Goal: Task Accomplishment & Management: Manage account settings

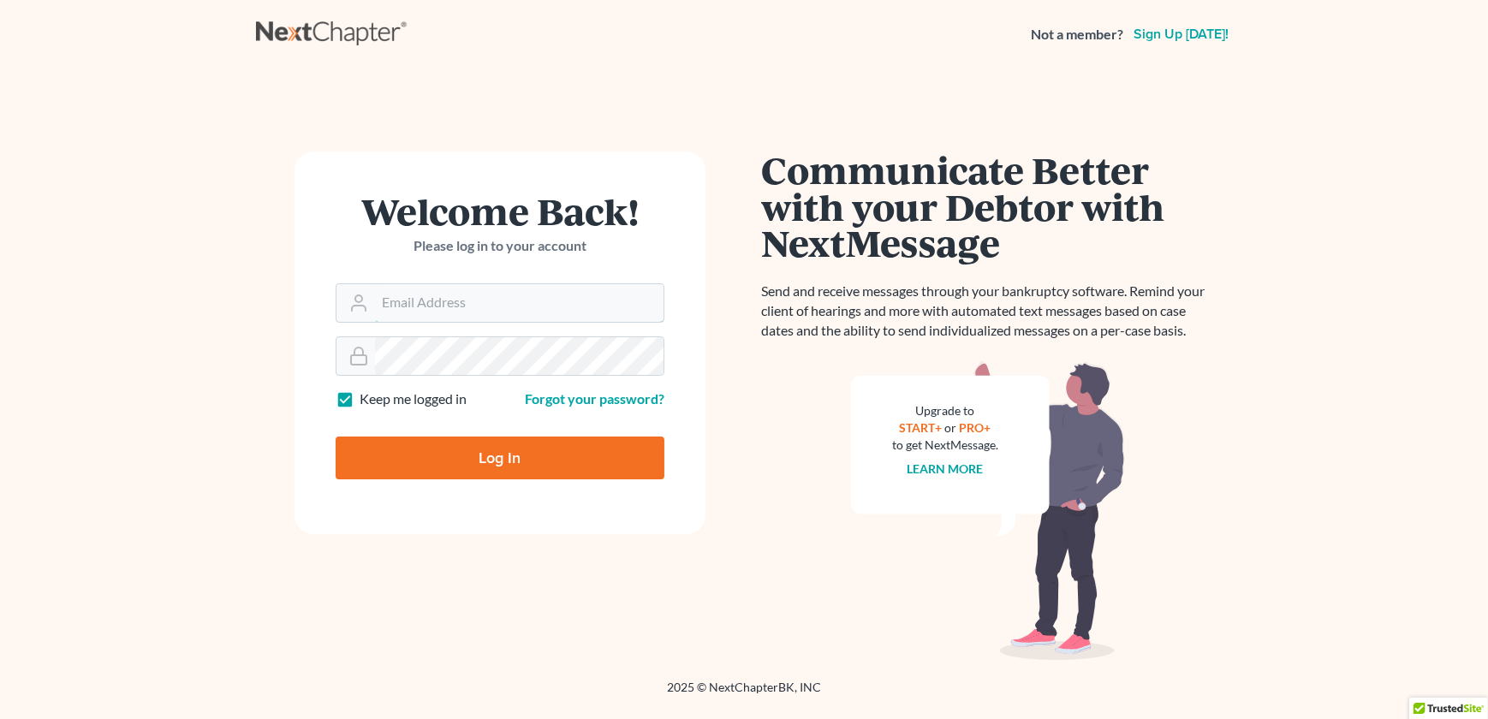
type input "admin@thekcbk.com"
click at [472, 461] on input "Log In" at bounding box center [500, 458] width 329 height 43
type input "Thinking..."
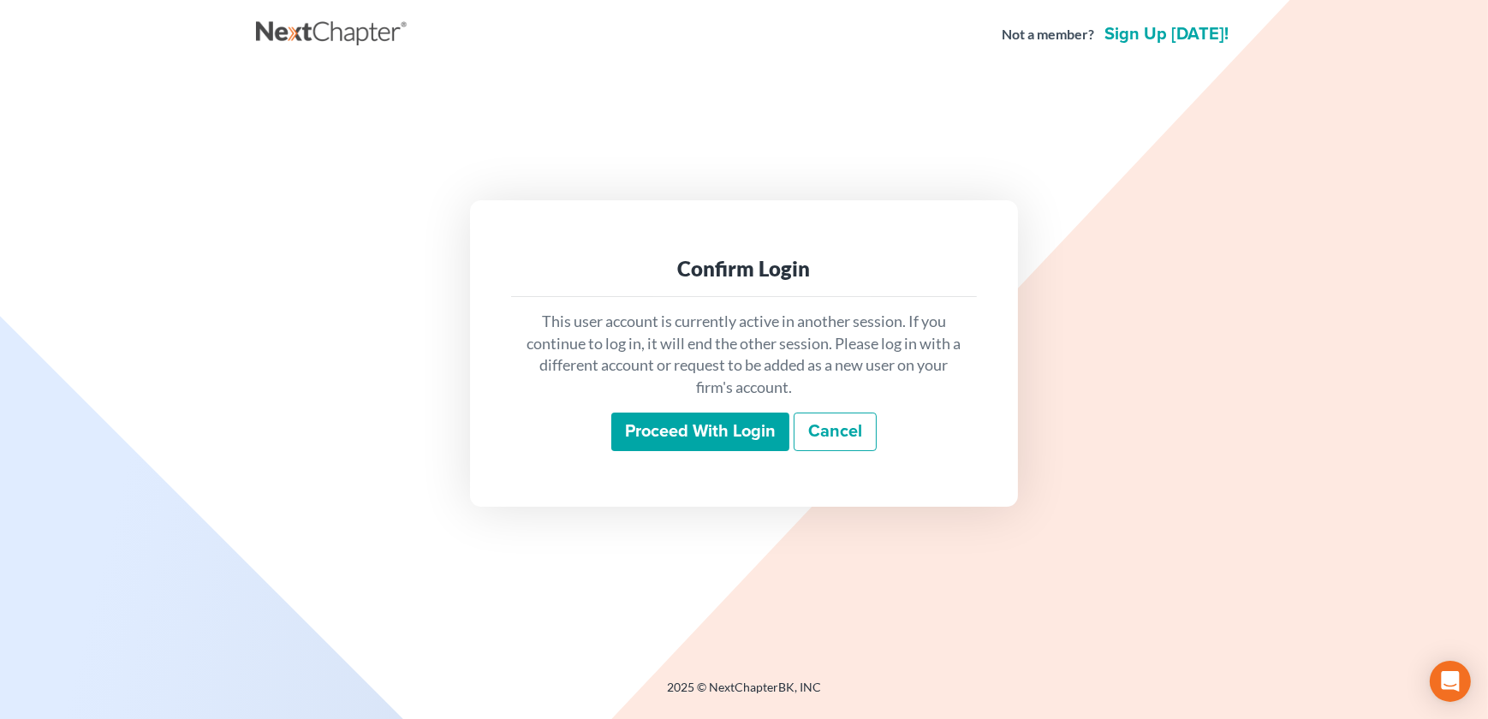
click at [693, 419] on input "Proceed with login" at bounding box center [700, 432] width 178 height 39
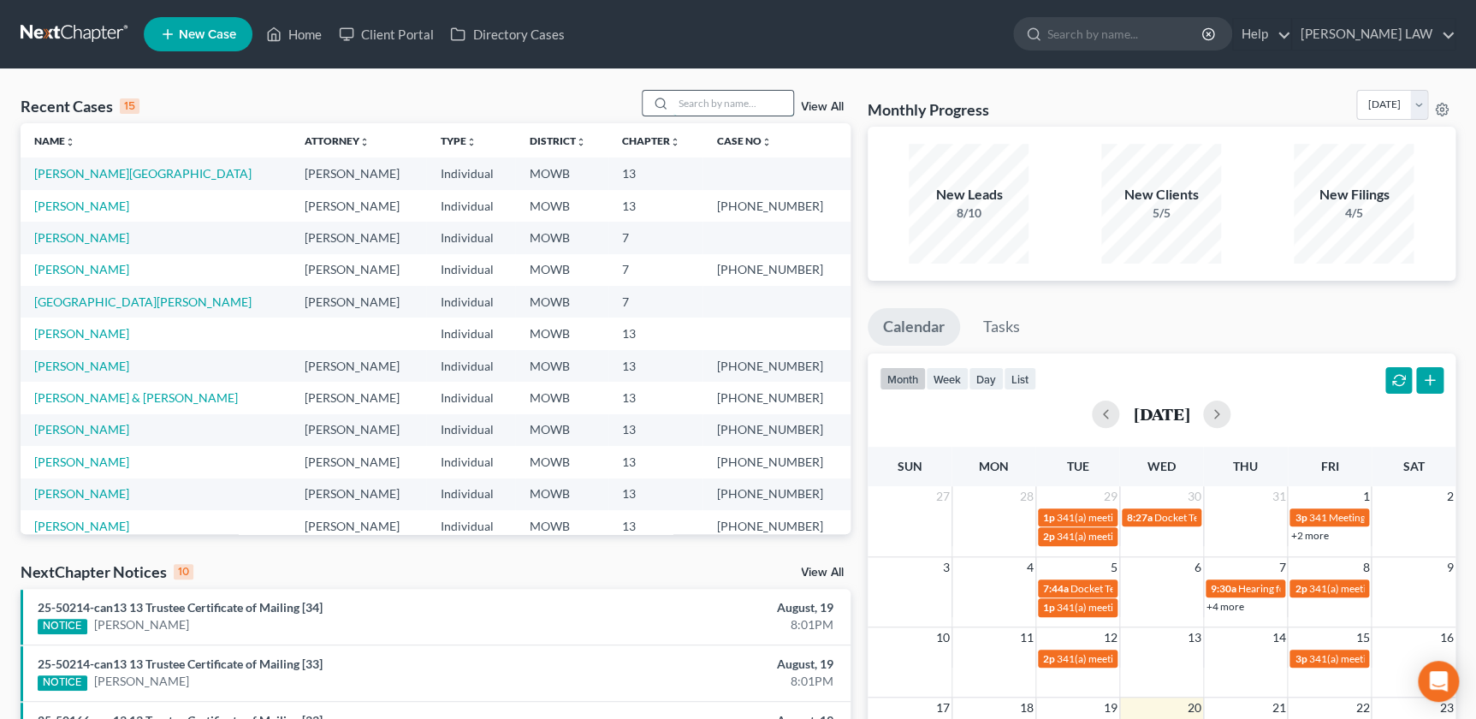
click at [703, 103] on input "search" at bounding box center [734, 103] width 120 height 25
type input "PARSONS"
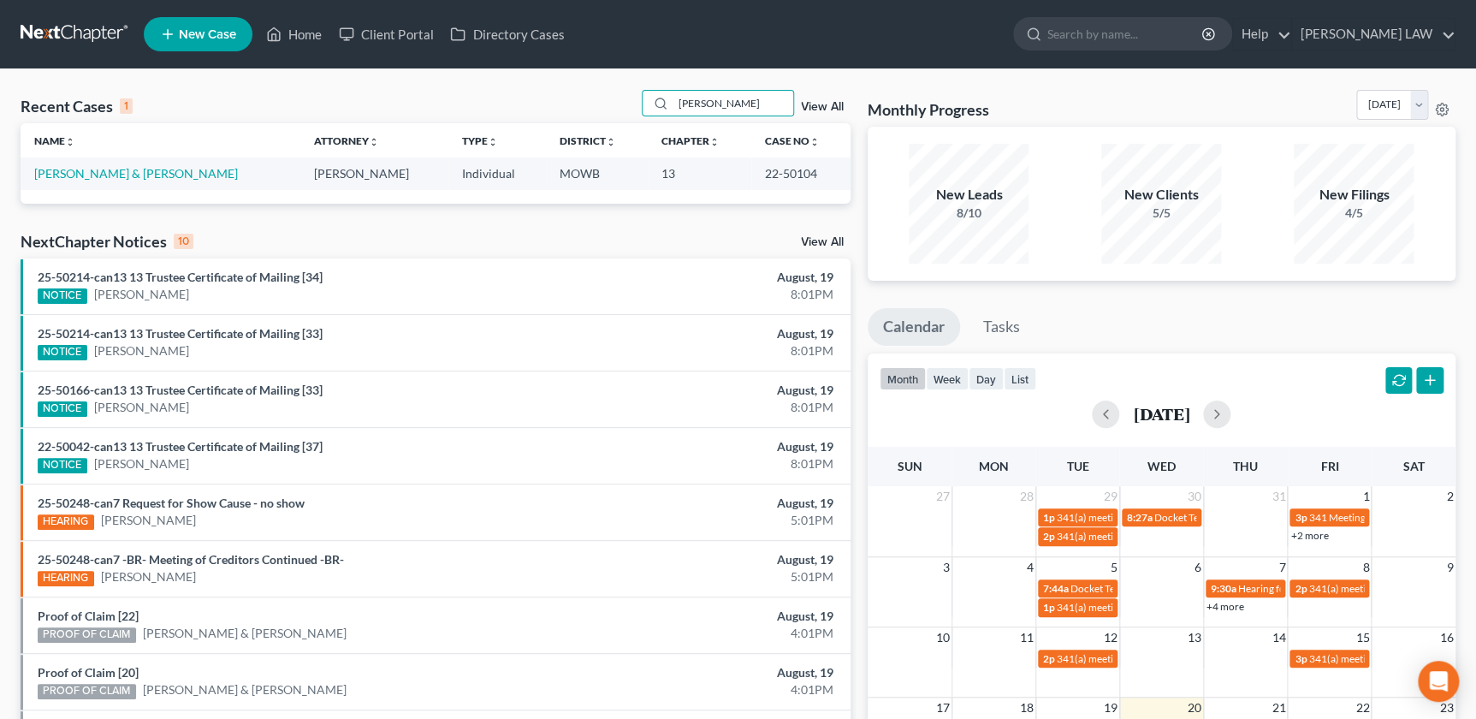
click at [103, 165] on td "[PERSON_NAME] & [PERSON_NAME]" at bounding box center [161, 173] width 280 height 32
click at [102, 175] on link "Parsons, James & Velvet" at bounding box center [136, 173] width 204 height 15
select select "2"
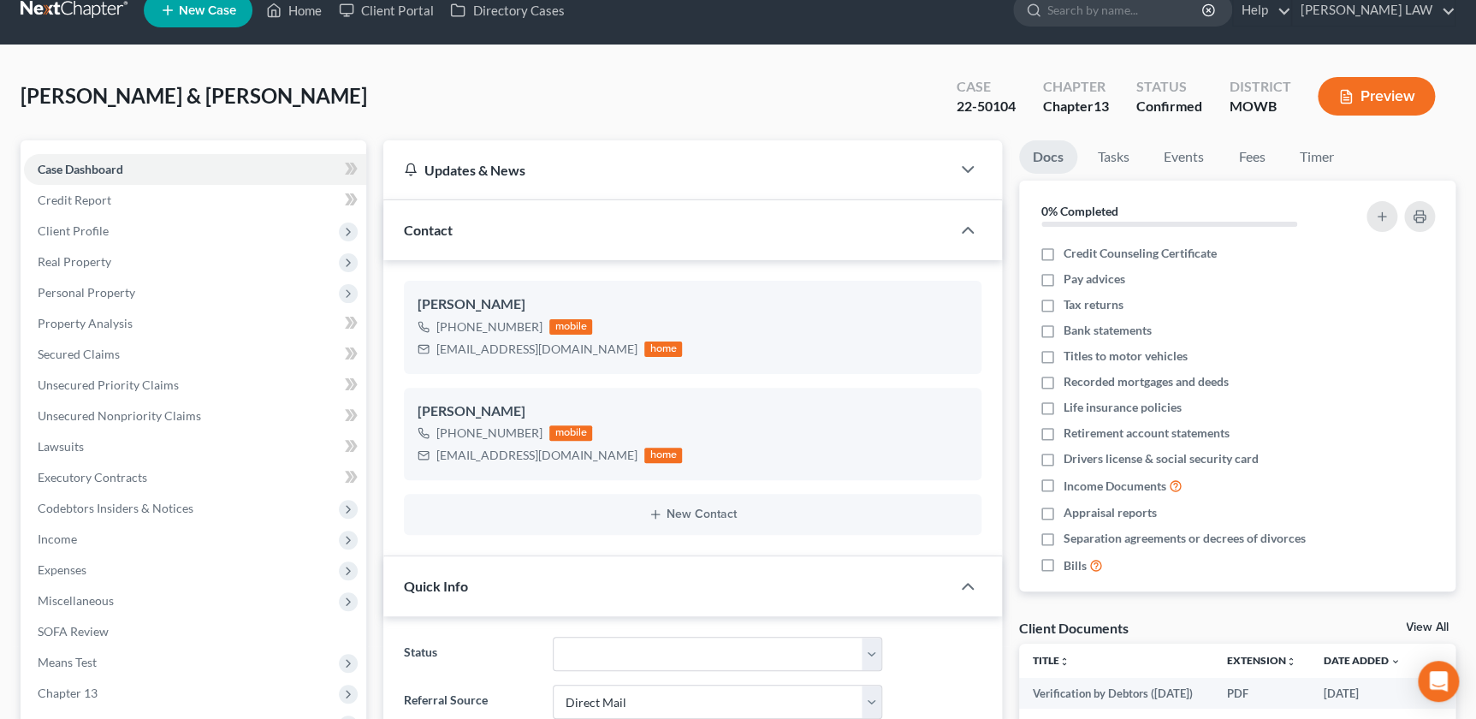
scroll to position [564, 0]
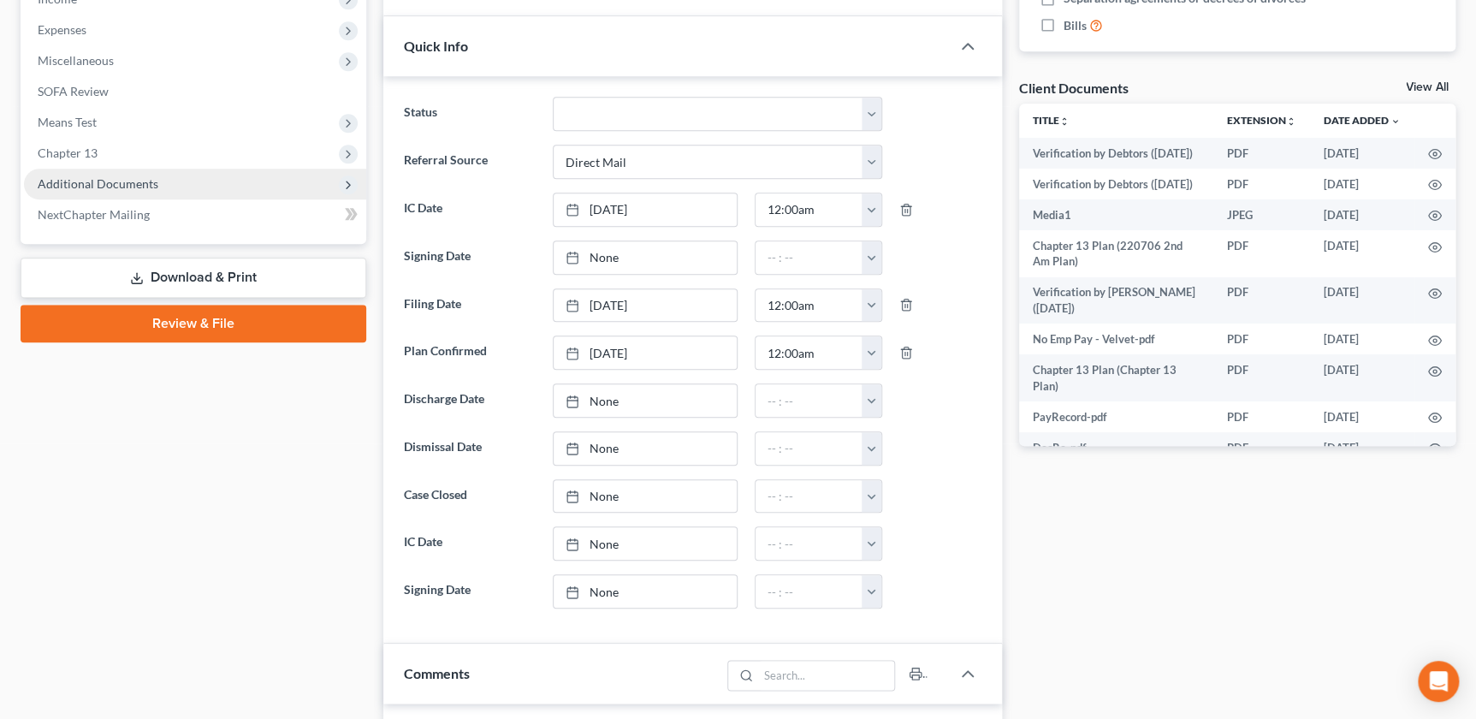
click at [177, 176] on span "Additional Documents" at bounding box center [195, 184] width 342 height 31
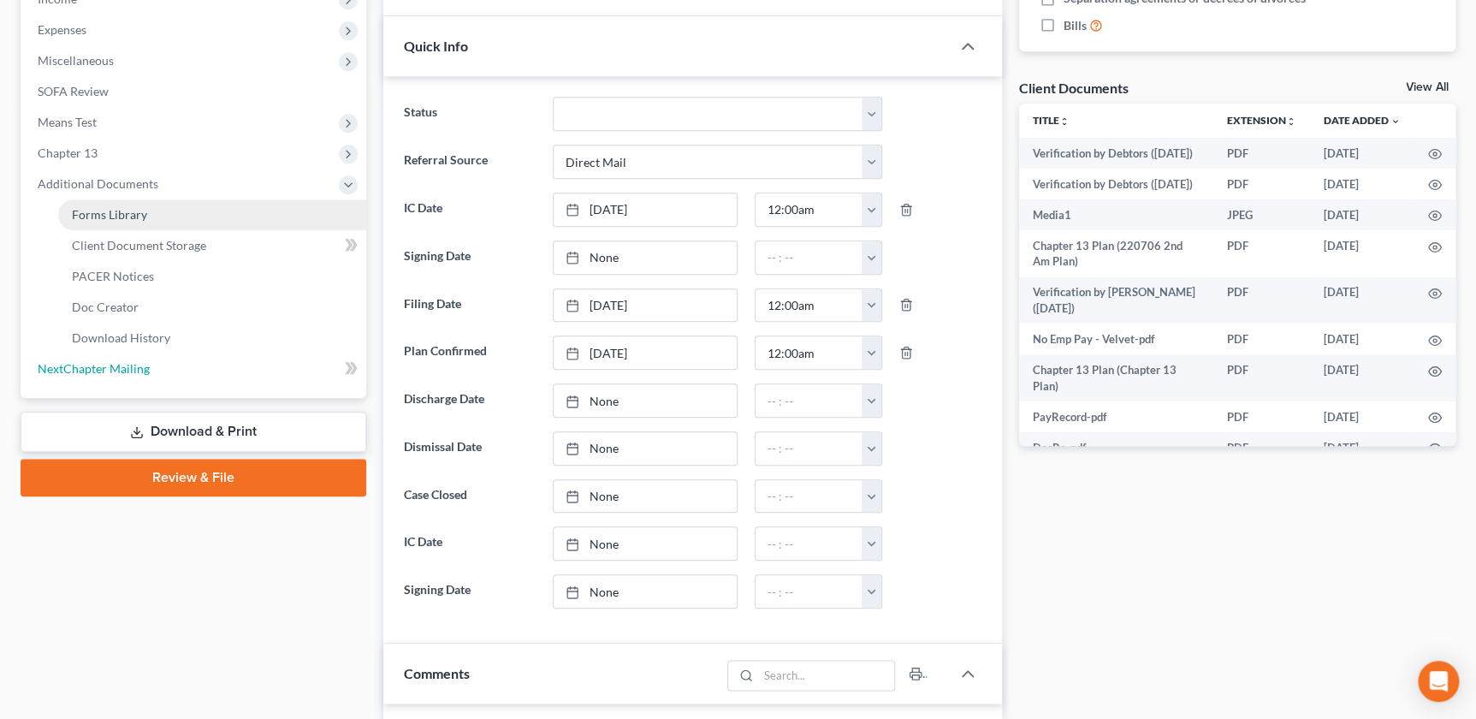
click at [125, 380] on link "NextChapter Mailing" at bounding box center [195, 368] width 342 height 31
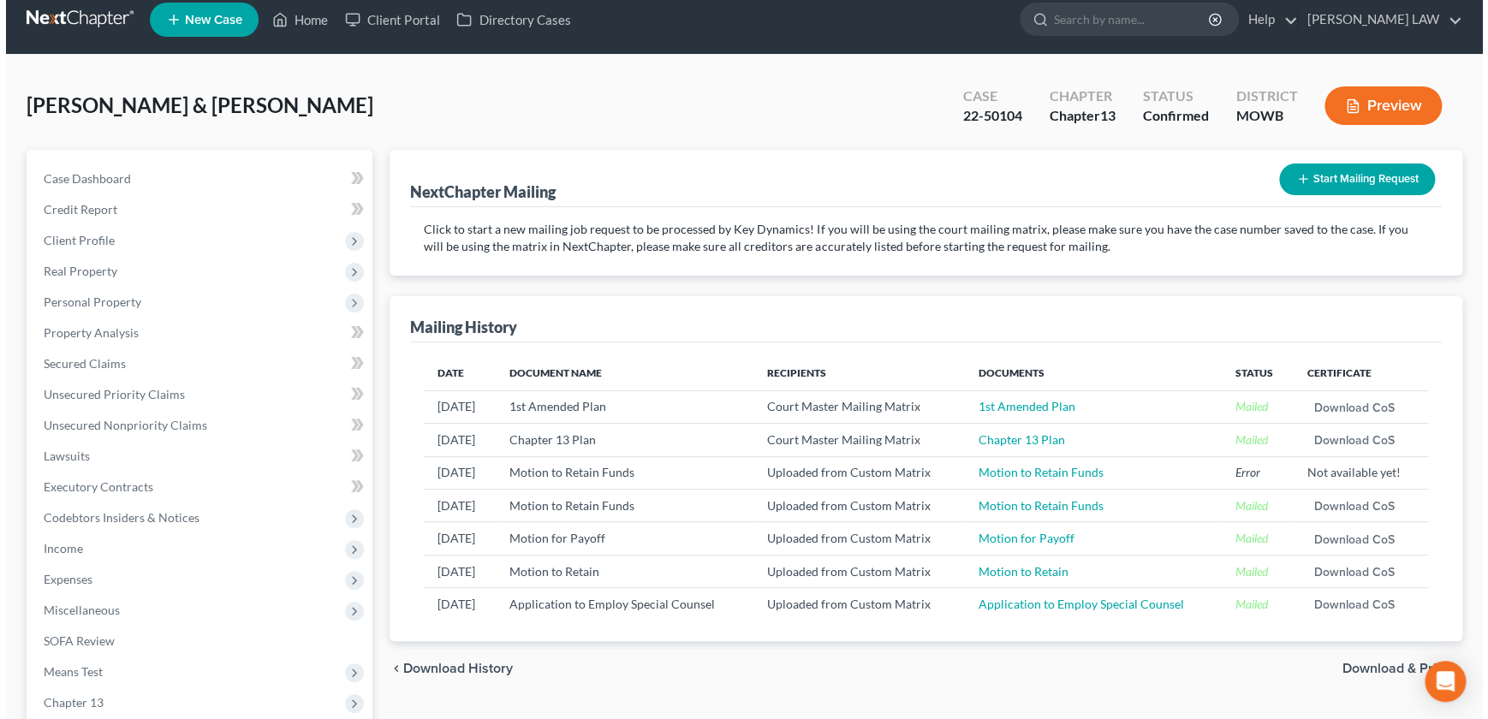
scroll to position [19, 0]
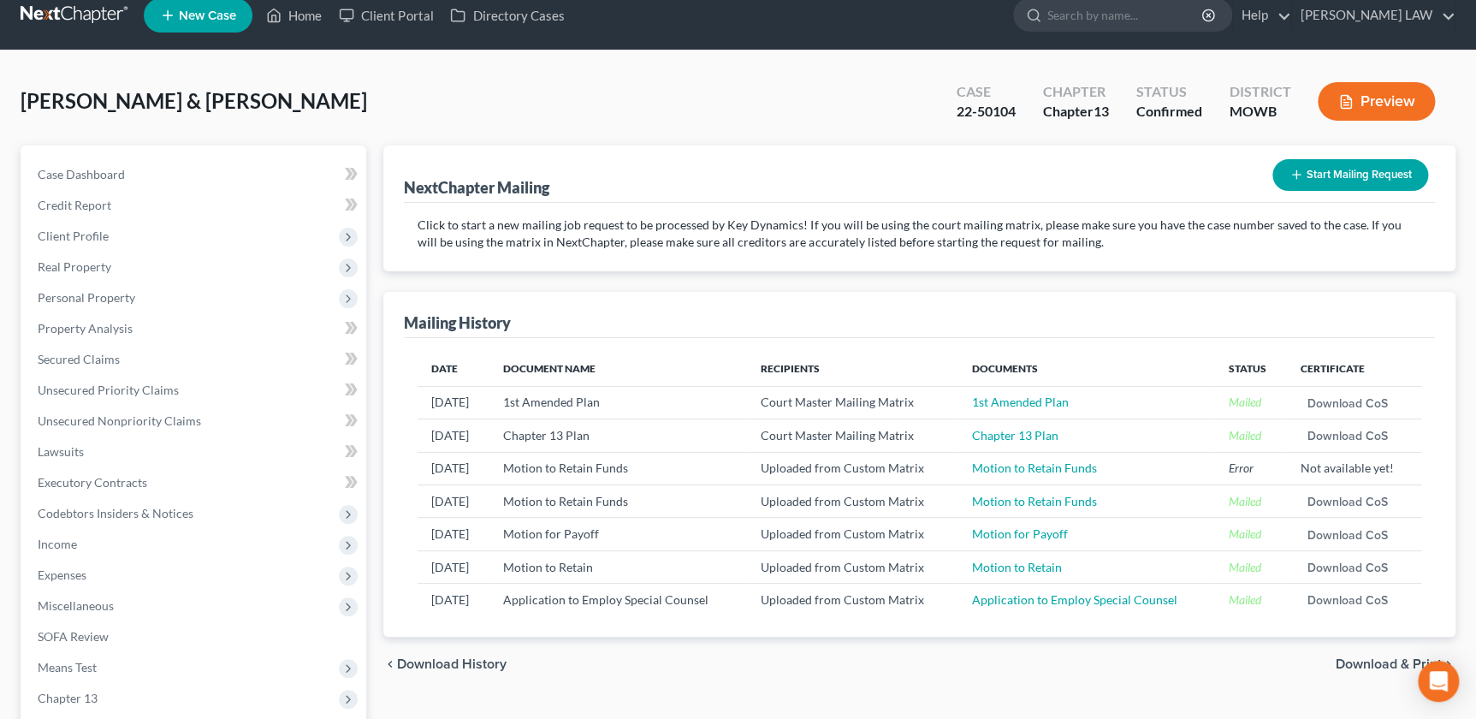
click at [1299, 183] on button "Start Mailing Request" at bounding box center [1351, 175] width 156 height 32
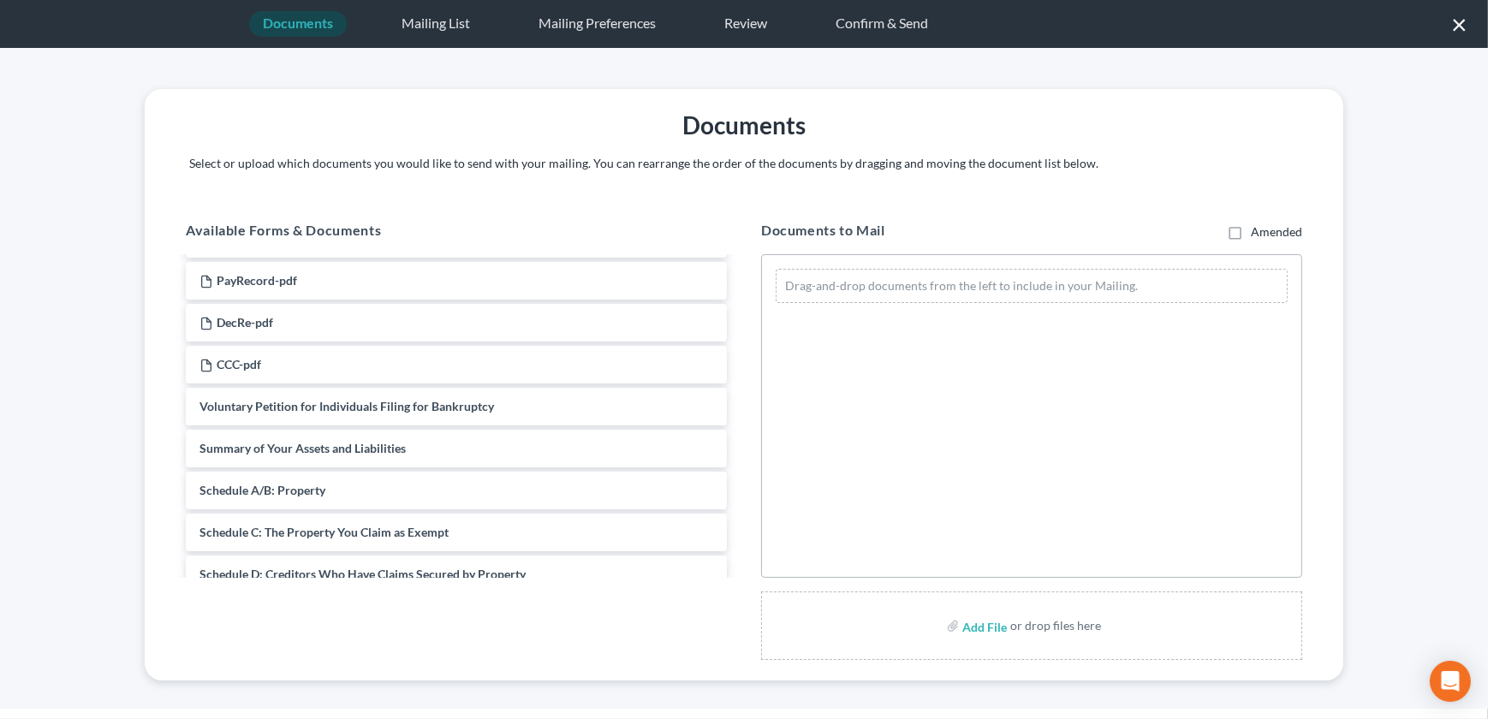
scroll to position [291, 0]
click at [974, 631] on input "file" at bounding box center [982, 625] width 41 height 31
type input "C:\fakepath\250819 22-50104-can13 Hearing on Document with service by attorney …"
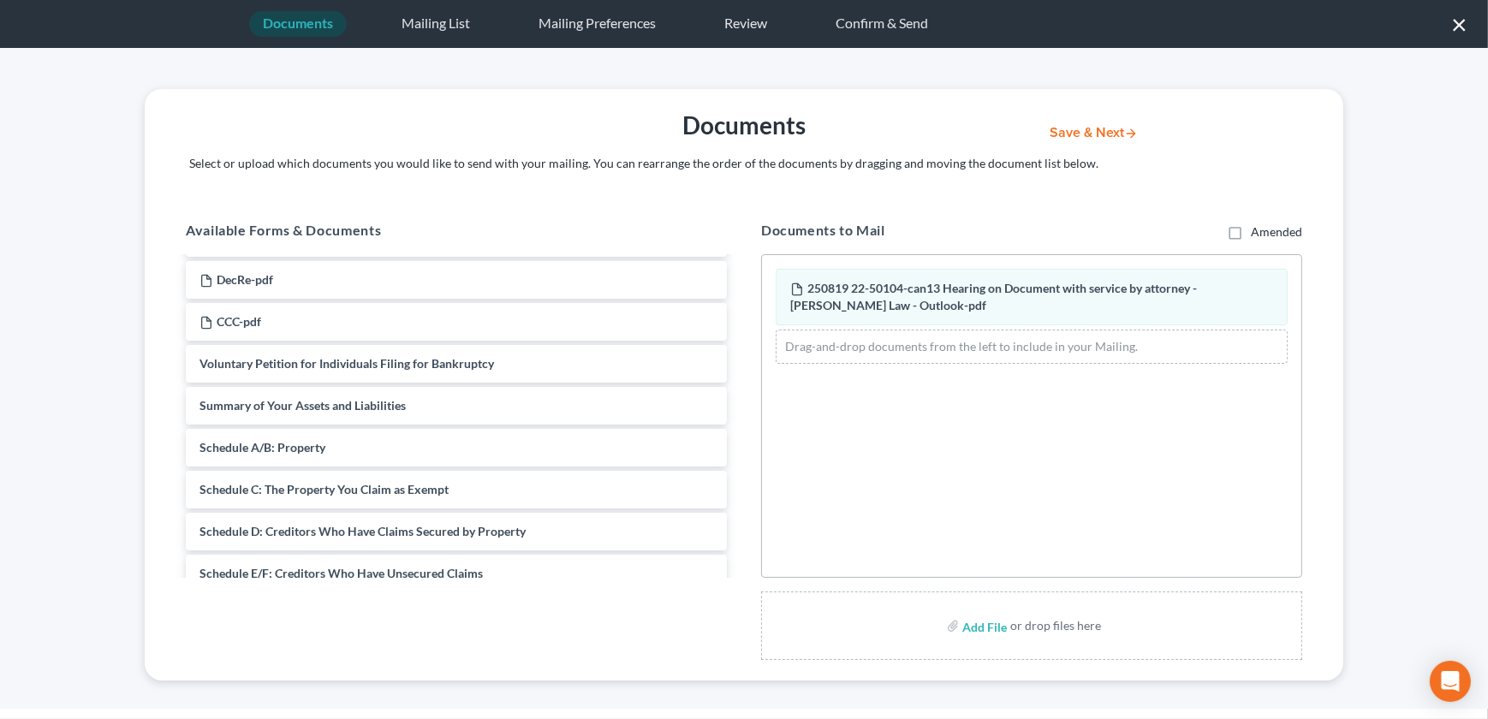
click at [1096, 134] on button "Save & Next" at bounding box center [1094, 133] width 116 height 15
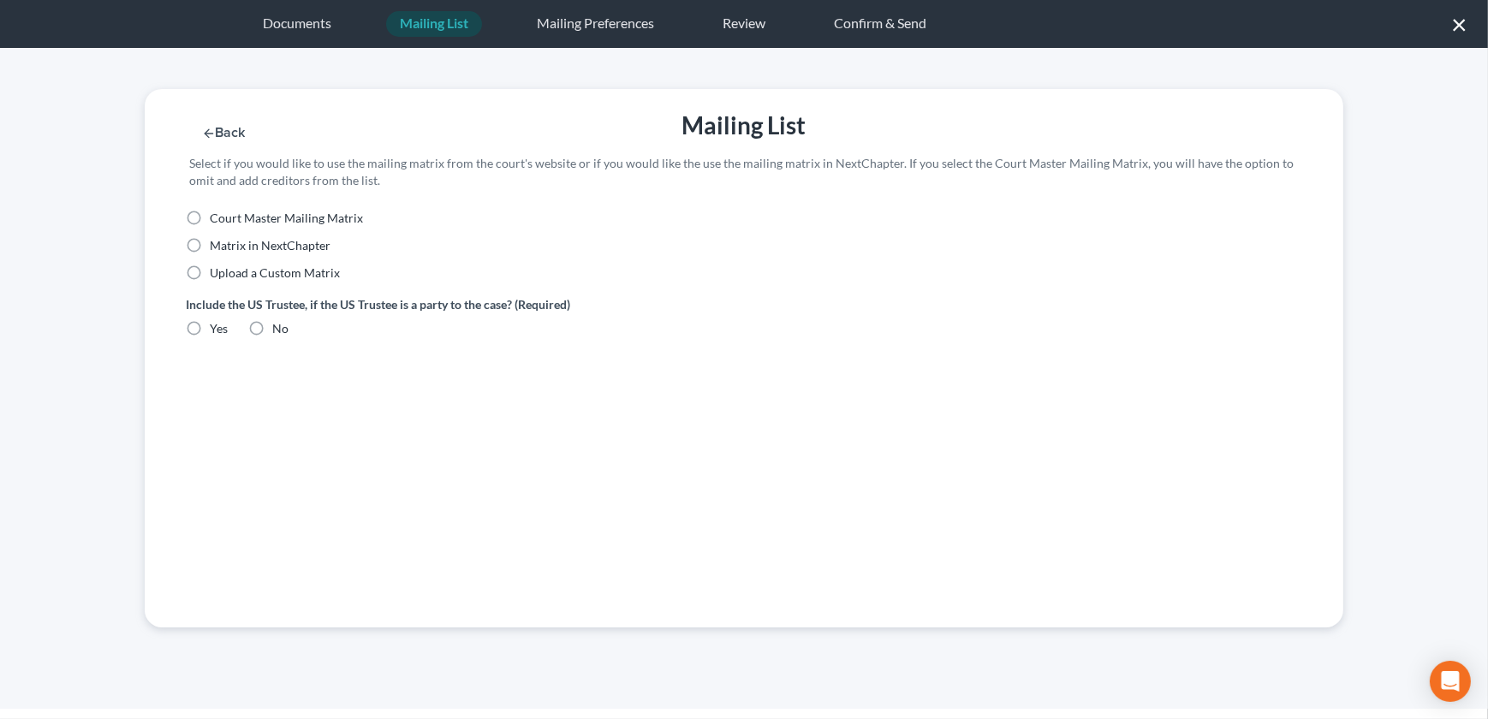
drag, startPoint x: 187, startPoint y: 273, endPoint x: 201, endPoint y: 283, distance: 17.1
click at [210, 271] on label "Upload a Custom Matrix" at bounding box center [275, 272] width 130 height 17
click at [217, 271] on input "Upload a Custom Matrix" at bounding box center [222, 269] width 11 height 11
radio input "true"
click at [210, 327] on label "Yes" at bounding box center [219, 328] width 18 height 17
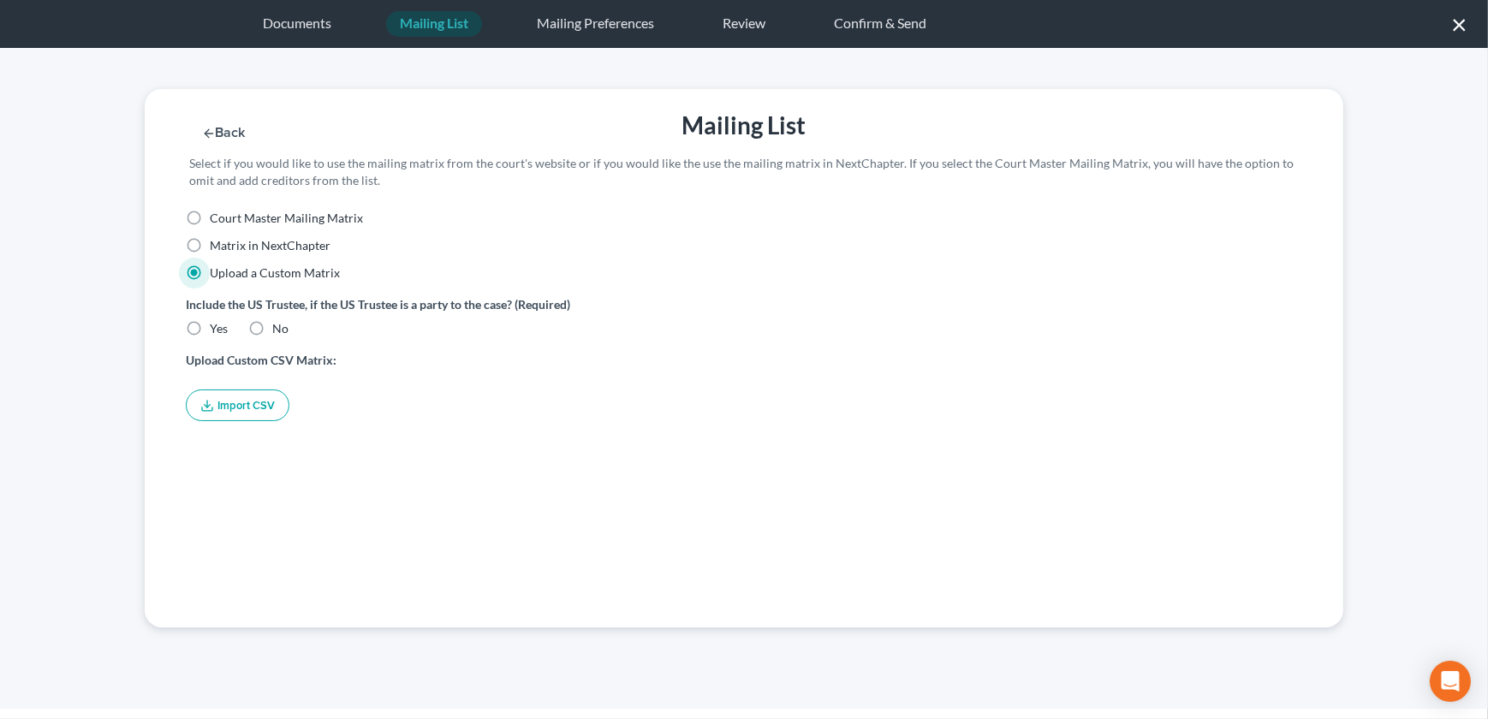
click at [217, 327] on input "Yes" at bounding box center [222, 325] width 11 height 11
radio input "true"
click at [239, 411] on button "Import CSV" at bounding box center [238, 405] width 104 height 32
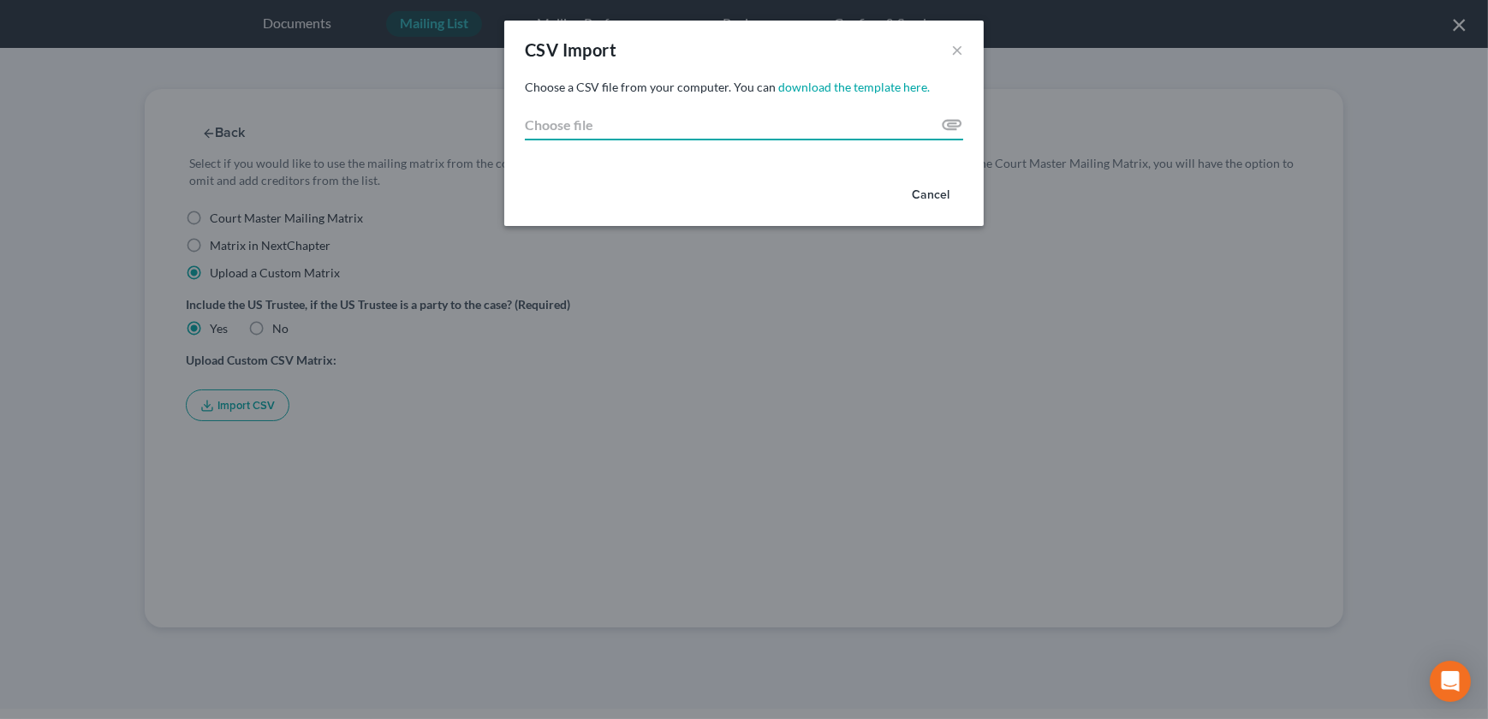
click at [959, 125] on input "Choose file" at bounding box center [744, 125] width 438 height 31
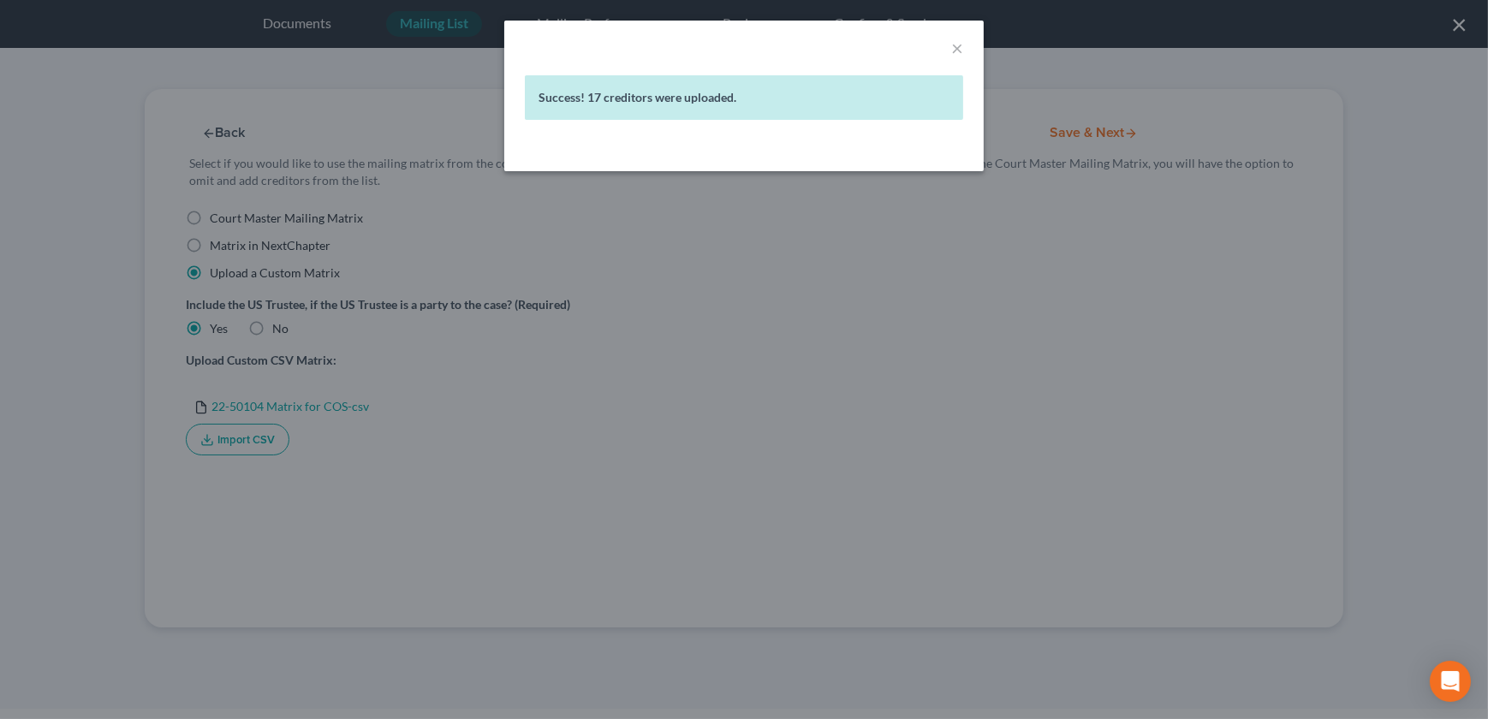
click at [938, 221] on div "× Success! 17 creditors were uploaded." at bounding box center [744, 359] width 1488 height 719
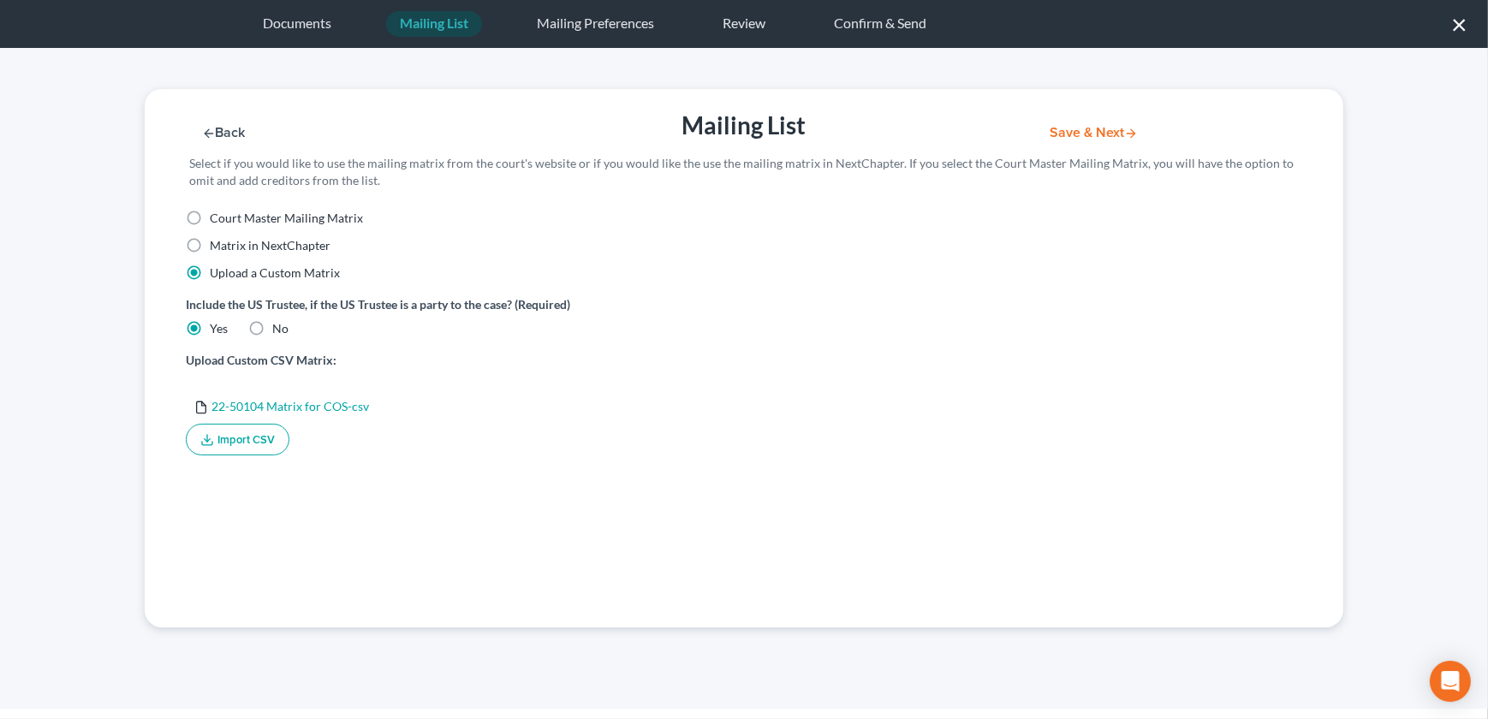
click at [1086, 126] on button "Save & Next" at bounding box center [1094, 133] width 116 height 15
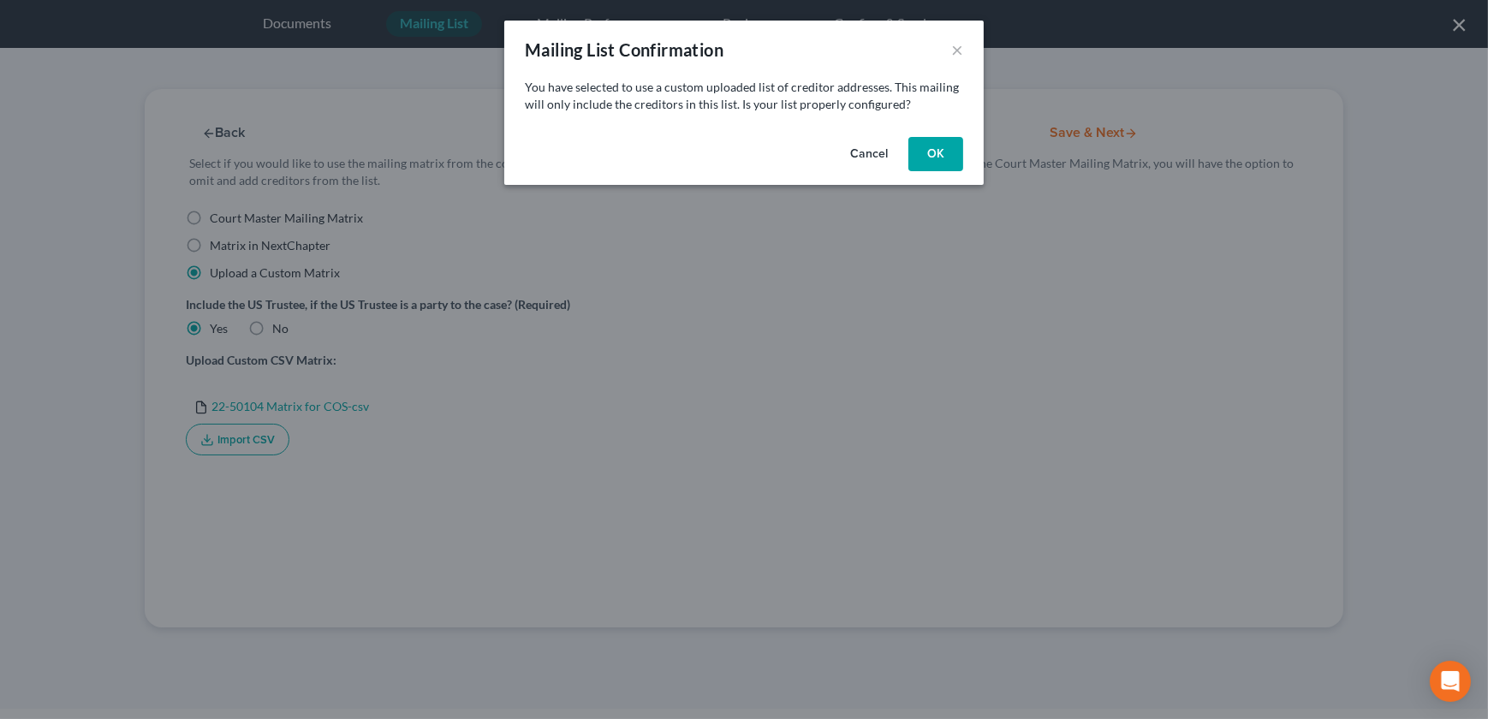
click at [927, 157] on button "OK" at bounding box center [935, 154] width 55 height 34
select select "26"
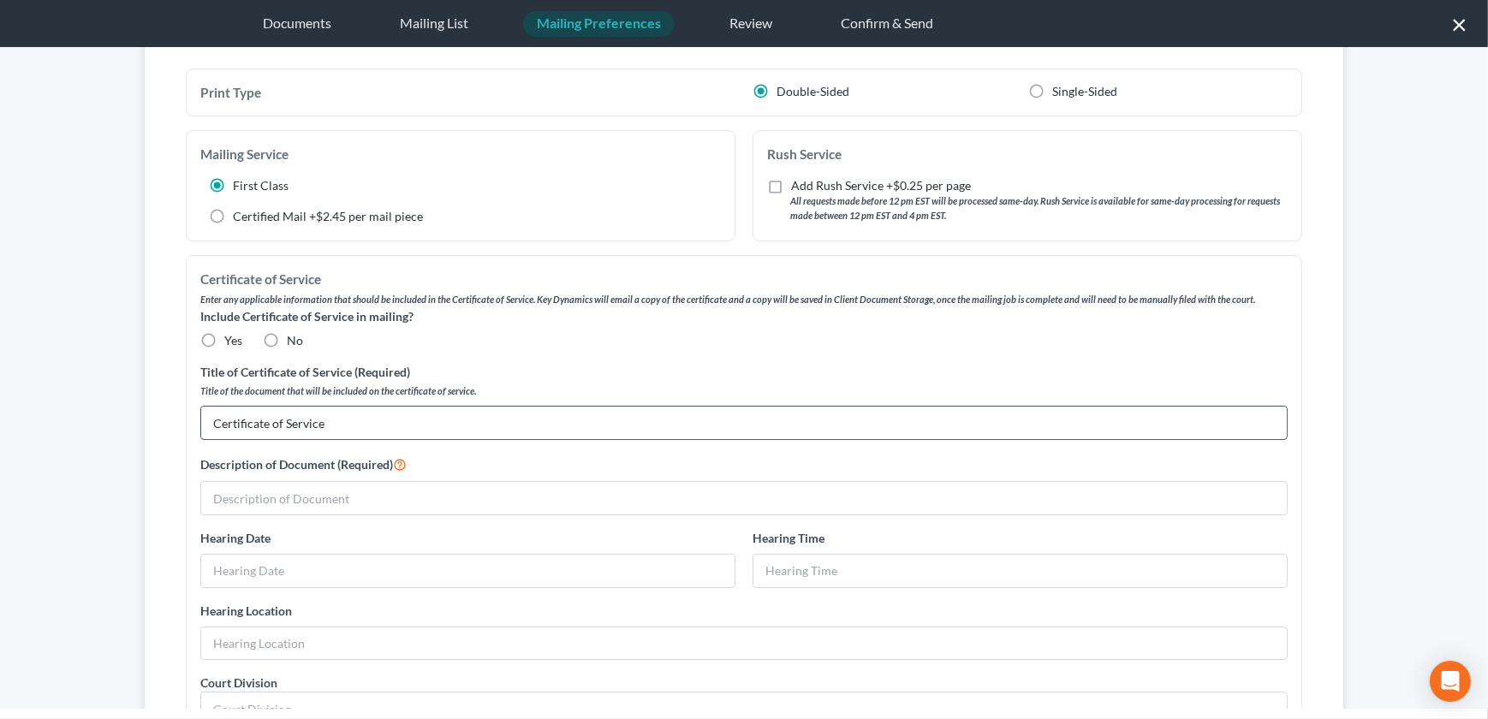
scroll to position [175, 0]
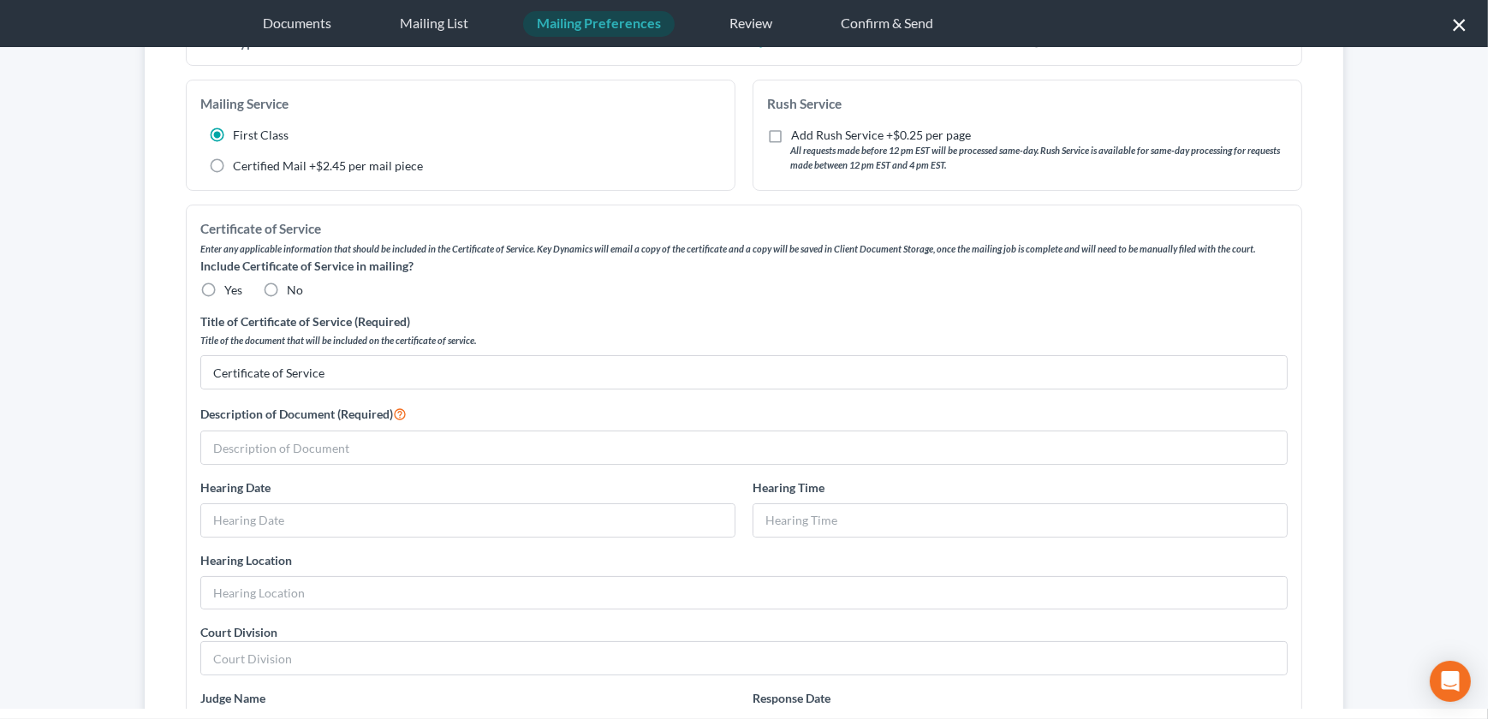
click at [281, 290] on div "No" at bounding box center [283, 290] width 40 height 17
drag, startPoint x: 273, startPoint y: 291, endPoint x: 272, endPoint y: 300, distance: 8.6
click at [287, 291] on label "No" at bounding box center [295, 290] width 16 height 17
click at [294, 291] on input "No" at bounding box center [299, 287] width 11 height 11
radio input "true"
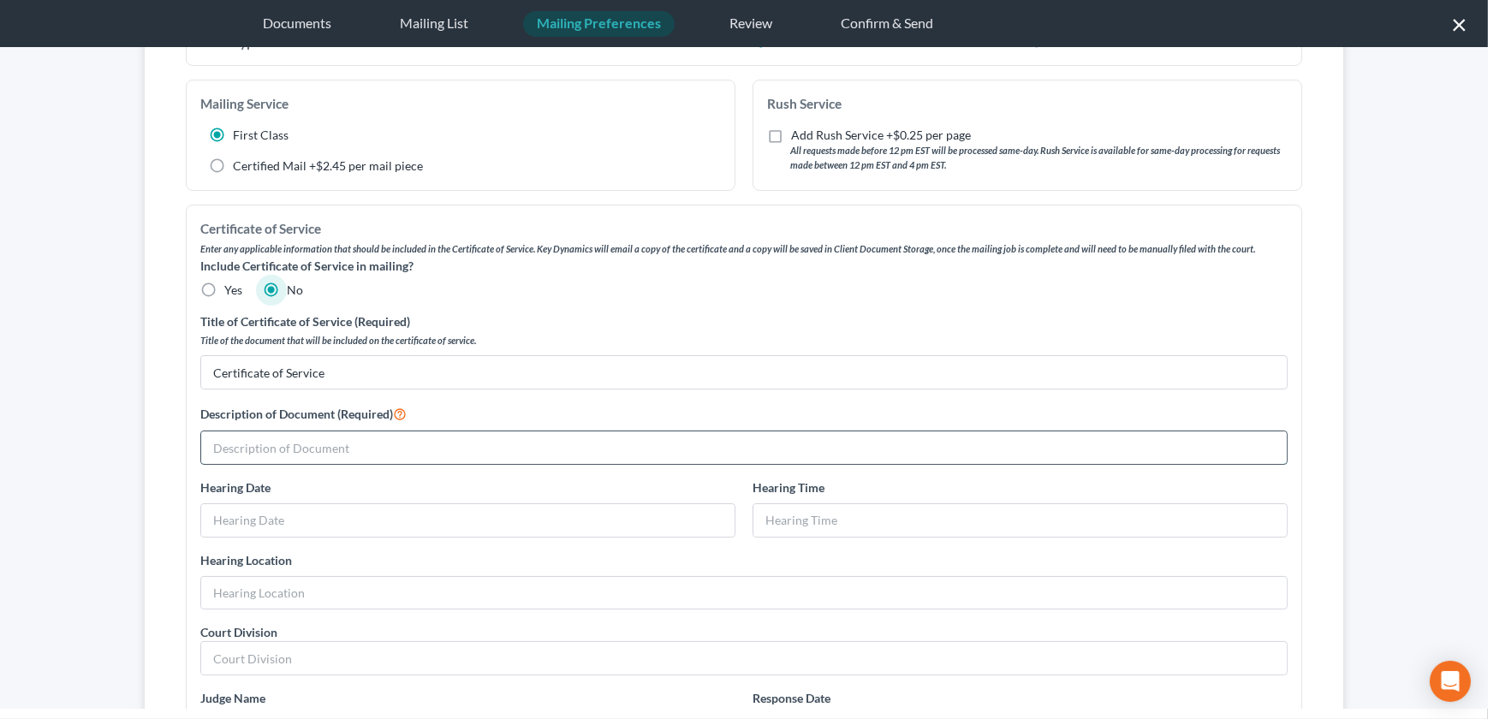
click at [312, 436] on input "text" at bounding box center [743, 447] width 1085 height 33
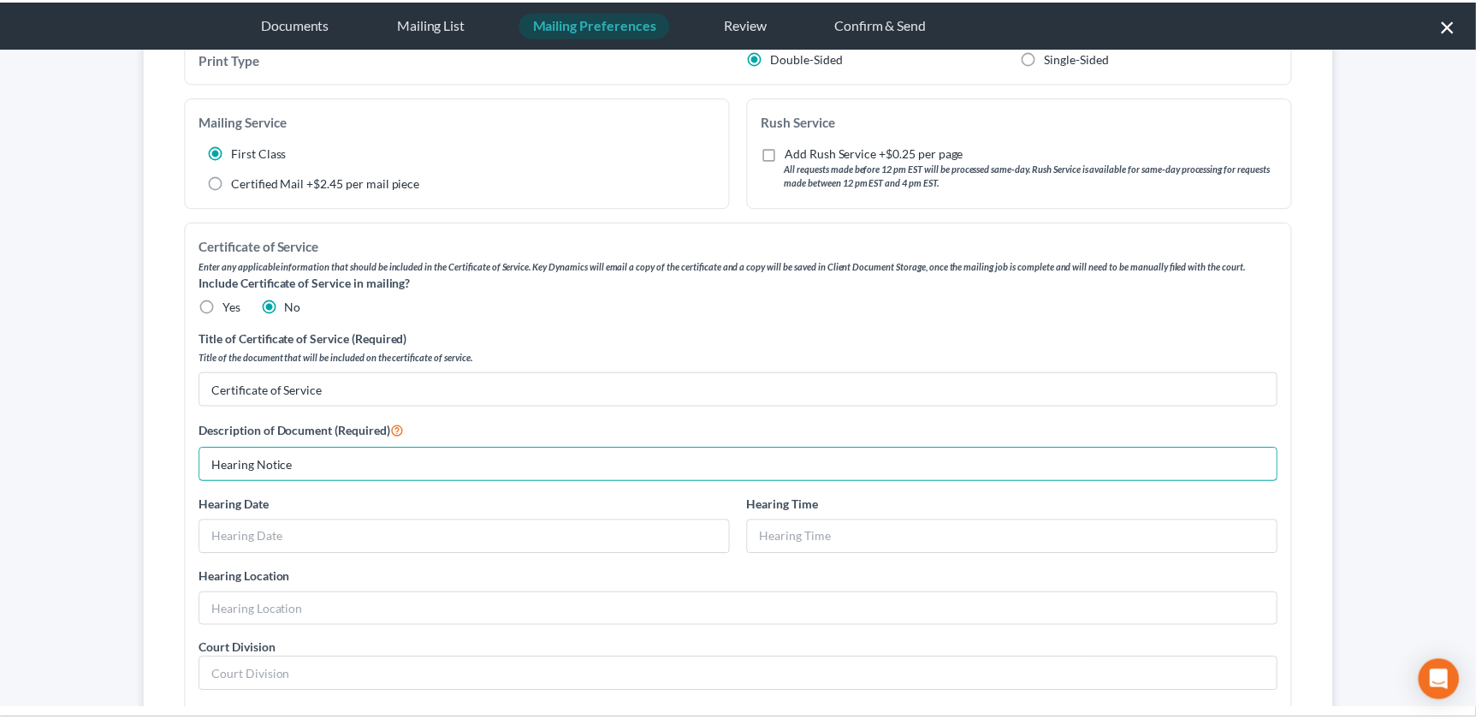
scroll to position [0, 0]
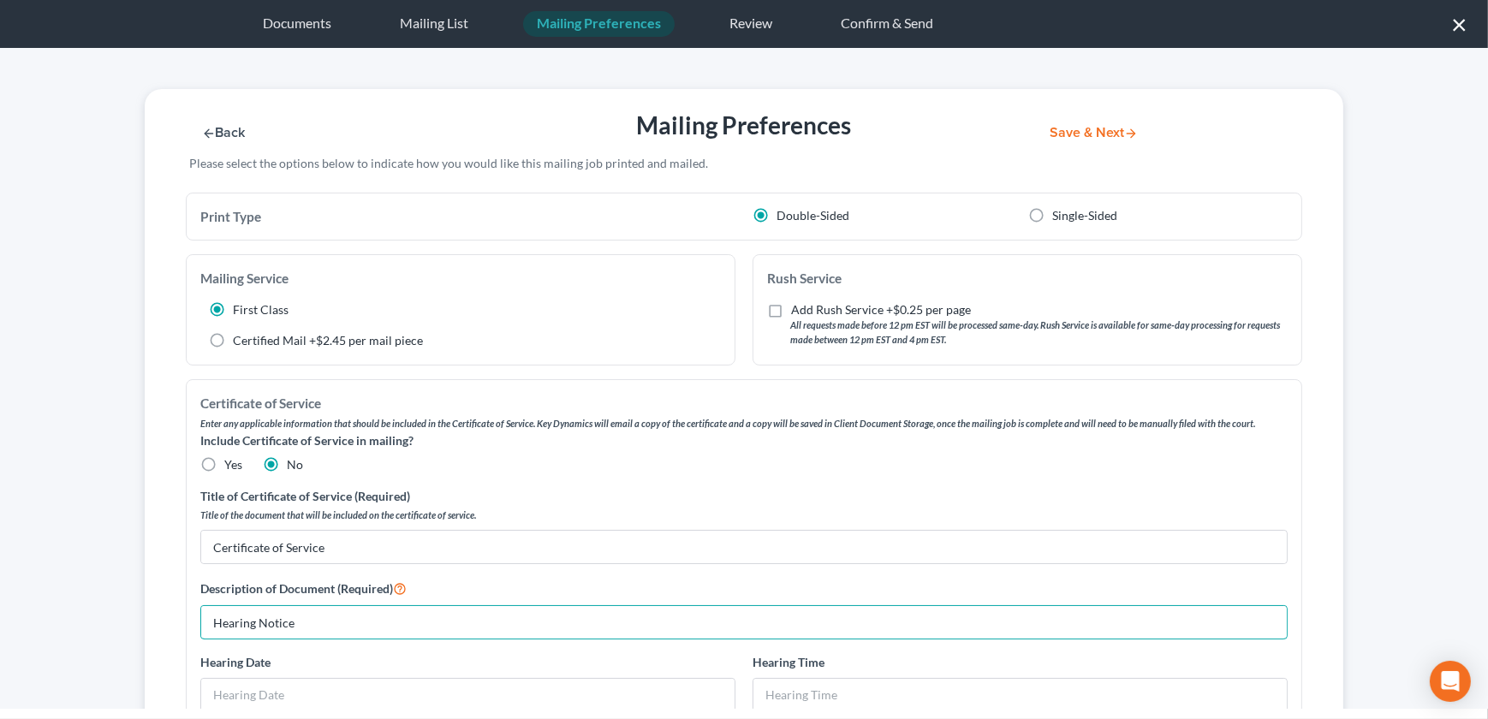
type input "Hearing Notice"
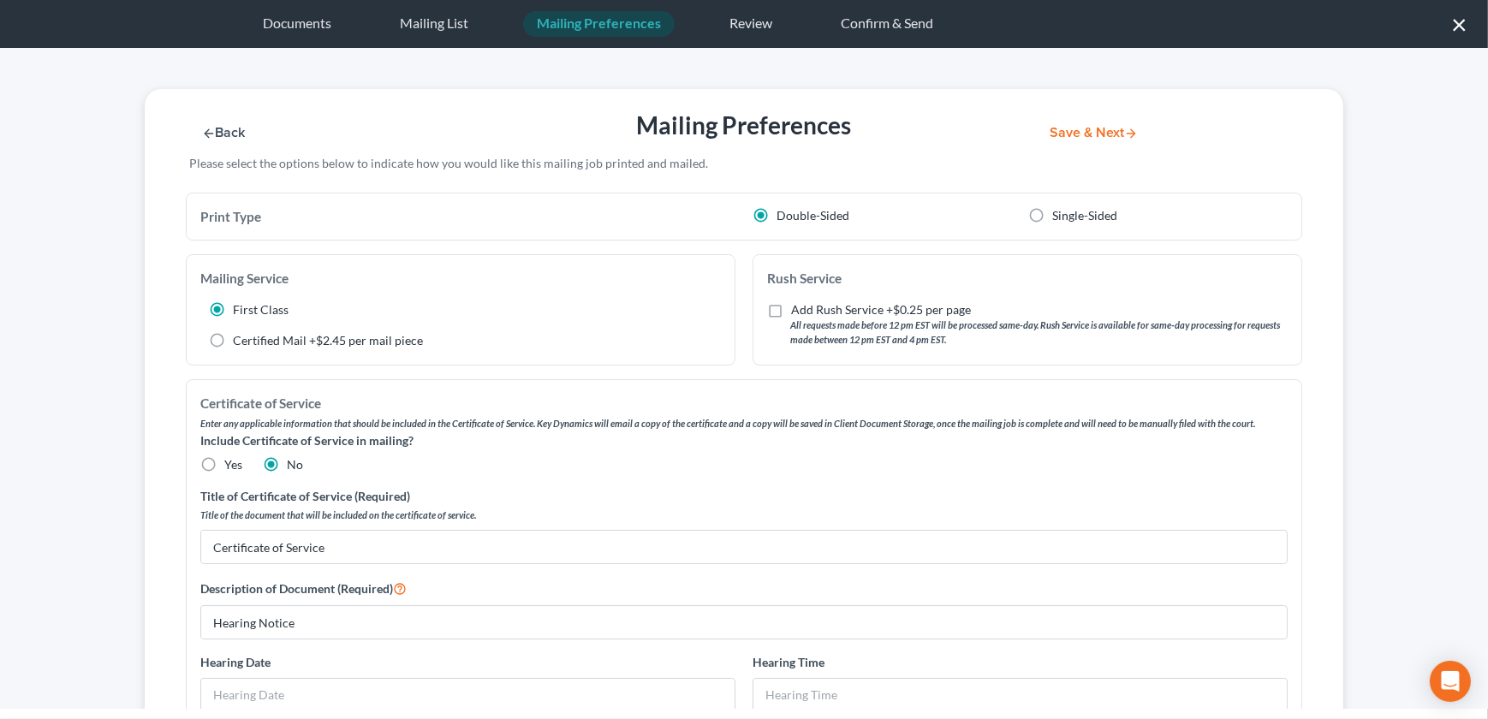
click at [1054, 130] on button "Save & Next" at bounding box center [1094, 133] width 116 height 15
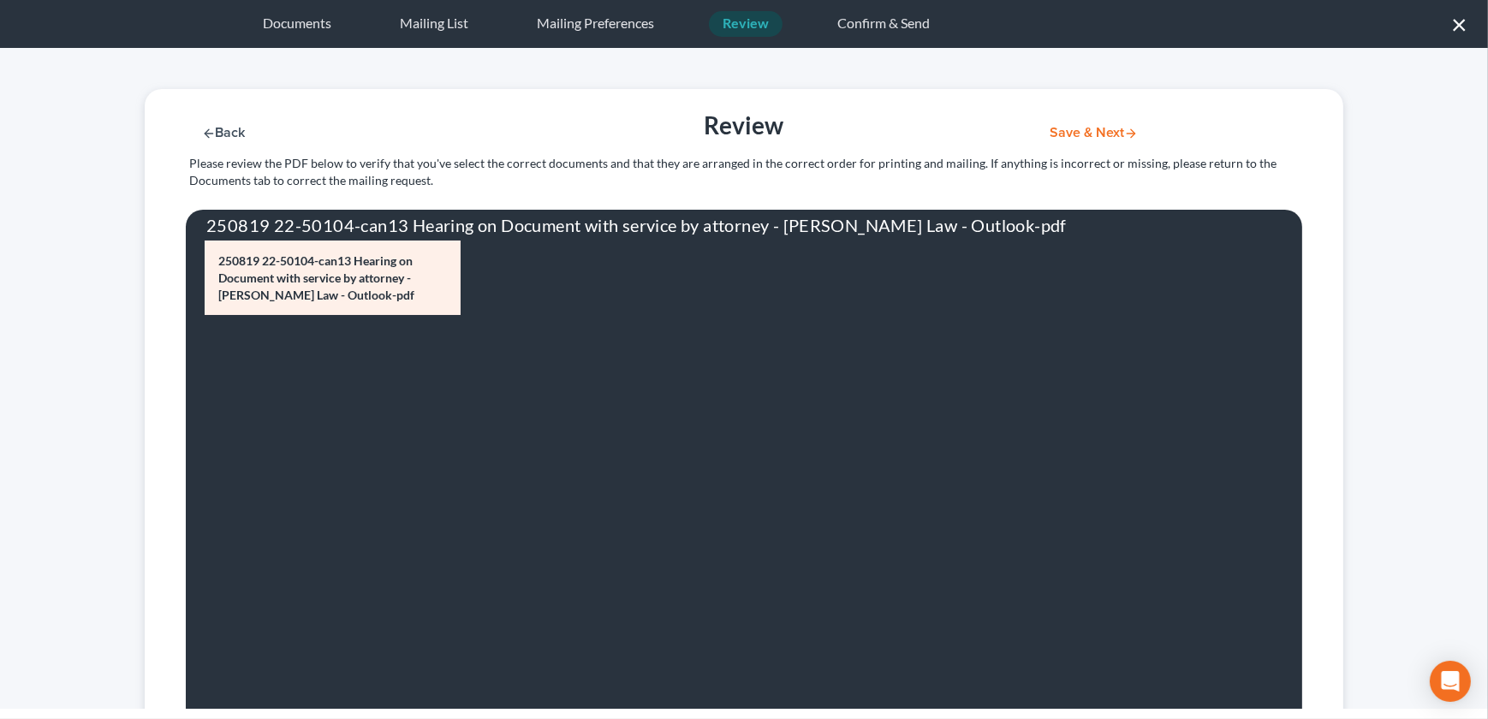
click at [1100, 133] on button "Save & Next" at bounding box center [1094, 133] width 116 height 15
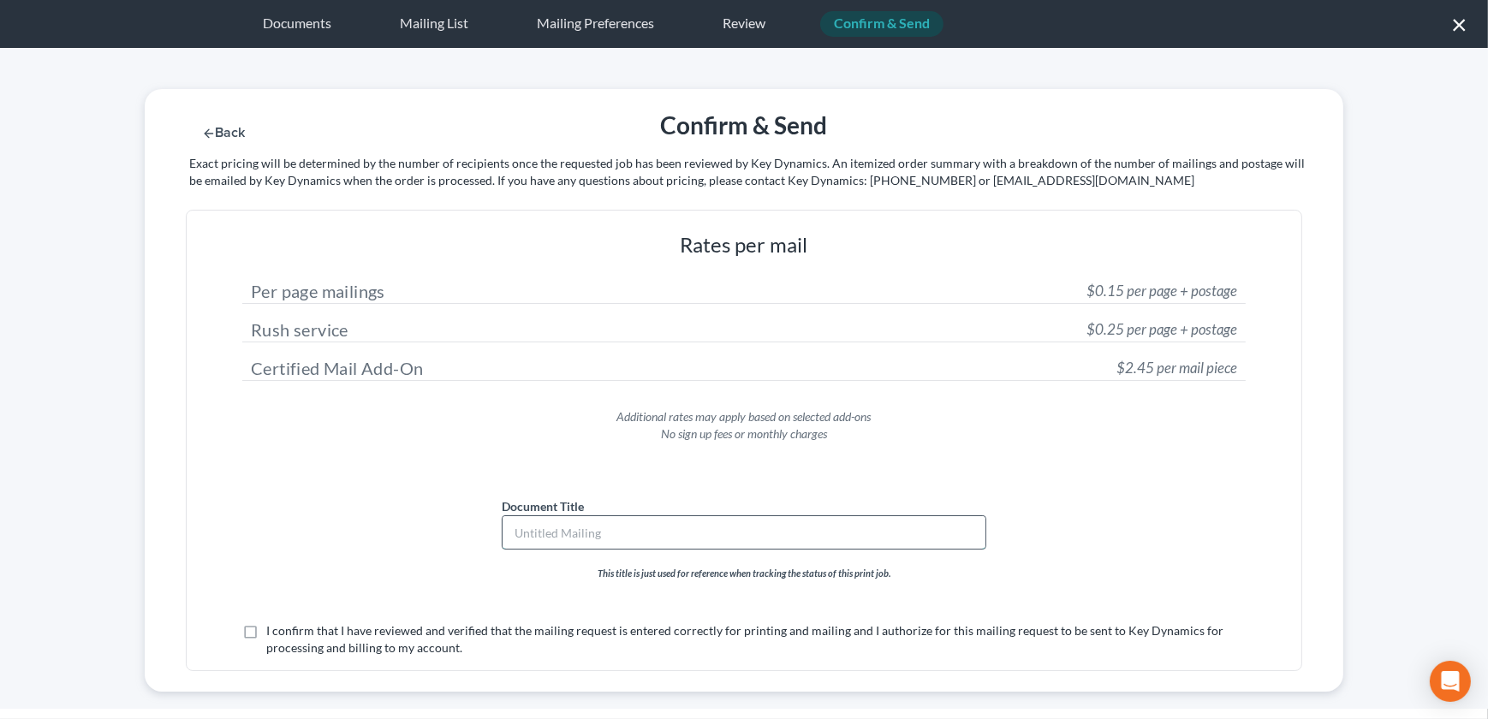
click at [591, 520] on input "text" at bounding box center [743, 532] width 483 height 33
type input "Hearing Notice"
click at [266, 632] on label "I confirm that I have reviewed and verified that the mailing request is entered…" at bounding box center [755, 639] width 979 height 34
click at [273, 632] on input "I confirm that I have reviewed and verified that the mailing request is entered…" at bounding box center [278, 627] width 11 height 11
checkbox input "true"
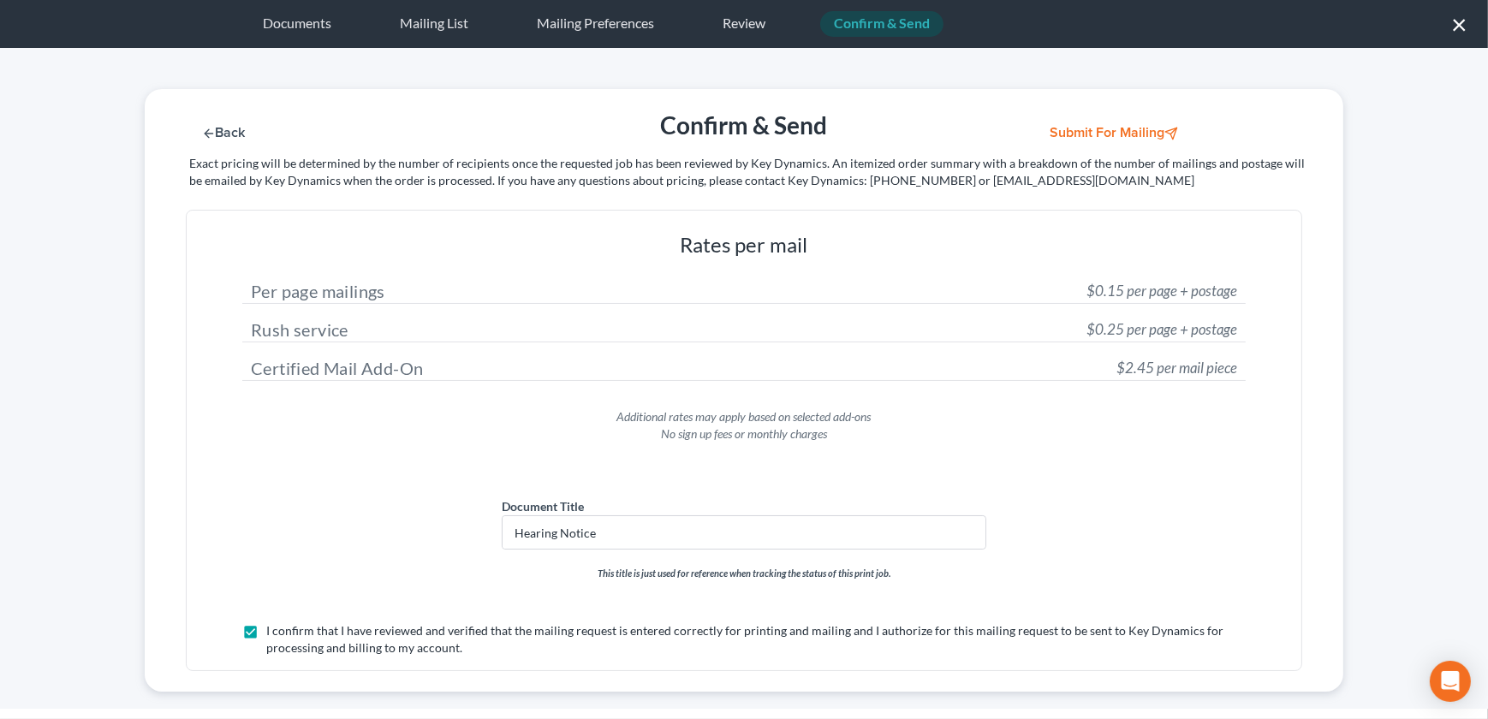
click at [1077, 129] on button "Submit for Mailing" at bounding box center [1115, 133] width 159 height 15
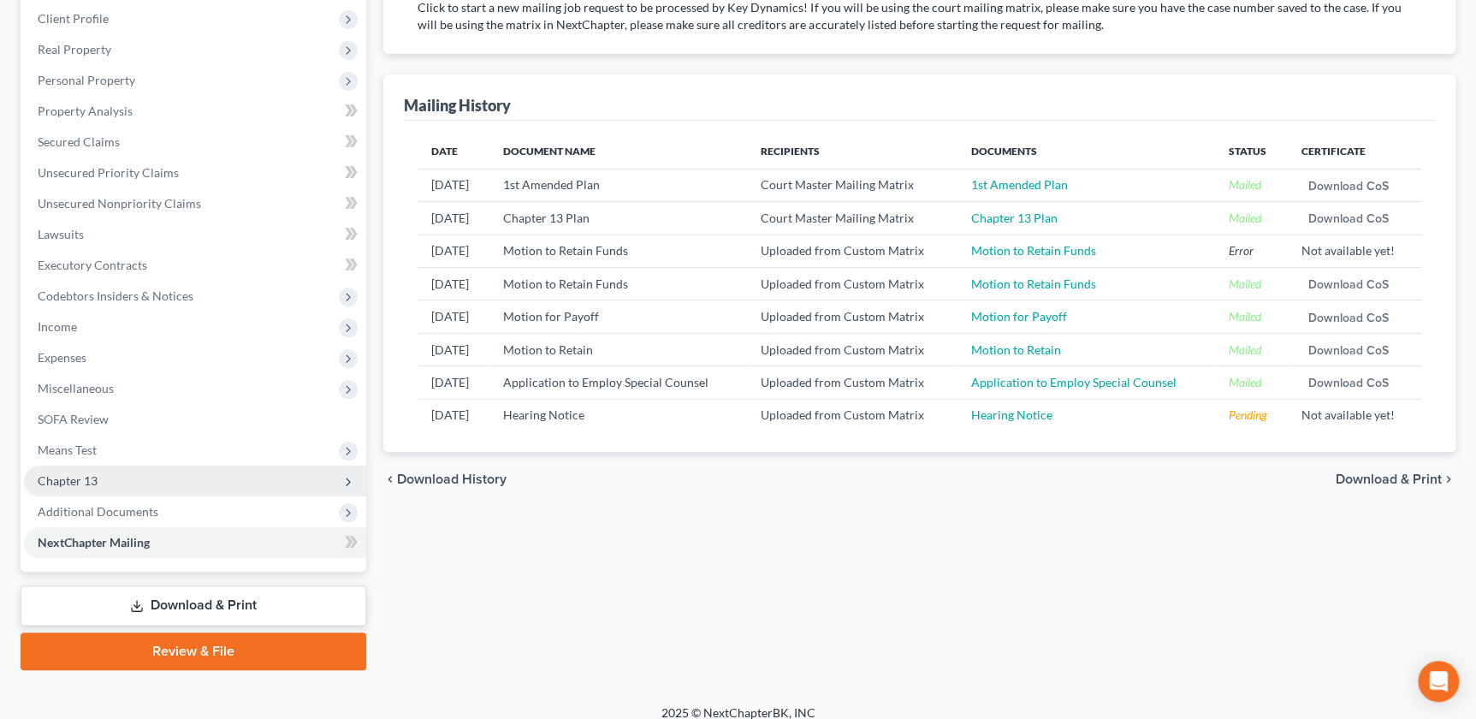
scroll to position [250, 0]
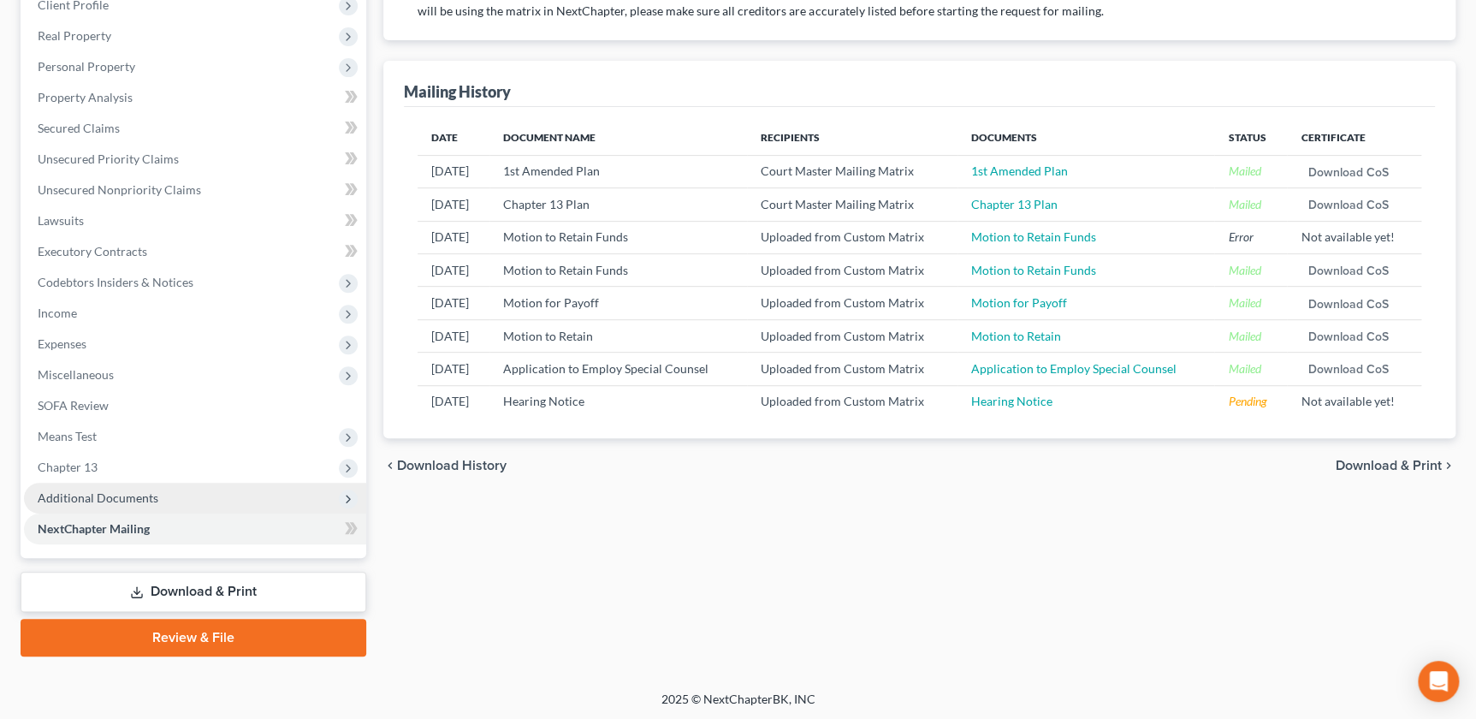
click at [140, 490] on span "Additional Documents" at bounding box center [98, 497] width 121 height 15
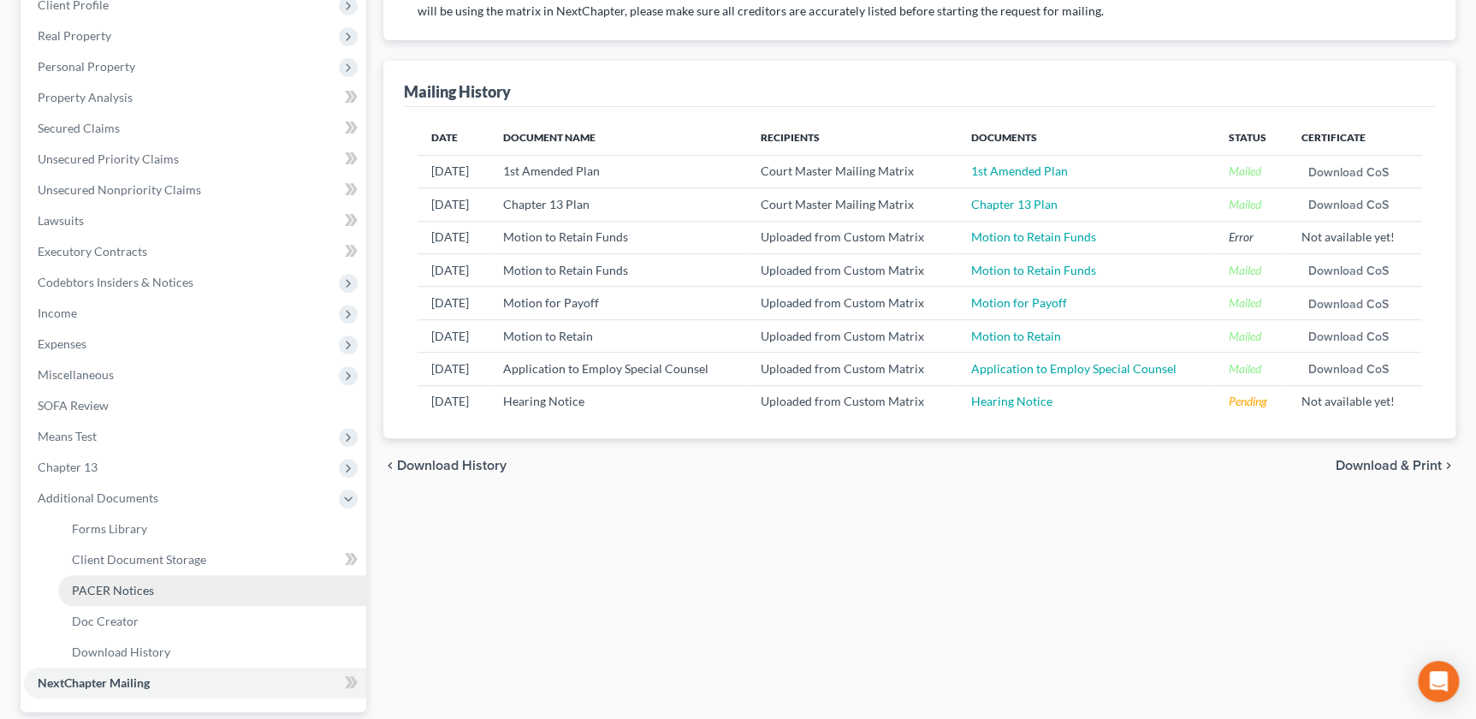
click at [140, 583] on span "PACER Notices" at bounding box center [113, 590] width 82 height 15
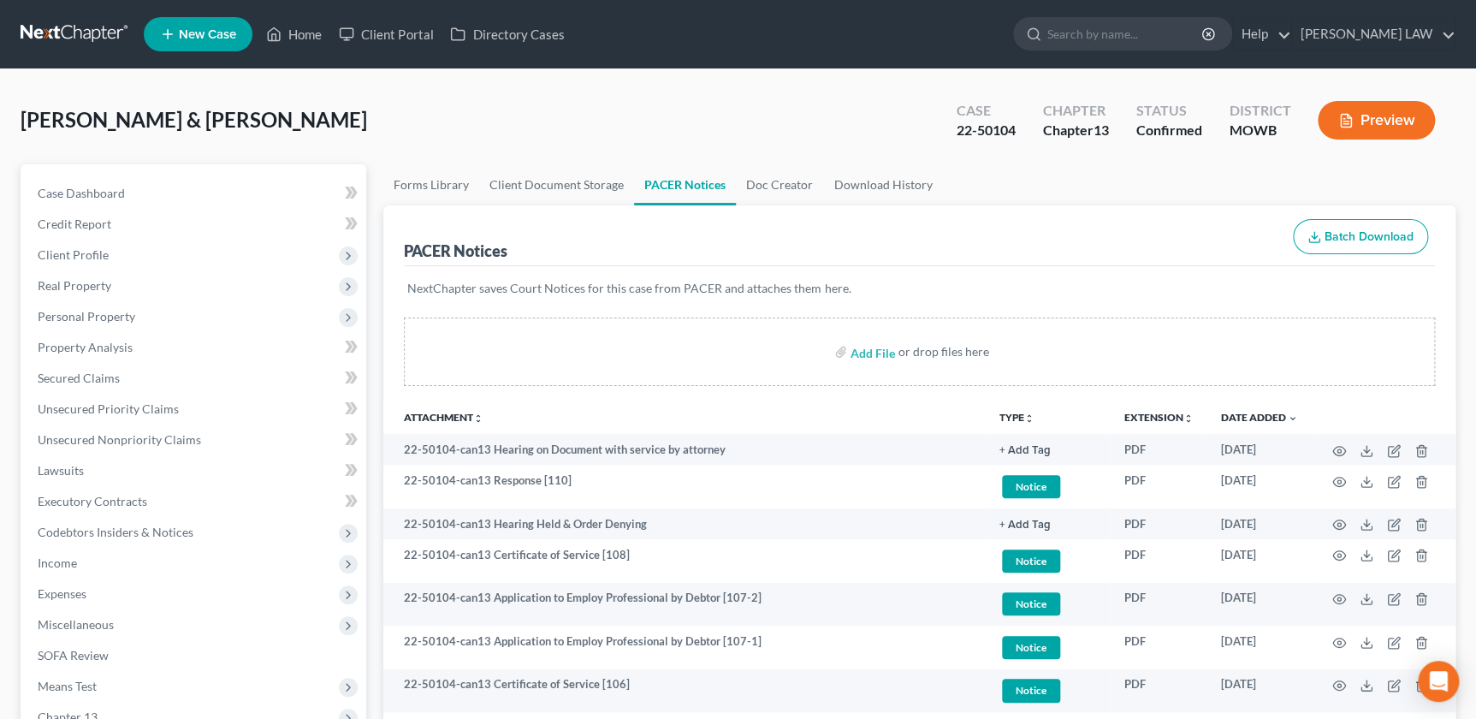
click at [1028, 413] on icon "unfold_more" at bounding box center [1030, 418] width 10 height 10
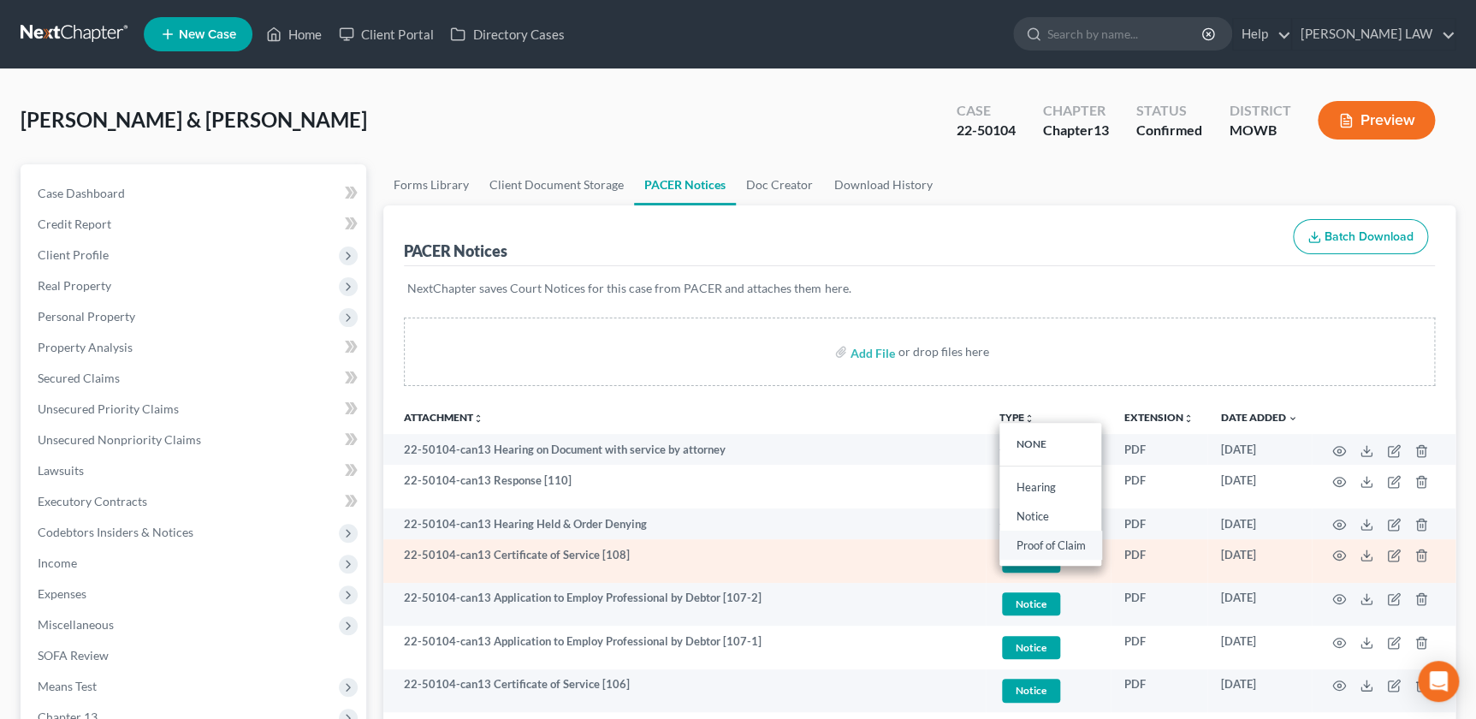
click at [1044, 551] on link "Proof of Claim" at bounding box center [1051, 545] width 102 height 29
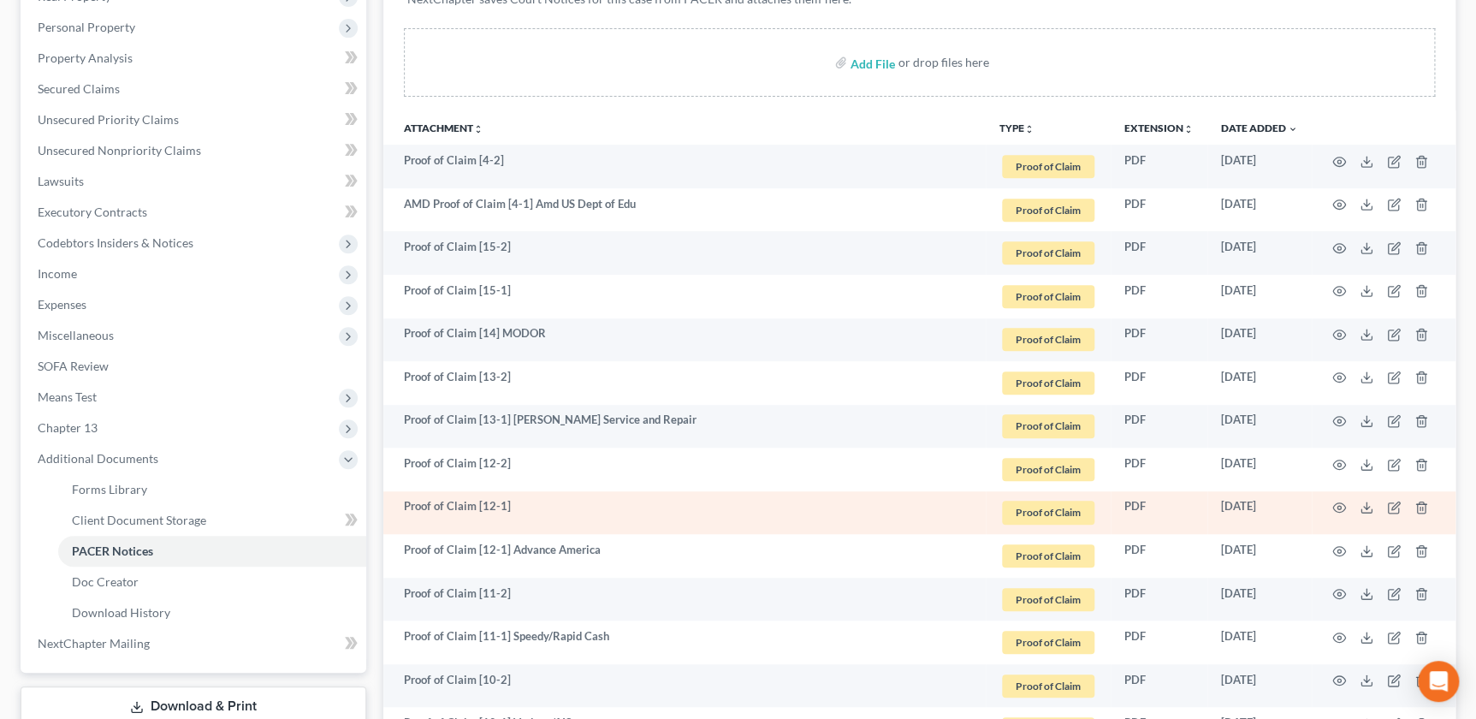
scroll to position [291, 0]
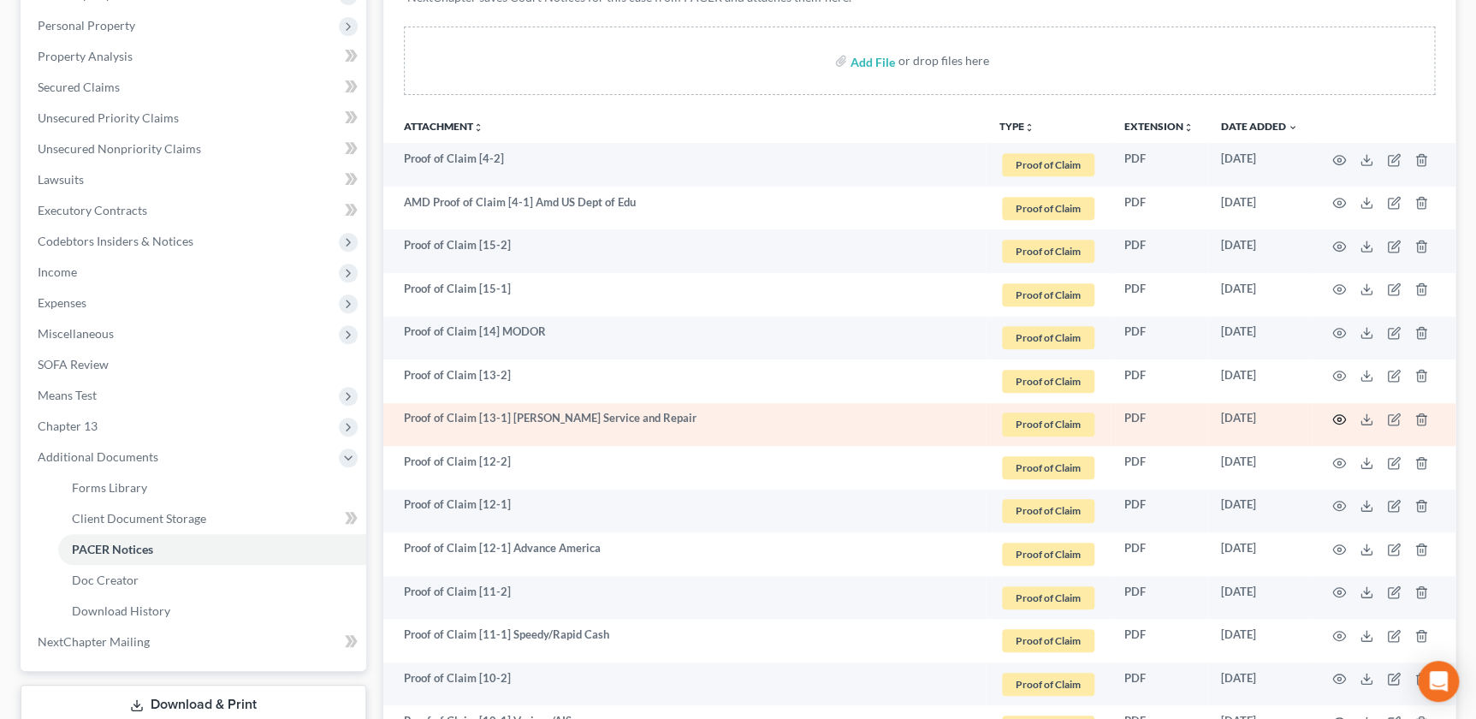
click at [1341, 418] on icon "button" at bounding box center [1340, 420] width 14 height 14
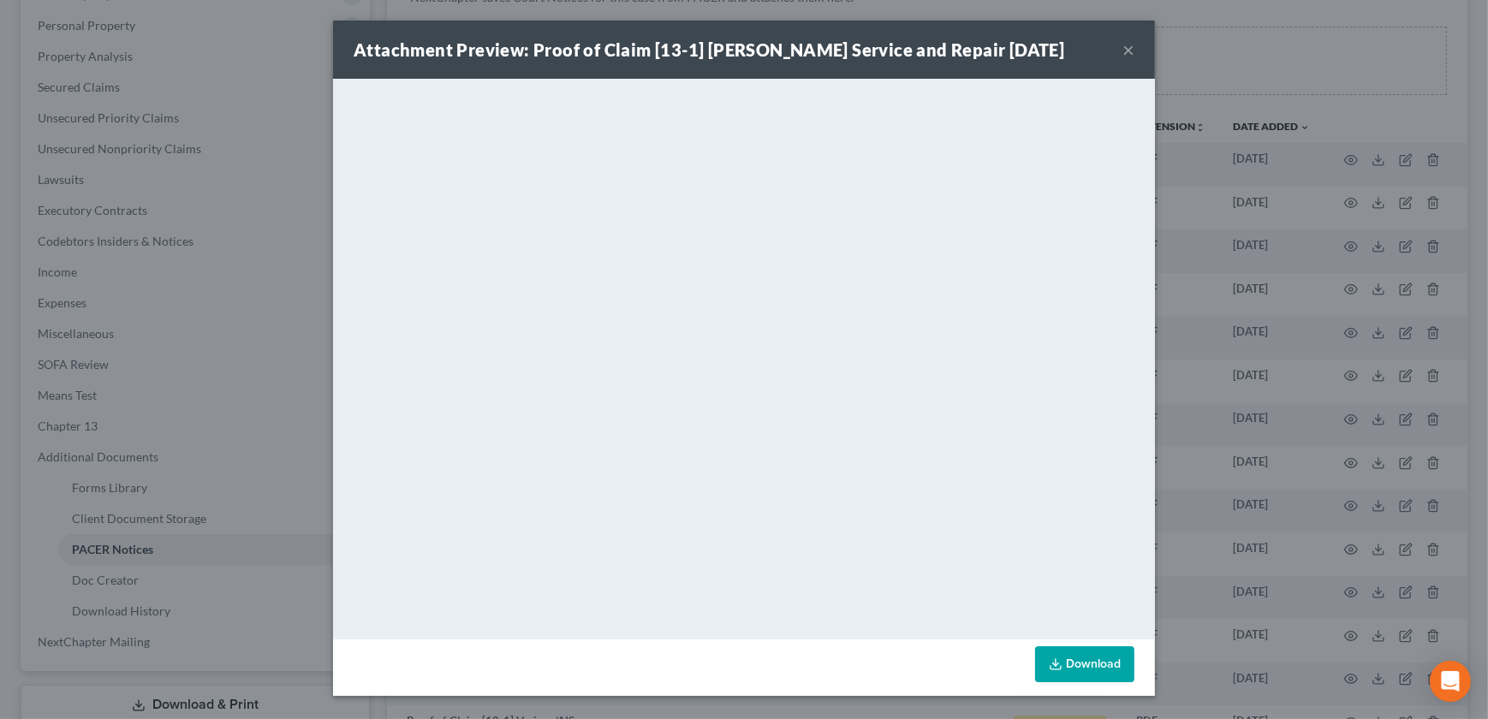
click at [1122, 53] on button "×" at bounding box center [1128, 49] width 12 height 21
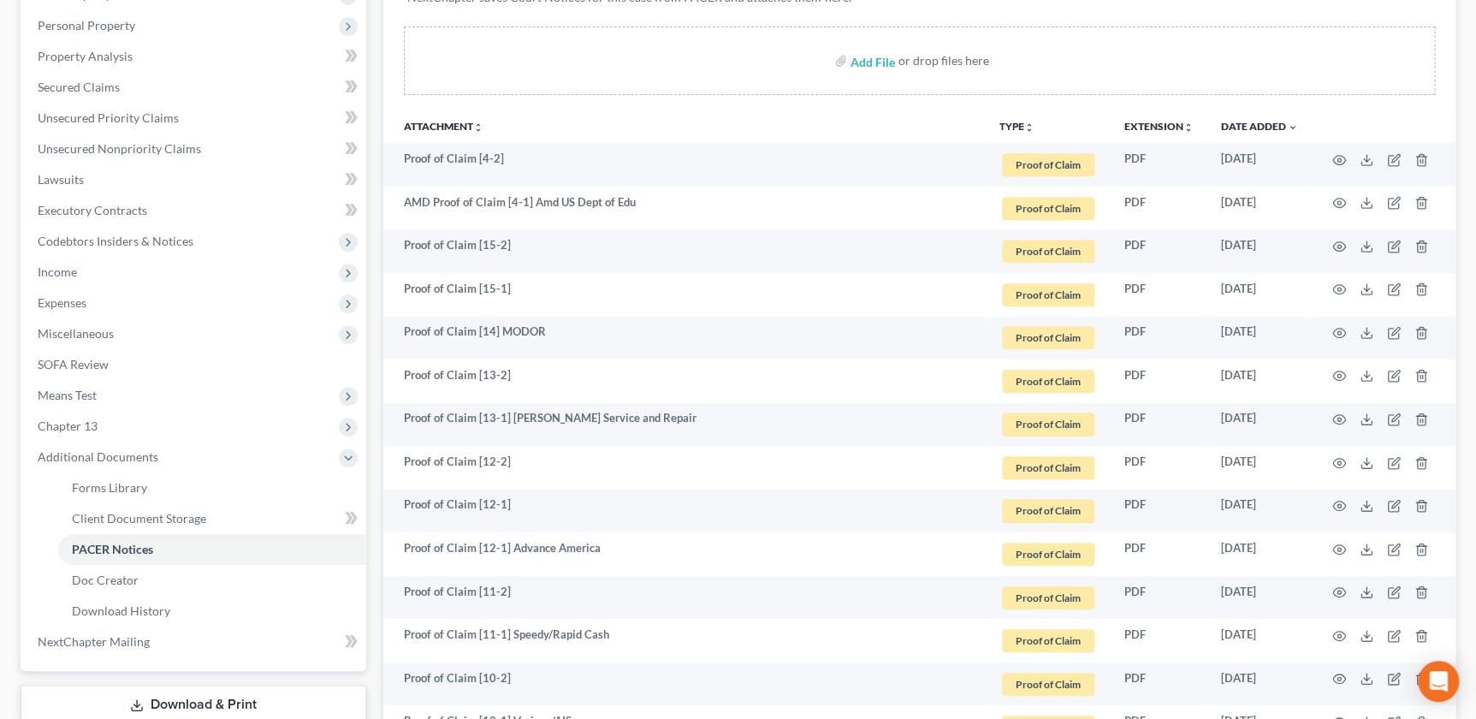
click at [1029, 124] on icon "unfold_more" at bounding box center [1030, 127] width 10 height 10
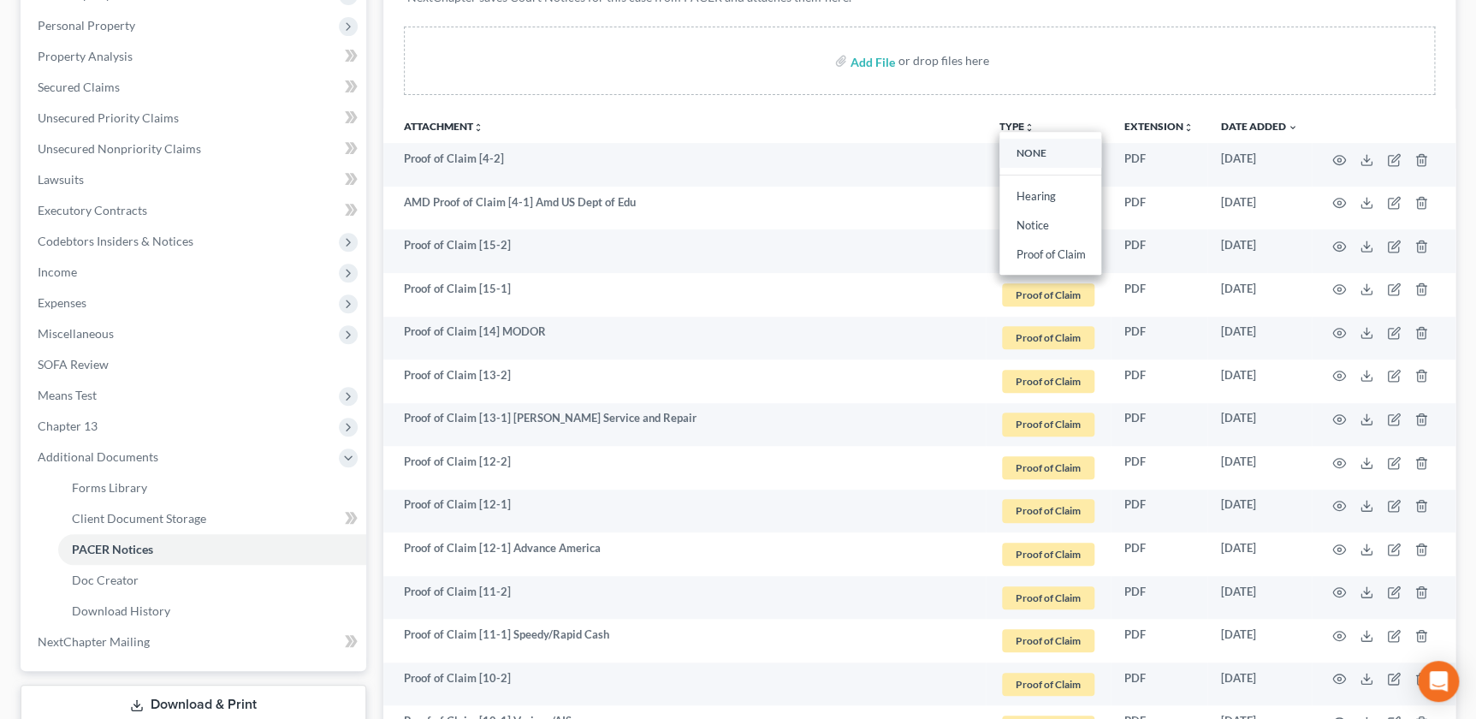
click at [1035, 160] on link "NONE" at bounding box center [1051, 153] width 102 height 29
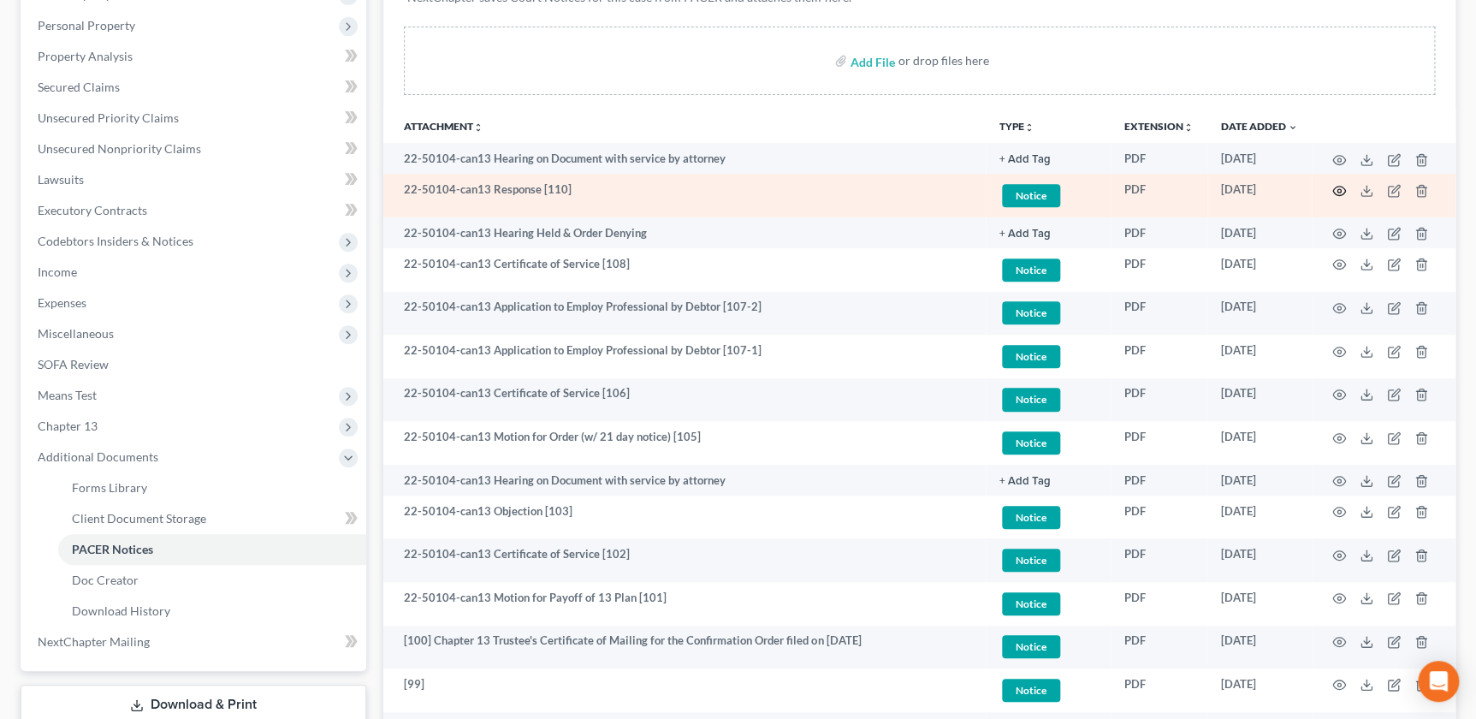
click at [1336, 189] on icon "button" at bounding box center [1340, 191] width 14 height 14
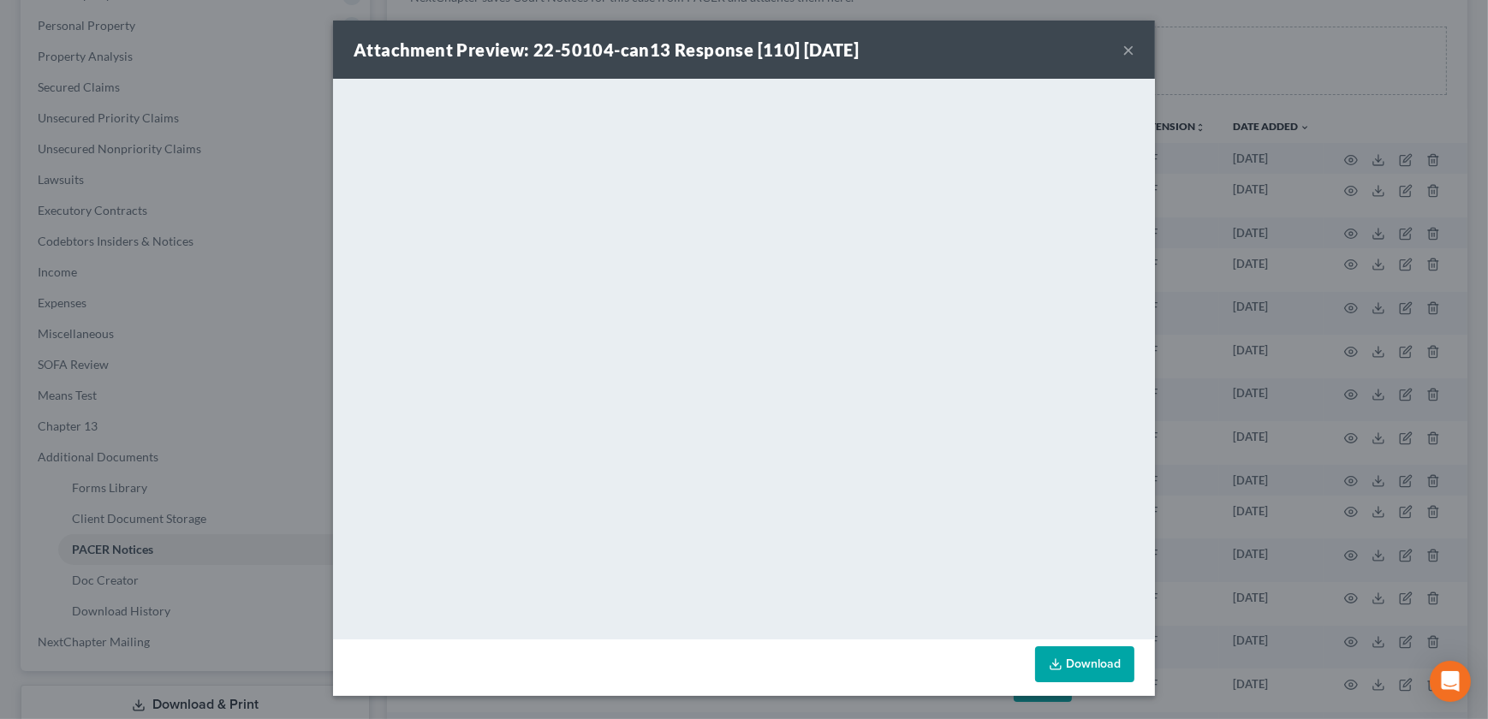
click at [1120, 42] on div "Attachment Preview: 22-50104-can13 Response [110] 08/14/2025 ×" at bounding box center [744, 50] width 822 height 58
click at [1126, 49] on button "×" at bounding box center [1128, 49] width 12 height 21
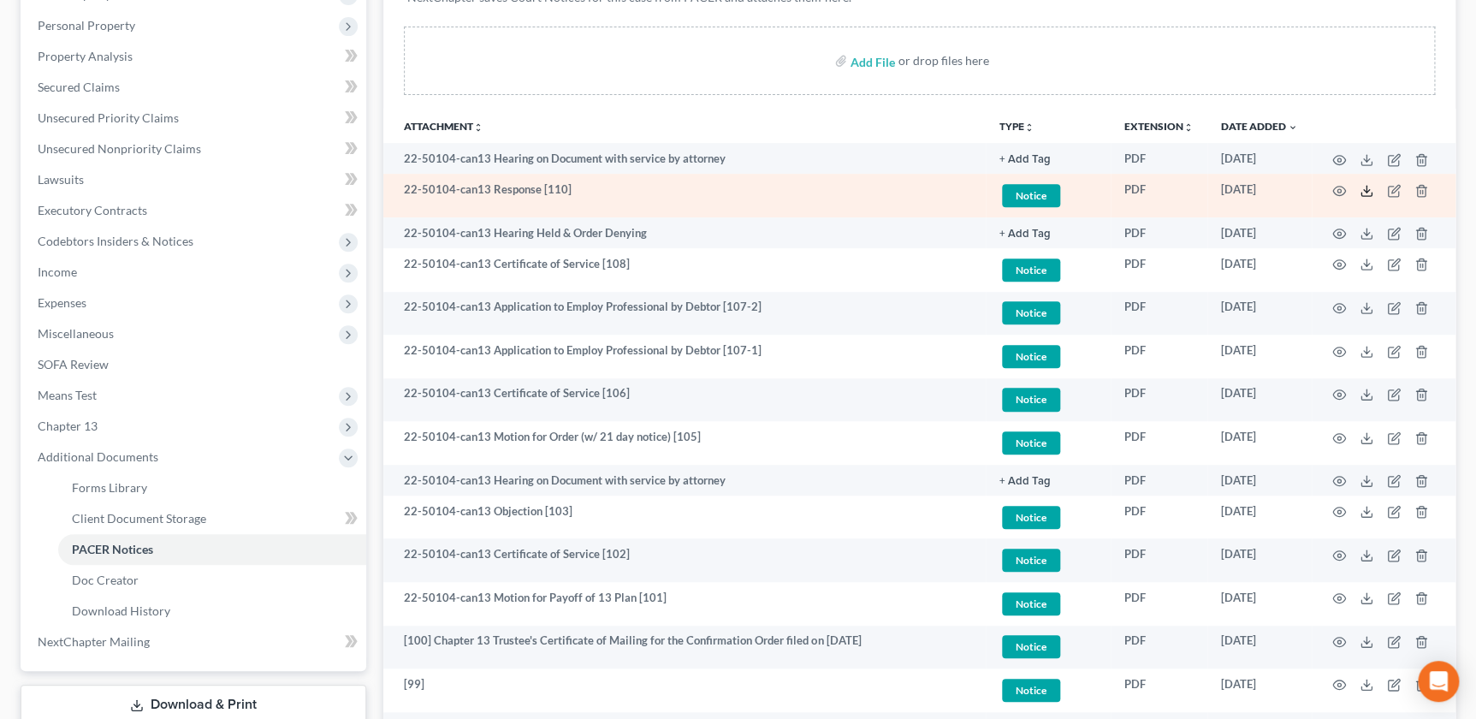
click at [1371, 193] on icon at bounding box center [1367, 194] width 10 height 3
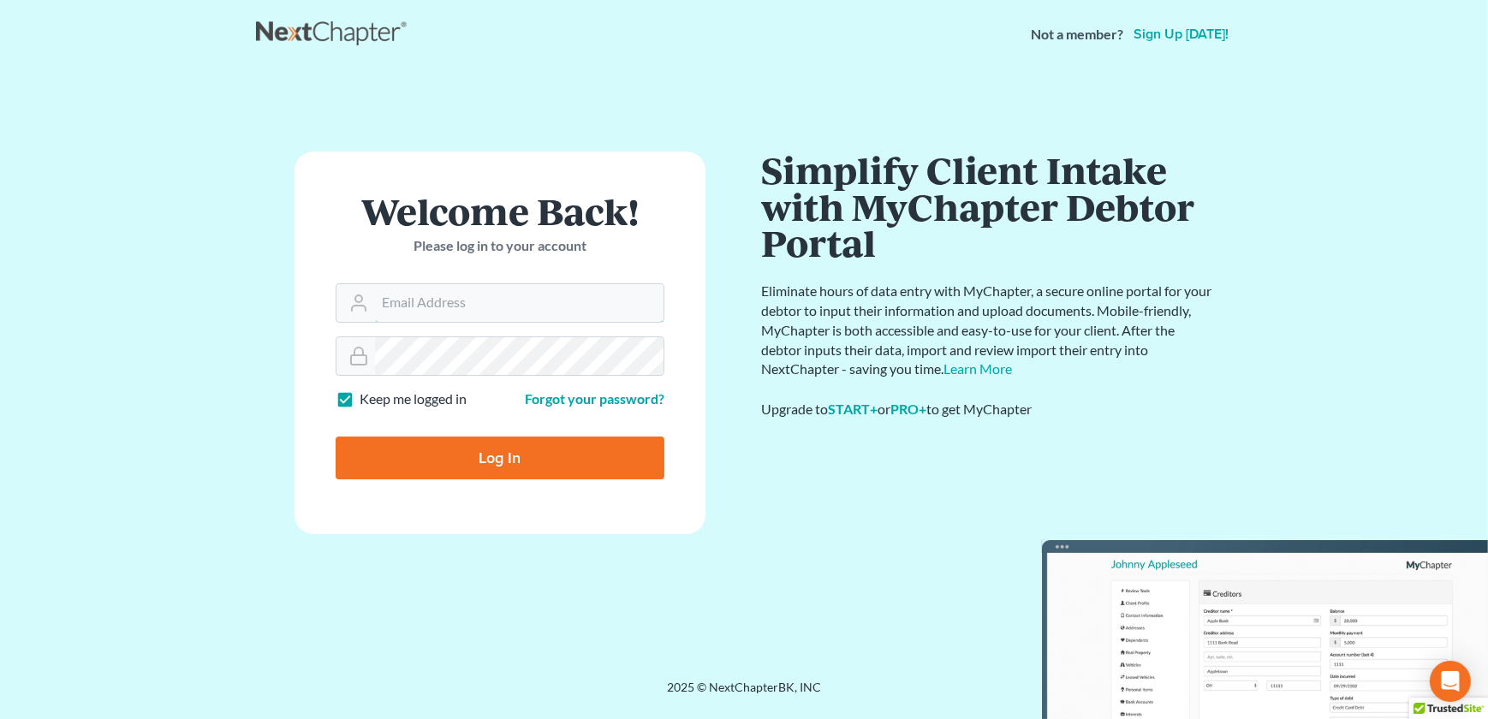
type input "admin@thekcbk.com"
click at [484, 469] on input "Log In" at bounding box center [500, 458] width 329 height 43
type input "Thinking..."
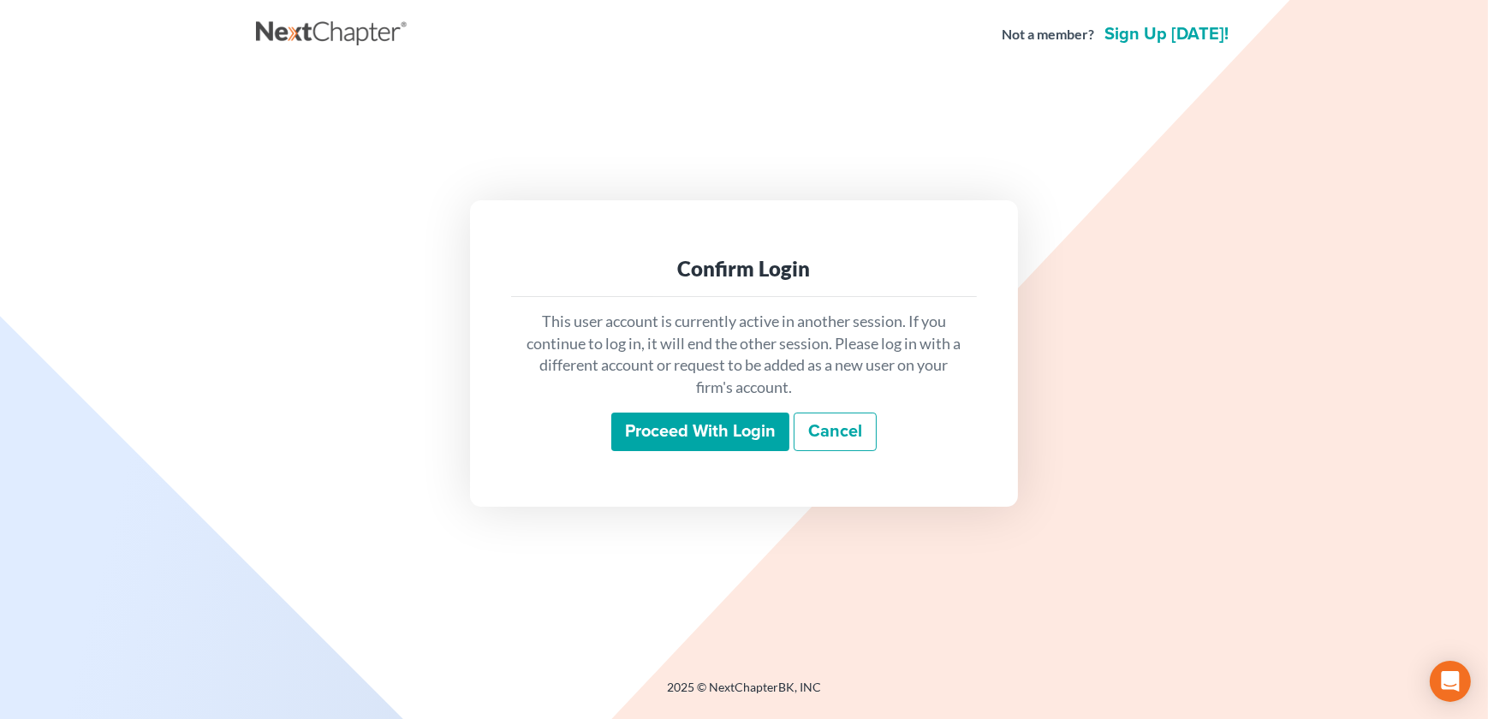
click at [650, 421] on input "Proceed with login" at bounding box center [700, 432] width 178 height 39
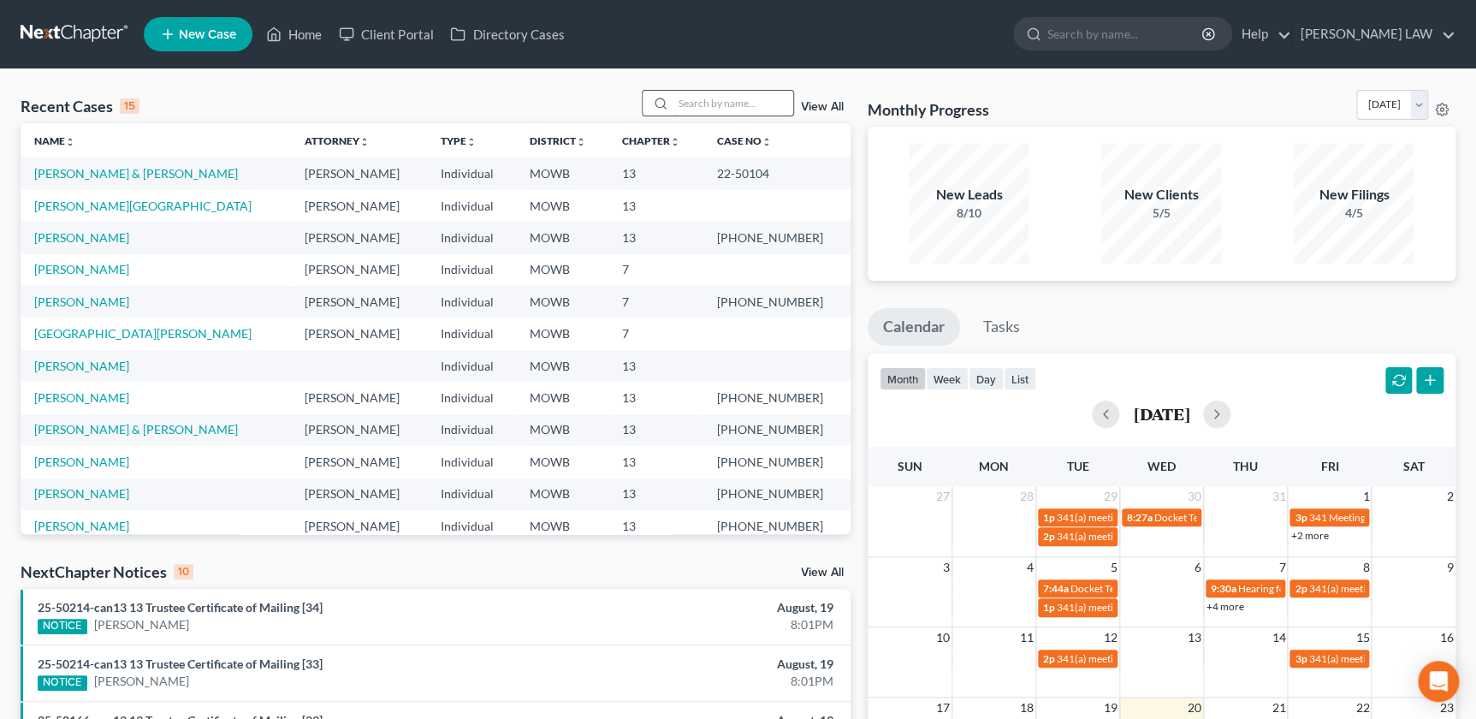
click at [700, 95] on input "search" at bounding box center [734, 103] width 120 height 25
type input "[PERSON_NAME]"
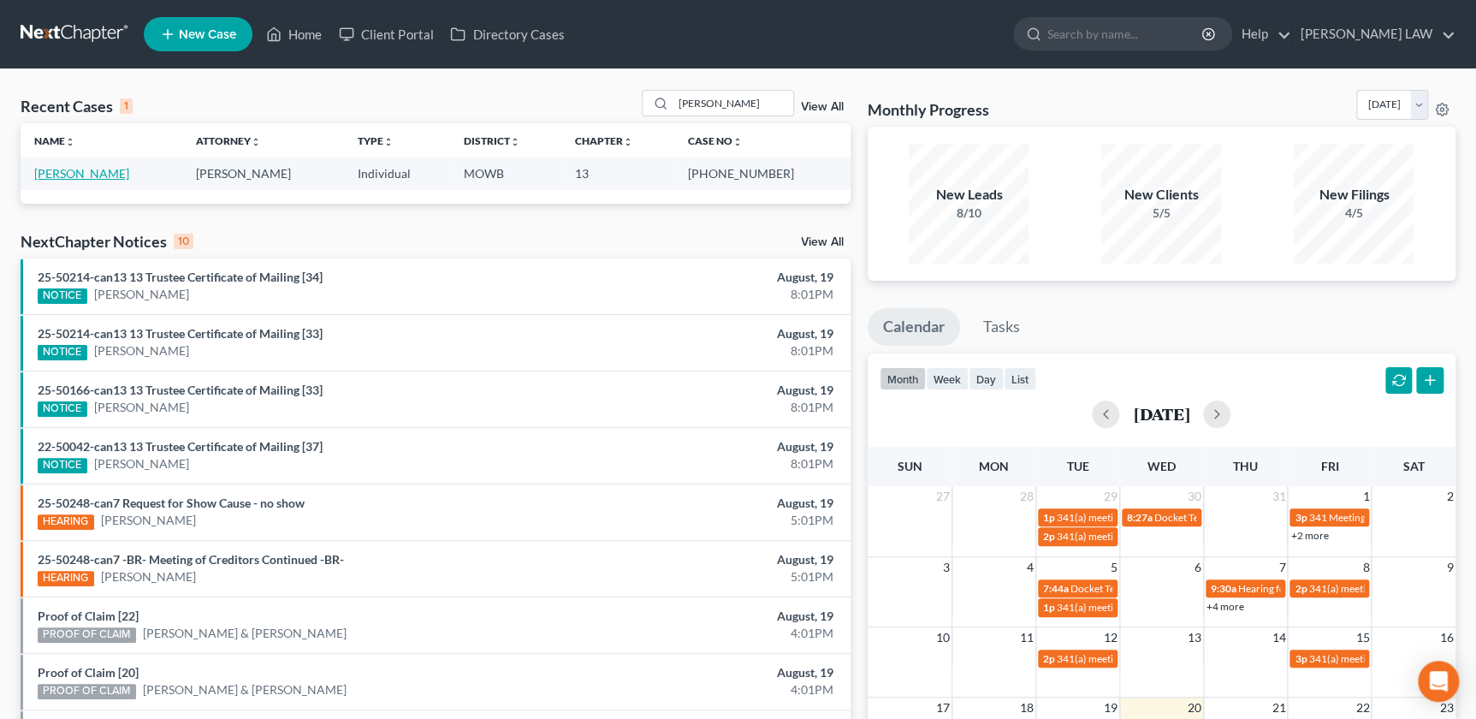
click at [102, 171] on link "[PERSON_NAME]" at bounding box center [81, 173] width 95 height 15
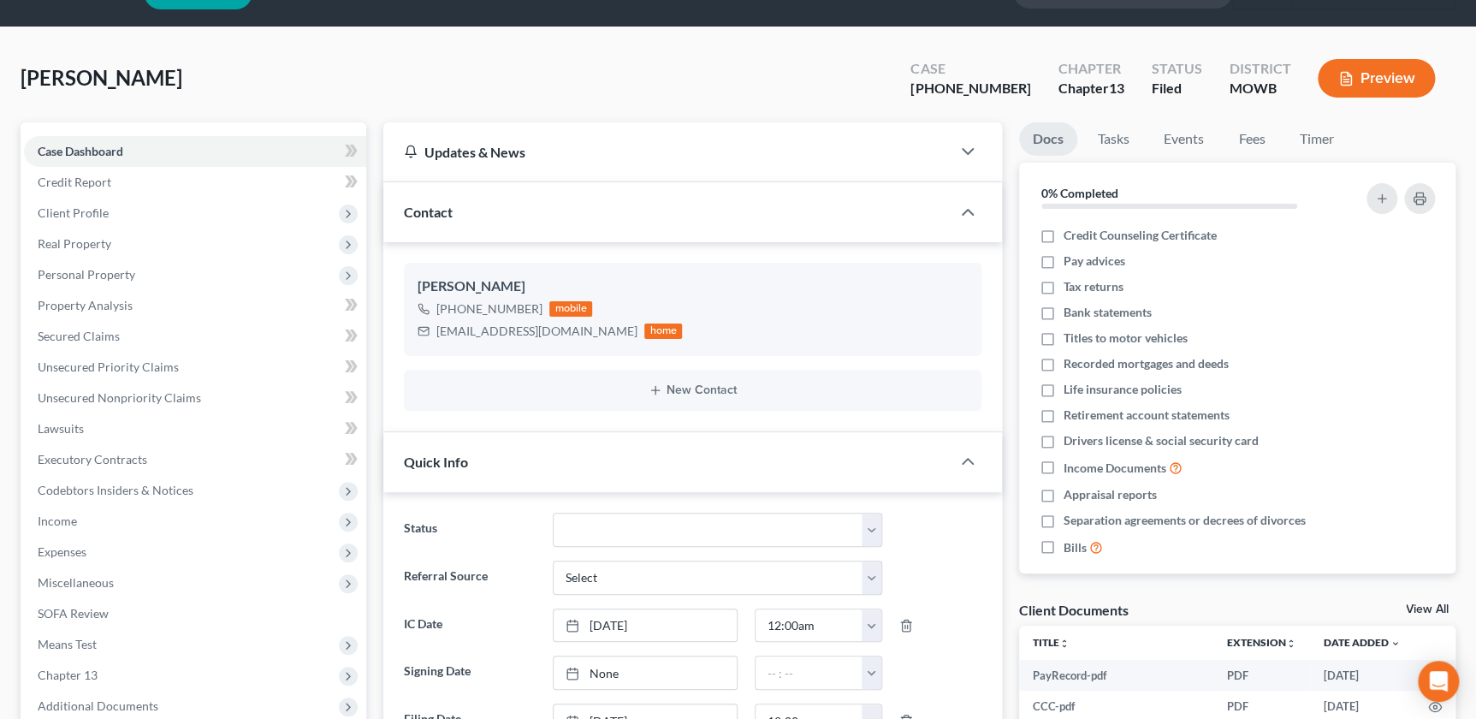
scroll to position [272, 0]
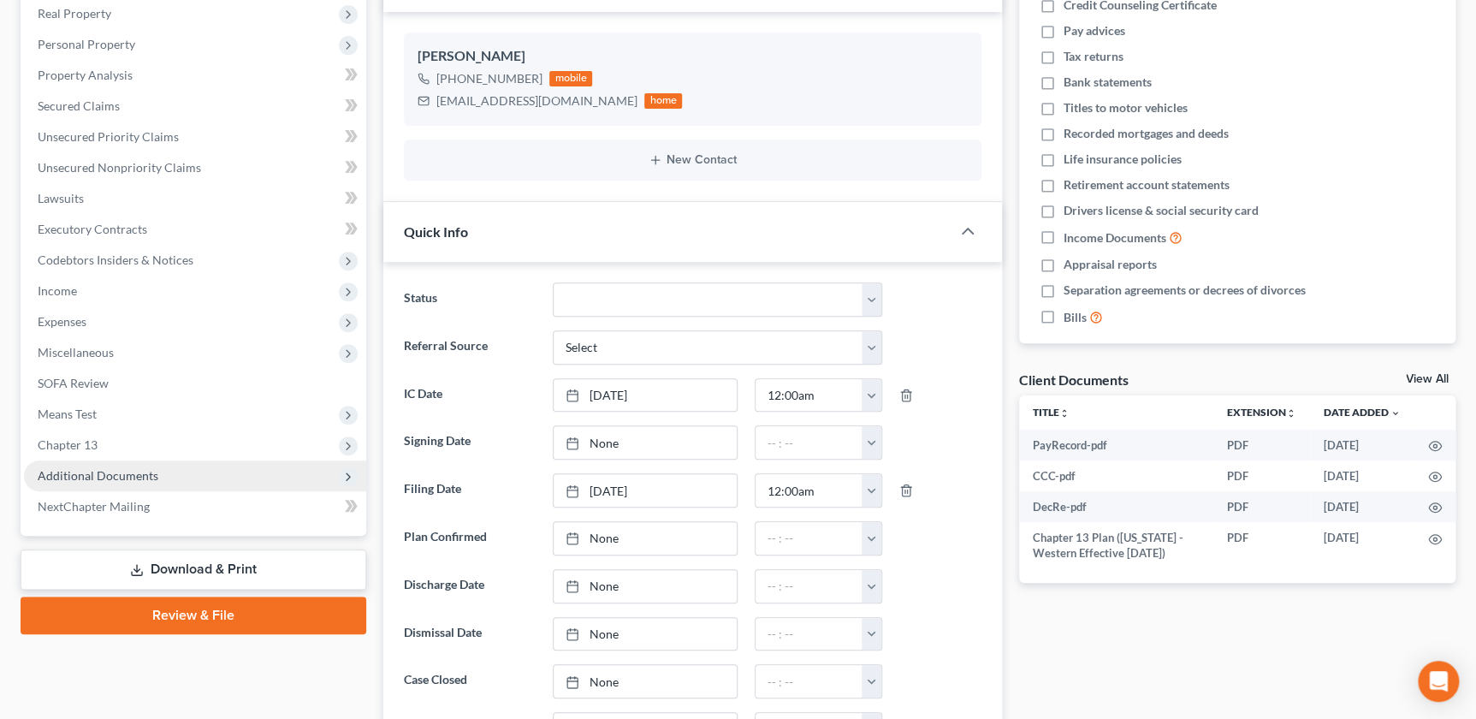
click at [179, 468] on span "Additional Documents" at bounding box center [195, 475] width 342 height 31
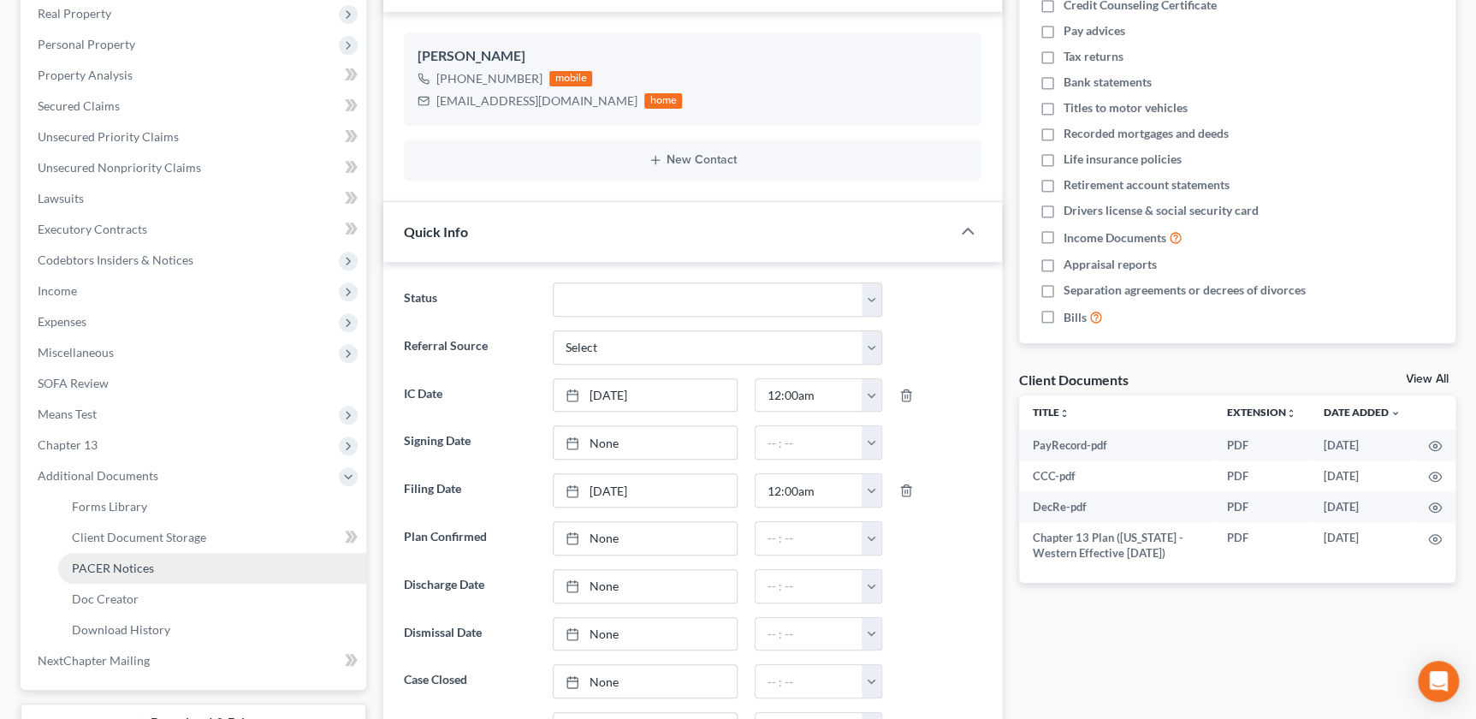
click at [198, 570] on link "PACER Notices" at bounding box center [212, 568] width 308 height 31
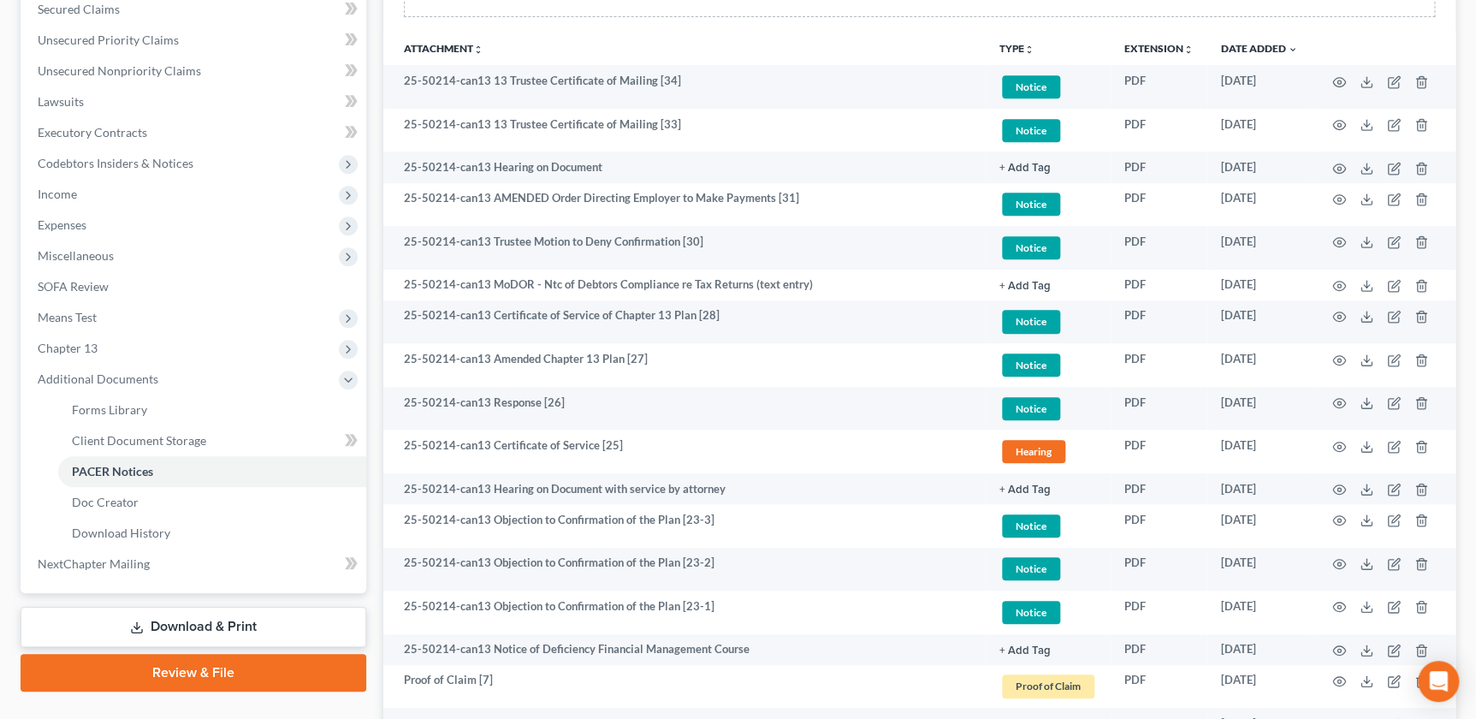
scroll to position [214, 0]
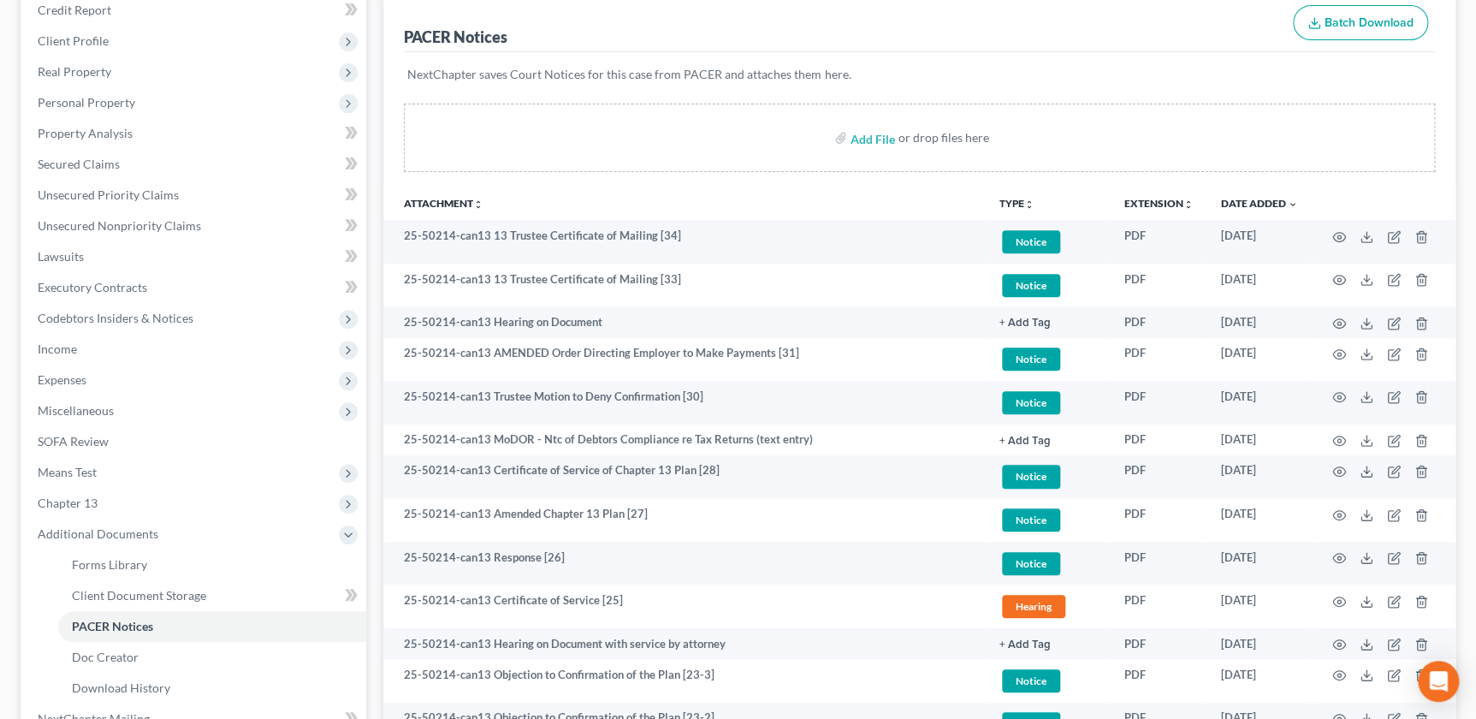
click at [1032, 199] on icon "unfold_more" at bounding box center [1030, 204] width 10 height 10
click at [1059, 328] on link "Proof of Claim" at bounding box center [1051, 331] width 102 height 29
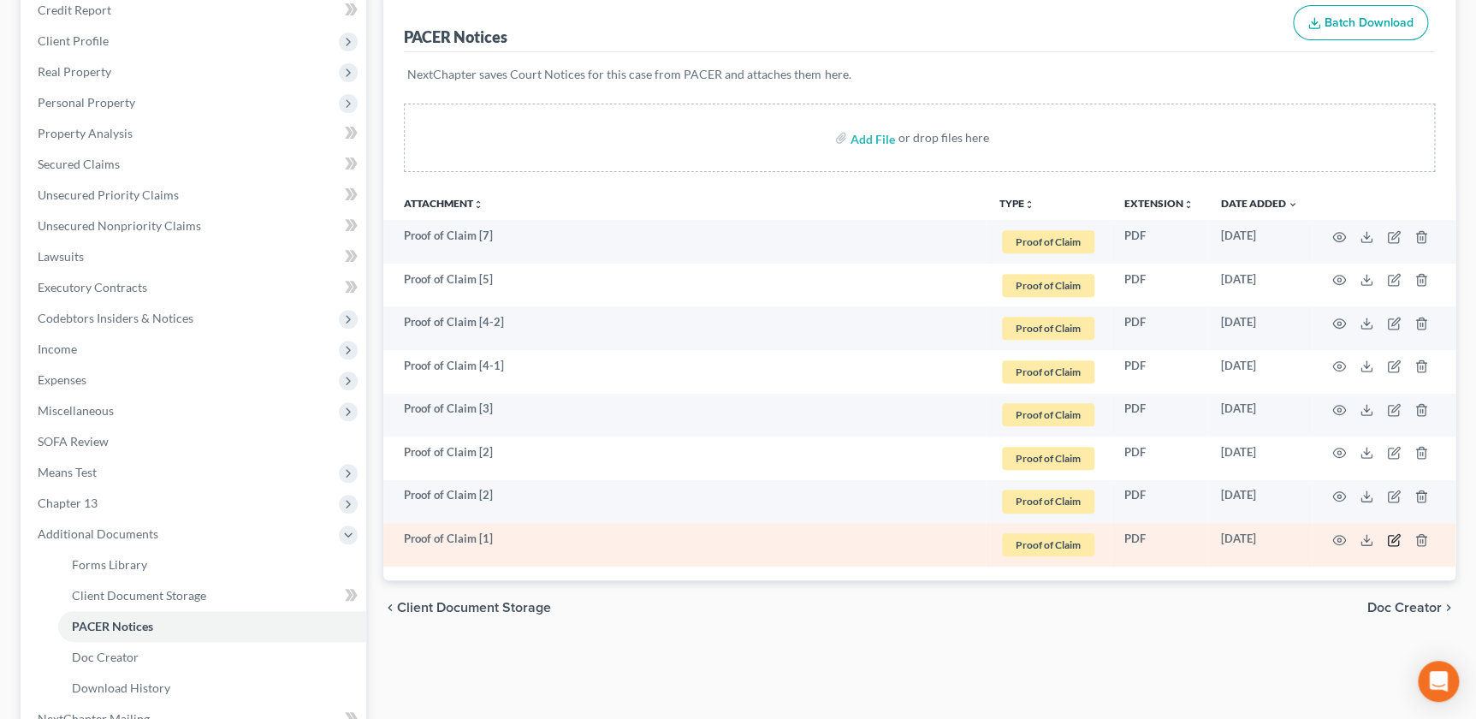
click at [1393, 538] on icon "button" at bounding box center [1394, 540] width 14 height 14
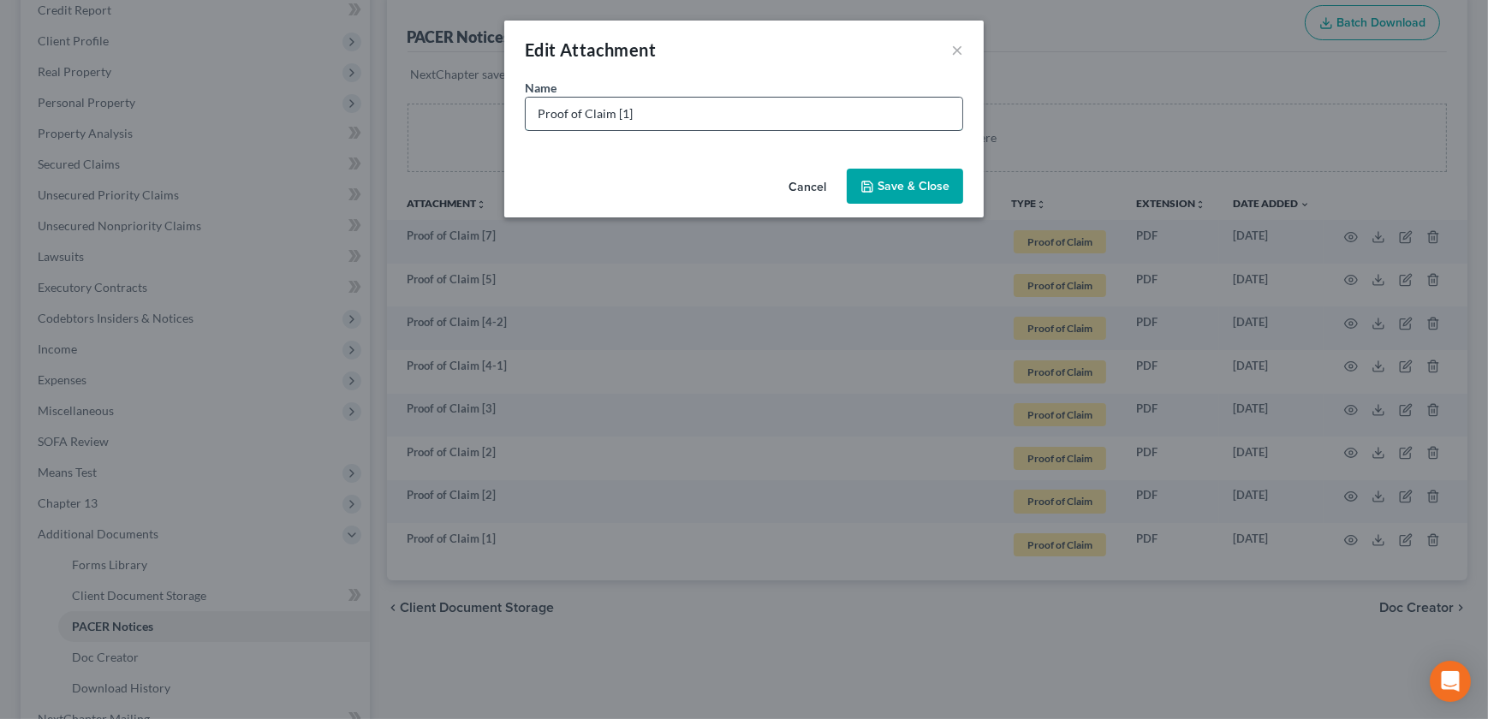
click at [680, 123] on input "Proof of Claim [1]" at bounding box center [744, 114] width 437 height 33
type input "Proof of Claim [1] Goetz Credit Union"
click at [941, 179] on span "Save & Close" at bounding box center [913, 186] width 72 height 15
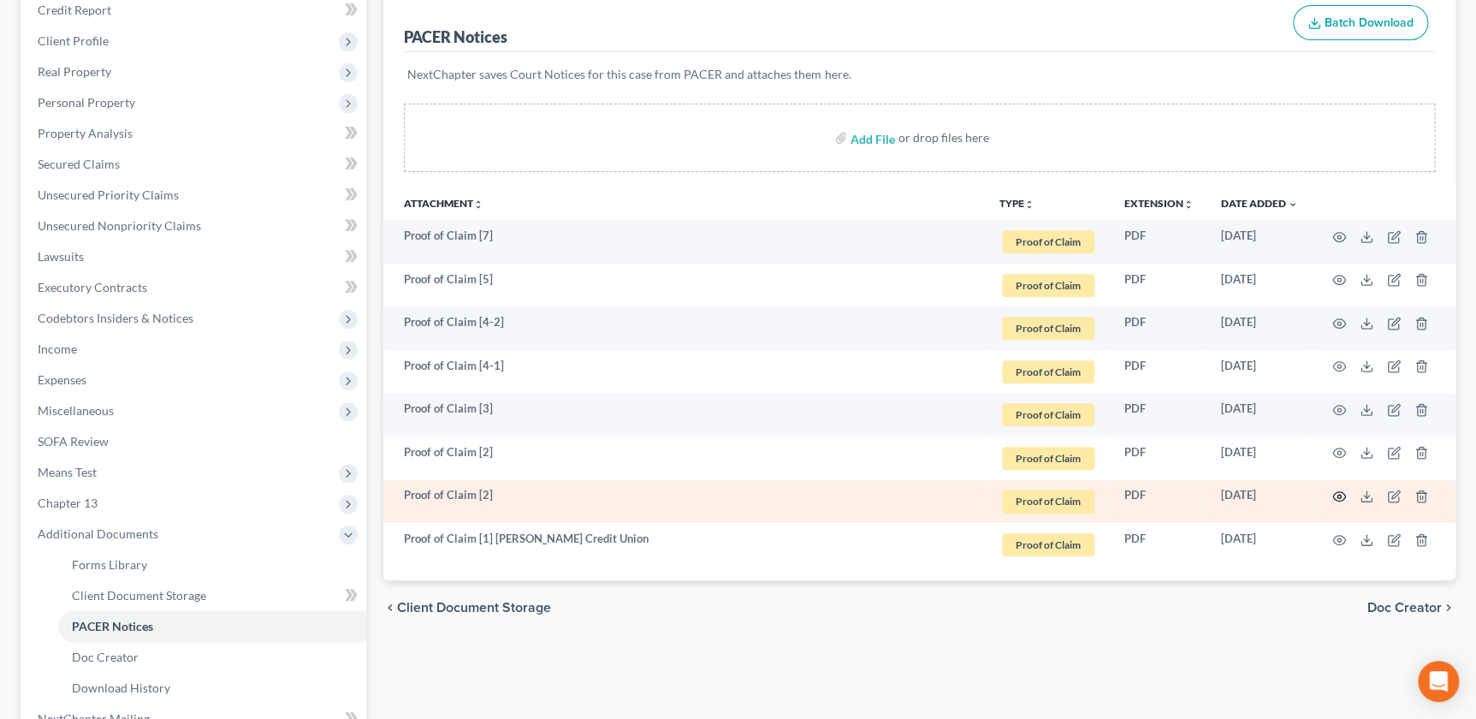
click at [1341, 494] on icon "button" at bounding box center [1340, 497] width 14 height 14
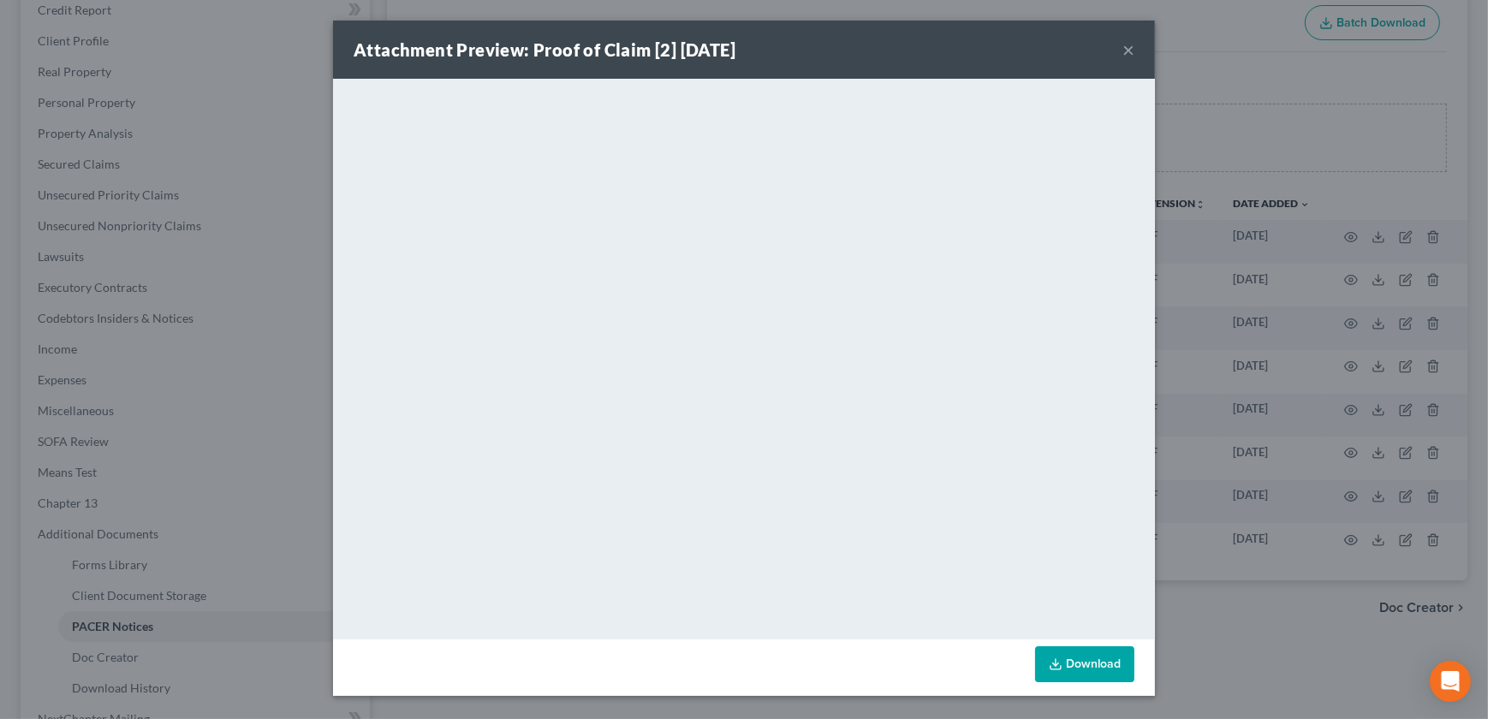
click at [1128, 48] on button "×" at bounding box center [1128, 49] width 12 height 21
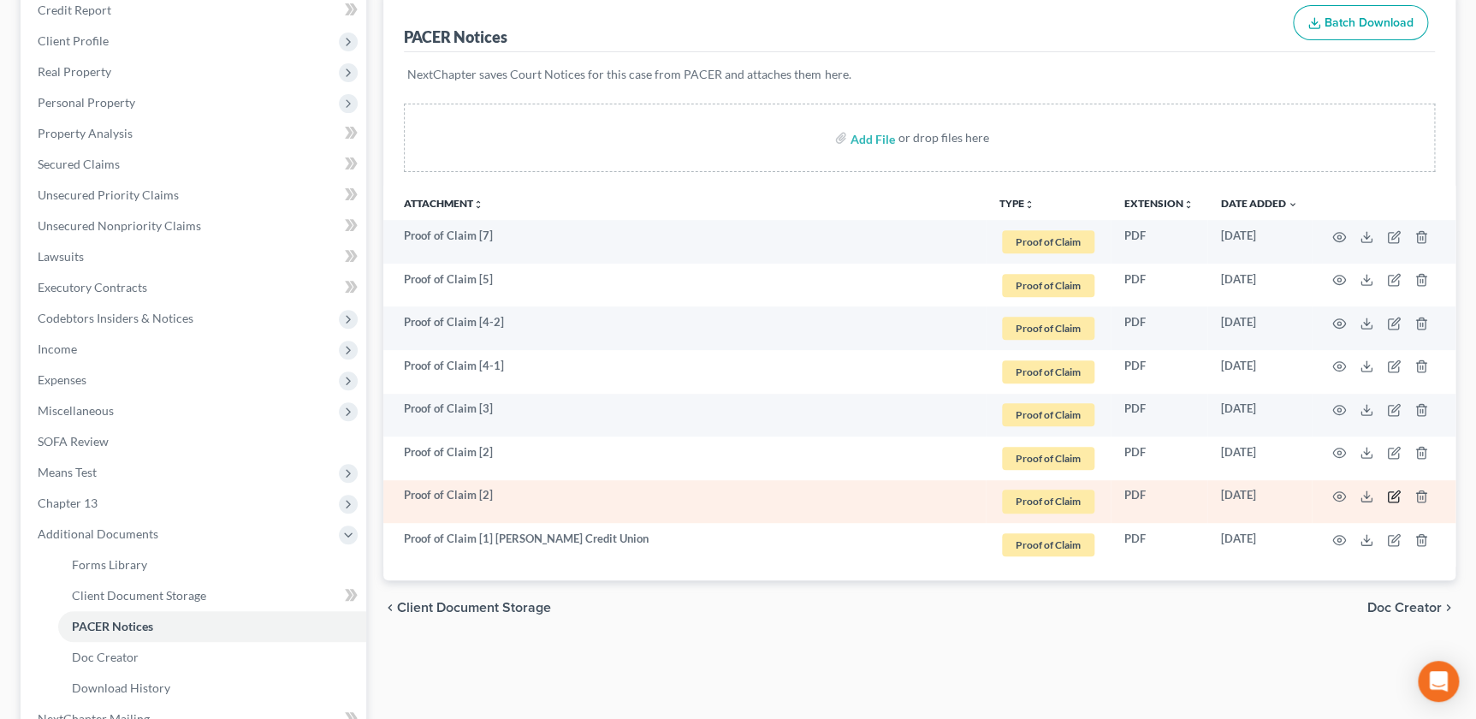
click at [1394, 496] on icon "button" at bounding box center [1394, 497] width 14 height 14
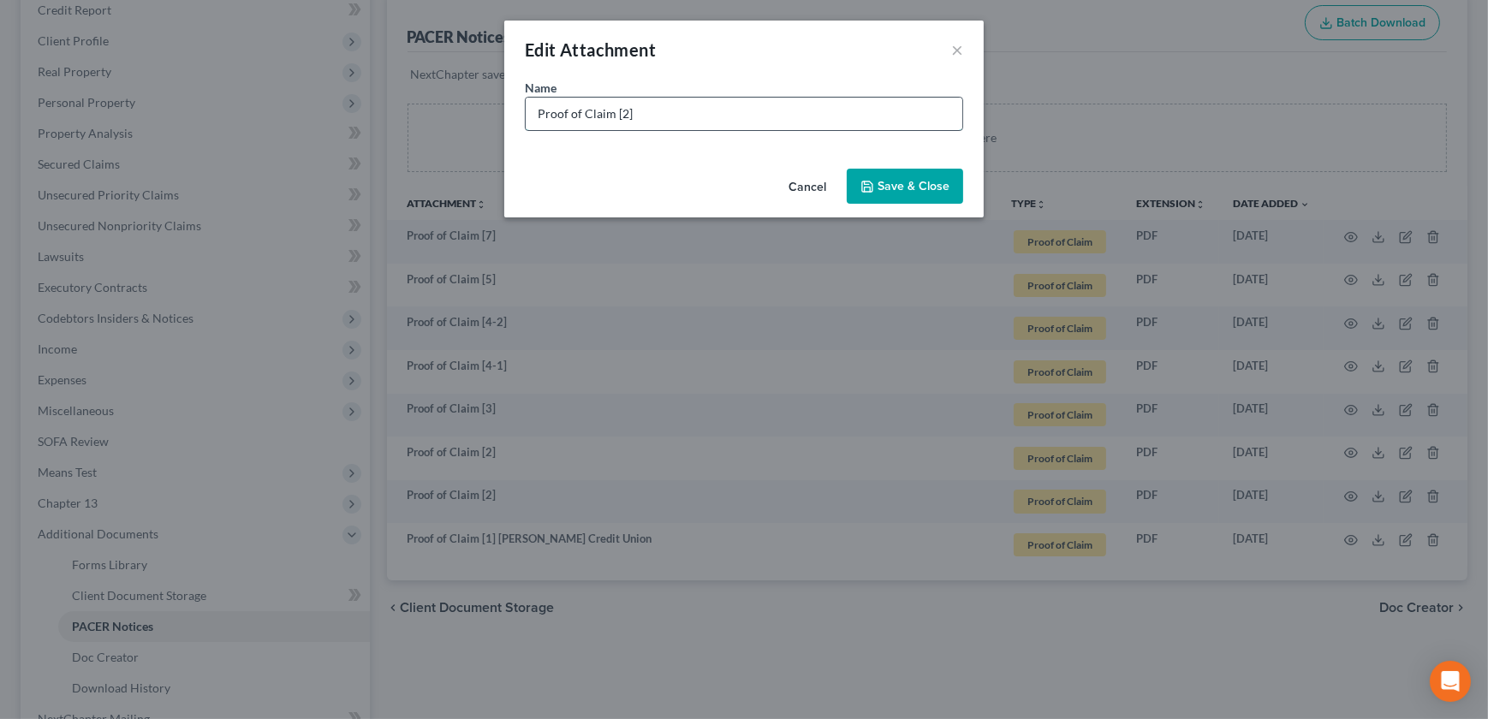
click at [745, 111] on input "Proof of Claim [2]" at bounding box center [744, 114] width 437 height 33
type input "Proof of Claim [2] IRS"
drag, startPoint x: 872, startPoint y: 159, endPoint x: 882, endPoint y: 169, distance: 13.3
click at [877, 165] on div "Edit Attachment × Name * Proof of Claim [2] IRS Cancel Save & Close" at bounding box center [743, 119] width 479 height 197
click at [883, 169] on div "Cancel Save & Close" at bounding box center [743, 190] width 479 height 56
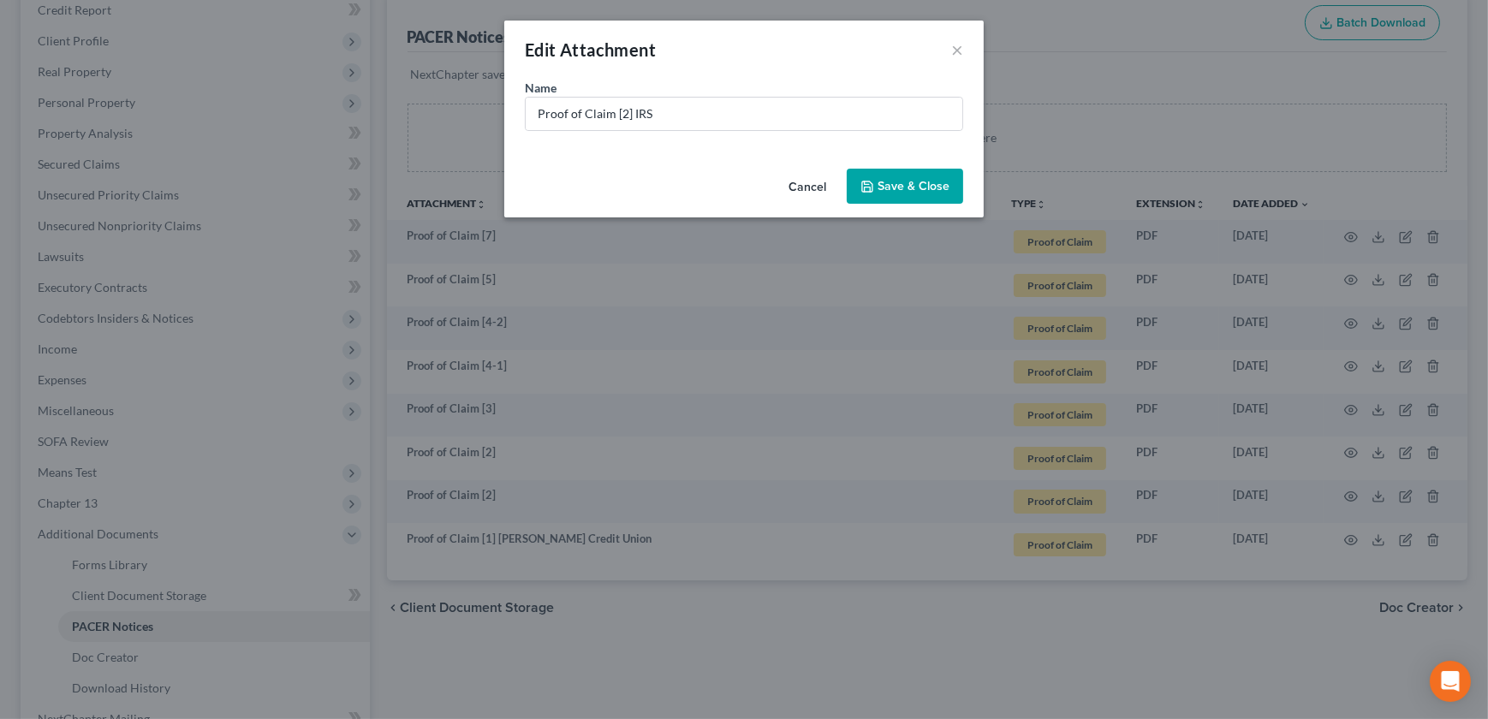
click at [889, 171] on button "Save & Close" at bounding box center [904, 187] width 116 height 36
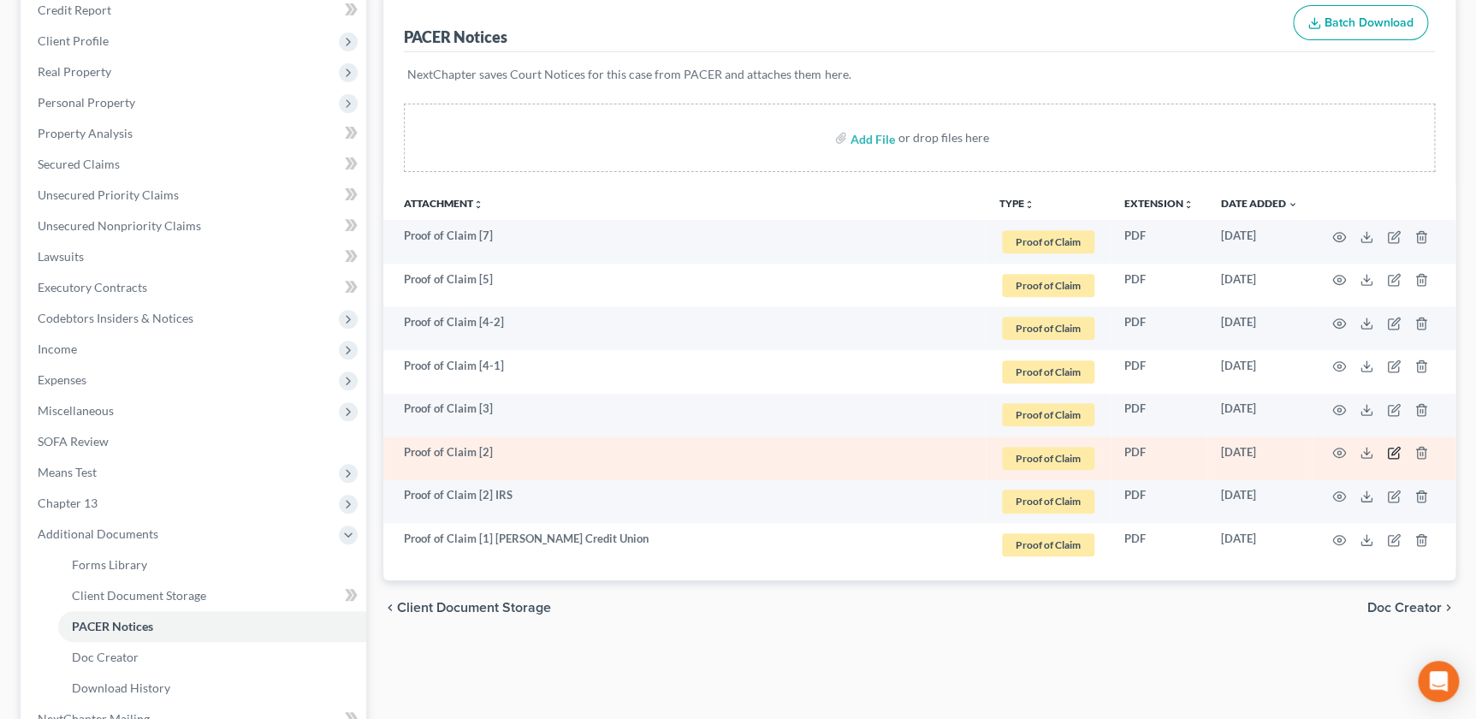
click at [1391, 448] on icon "button" at bounding box center [1394, 453] width 14 height 14
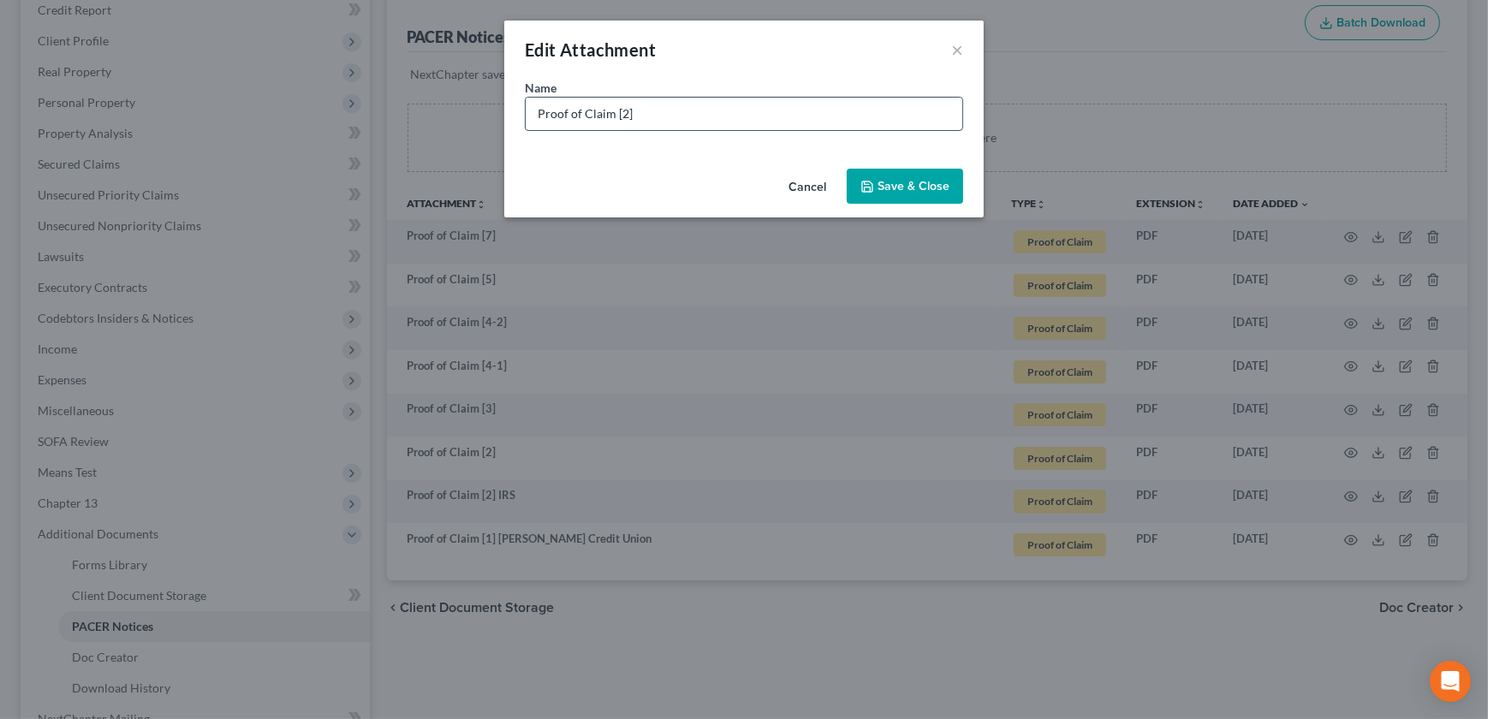
click at [670, 116] on input "Proof of Claim [2]" at bounding box center [744, 114] width 437 height 33
type input "Proof of Claim [2] IRS"
click at [879, 177] on button "Save & Close" at bounding box center [904, 187] width 116 height 36
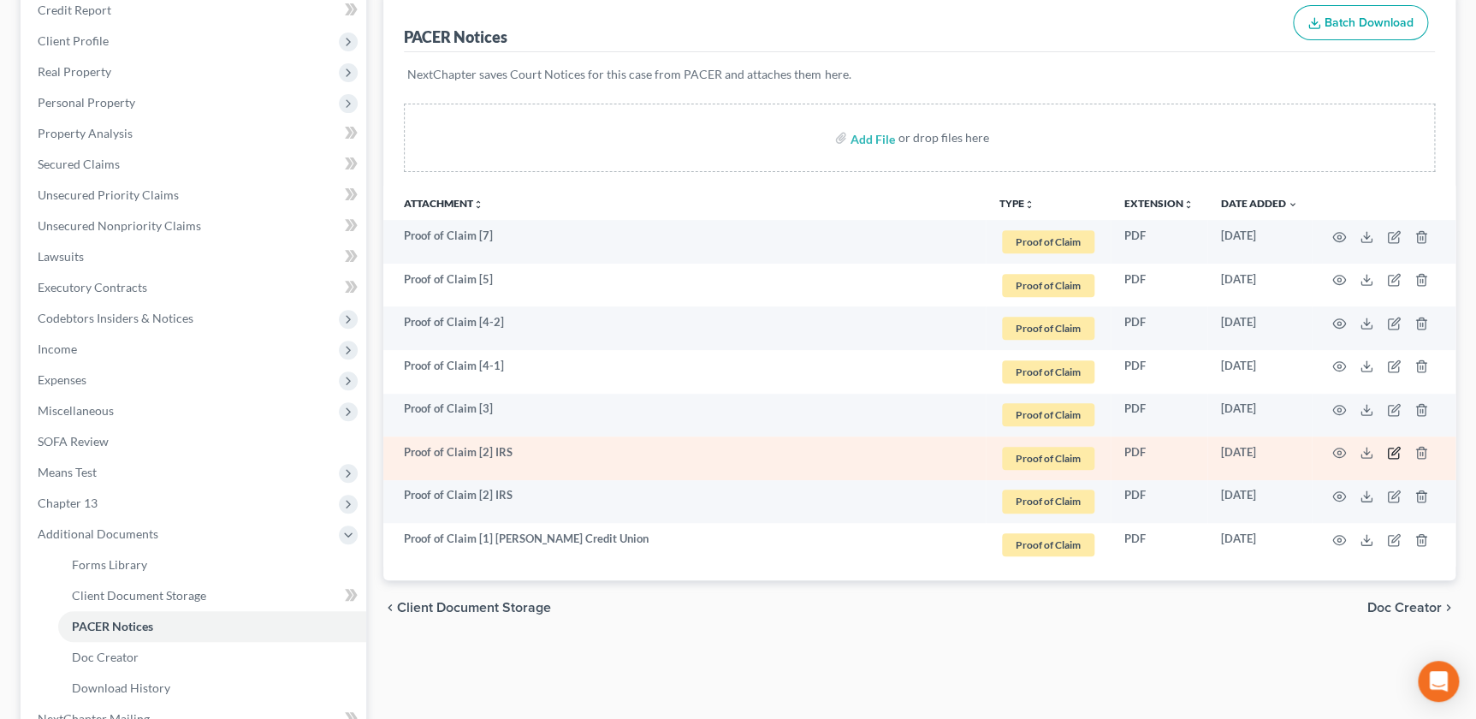
click at [1393, 454] on icon "button" at bounding box center [1394, 453] width 14 height 14
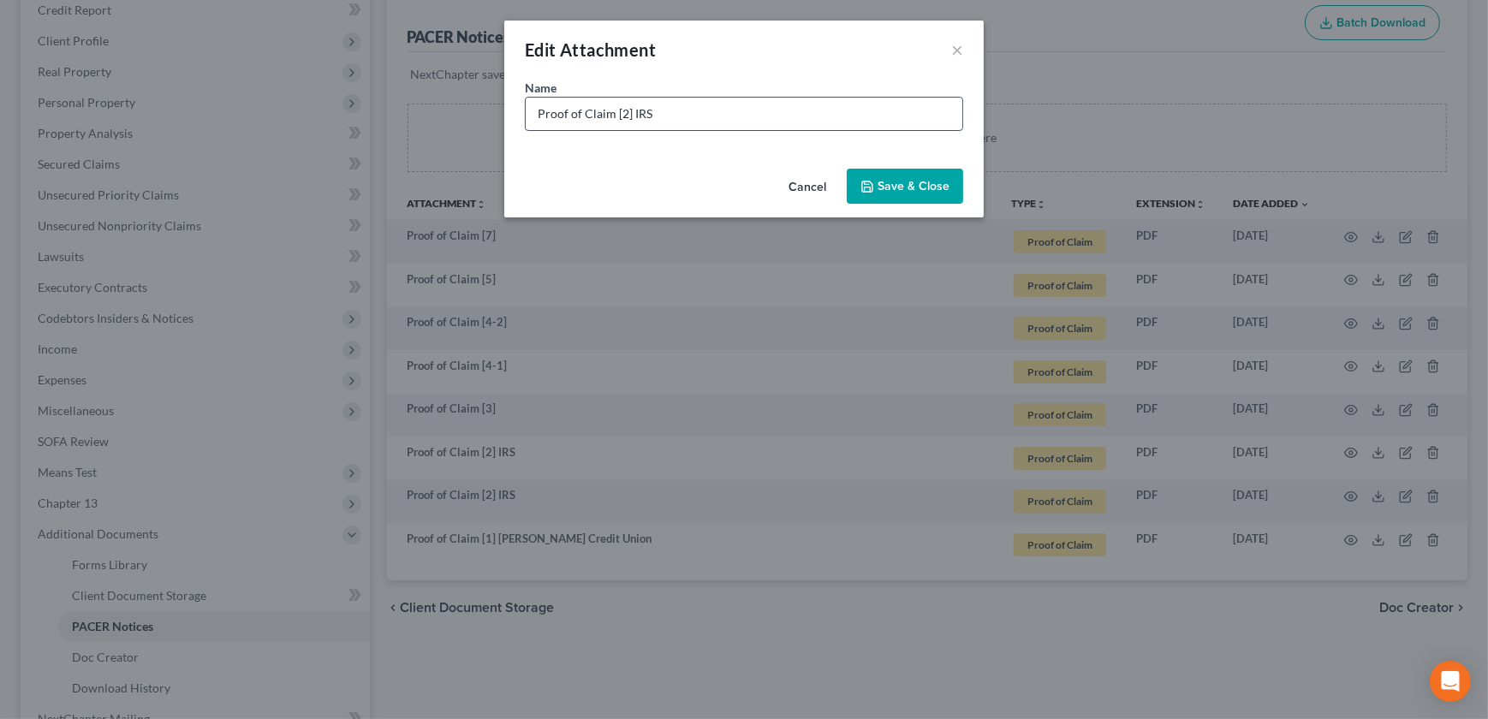
click at [758, 98] on input "Proof of Claim [2] IRS" at bounding box center [744, 114] width 437 height 33
paste input "MERRICK BANK Resurgent Capital Services"
type input "Proof of Claim [2] IRS MERRICK BANK Resurgent Capital Services"
click at [890, 171] on button "Save & Close" at bounding box center [904, 187] width 116 height 36
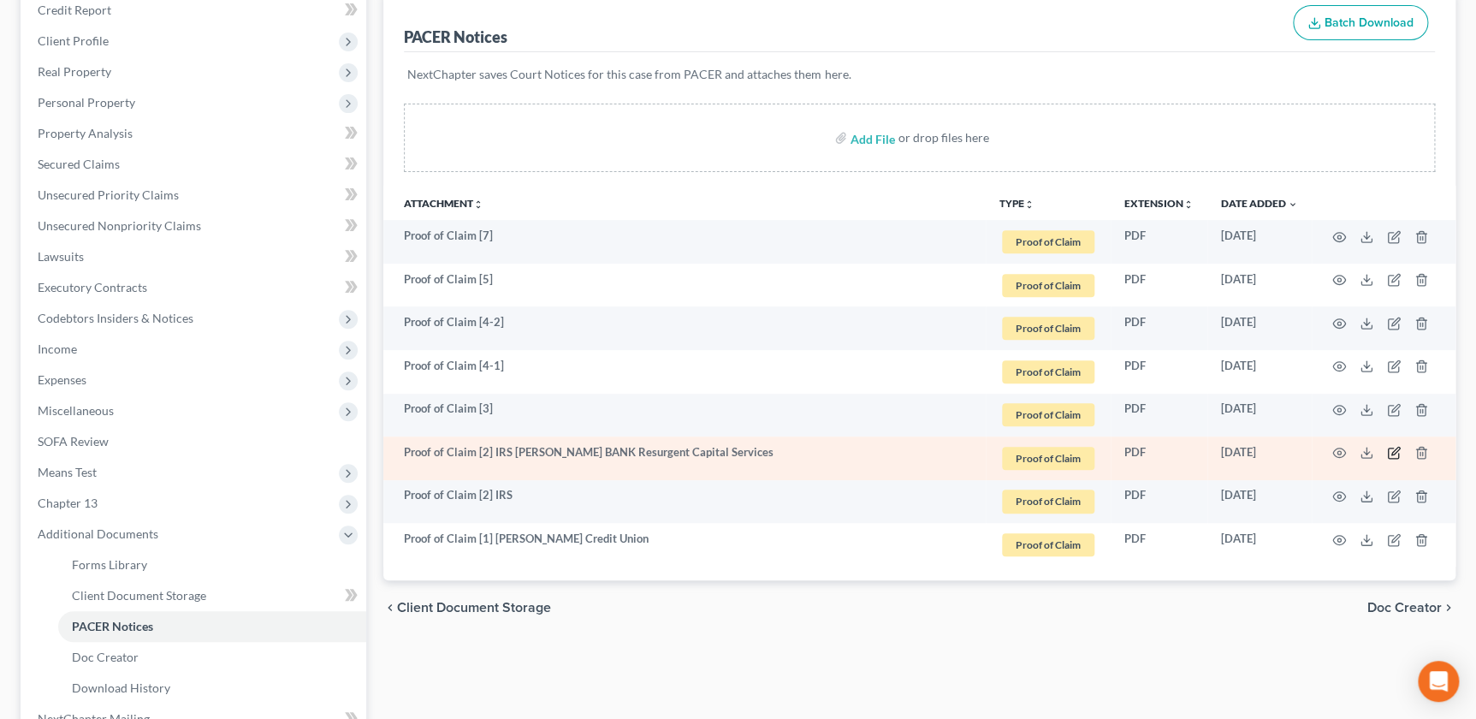
click at [1396, 454] on icon "button" at bounding box center [1394, 453] width 14 height 14
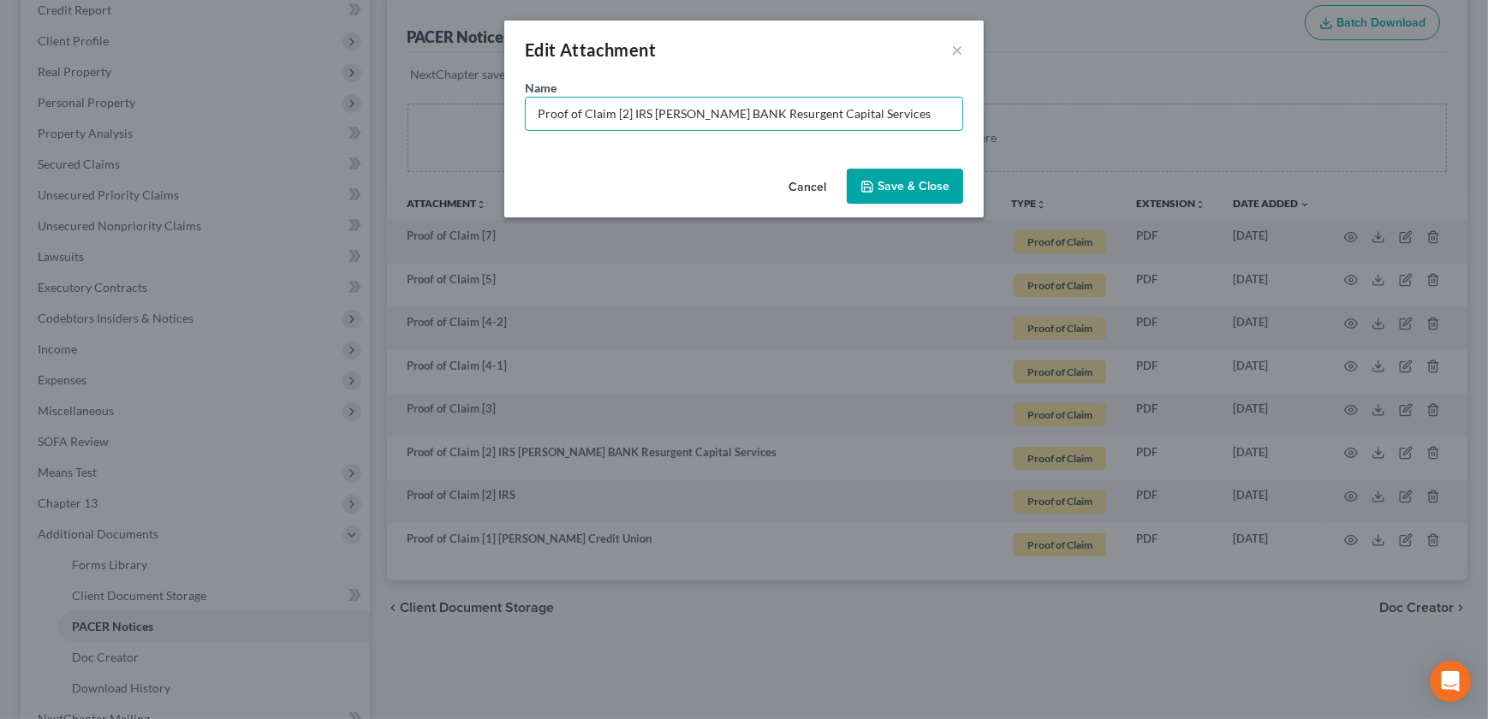
drag, startPoint x: 654, startPoint y: 118, endPoint x: 1079, endPoint y: 126, distance: 425.5
click at [1079, 126] on div "Edit Attachment × Name * Proof of Claim [2] IRS MERRICK BANK Resurgent Capital …" at bounding box center [744, 359] width 1488 height 719
type input "Proof of Claim [2] IRS"
drag, startPoint x: 890, startPoint y: 158, endPoint x: 884, endPoint y: 180, distance: 22.2
click at [888, 163] on div "Edit Attachment × Name * Proof of Claim [2] IRS Cancel Save & Close" at bounding box center [743, 119] width 479 height 197
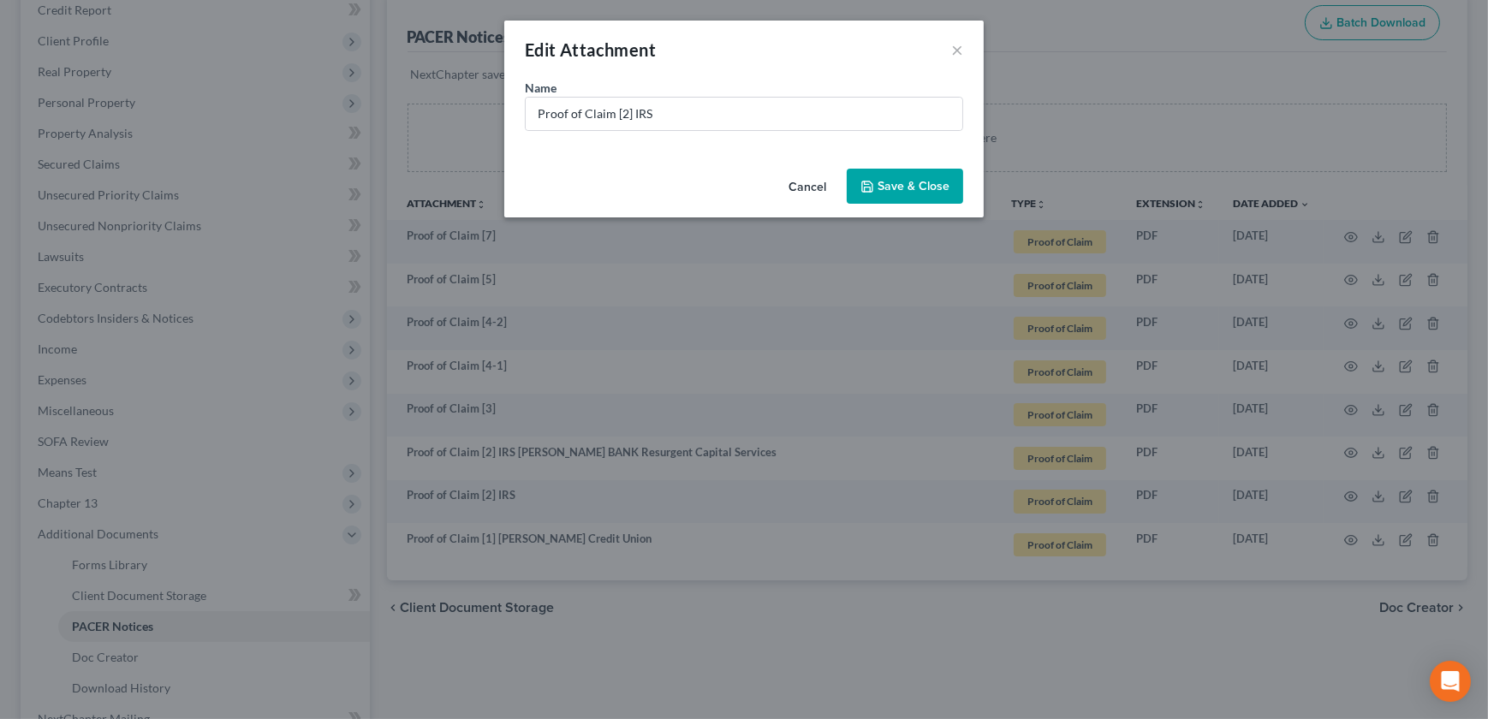
click at [884, 180] on span "Save & Close" at bounding box center [913, 186] width 72 height 15
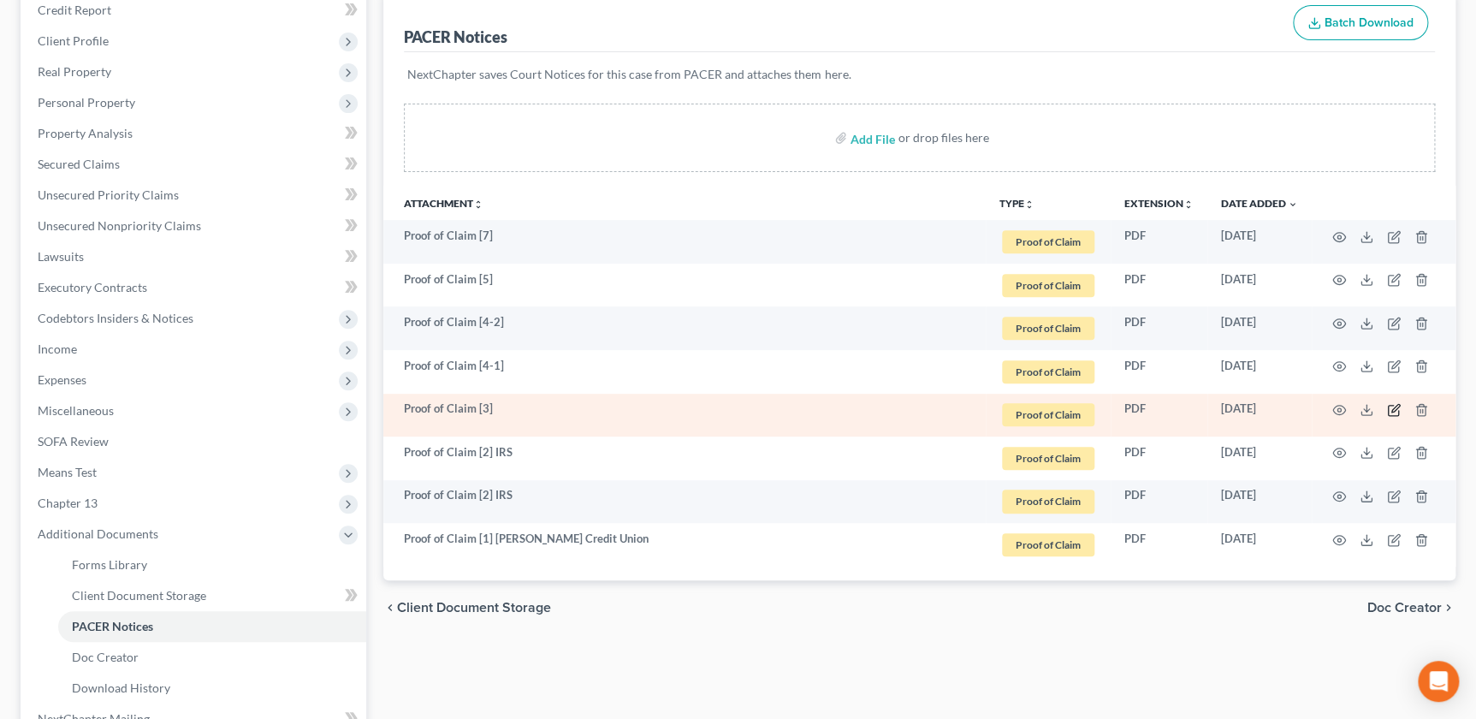
click at [1390, 410] on icon "button" at bounding box center [1394, 410] width 14 height 14
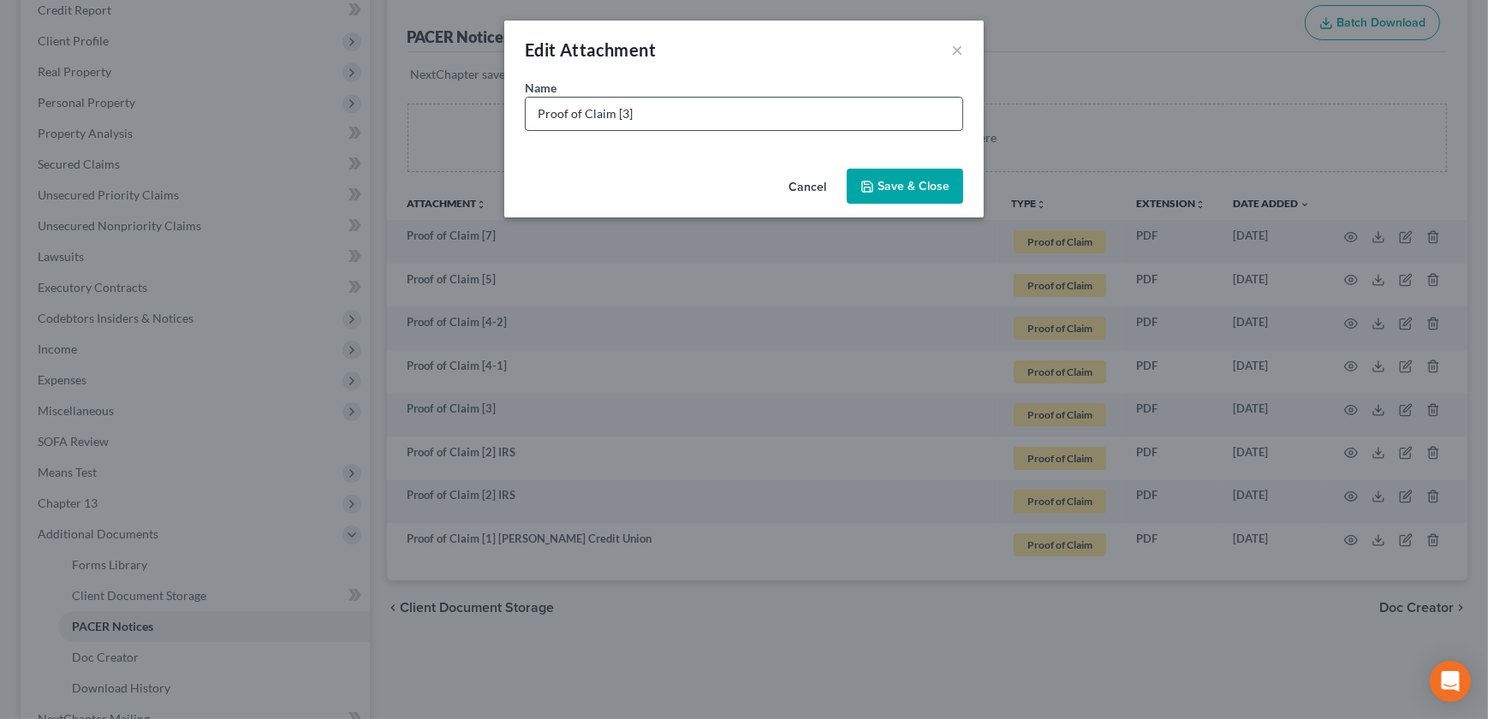
click at [677, 110] on input "Proof of Claim [3]" at bounding box center [744, 114] width 437 height 33
paste input "MERRICK BANK Resurgent Capital Services"
type input "Proof of Claim [3] MERRICK BANK Resurgent Capital Services"
click at [881, 191] on span "Save & Close" at bounding box center [913, 186] width 72 height 15
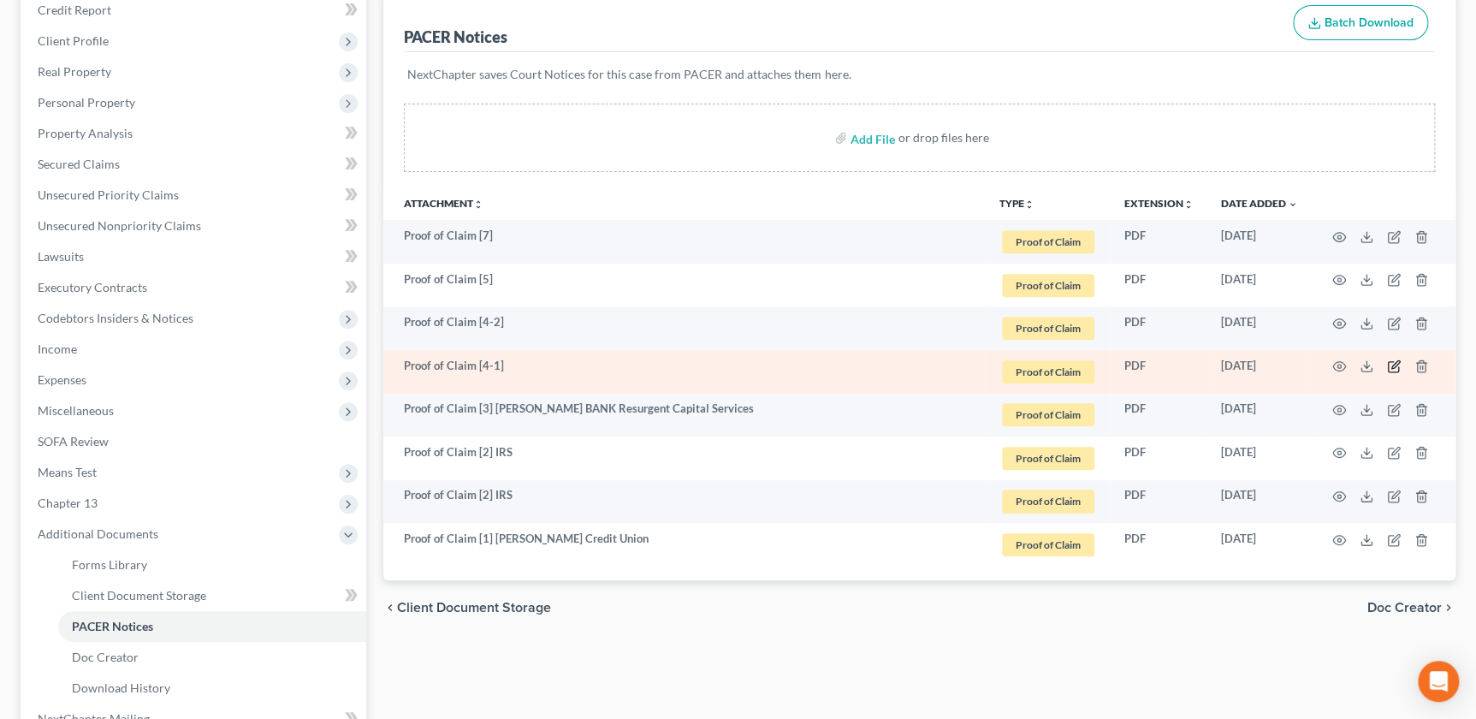
click at [1395, 365] on icon "button" at bounding box center [1396, 365] width 8 height 8
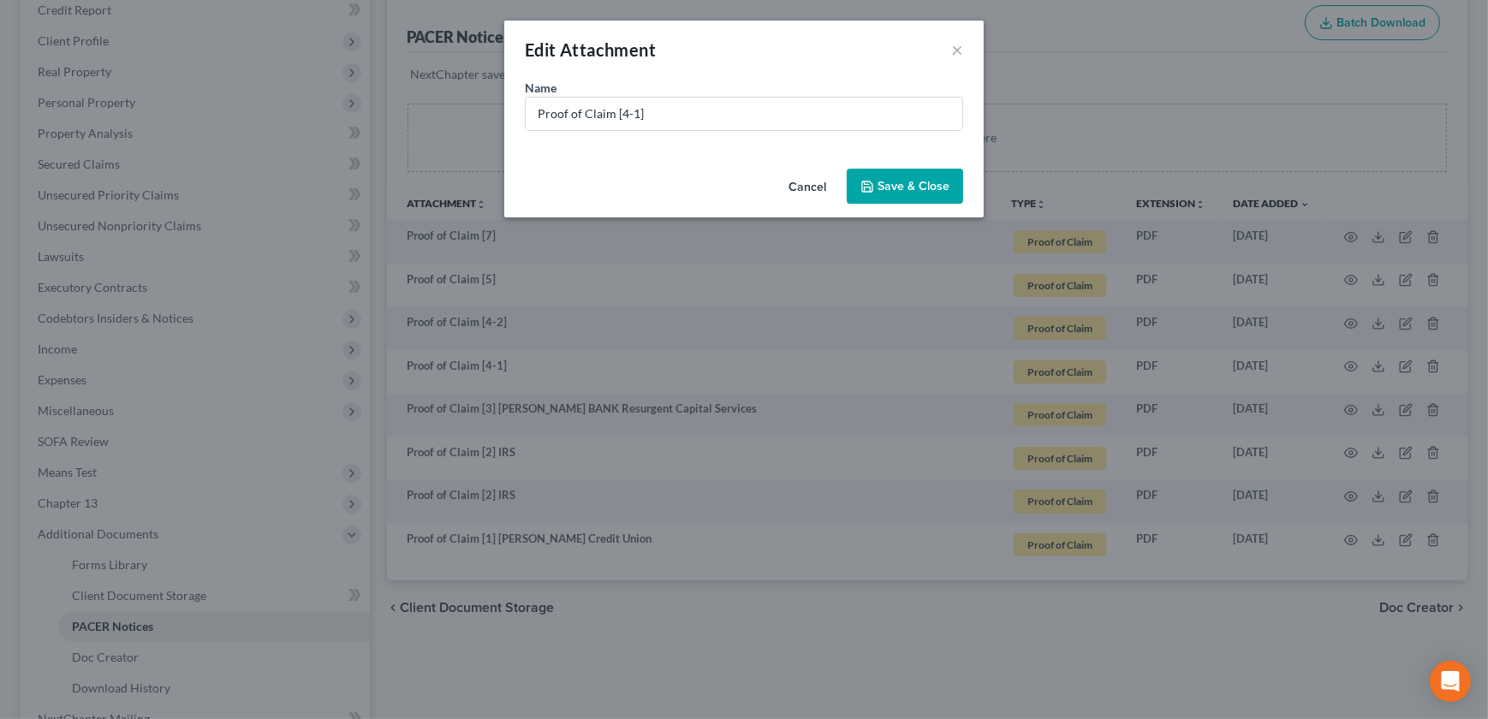
click at [767, 132] on div "Name * Proof of Claim [4-1]" at bounding box center [743, 120] width 479 height 83
click at [765, 125] on input "Proof of Claim [4-1]" at bounding box center [744, 114] width 437 height 33
paste input "Nicole Bracken c/o Juliann W. Graves"
type input "Proof of Claim [4-1] Nicole Bracken c/o Juliann W. Graves"
click at [911, 185] on span "Save & Close" at bounding box center [913, 186] width 72 height 15
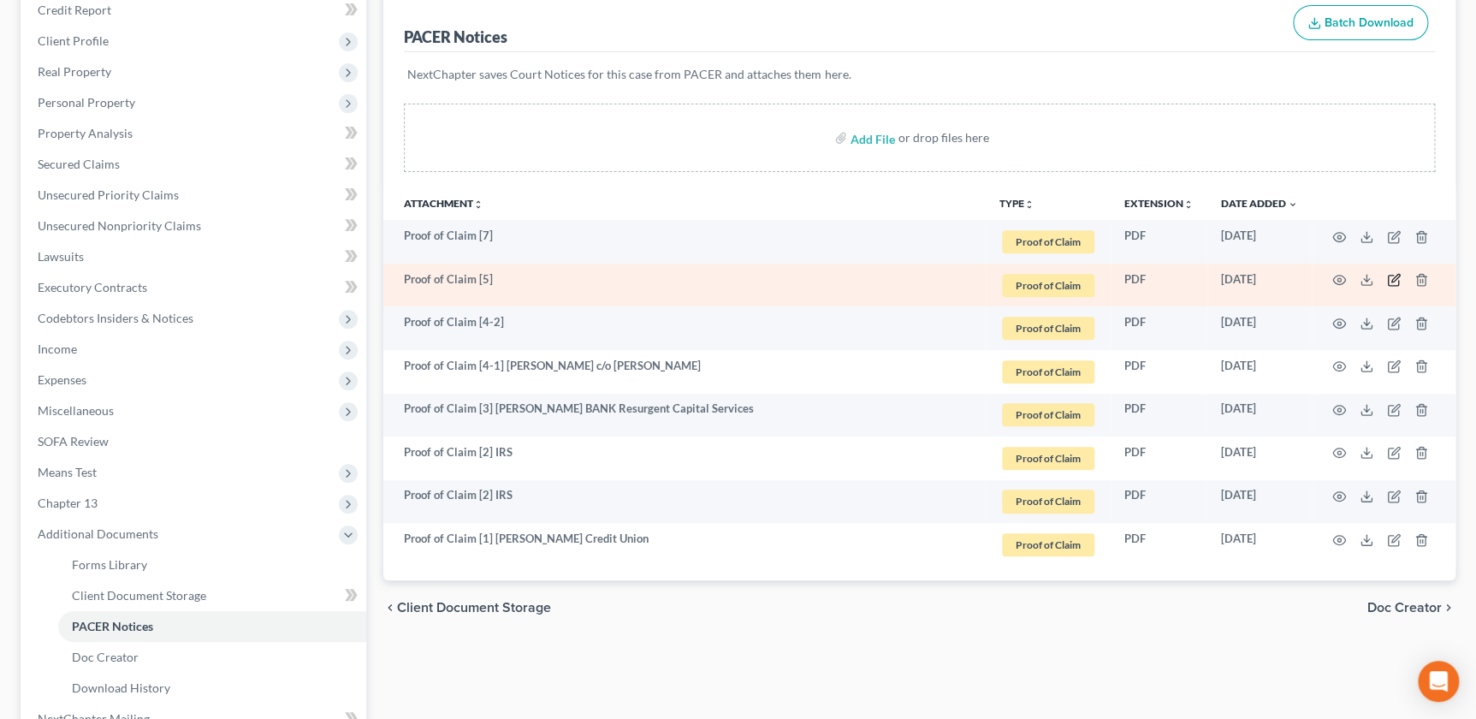
click at [1387, 281] on icon "button" at bounding box center [1394, 280] width 14 height 14
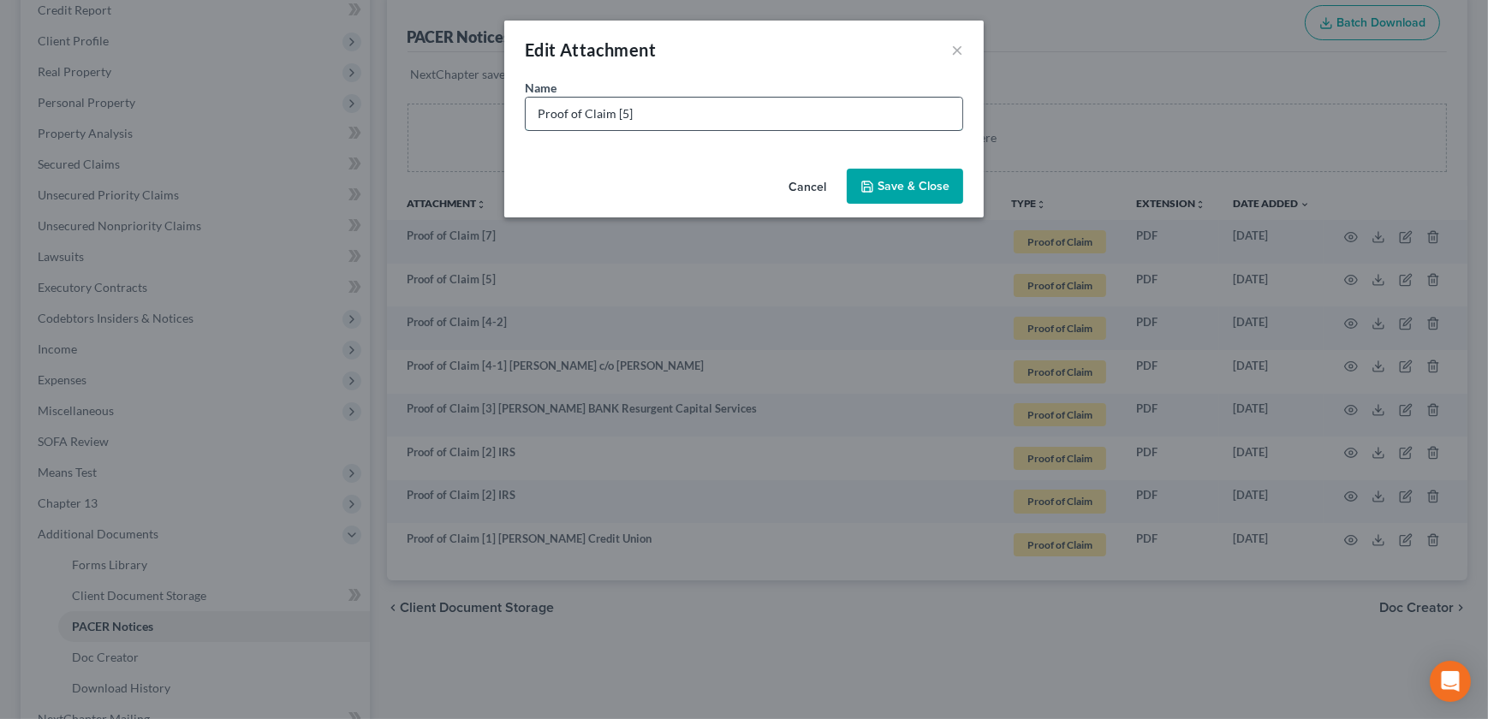
click at [728, 122] on input "Proof of Claim [5]" at bounding box center [744, 114] width 437 height 33
paste input "Quantum3 Group LLC as agent for Concora Credit Inc."
type input "Proof of Claim [5] Quantum3 Group LLC as agent for Concora Credit Inc."
click at [894, 176] on button "Save & Close" at bounding box center [904, 187] width 116 height 36
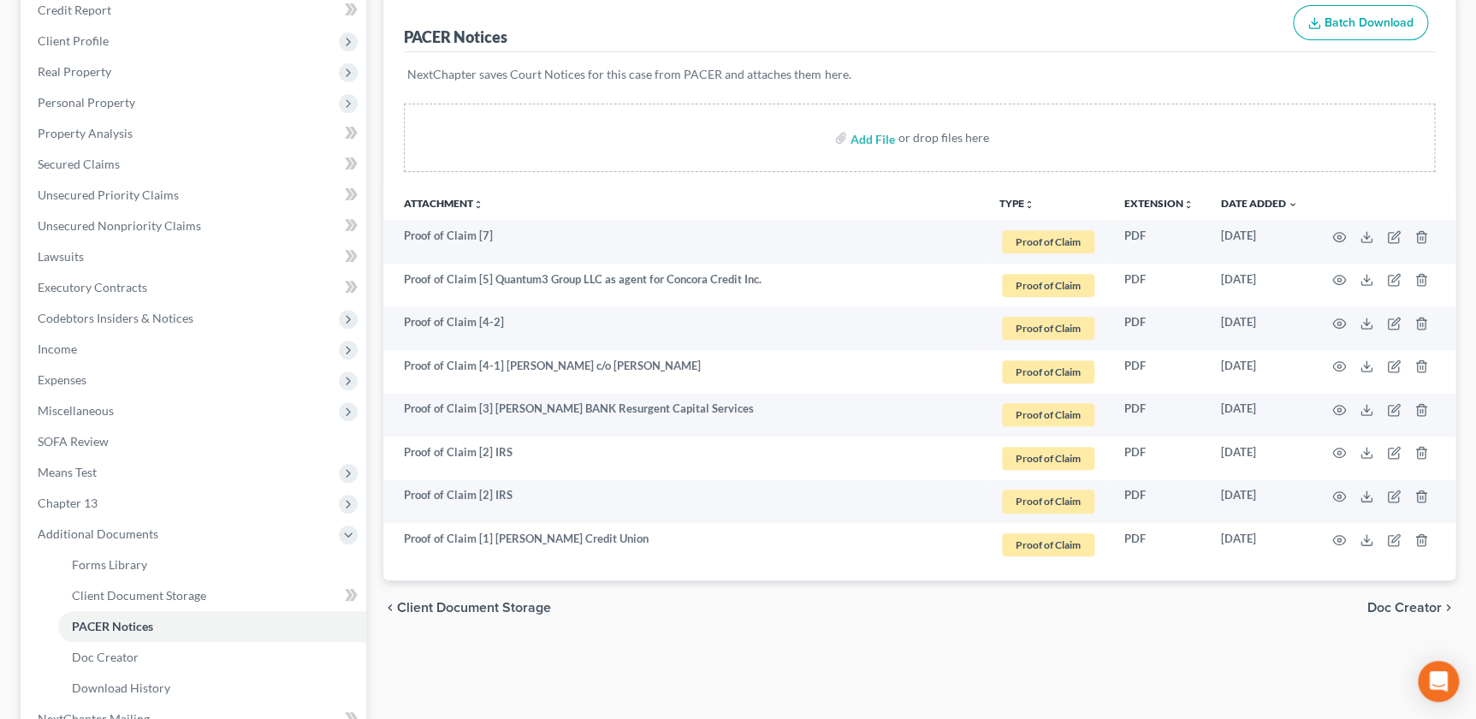
click at [1031, 201] on icon "unfold_more" at bounding box center [1030, 204] width 10 height 10
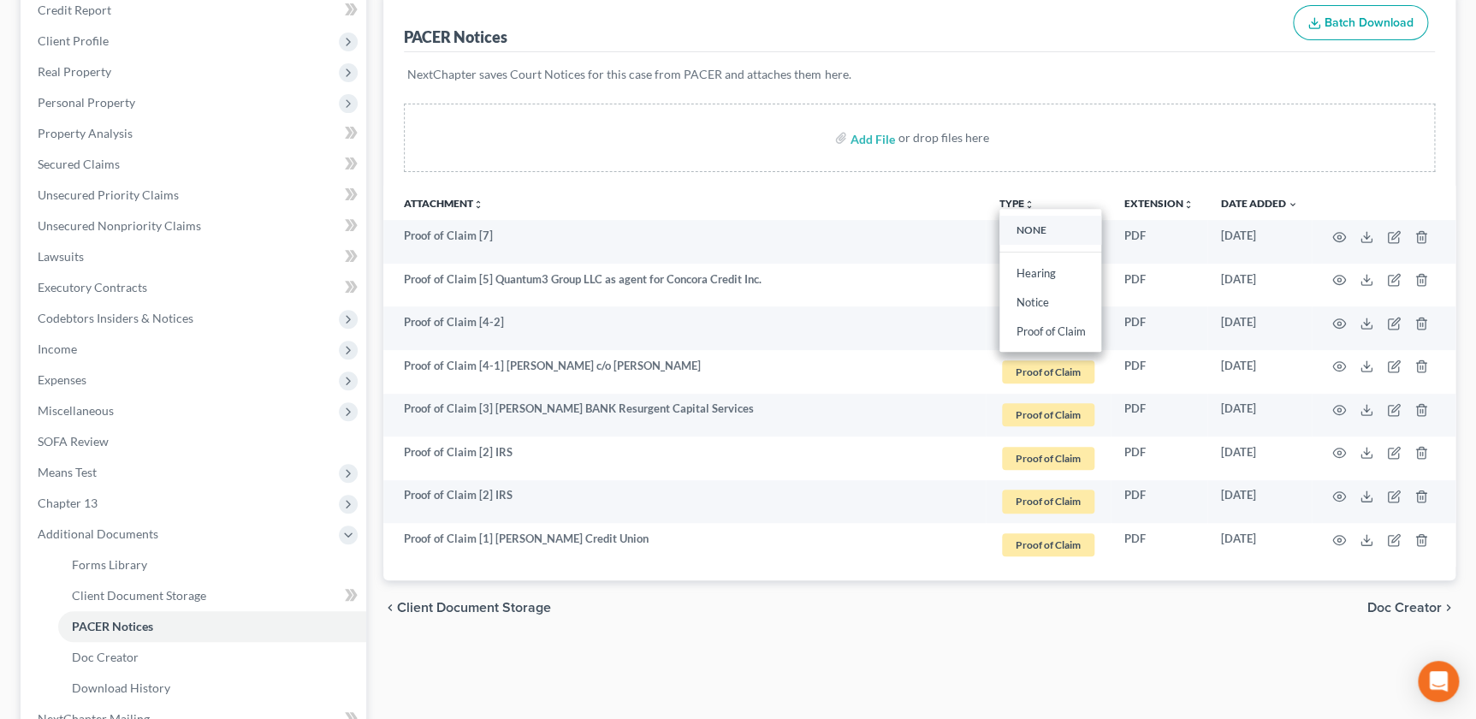
click at [1030, 231] on link "NONE" at bounding box center [1051, 230] width 102 height 29
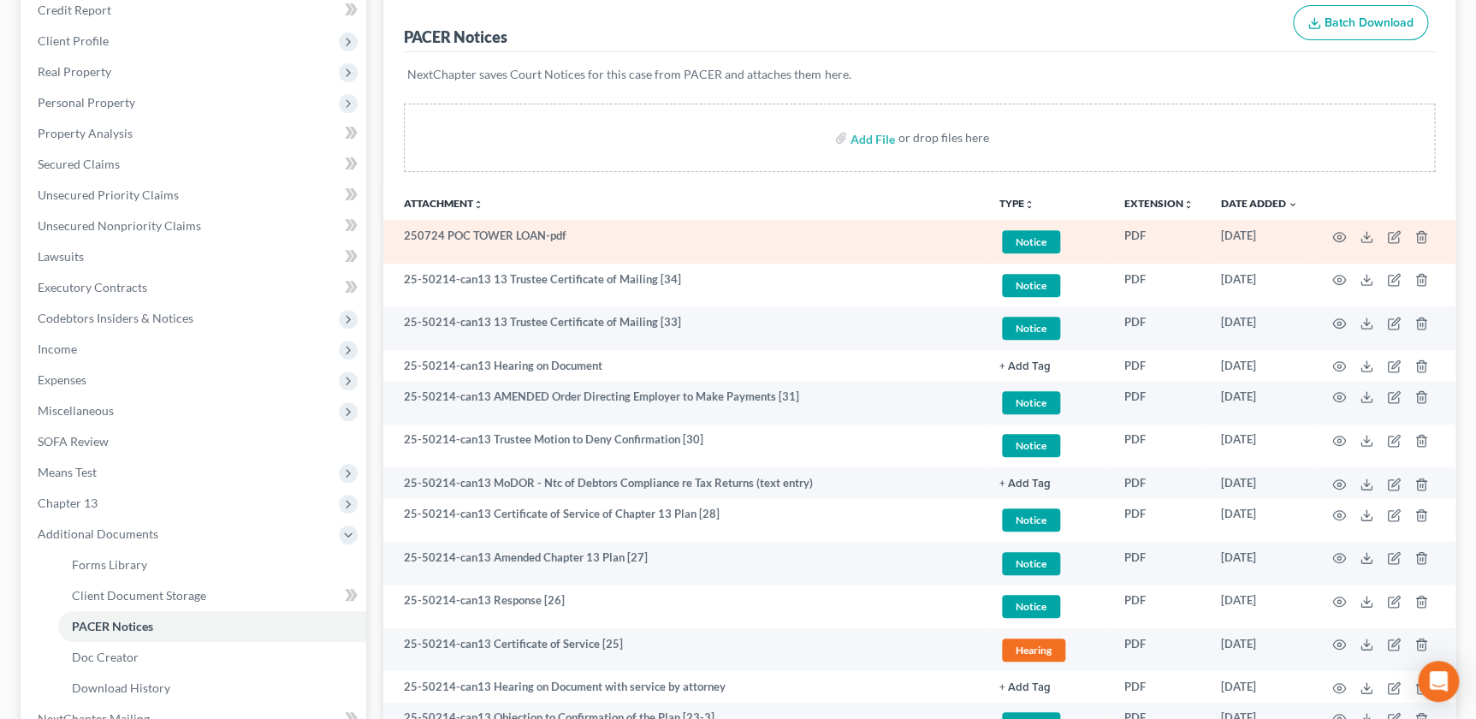
click at [1031, 241] on span "Notice" at bounding box center [1031, 241] width 58 height 23
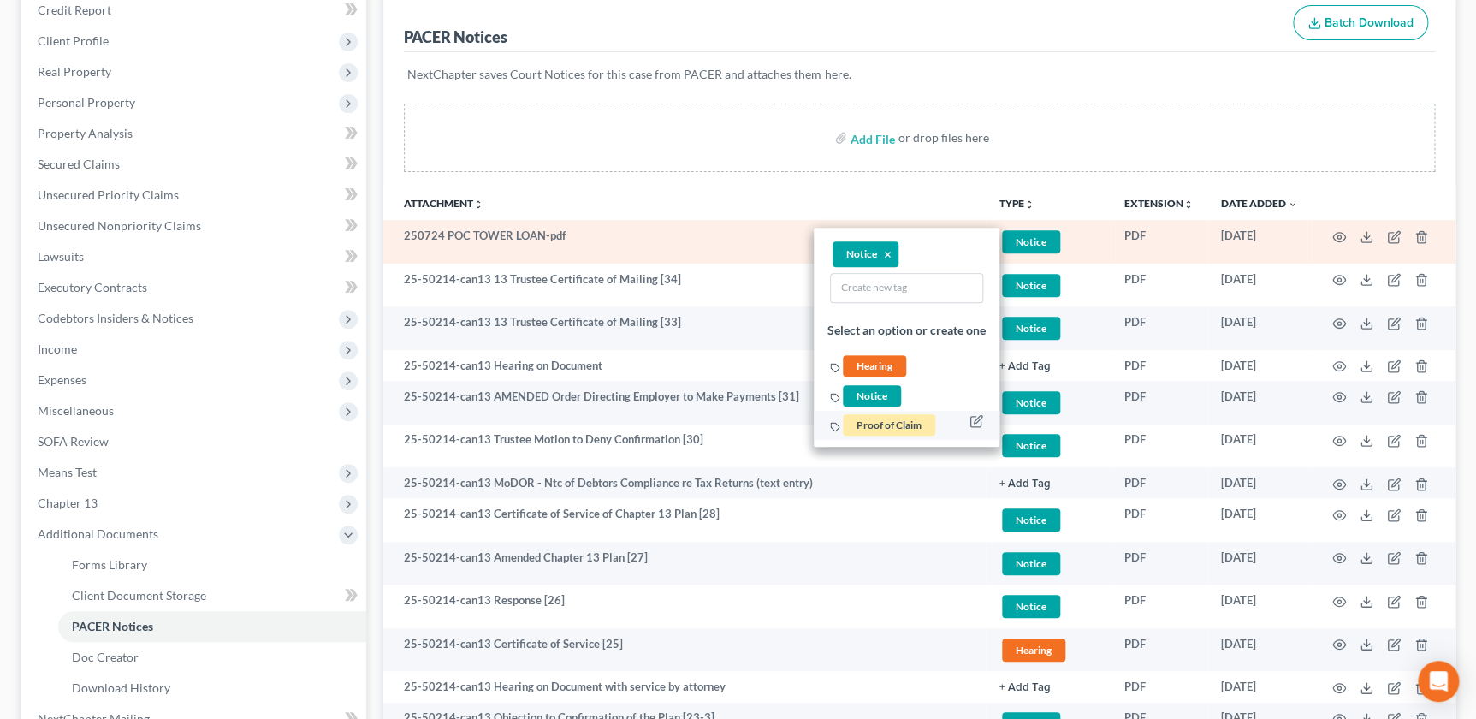
click at [864, 436] on li "Proof of Claim" at bounding box center [907, 426] width 186 height 30
click at [862, 424] on span "Proof of Claim" at bounding box center [889, 424] width 92 height 21
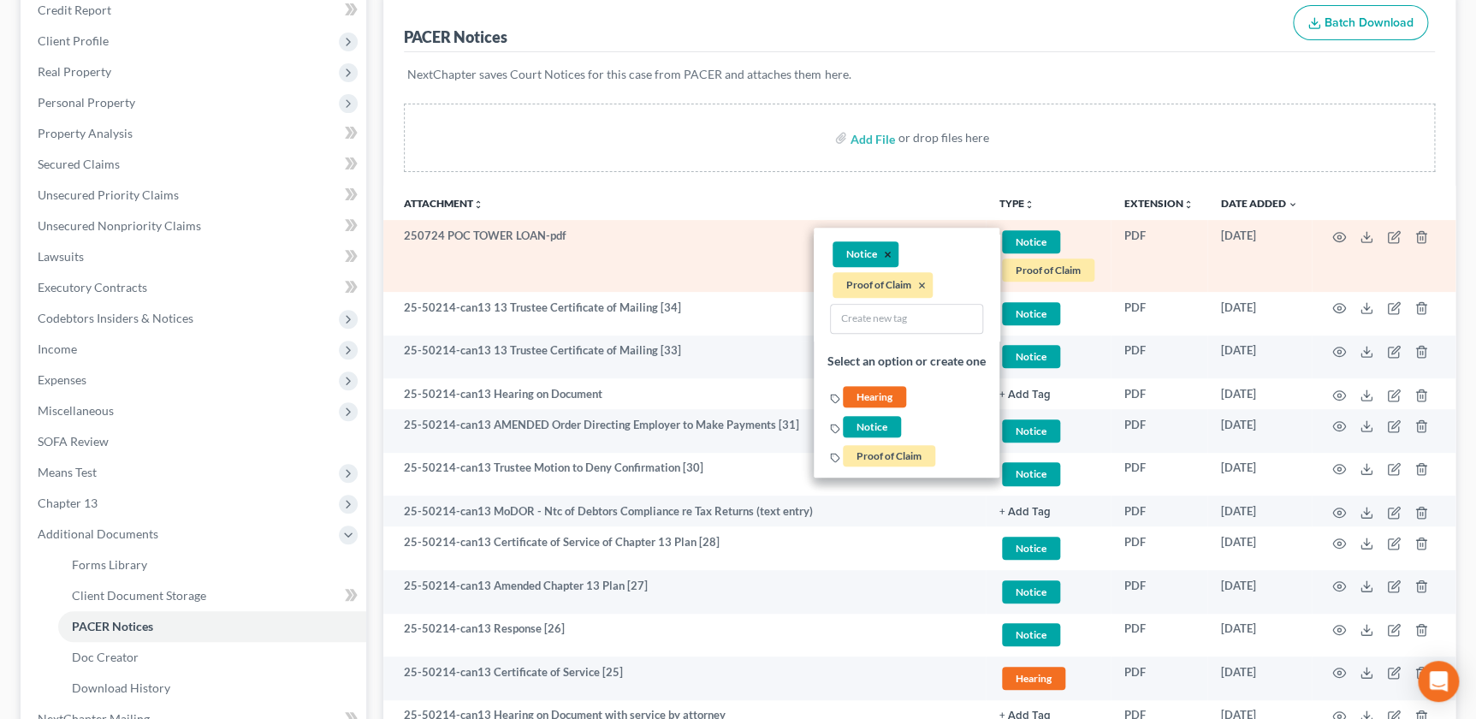
click at [884, 251] on button "×" at bounding box center [888, 254] width 8 height 15
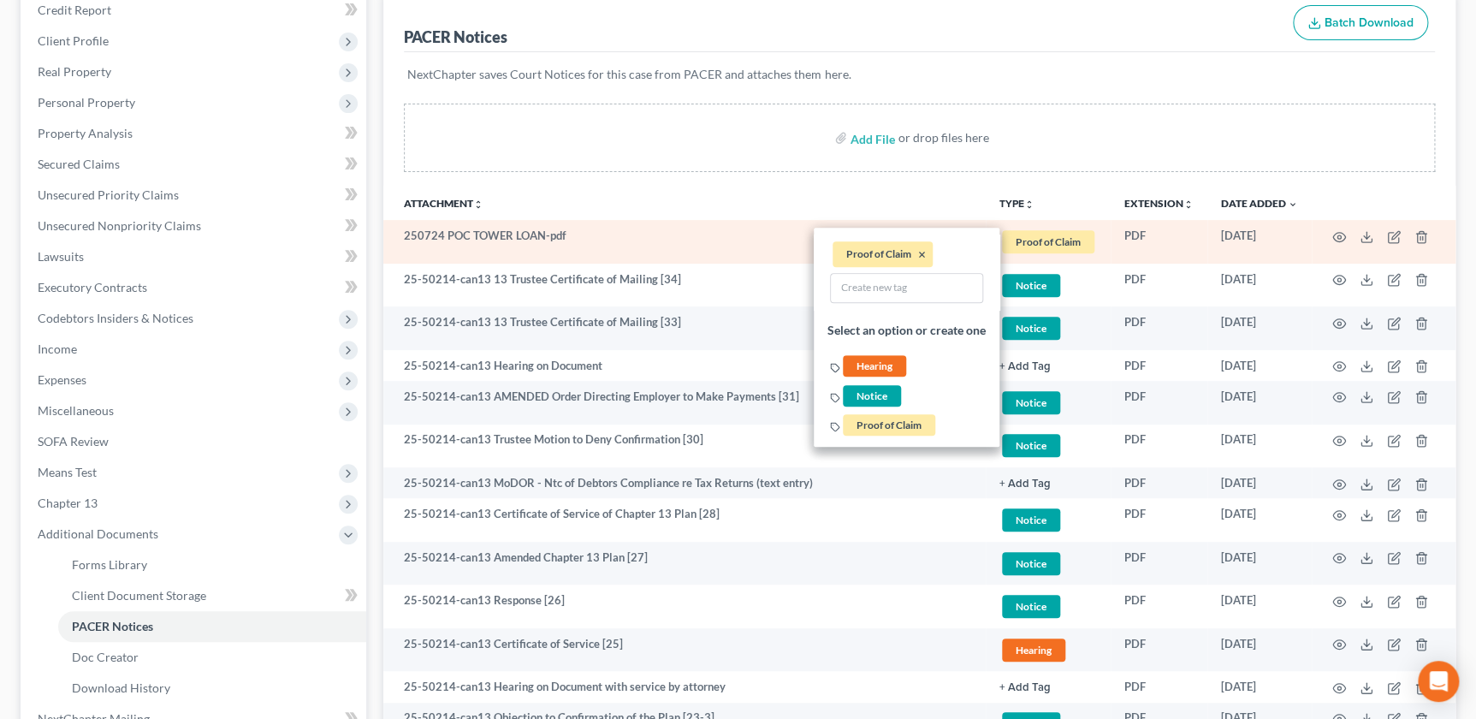
click at [786, 187] on th "Attachment unfold_more expand_more expand_less" at bounding box center [684, 203] width 603 height 34
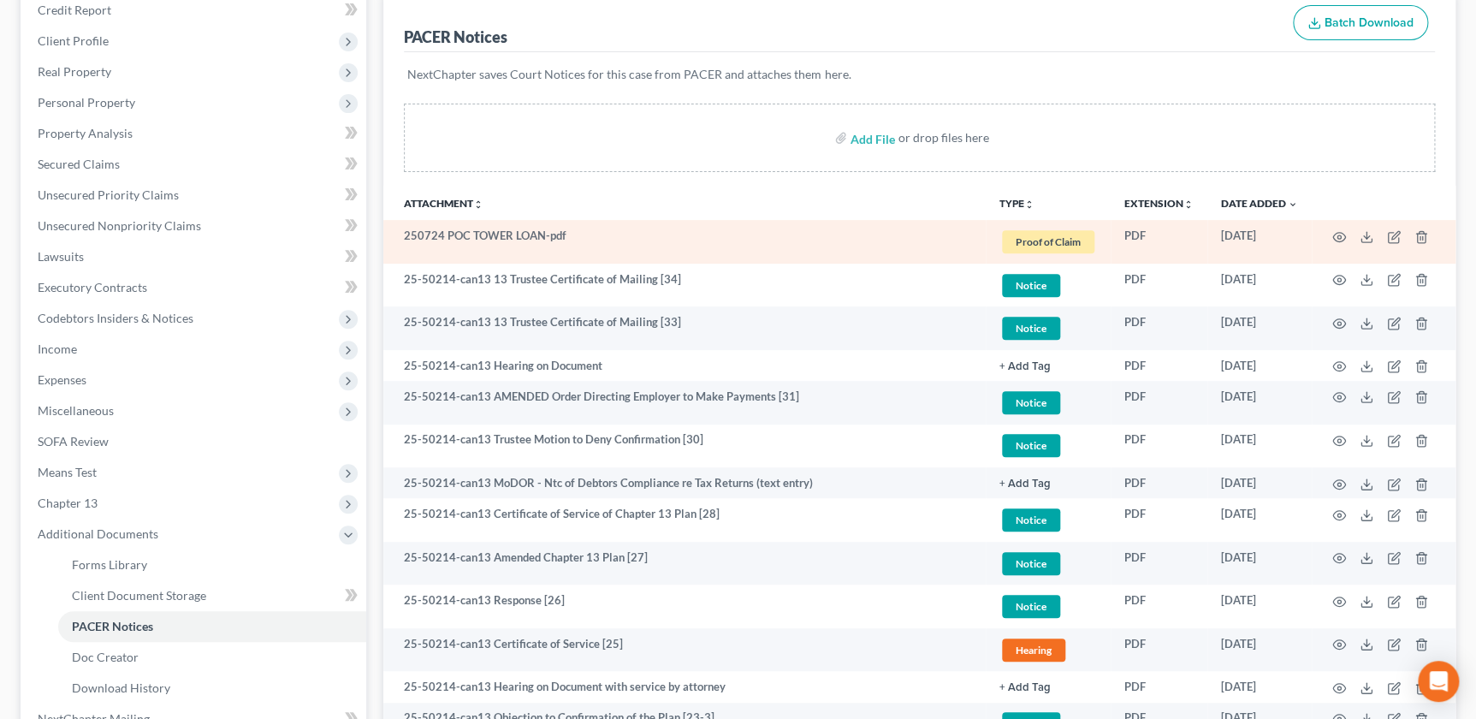
click at [1025, 203] on icon "unfold_more" at bounding box center [1030, 204] width 10 height 10
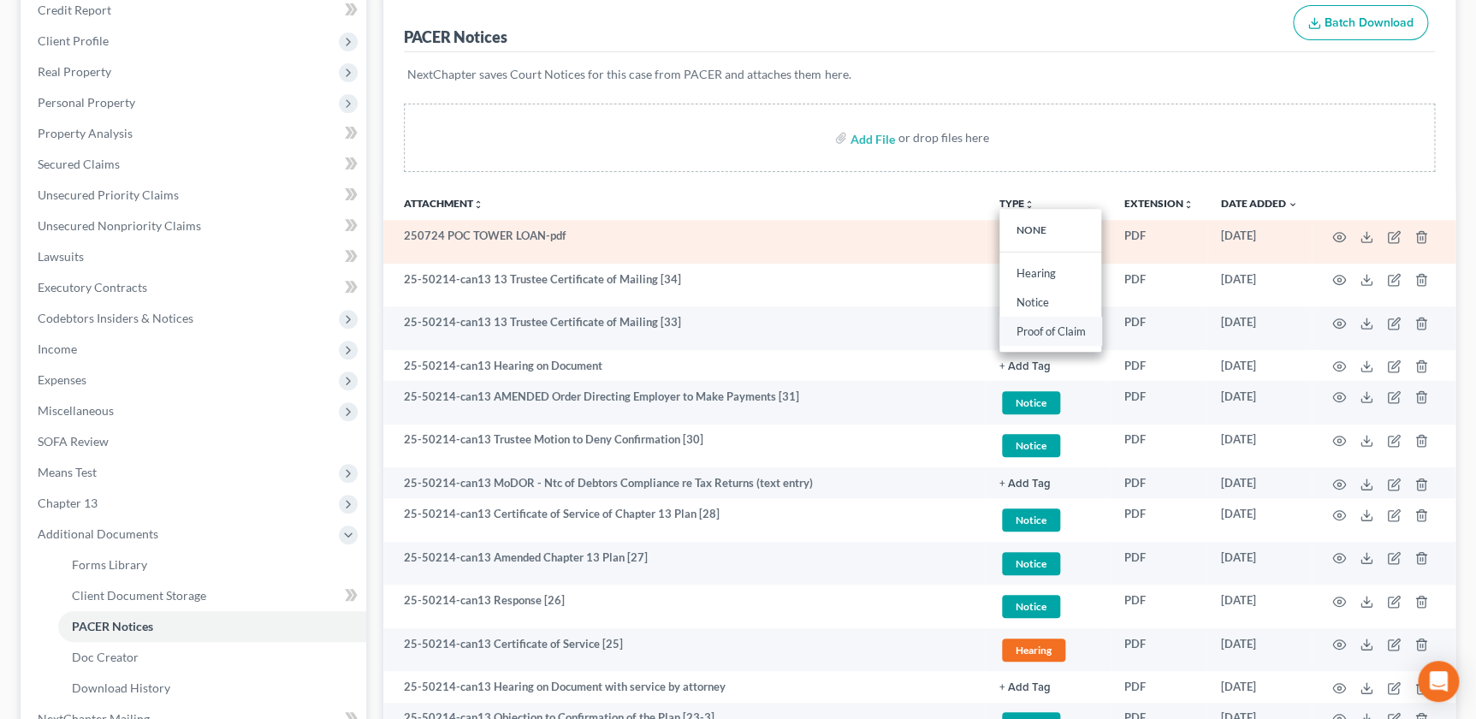
click at [1036, 334] on link "Proof of Claim" at bounding box center [1051, 331] width 102 height 29
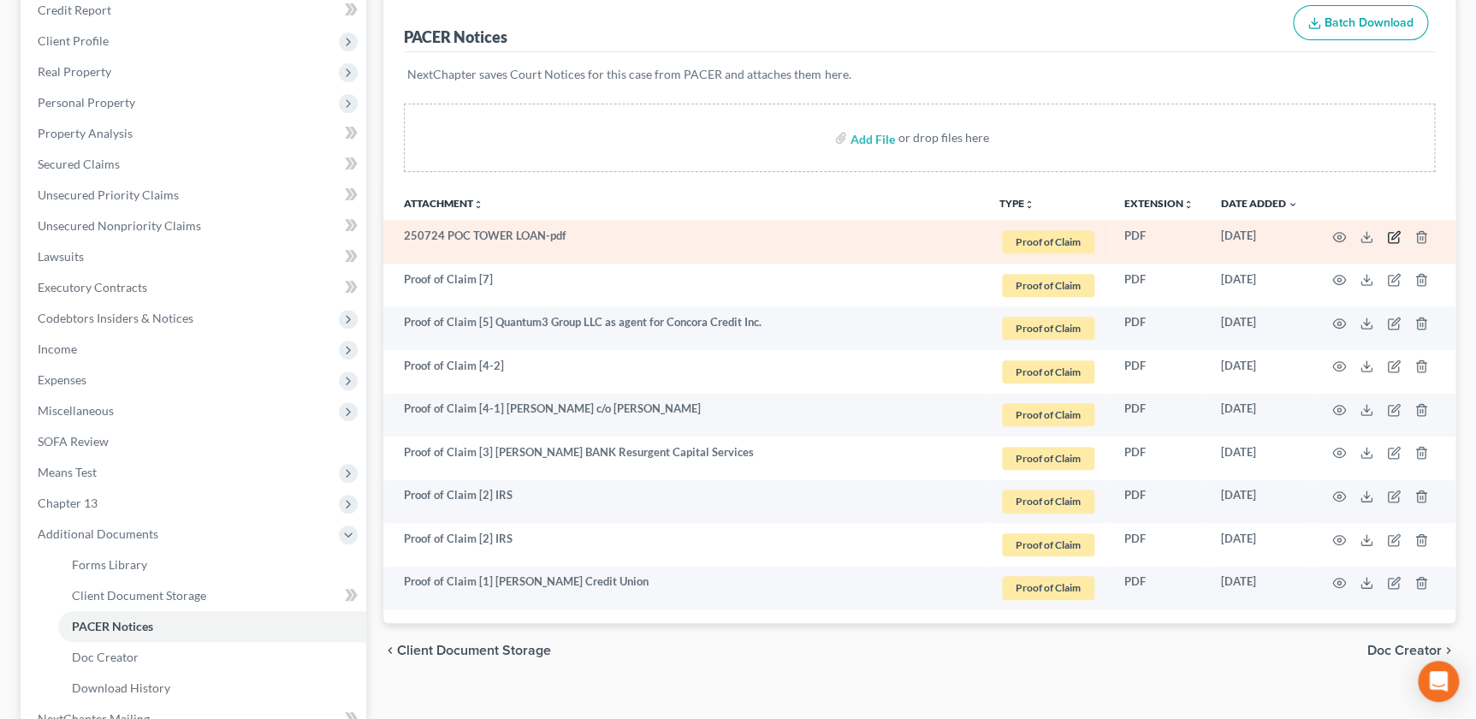
click at [1391, 231] on icon "button" at bounding box center [1394, 237] width 14 height 14
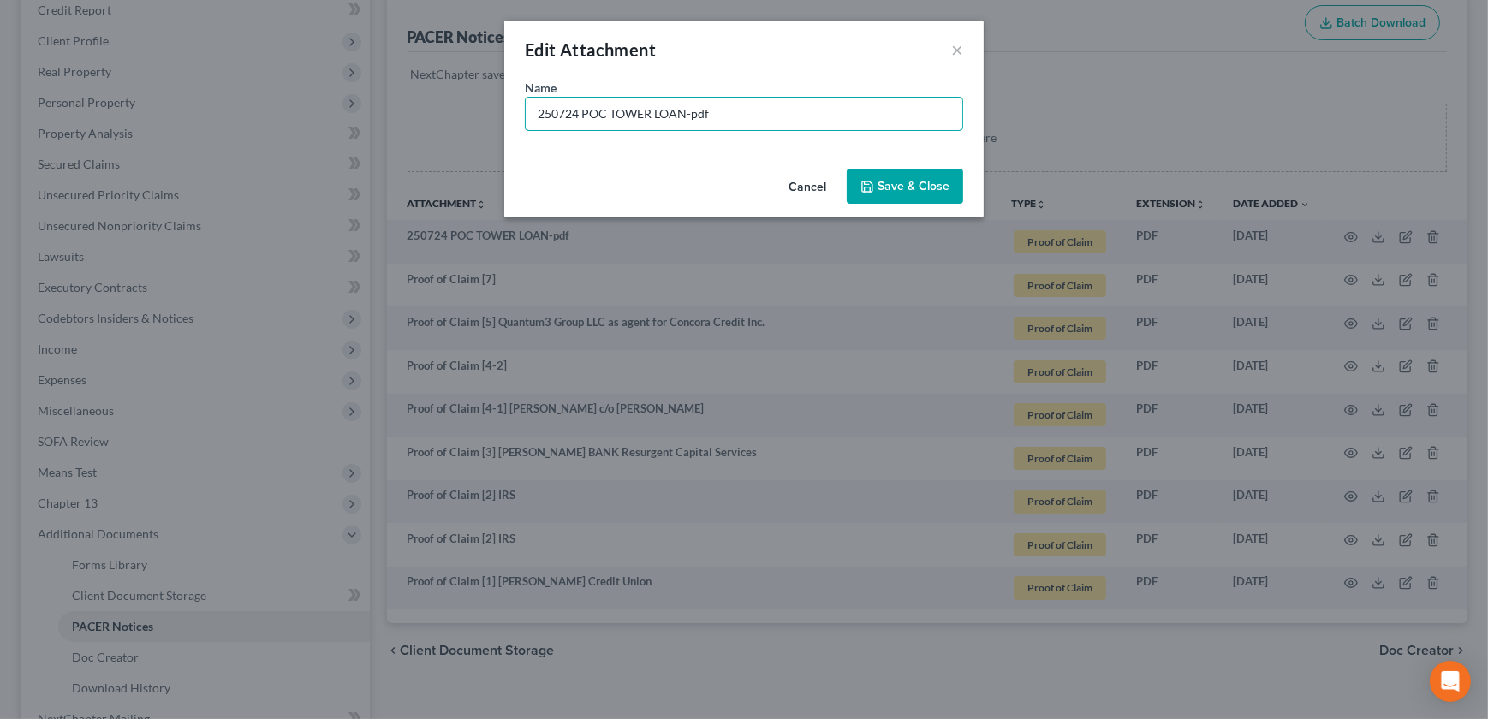
drag, startPoint x: 753, startPoint y: 109, endPoint x: 429, endPoint y: 120, distance: 324.6
click at [429, 120] on div "Edit Attachment × Name * 250724 POC TOWER LOAN-pdf Cancel Save & Close" at bounding box center [744, 359] width 1488 height 719
click at [597, 118] on input "Proof of CLaim [6]" at bounding box center [744, 114] width 437 height 33
type input "Proof of Claim [6]"
click at [873, 173] on button "Save & Close" at bounding box center [904, 187] width 116 height 36
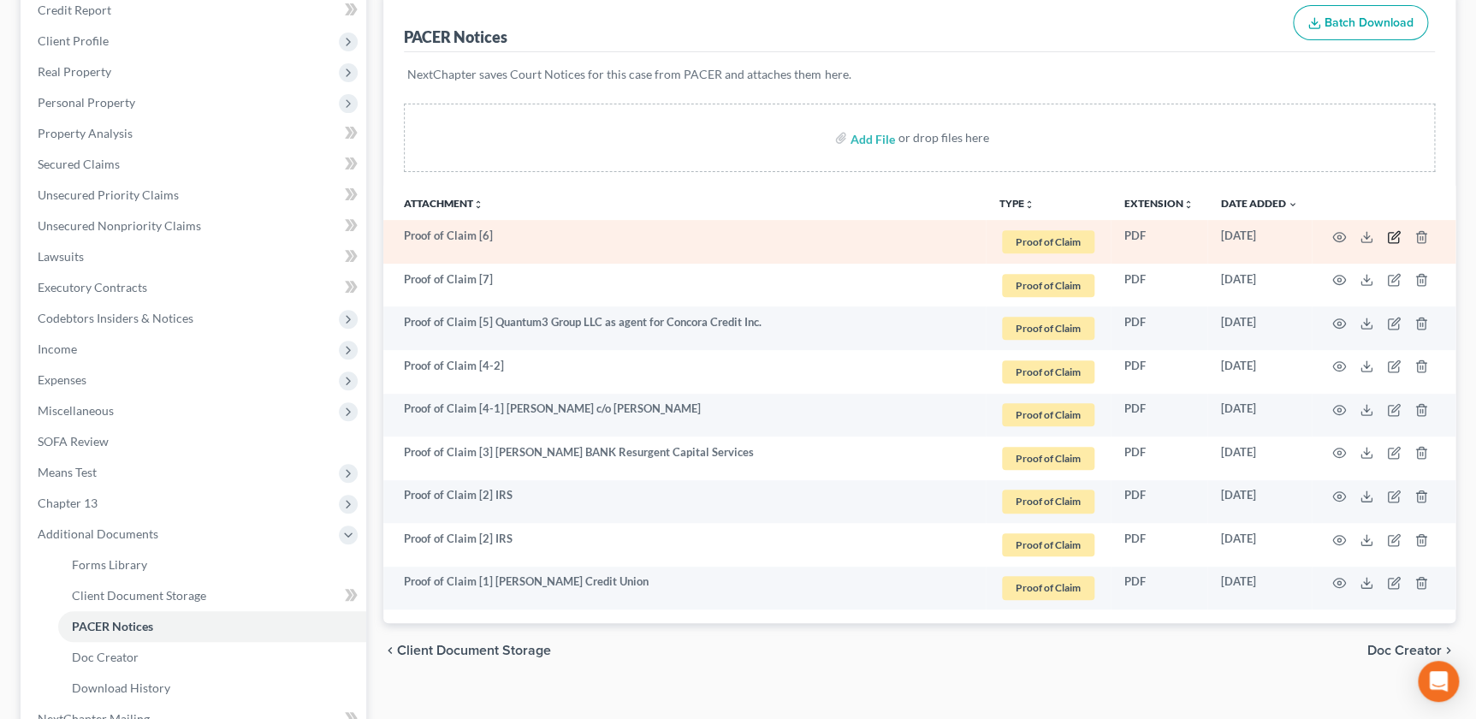
click at [1391, 231] on icon "button" at bounding box center [1394, 237] width 14 height 14
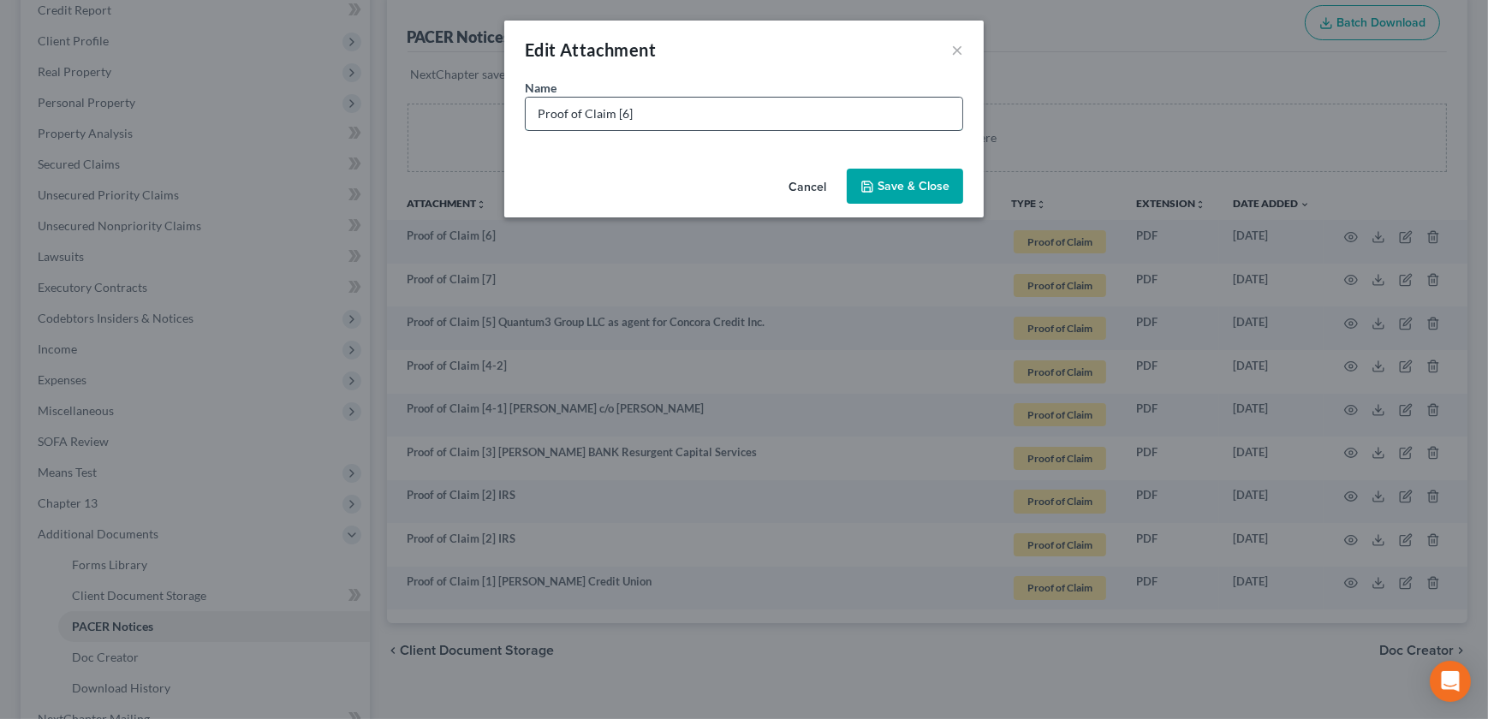
click at [727, 114] on input "Proof of Claim [6]" at bounding box center [744, 114] width 437 height 33
type input "Proof of Claim [6] Tower Loan"
click at [874, 163] on div "Cancel Save & Close" at bounding box center [743, 190] width 479 height 56
click at [879, 169] on button "Save & Close" at bounding box center [904, 187] width 116 height 36
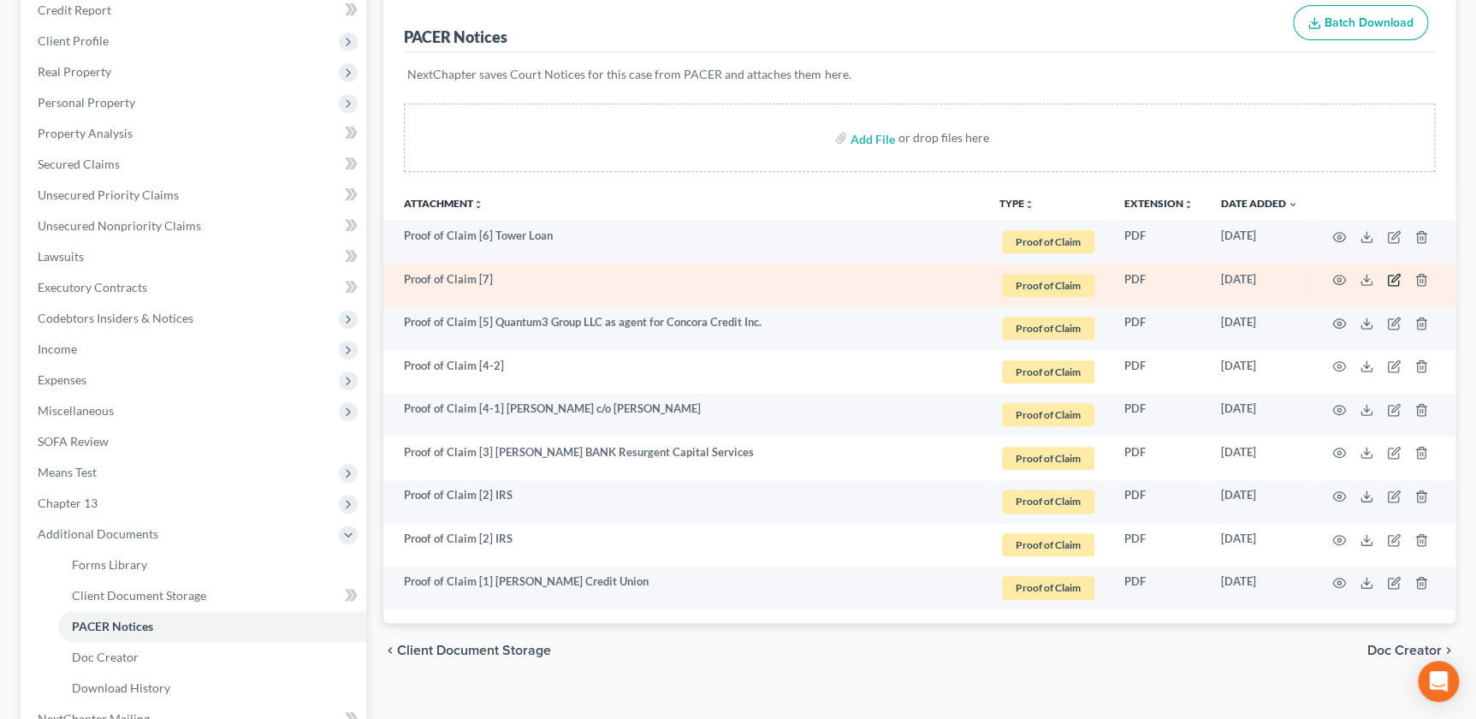
click at [1399, 280] on icon "button" at bounding box center [1394, 280] width 14 height 14
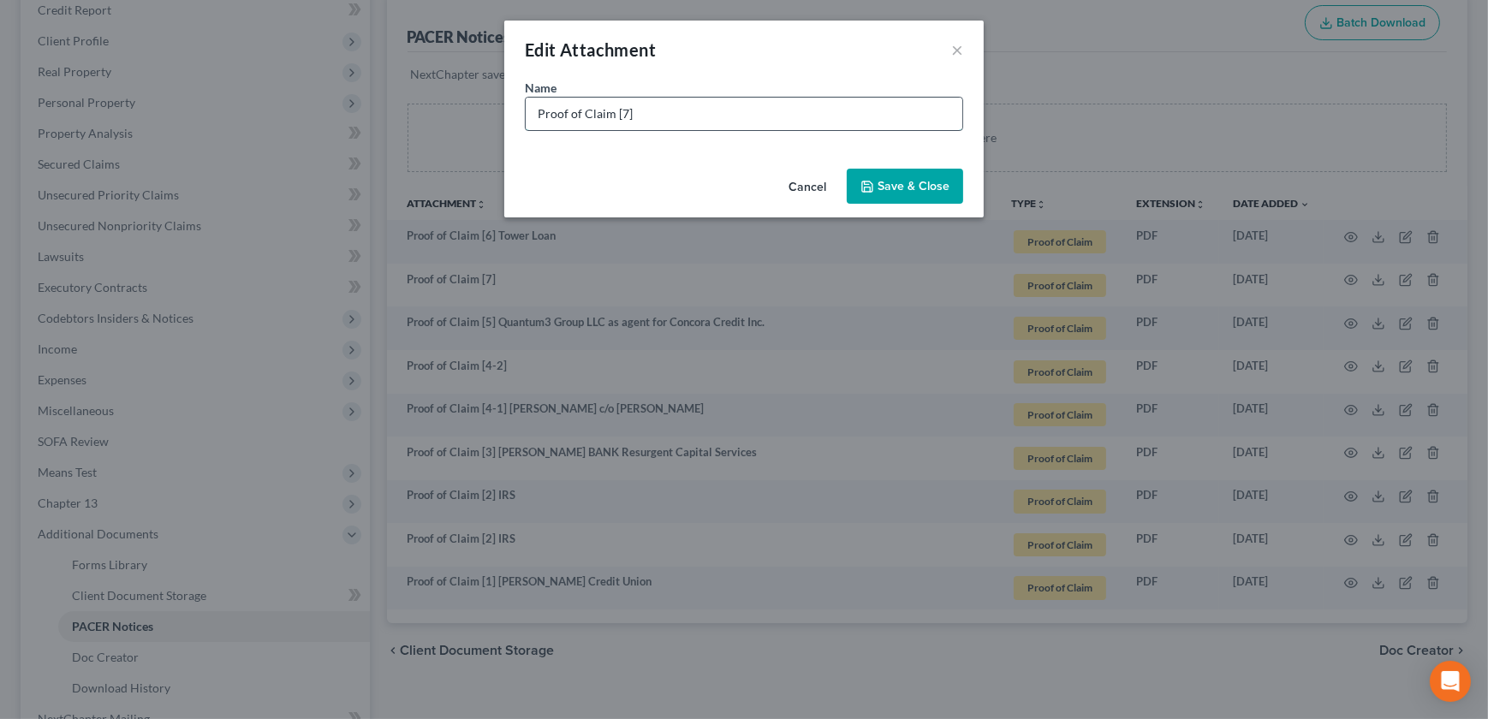
click at [689, 111] on input "Proof of Claim [7]" at bounding box center [744, 114] width 437 height 33
paste input "LVNV Funding, LLC Resurgent Capital Services"
type input "Proof of Claim [7] LVNV Funding, LLC Resurgent Capital Services"
drag, startPoint x: 864, startPoint y: 183, endPoint x: 855, endPoint y: 178, distance: 10.0
click at [864, 187] on icon "button" at bounding box center [867, 186] width 10 height 10
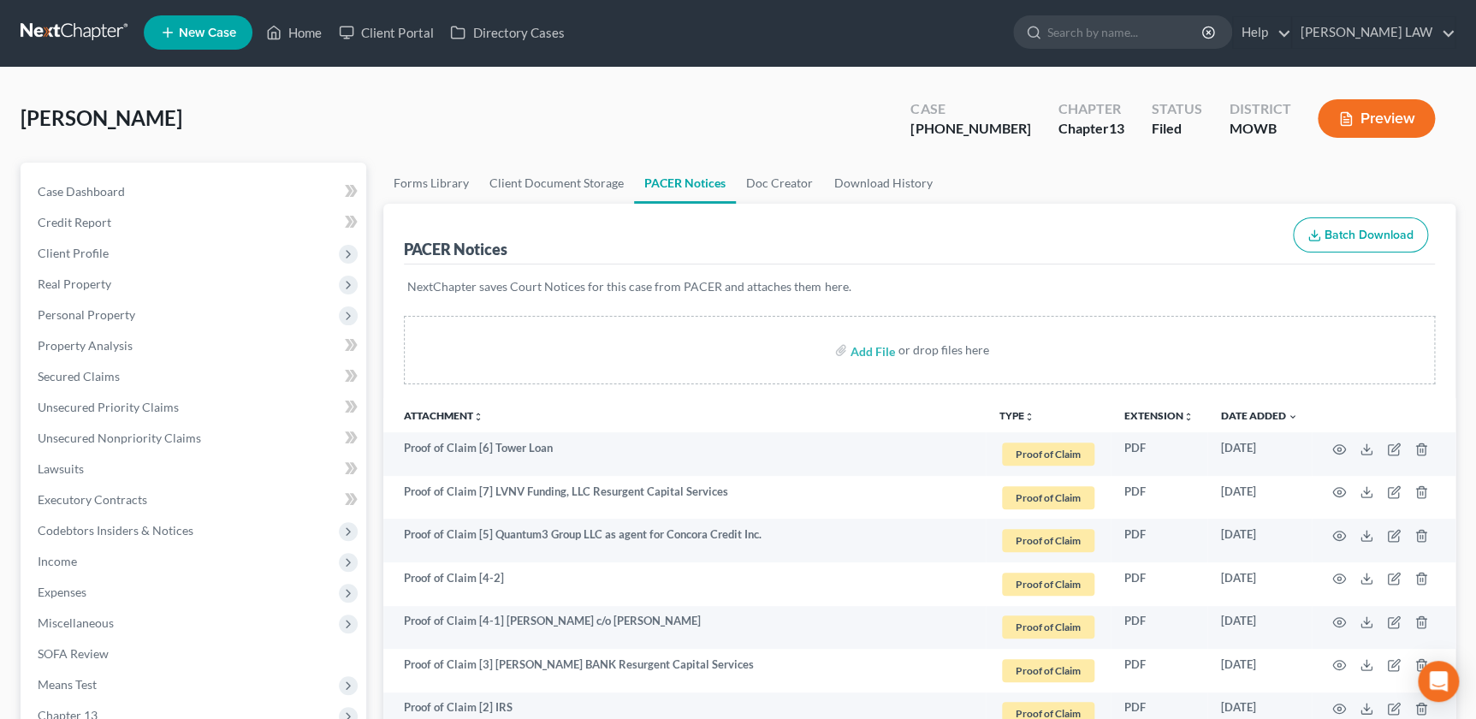
scroll to position [0, 0]
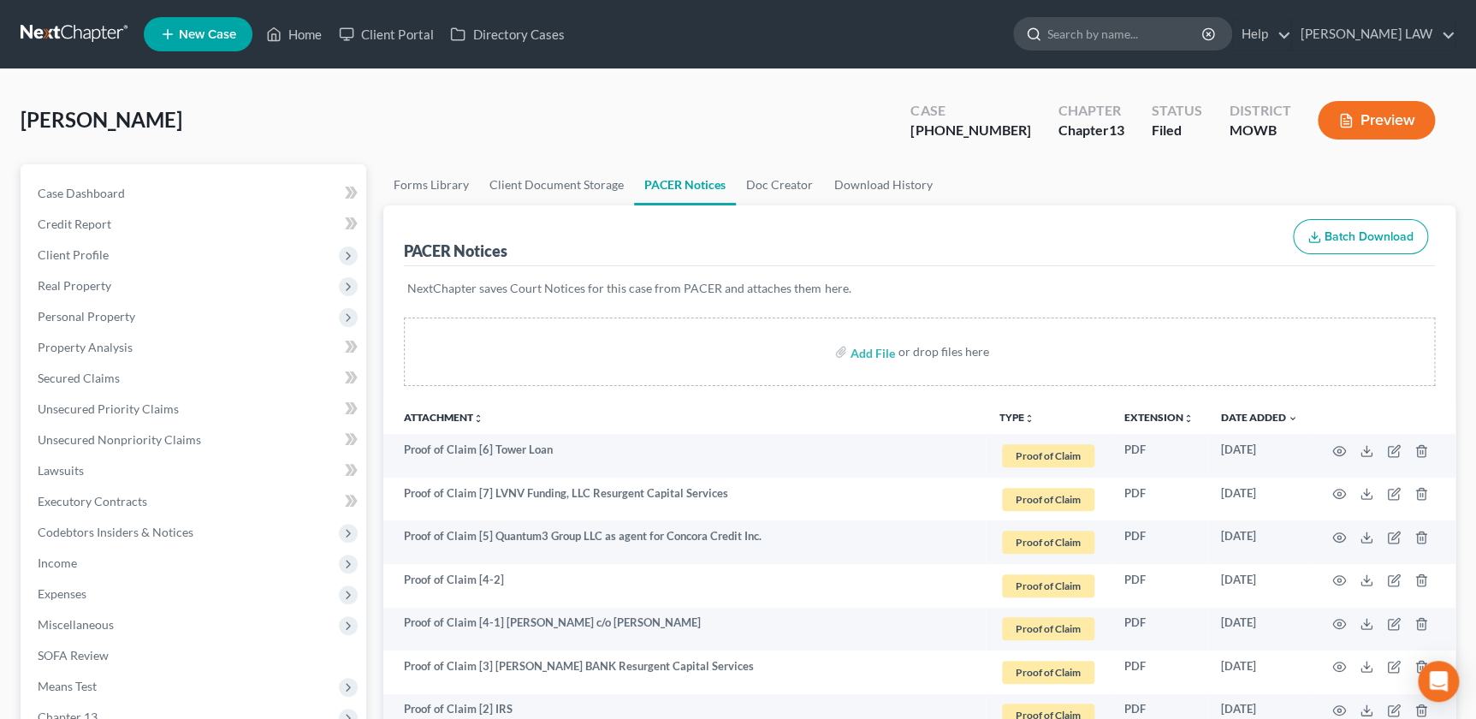
click at [1136, 38] on input "search" at bounding box center [1126, 34] width 157 height 32
type input "biggerstaff"
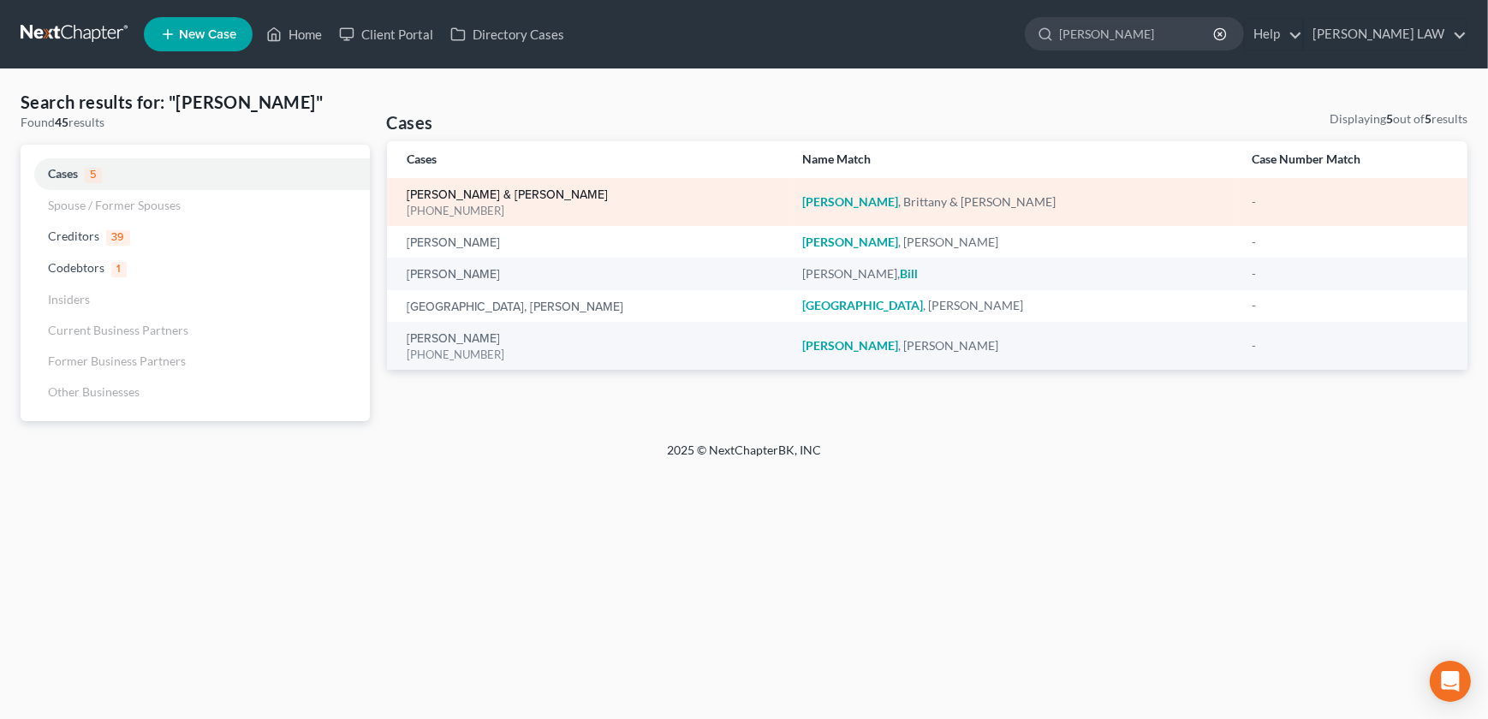
click at [480, 199] on link "[PERSON_NAME] & [PERSON_NAME]" at bounding box center [507, 195] width 201 height 12
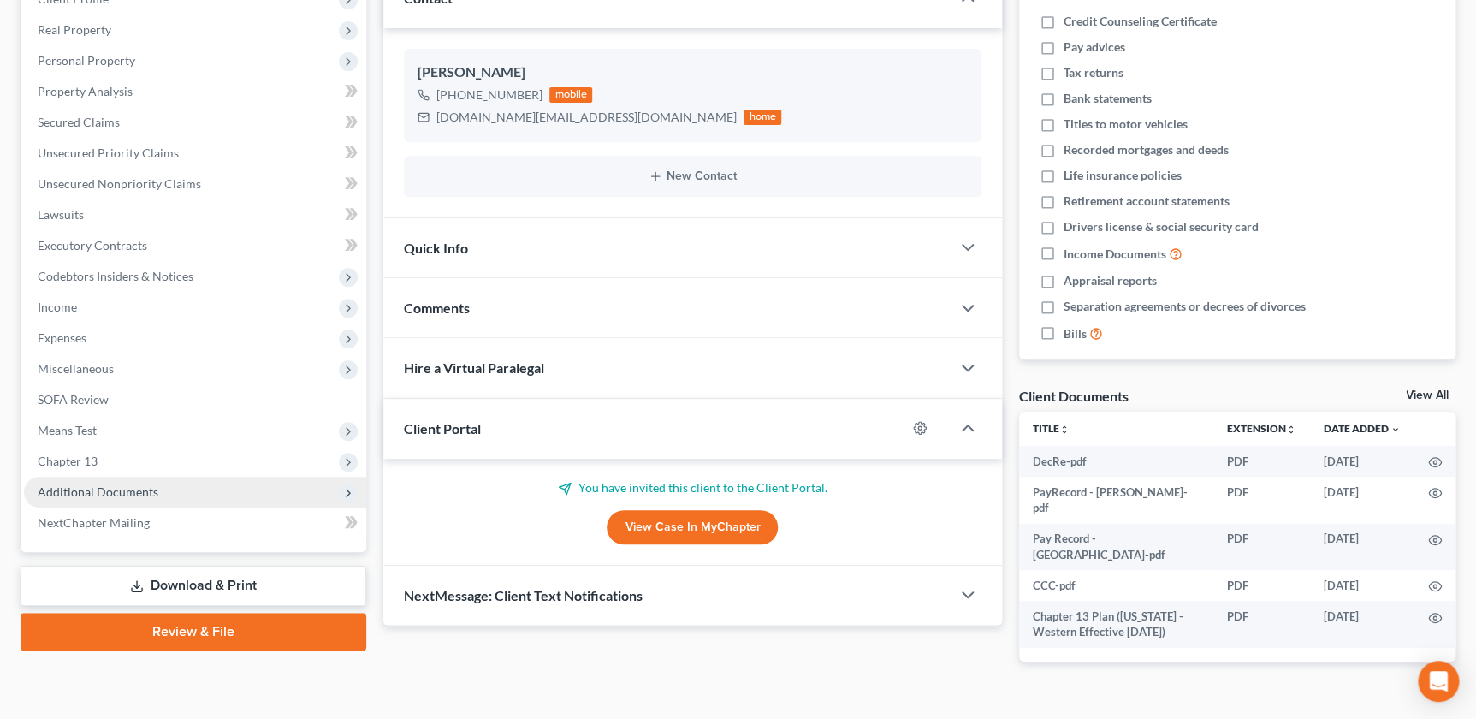
scroll to position [257, 0]
click at [158, 488] on span "Additional Documents" at bounding box center [195, 491] width 342 height 31
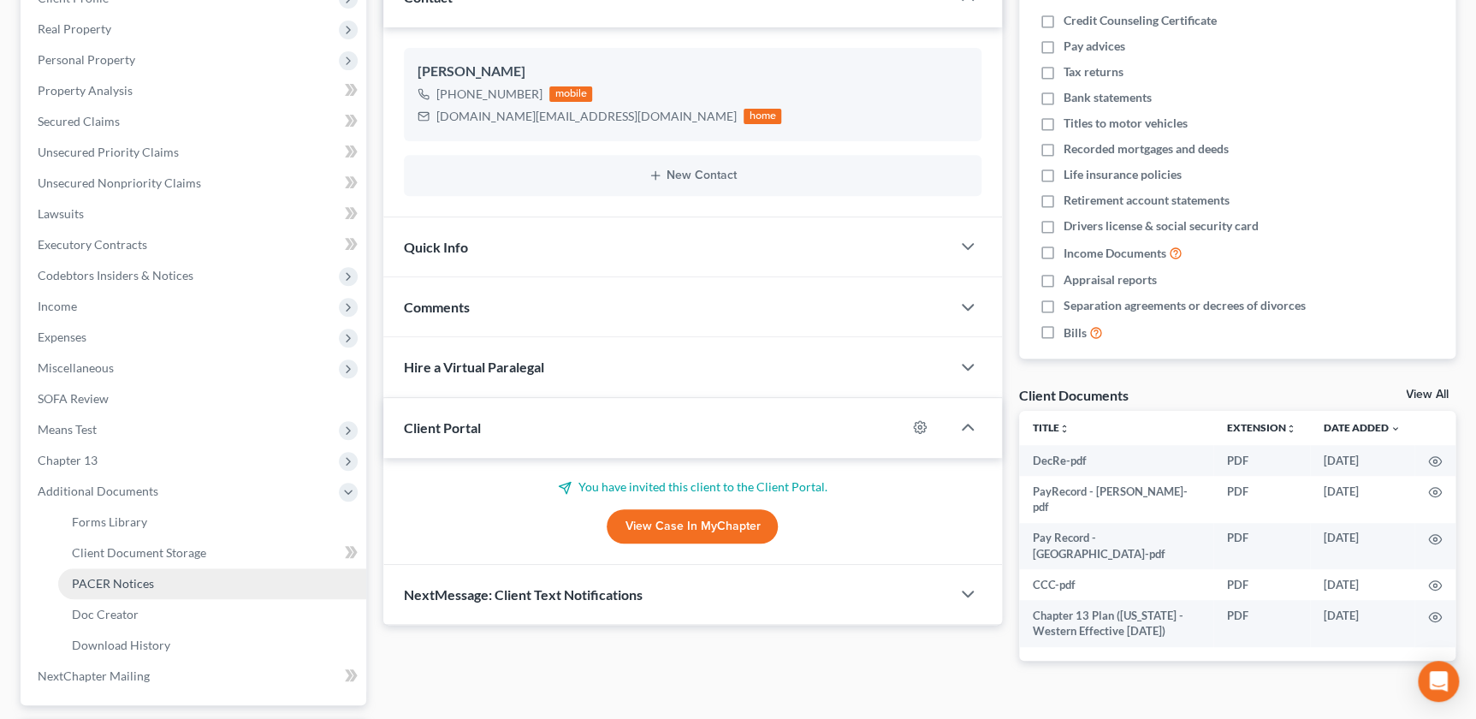
click at [142, 582] on span "PACER Notices" at bounding box center [113, 583] width 82 height 15
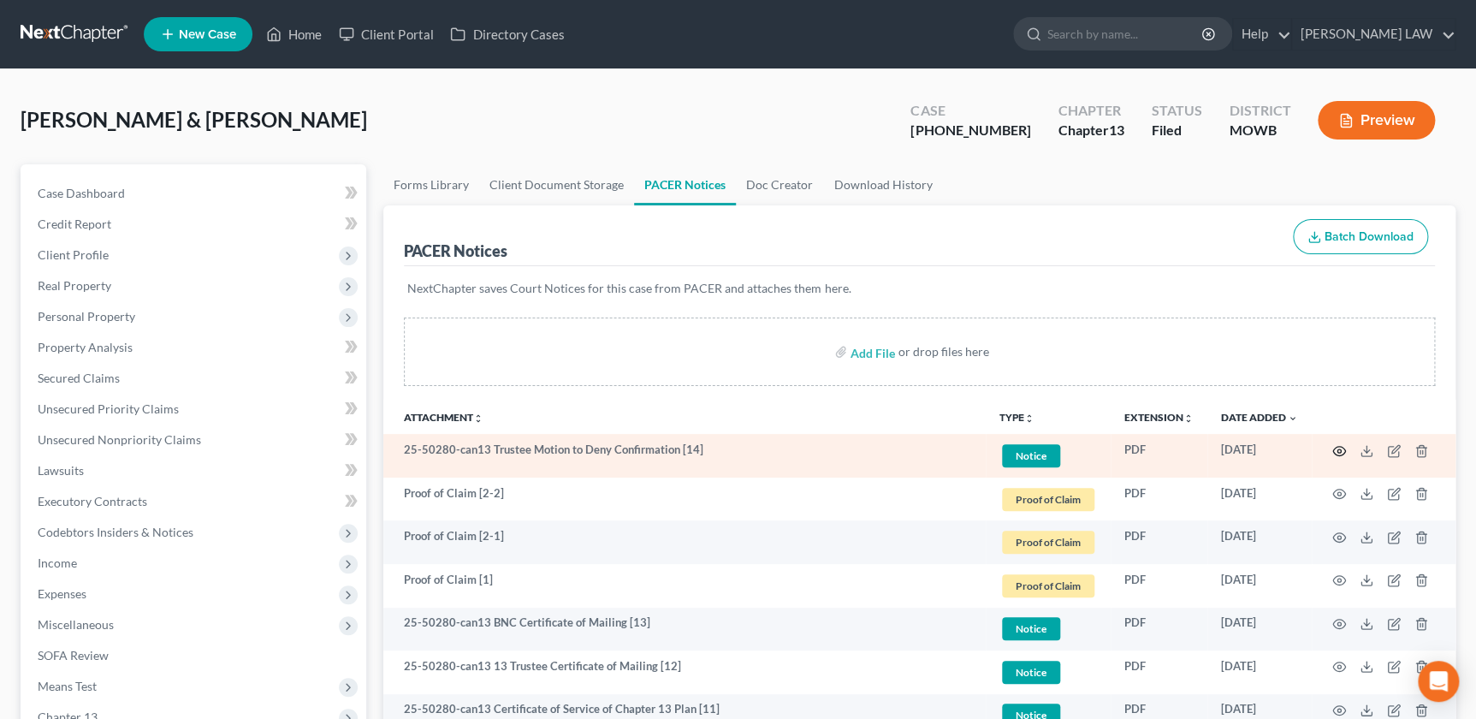
click at [1336, 447] on icon "button" at bounding box center [1340, 451] width 14 height 14
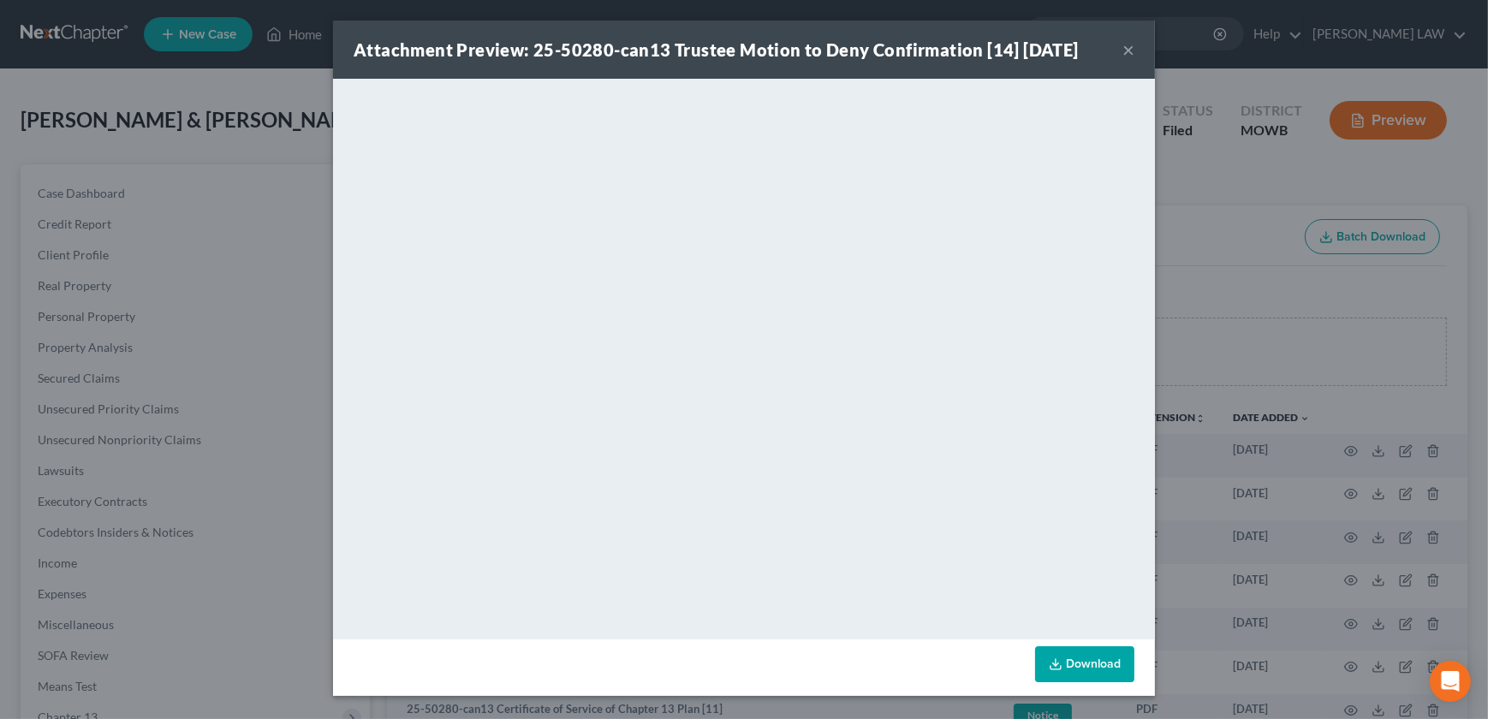
click at [1125, 47] on button "×" at bounding box center [1128, 49] width 12 height 21
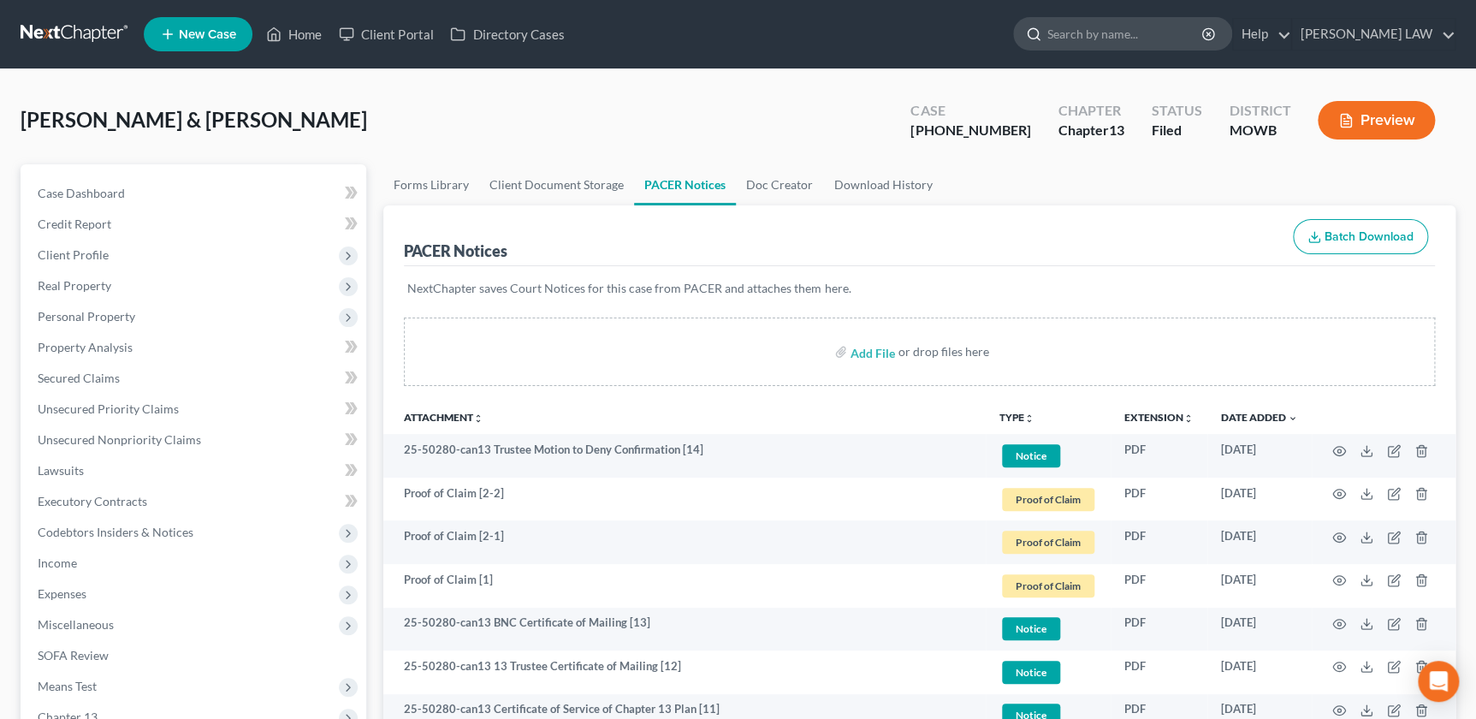
click at [1134, 42] on input "search" at bounding box center [1126, 34] width 157 height 32
type input "gilmore"
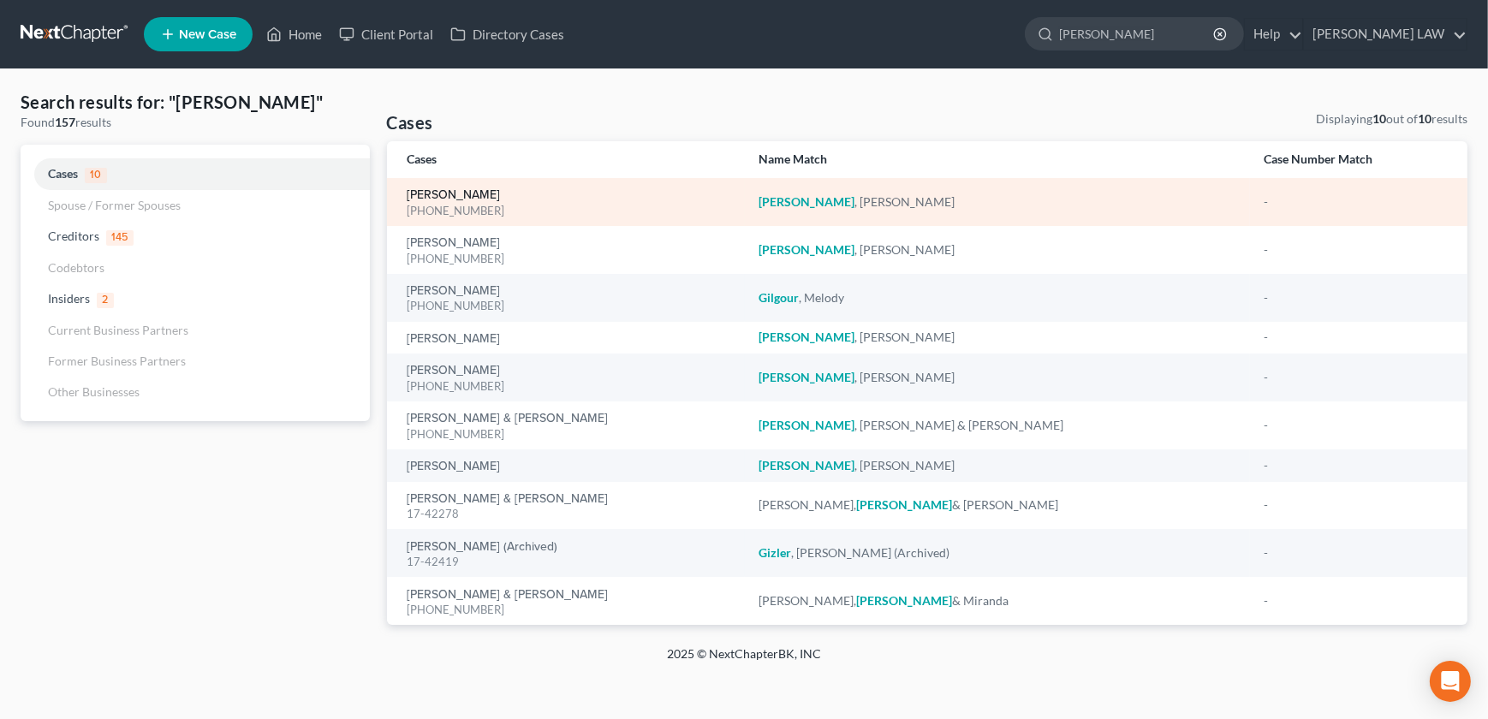
click at [460, 194] on link "[PERSON_NAME]" at bounding box center [453, 195] width 93 height 12
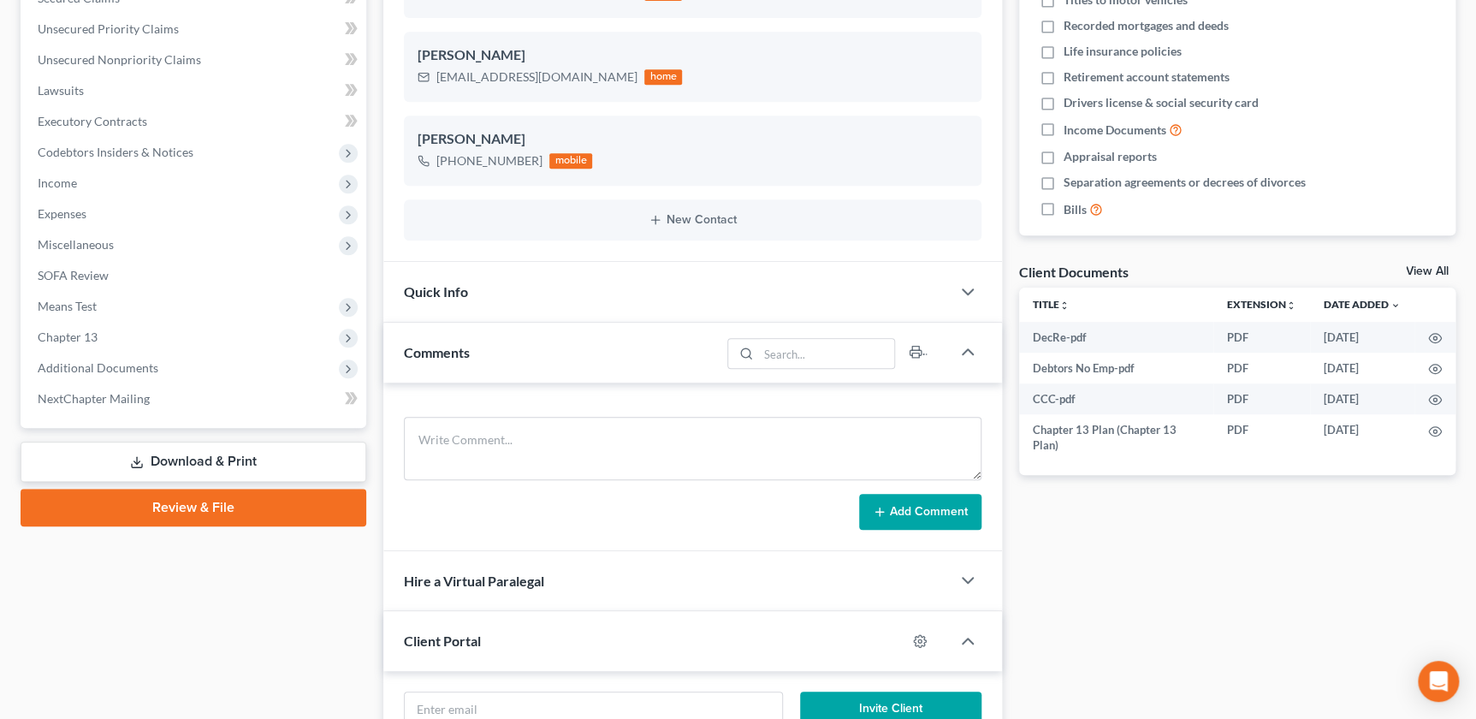
scroll to position [408, 0]
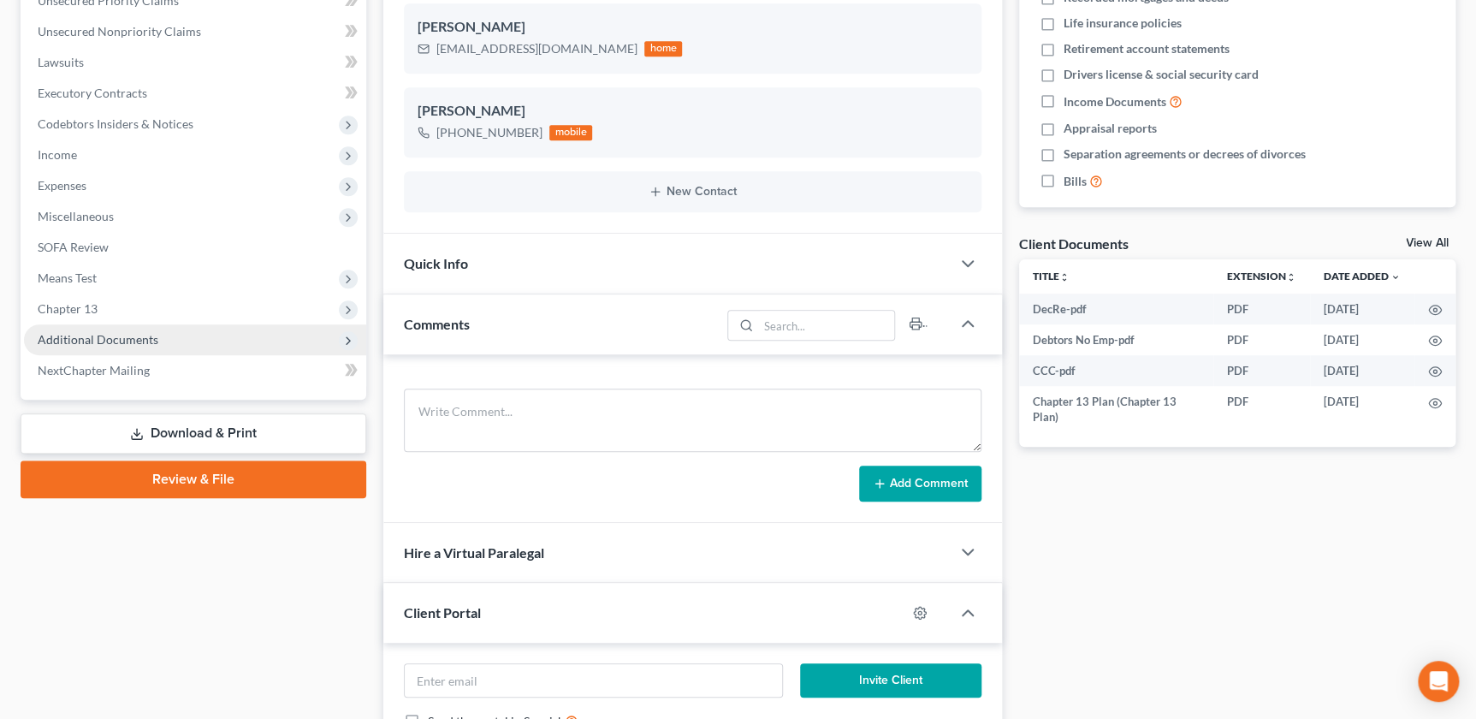
click at [109, 338] on span "Additional Documents" at bounding box center [98, 339] width 121 height 15
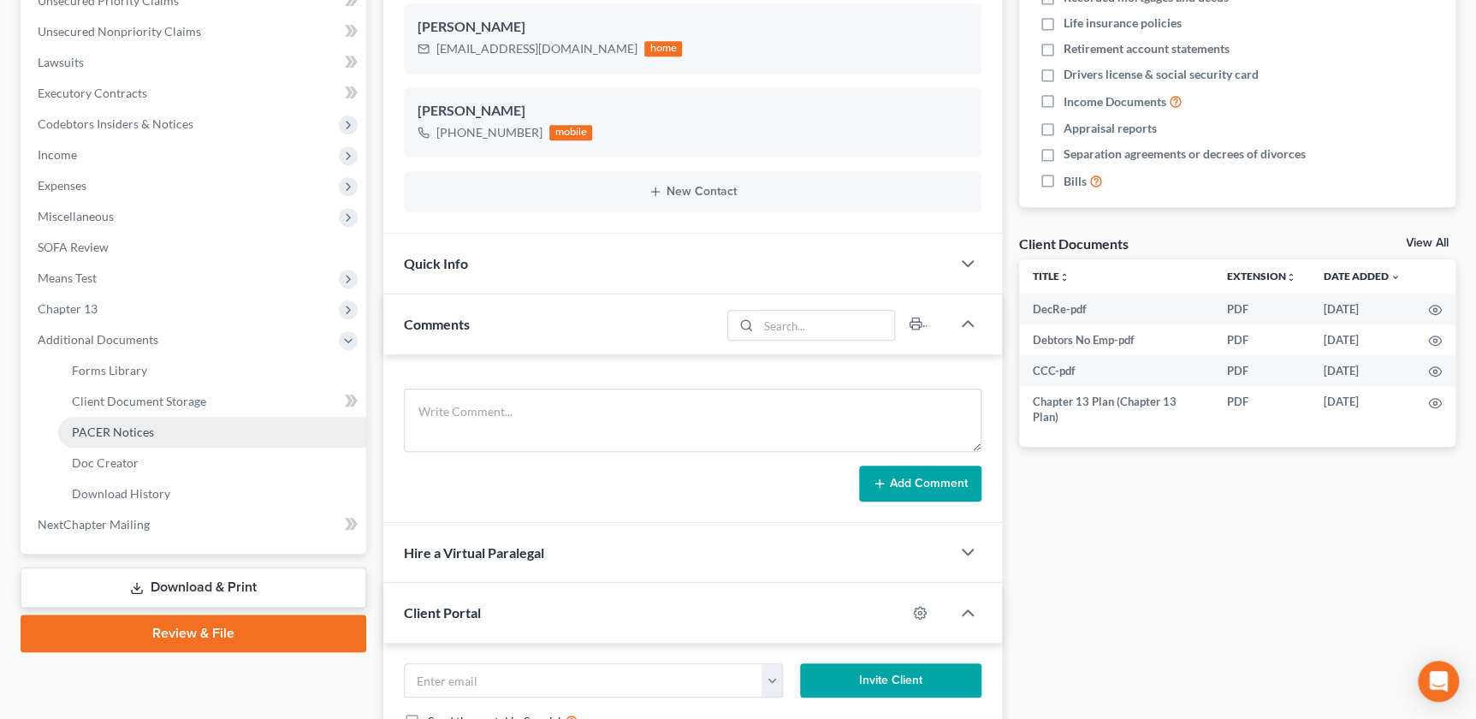
click at [137, 419] on link "PACER Notices" at bounding box center [212, 432] width 308 height 31
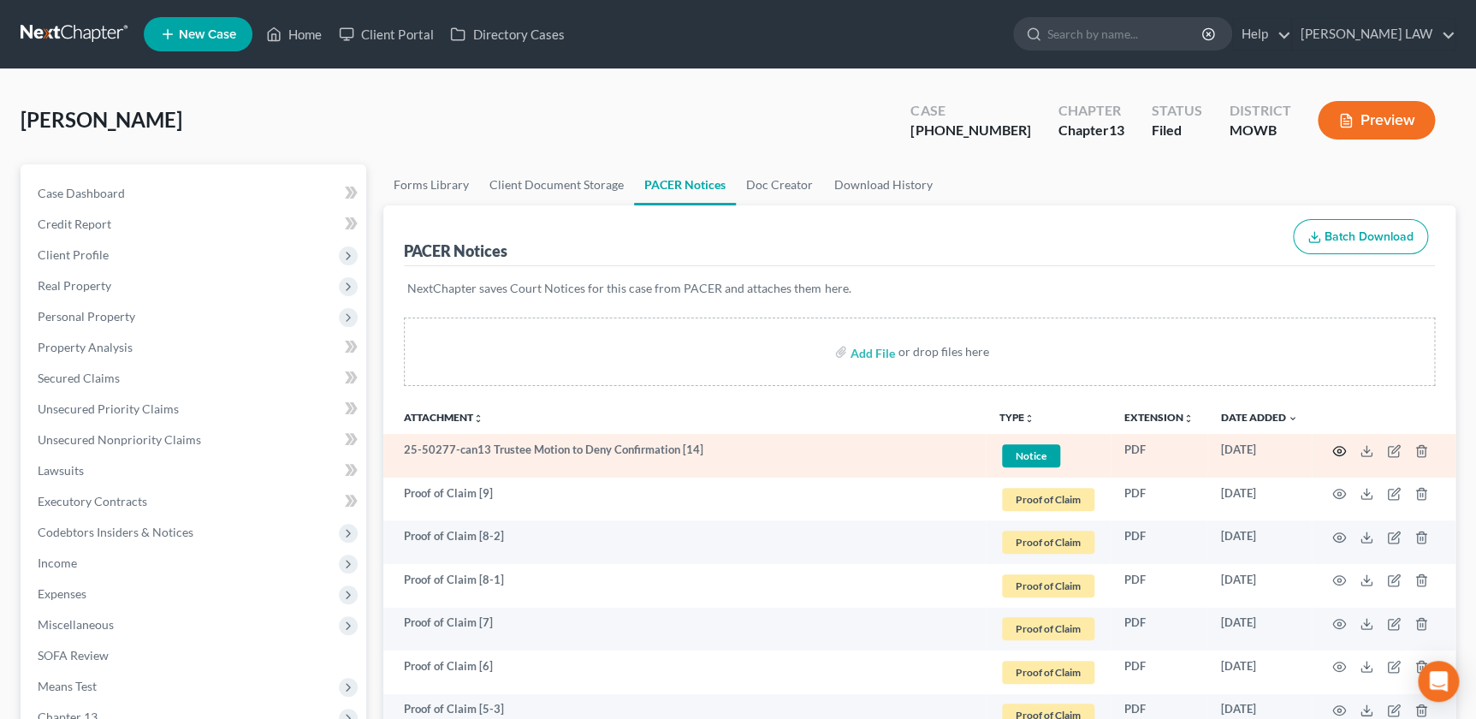
click at [1342, 450] on icon "button" at bounding box center [1340, 451] width 14 height 14
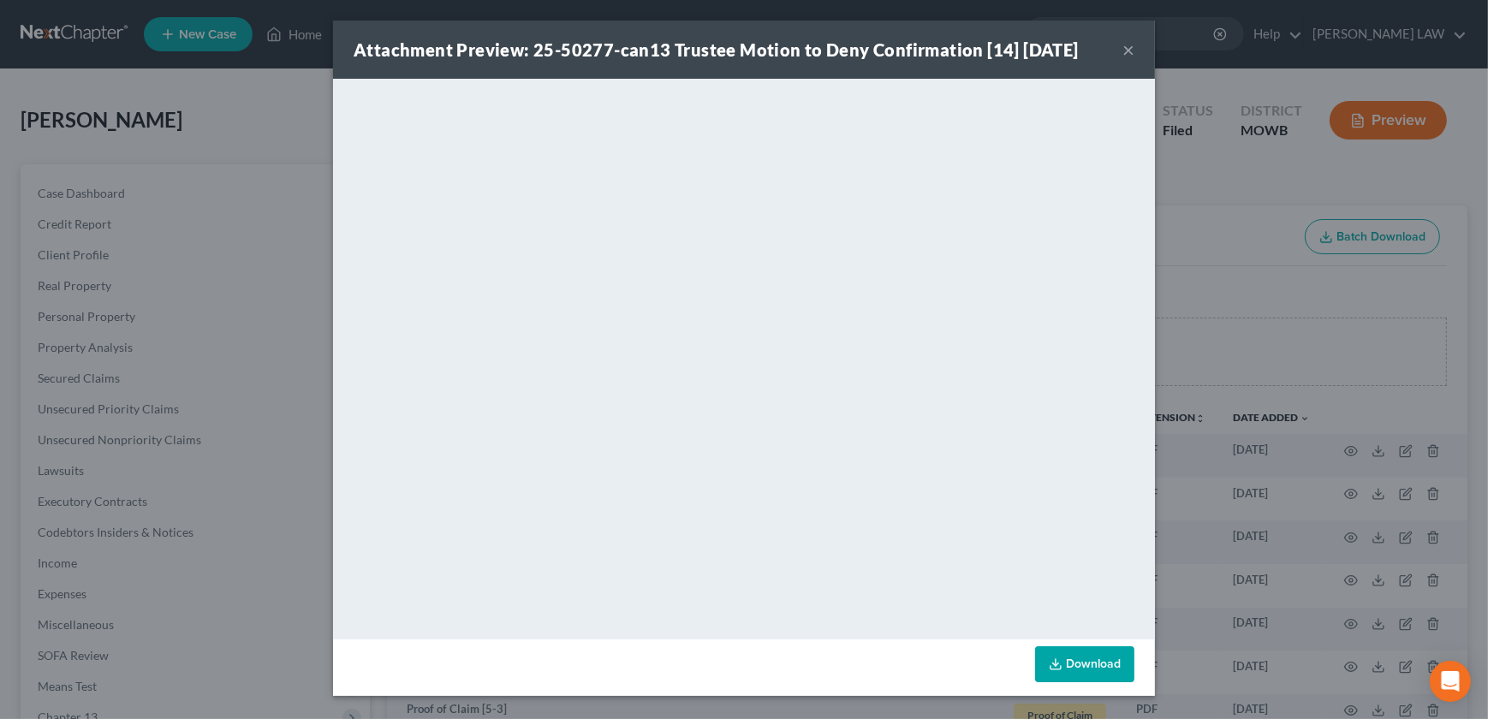
click at [1130, 45] on button "×" at bounding box center [1128, 49] width 12 height 21
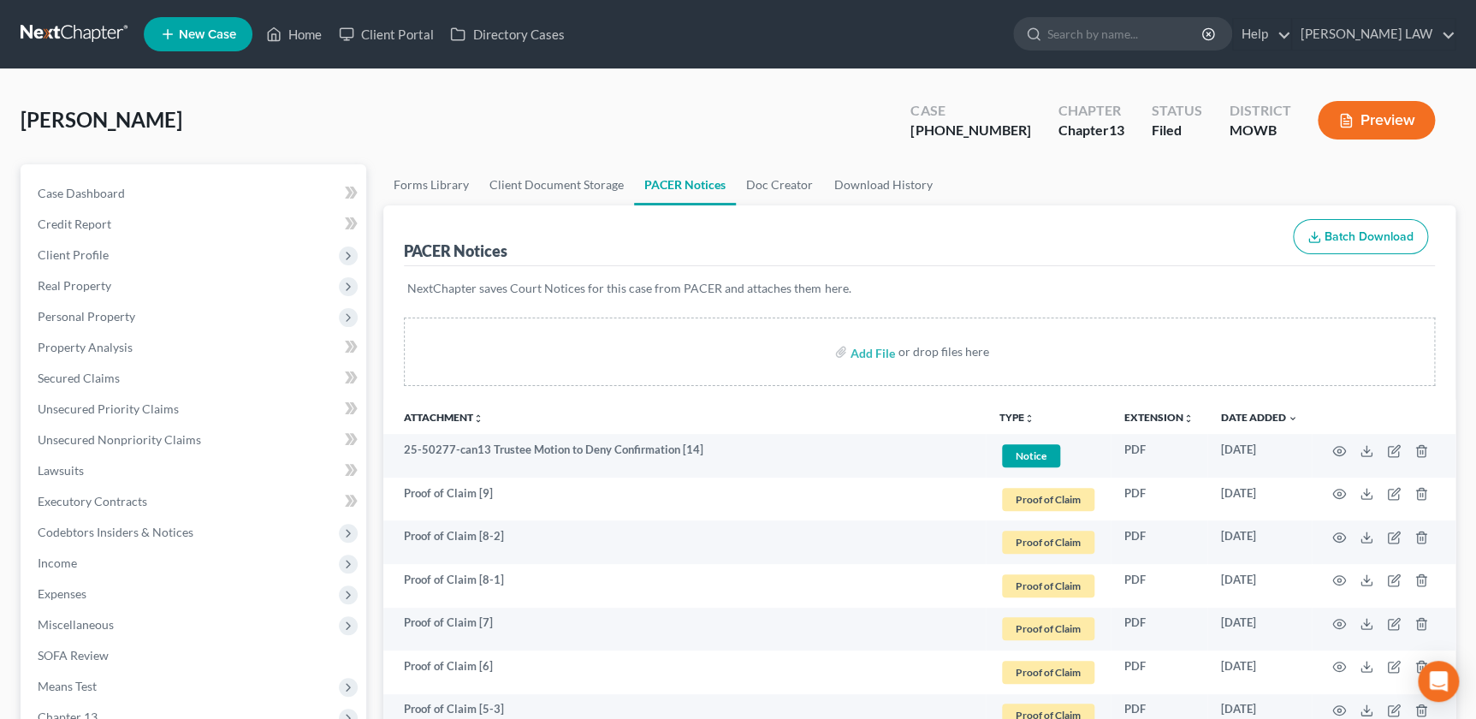
click at [1122, 52] on ul "New Case Home Client Portal Directory Cases - No Result - See all results Or Pr…" at bounding box center [800, 34] width 1312 height 45
click at [1114, 36] on input "search" at bounding box center [1126, 34] width 157 height 32
type input "ferguson"
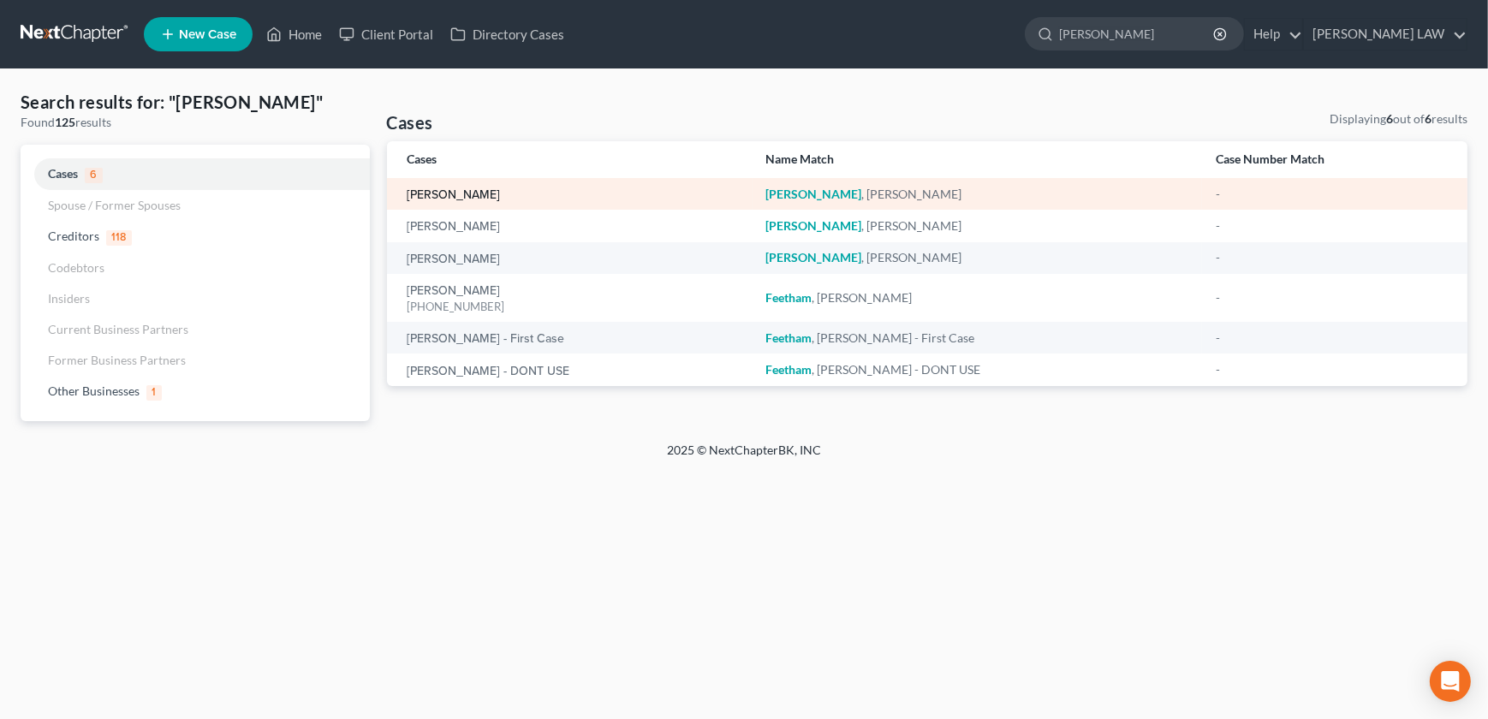
click at [477, 189] on link "[PERSON_NAME]" at bounding box center [453, 195] width 93 height 12
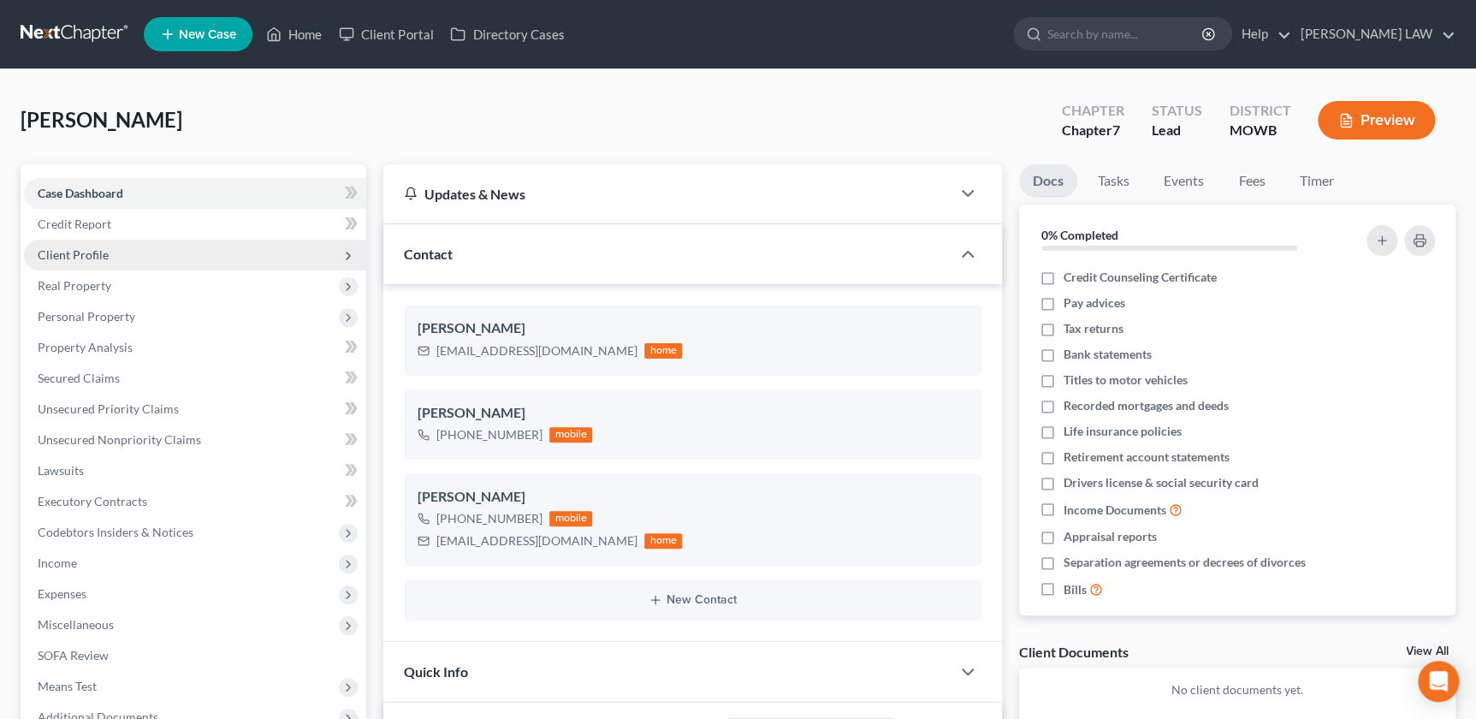
click at [107, 252] on span "Client Profile" at bounding box center [195, 255] width 342 height 31
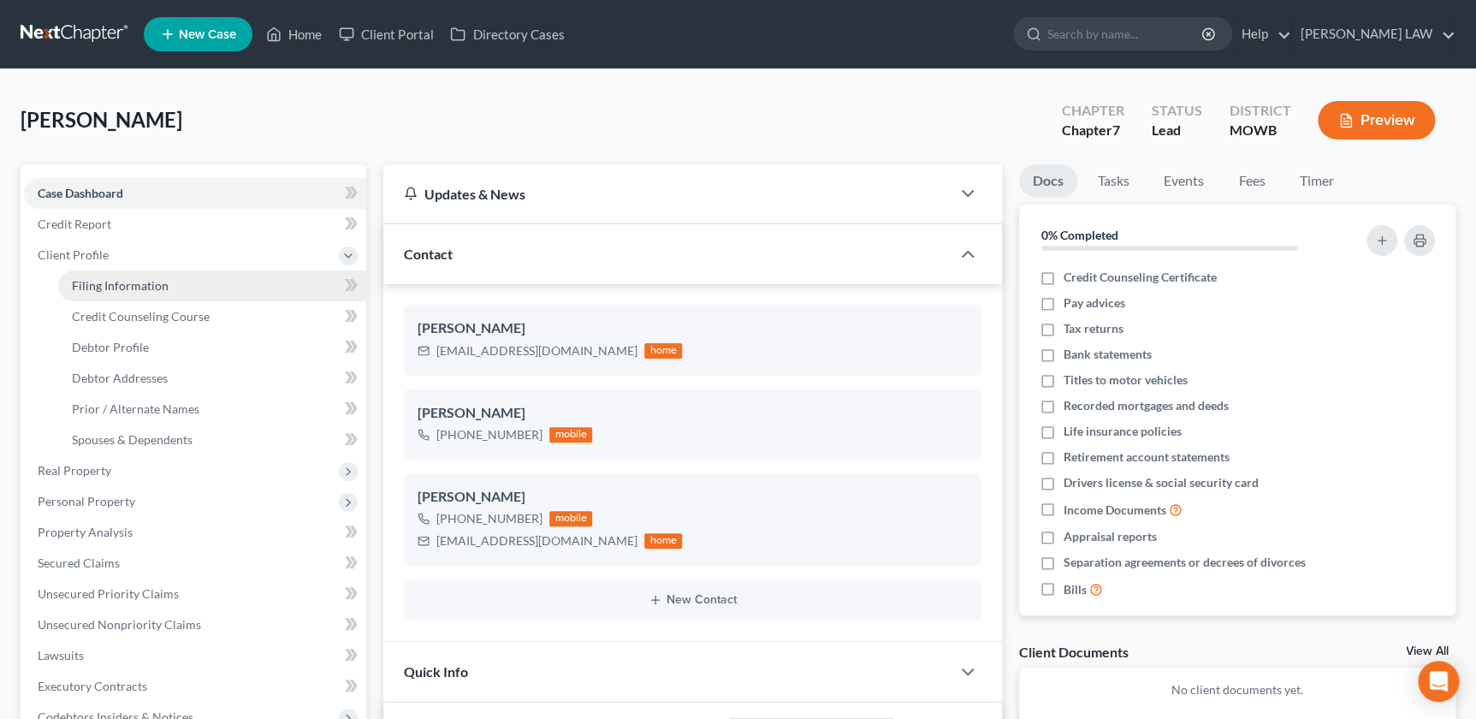
click at [90, 279] on span "Filing Information" at bounding box center [120, 285] width 97 height 15
select select "1"
select select "0"
select select "26"
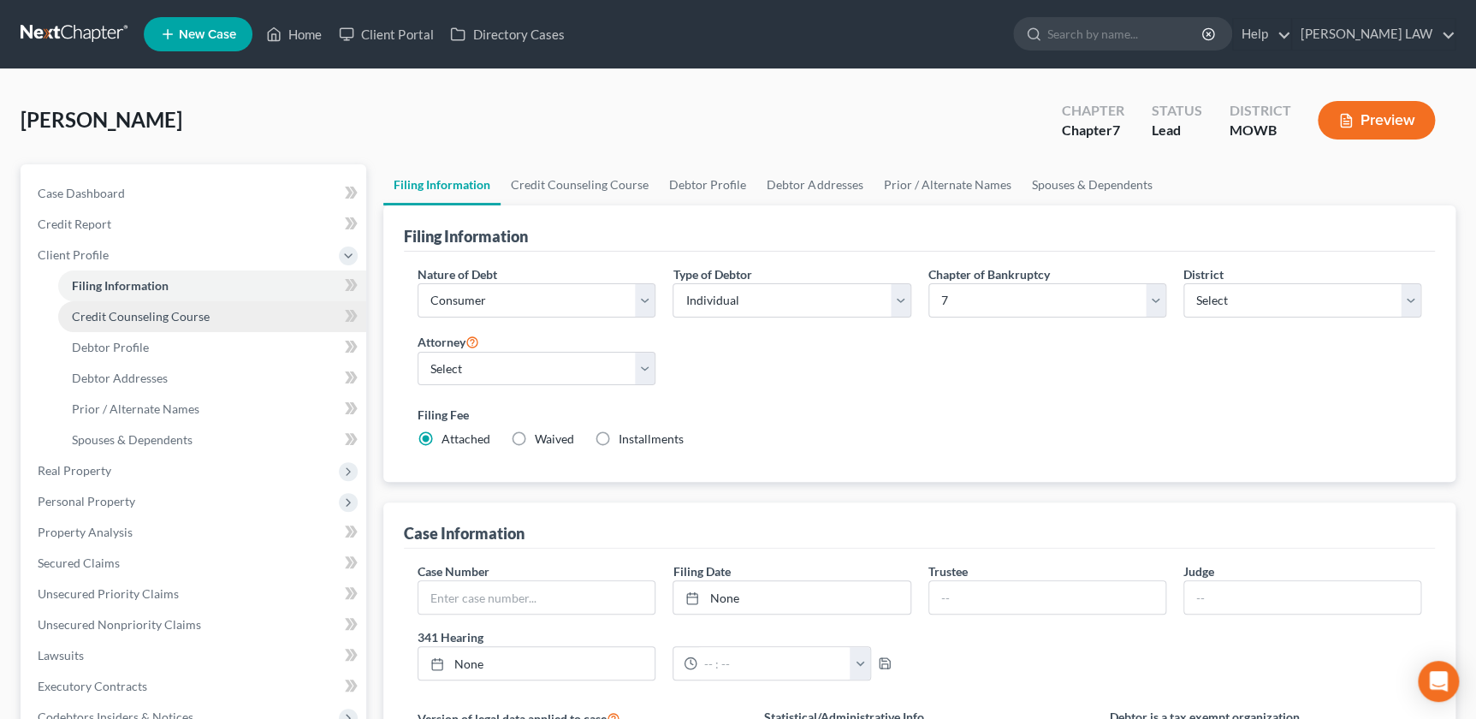
click at [133, 315] on span "Credit Counseling Course" at bounding box center [141, 316] width 138 height 15
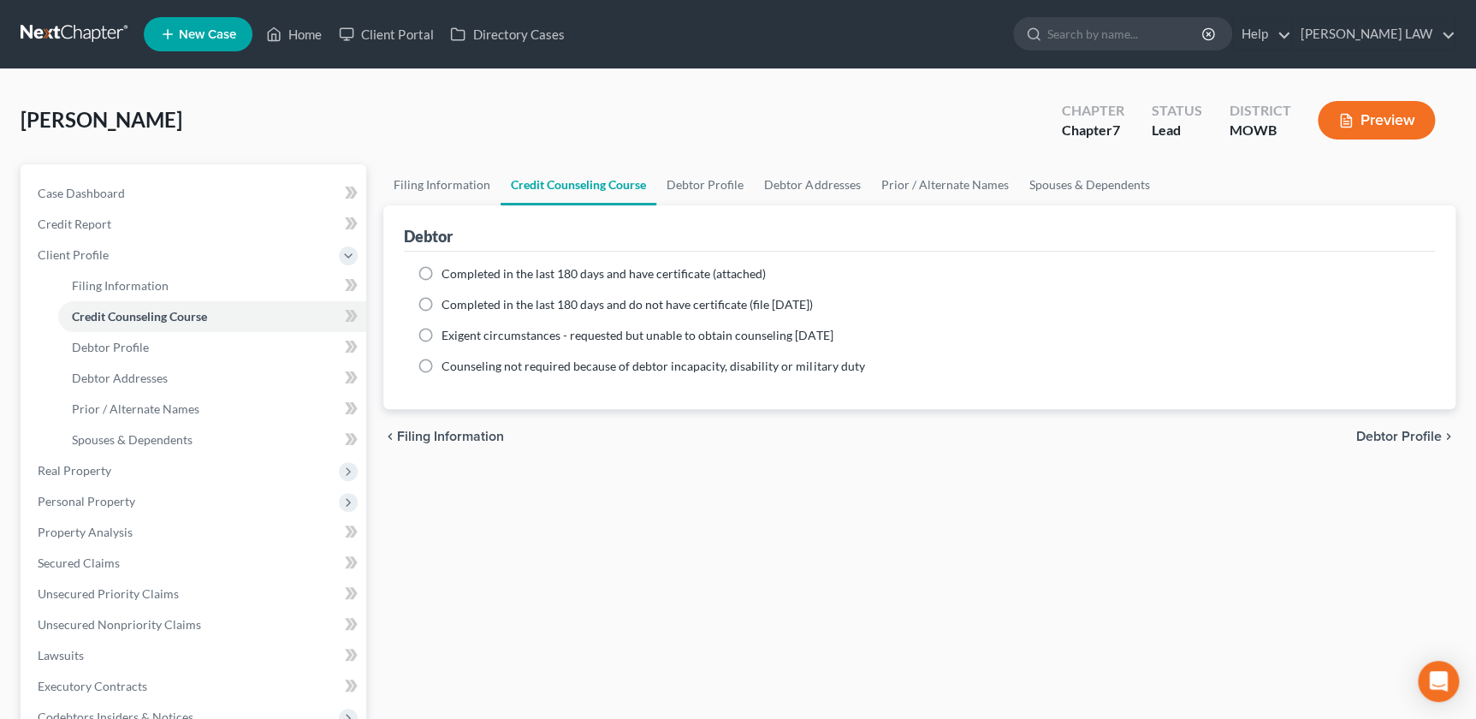
click at [442, 268] on label "Completed in the last 180 days and have certificate (attached)" at bounding box center [604, 273] width 324 height 17
click at [448, 268] on input "Completed in the last 180 days and have certificate (attached)" at bounding box center [453, 270] width 11 height 11
radio input "true"
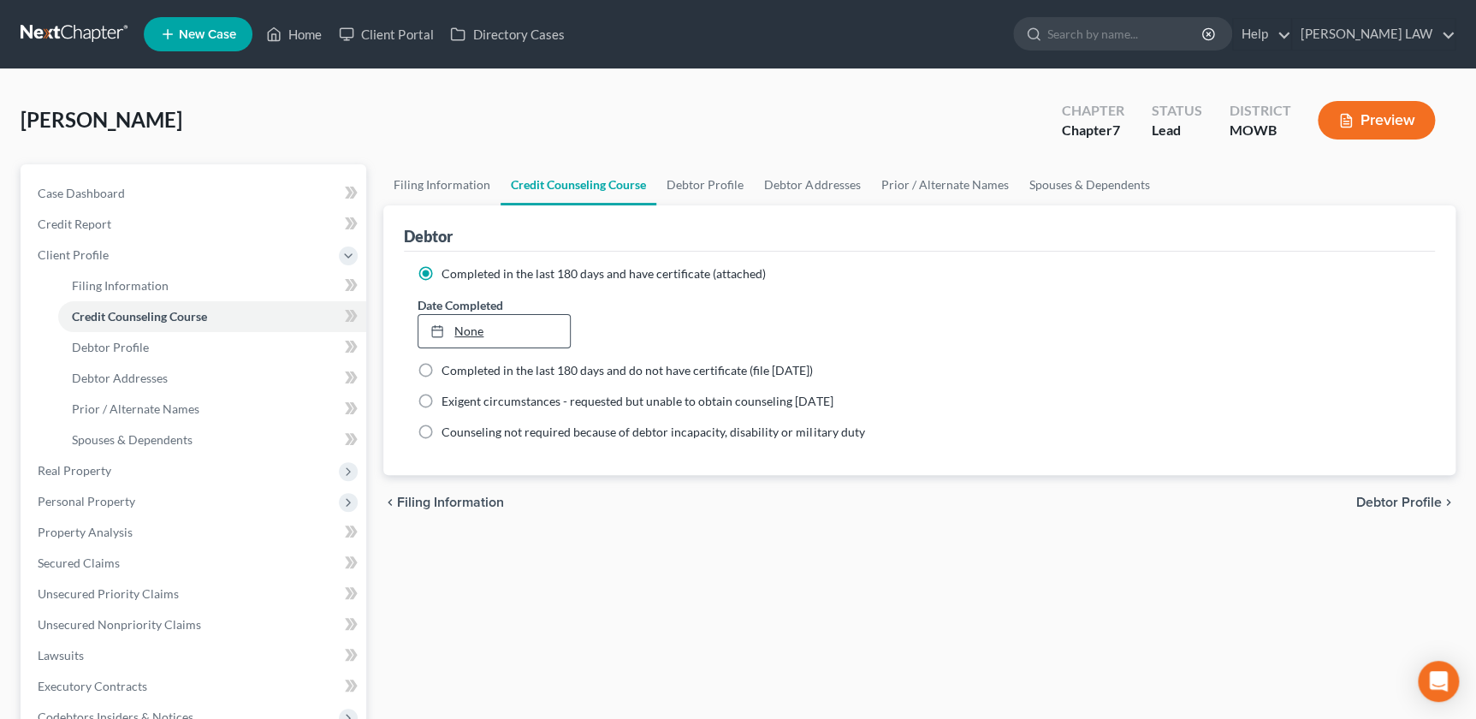
type input "8/20/2025"
click at [503, 324] on link "8/20/2025" at bounding box center [494, 331] width 151 height 33
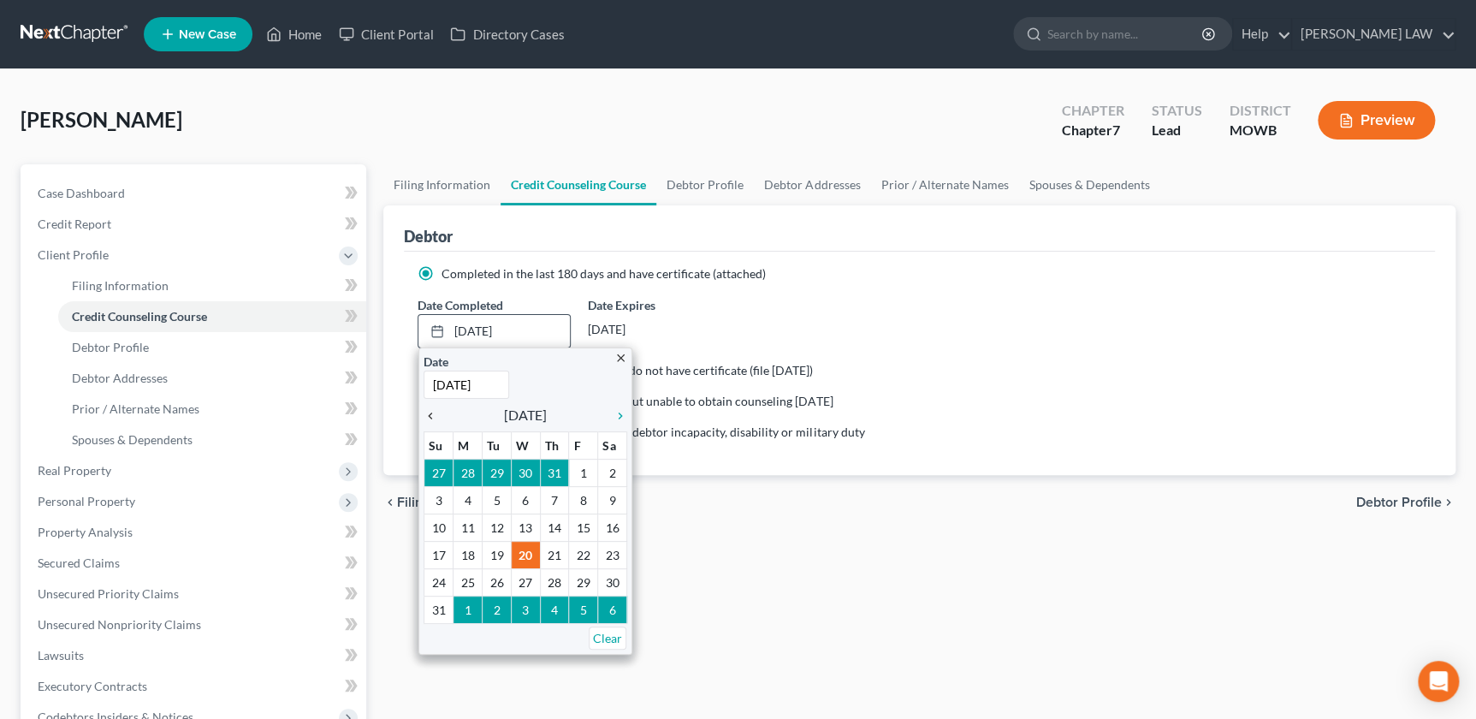
click at [431, 411] on icon "chevron_left" at bounding box center [435, 416] width 22 height 14
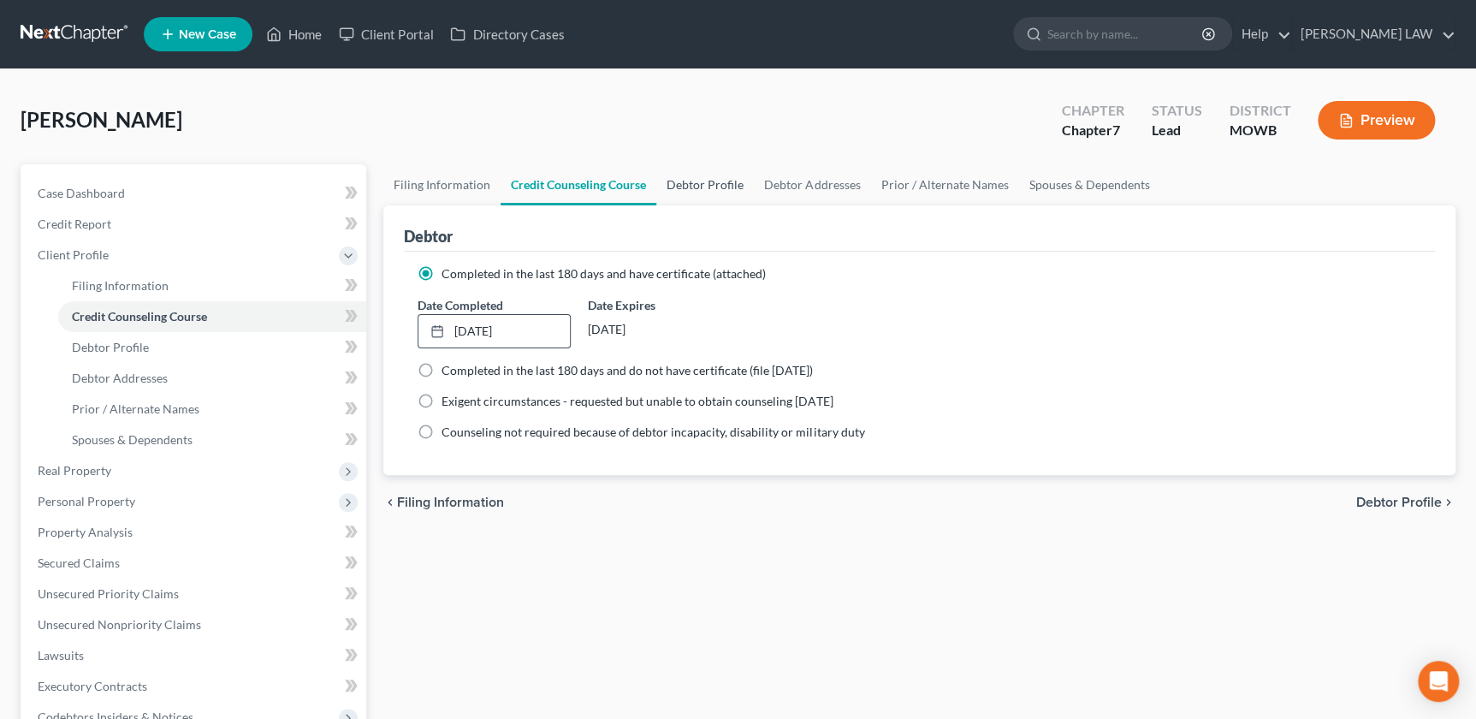
click at [706, 183] on link "Debtor Profile" at bounding box center [705, 184] width 98 height 41
select select "3"
select select "2"
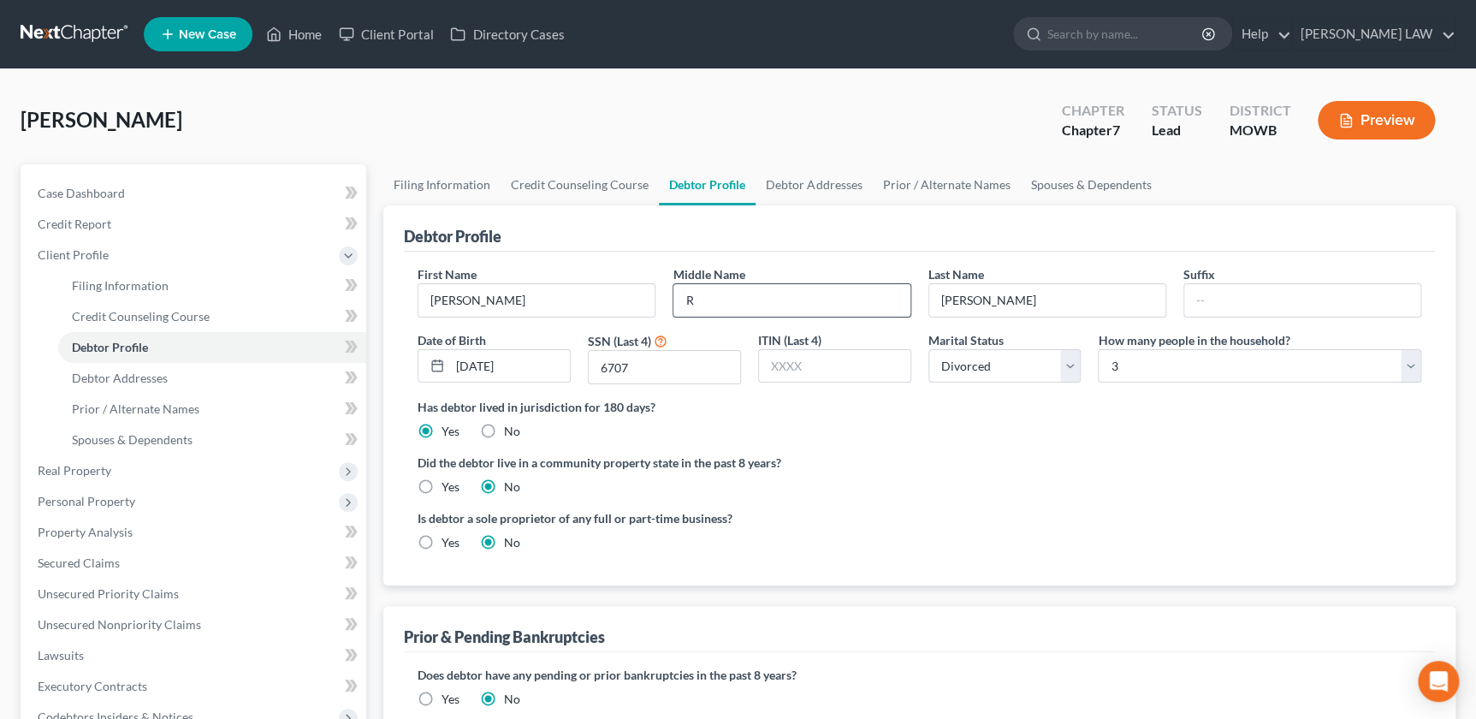
click at [744, 294] on input "R" at bounding box center [792, 300] width 236 height 33
type input "Renee"
click at [174, 386] on link "Debtor Addresses" at bounding box center [212, 378] width 308 height 31
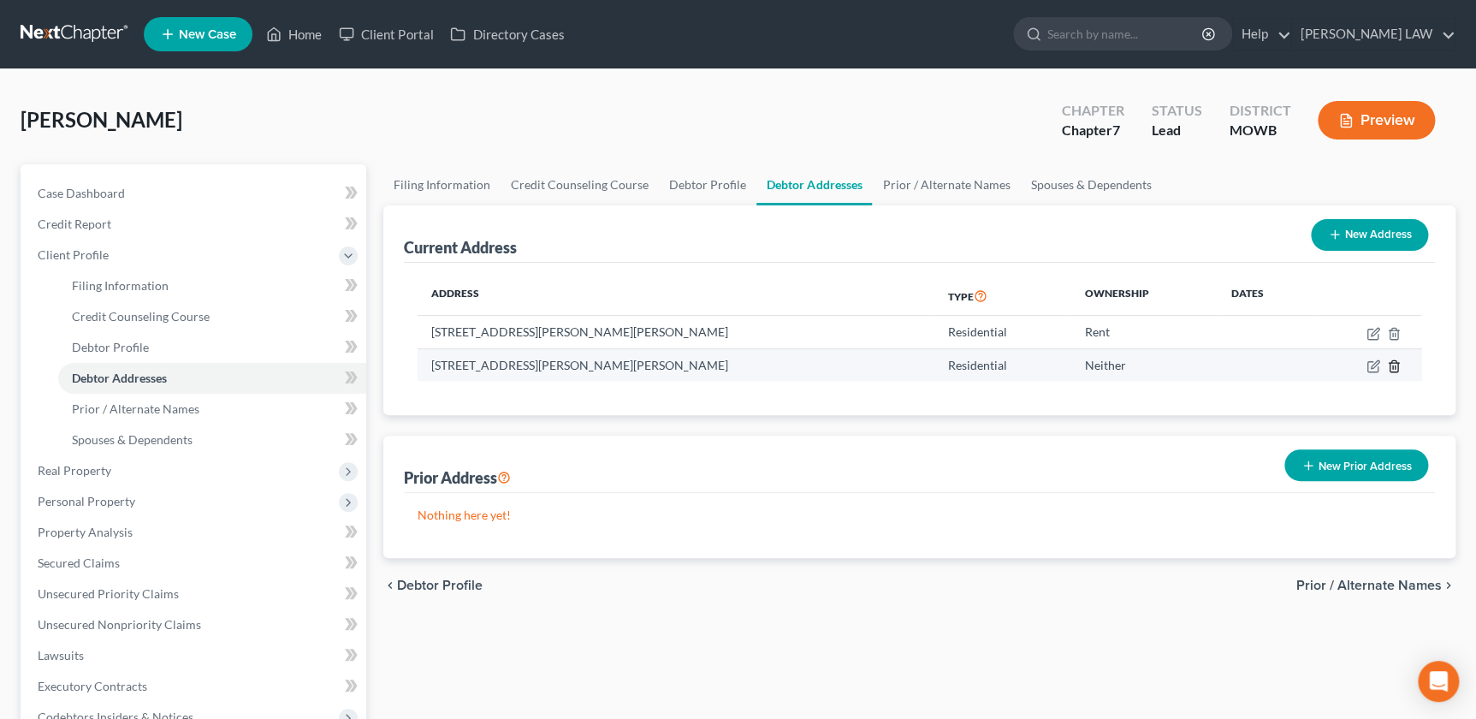
click at [1397, 365] on icon "button" at bounding box center [1394, 365] width 8 height 11
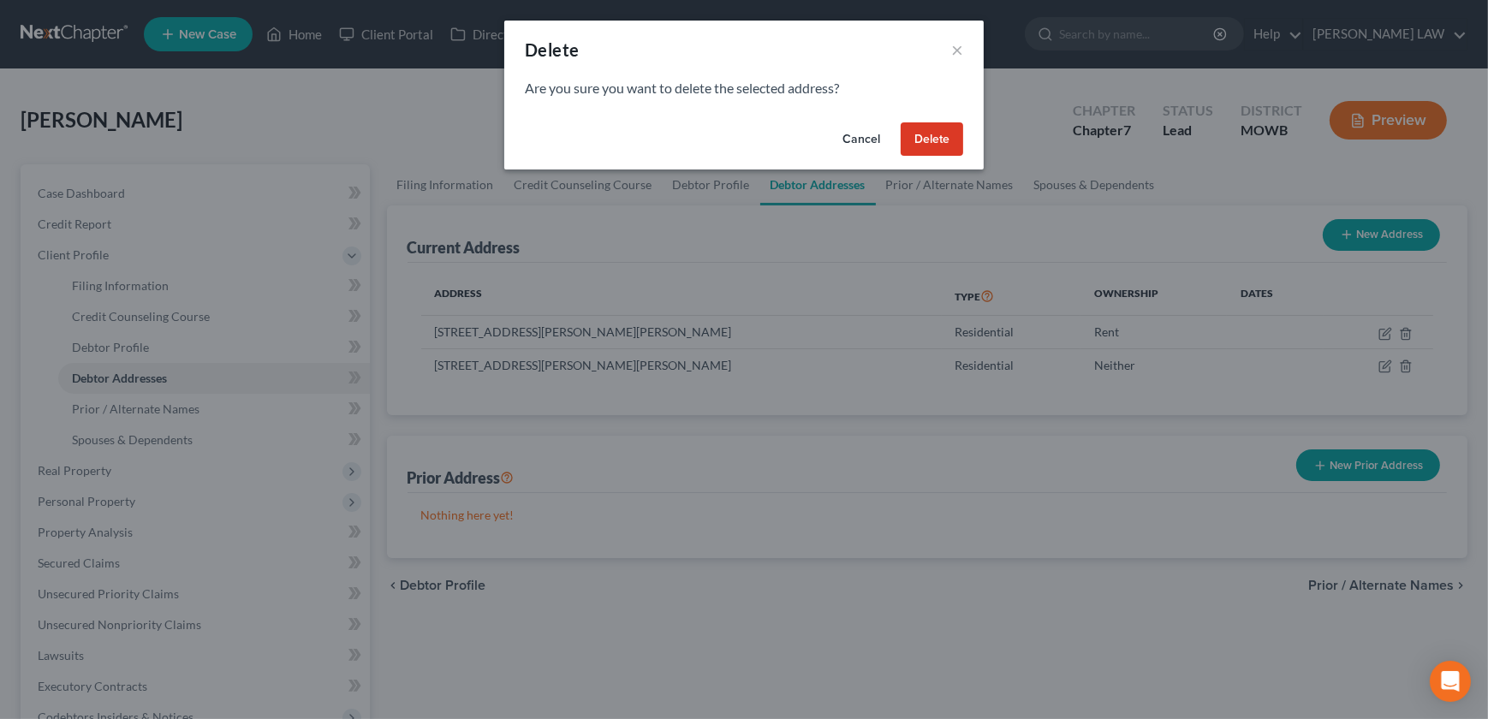
click at [925, 137] on button "Delete" at bounding box center [931, 139] width 62 height 34
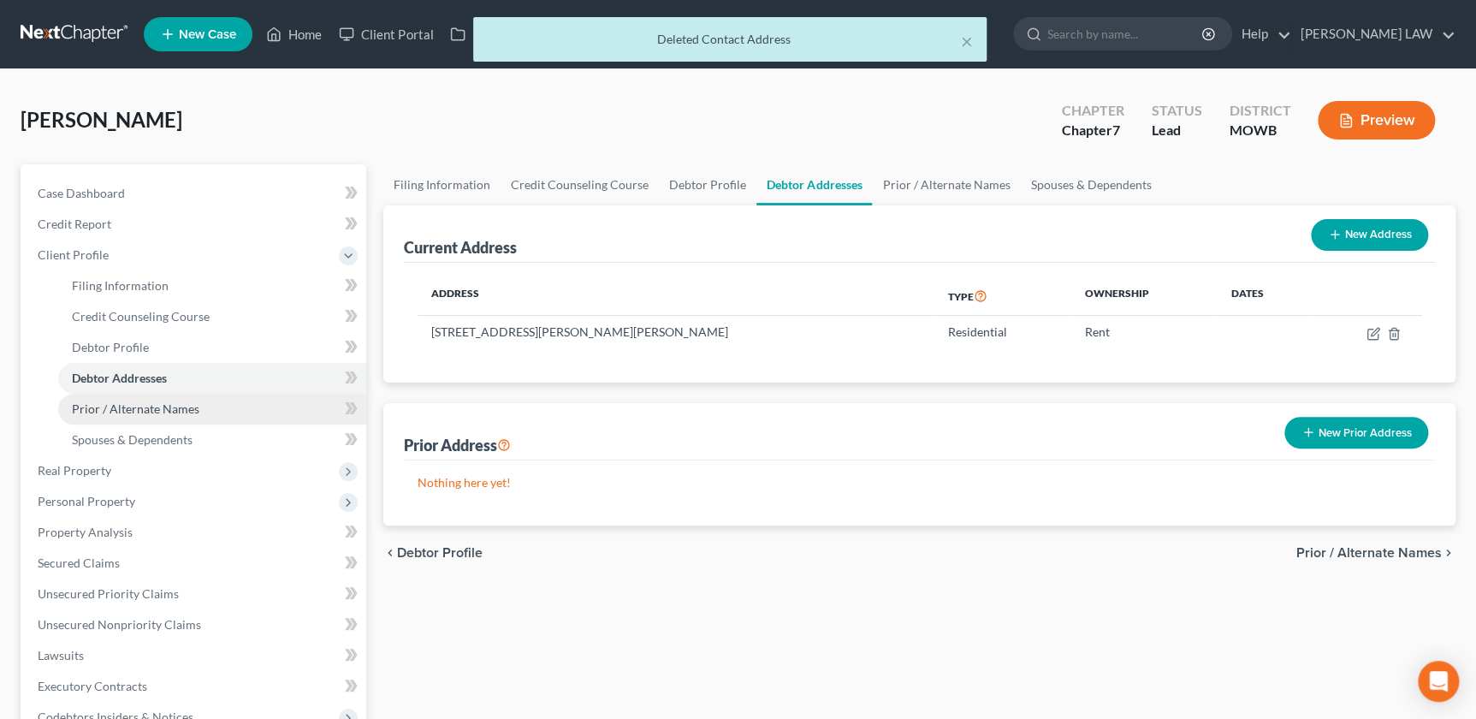
click at [111, 407] on span "Prior / Alternate Names" at bounding box center [136, 408] width 128 height 15
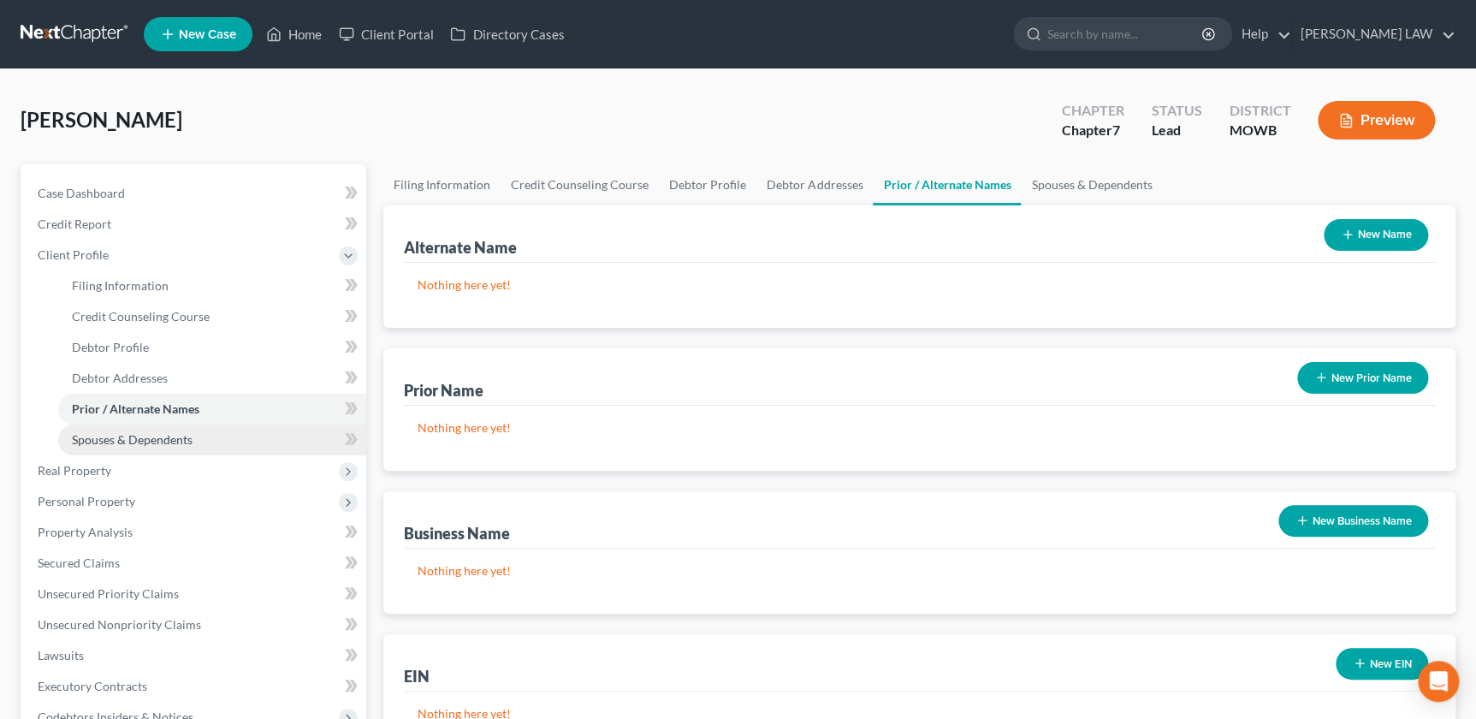
click at [111, 427] on link "Spouses & Dependents" at bounding box center [212, 440] width 308 height 31
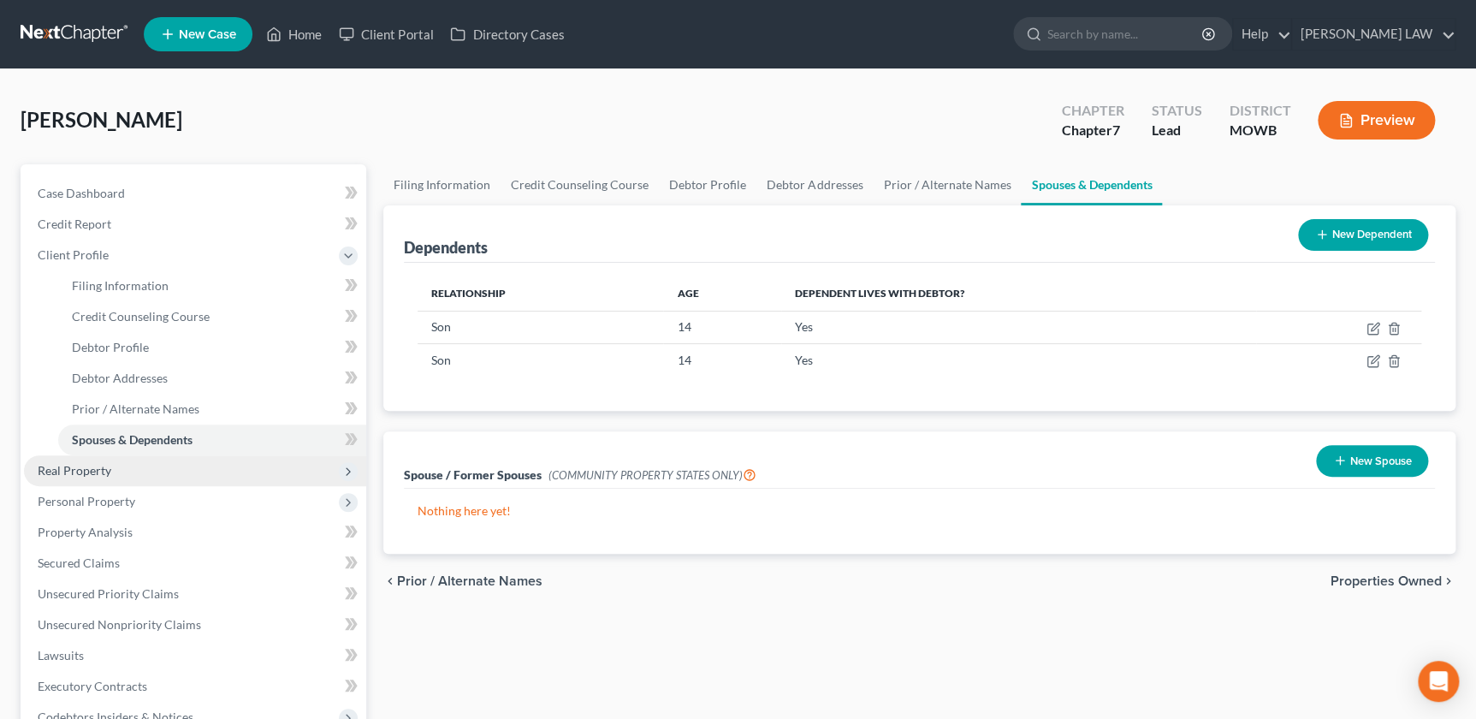
click at [118, 471] on span "Real Property" at bounding box center [195, 470] width 342 height 31
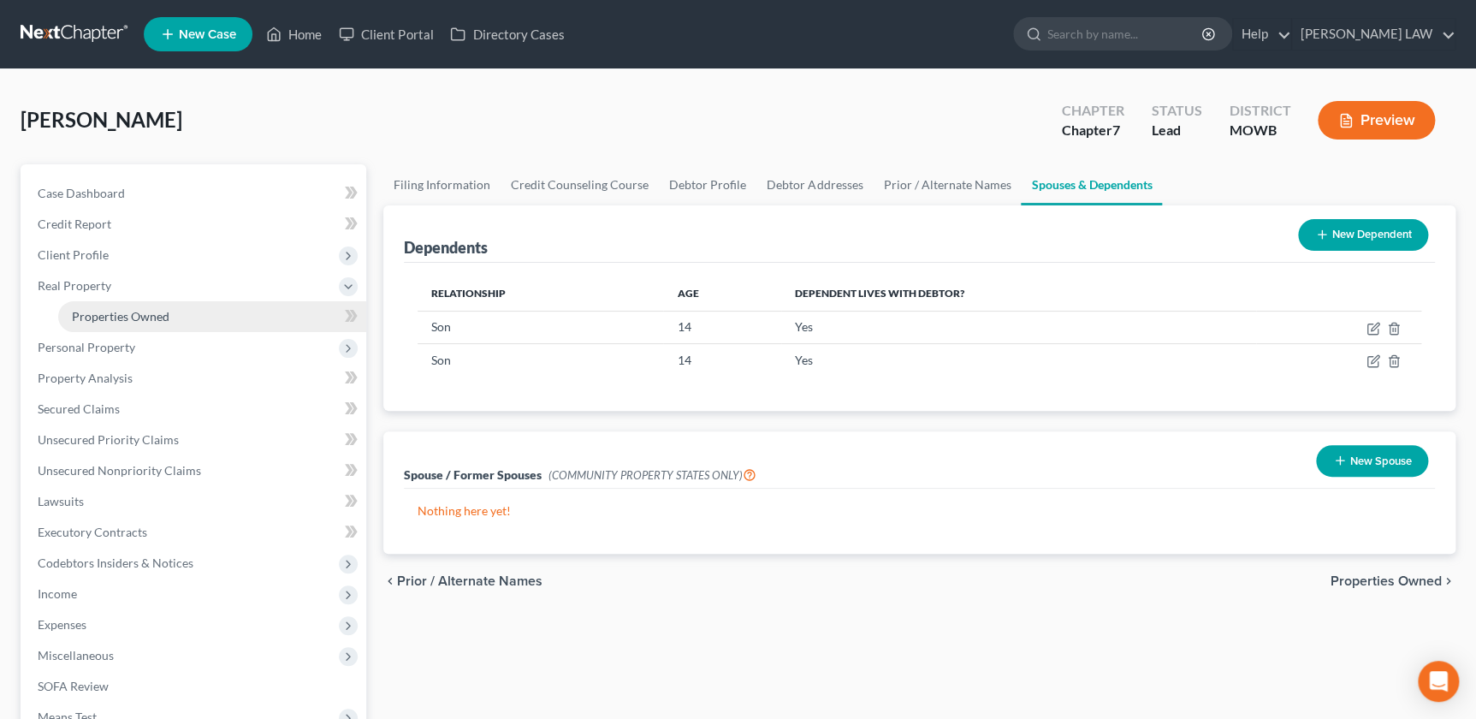
click at [114, 318] on span "Properties Owned" at bounding box center [121, 316] width 98 height 15
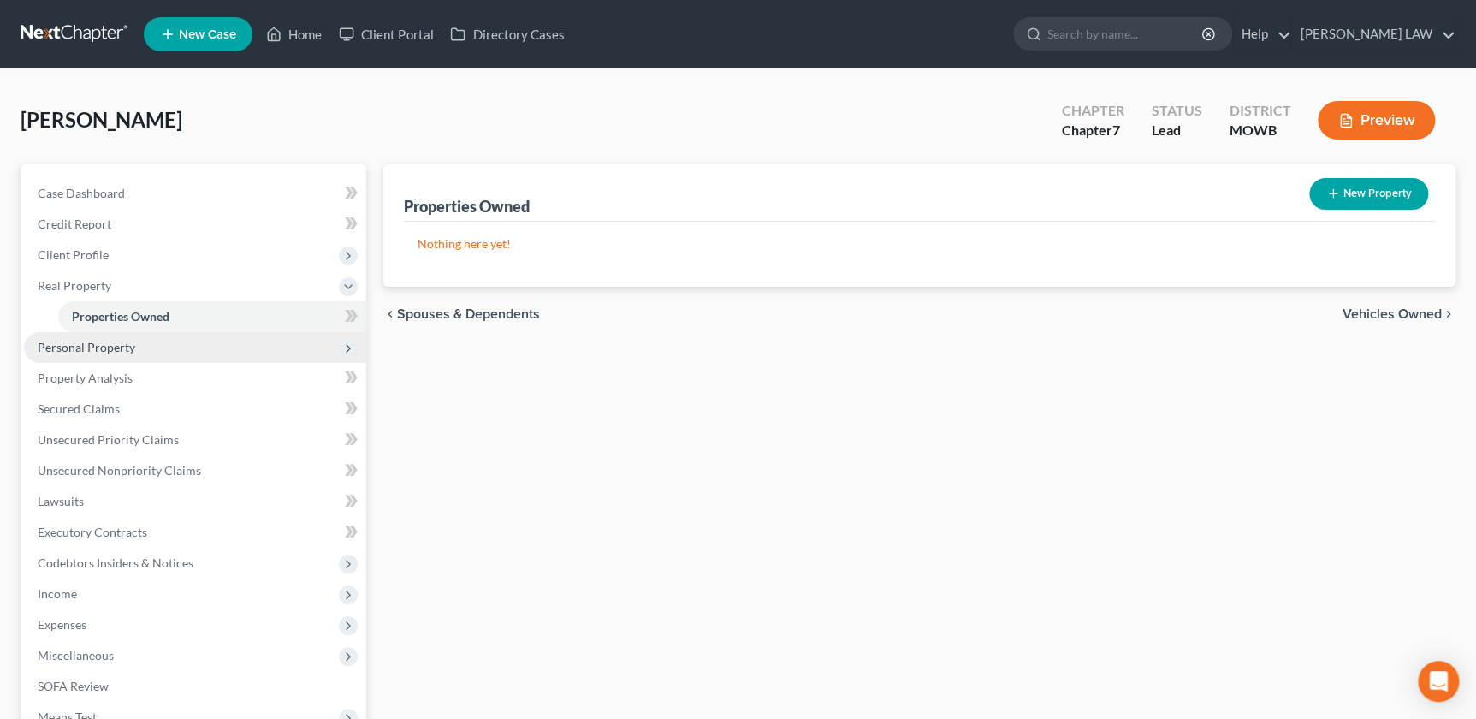
click at [100, 350] on span "Personal Property" at bounding box center [87, 347] width 98 height 15
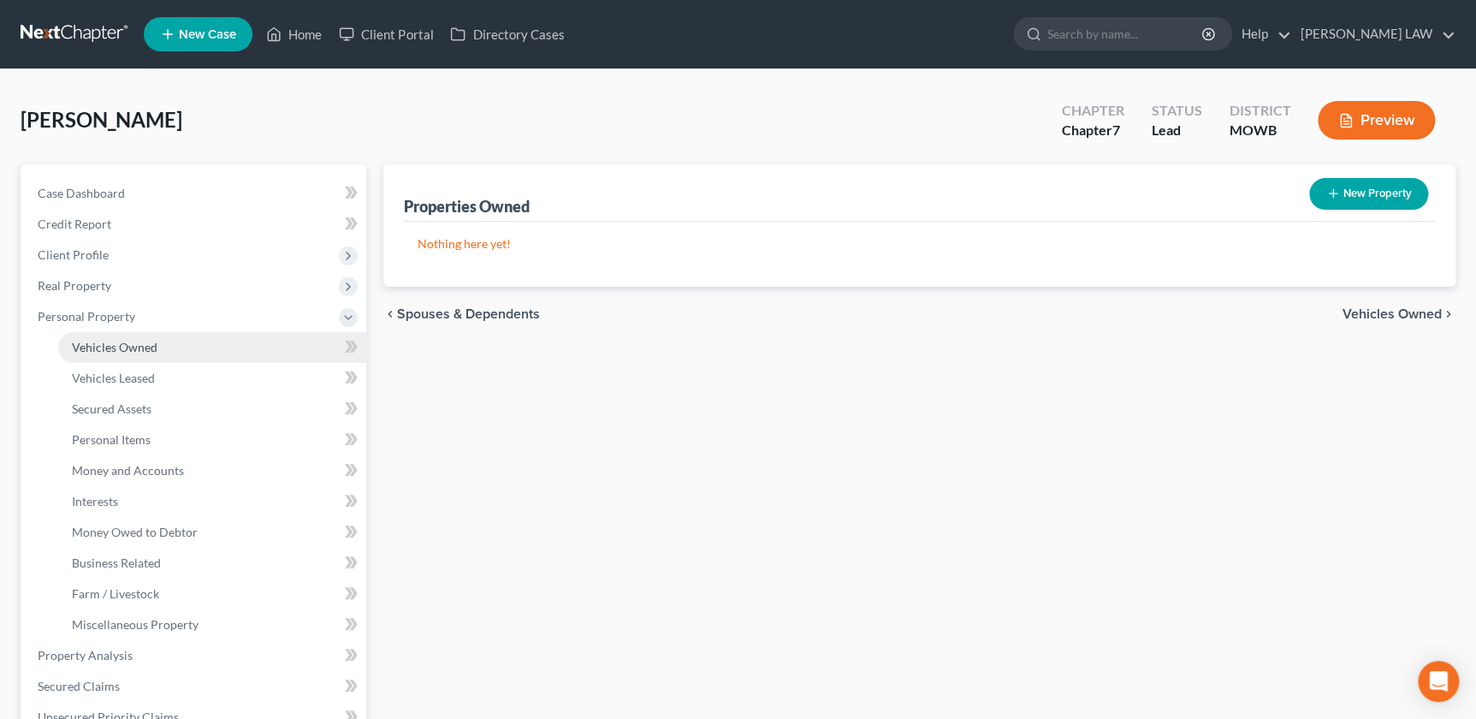
click at [145, 350] on span "Vehicles Owned" at bounding box center [115, 347] width 86 height 15
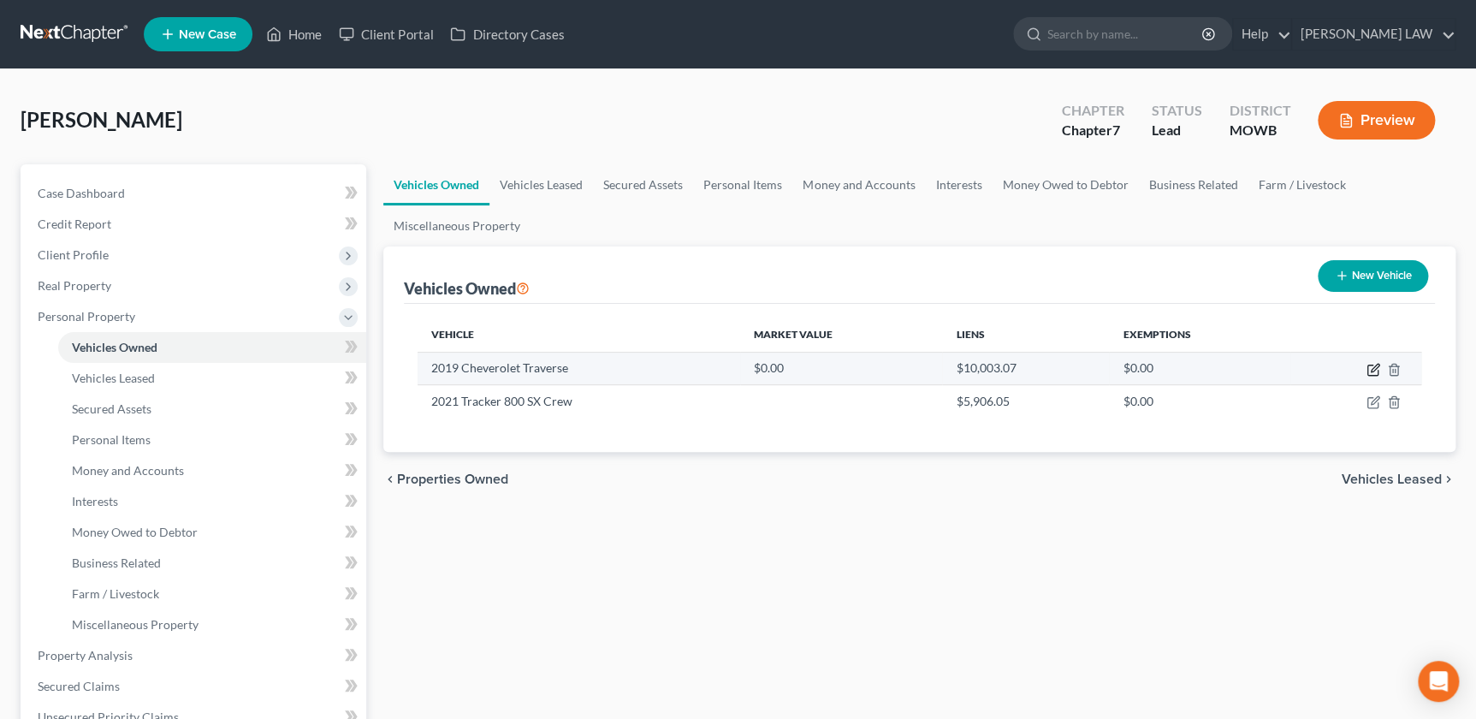
click at [1375, 370] on icon "button" at bounding box center [1374, 370] width 14 height 14
select select "0"
select select "7"
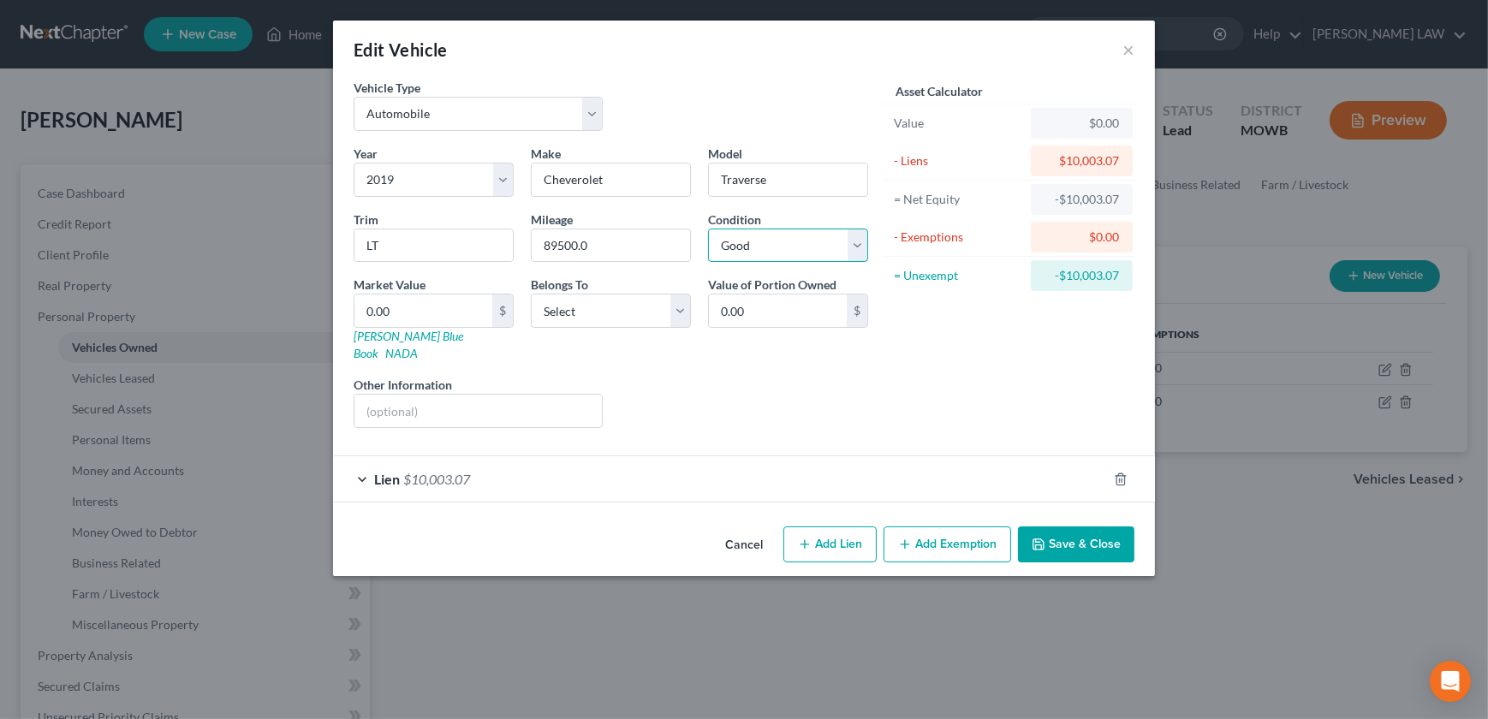
click at [744, 247] on select "Select Excellent Very Good Good Fair Poor" at bounding box center [788, 246] width 160 height 34
select select "3"
click at [708, 229] on select "Select Excellent Very Good Good Fair Poor" at bounding box center [788, 246] width 160 height 34
click at [577, 317] on select "Select Debtor 1 Only Debtor 2 Only Debtor 1 And Debtor 2 Only At Least One Of T…" at bounding box center [611, 311] width 160 height 34
select select "0"
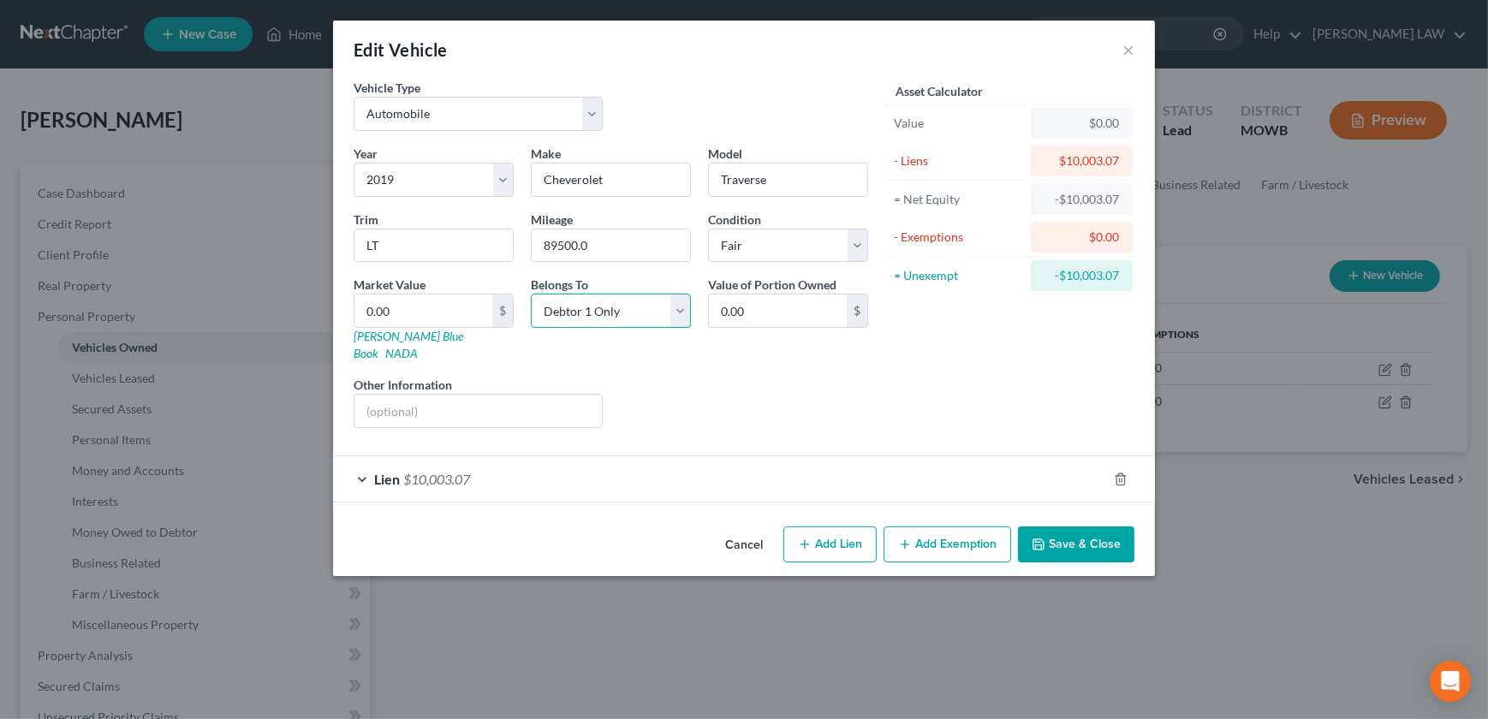
click at [531, 294] on select "Select Debtor 1 Only Debtor 2 Only Debtor 1 And Debtor 2 Only At Least One Of T…" at bounding box center [611, 311] width 160 height 34
click at [450, 399] on input "text" at bounding box center [477, 411] width 247 height 33
click at [412, 395] on input "text" at bounding box center [477, 411] width 247 height 33
type input "VIN 1GNEVHKW7KJ211269"
click at [454, 471] on span "$10,003.07" at bounding box center [436, 479] width 67 height 16
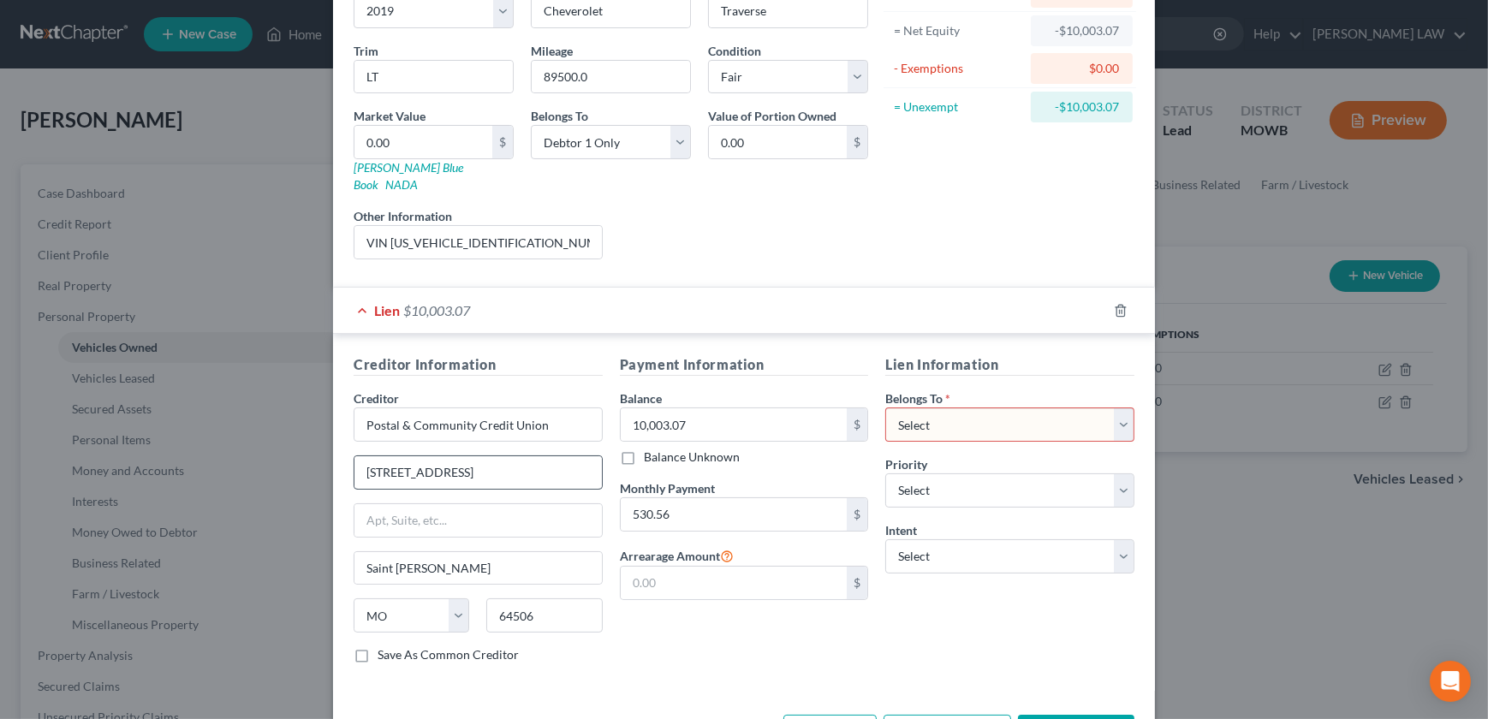
scroll to position [175, 0]
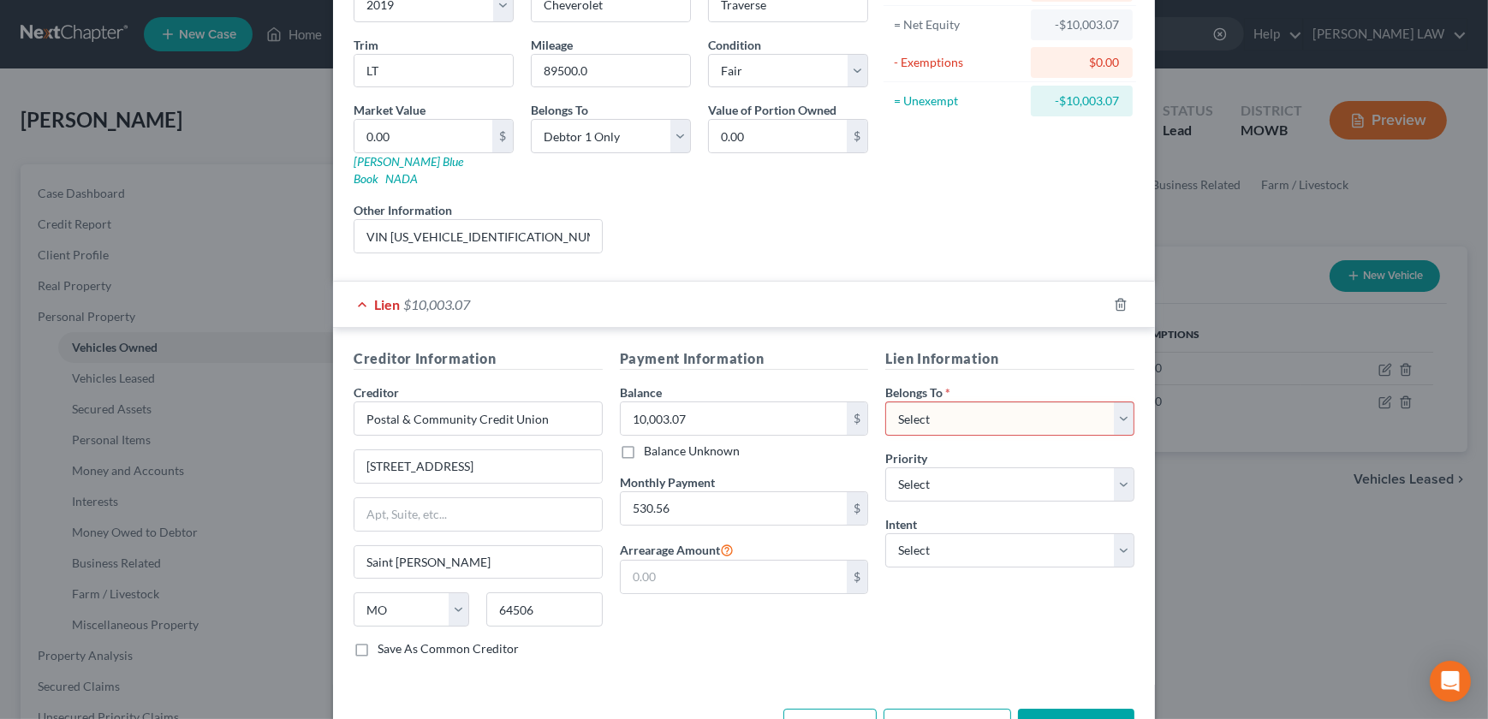
click at [989, 401] on select "Select Debtor 1 Only Debtor 2 Only Debtor 1 And Debtor 2 Only At Least One Of T…" at bounding box center [1009, 418] width 249 height 34
select select "0"
click at [885, 401] on select "Select Debtor 1 Only Debtor 2 Only Debtor 1 And Debtor 2 Only At Least One Of T…" at bounding box center [1009, 418] width 249 height 34
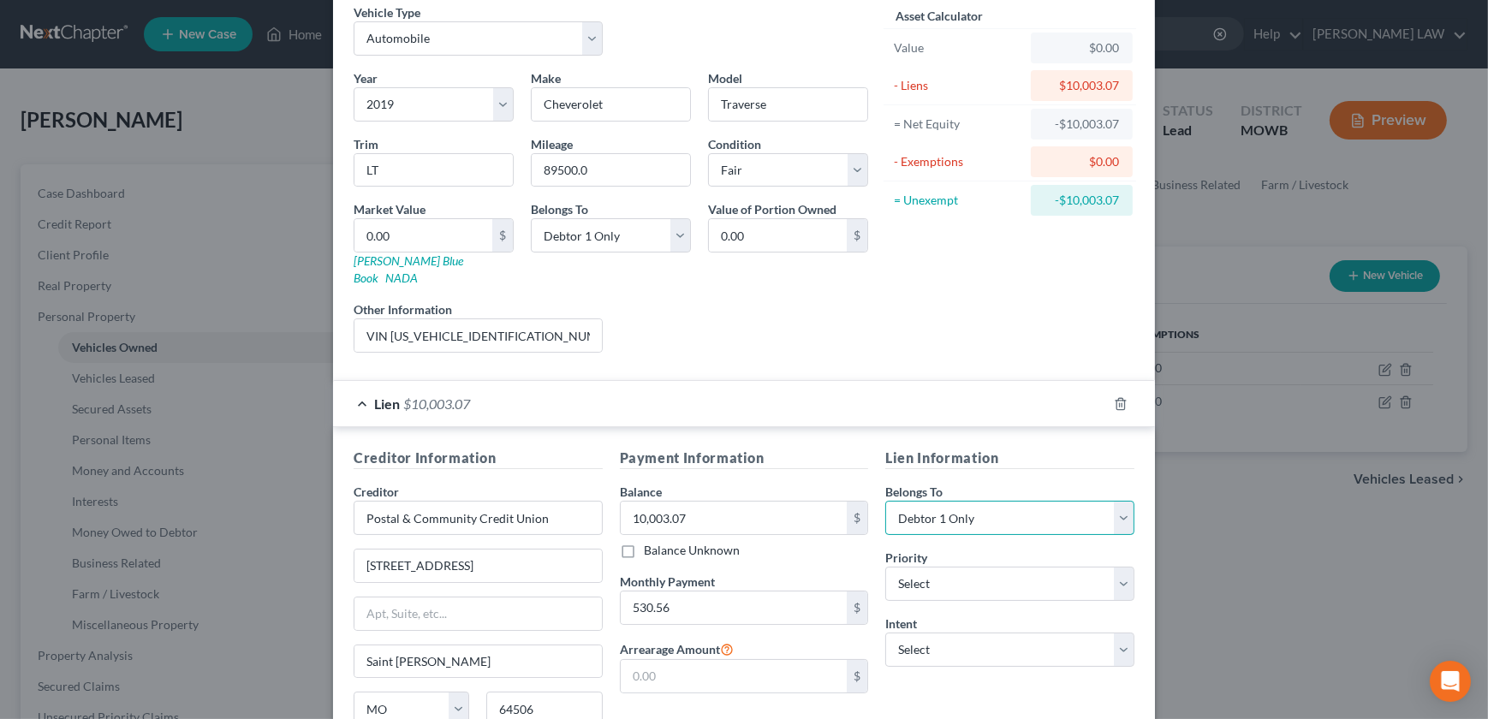
scroll to position [116, 0]
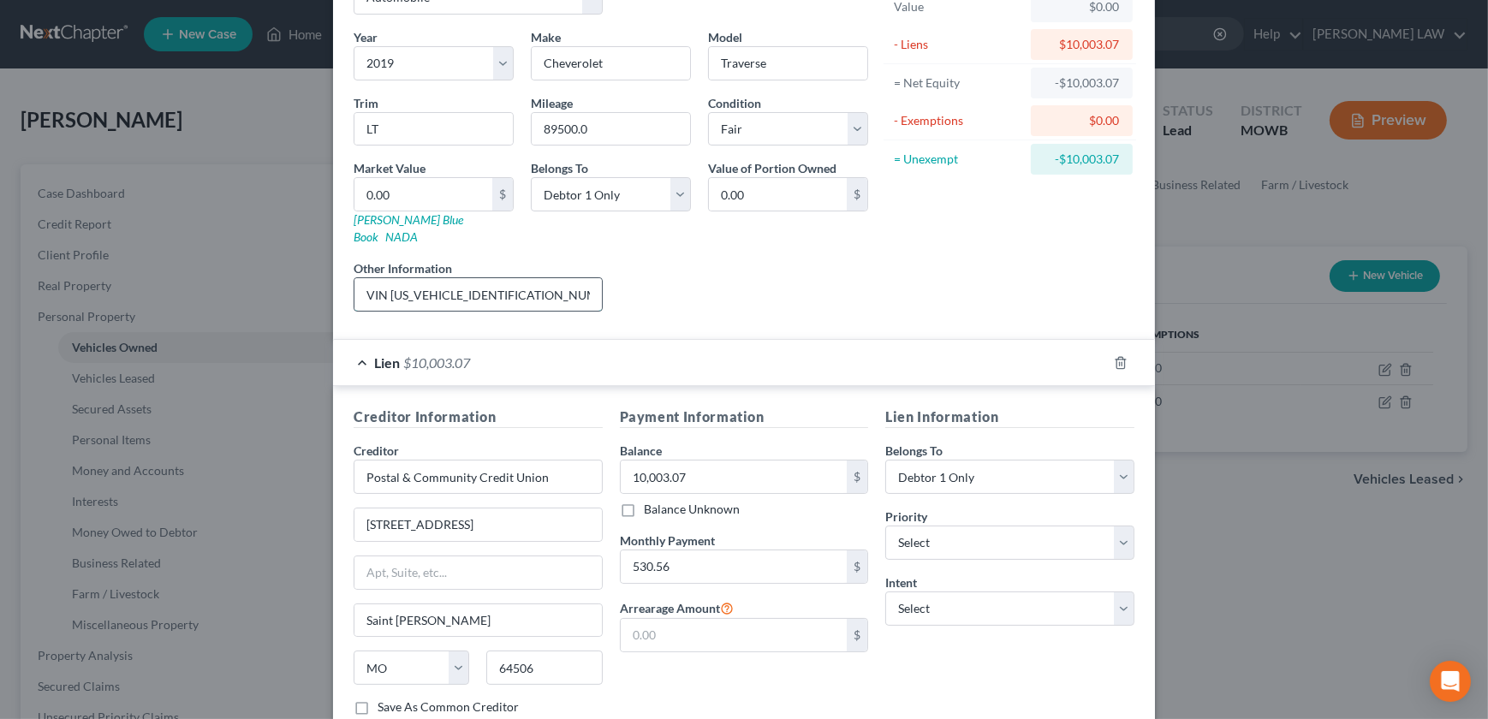
click at [528, 278] on input "VIN 1GNEVHKW7KJ211269" at bounding box center [477, 294] width 247 height 33
click at [573, 278] on input "VIN 1GNEVHKW7KJ211269 For valuation Debtor used KBB which listed the value at" at bounding box center [477, 294] width 247 height 33
click at [558, 278] on input "VIN 1GNEVHKW7KJ211269 For valuation Debtor used KBB which listed the value at $…" at bounding box center [477, 294] width 247 height 33
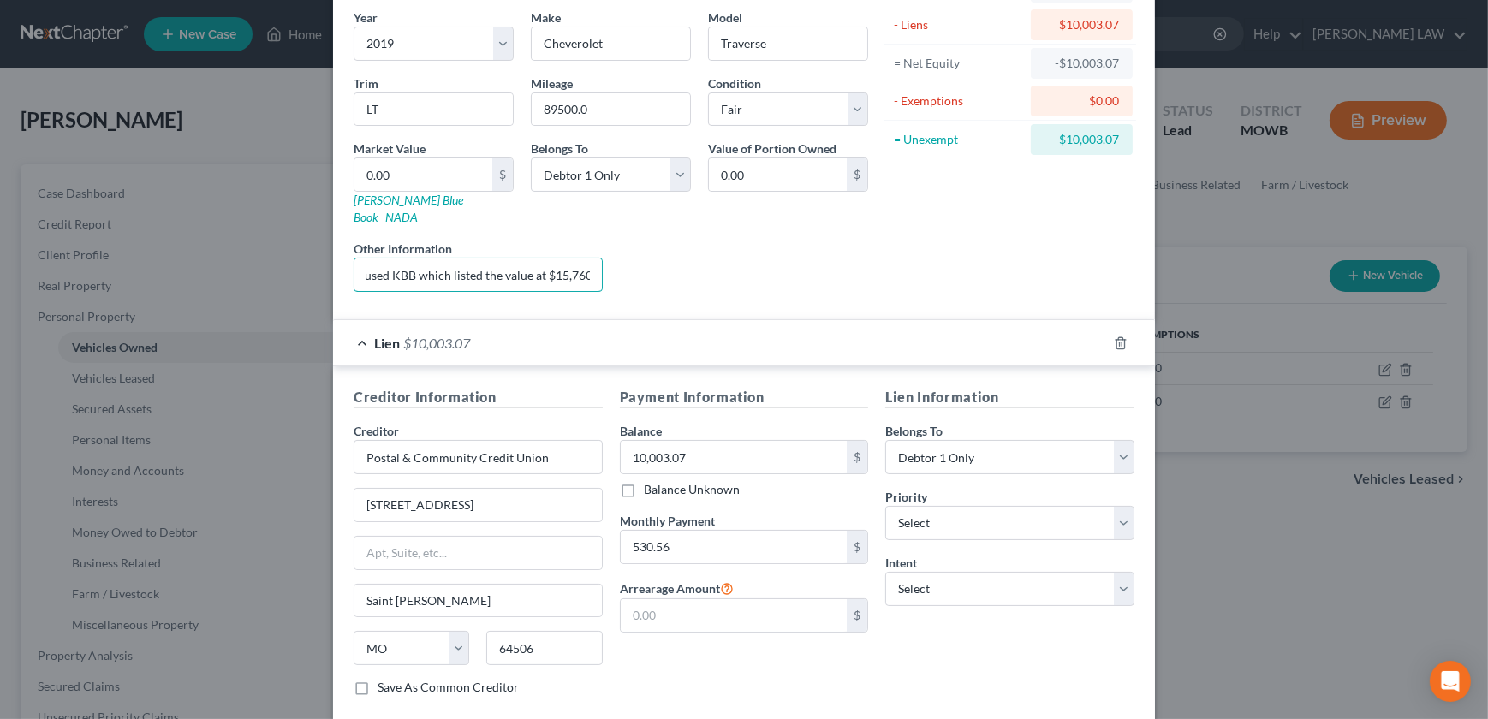
scroll to position [0, 368]
type input "VIN 1GNEVHKW7KJ211269 For valuation Debtor used KBB which listed the value at $…"
click at [424, 163] on input "0.00" at bounding box center [423, 174] width 138 height 33
type input "1"
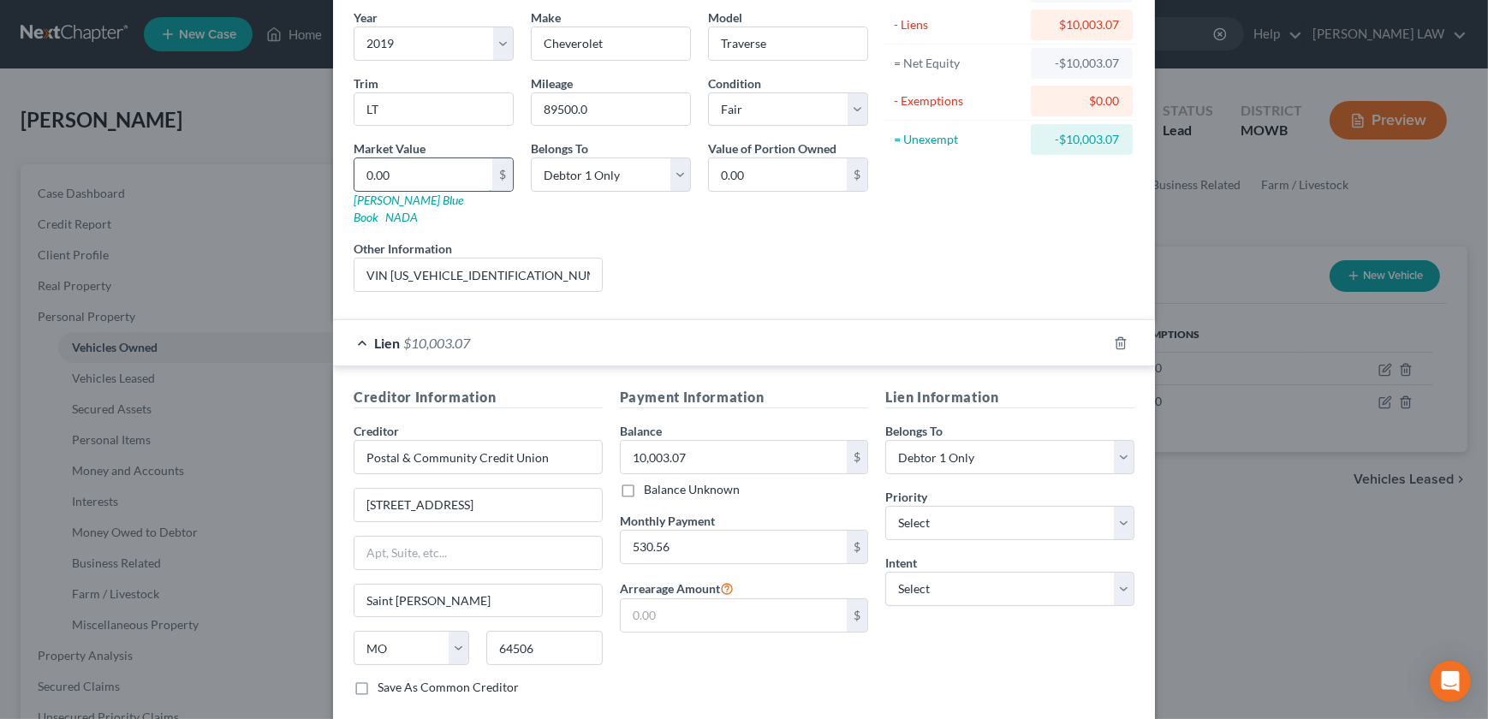
type input "1.00"
type input "12"
type input "12.00"
type input "125"
type input "125.00"
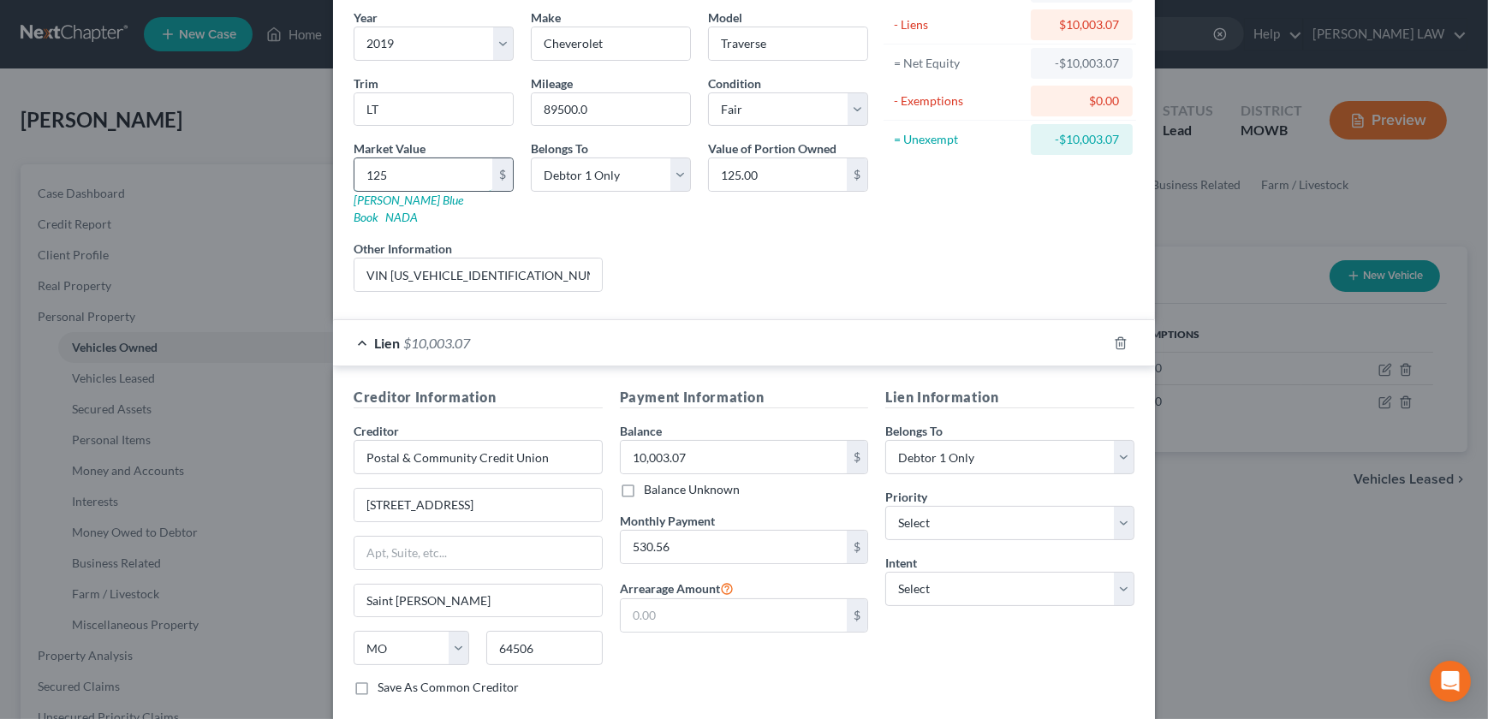
type input "1255"
type input "1,255.00"
type input "1,2550"
type input "12,550.00"
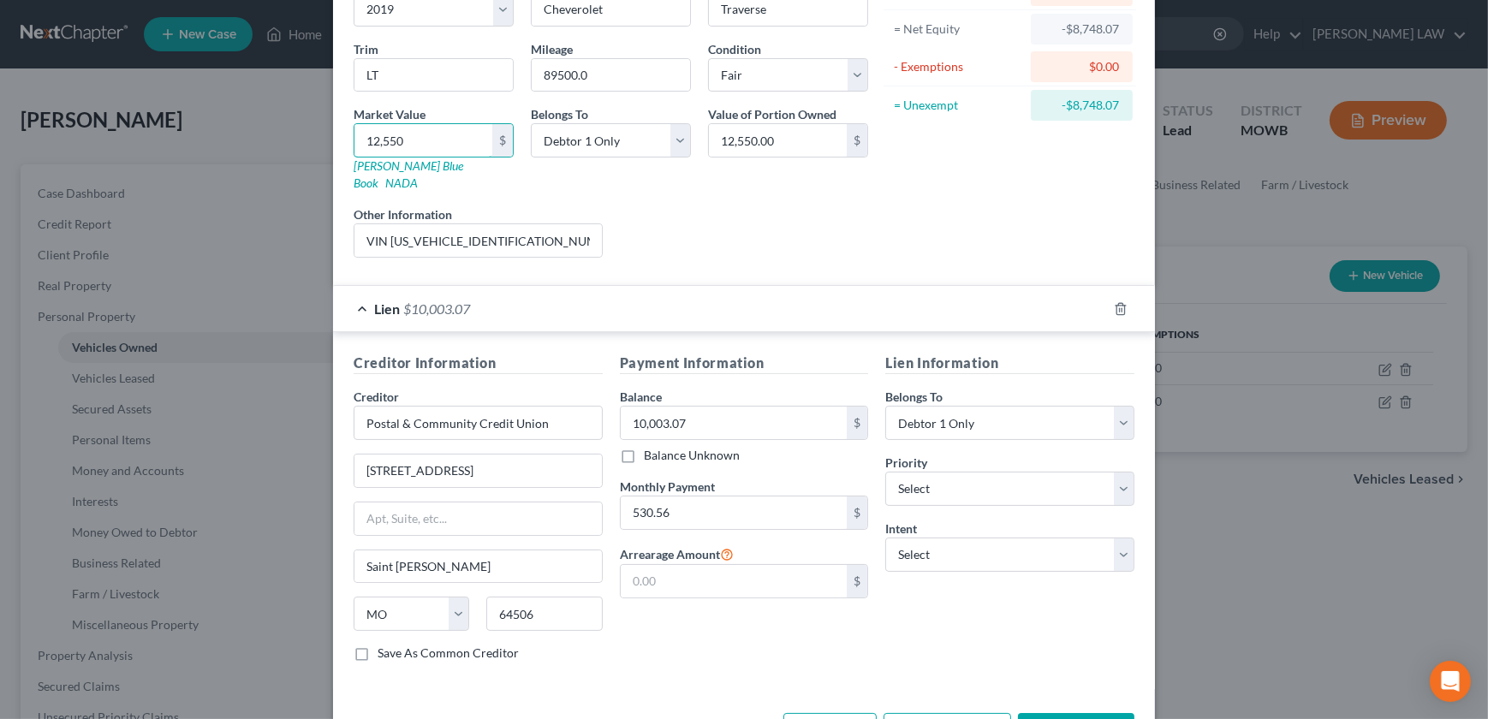
scroll to position [215, 0]
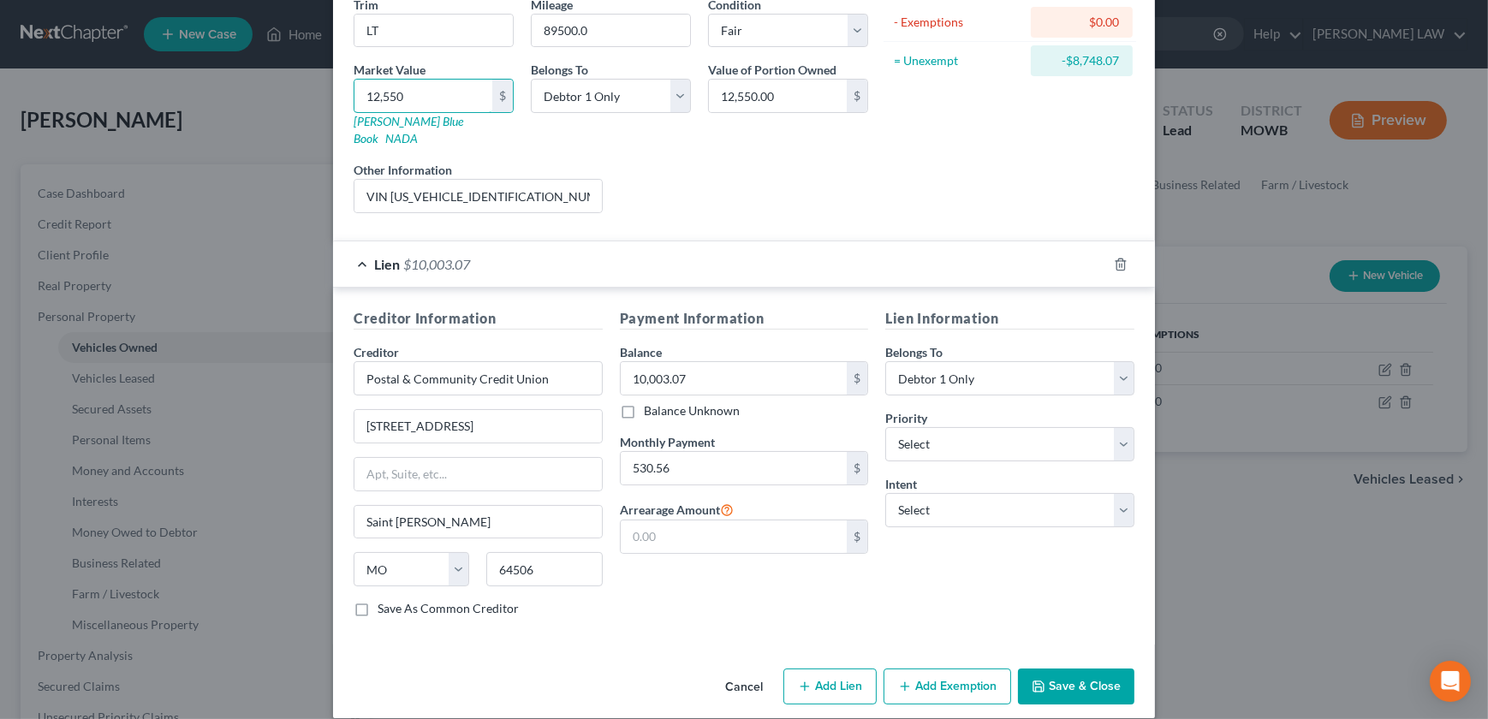
type input "12,550"
click at [947, 674] on button "Add Exemption" at bounding box center [947, 686] width 128 height 36
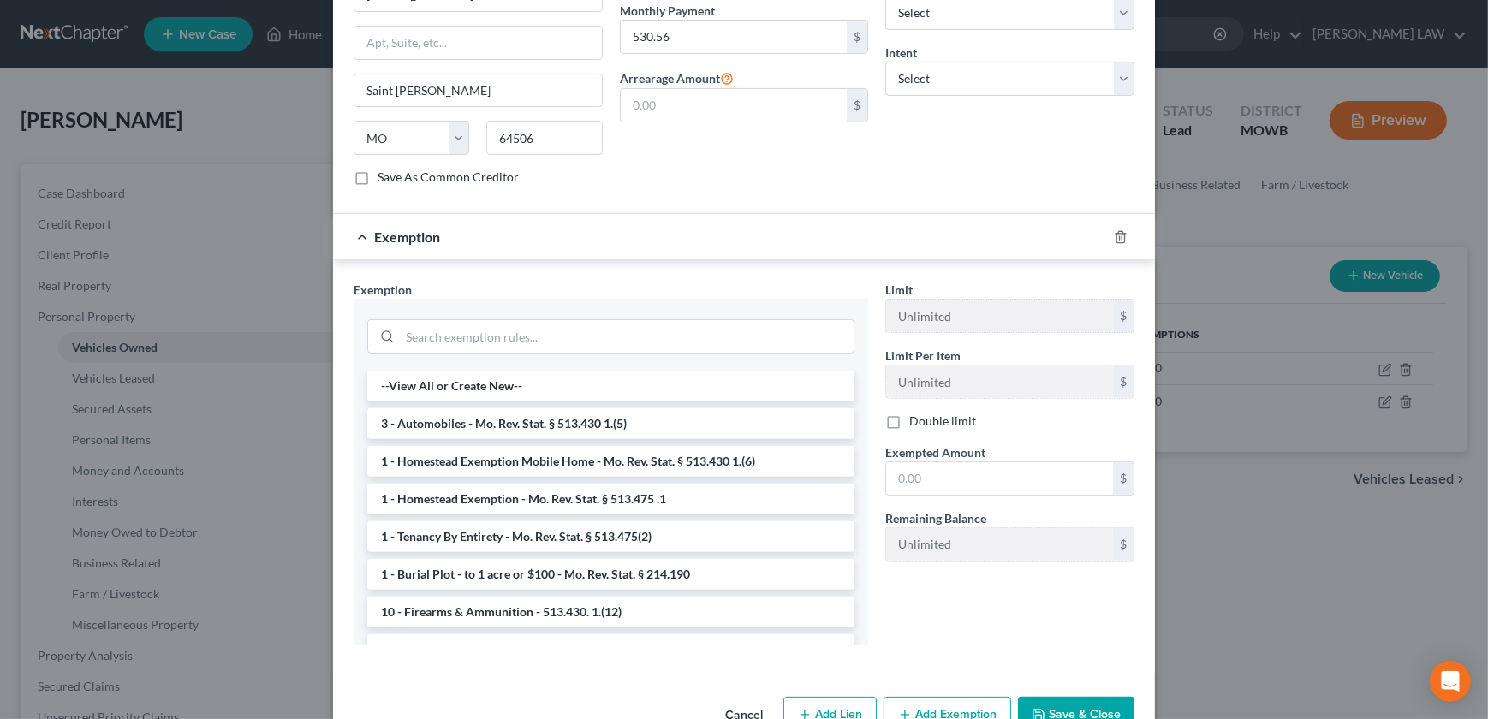
scroll to position [662, 0]
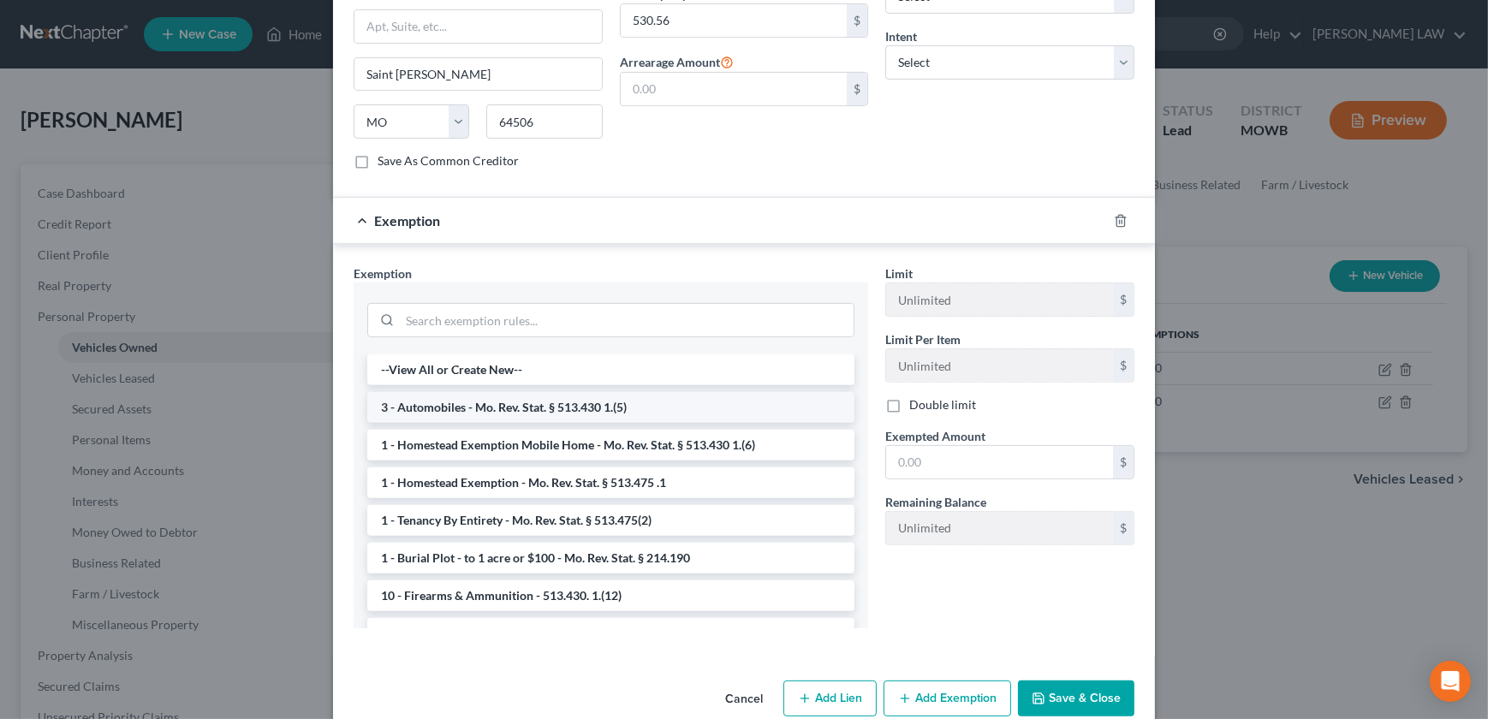
click at [717, 392] on li "3 - Automobiles - Mo. Rev. Stat. § 513.430 1.(5)" at bounding box center [610, 407] width 487 height 31
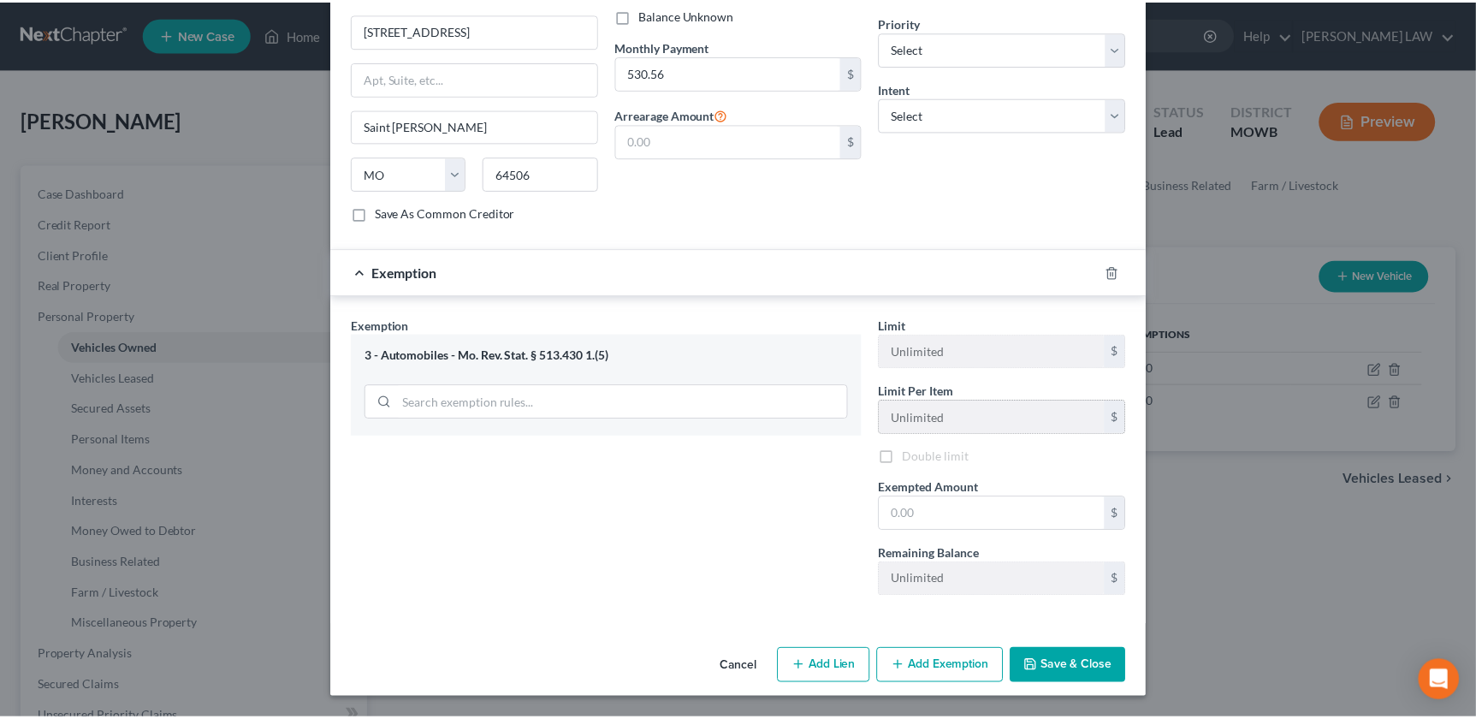
scroll to position [592, 0]
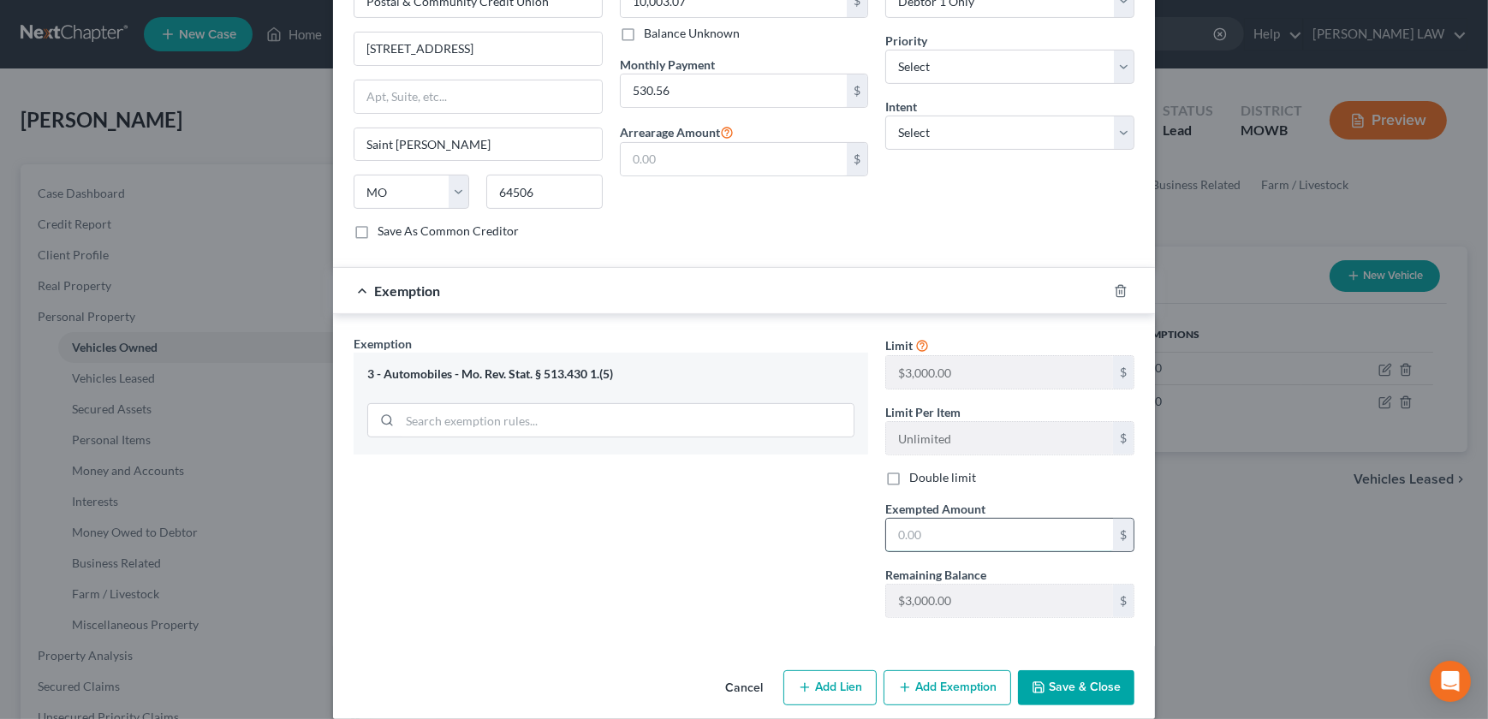
click at [945, 519] on input "text" at bounding box center [999, 535] width 227 height 33
type input "3,000"
drag, startPoint x: 668, startPoint y: 565, endPoint x: 1004, endPoint y: 626, distance: 341.8
click at [668, 565] on div "Exemption Set must be selected for CA. Exemption * 3 - Automobiles - Mo. Rev. S…" at bounding box center [611, 483] width 532 height 296
click at [1060, 670] on button "Save & Close" at bounding box center [1076, 688] width 116 height 36
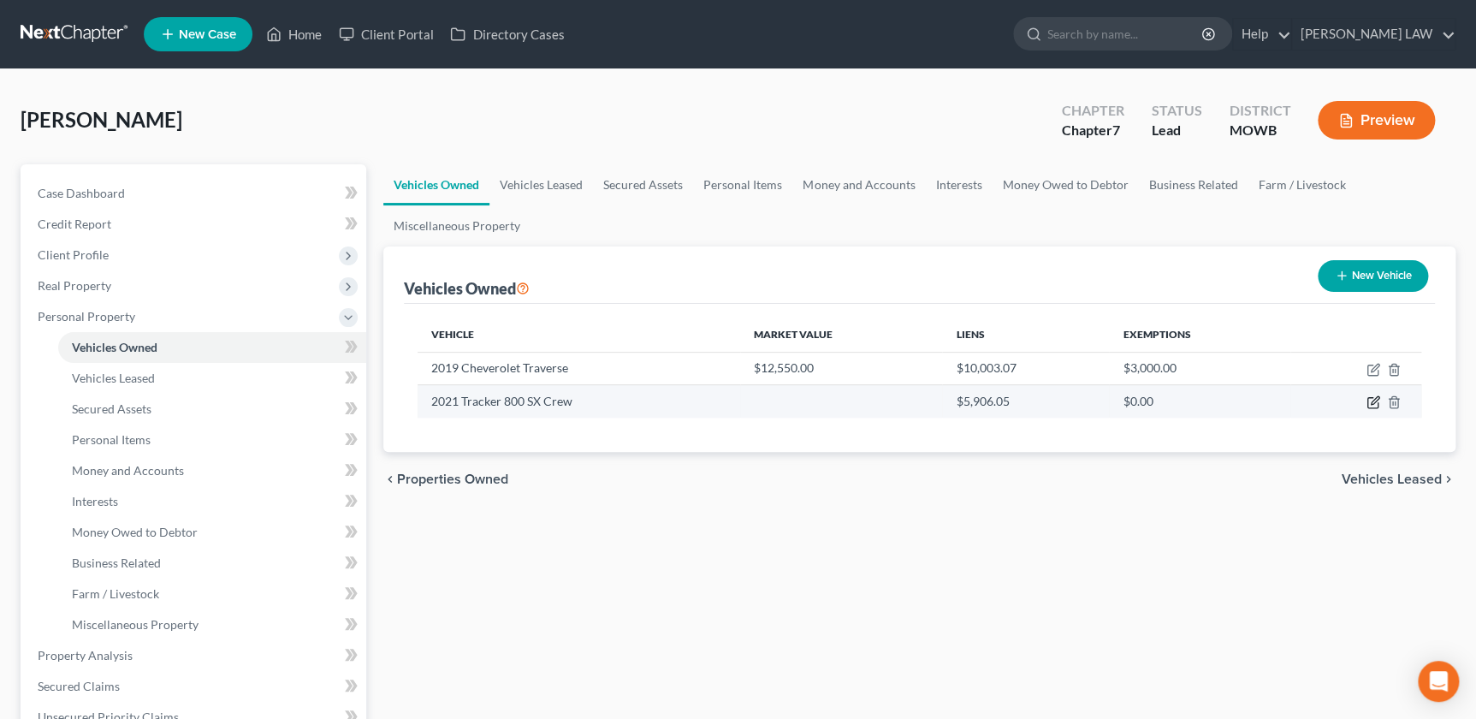
click at [1369, 398] on icon "button" at bounding box center [1373, 403] width 10 height 10
select select "0"
select select "5"
select select "3"
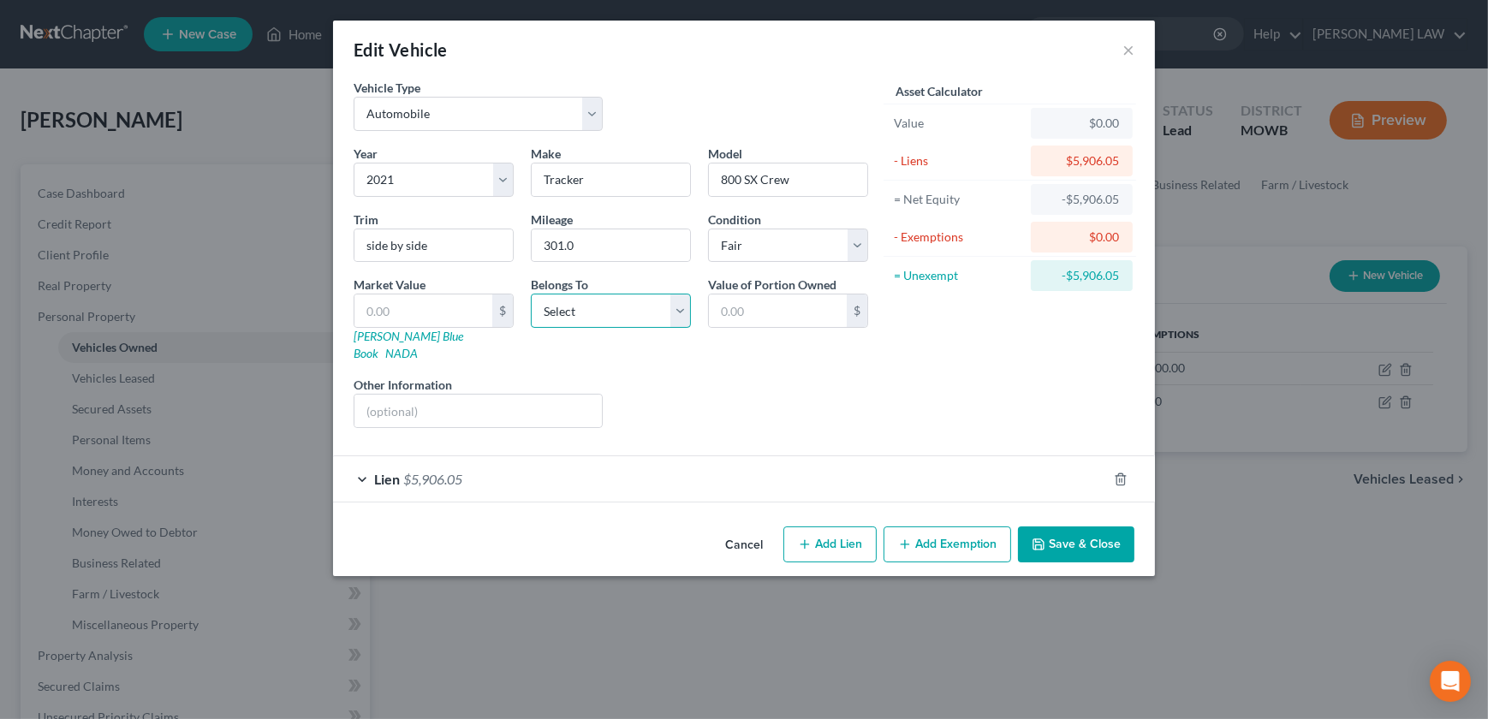
click at [547, 305] on select "Select Debtor 1 Only Debtor 2 Only Debtor 1 And Debtor 2 Only At Least One Of T…" at bounding box center [611, 311] width 160 height 34
drag, startPoint x: 1132, startPoint y: 48, endPoint x: 1147, endPoint y: 56, distance: 16.5
click at [1132, 48] on button "×" at bounding box center [1128, 49] width 12 height 21
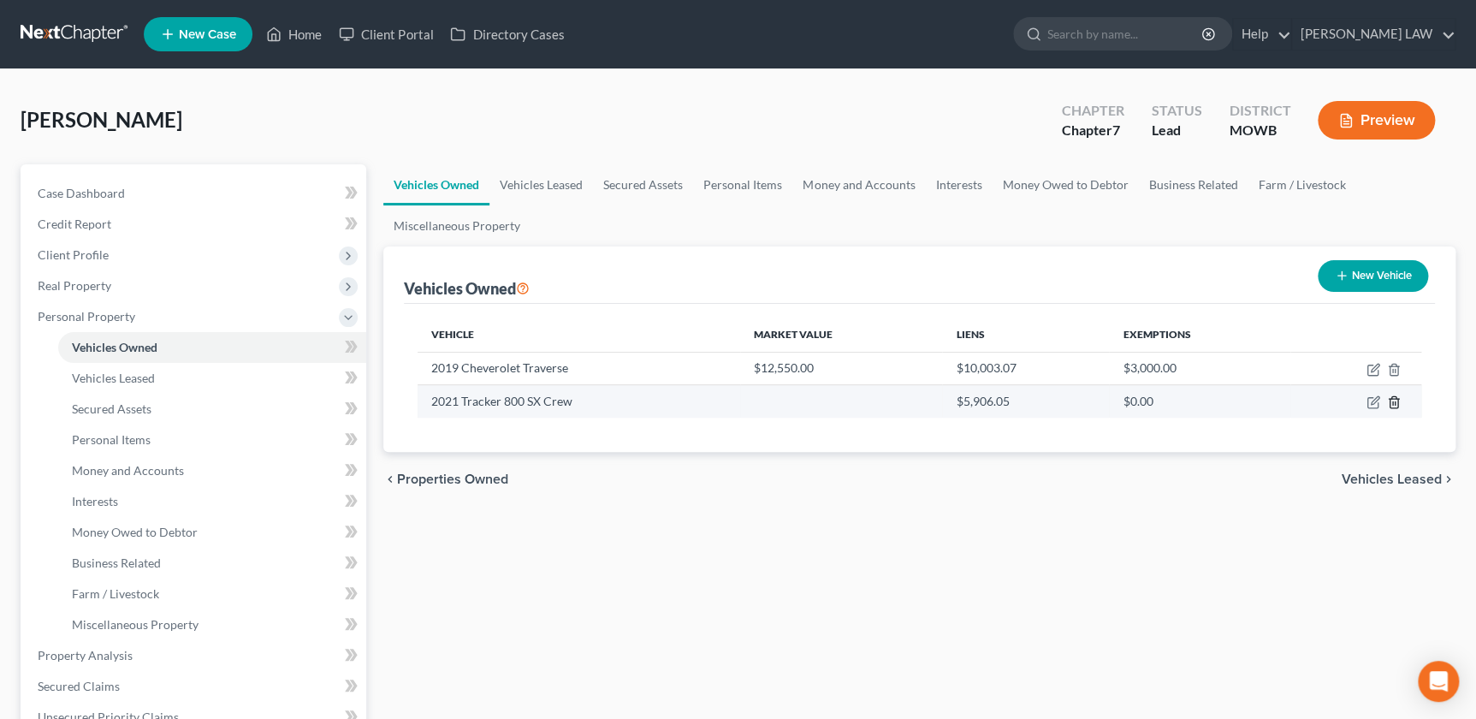
click at [1393, 401] on icon "button" at bounding box center [1394, 402] width 14 height 14
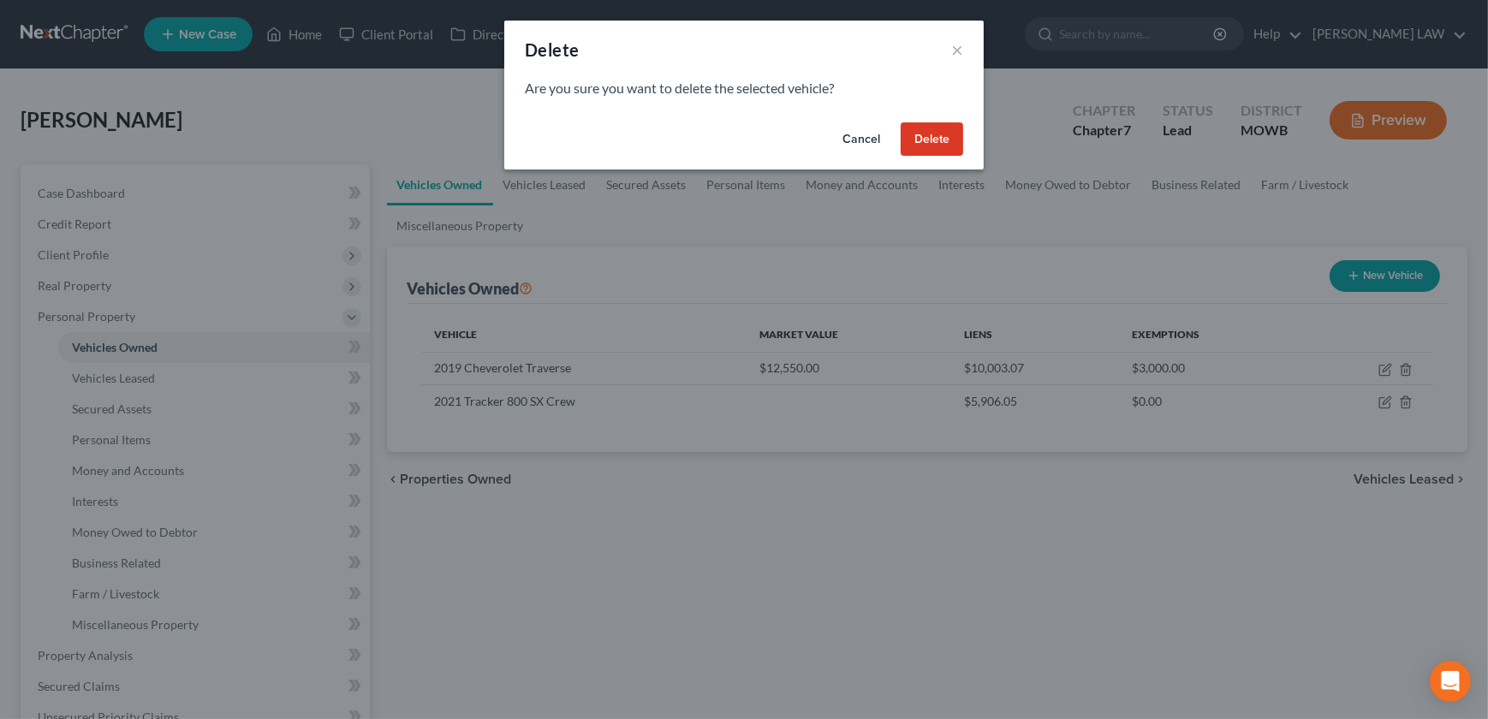
click at [938, 136] on button "Delete" at bounding box center [931, 139] width 62 height 34
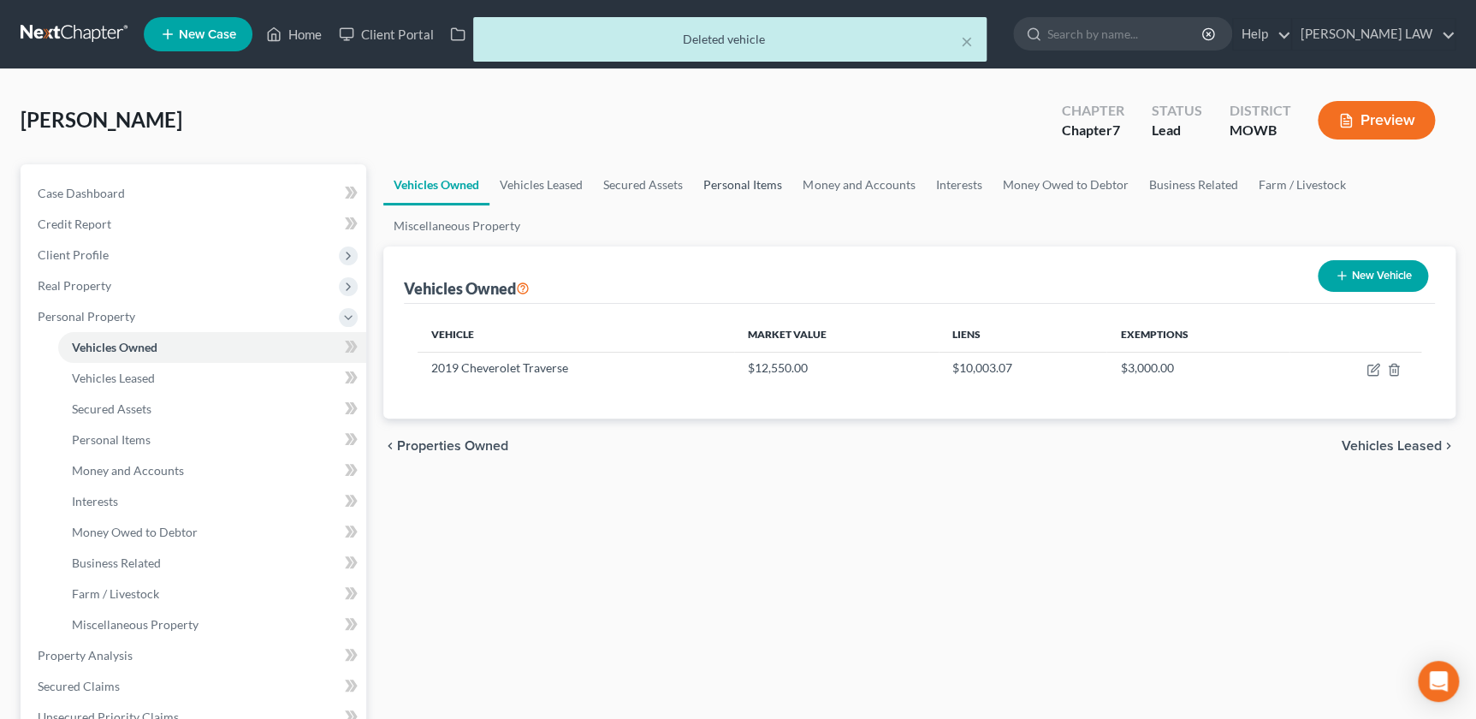
click at [733, 187] on link "Personal Items" at bounding box center [742, 184] width 99 height 41
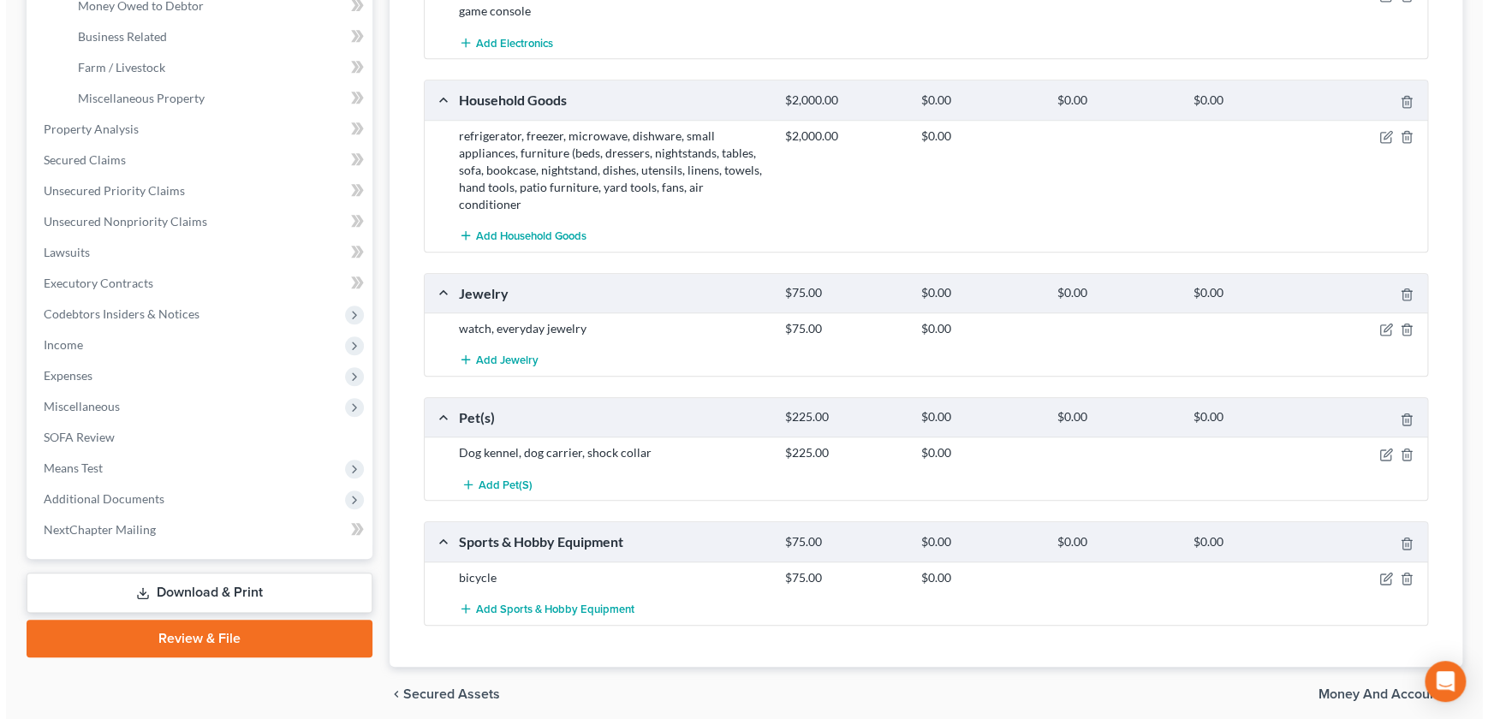
scroll to position [573, 0]
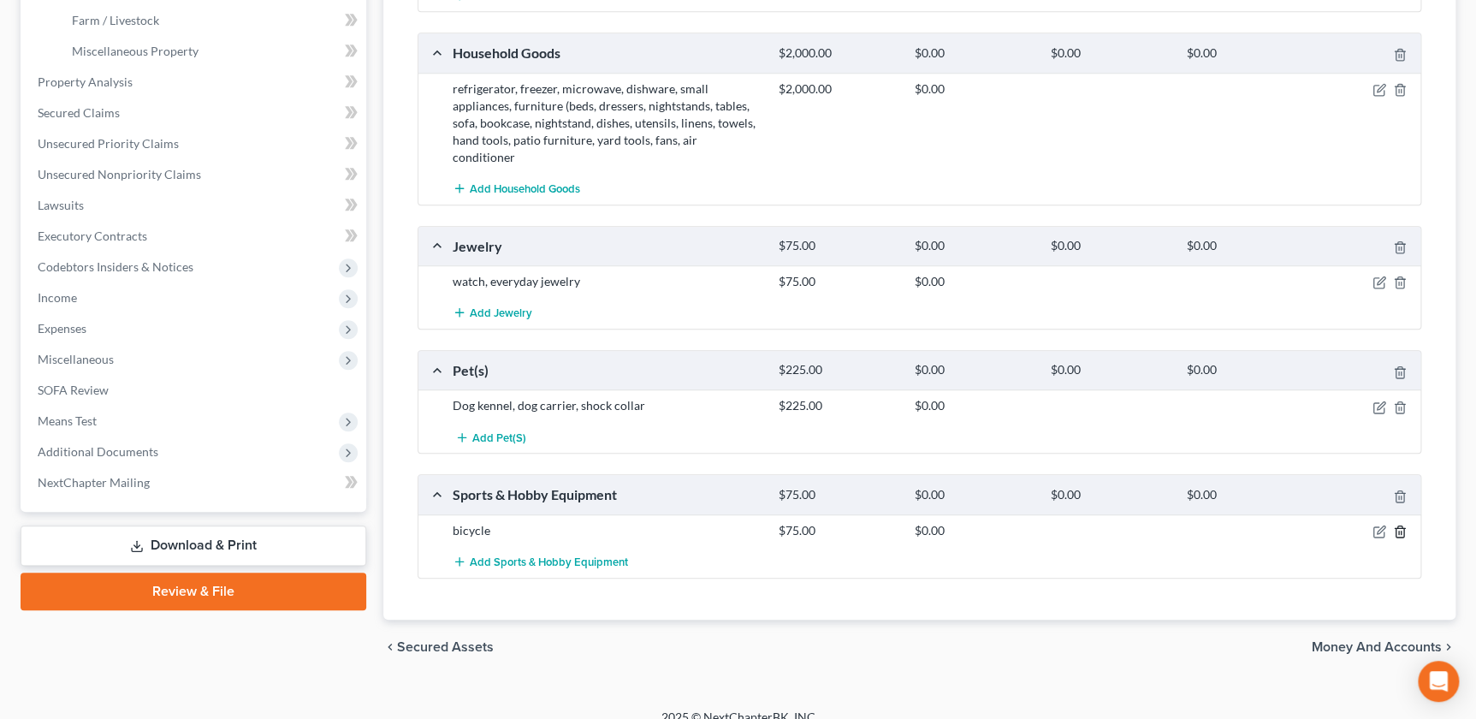
click at [1401, 531] on line "button" at bounding box center [1401, 532] width 0 height 3
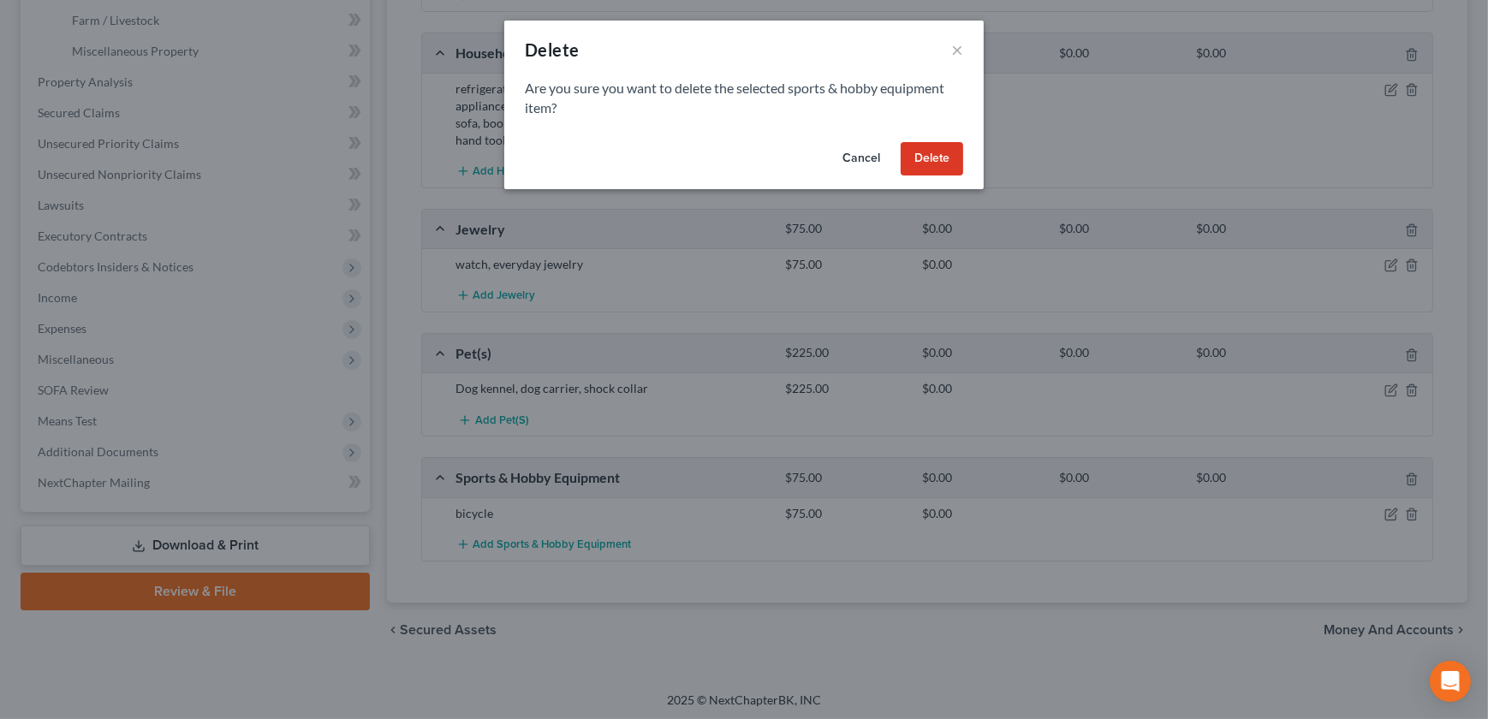
click at [947, 149] on button "Delete" at bounding box center [931, 159] width 62 height 34
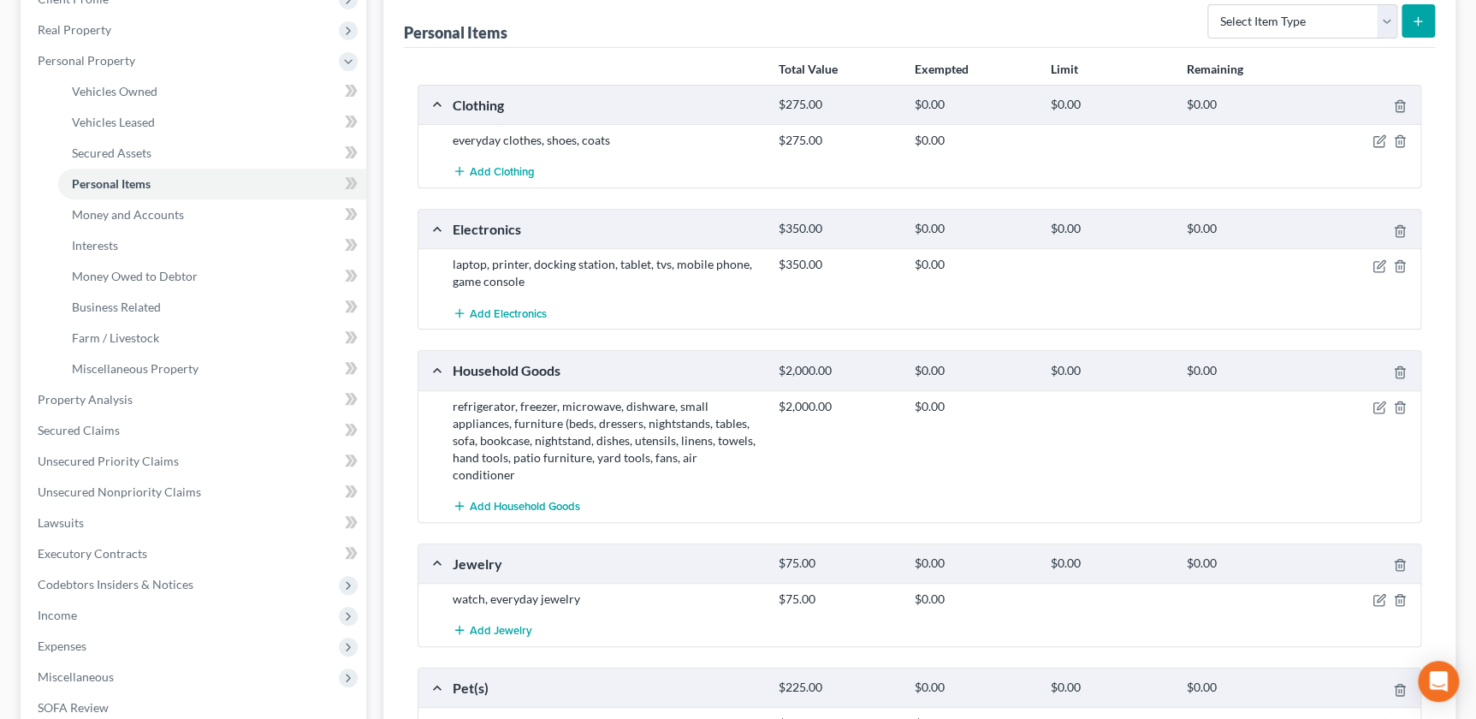
scroll to position [255, 0]
click at [130, 213] on span "Money and Accounts" at bounding box center [128, 215] width 112 height 15
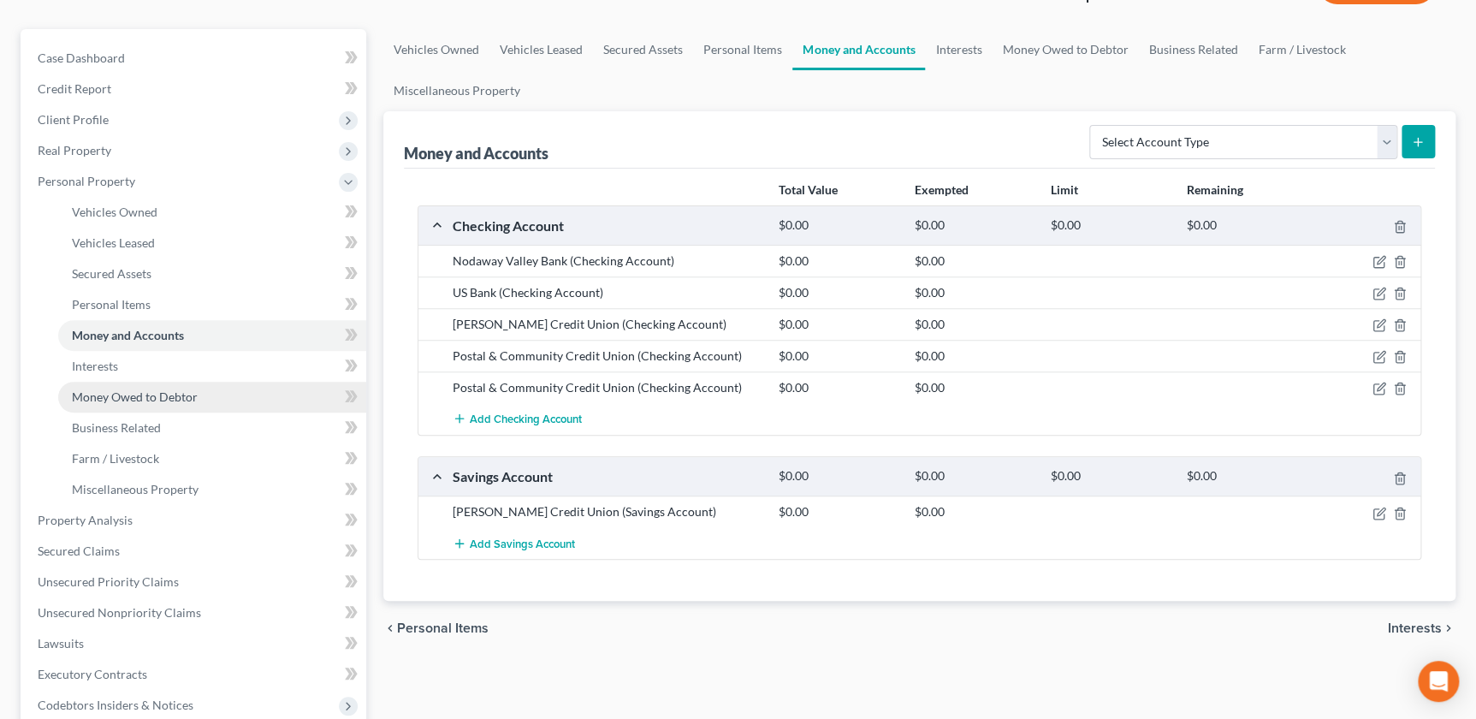
scroll to position [136, 0]
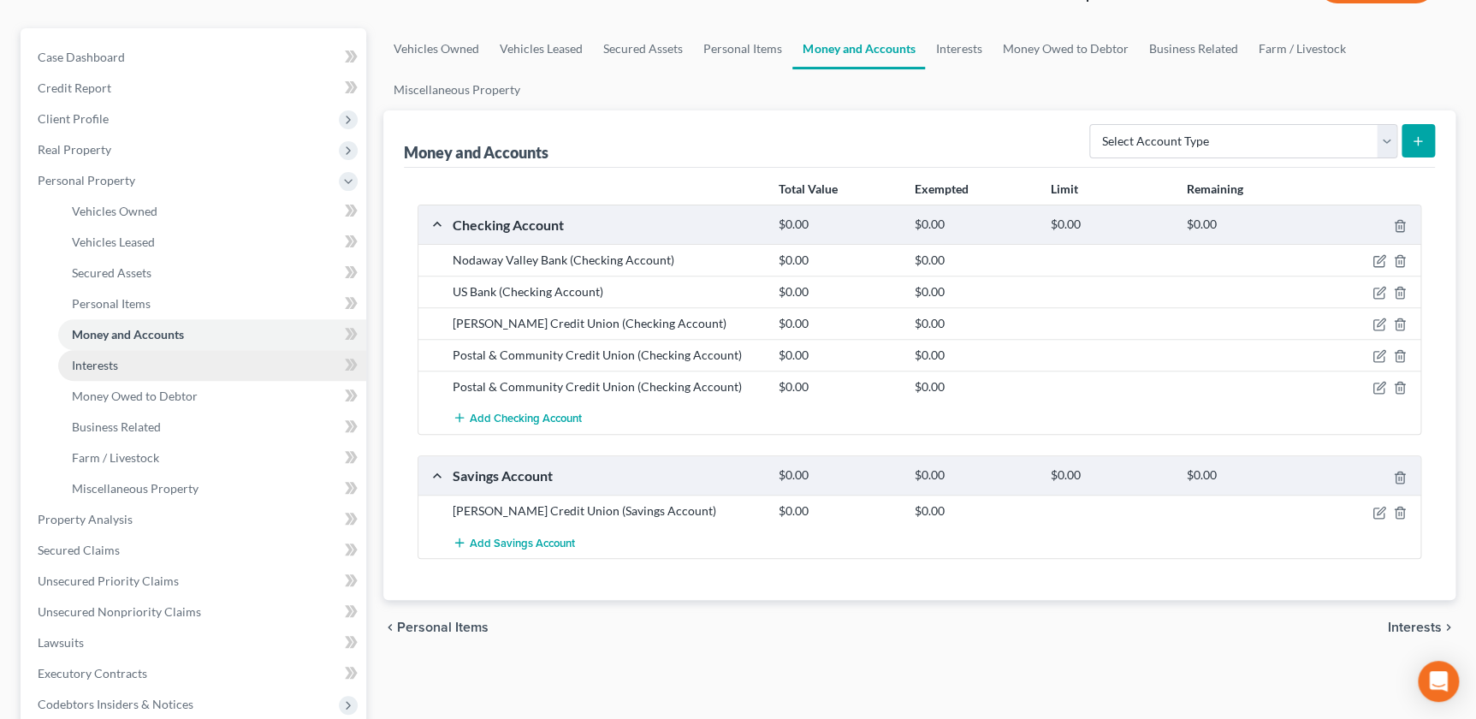
click at [110, 359] on span "Interests" at bounding box center [95, 365] width 46 height 15
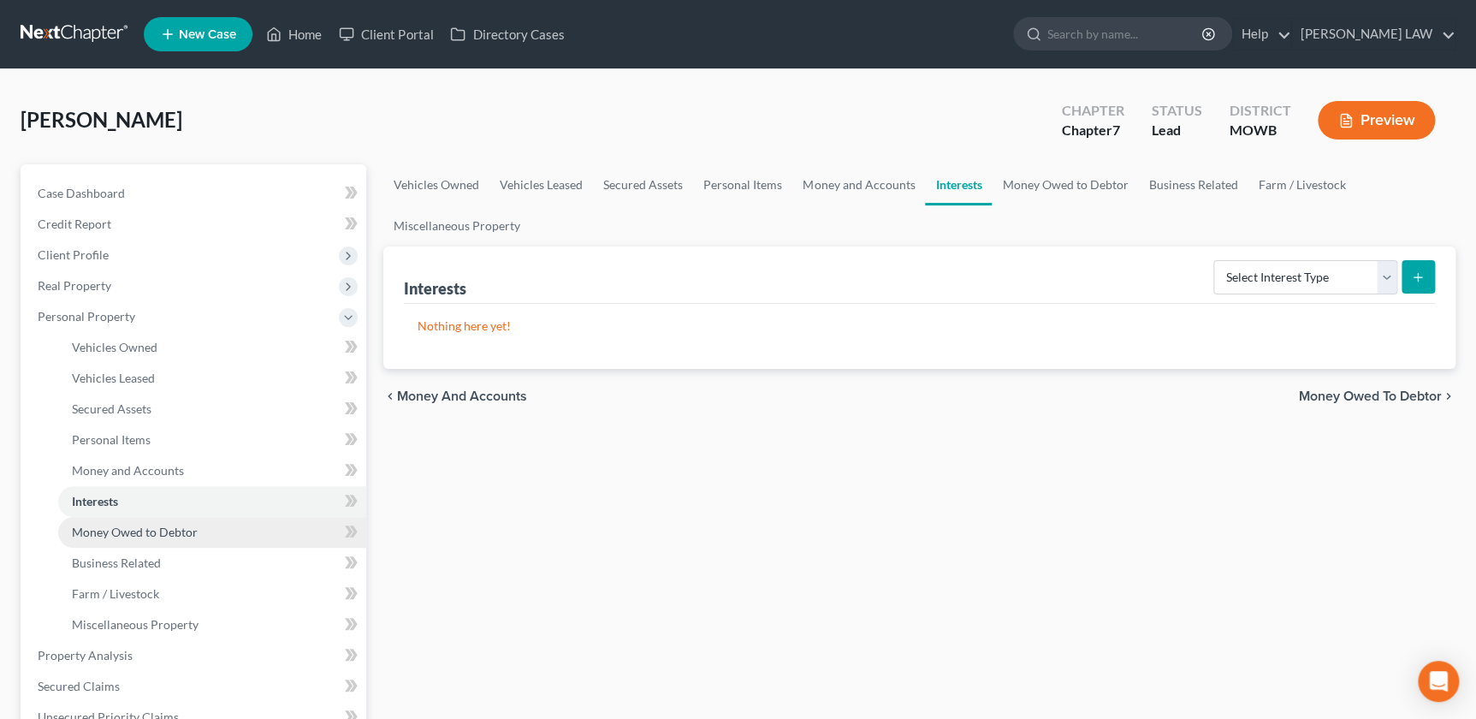
click at [128, 528] on span "Money Owed to Debtor" at bounding box center [135, 532] width 126 height 15
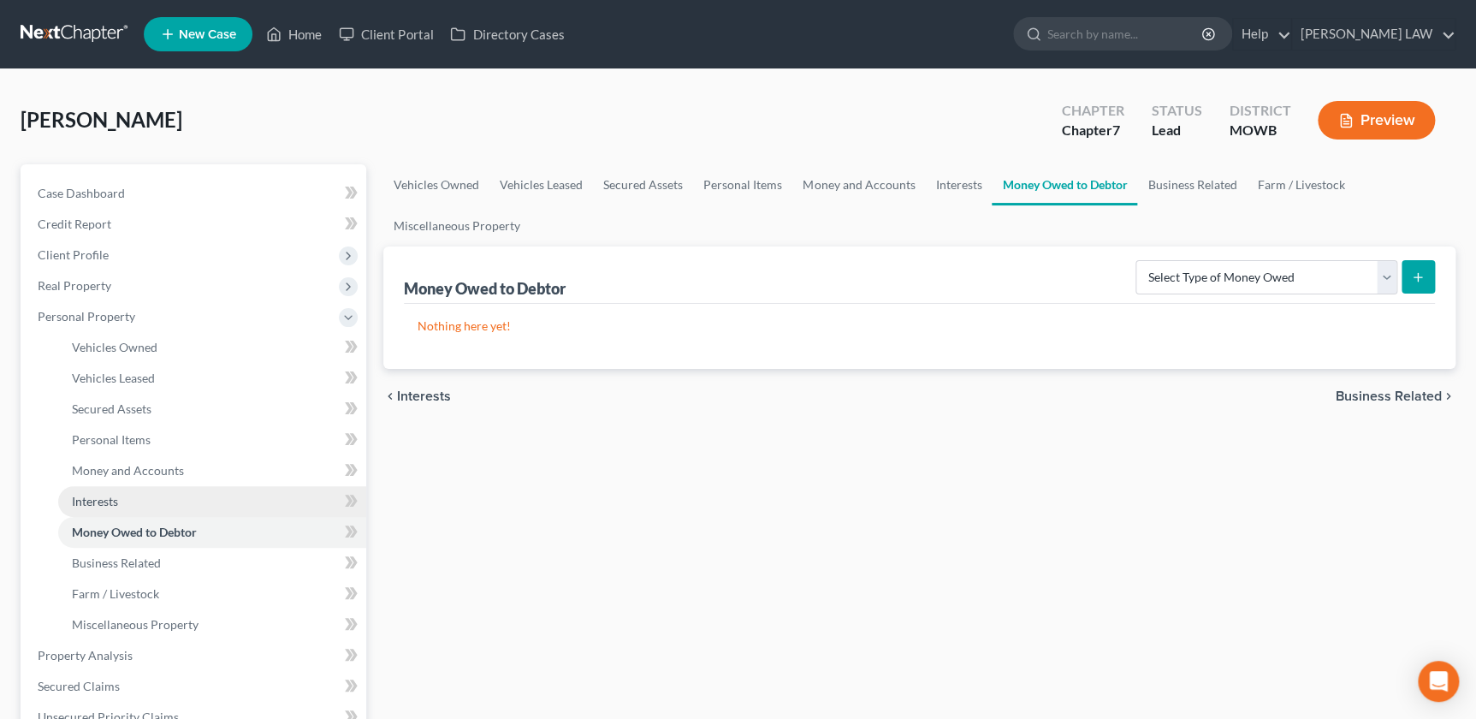
click at [119, 500] on link "Interests" at bounding box center [212, 501] width 308 height 31
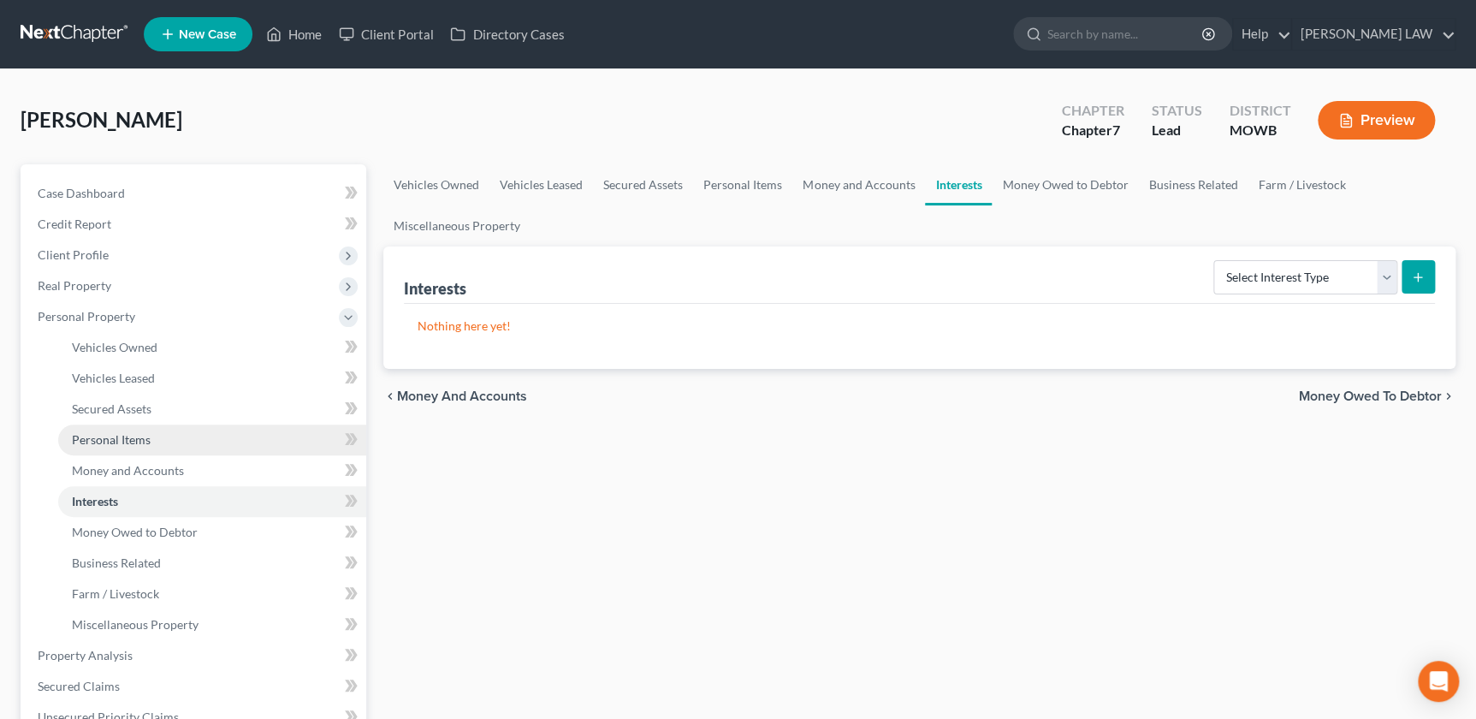
click at [128, 449] on link "Personal Items" at bounding box center [212, 440] width 308 height 31
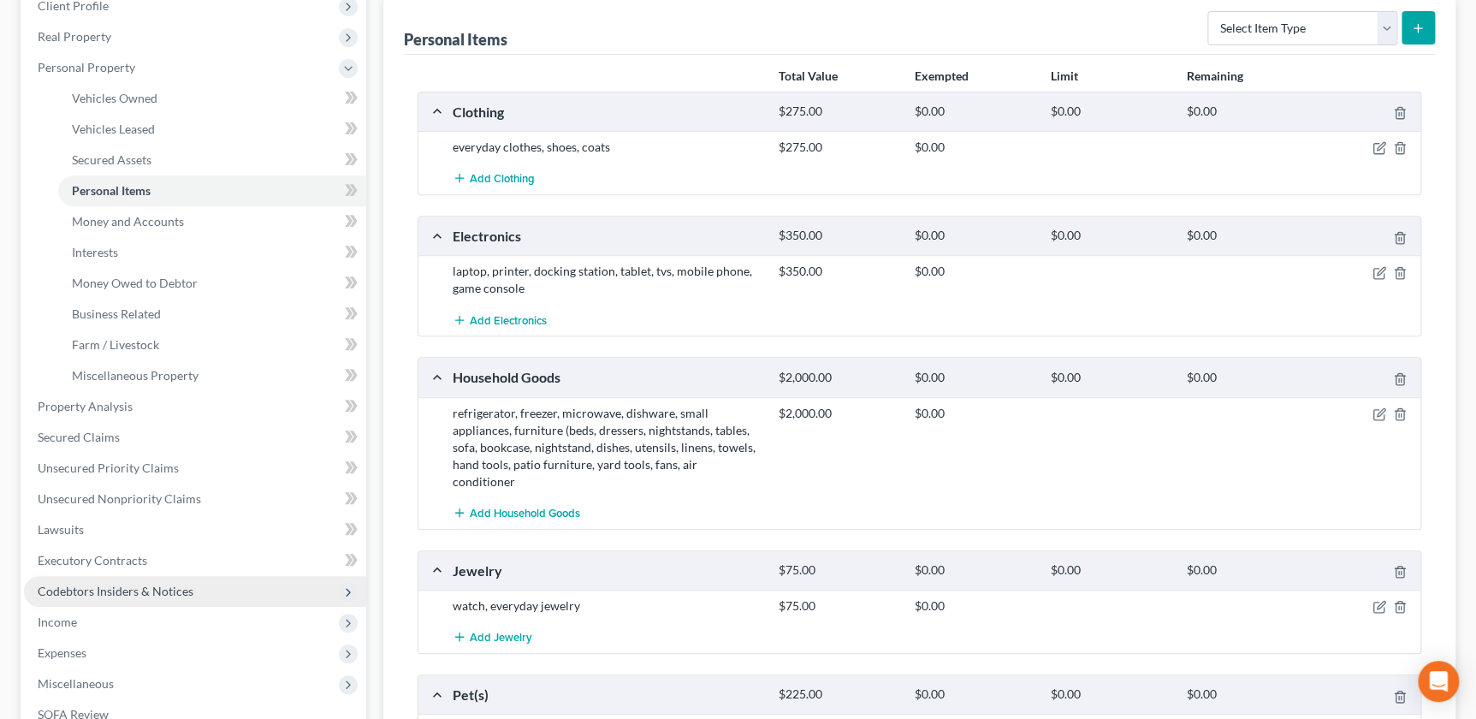
scroll to position [235, 0]
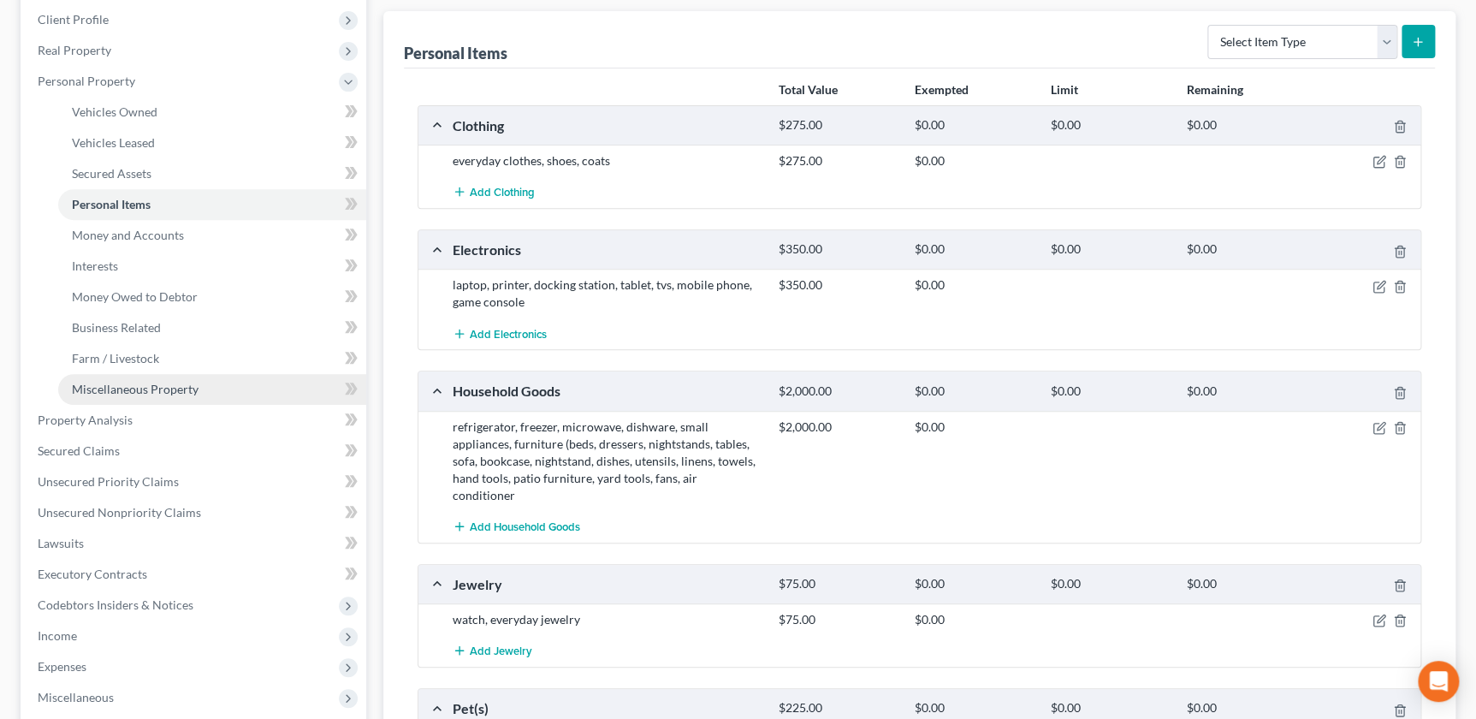
click at [120, 389] on span "Miscellaneous Property" at bounding box center [135, 389] width 127 height 15
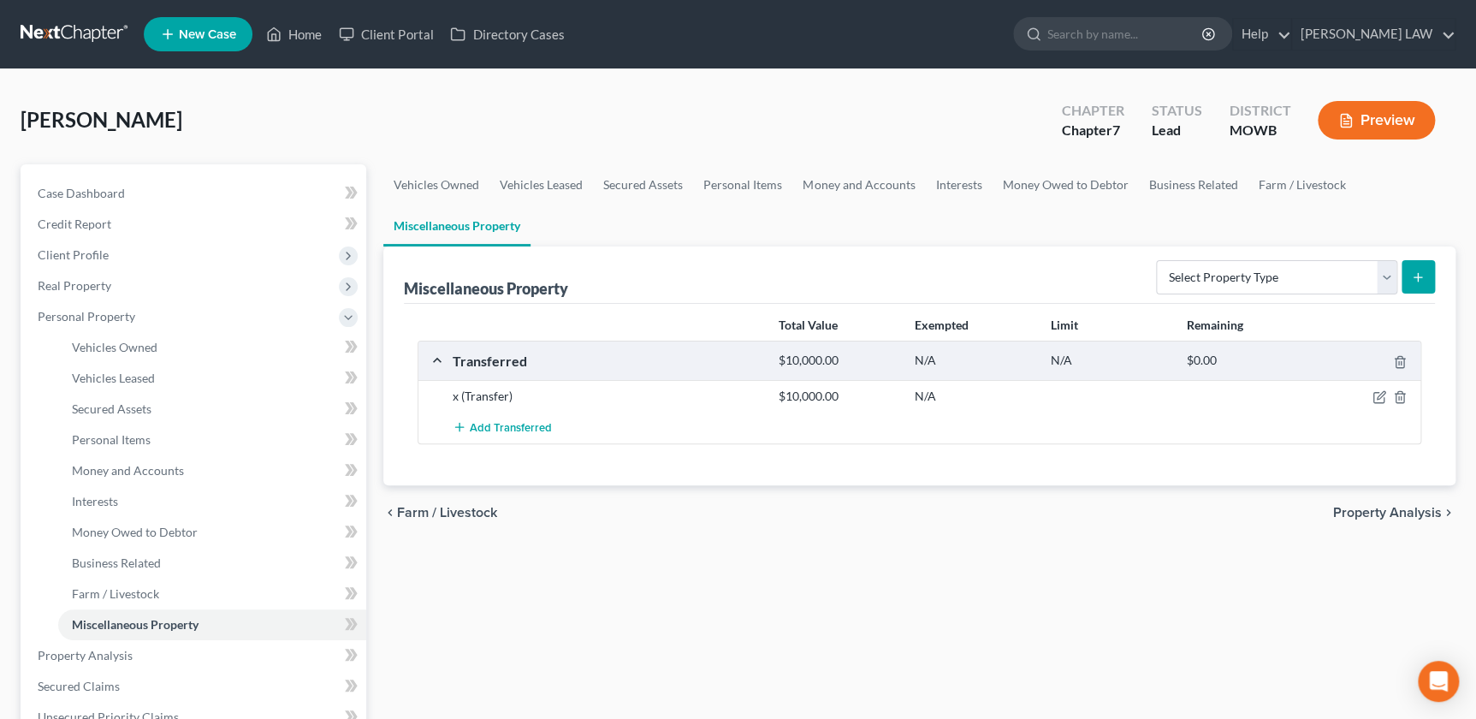
click at [1418, 277] on line "submit" at bounding box center [1418, 277] width 0 height 8
click at [1256, 281] on select "Select Property Type Assigned for Creditor Benefit Within 1 Year Holding for An…" at bounding box center [1276, 277] width 241 height 34
click at [941, 180] on link "Interests" at bounding box center [958, 184] width 67 height 41
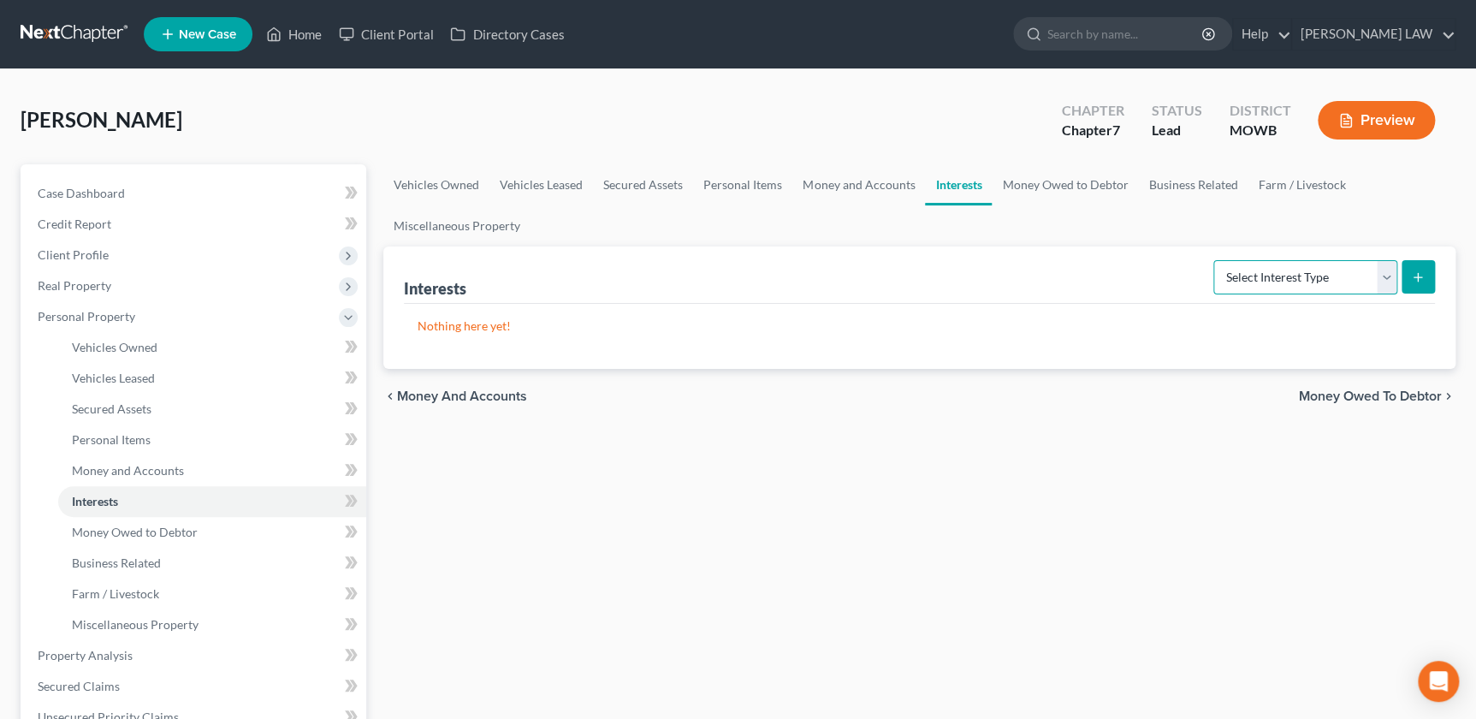
click at [1274, 274] on select "Select Interest Type 401K Annuity Bond Education IRA Government Bond Government…" at bounding box center [1306, 277] width 184 height 34
click at [1267, 290] on select "Select Interest Type 401K Annuity Bond Education IRA Government Bond Government…" at bounding box center [1306, 277] width 184 height 34
click at [1393, 277] on select "Select Interest Type 401K Annuity Bond Education IRA Government Bond Government…" at bounding box center [1306, 277] width 184 height 34
select select "other_retirement_plan"
click at [1215, 260] on select "Select Interest Type 401K Annuity Bond Education IRA Government Bond Government…" at bounding box center [1306, 277] width 184 height 34
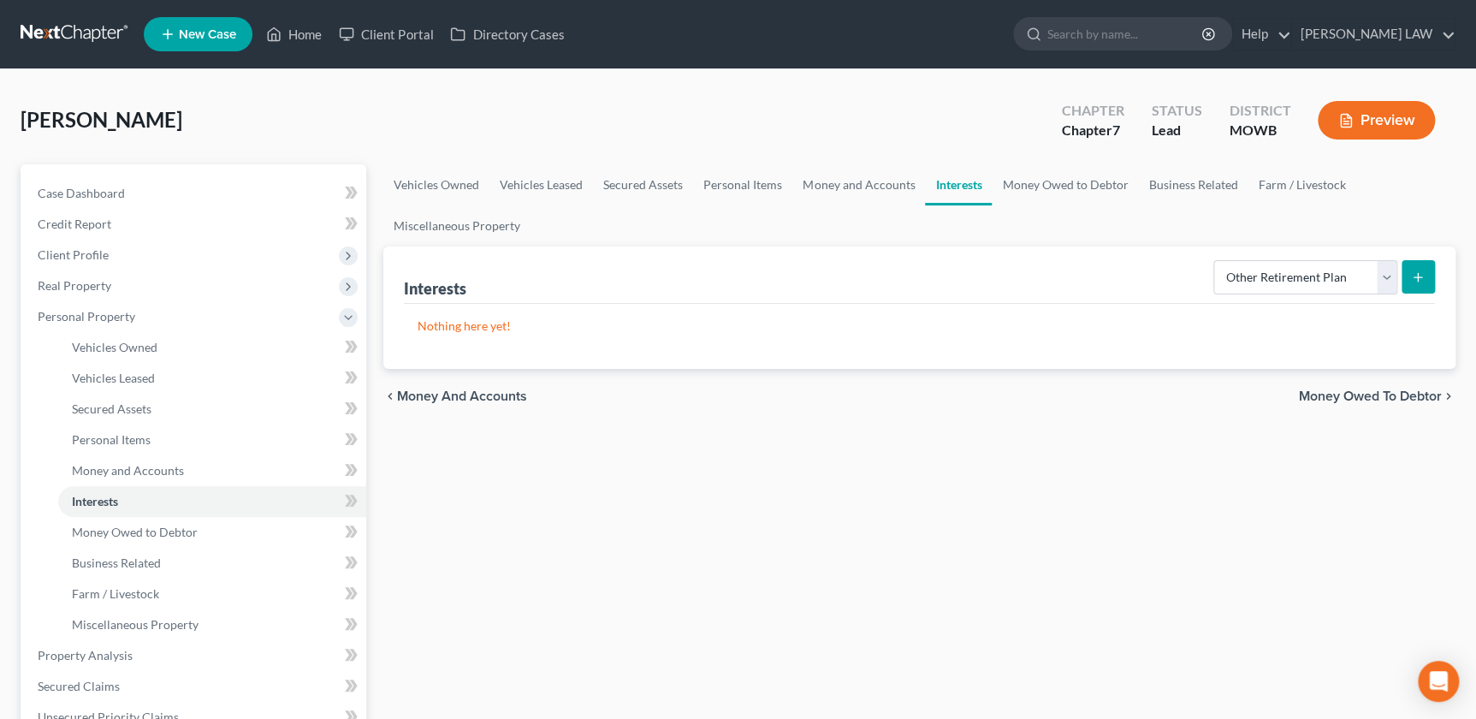
click at [1432, 278] on button "submit" at bounding box center [1418, 276] width 33 height 33
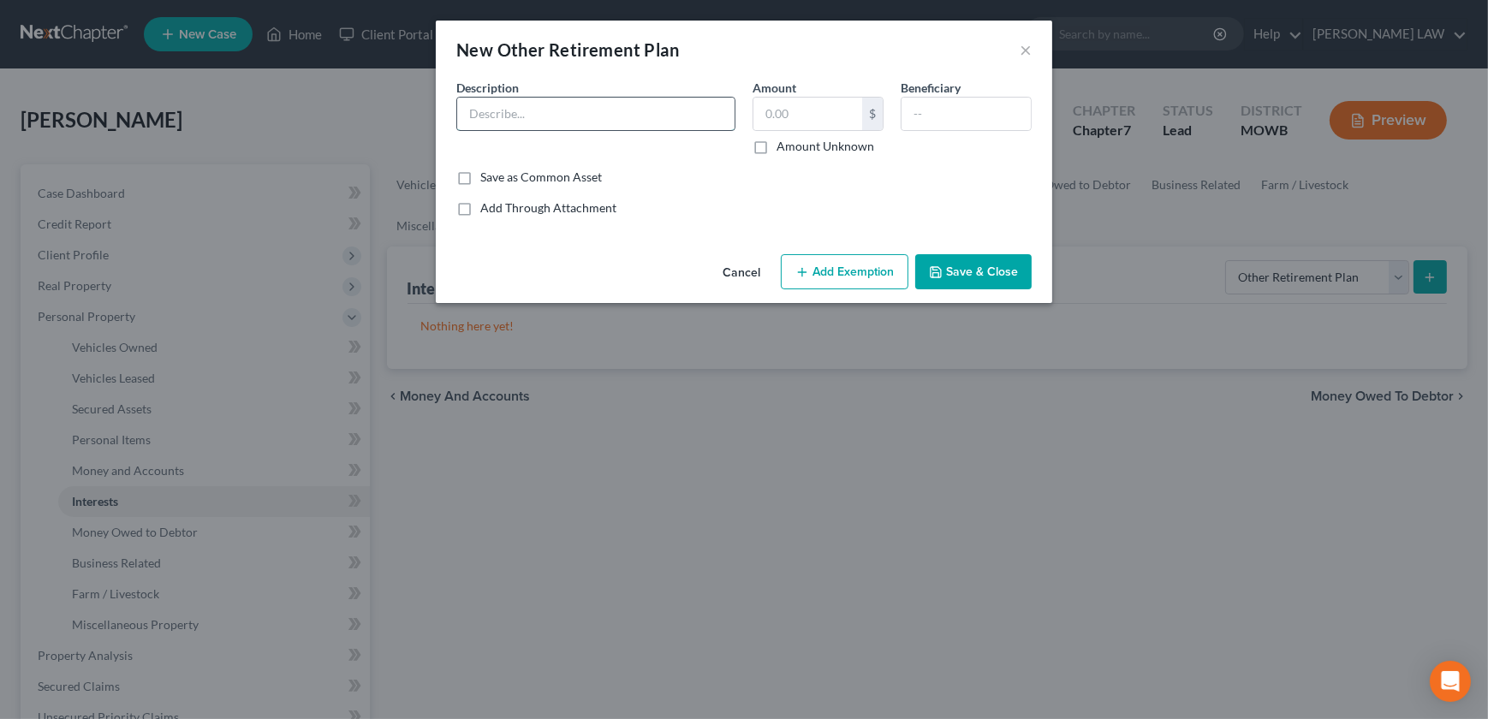
click at [513, 107] on input "text" at bounding box center [595, 114] width 277 height 33
type input "Debtor has 457B and 401 thru University of Missouri Fidelity"
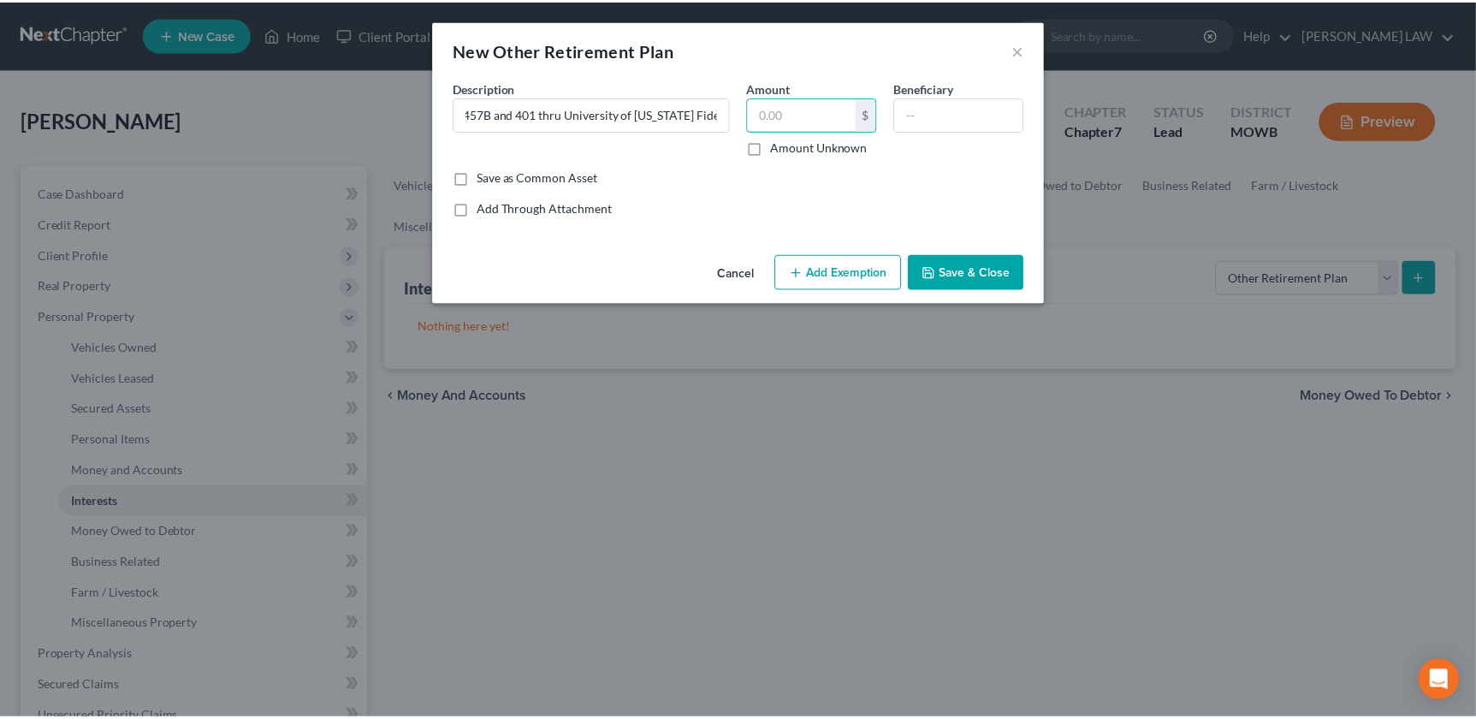
scroll to position [0, 0]
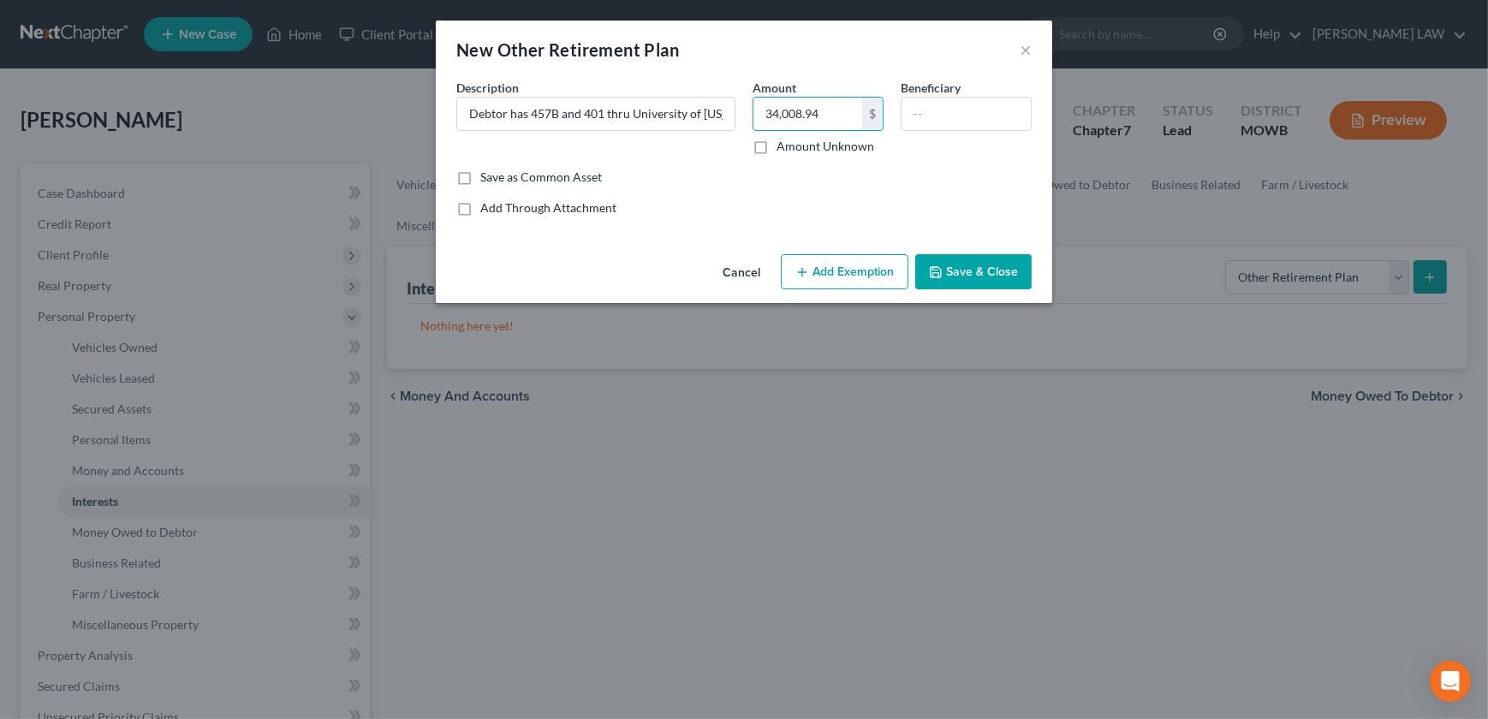
type input "34,008.94"
click at [839, 266] on button "Add Exemption" at bounding box center [845, 272] width 128 height 36
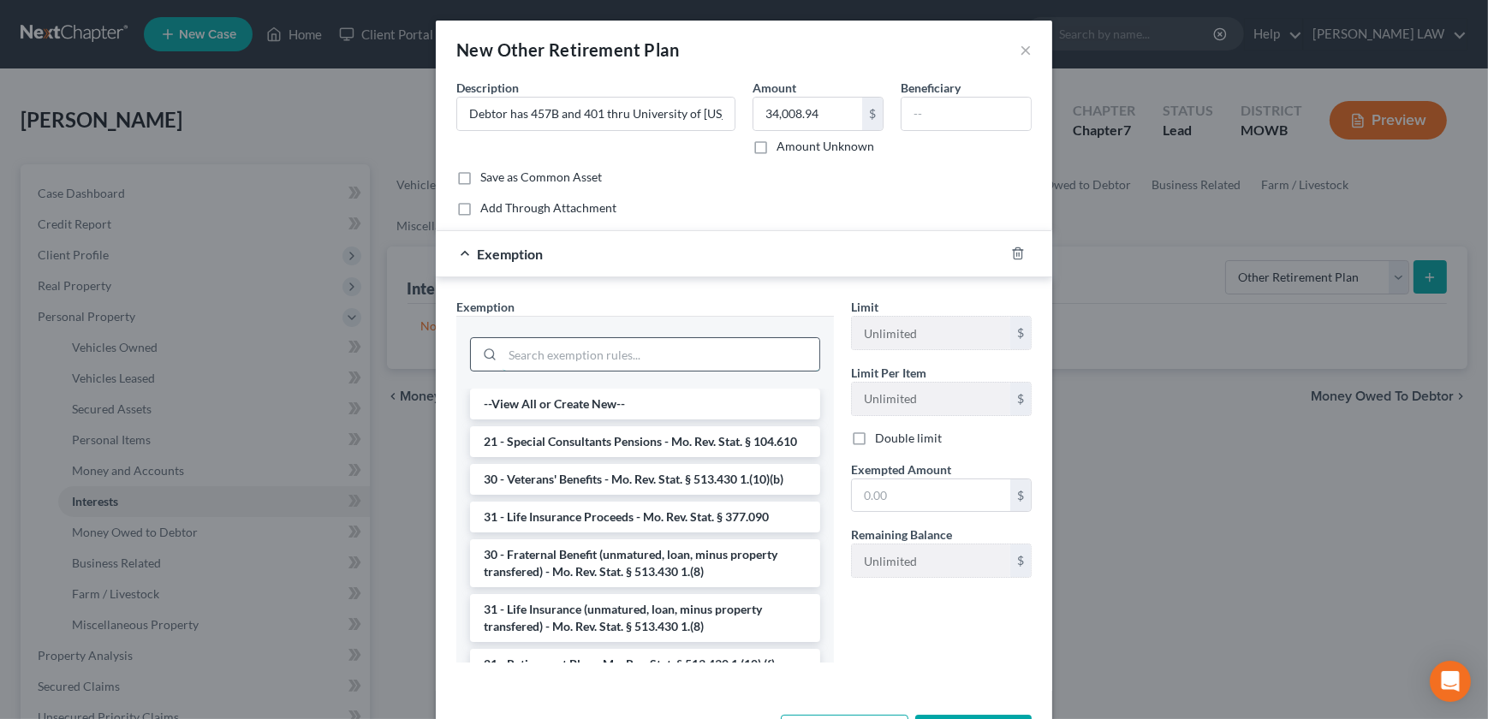
click at [565, 352] on input "search" at bounding box center [660, 354] width 317 height 33
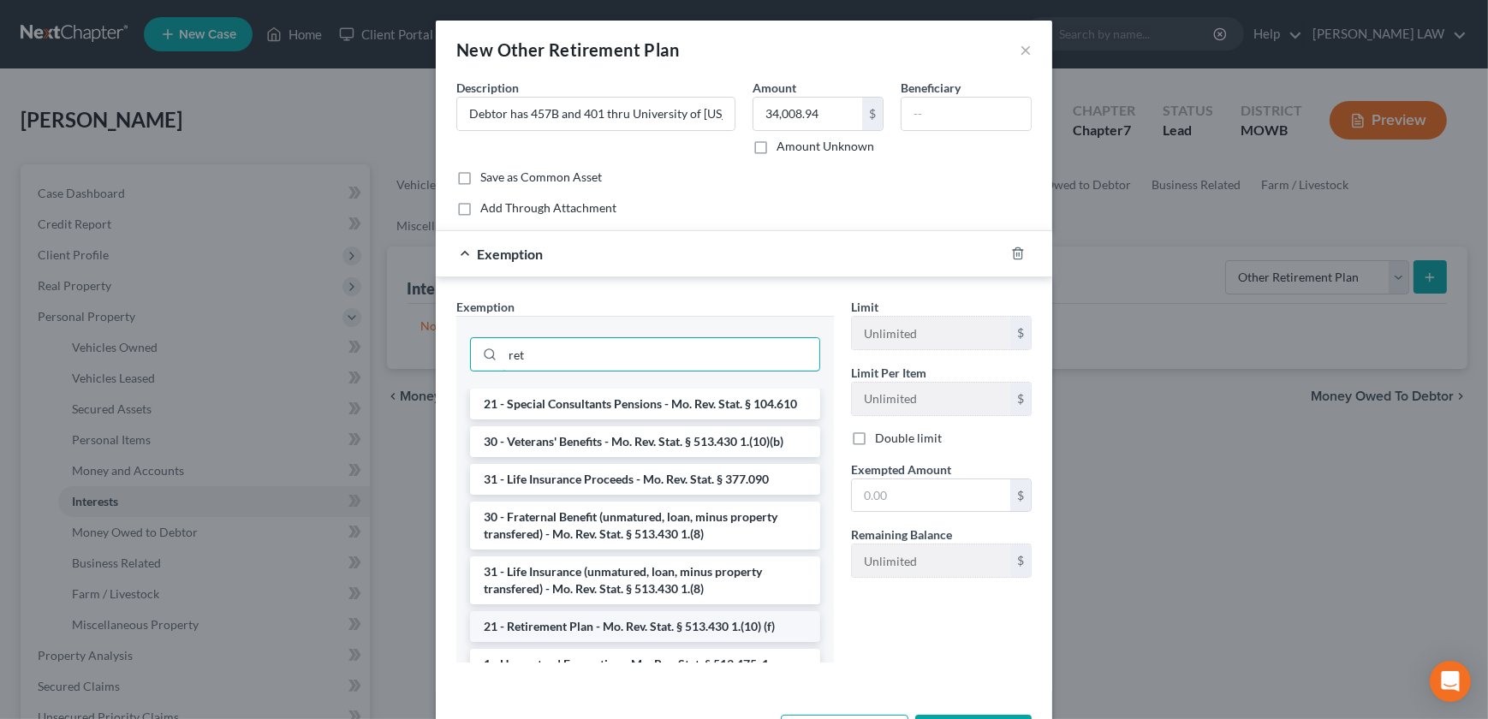
type input "ret"
click at [667, 642] on li "21 - Retirement Plan - Mo. Rev. Stat. § 513.430 1.(10) (f)" at bounding box center [645, 626] width 350 height 31
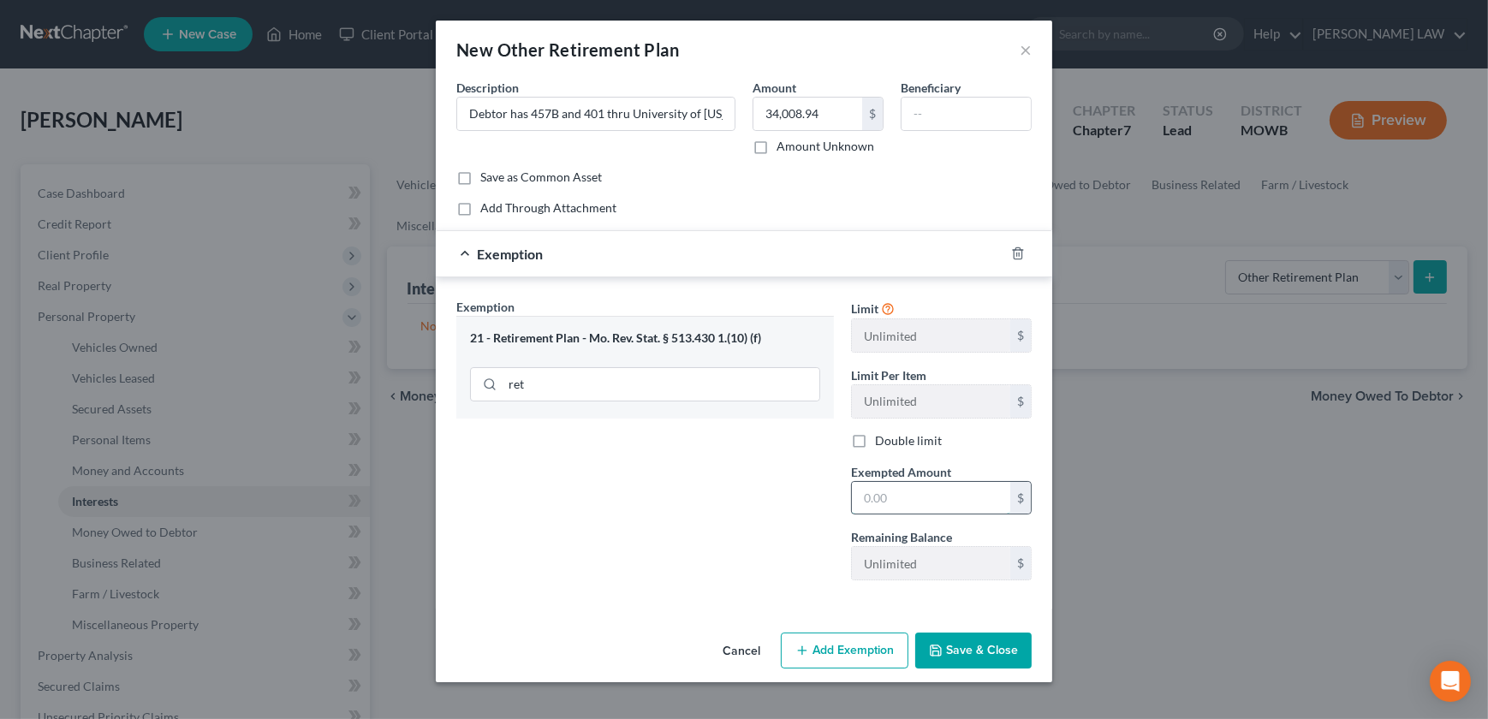
click at [902, 501] on input "text" at bounding box center [931, 498] width 158 height 33
type input "34,008.94"
click at [953, 652] on button "Save & Close" at bounding box center [973, 651] width 116 height 36
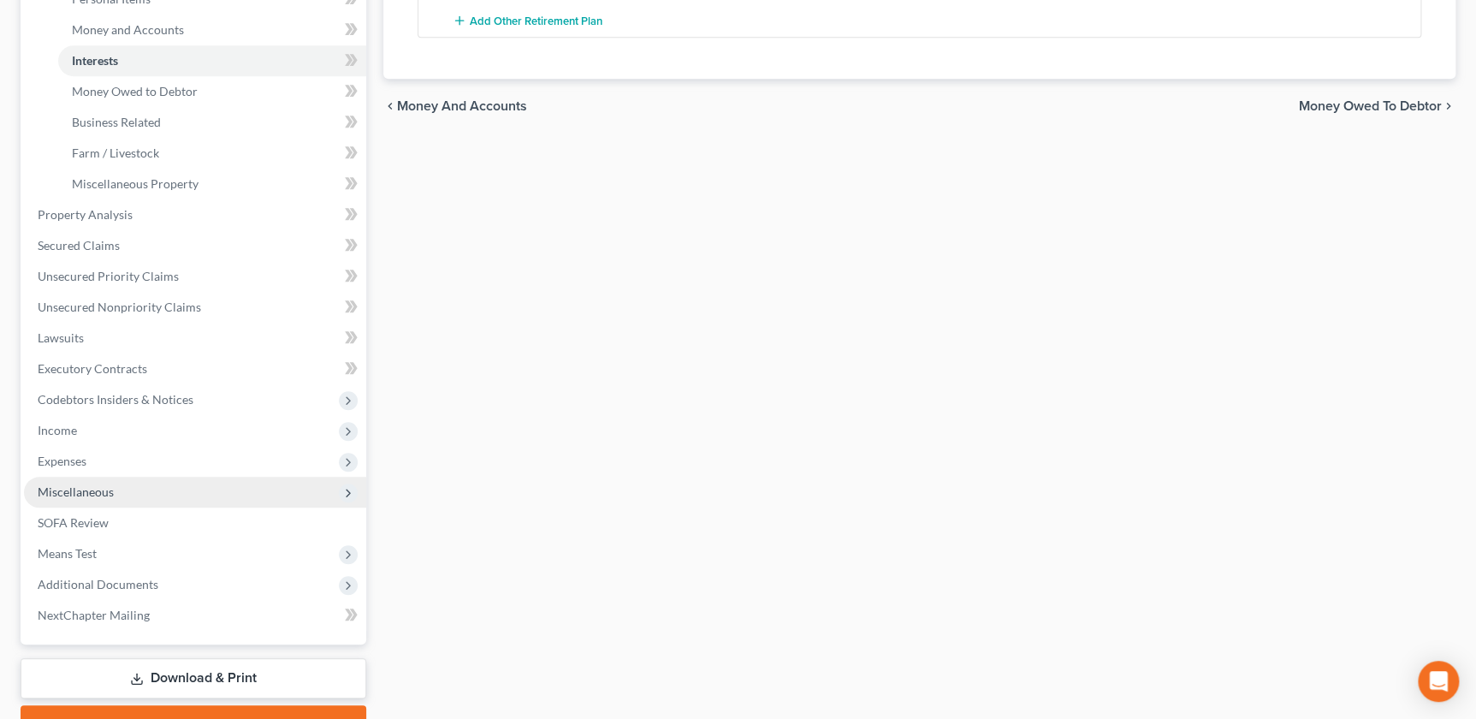
scroll to position [447, 0]
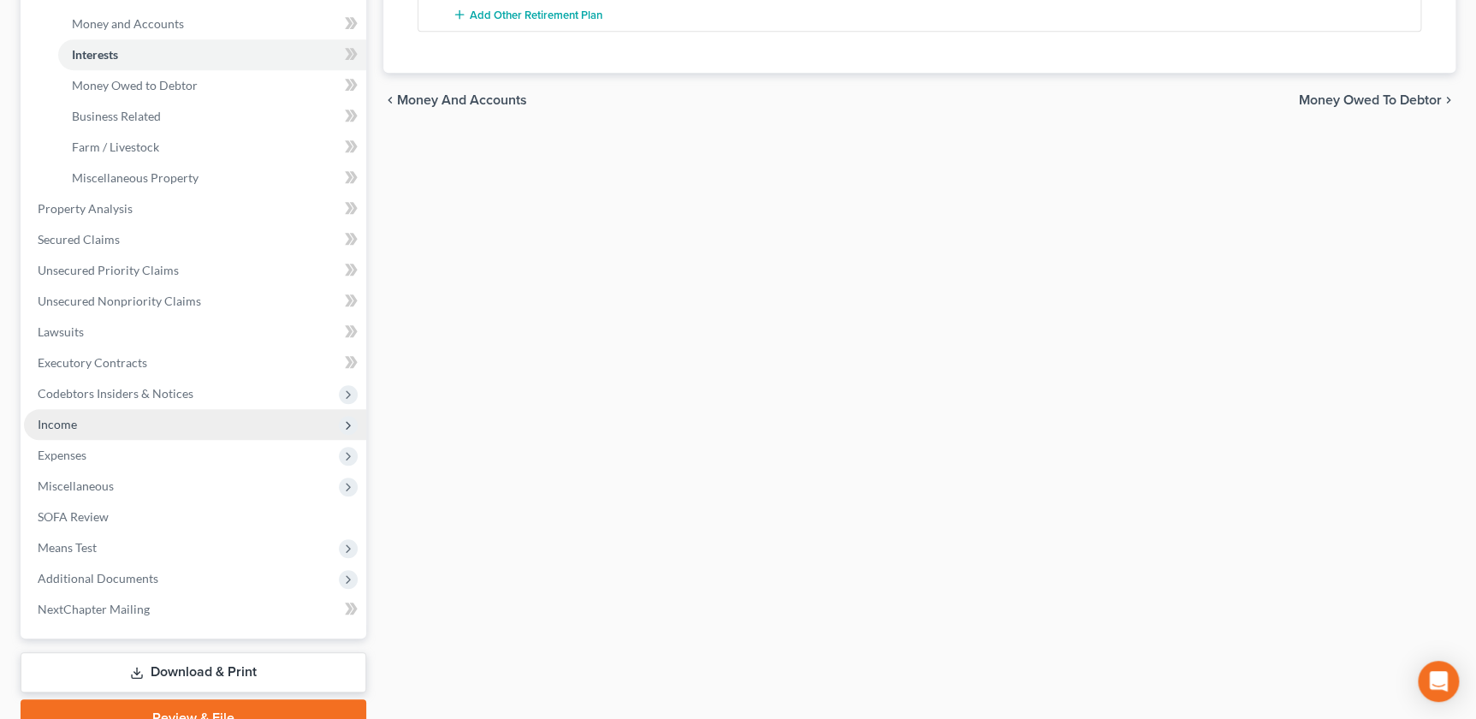
click at [103, 421] on span "Income" at bounding box center [195, 424] width 342 height 31
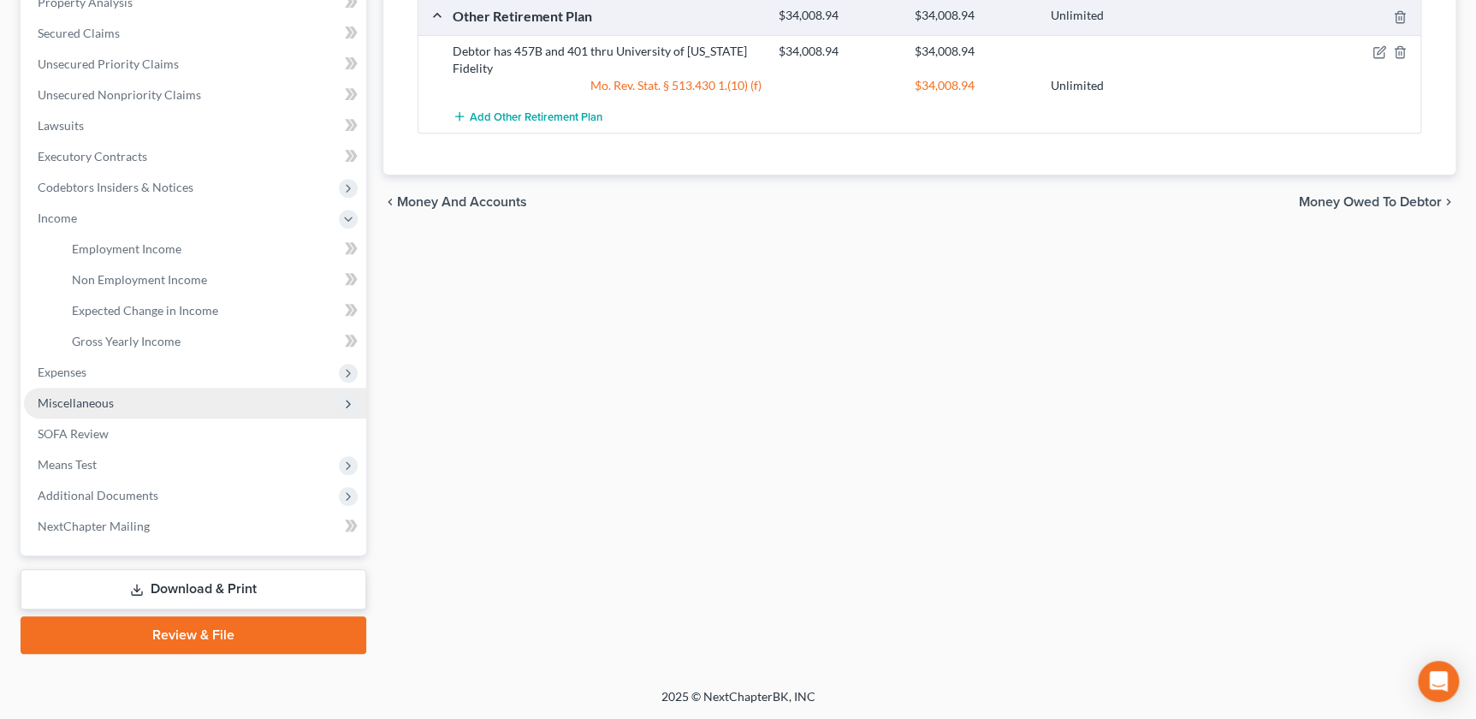
scroll to position [342, 0]
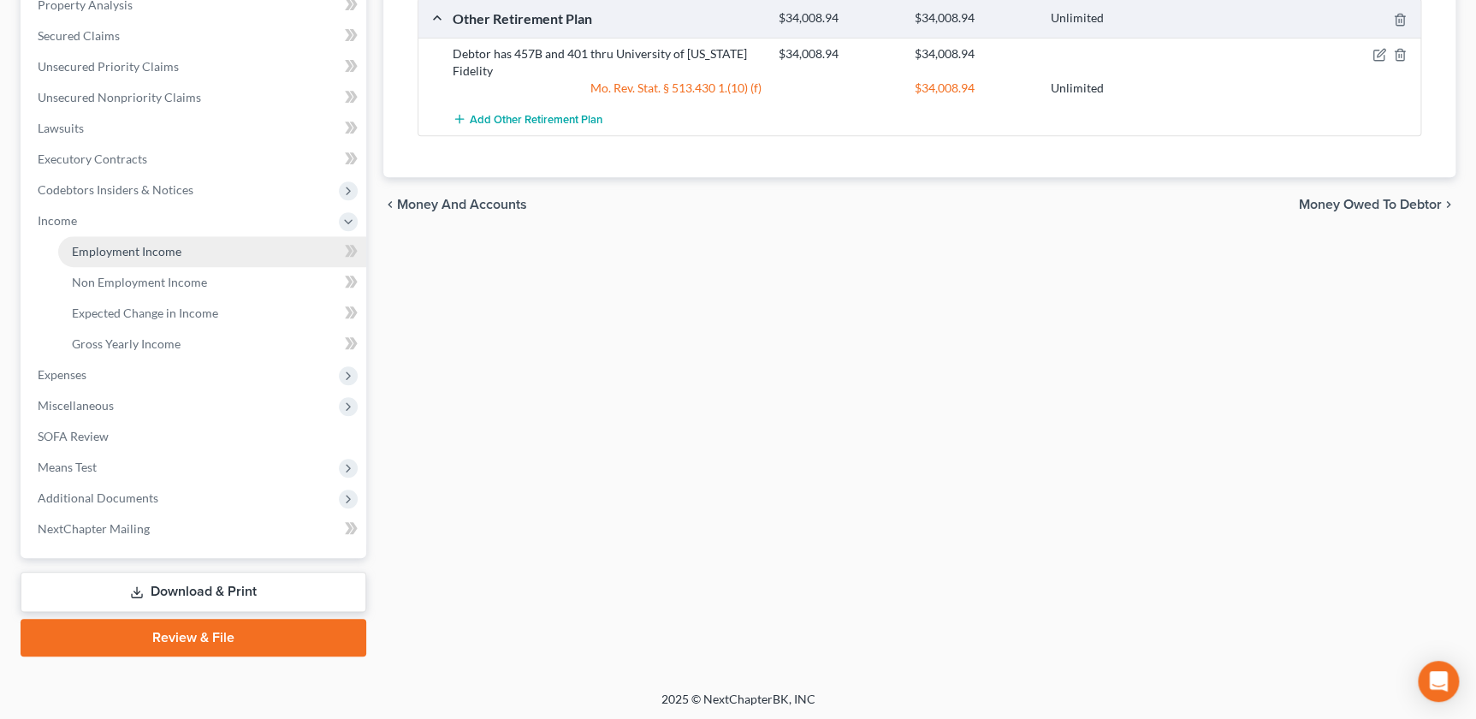
click at [150, 248] on span "Employment Income" at bounding box center [127, 251] width 110 height 15
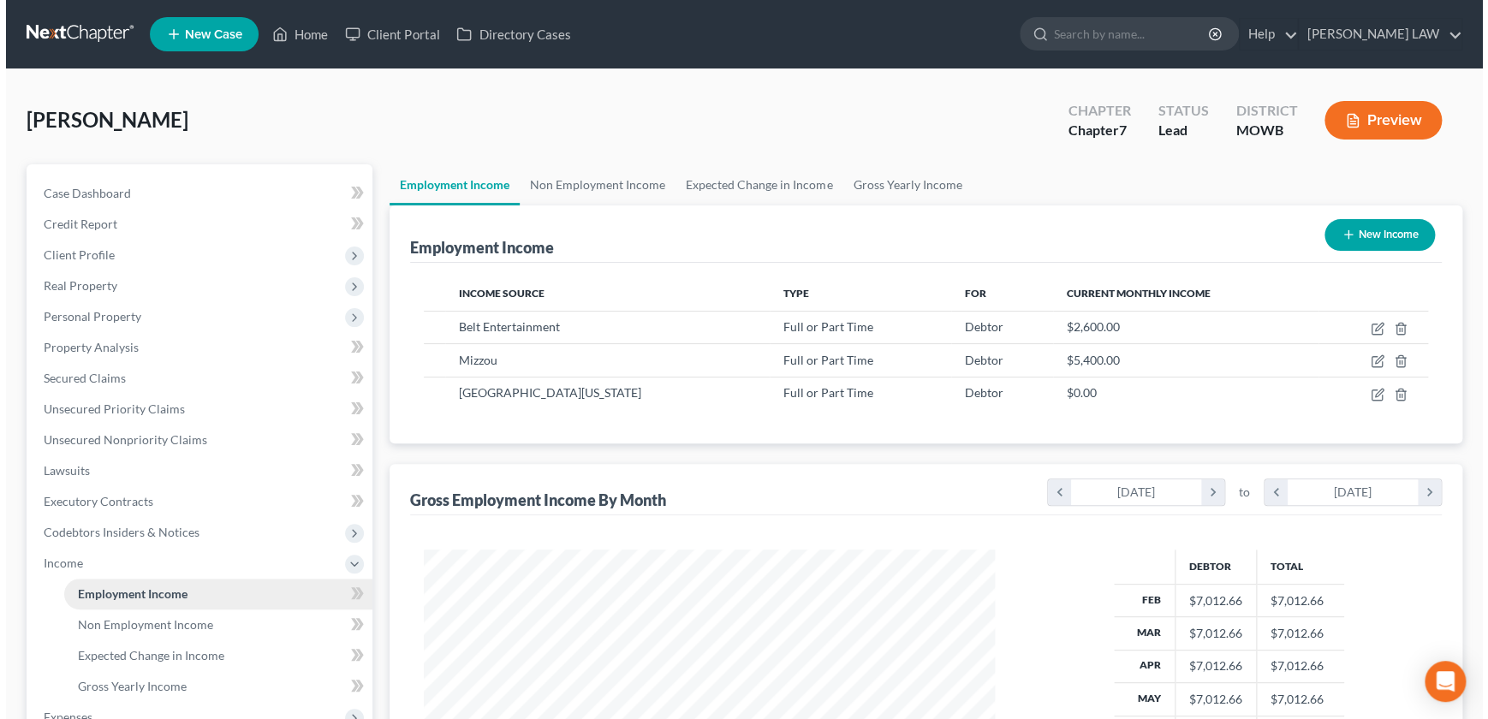
scroll to position [306, 605]
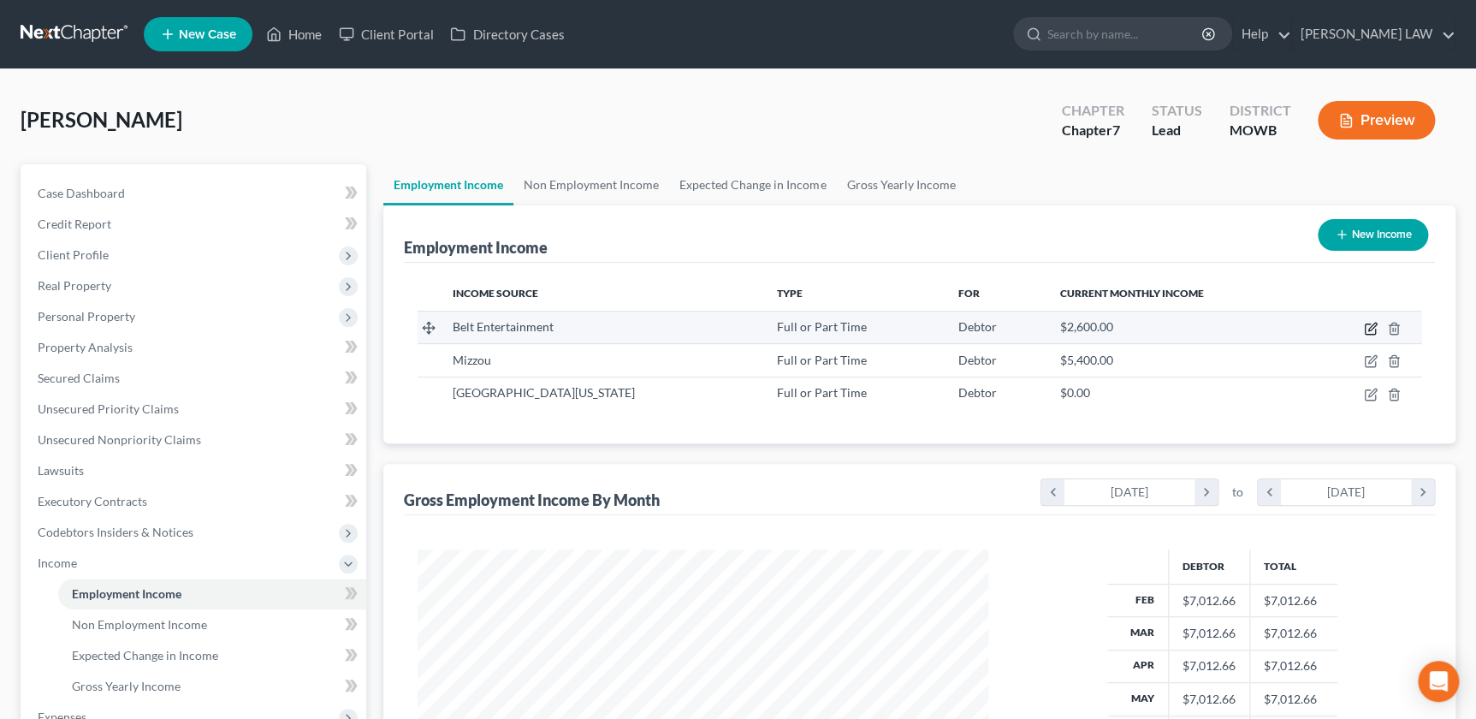
click at [1369, 325] on icon "button" at bounding box center [1371, 329] width 14 height 14
select select "0"
select select "3"
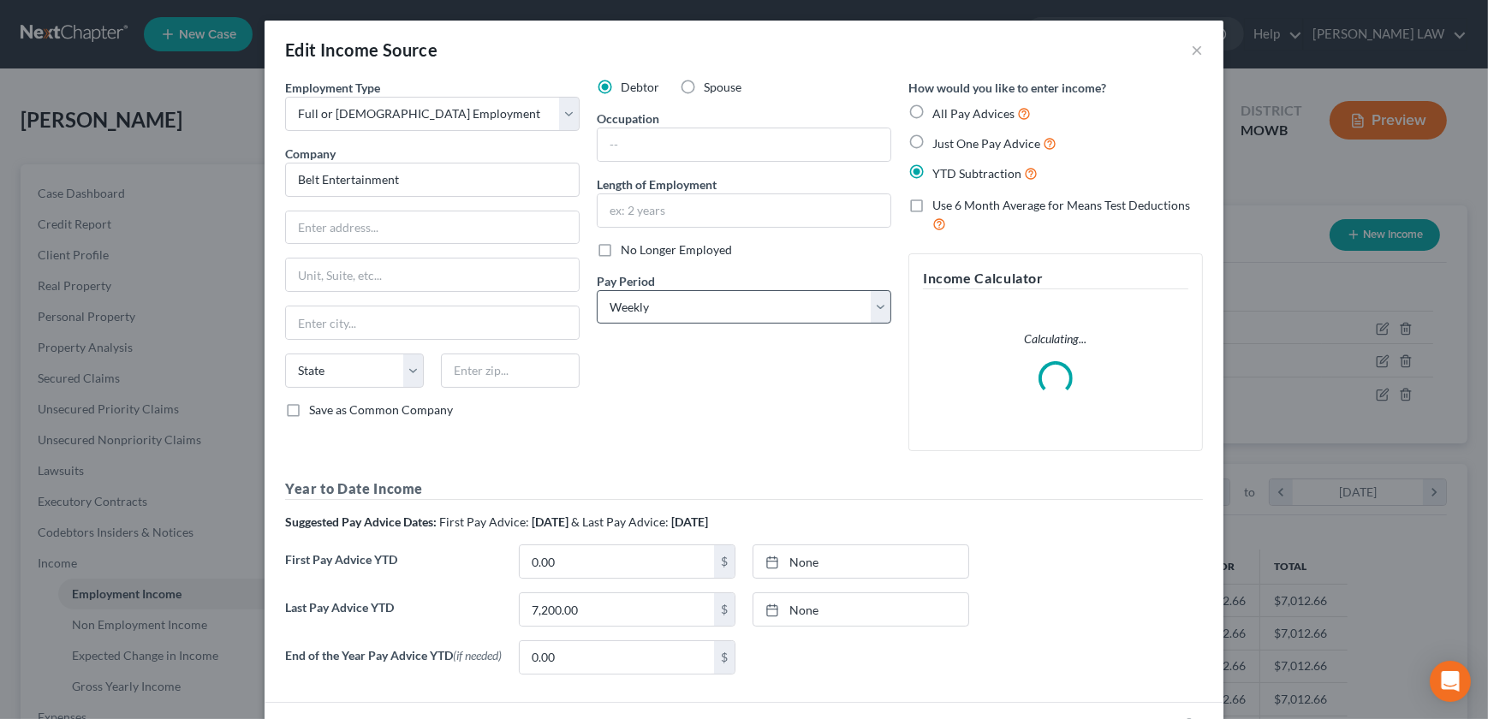
scroll to position [306, 609]
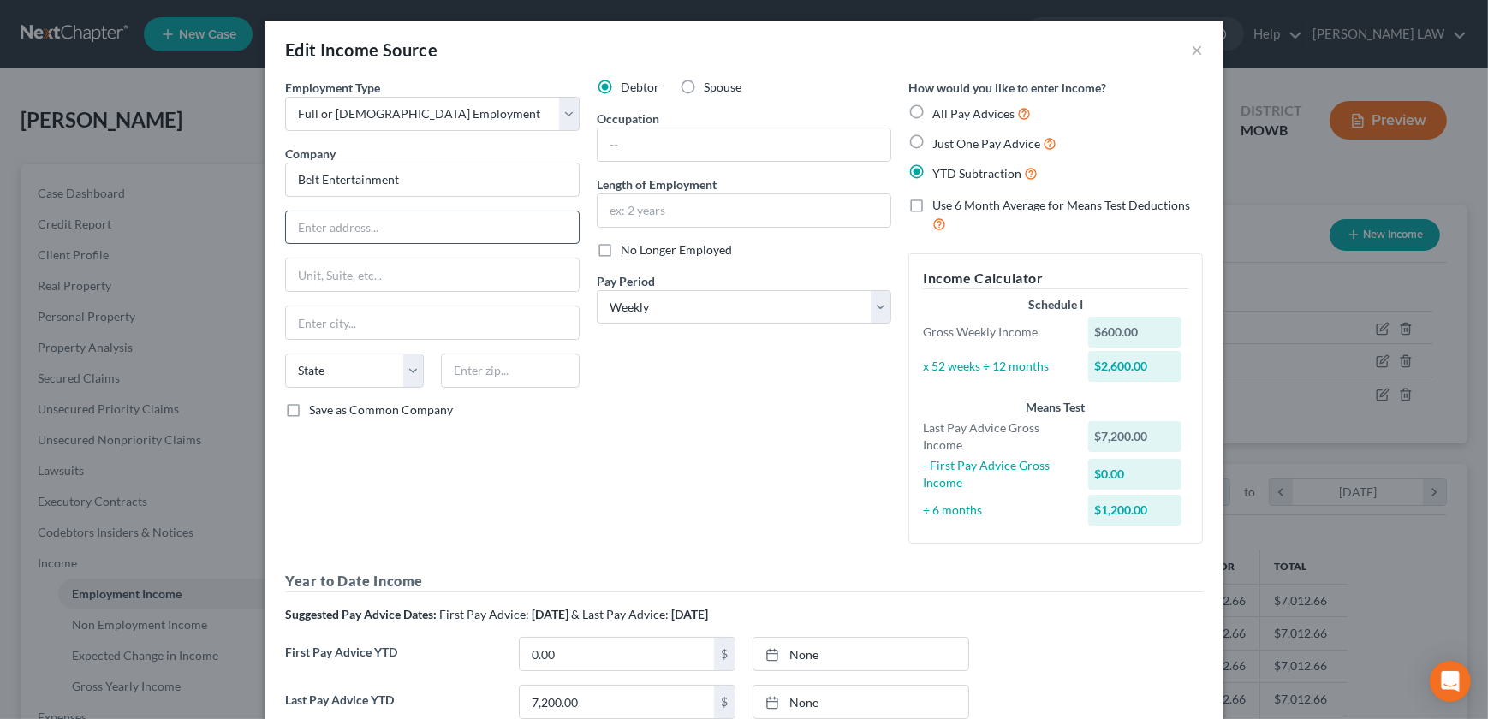
click at [342, 236] on input "text" at bounding box center [432, 227] width 293 height 33
type input "210 N Belt Hwy"
type input "64506"
type input "Saint Joseph"
select select "26"
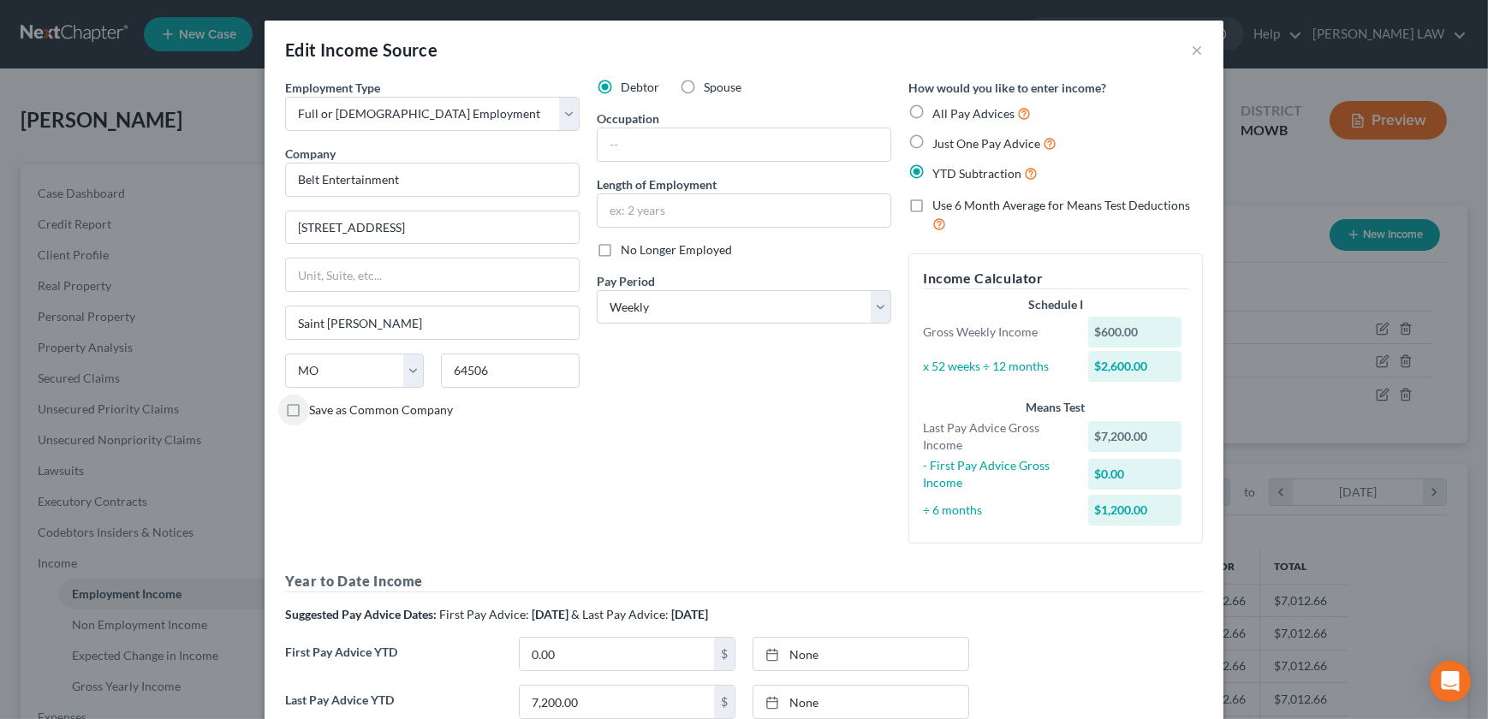
click at [621, 248] on label "No Longer Employed" at bounding box center [676, 249] width 111 height 17
click at [627, 248] on input "No Longer Employed" at bounding box center [632, 246] width 11 height 11
checkbox input "true"
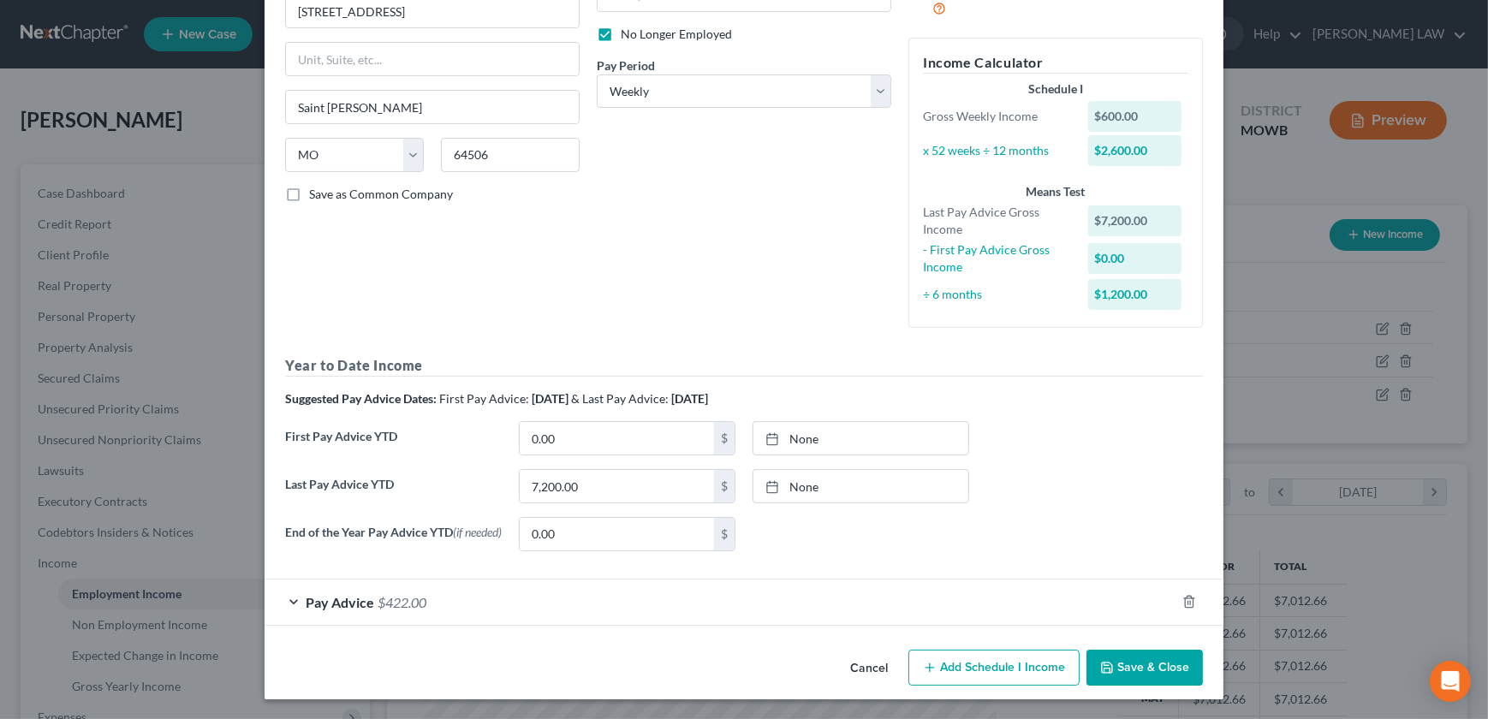
scroll to position [218, 0]
click at [600, 494] on input "7,200.00" at bounding box center [617, 485] width 194 height 33
type input "7,800"
click at [1050, 538] on div "End of the Year Pay Advice YTD (if needed) 0.00 $ None close Date Time chevron_…" at bounding box center [743, 540] width 935 height 48
click at [972, 611] on div "Pay Advice $422.00" at bounding box center [719, 601] width 911 height 45
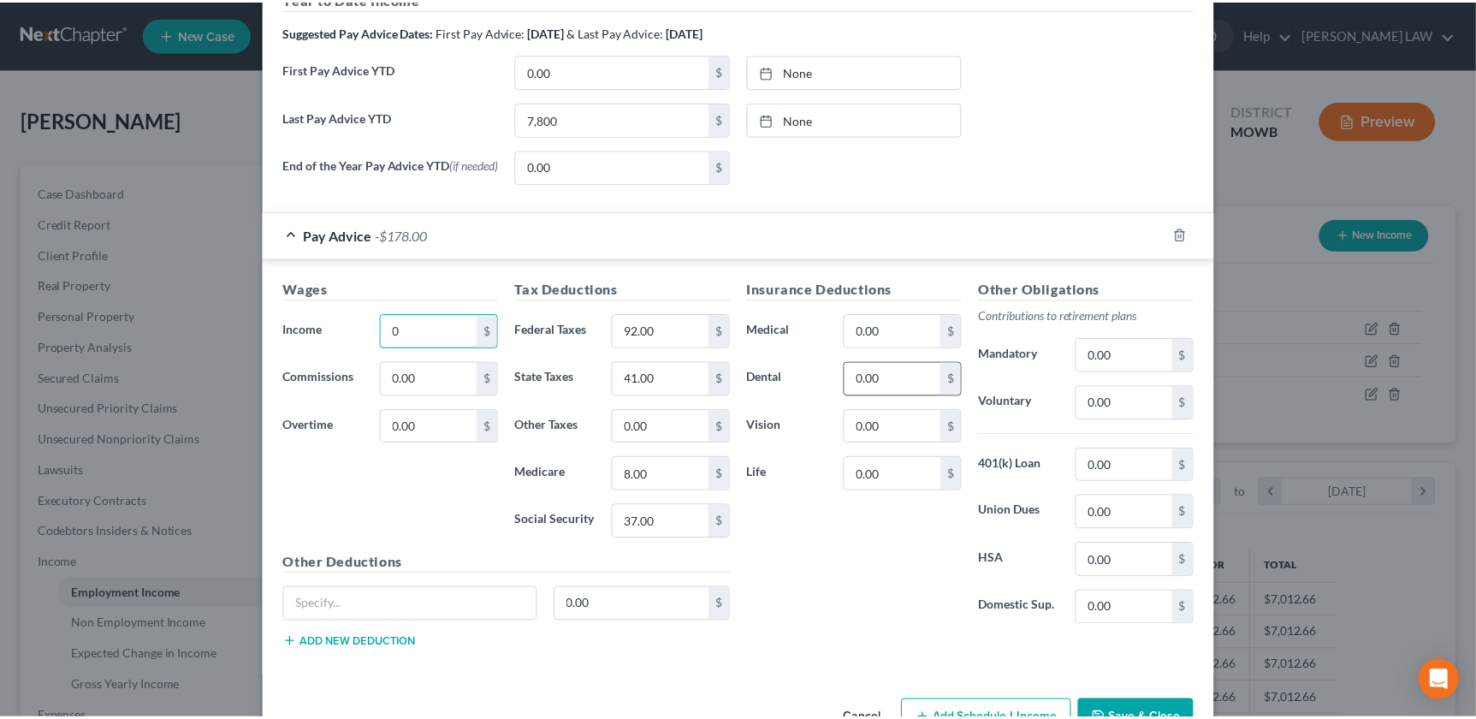
scroll to position [635, 0]
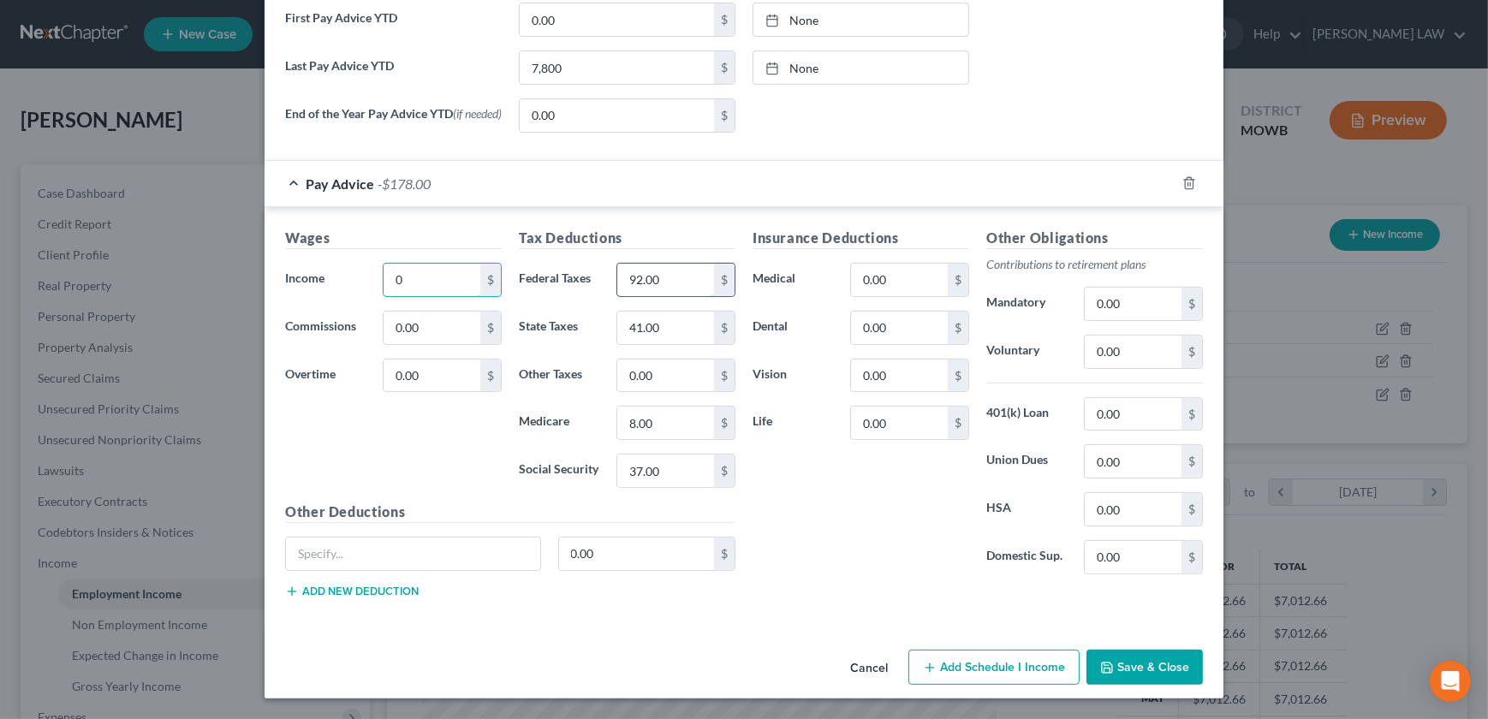
type input "0"
click at [697, 284] on input "92.00" at bounding box center [665, 280] width 97 height 33
type input "0"
click at [686, 331] on input "41.00" at bounding box center [665, 328] width 97 height 33
type input "0"
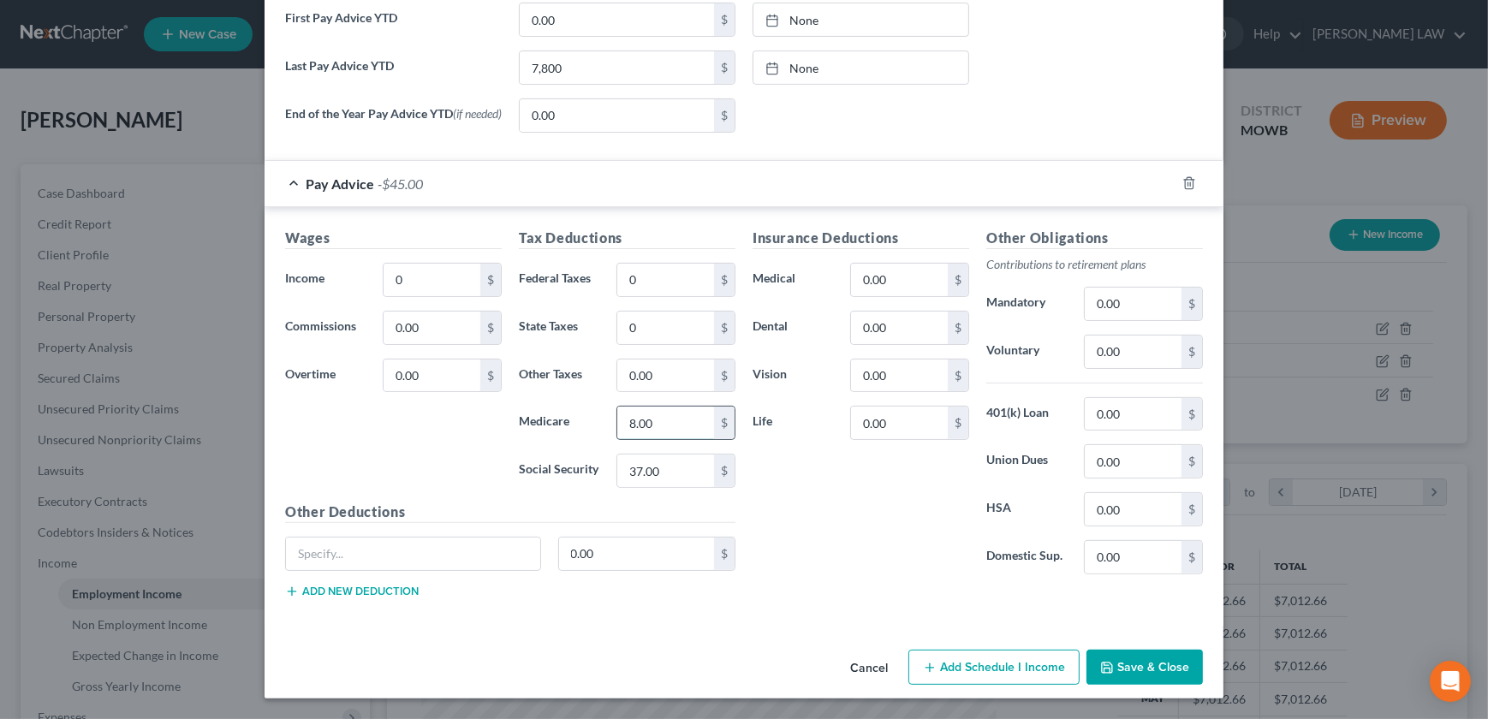
click at [621, 427] on input "8.00" at bounding box center [665, 423] width 97 height 33
type input "0"
drag, startPoint x: 642, startPoint y: 459, endPoint x: 651, endPoint y: 458, distance: 9.5
click at [642, 460] on input "37.00" at bounding box center [665, 470] width 97 height 33
type input "0"
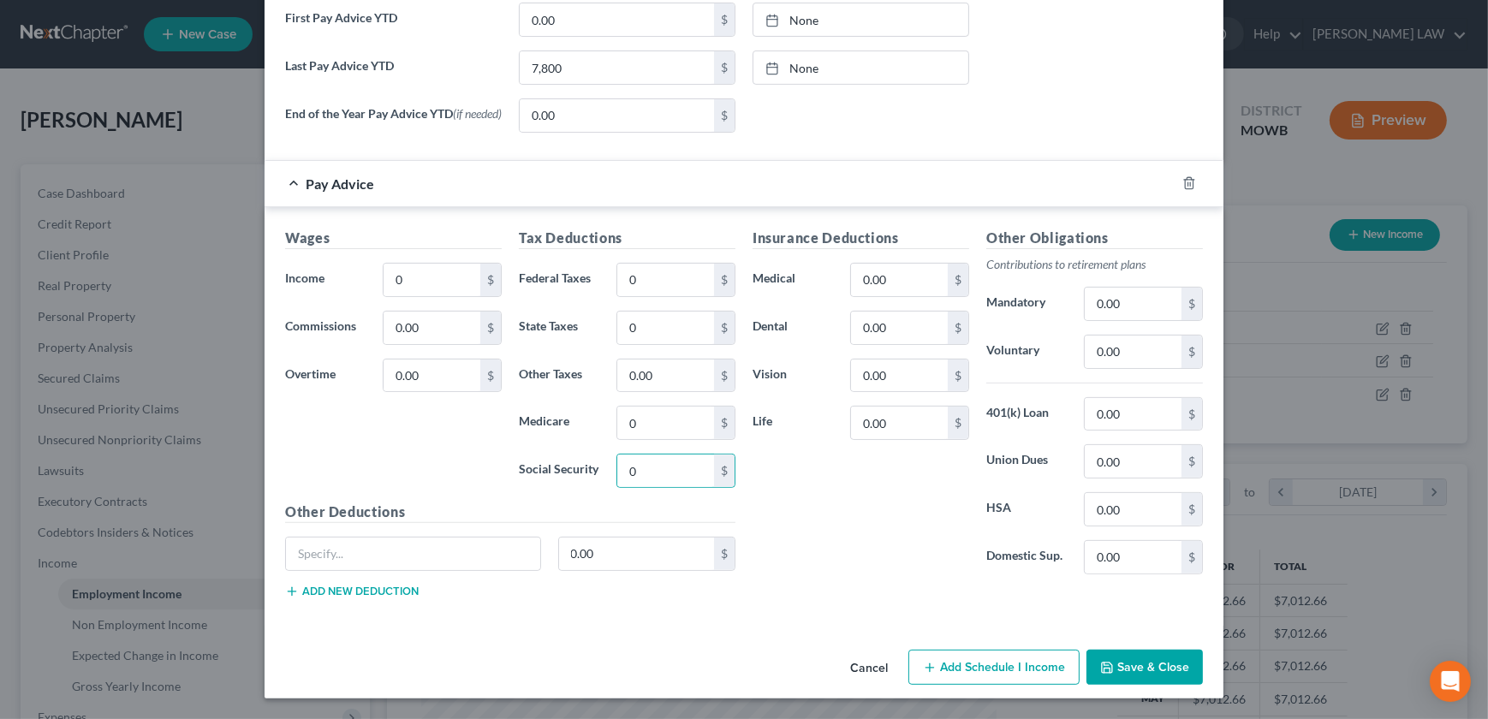
drag, startPoint x: 1129, startPoint y: 670, endPoint x: 1120, endPoint y: 668, distance: 8.7
click at [1126, 669] on button "Save & Close" at bounding box center [1144, 668] width 116 height 36
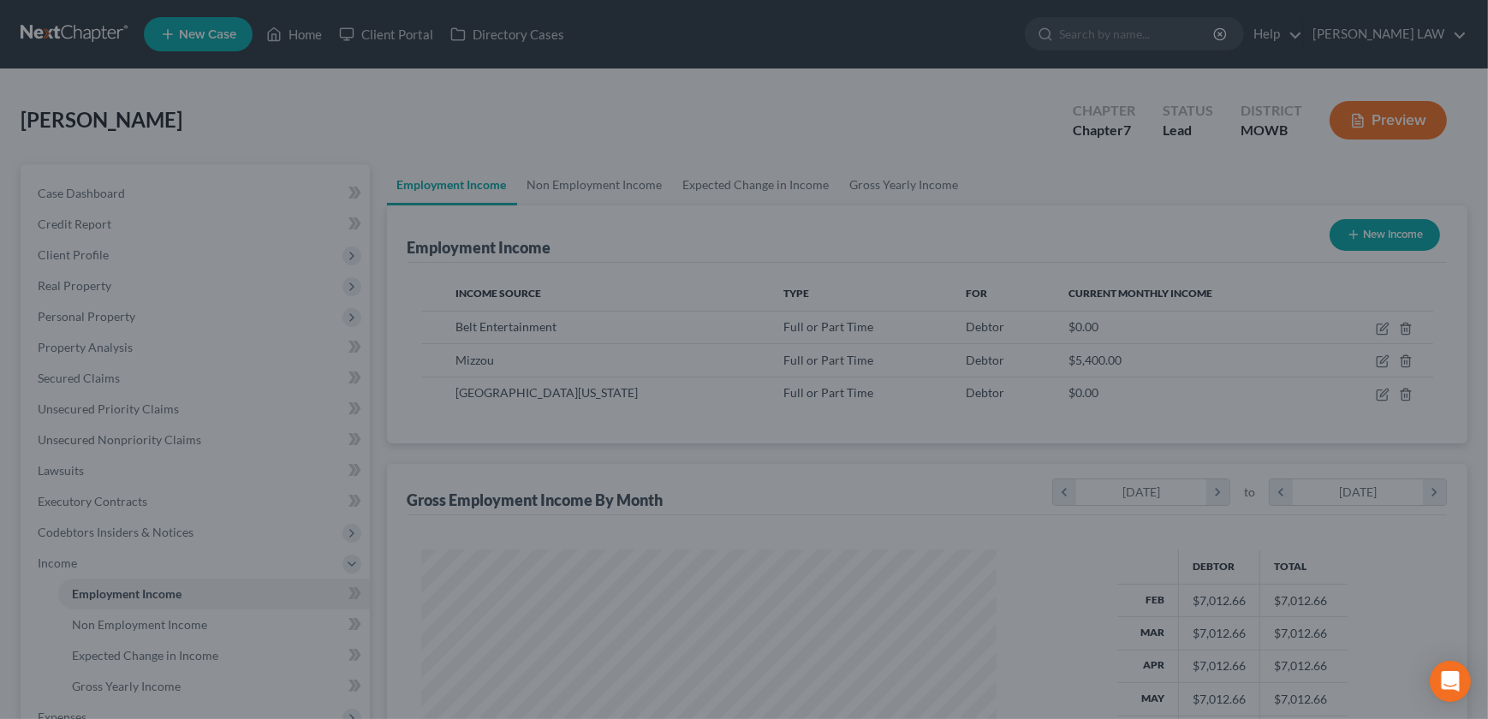
scroll to position [855598, 855298]
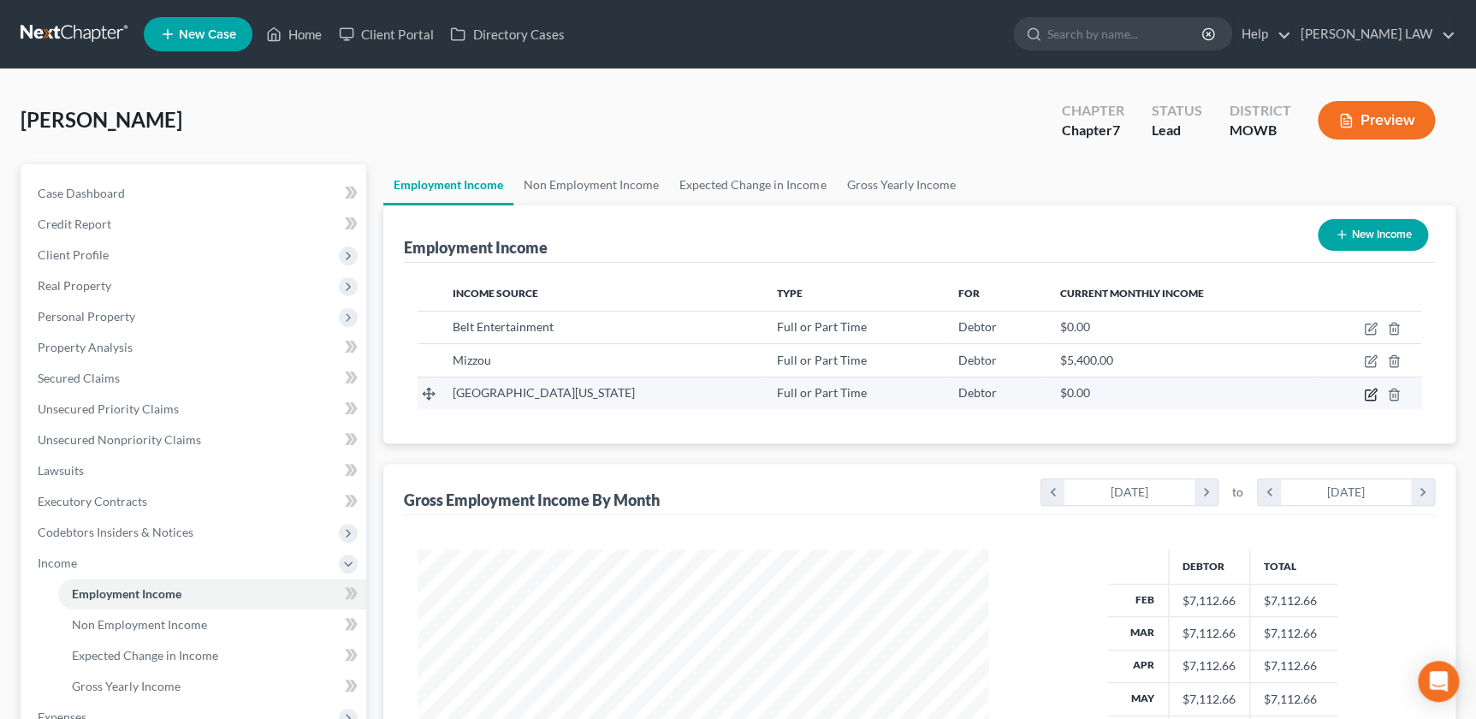
click at [1370, 394] on icon "button" at bounding box center [1373, 393] width 8 height 8
select select "0"
select select "26"
select select "0"
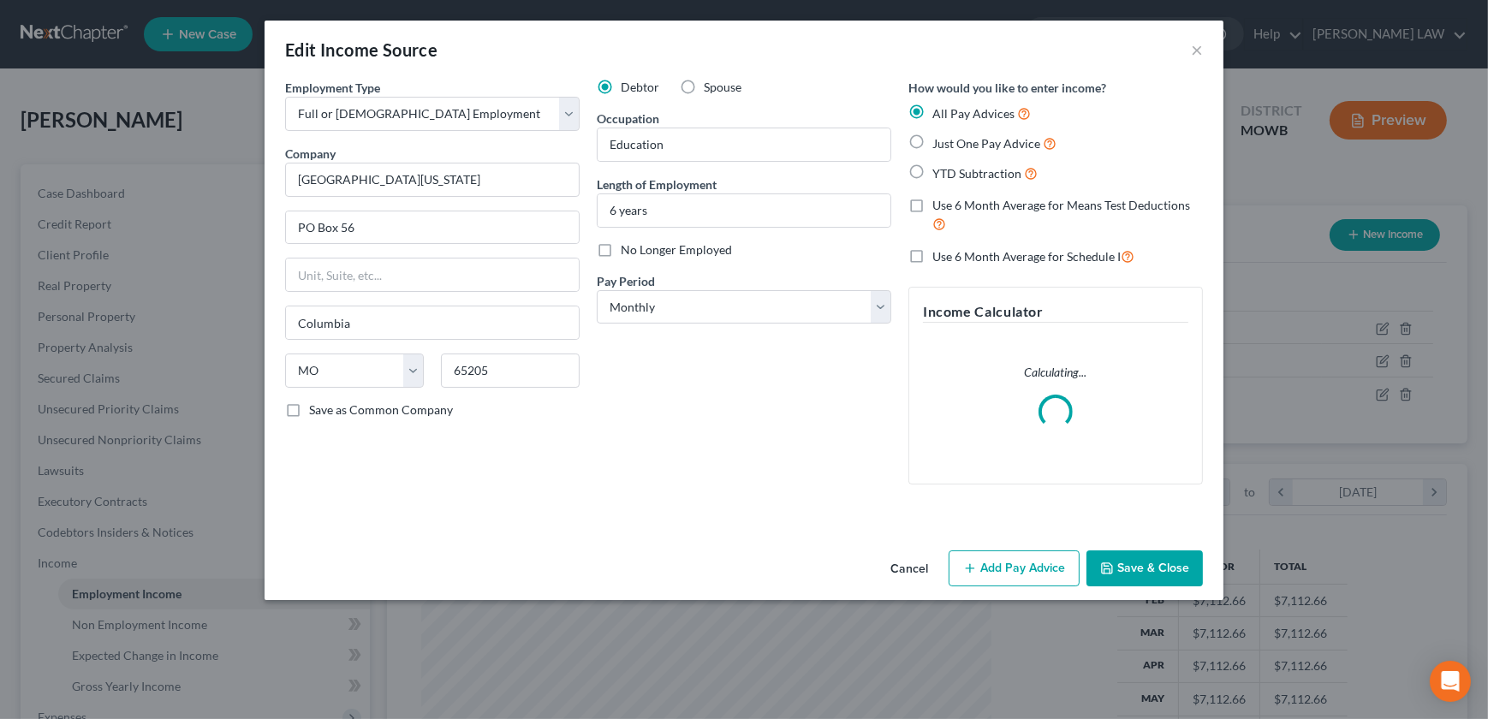
scroll to position [306, 609]
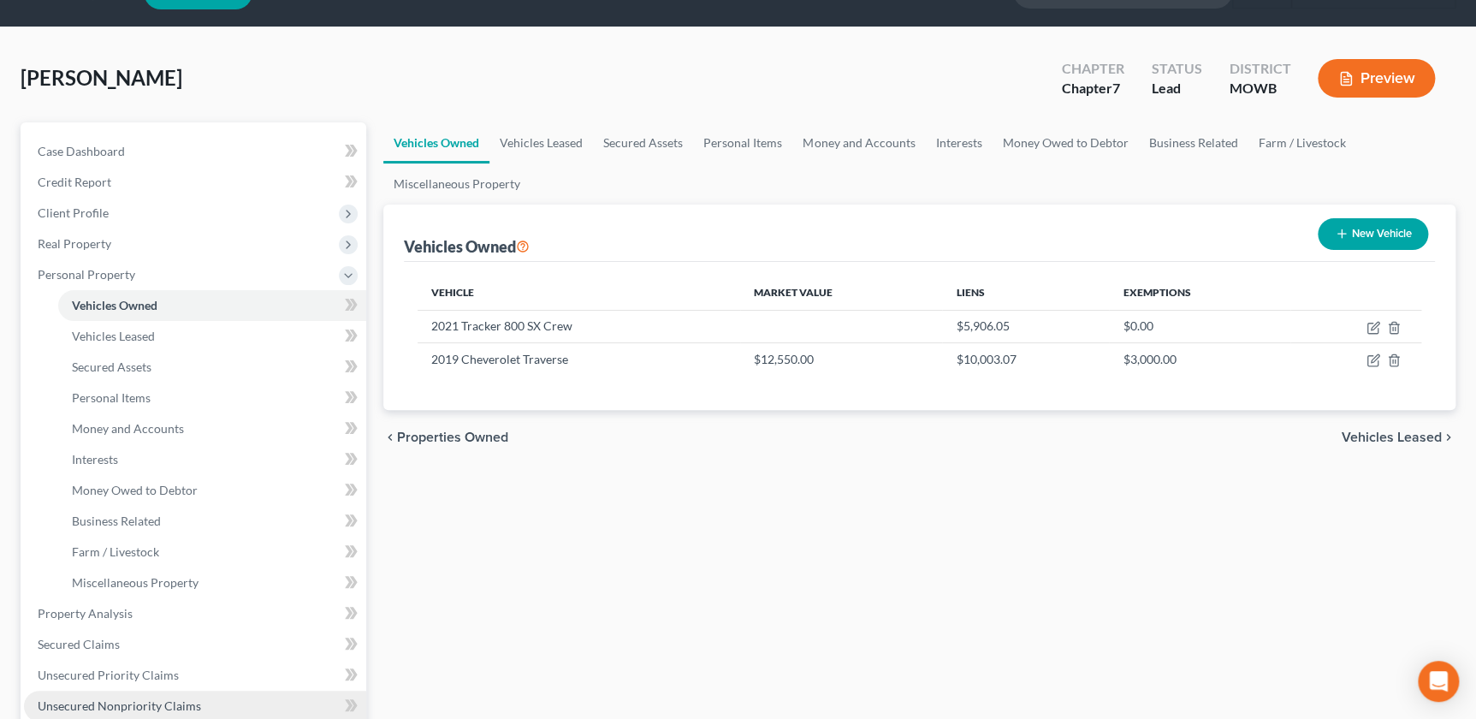
scroll to position [291, 0]
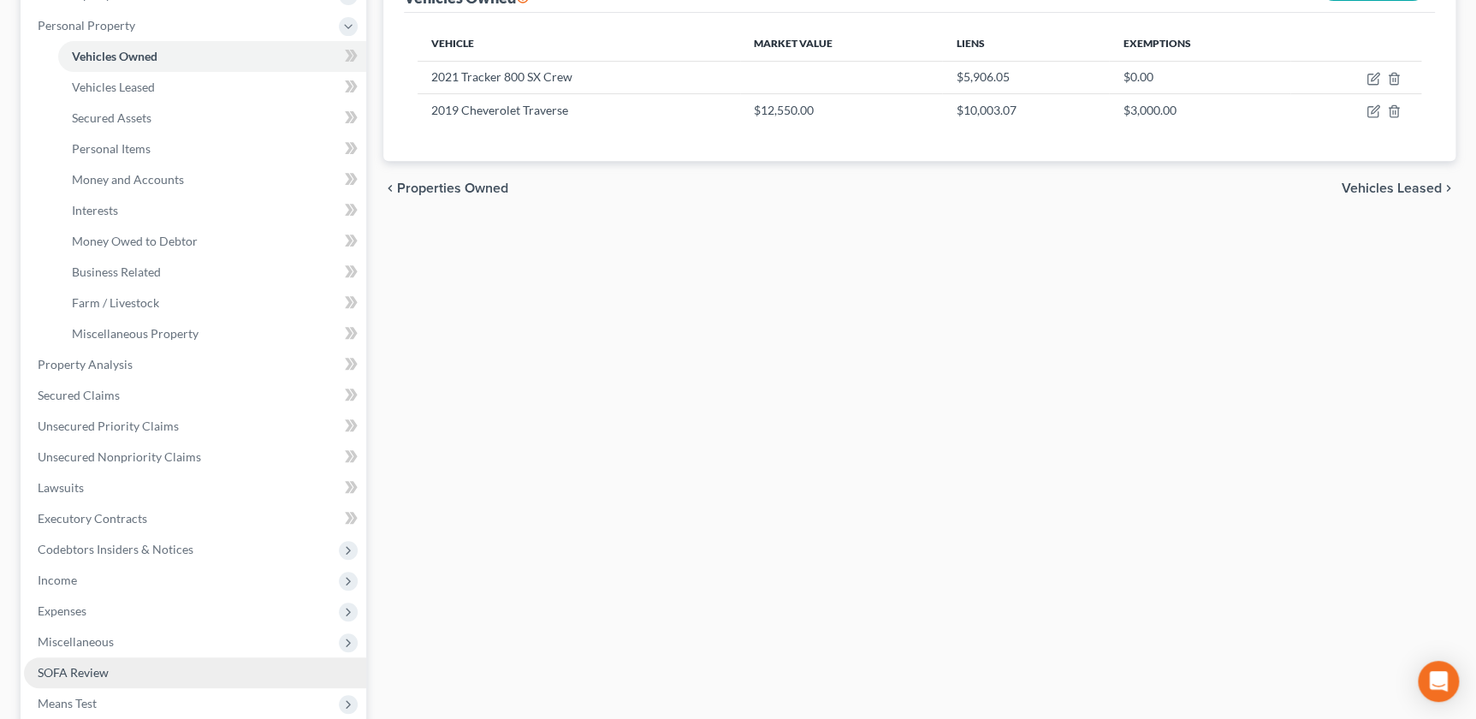
click at [107, 674] on span "SOFA Review" at bounding box center [73, 672] width 71 height 15
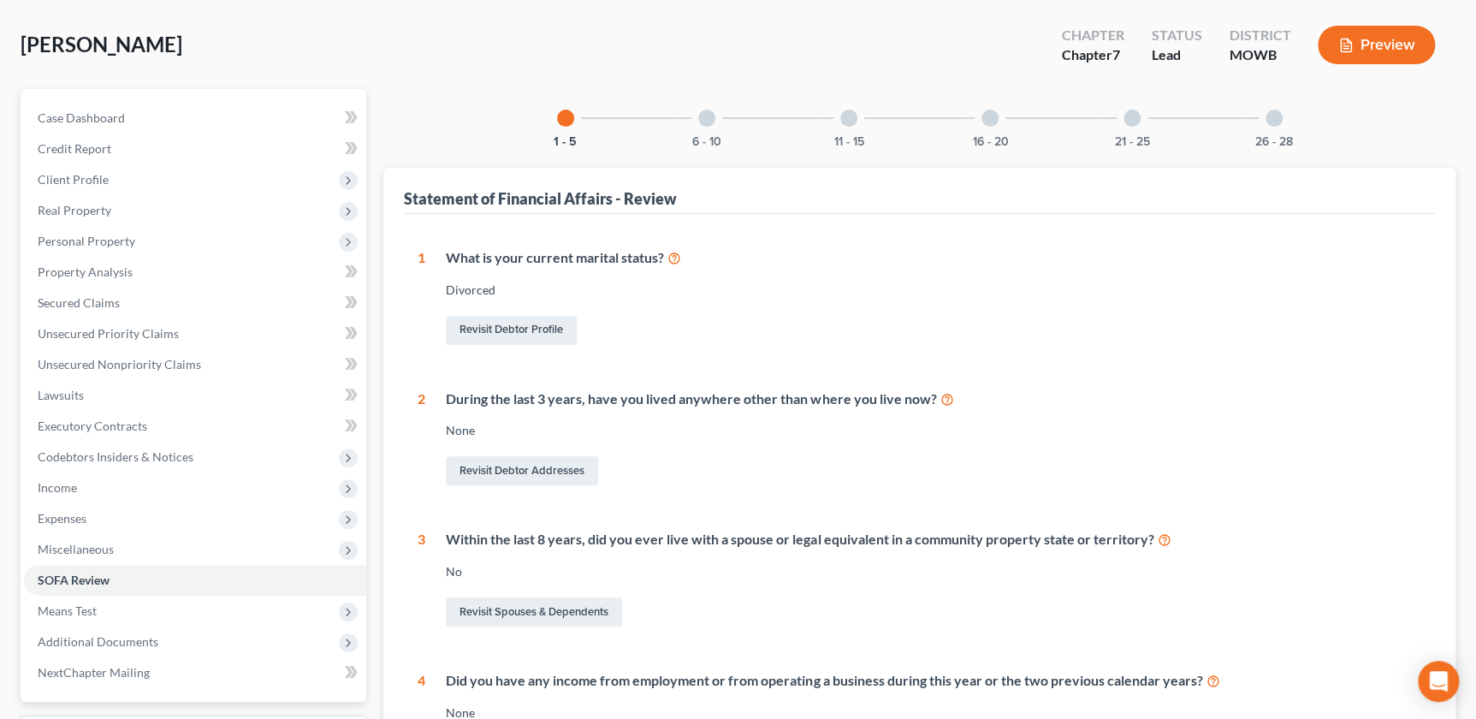
scroll to position [77, 0]
click at [709, 114] on div at bounding box center [706, 116] width 17 height 17
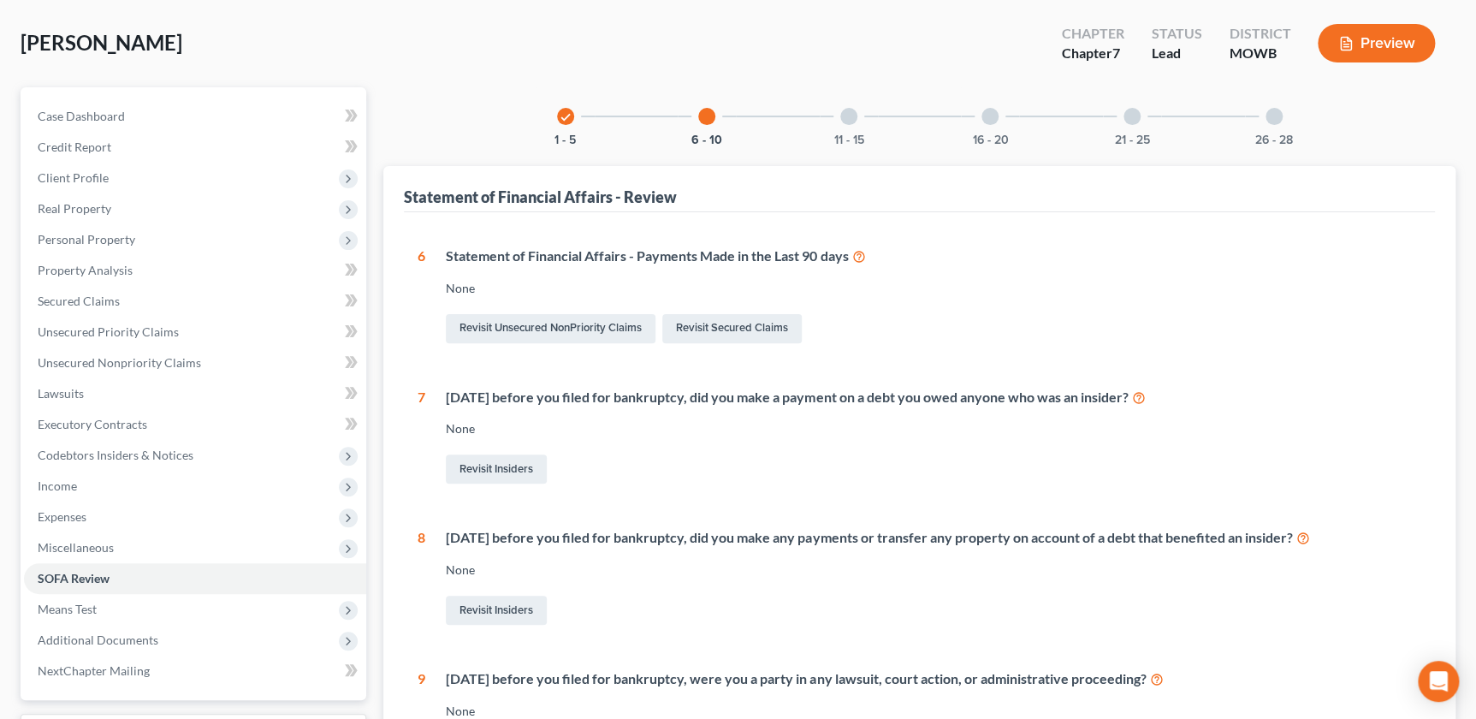
click at [841, 124] on div "11 - 15" at bounding box center [849, 116] width 58 height 58
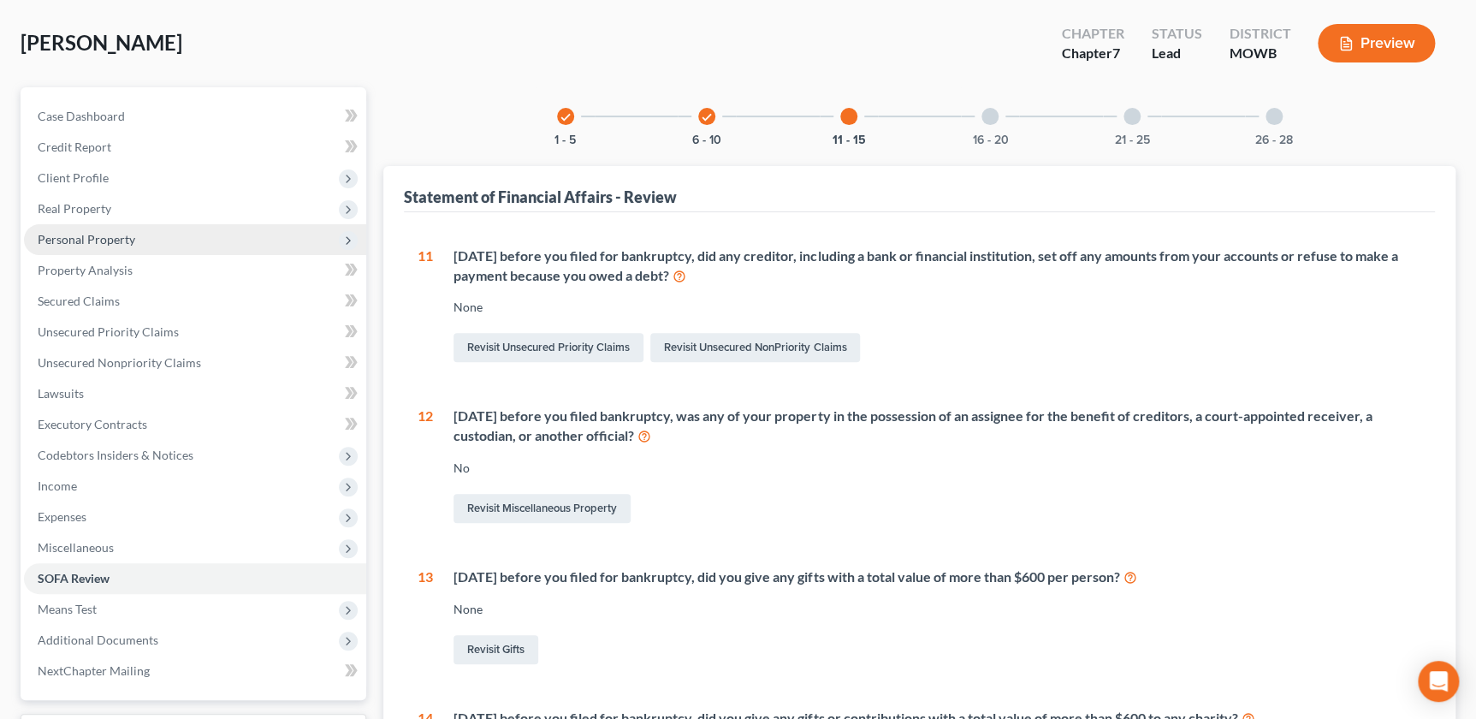
click at [104, 248] on span "Personal Property" at bounding box center [195, 239] width 342 height 31
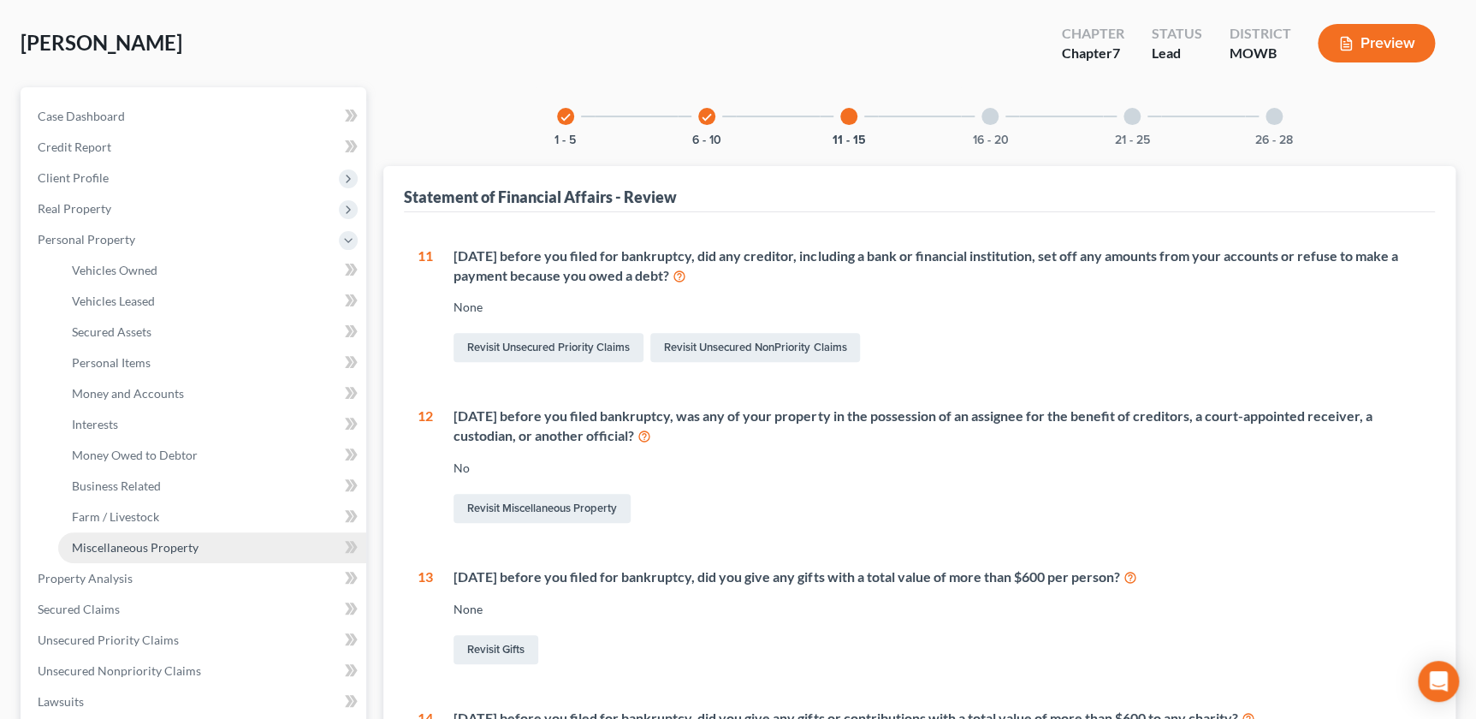
click at [132, 549] on span "Miscellaneous Property" at bounding box center [135, 547] width 127 height 15
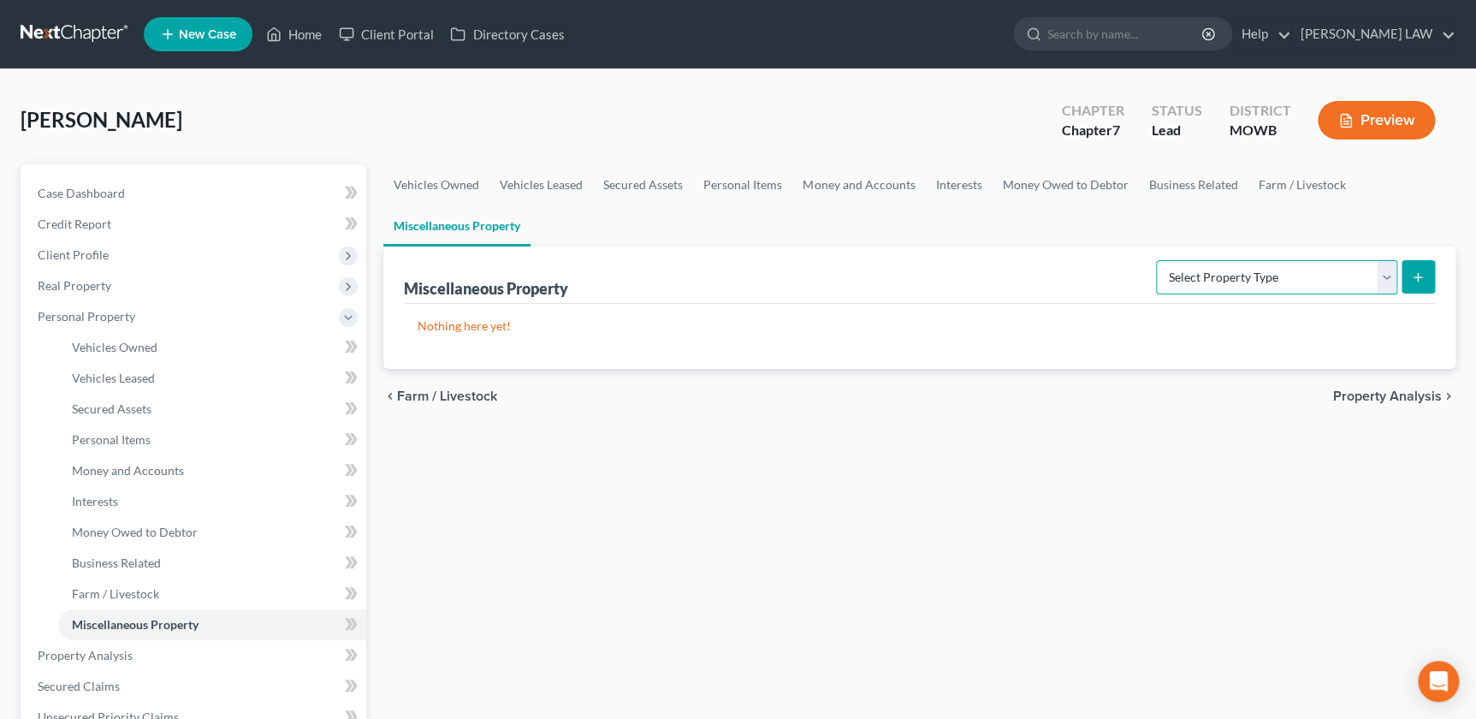
click at [1305, 277] on select "Select Property Type Assigned for Creditor Benefit [DATE] Holding for Another N…" at bounding box center [1276, 277] width 241 height 34
select select "transferred"
click at [1156, 260] on select "Select Property Type Assigned for Creditor Benefit [DATE] Holding for Another N…" at bounding box center [1276, 277] width 241 height 34
click at [1412, 274] on icon "submit" at bounding box center [1418, 277] width 14 height 14
select select "Ordinary (within 2 years)"
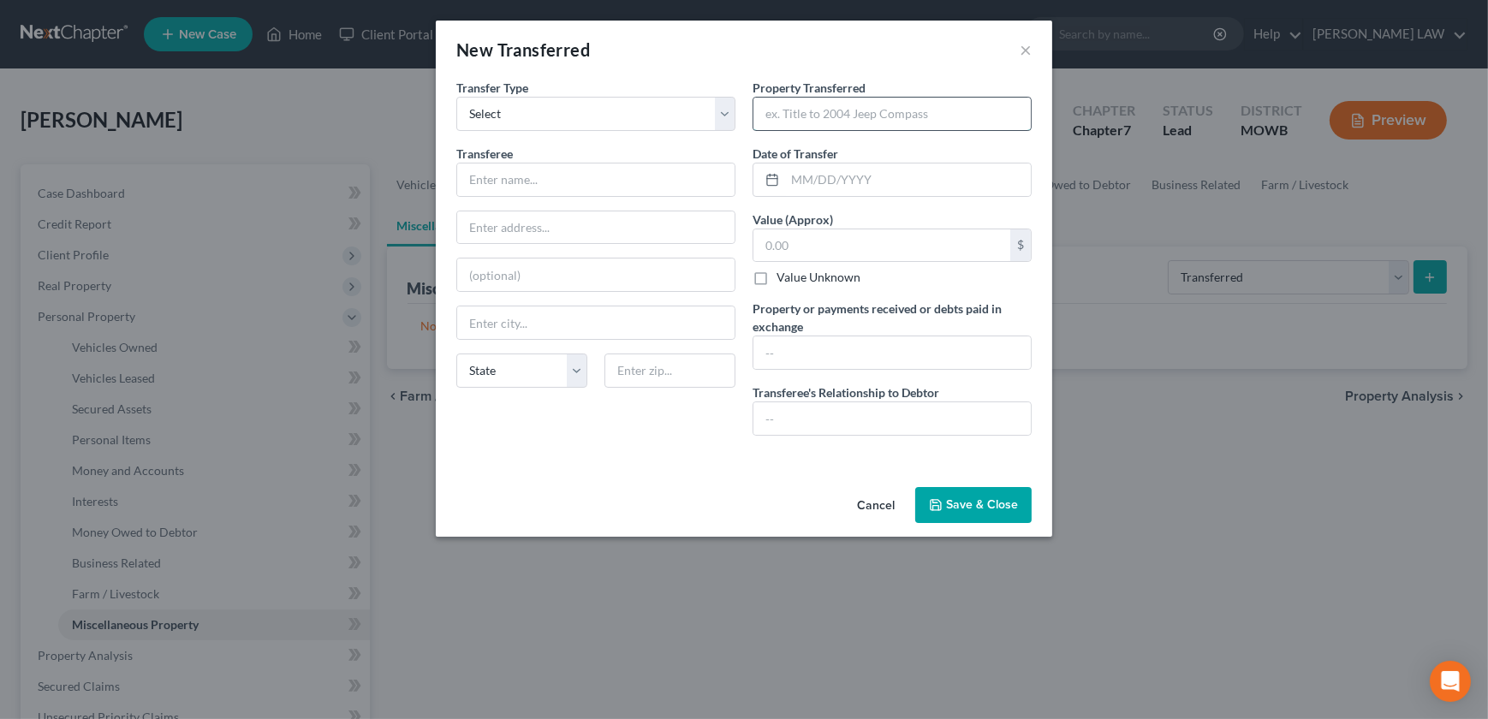
click at [892, 113] on input "text" at bounding box center [891, 114] width 277 height 33
click at [840, 93] on span "Property Transferred" at bounding box center [808, 87] width 113 height 15
click at [840, 103] on div at bounding box center [891, 114] width 279 height 34
click at [810, 109] on input "text" at bounding box center [891, 114] width 277 height 33
click at [774, 99] on div at bounding box center [891, 114] width 279 height 34
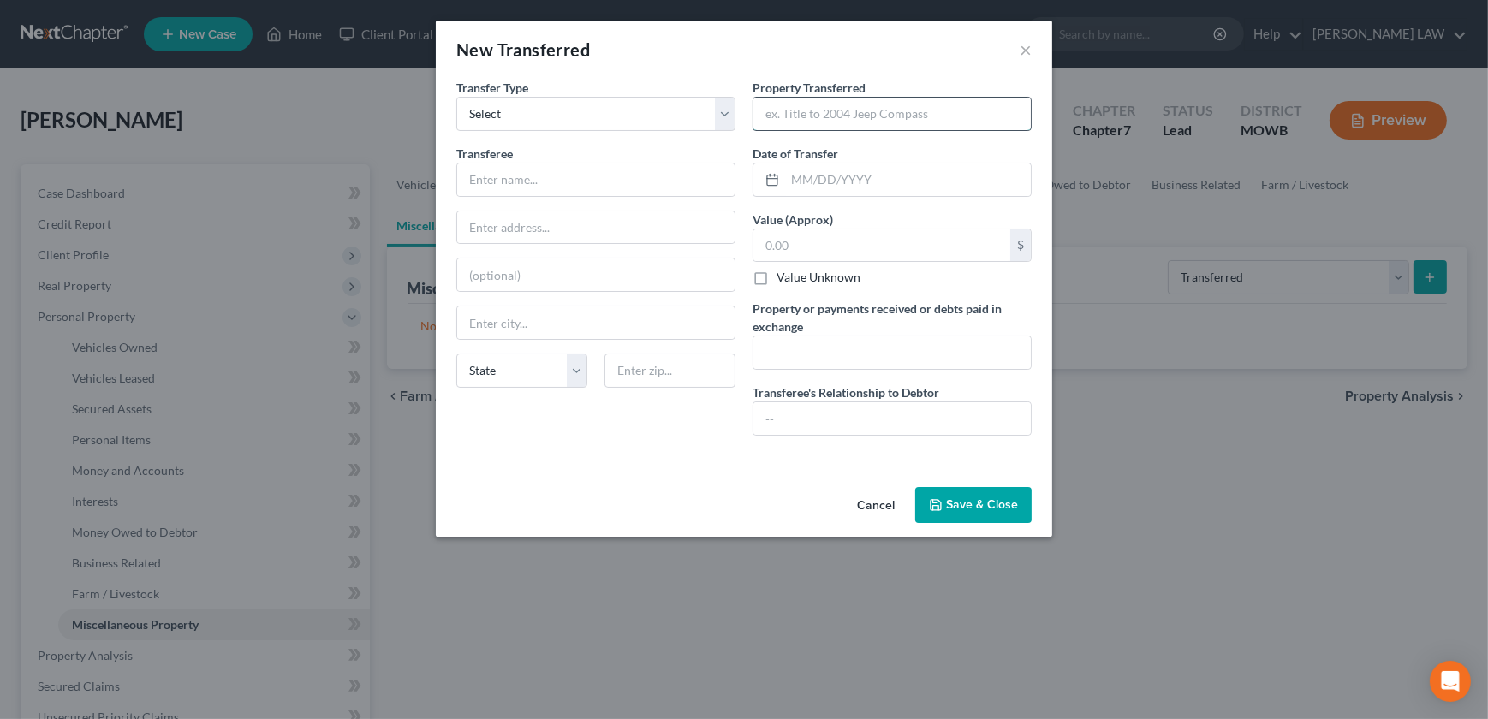
click at [780, 122] on input "text" at bounding box center [891, 114] width 277 height 33
type input "2021 Tracker 800 SX Crew"
type input "[DATE]"
type input "10,000"
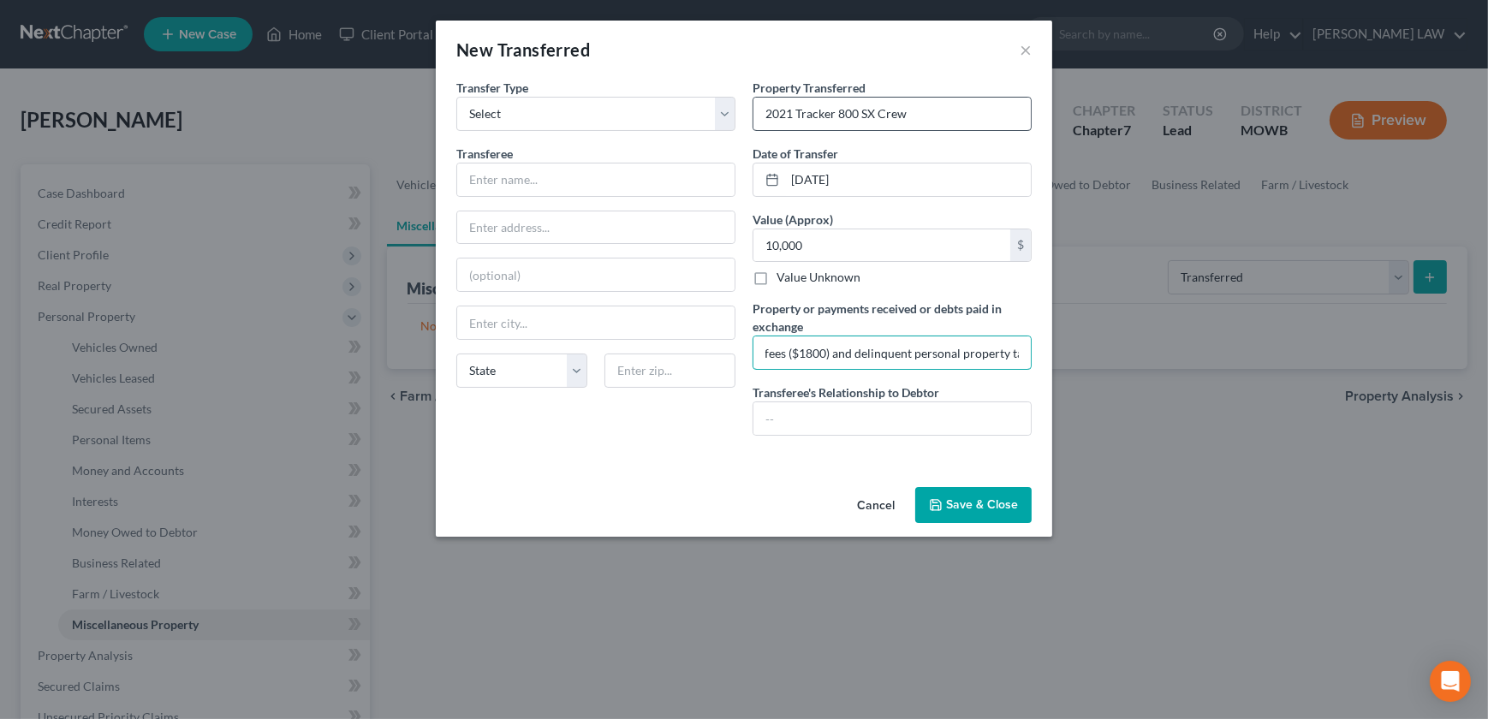
scroll to position [0, 605]
type input "Debtor received $10,000 for the sale of the Tracker. She used the money to pay …"
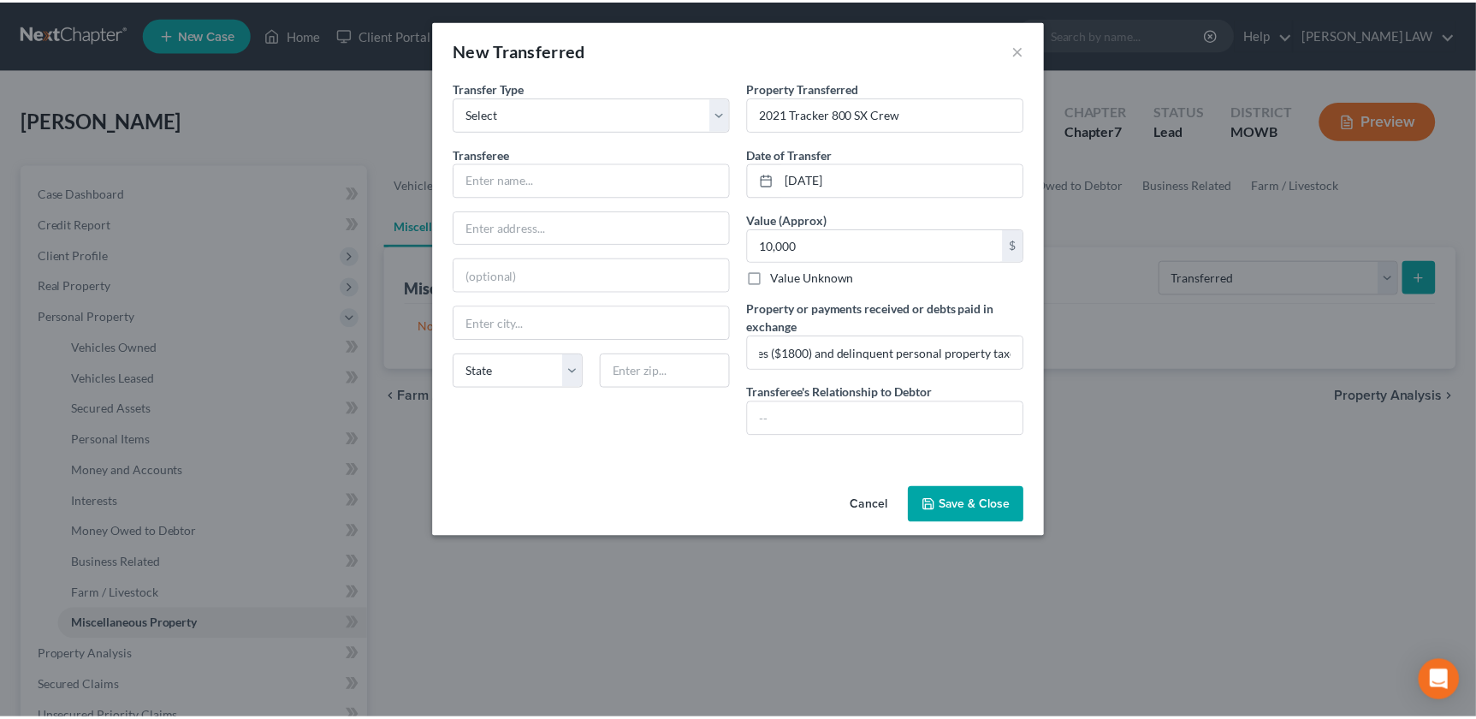
scroll to position [0, 0]
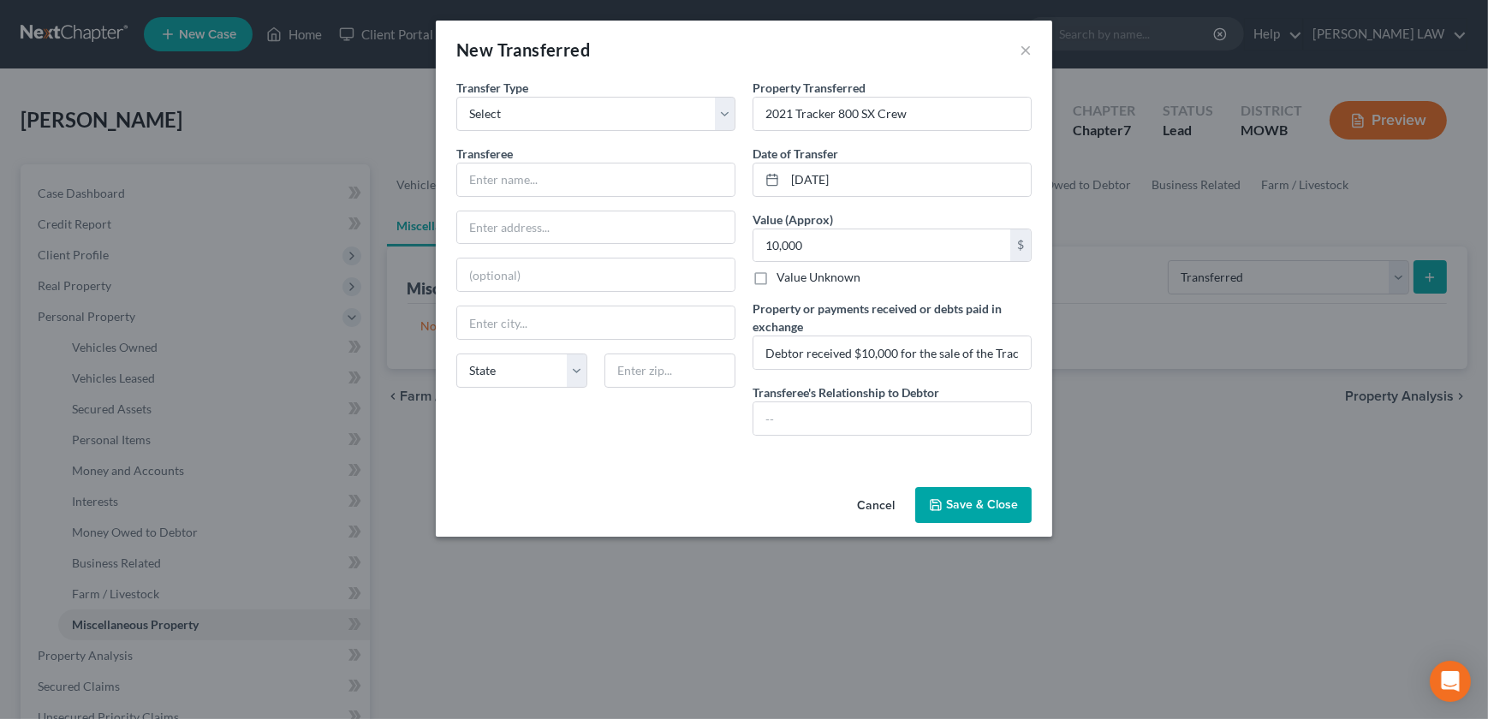
click at [719, 474] on div "An exemption set must first be selected from the Filing Information section. Tr…" at bounding box center [744, 279] width 616 height 401
click at [966, 503] on button "Save & Close" at bounding box center [973, 505] width 116 height 36
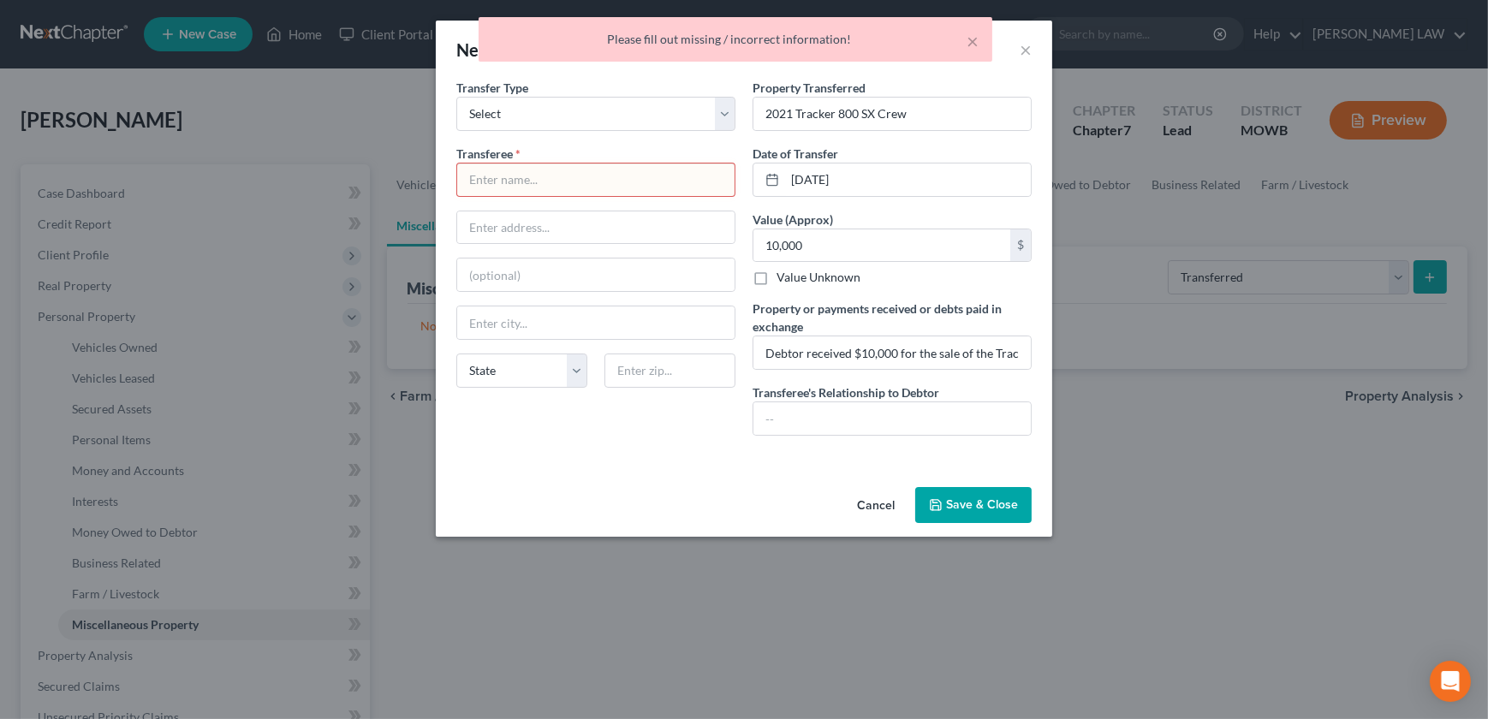
click at [538, 181] on input "text" at bounding box center [595, 179] width 277 height 33
type input "x"
click at [975, 509] on button "Save & Close" at bounding box center [973, 505] width 116 height 36
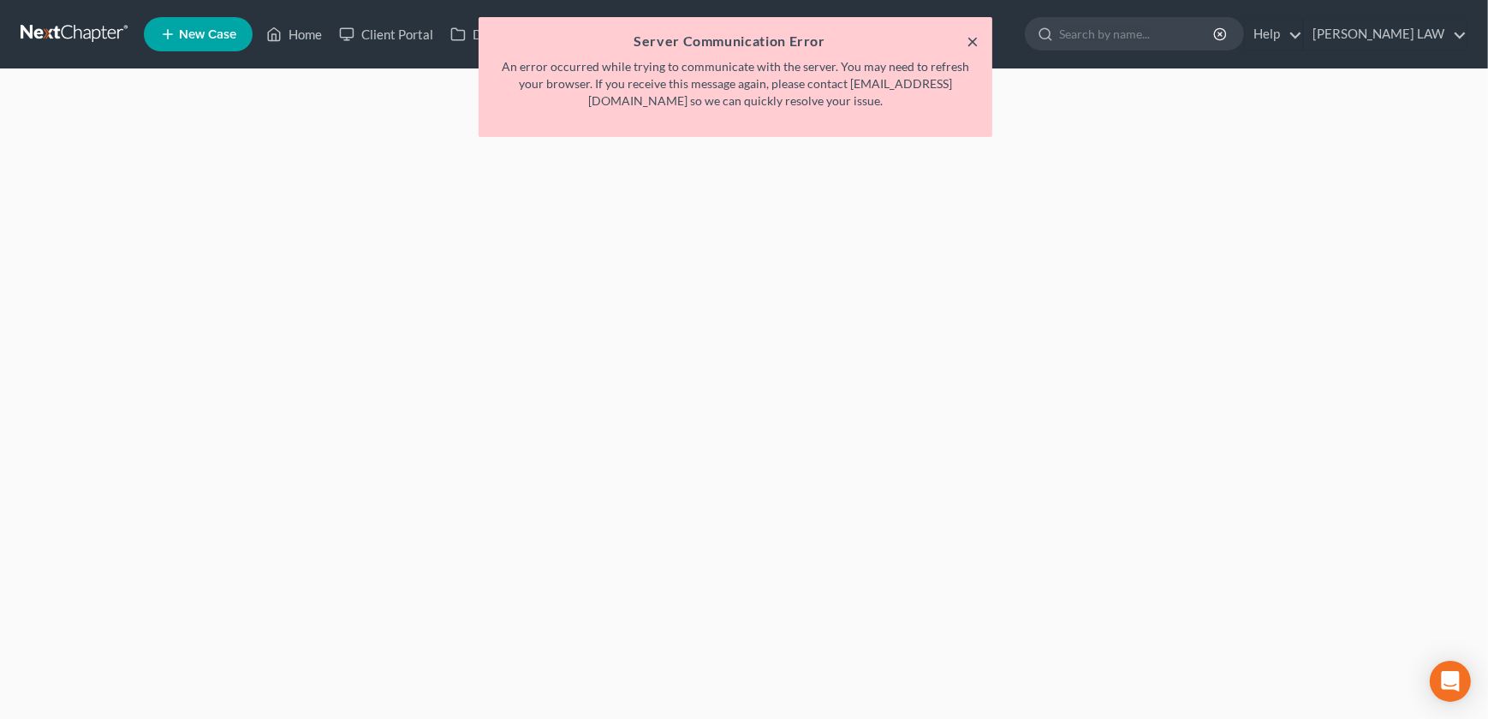
click at [972, 44] on button "×" at bounding box center [972, 41] width 12 height 21
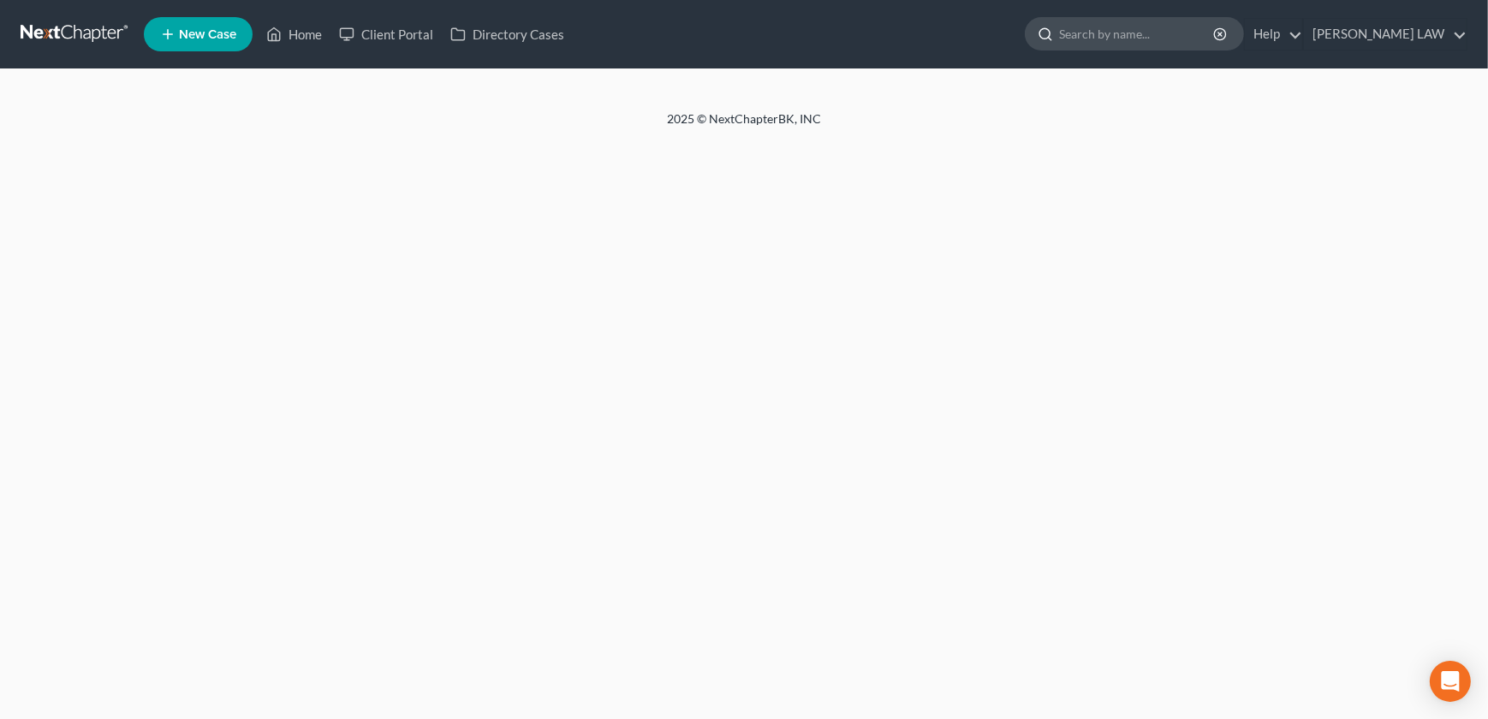
click at [1156, 40] on input "search" at bounding box center [1137, 34] width 157 height 32
type input "[PERSON_NAME]"
click at [303, 25] on link "Home" at bounding box center [294, 34] width 73 height 31
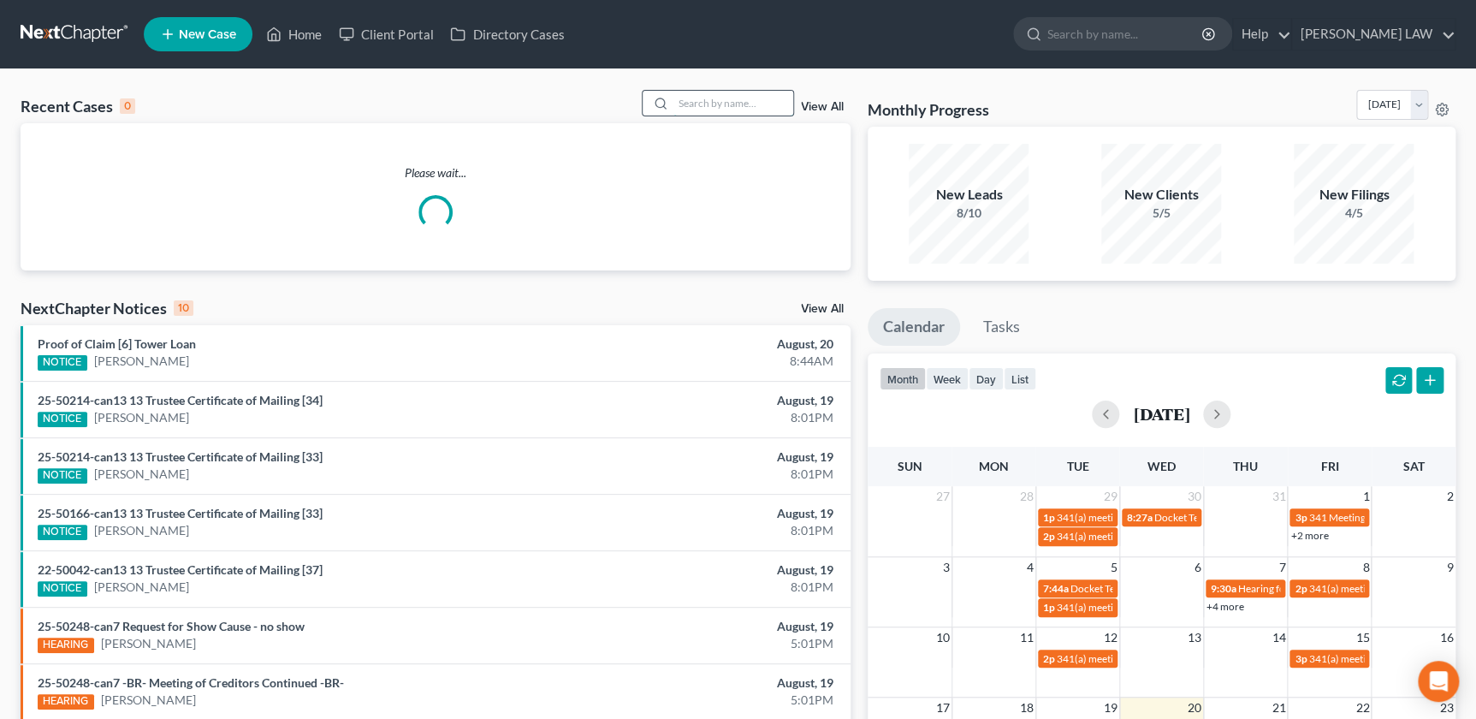
click at [707, 104] on input "search" at bounding box center [734, 103] width 120 height 25
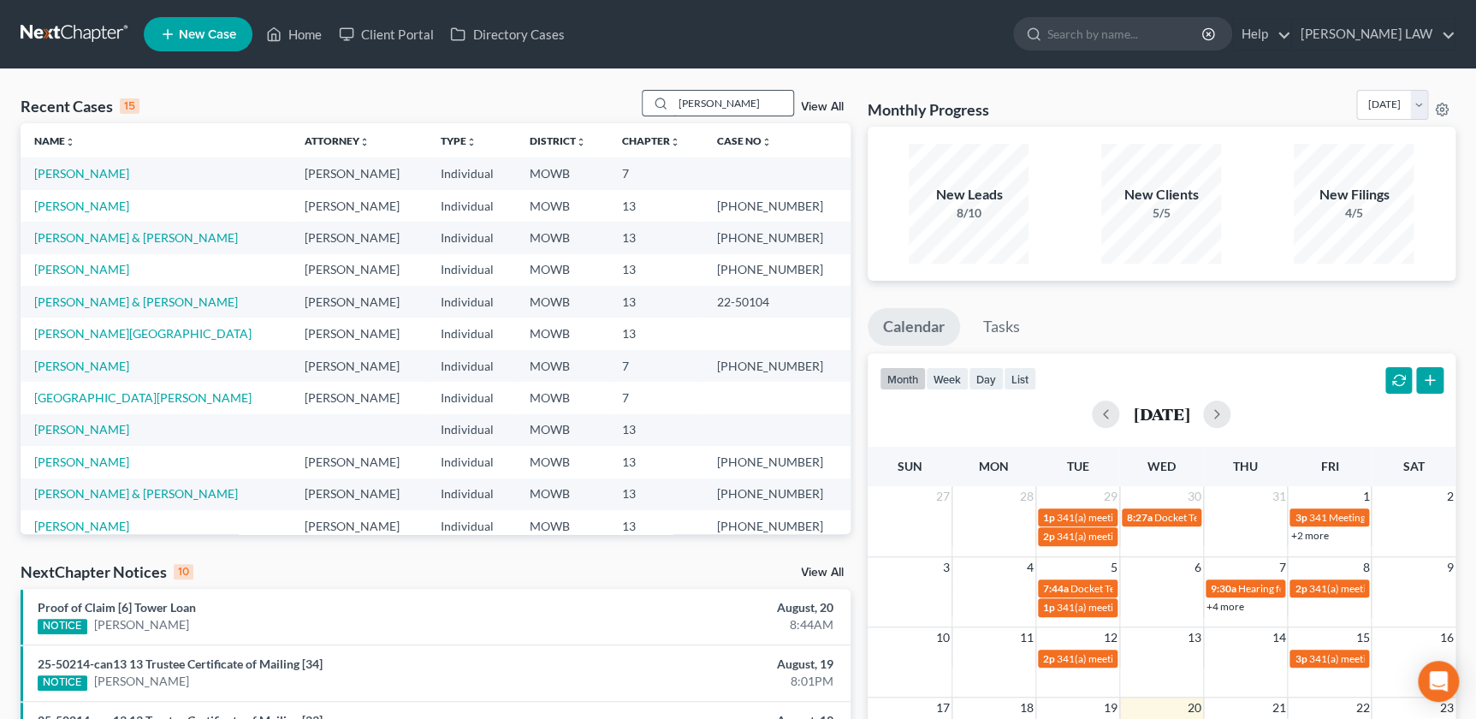
type input "[PERSON_NAME]"
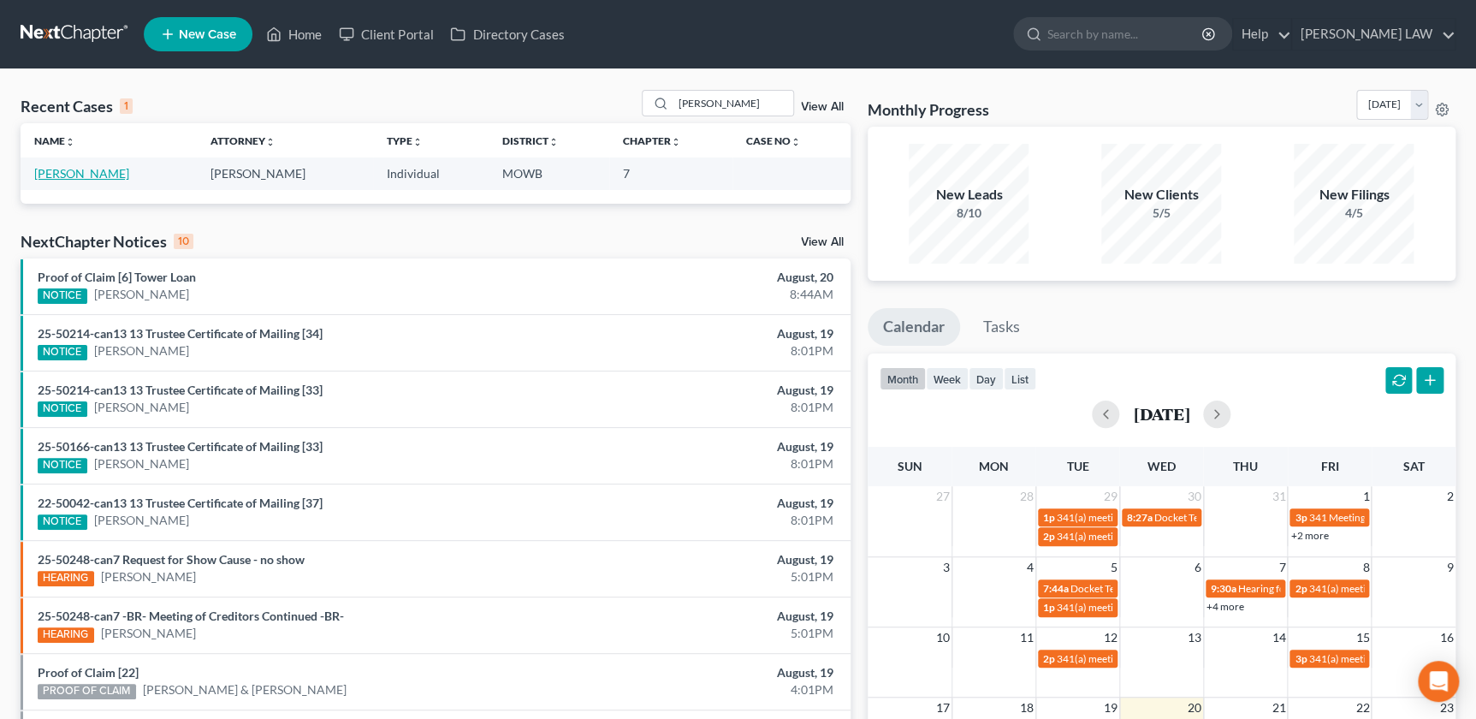
click at [104, 175] on link "[PERSON_NAME]" at bounding box center [81, 173] width 95 height 15
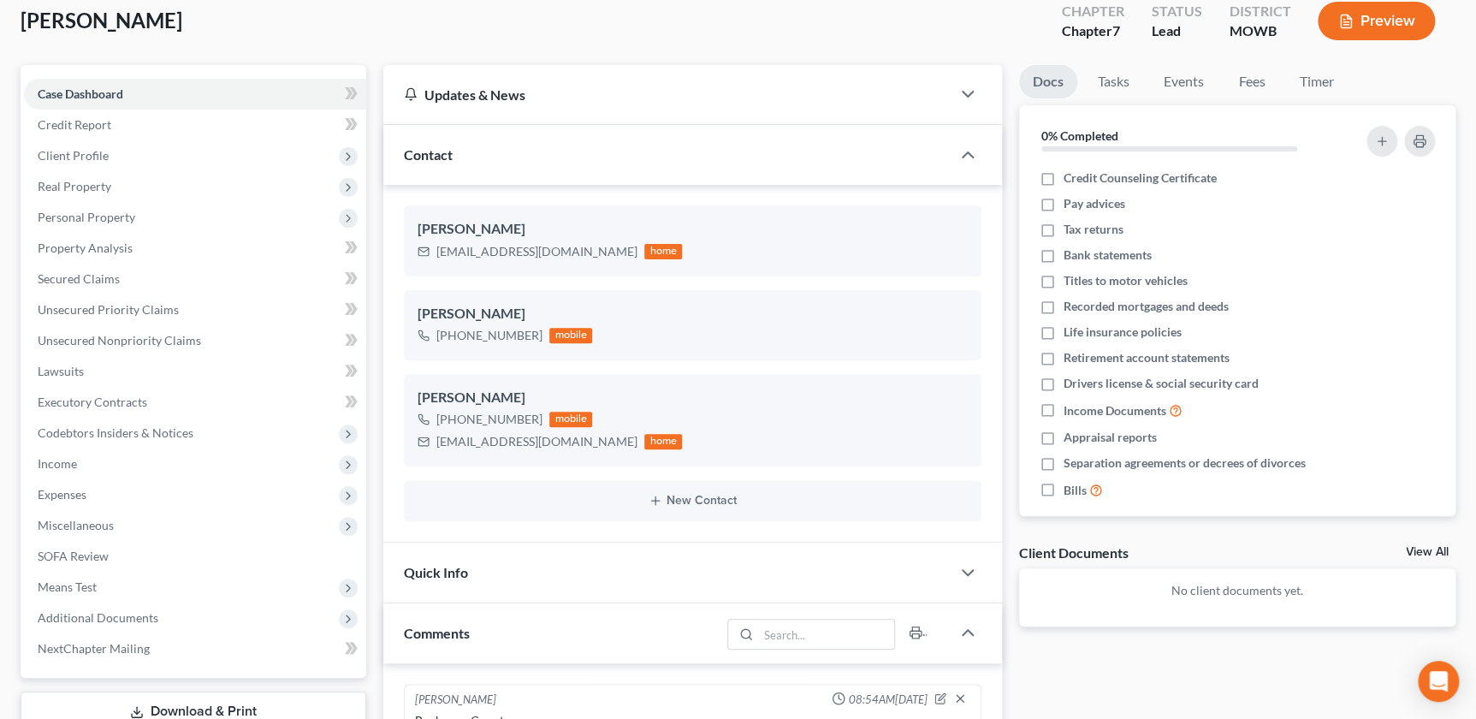
scroll to position [272, 0]
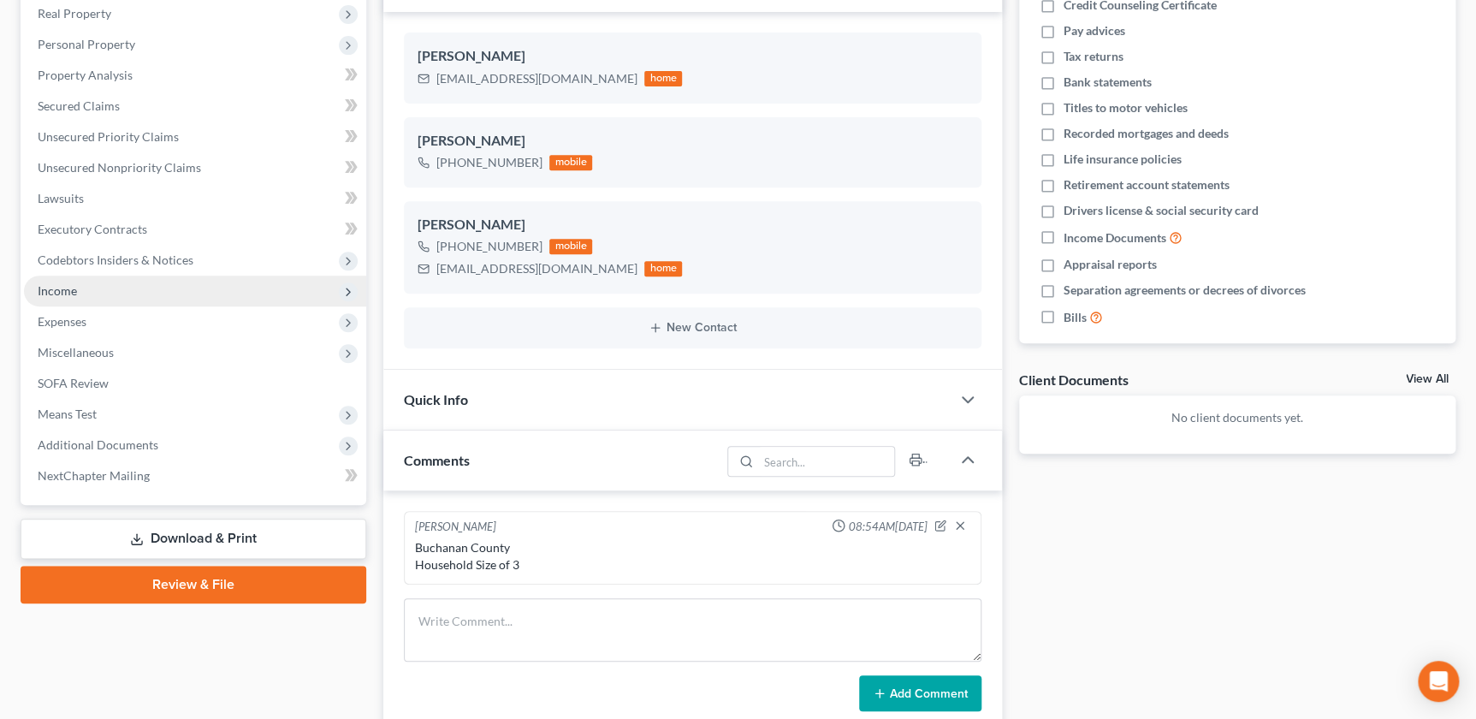
click at [81, 280] on span "Income" at bounding box center [195, 291] width 342 height 31
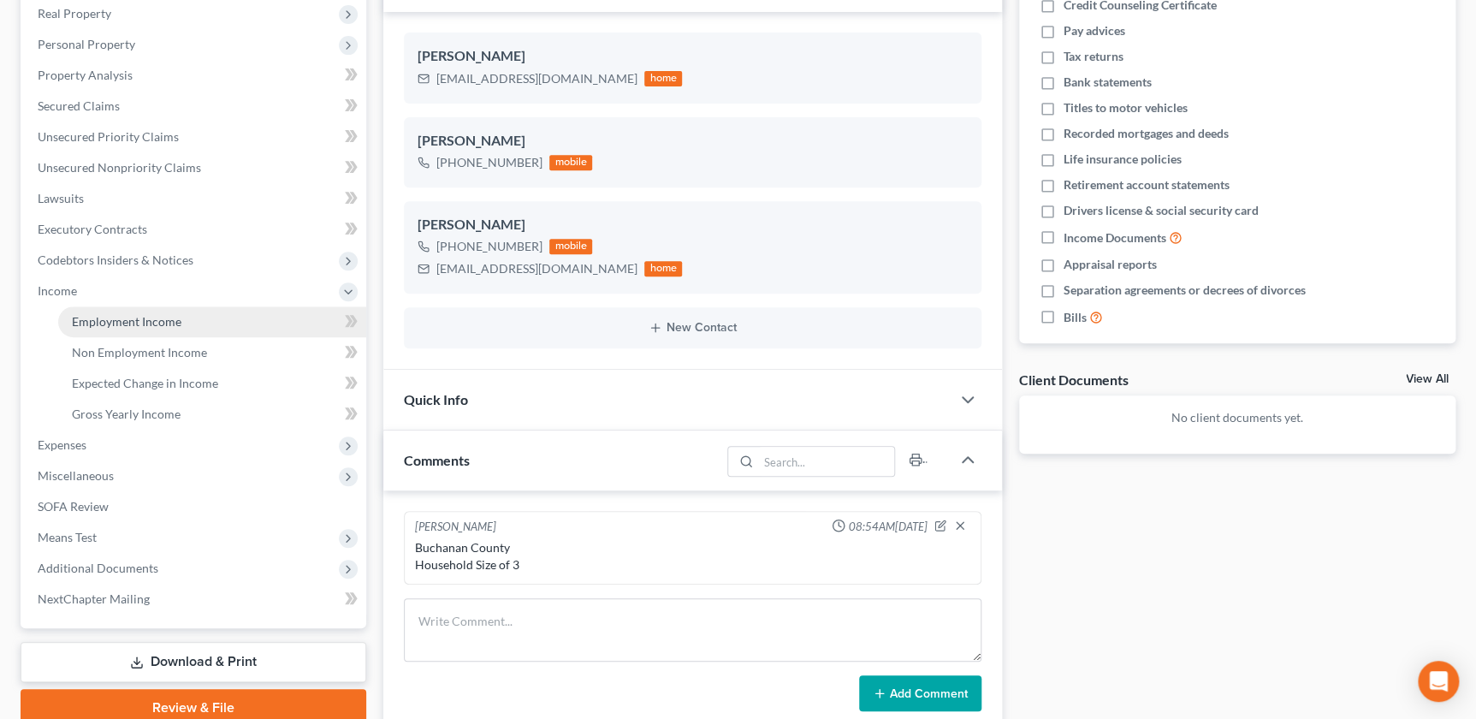
click at [114, 323] on span "Employment Income" at bounding box center [127, 321] width 110 height 15
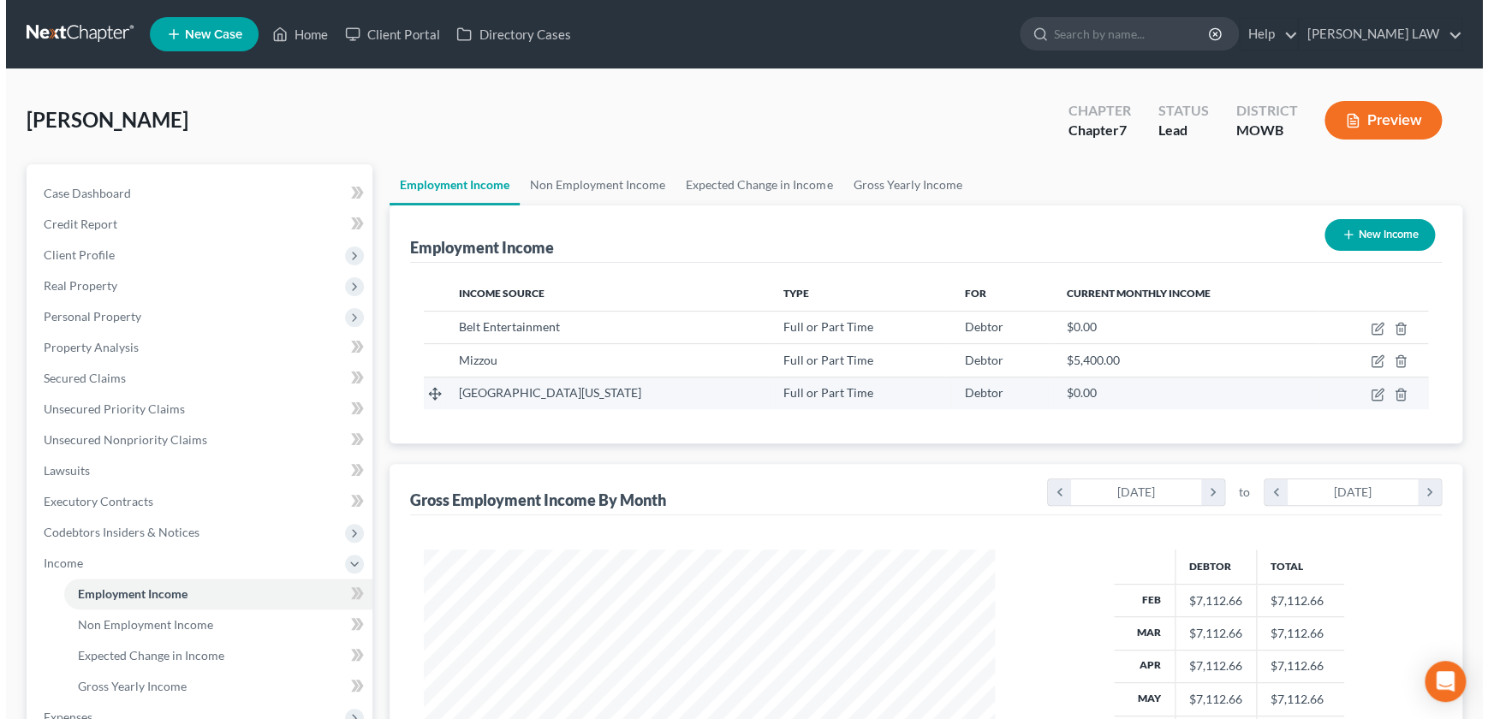
scroll to position [306, 605]
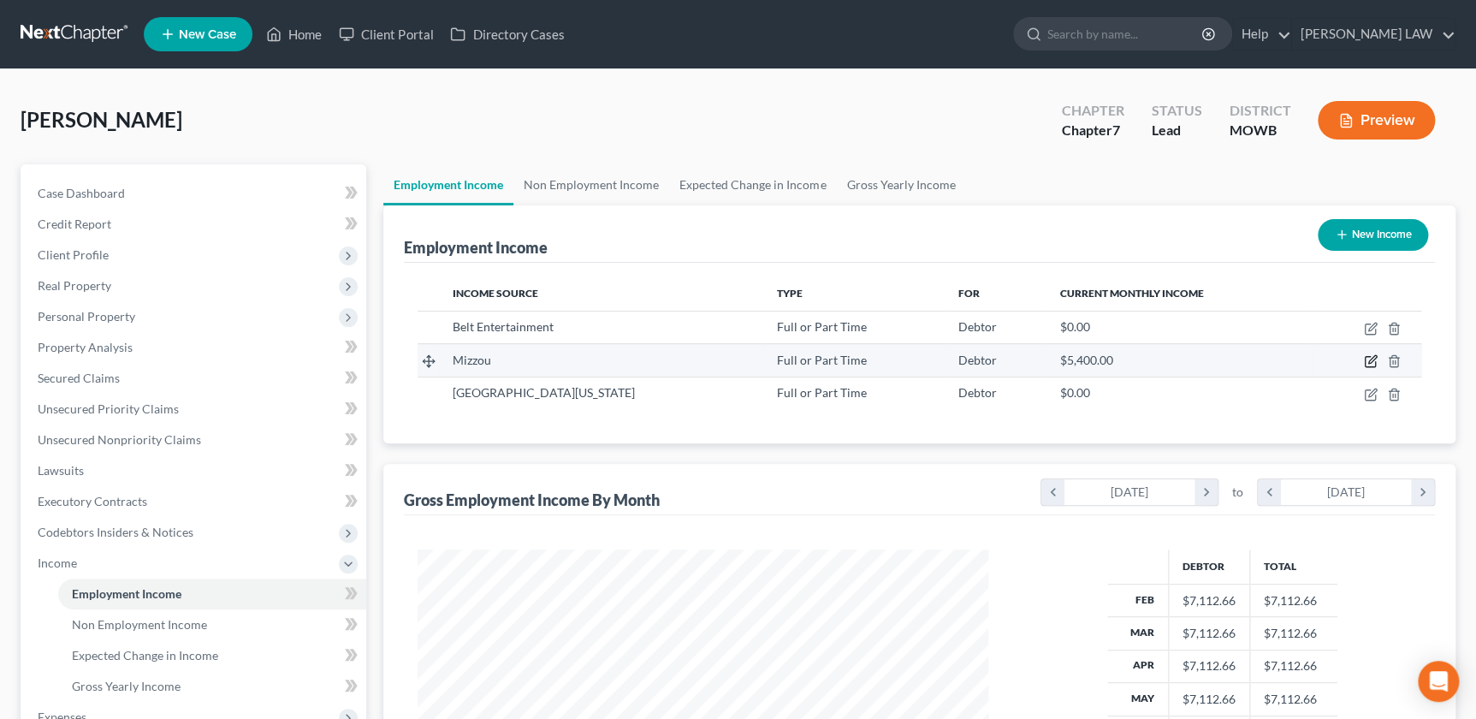
click at [1376, 358] on icon "button" at bounding box center [1371, 361] width 14 height 14
select select "0"
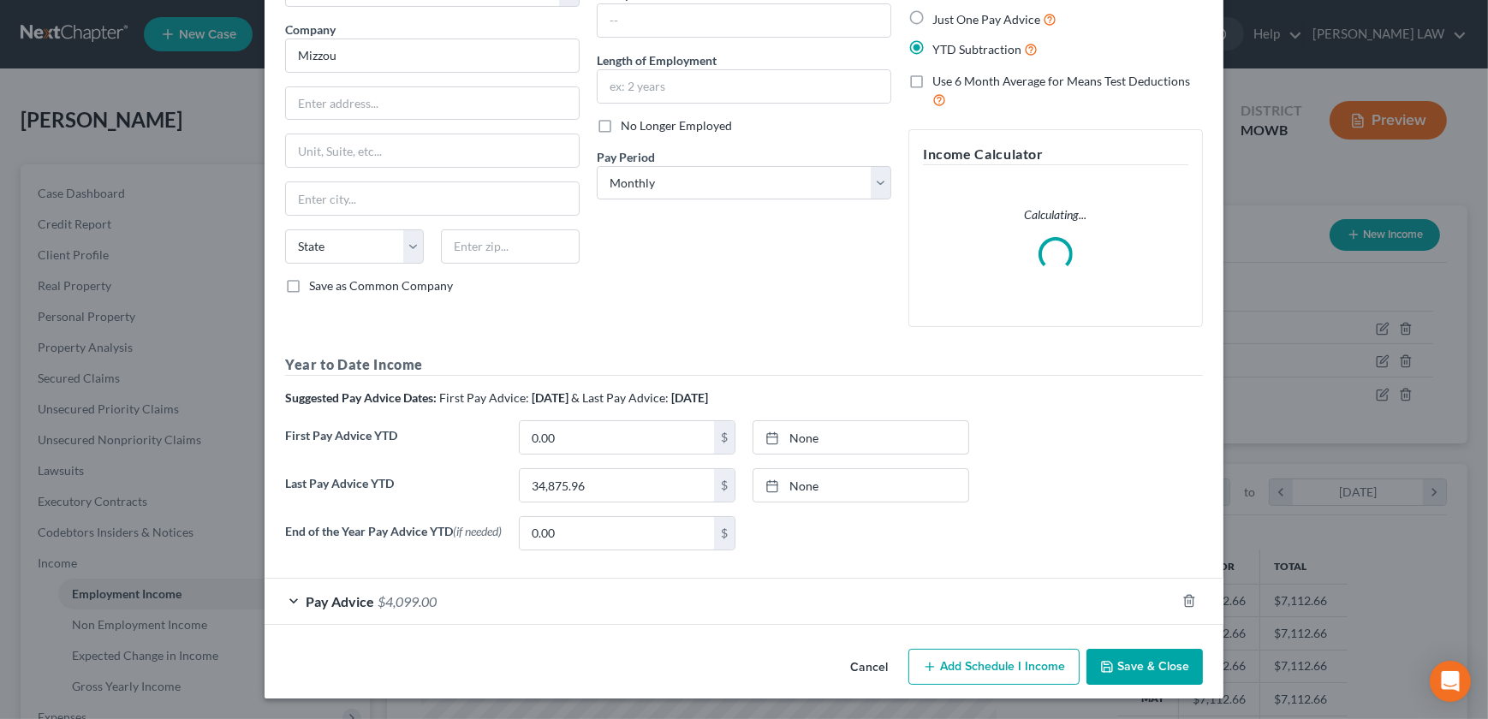
scroll to position [127, 0]
click at [521, 616] on div "Pay Advice $4,099.00" at bounding box center [719, 601] width 911 height 45
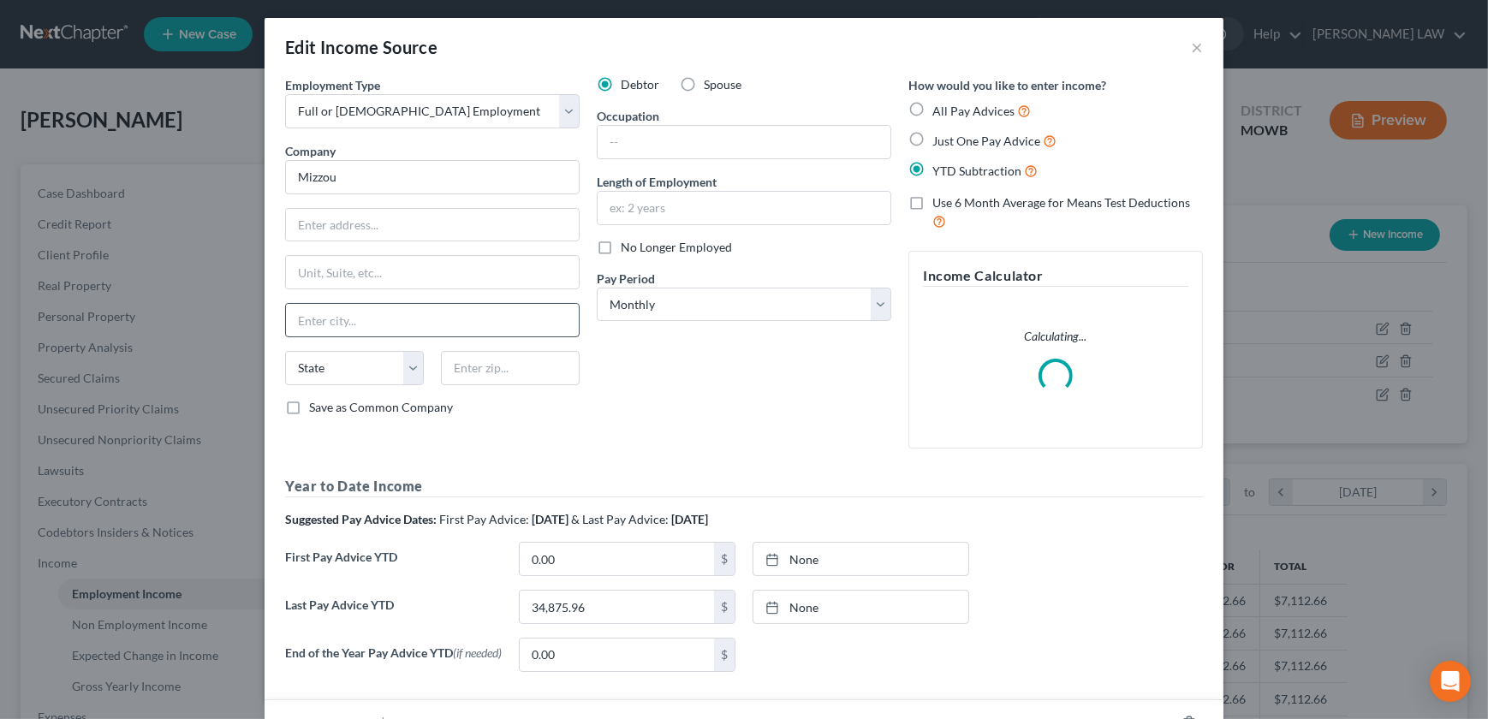
scroll to position [0, 0]
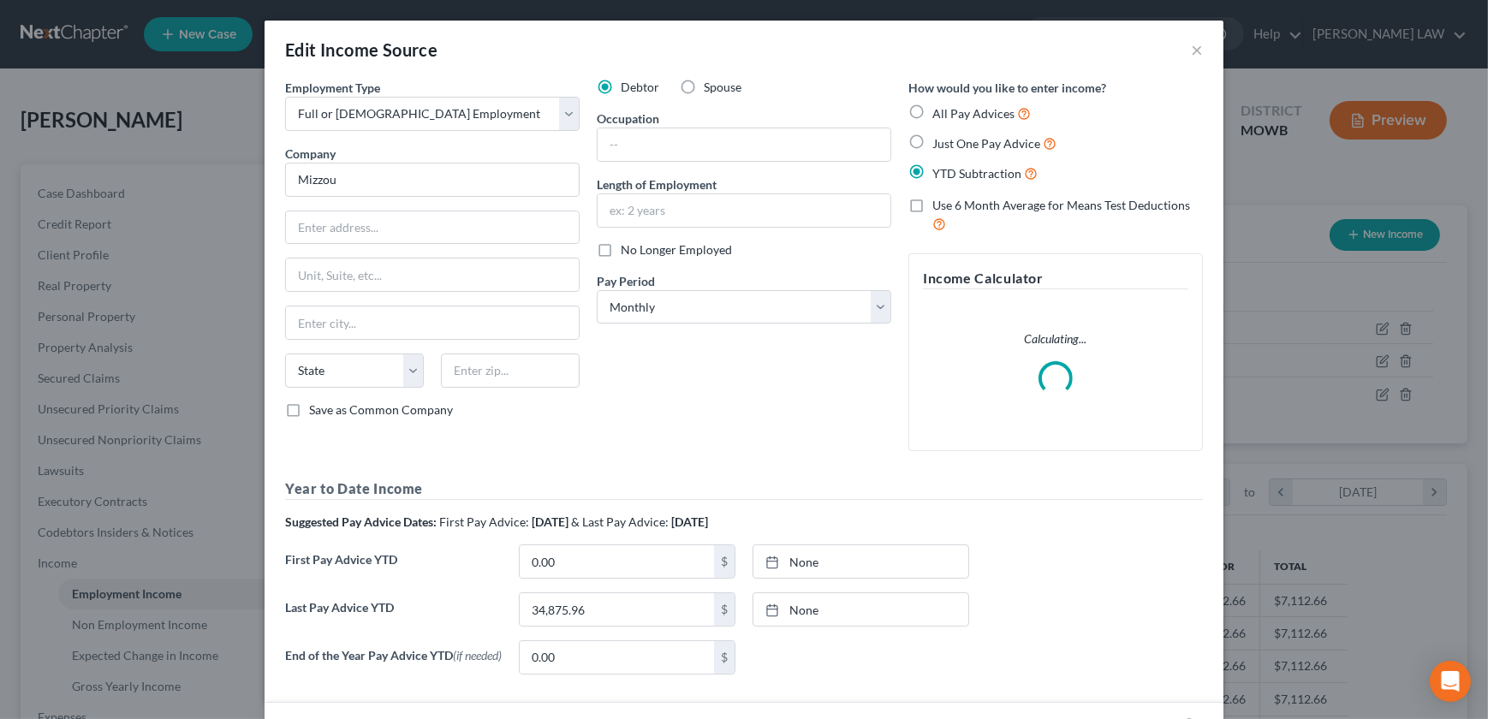
click at [319, 205] on div "Employment Type * Select Full or Part Time Employment Self Employment Company *…" at bounding box center [432, 272] width 312 height 386
drag, startPoint x: 347, startPoint y: 191, endPoint x: 262, endPoint y: 172, distance: 87.6
click at [256, 180] on div "Edit Income Source × Employment Type * Select Full or Part Time Employment Self…" at bounding box center [744, 359] width 1488 height 719
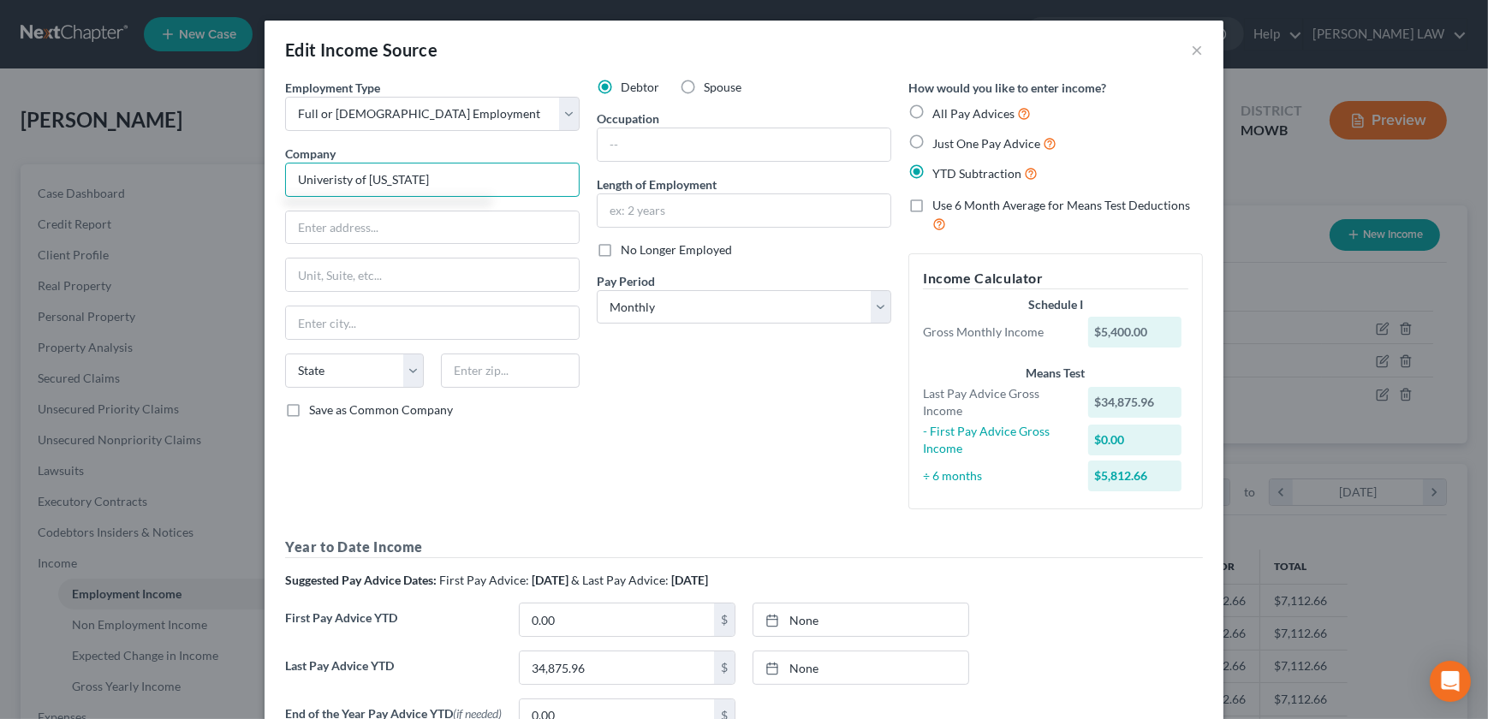
type input "Univeristy of MIssouri"
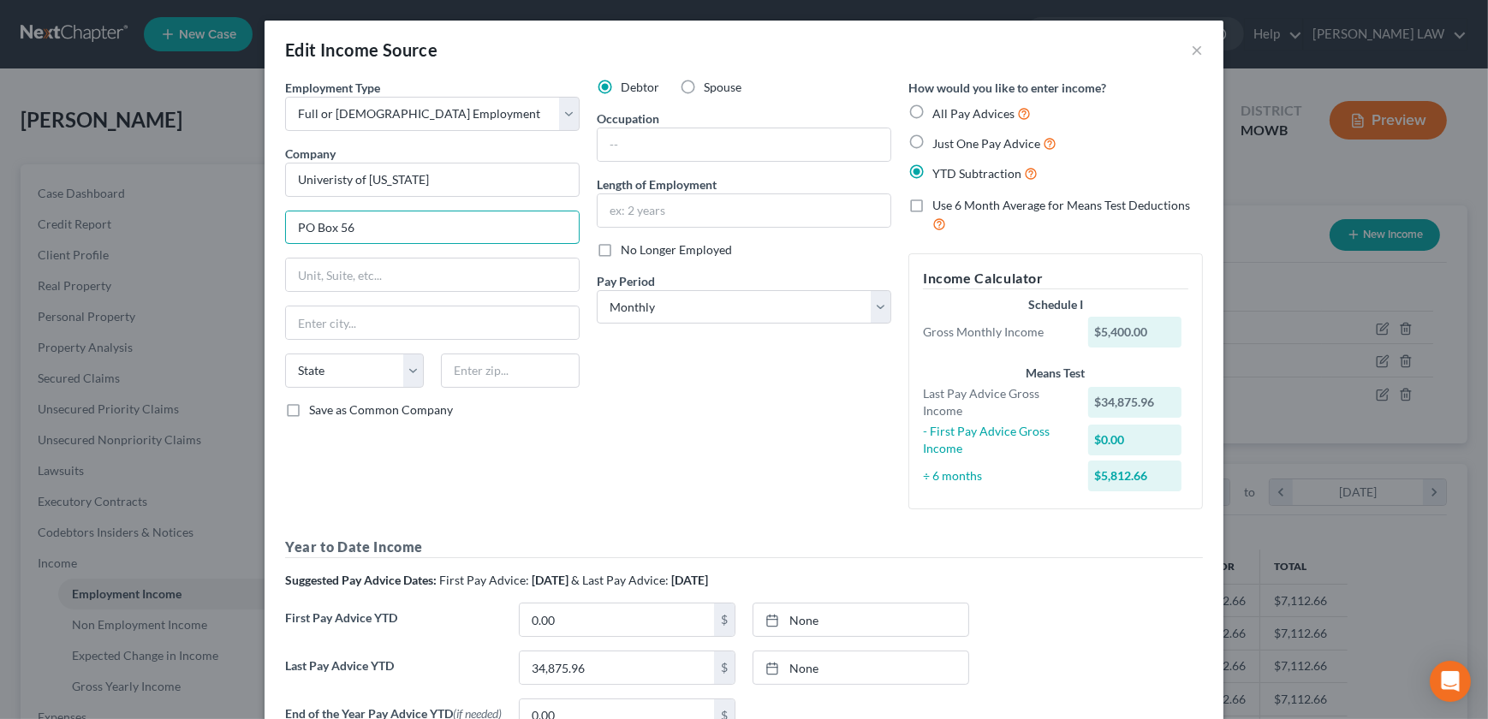
type input "PO Box 56"
type input "65205"
type input "Columbia"
select select "26"
click at [741, 120] on div "Occupation" at bounding box center [744, 136] width 294 height 52
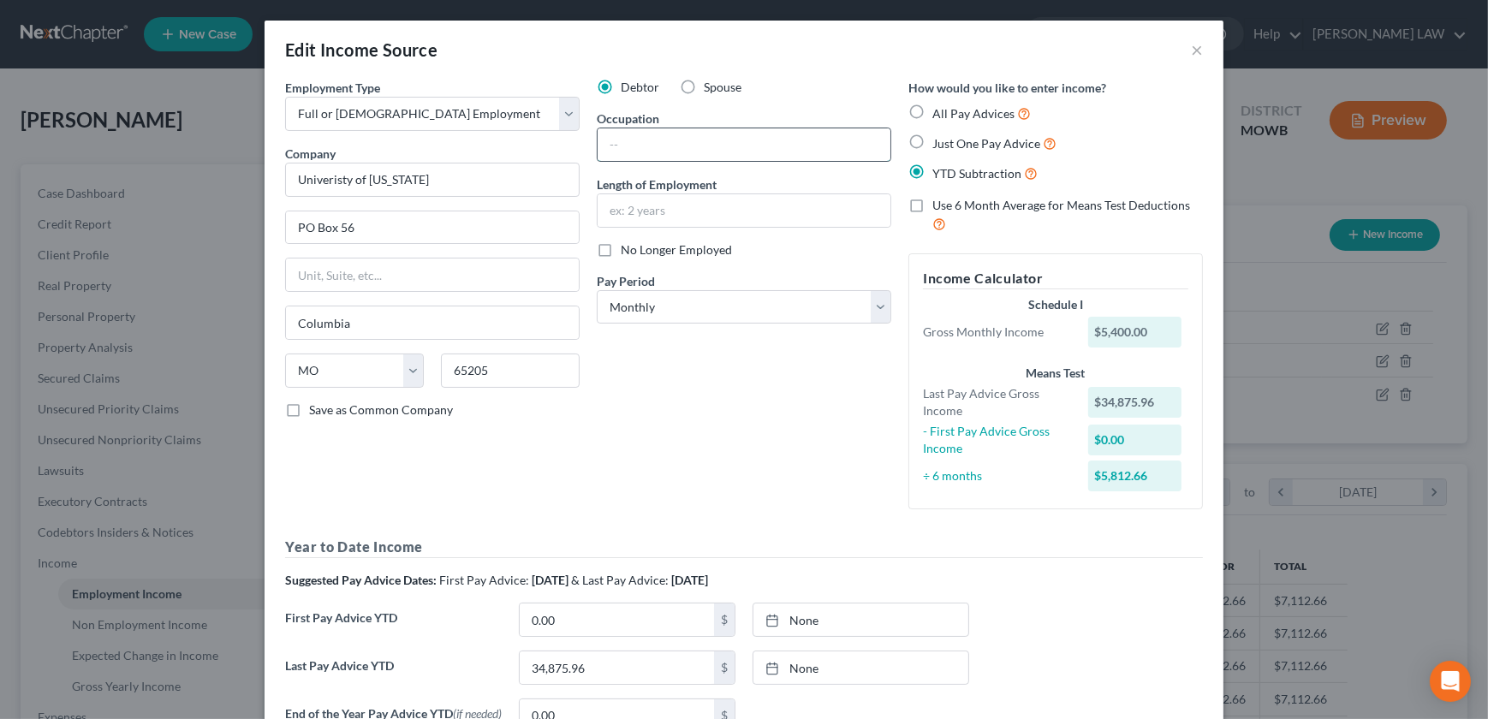
click at [728, 153] on input "text" at bounding box center [743, 144] width 293 height 33
type input "Education"
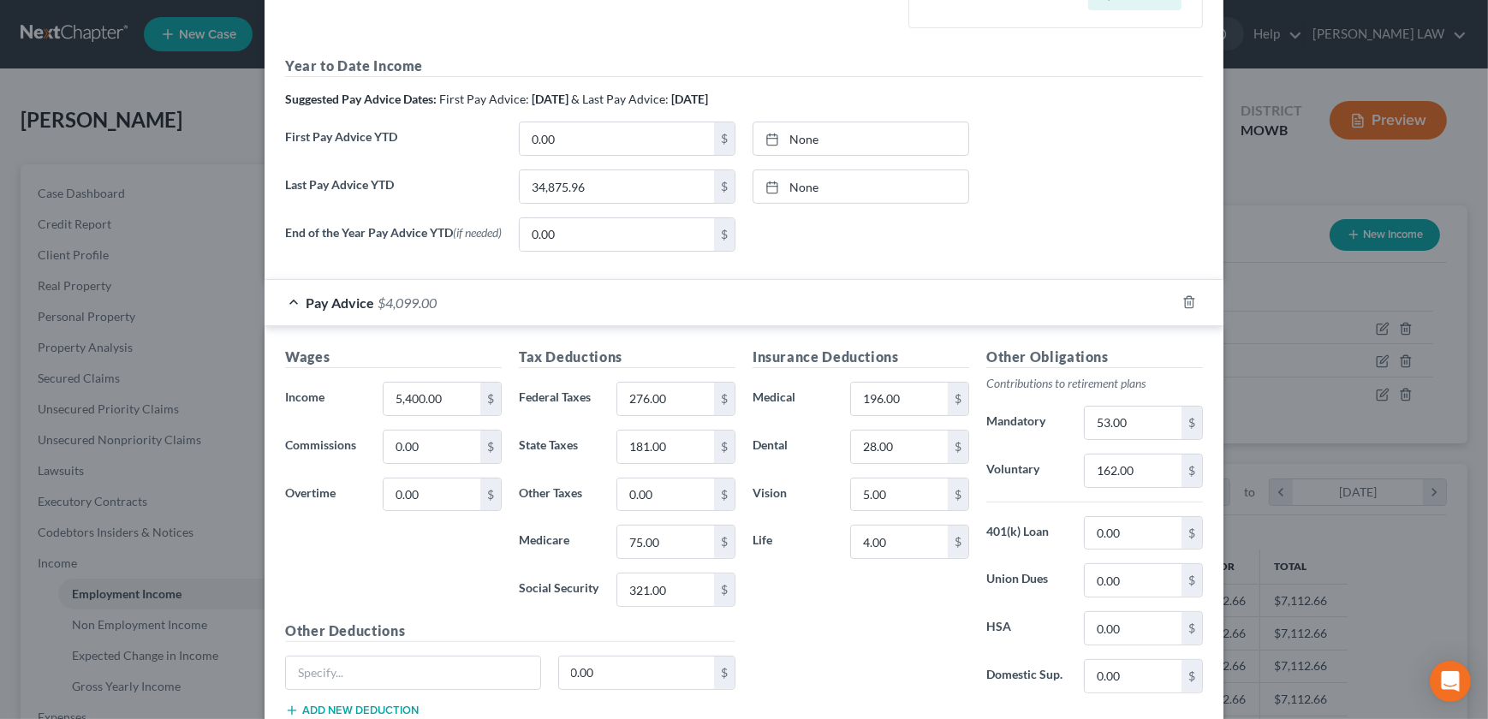
scroll to position [486, 0]
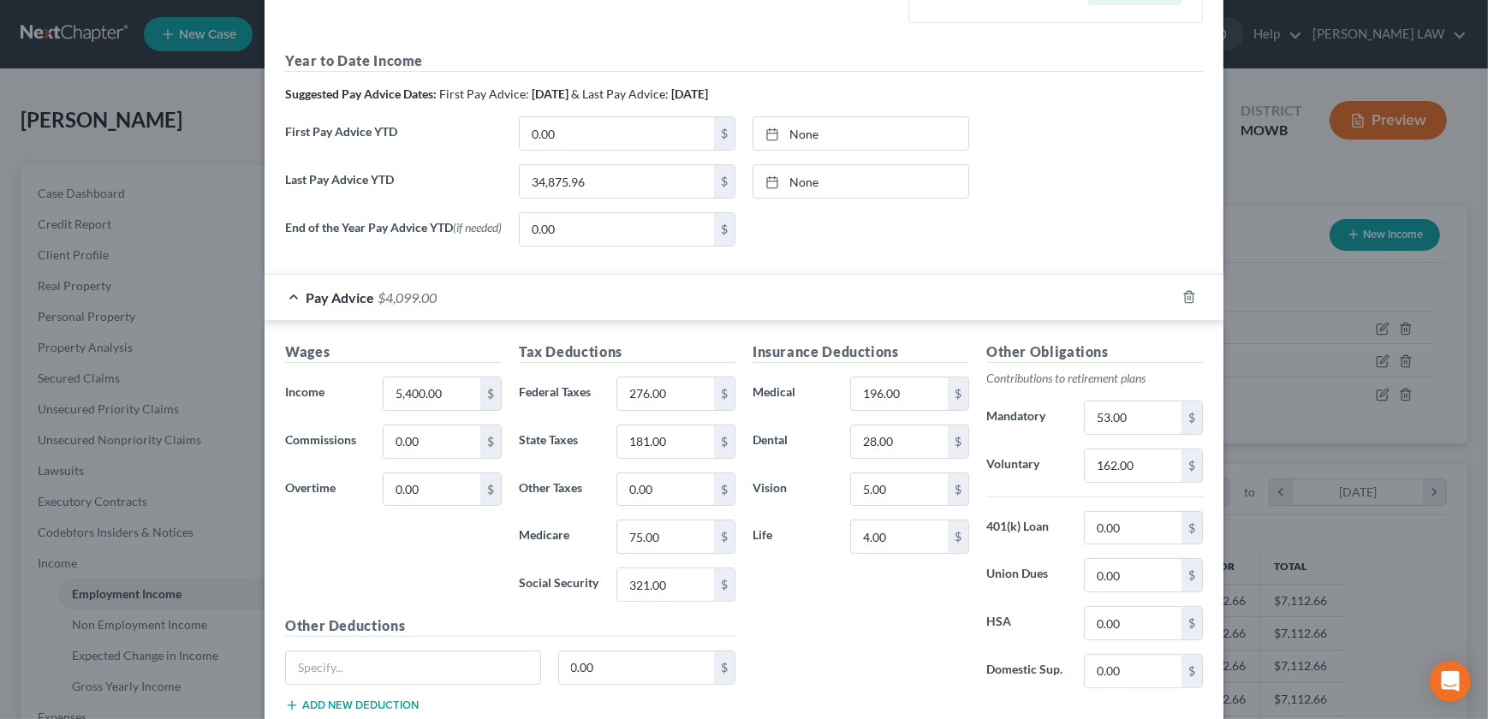
type input "6 years"
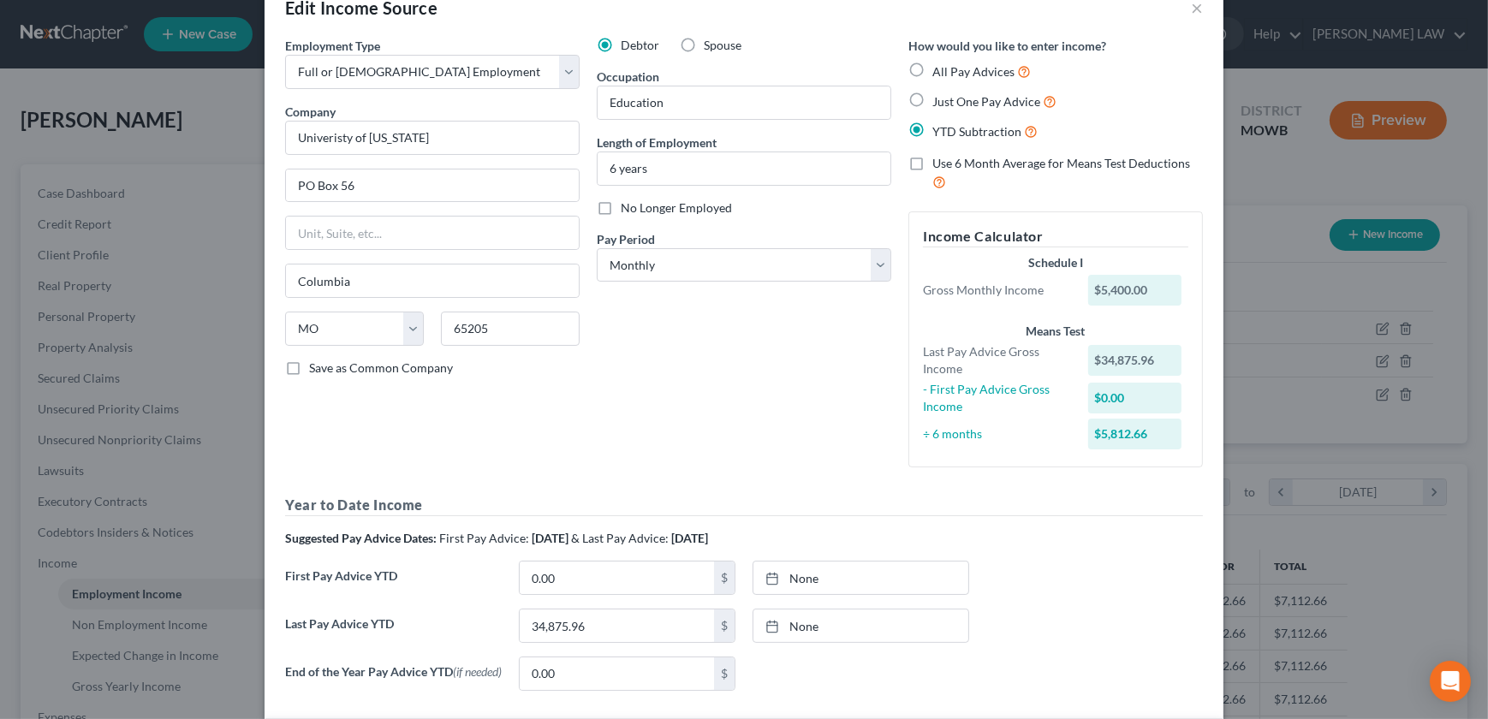
scroll to position [0, 0]
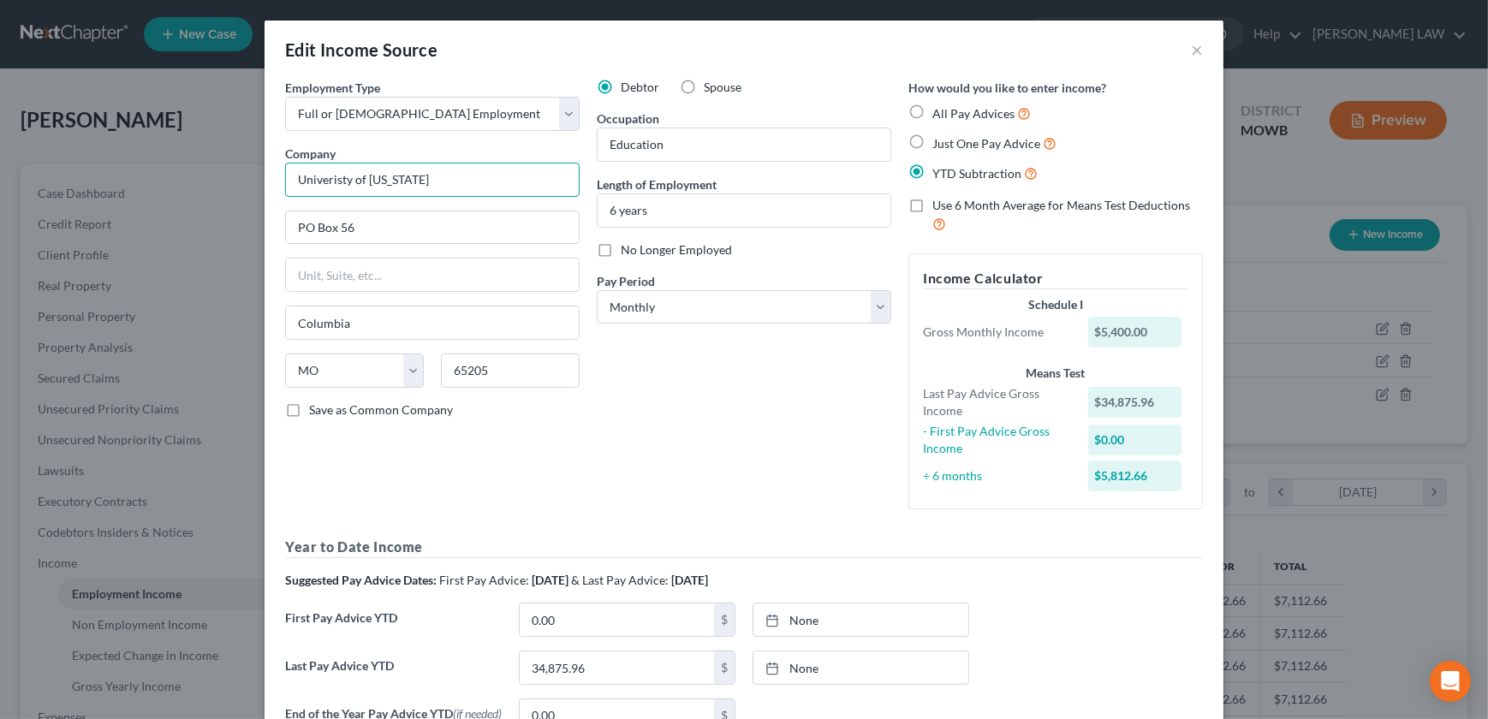
drag, startPoint x: 469, startPoint y: 186, endPoint x: 258, endPoint y: 187, distance: 211.4
click at [264, 187] on div "Employment Type * Select Full or Part Time Employment Self Employment Company *…" at bounding box center [743, 661] width 959 height 1164
type input "University of Missouri"
click at [821, 422] on div "Debtor Spouse Occupation Education Length of Employment 6 years No Longer Emplo…" at bounding box center [744, 301] width 312 height 444
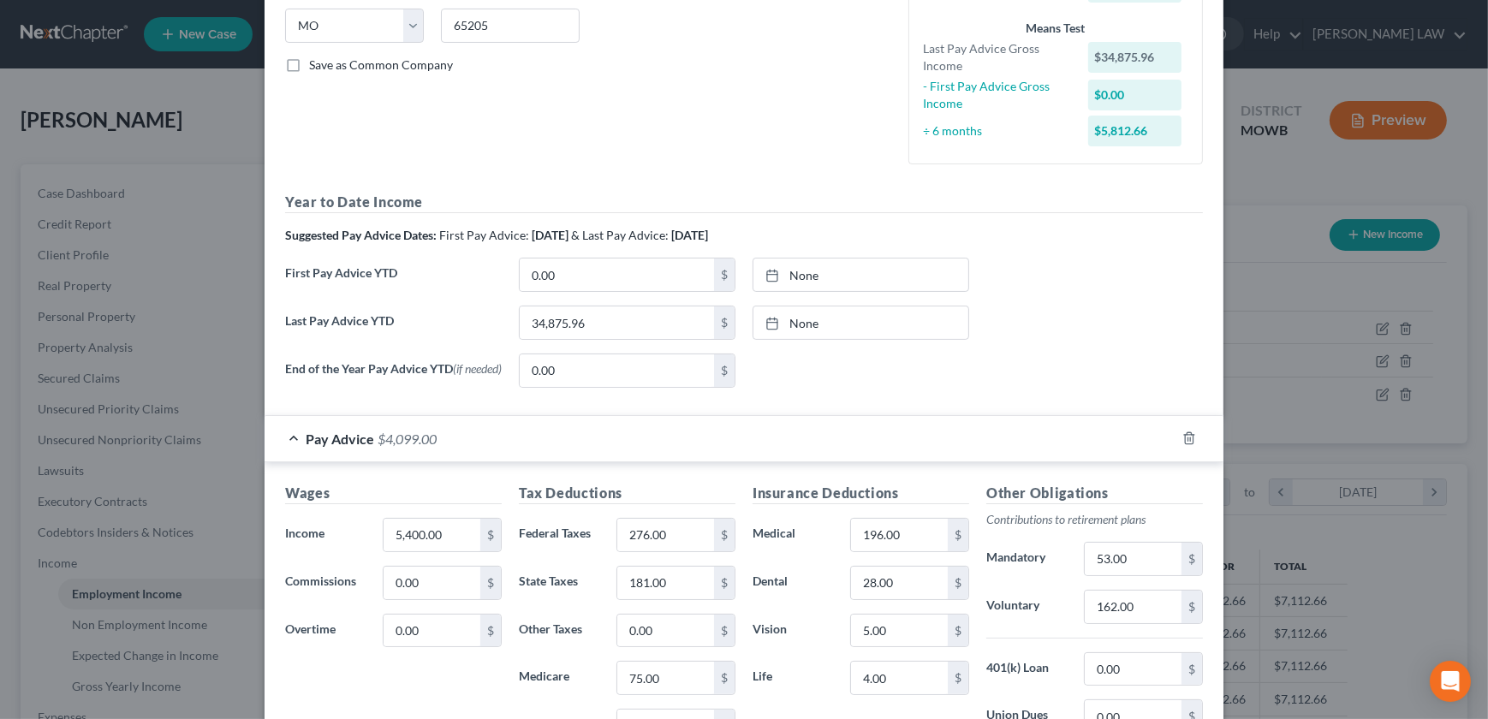
scroll to position [350, 0]
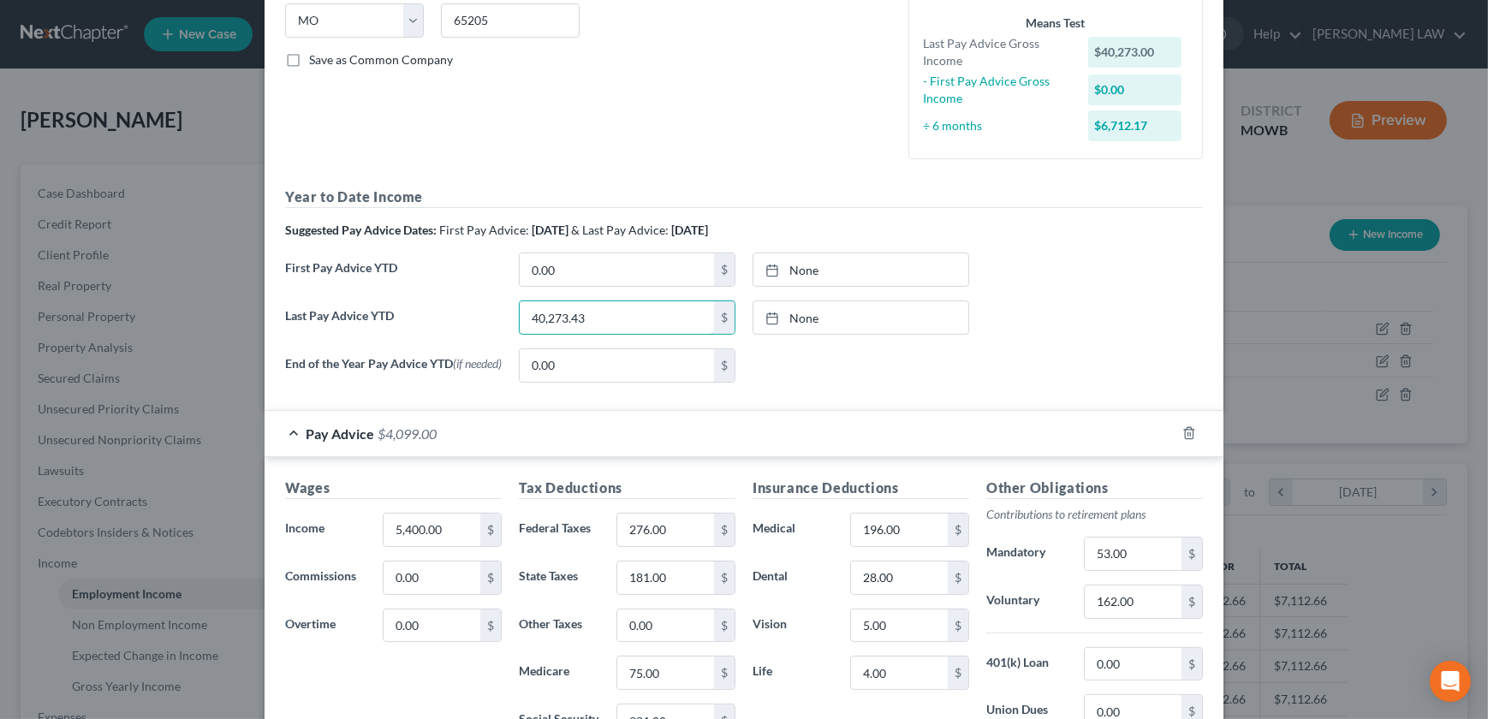
type input "40,273.43"
drag, startPoint x: 596, startPoint y: 264, endPoint x: 604, endPoint y: 257, distance: 11.0
click at [596, 264] on input "0.00" at bounding box center [617, 269] width 194 height 33
type input "5,397.47"
click at [1078, 360] on div "End of the Year Pay Advice YTD (if needed) 0.00 $ None close Date Time chevron_…" at bounding box center [743, 372] width 935 height 48
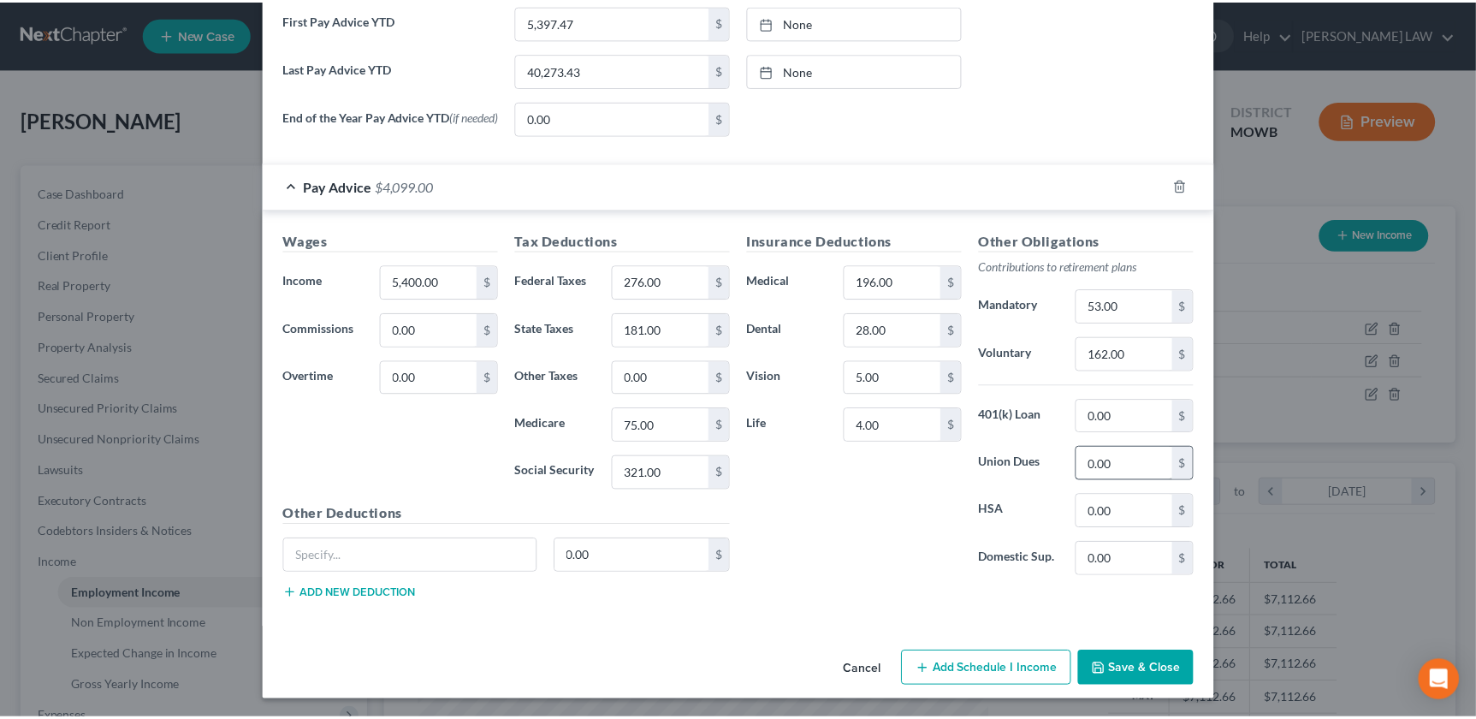
scroll to position [601, 0]
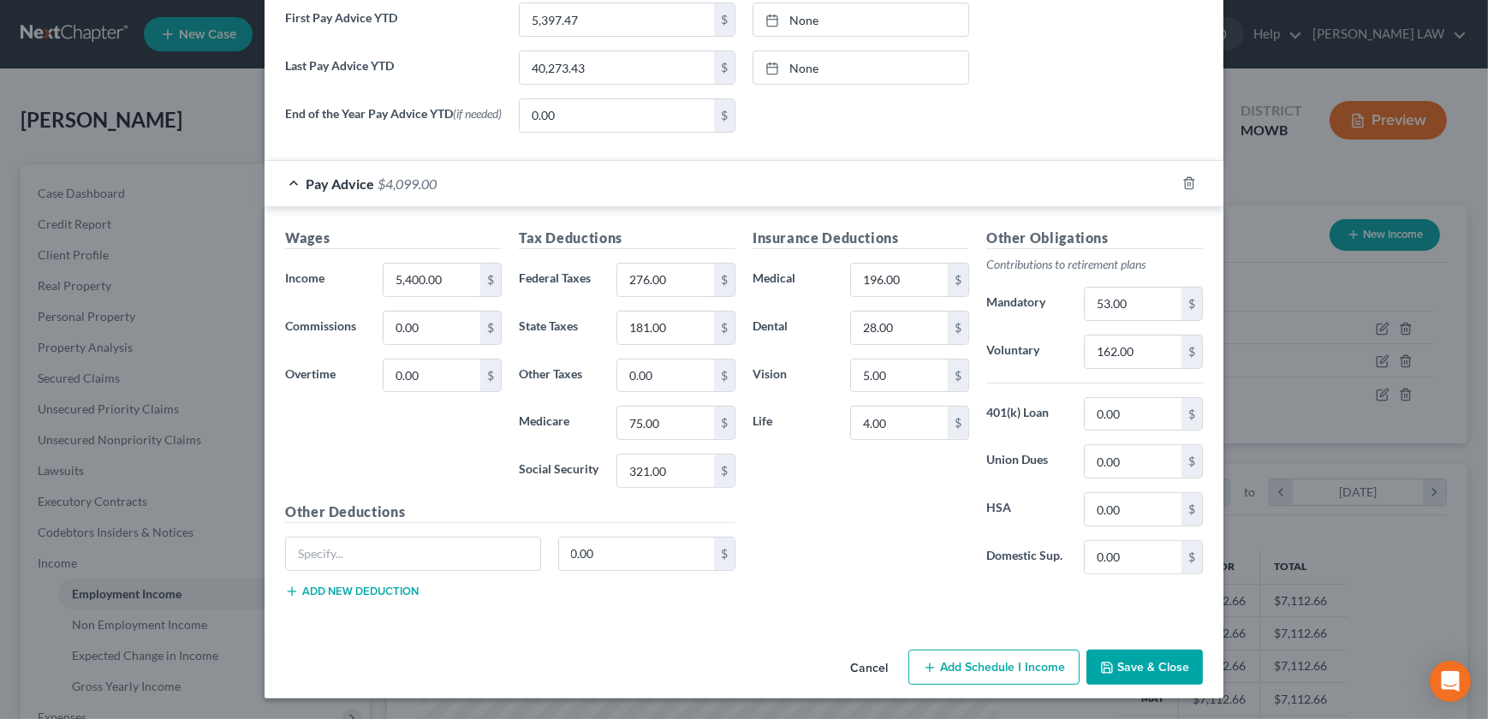
click at [1150, 672] on button "Save & Close" at bounding box center [1144, 668] width 116 height 36
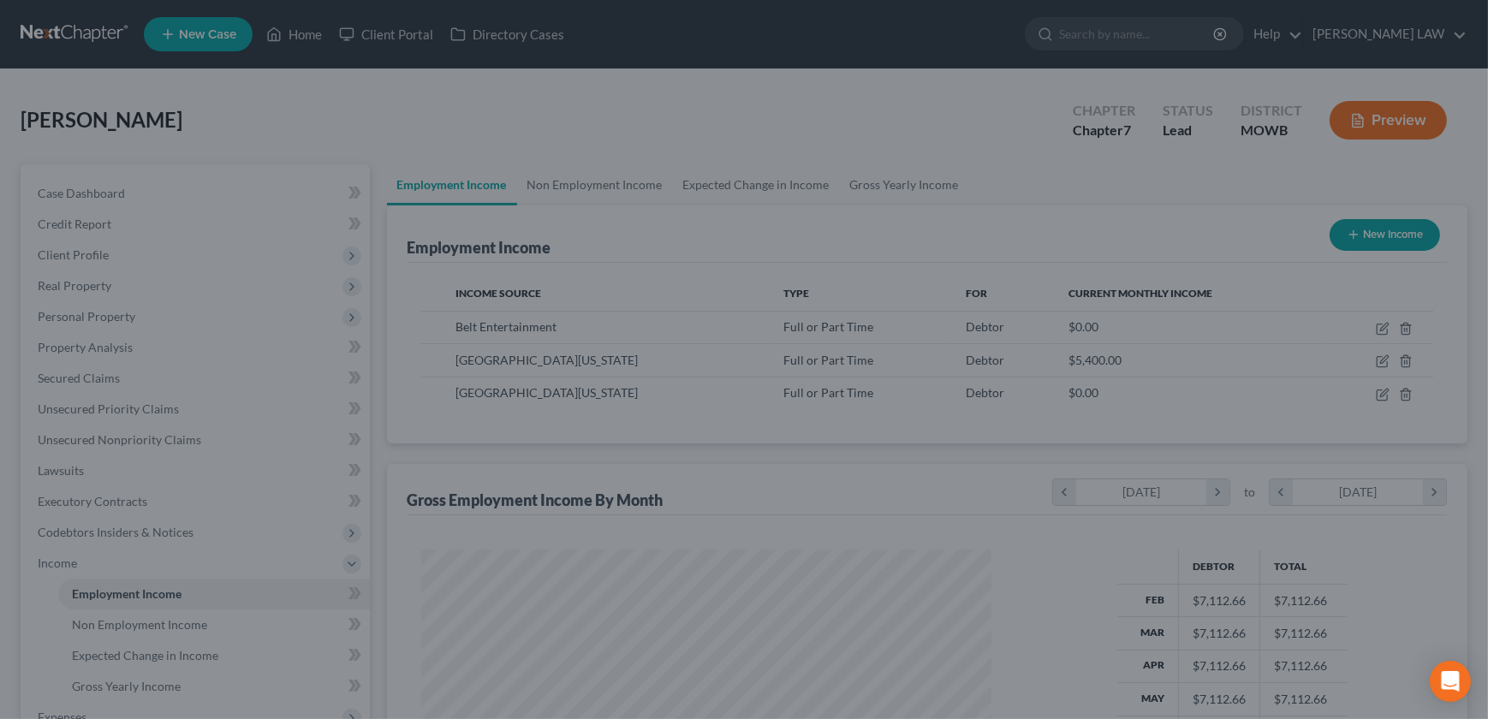
scroll to position [855598, 855298]
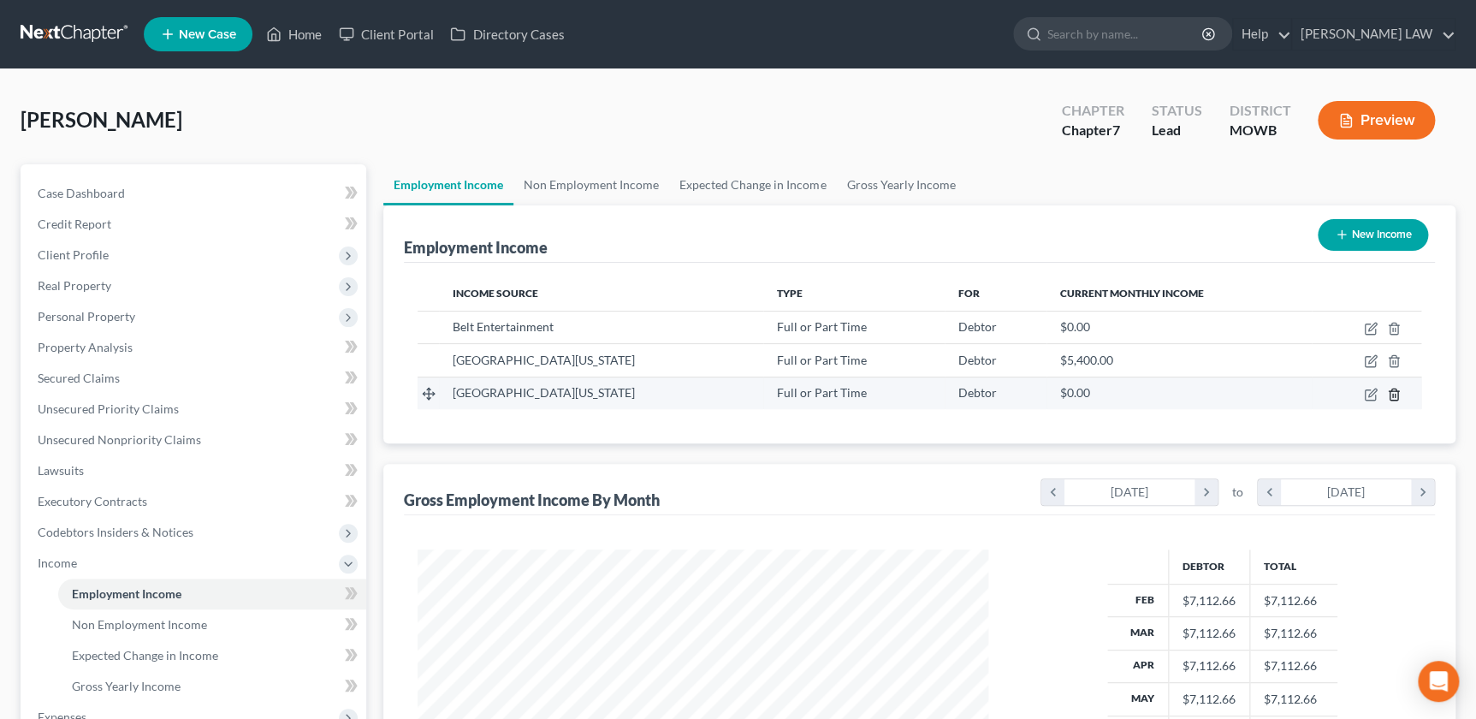
click at [1394, 394] on icon "button" at bounding box center [1394, 395] width 14 height 14
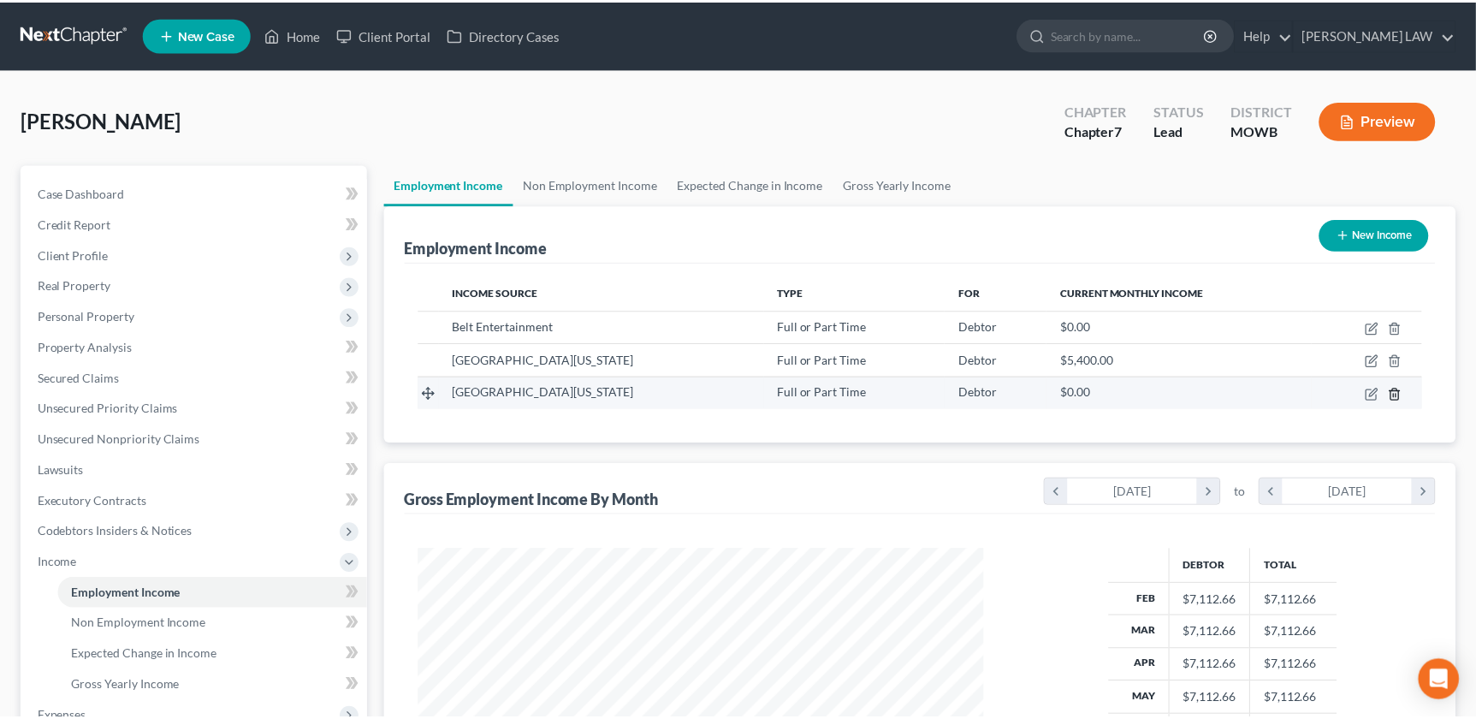
scroll to position [306, 609]
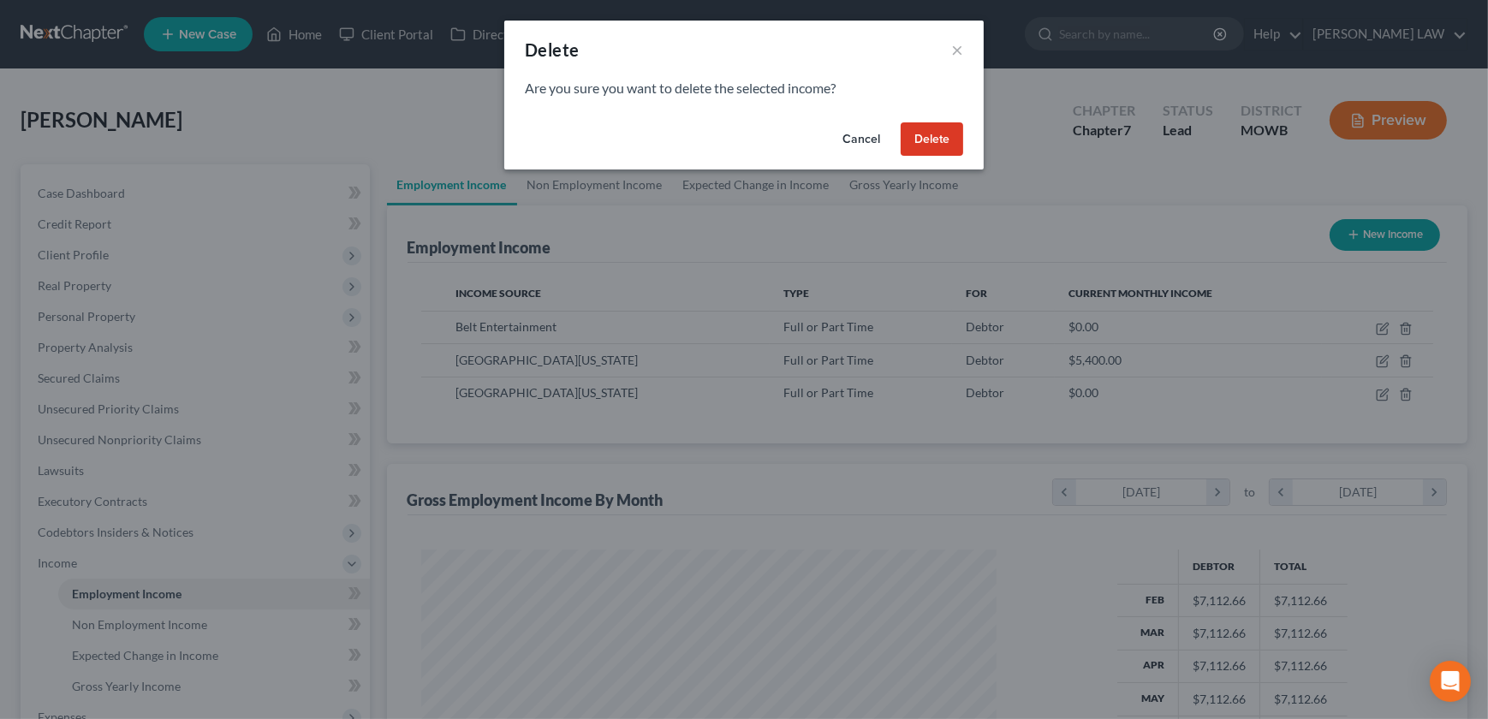
click at [941, 134] on button "Delete" at bounding box center [931, 139] width 62 height 34
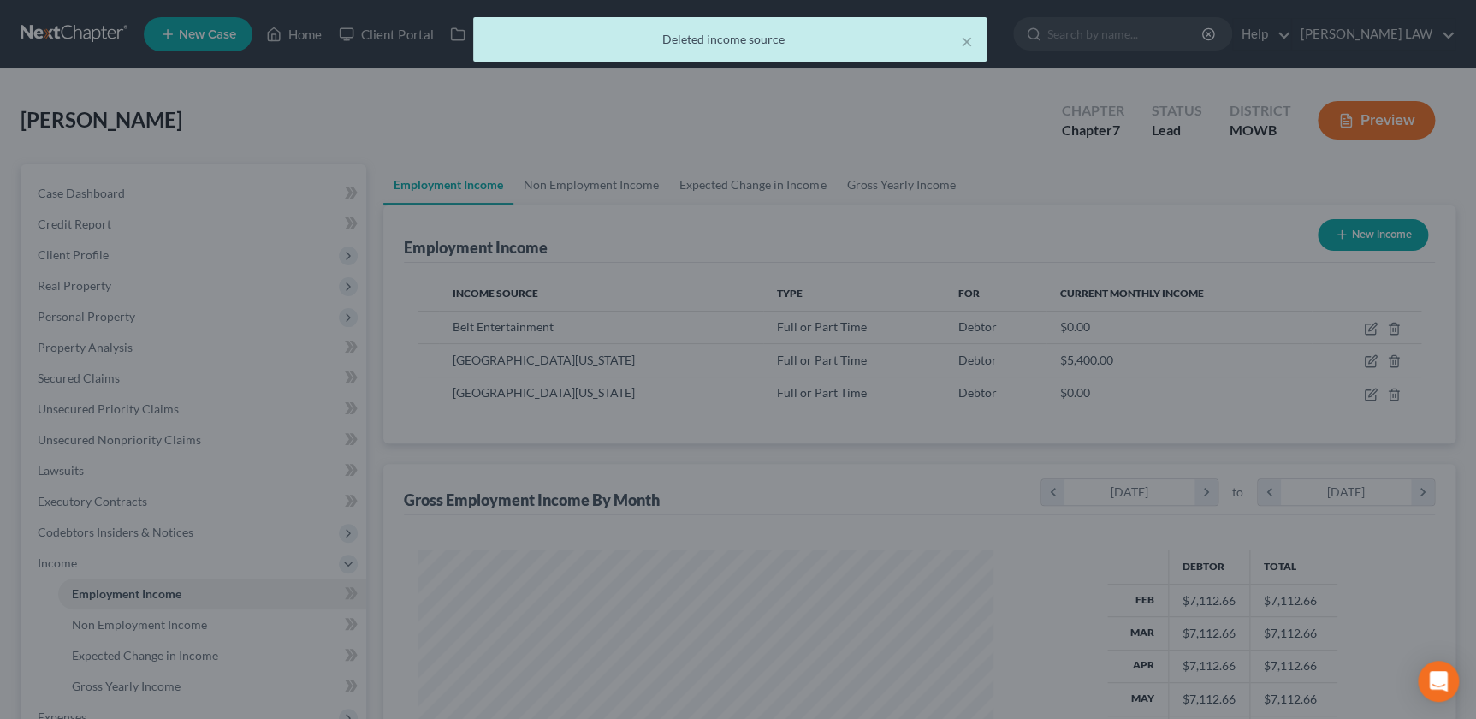
scroll to position [855598, 855298]
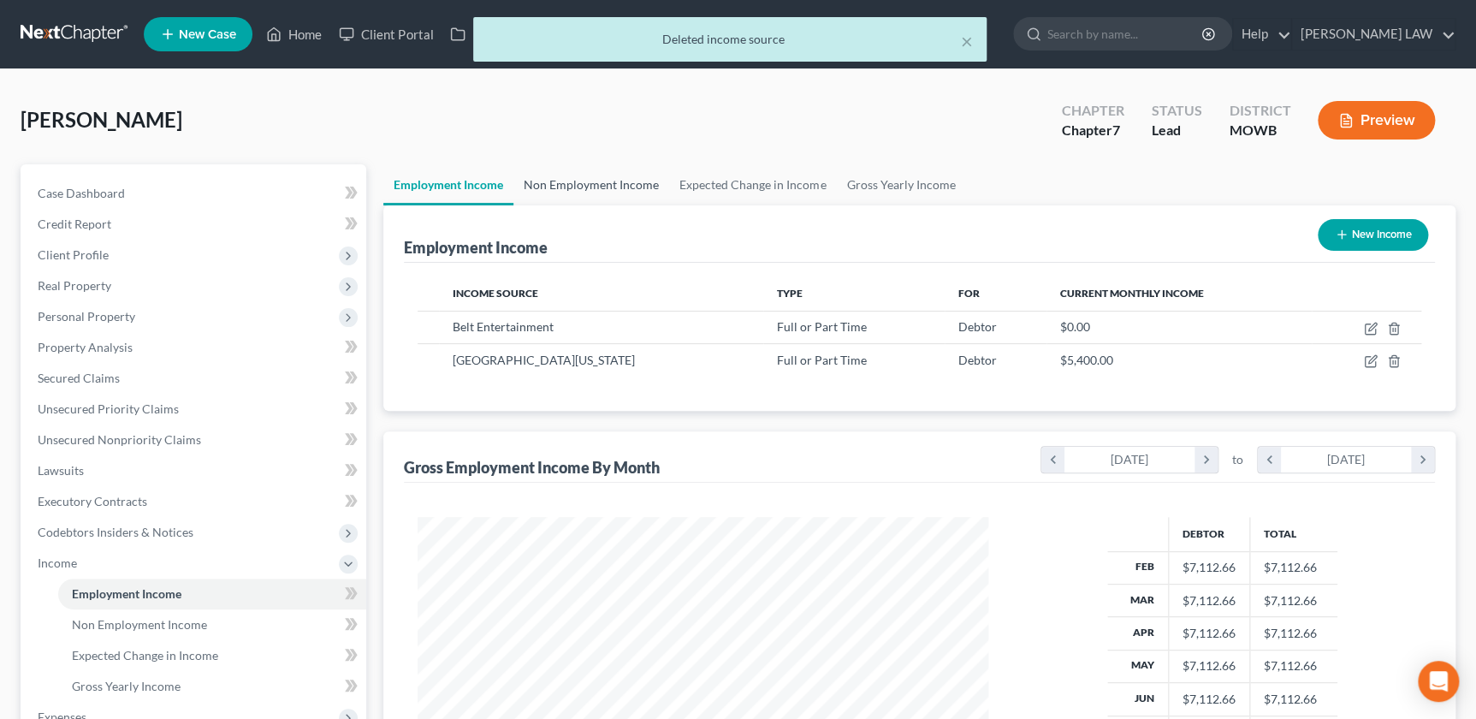
click at [587, 176] on link "Non Employment Income" at bounding box center [592, 184] width 156 height 41
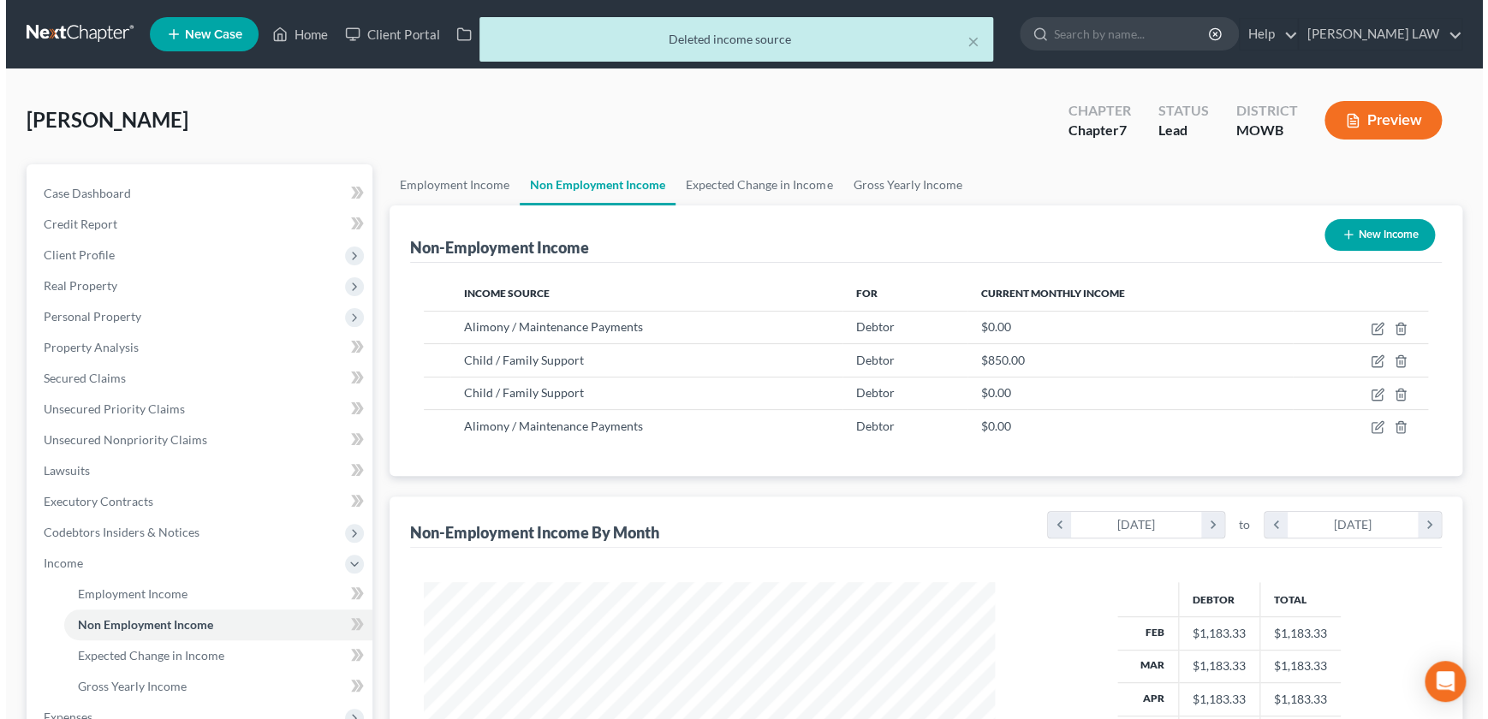
scroll to position [306, 605]
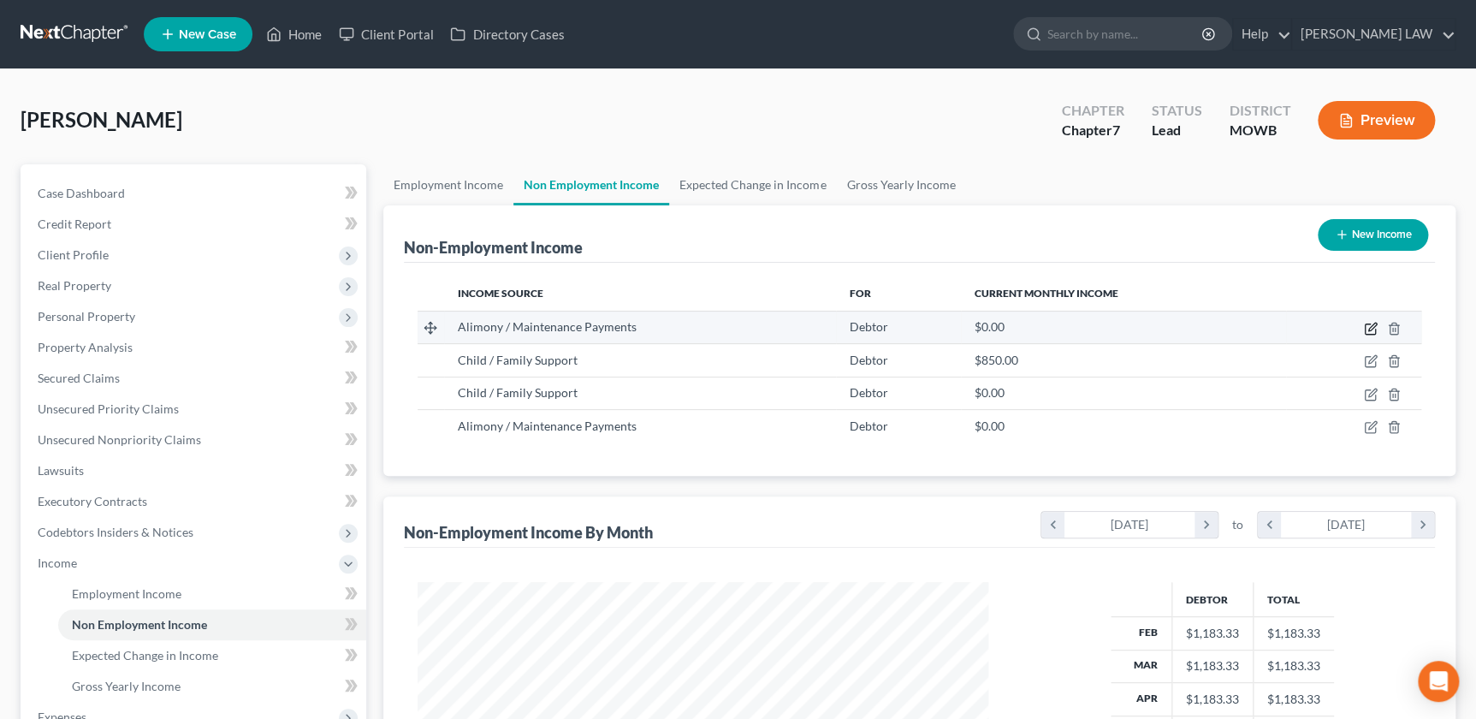
click at [1371, 324] on icon "button" at bounding box center [1373, 327] width 8 height 8
select select "11"
select select "0"
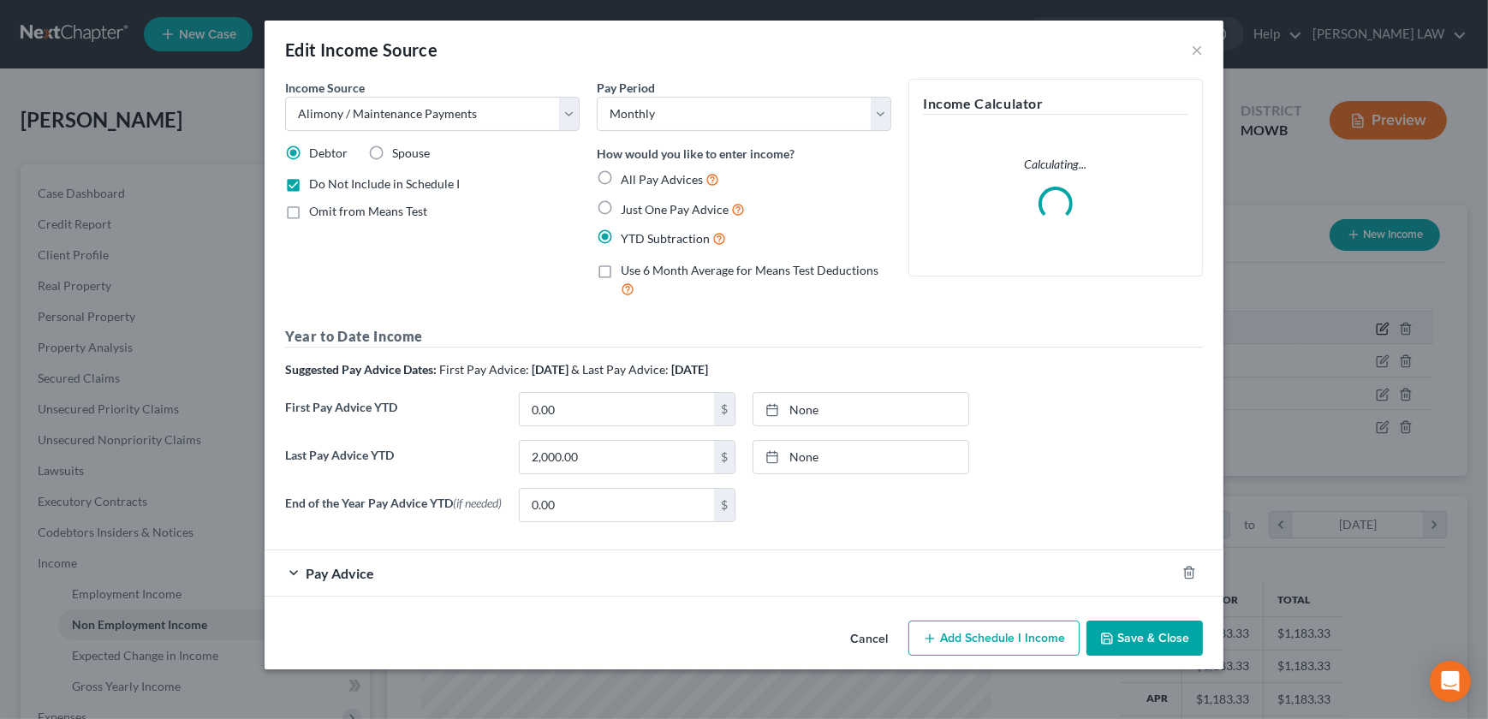
scroll to position [306, 609]
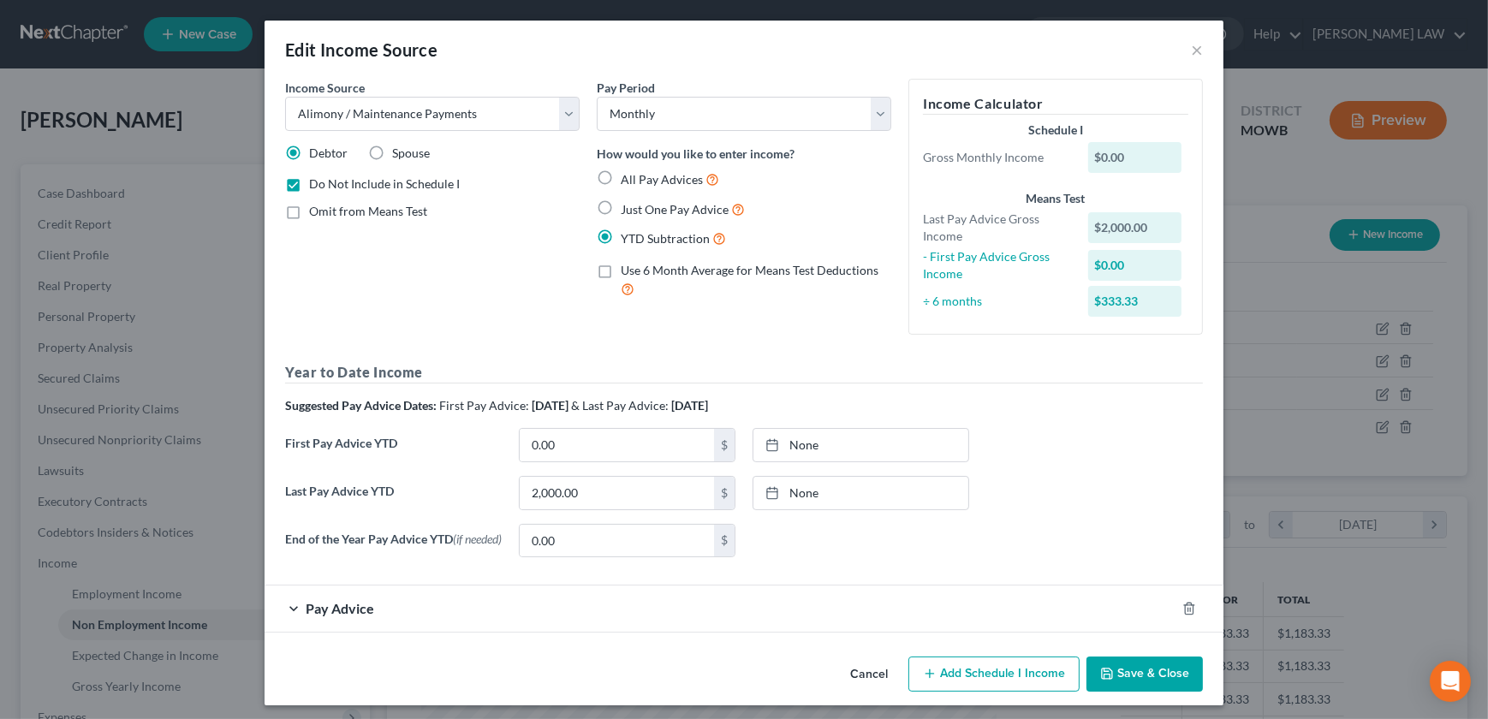
click at [468, 616] on div "Pay Advice" at bounding box center [719, 607] width 911 height 45
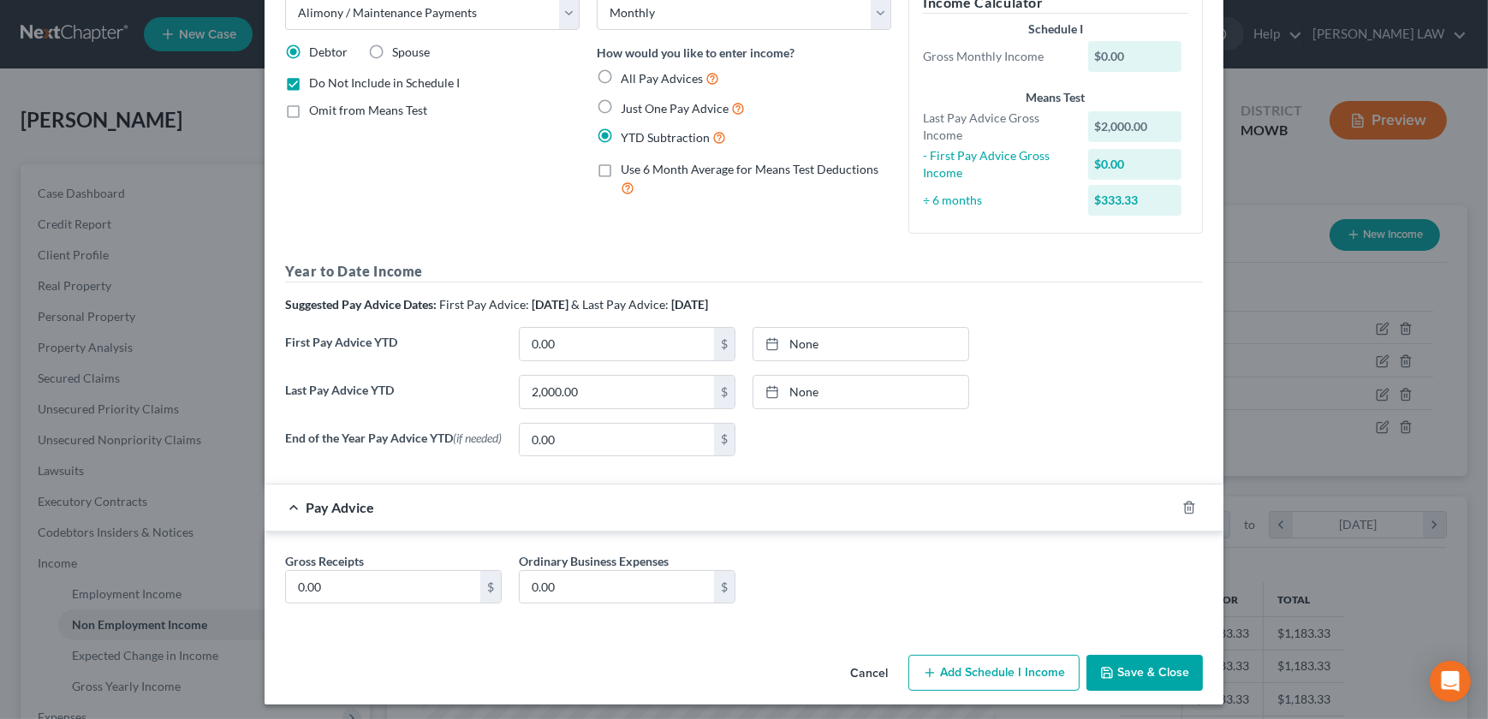
scroll to position [110, 0]
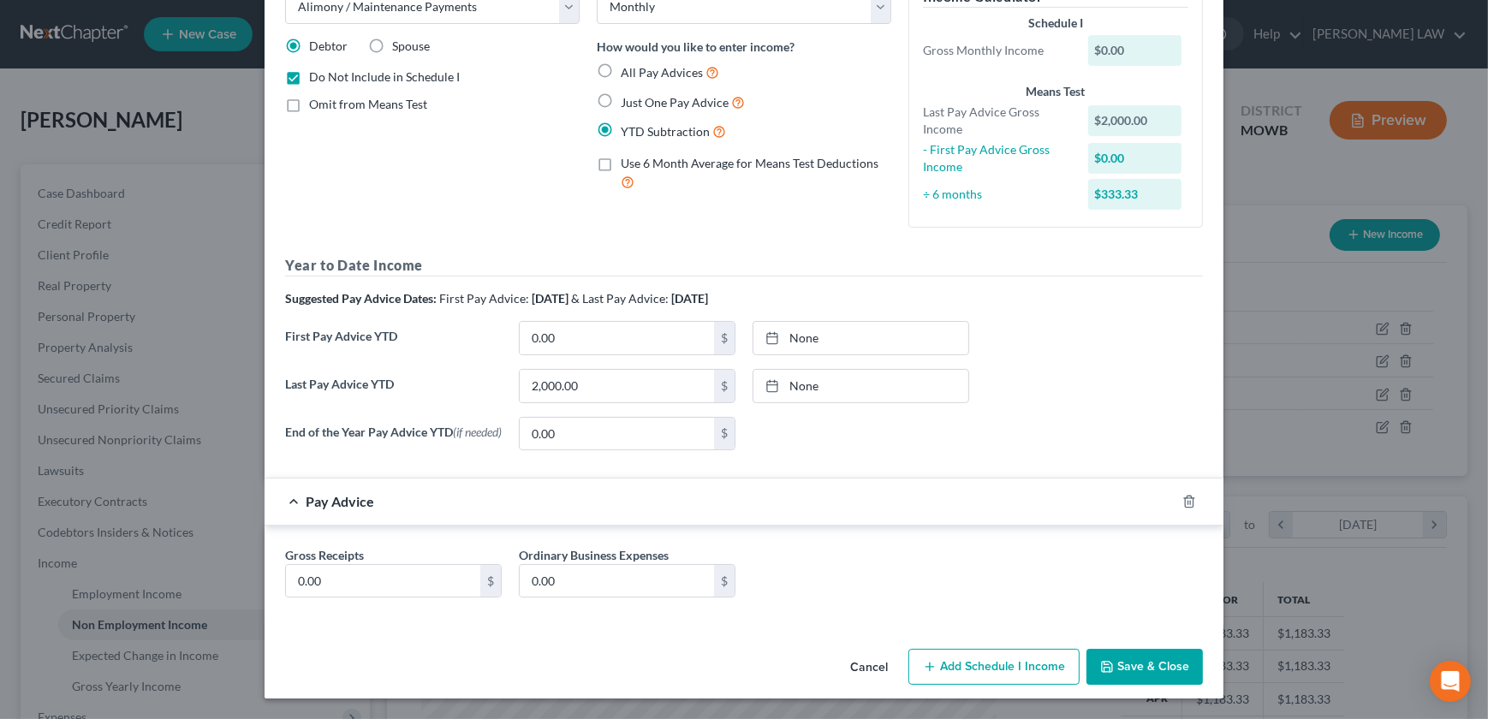
click at [609, 400] on div "Last Pay Advice YTD 2,000.00 $ None close Date Time chevron_left August 2025 ch…" at bounding box center [743, 393] width 935 height 48
click at [601, 387] on input "2,000.00" at bounding box center [617, 386] width 194 height 33
type input "1,500"
click at [1118, 674] on button "Save & Close" at bounding box center [1144, 667] width 116 height 36
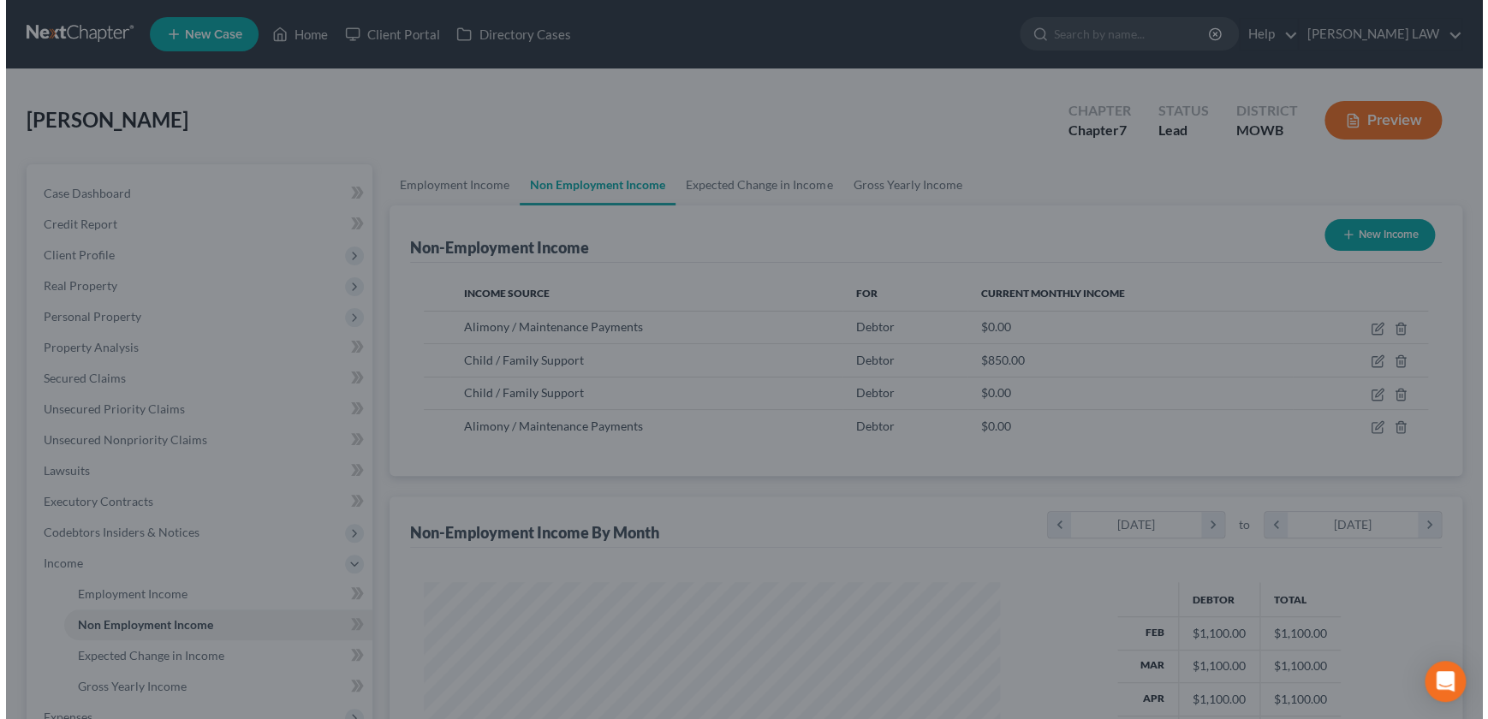
scroll to position [855598, 855298]
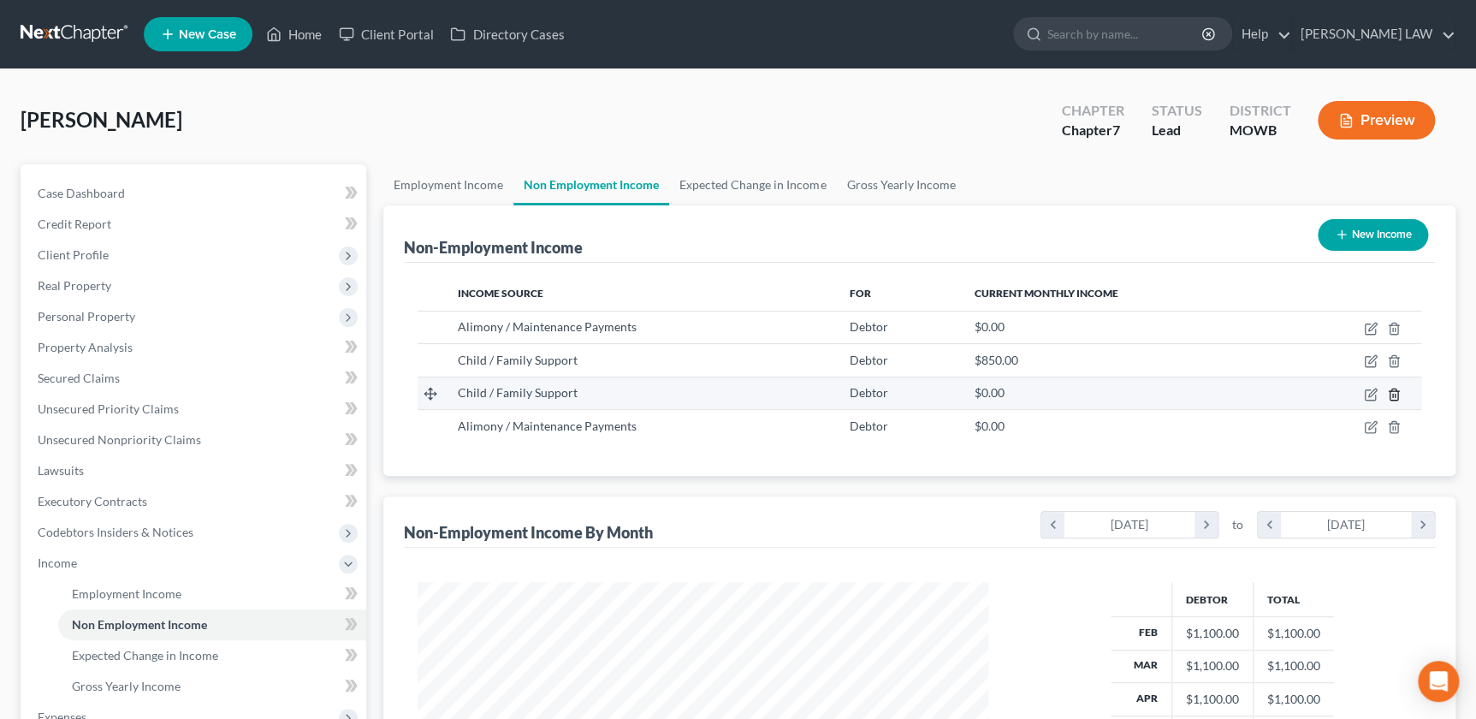
click at [1392, 389] on icon "button" at bounding box center [1394, 394] width 8 height 11
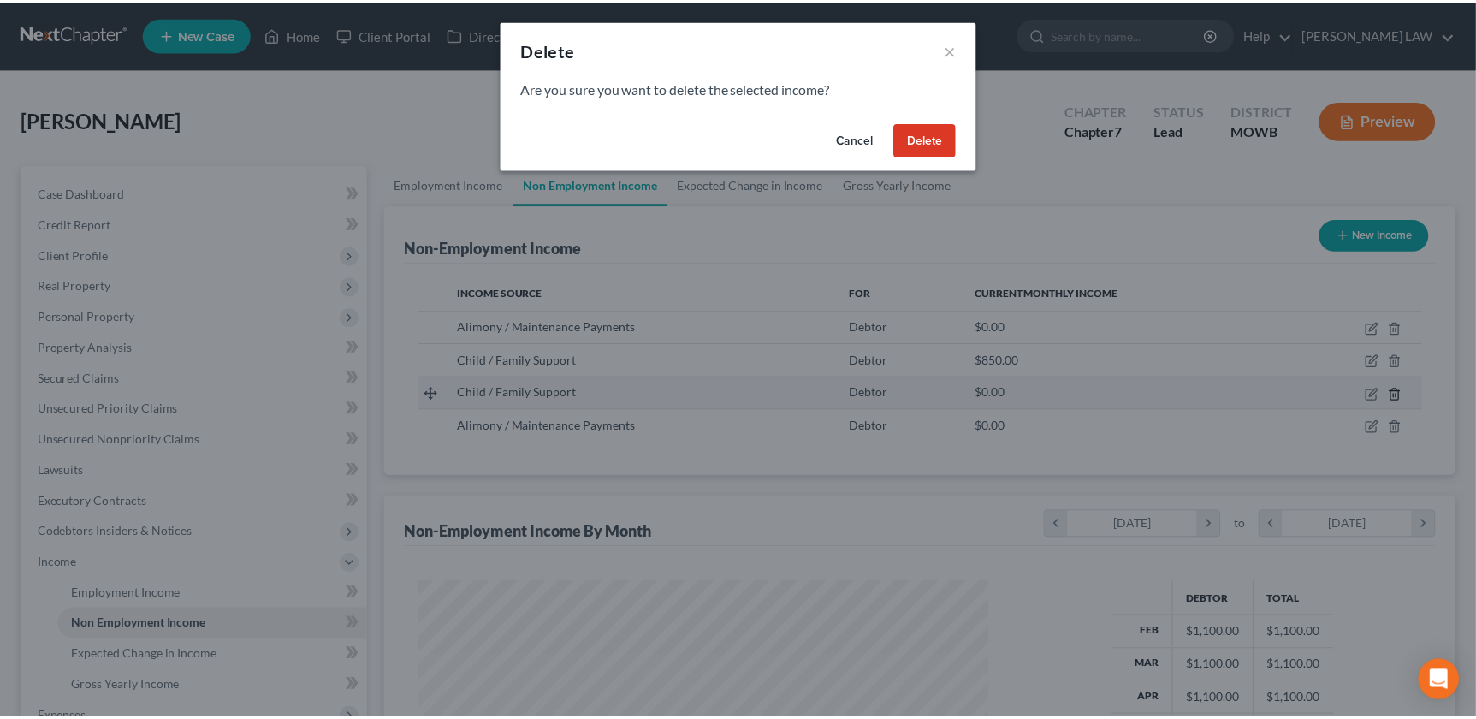
scroll to position [306, 609]
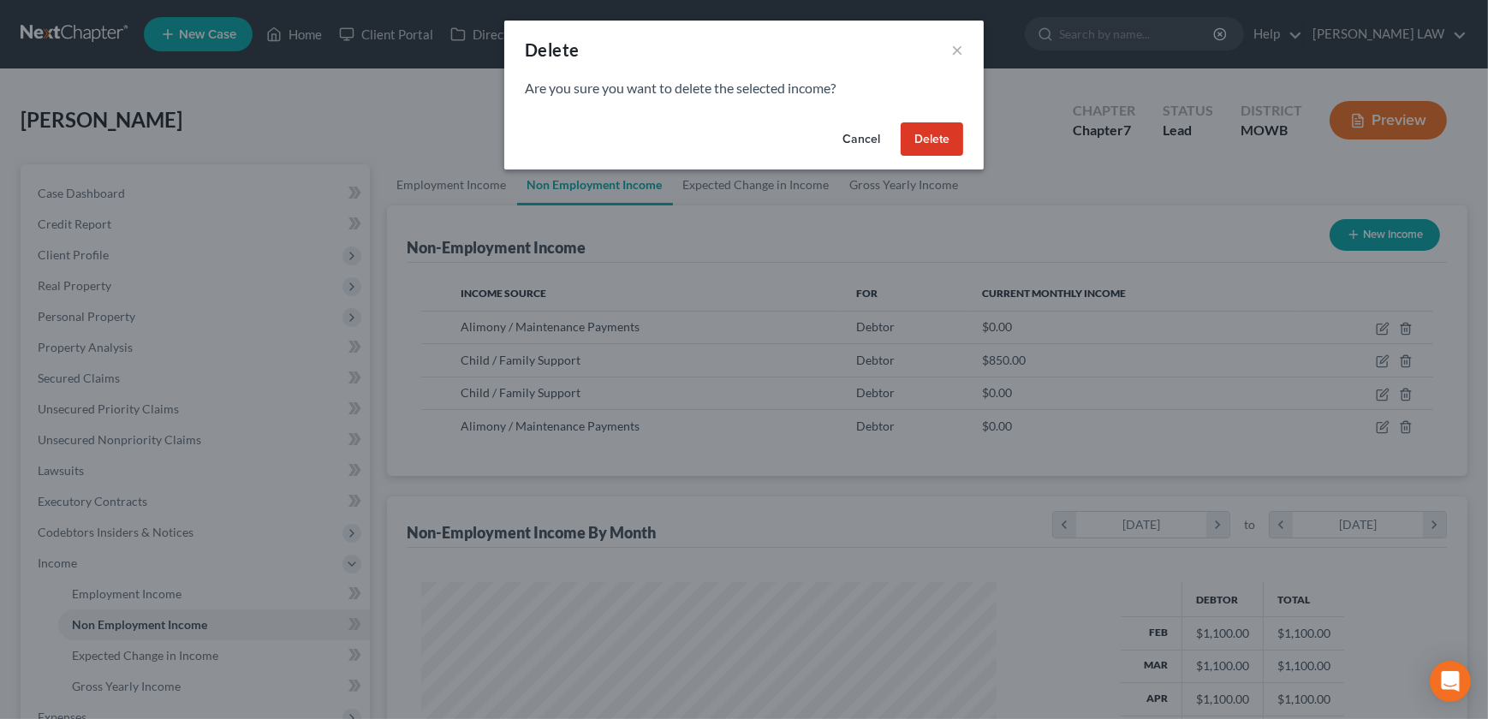
click at [952, 133] on button "Delete" at bounding box center [931, 139] width 62 height 34
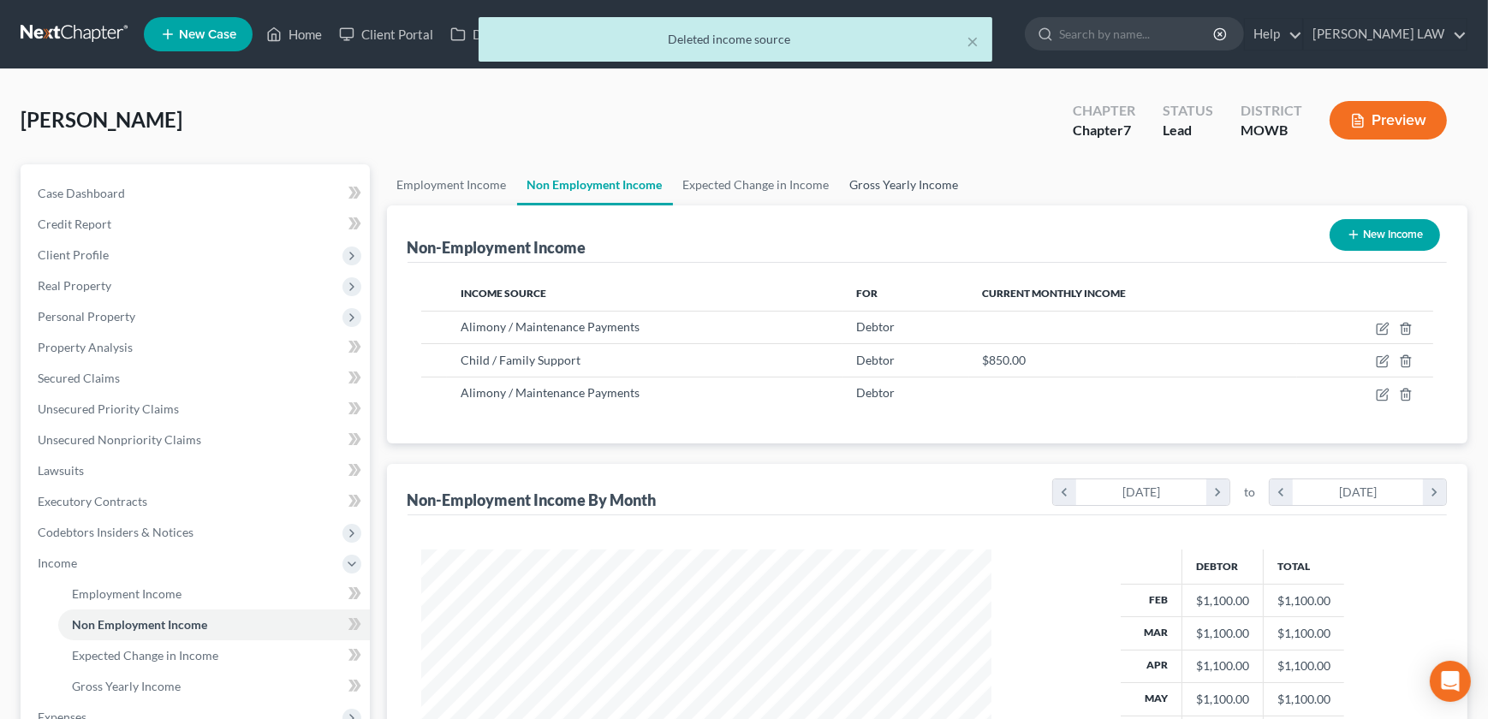
scroll to position [855598, 855298]
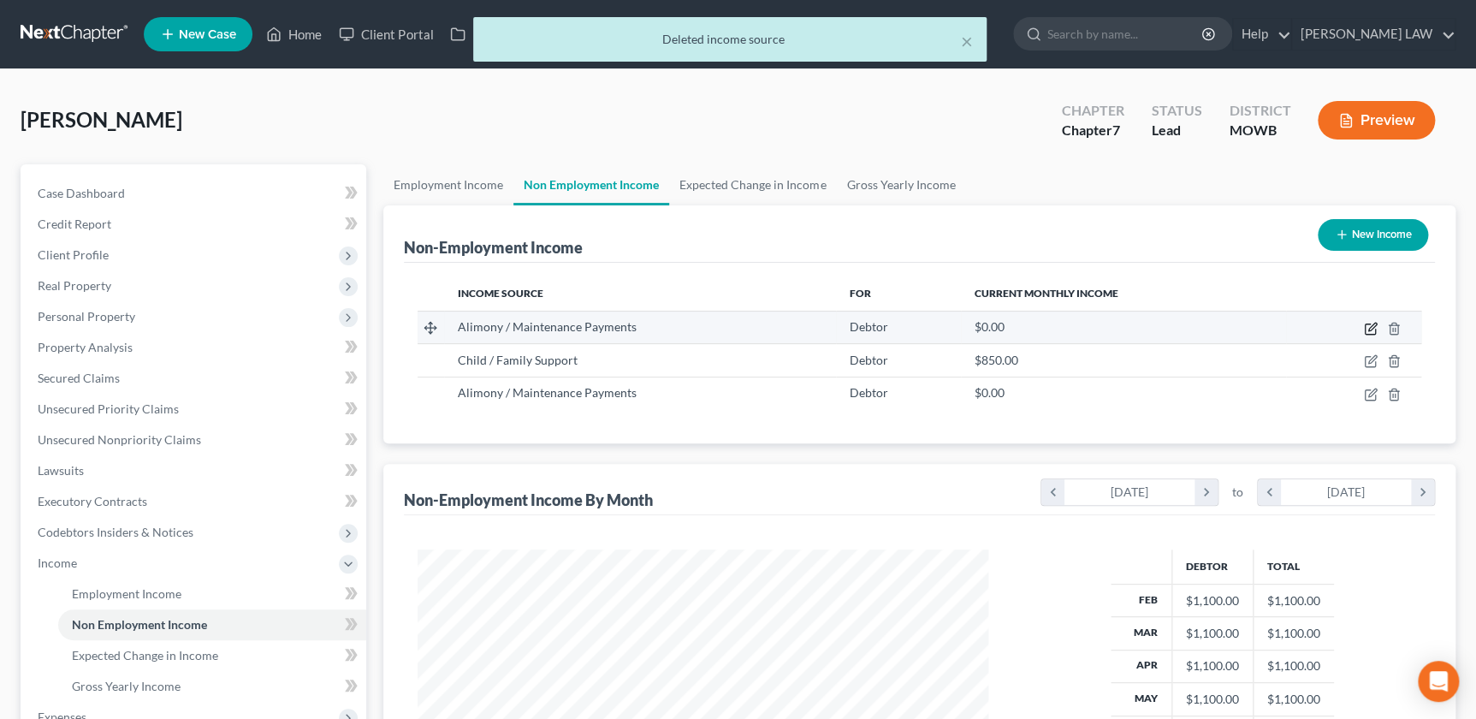
click at [1371, 325] on icon "button" at bounding box center [1373, 327] width 8 height 8
select select "11"
select select "0"
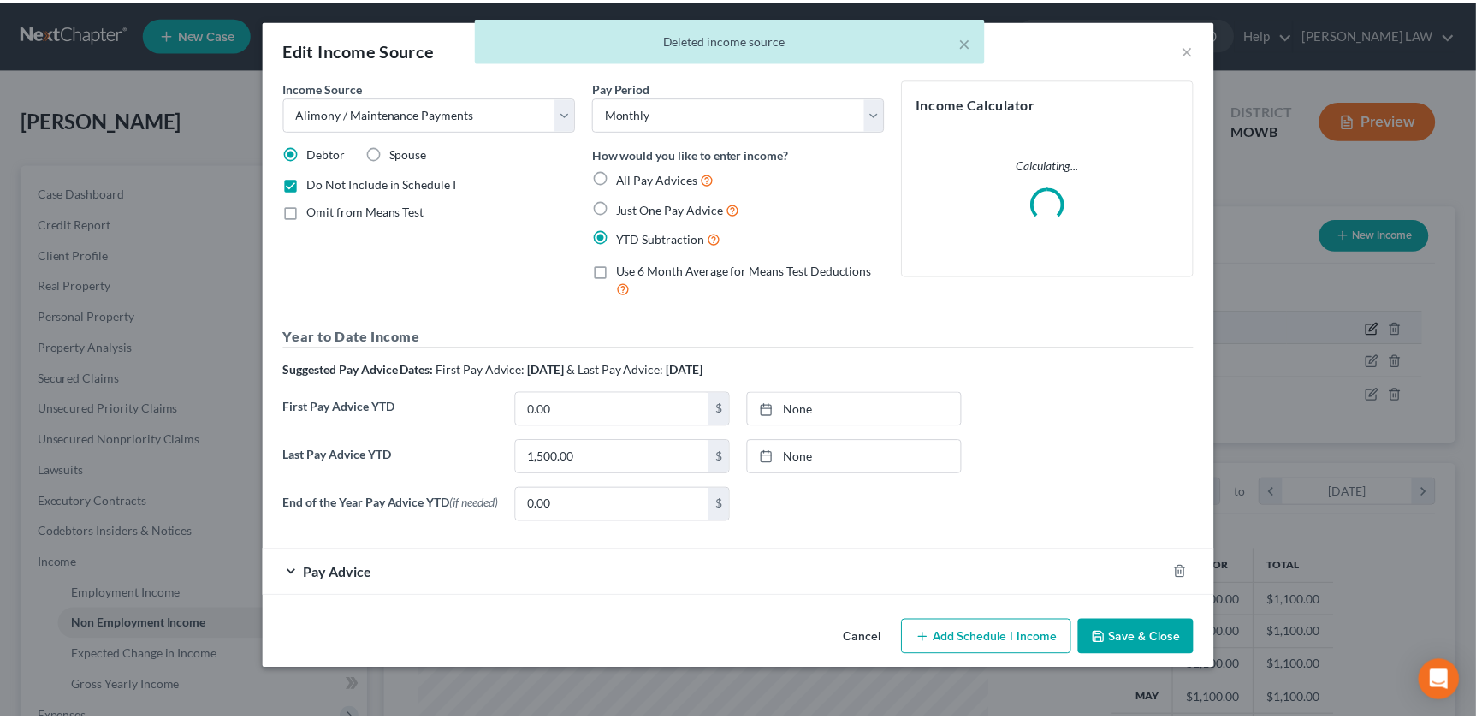
scroll to position [306, 609]
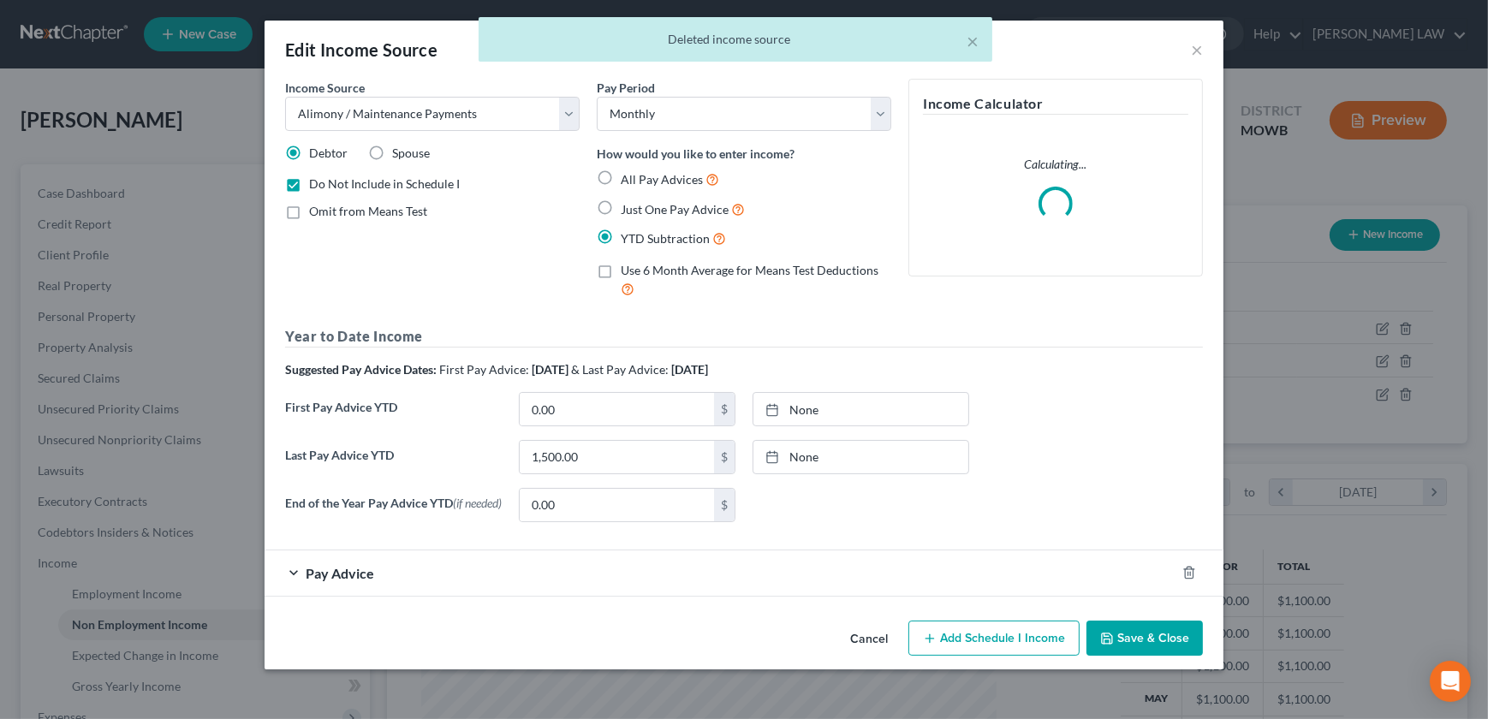
drag, startPoint x: 1153, startPoint y: 655, endPoint x: 1209, endPoint y: 610, distance: 71.2
click at [1153, 653] on button "Save & Close" at bounding box center [1144, 639] width 116 height 36
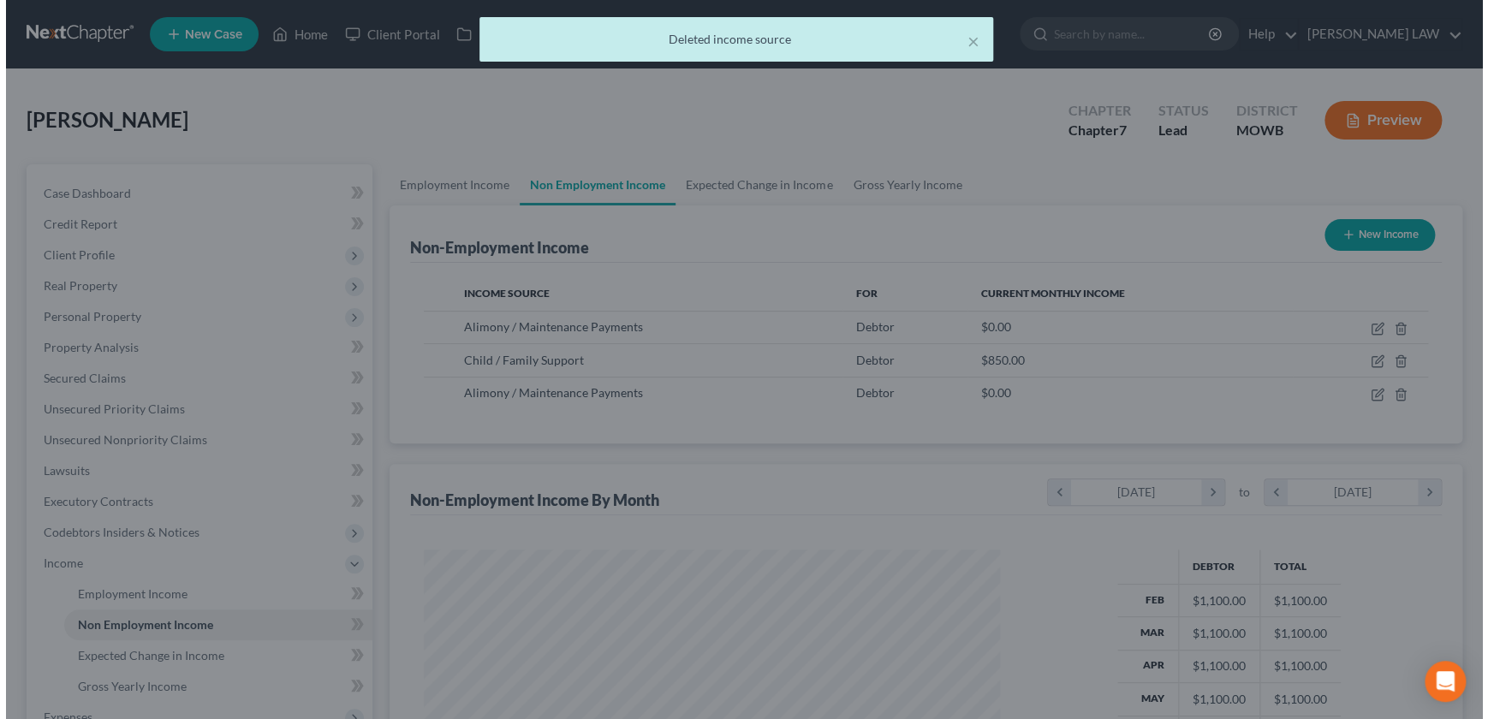
scroll to position [855598, 855298]
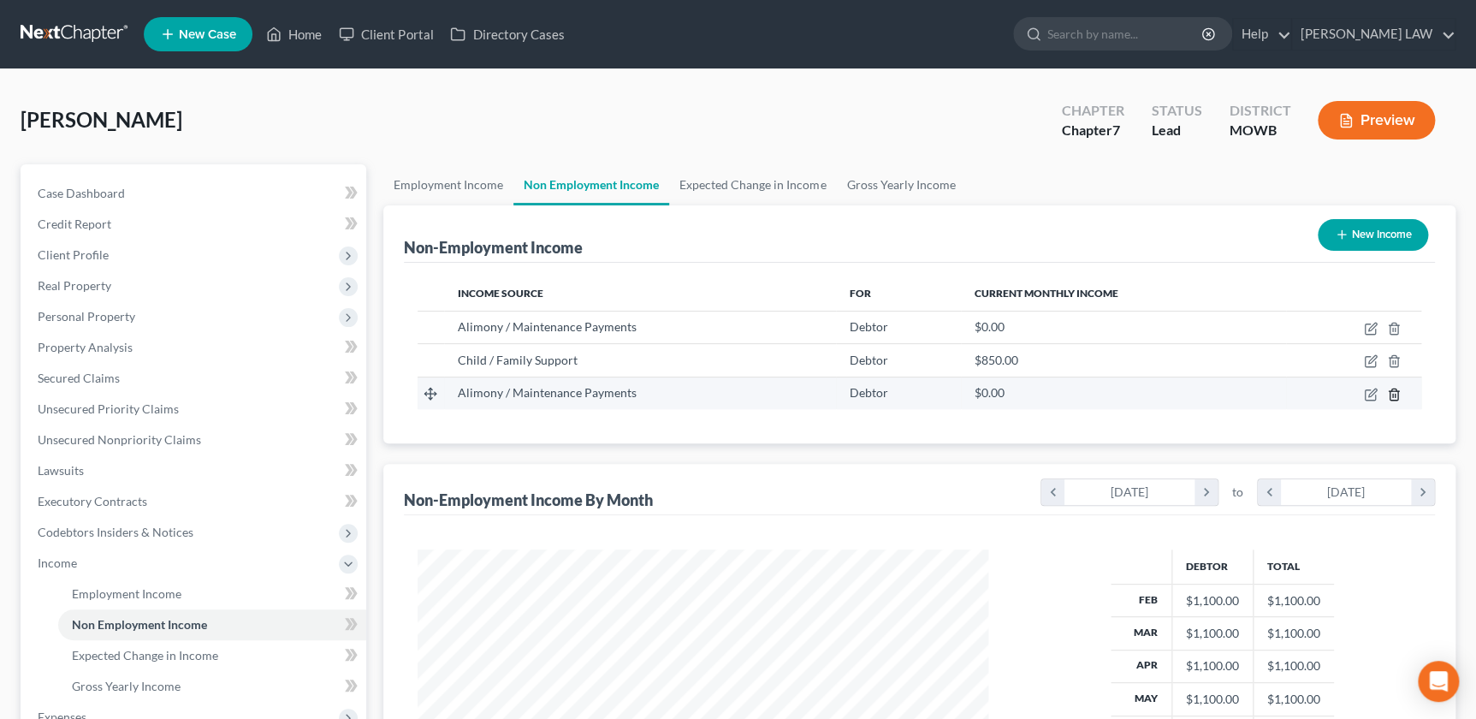
click at [1394, 390] on icon "button" at bounding box center [1394, 395] width 14 height 14
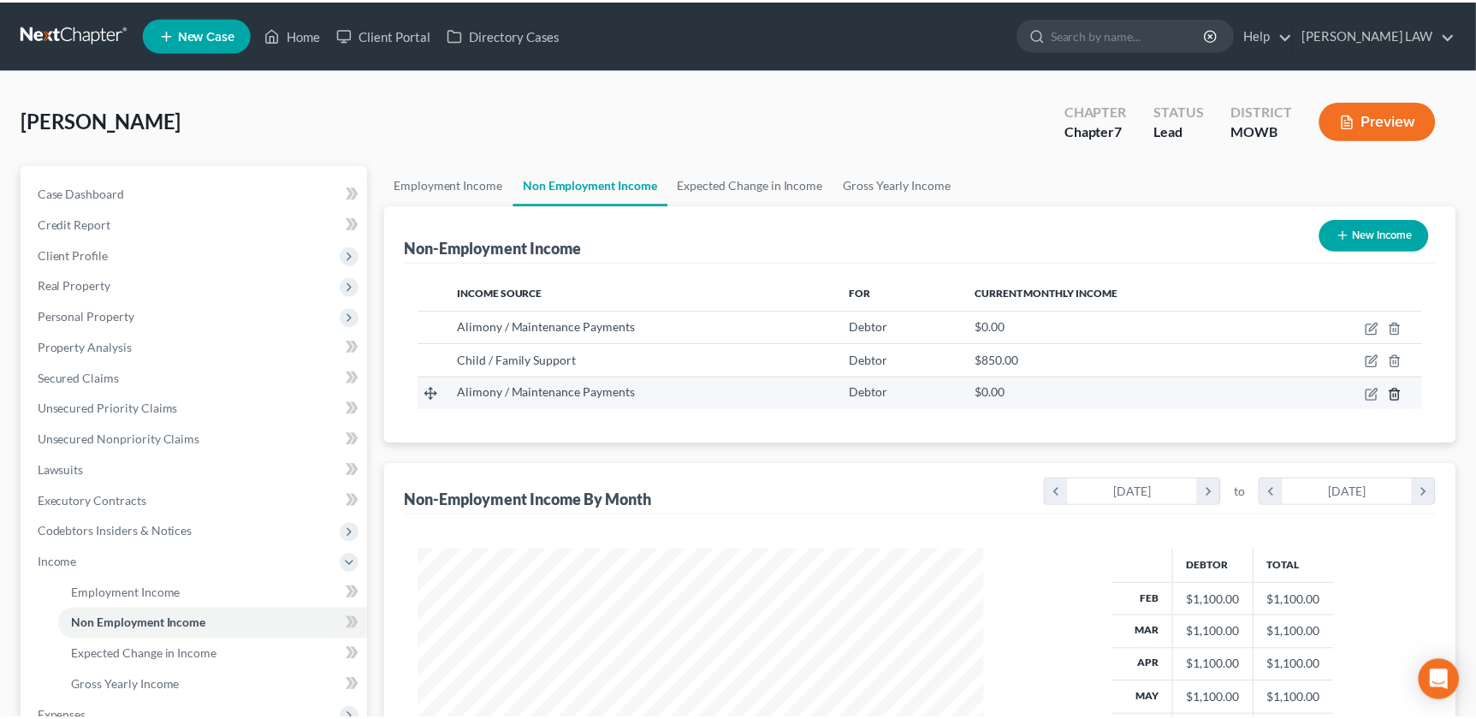
scroll to position [306, 609]
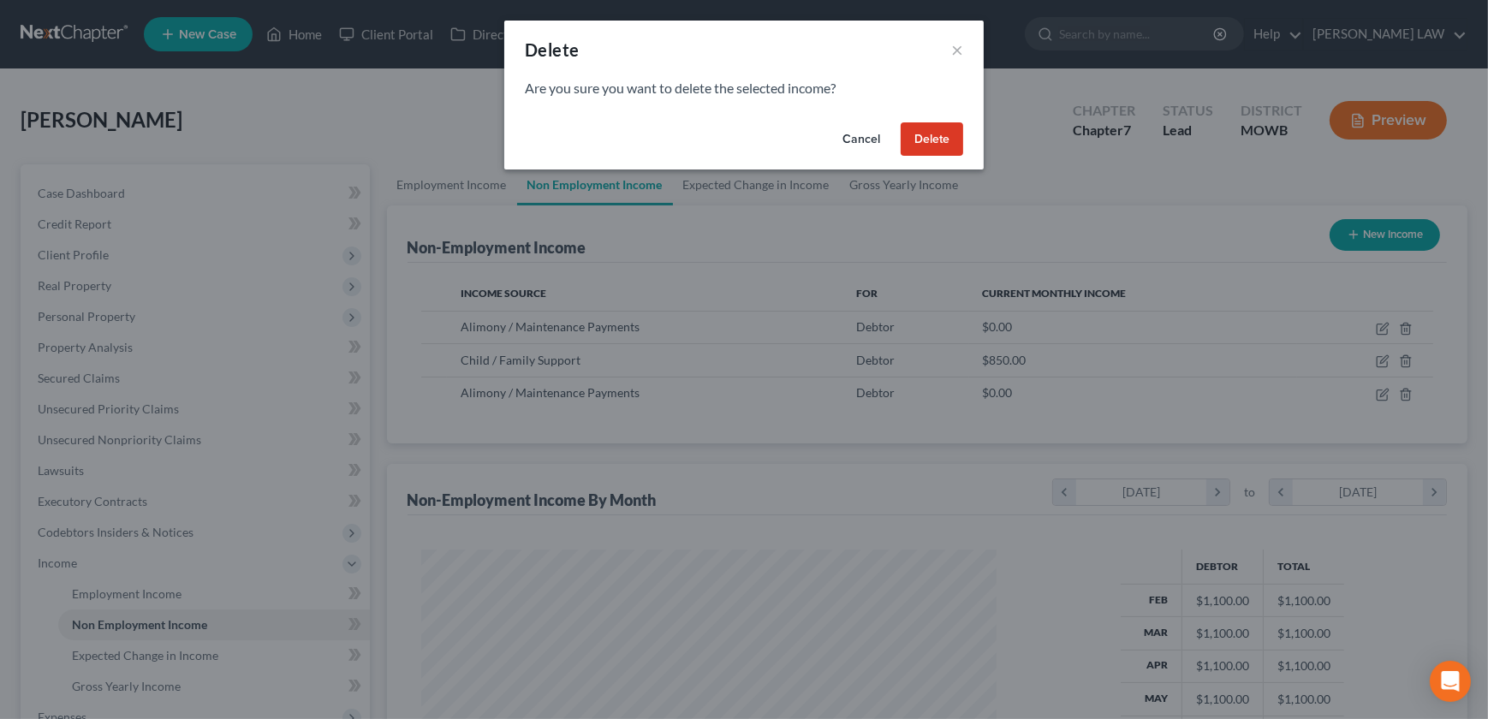
click at [947, 138] on button "Delete" at bounding box center [931, 139] width 62 height 34
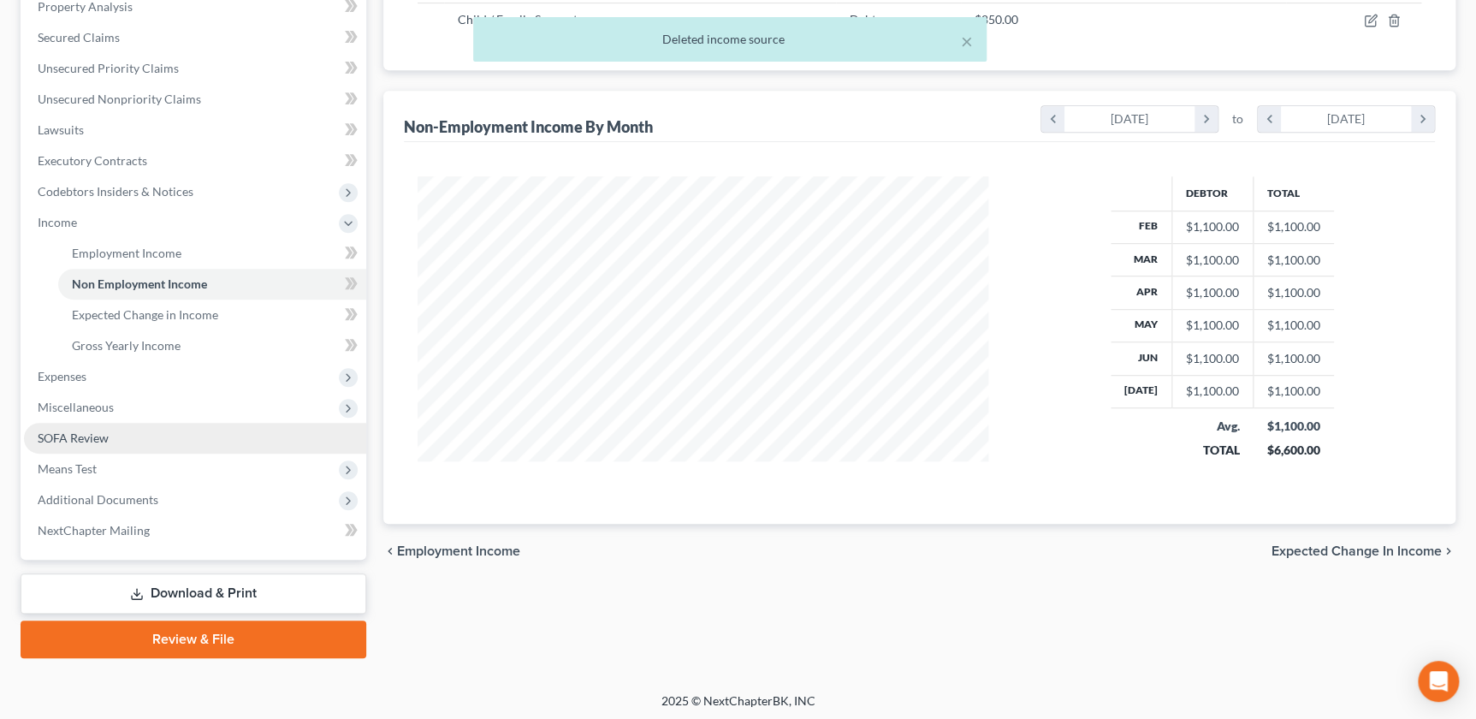
scroll to position [342, 0]
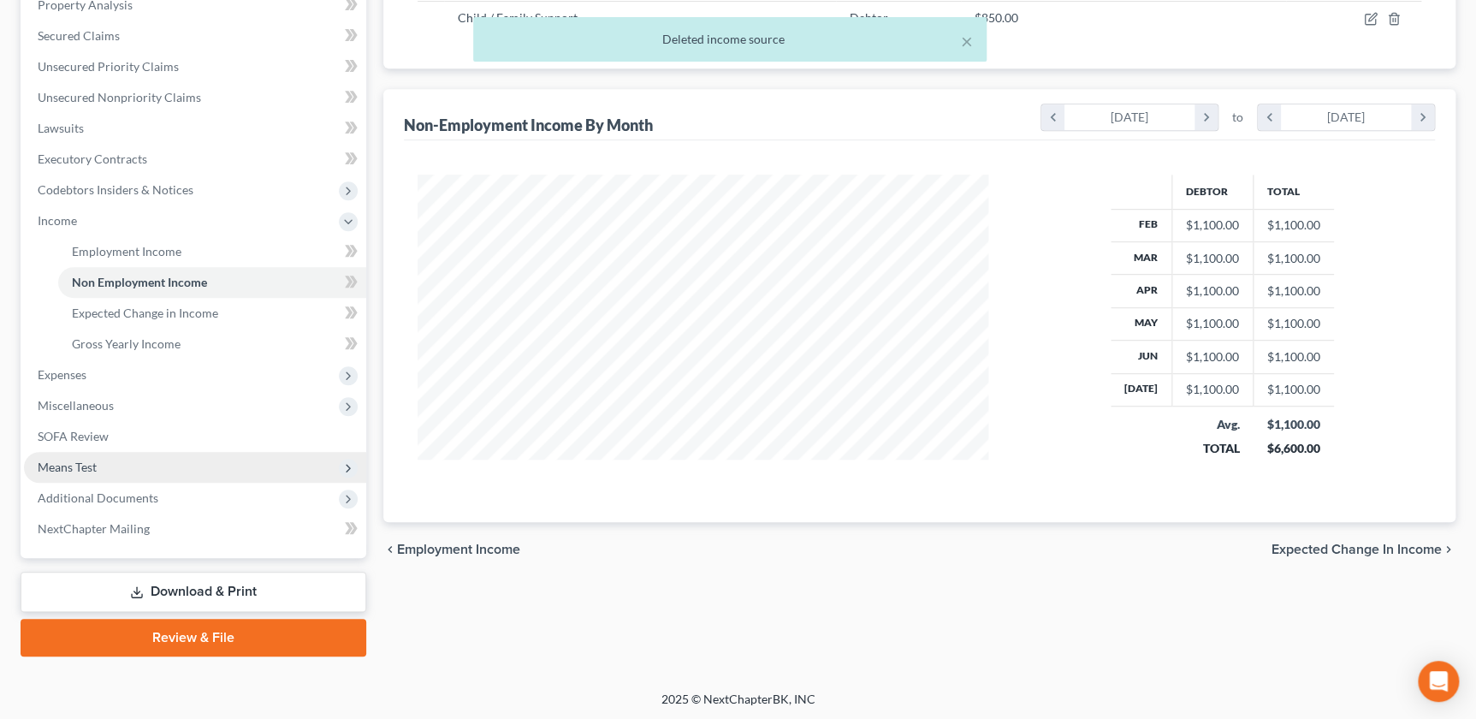
click at [146, 471] on span "Means Test" at bounding box center [195, 467] width 342 height 31
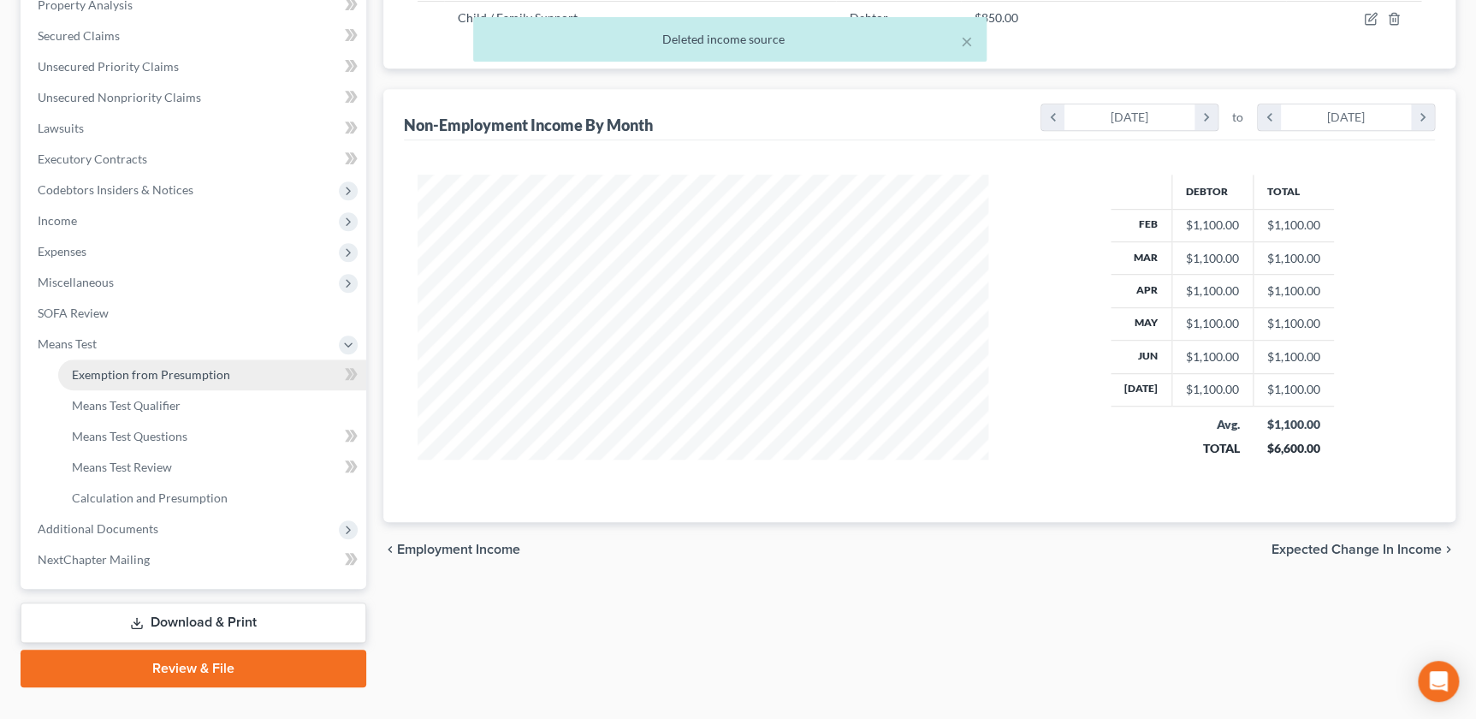
click at [161, 367] on span "Exemption from Presumption" at bounding box center [151, 374] width 158 height 15
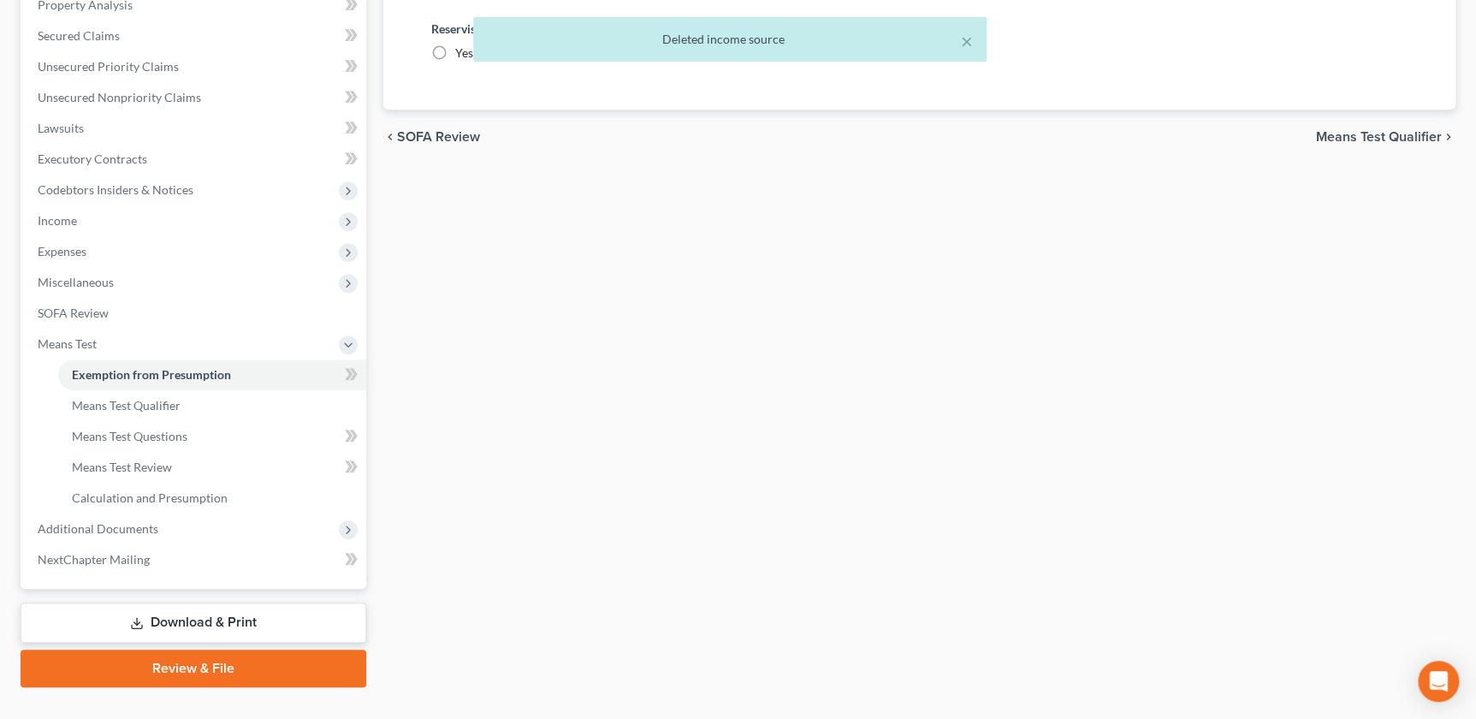
radio input "true"
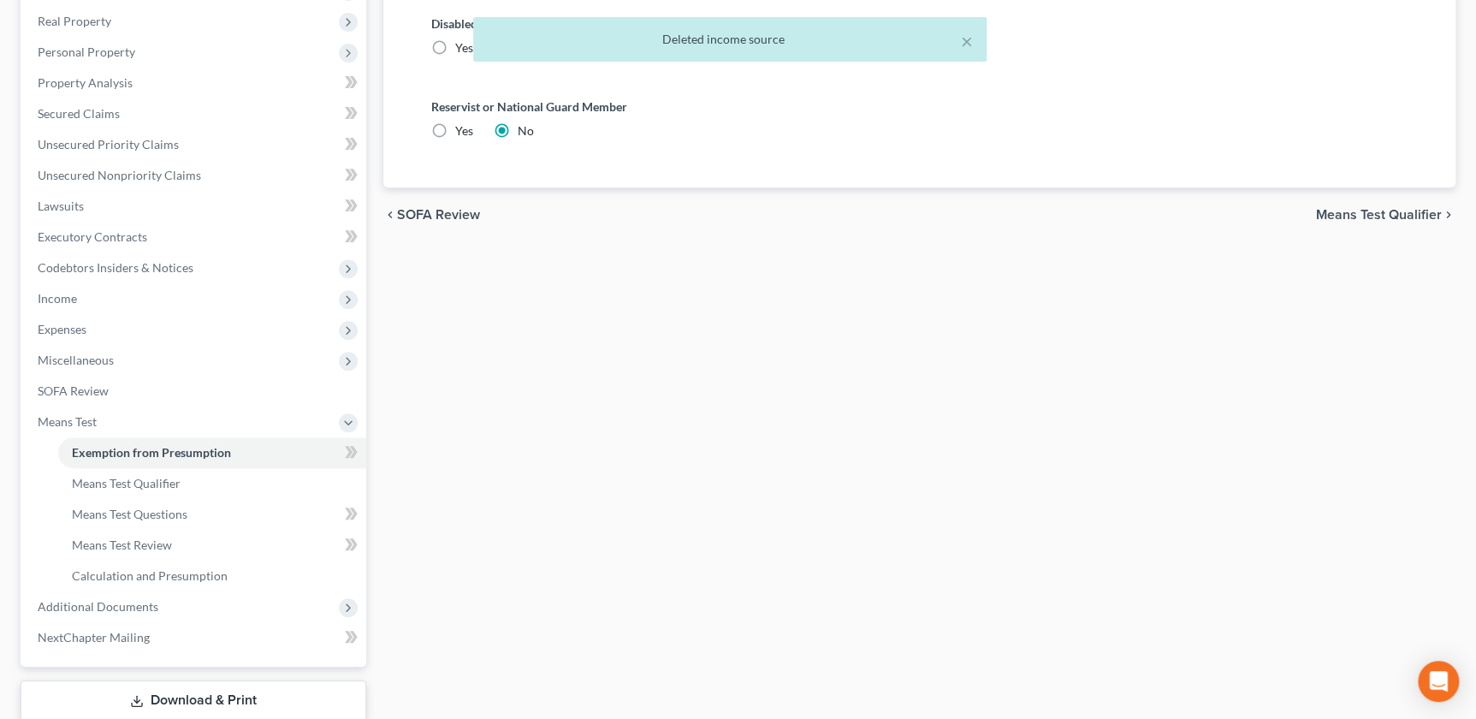
scroll to position [373, 0]
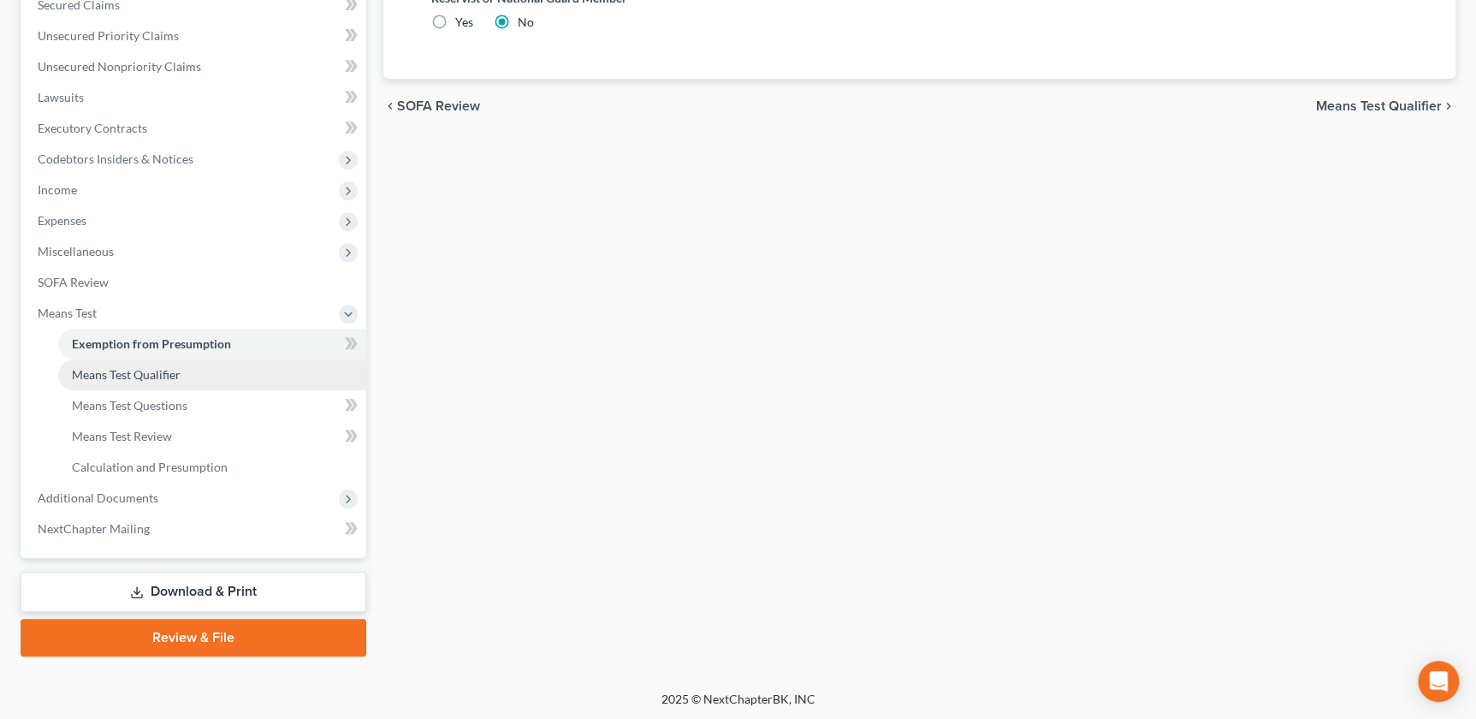
click at [153, 378] on span "Means Test Qualifier" at bounding box center [126, 374] width 109 height 15
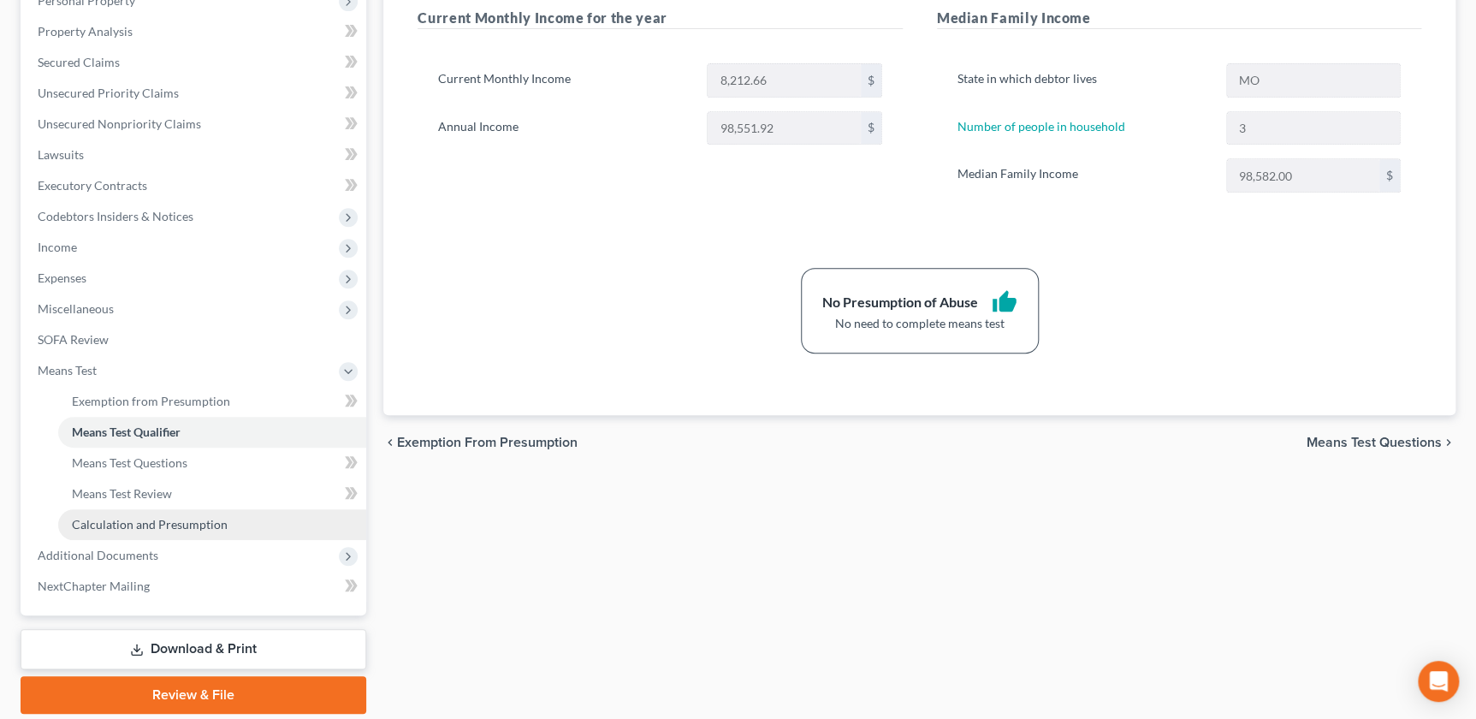
scroll to position [373, 0]
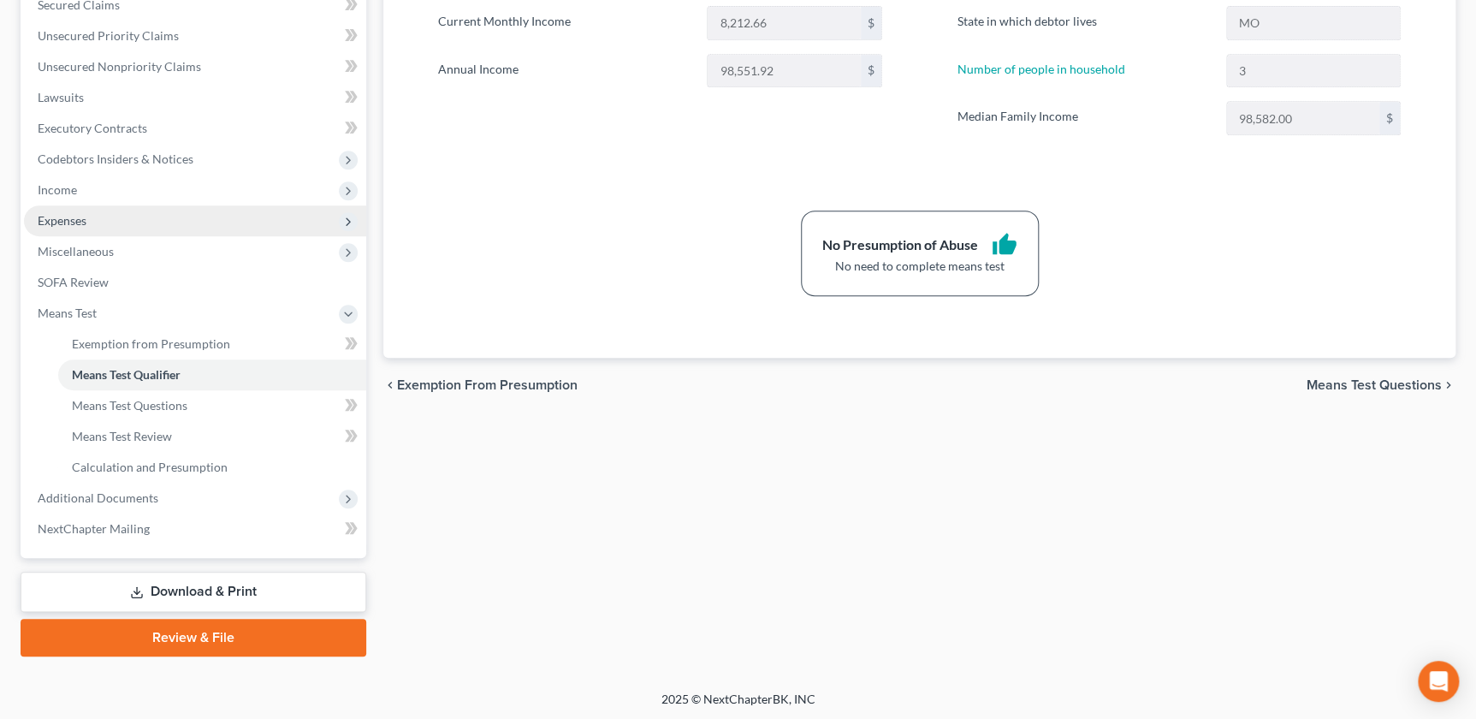
click at [92, 225] on span "Expenses" at bounding box center [195, 220] width 342 height 31
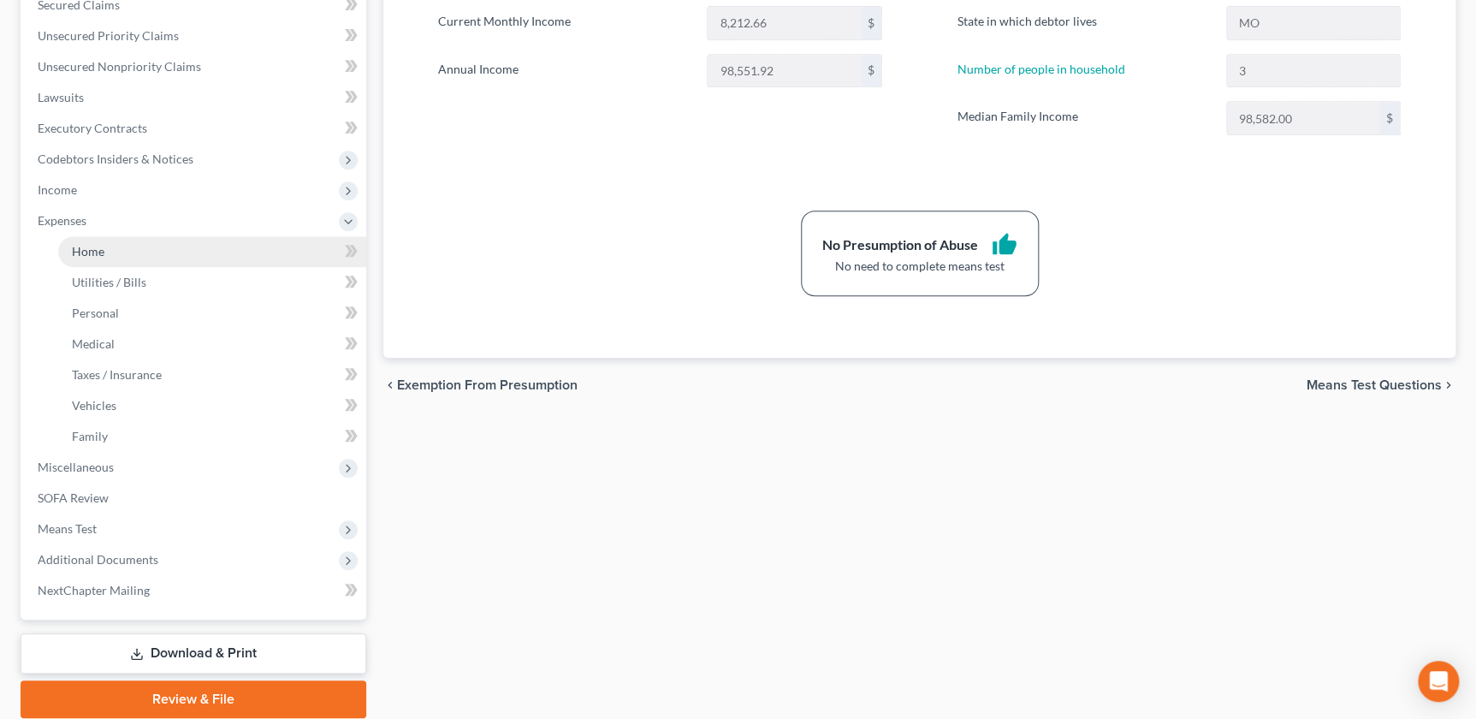
click at [84, 252] on span "Home" at bounding box center [88, 251] width 33 height 15
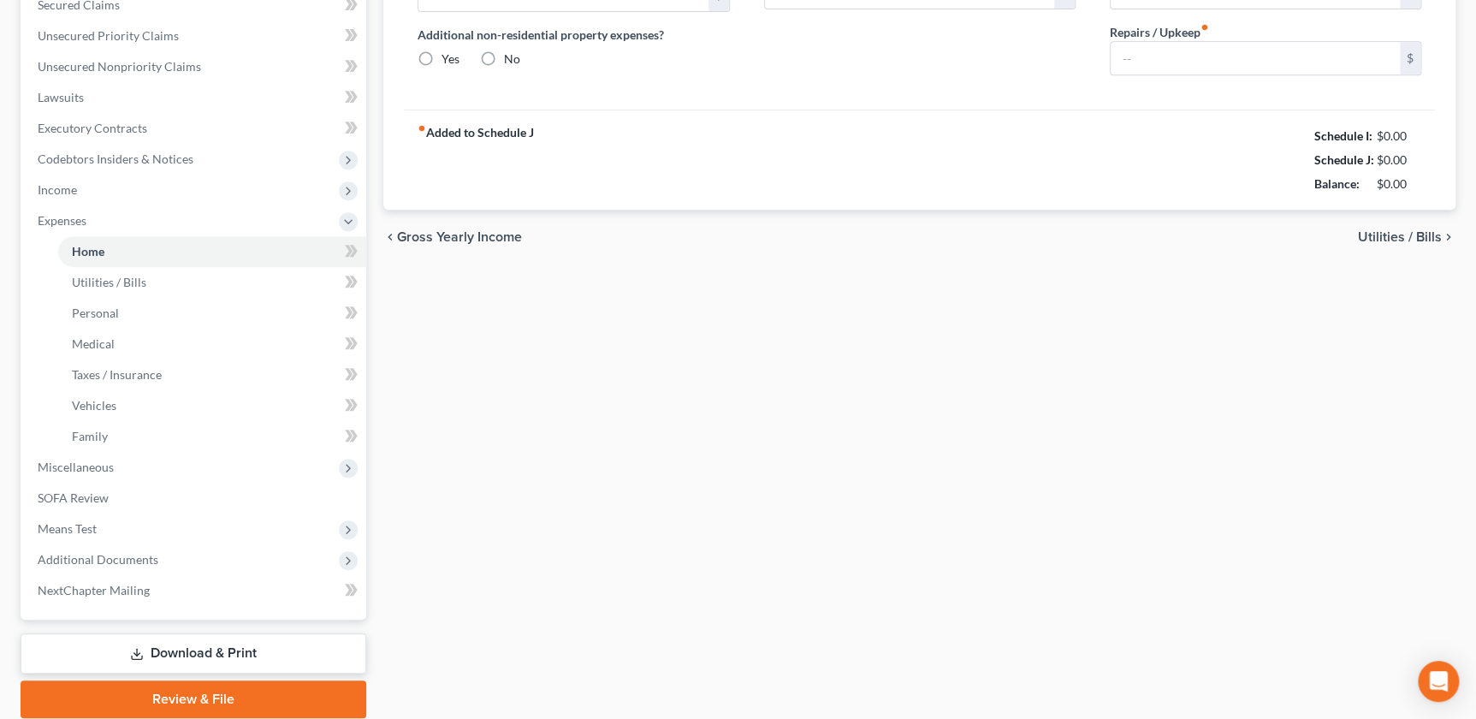
radio input "true"
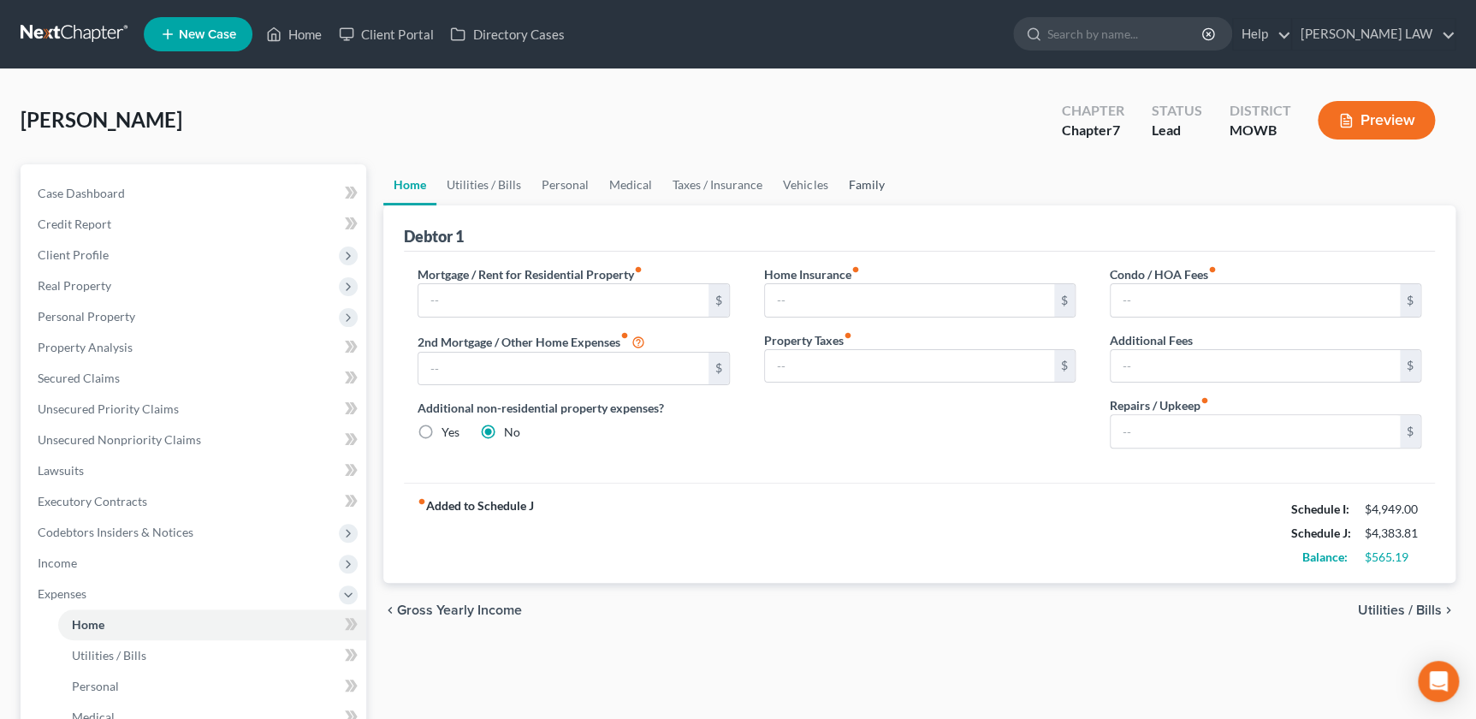
click at [847, 186] on link "Family" at bounding box center [866, 184] width 56 height 41
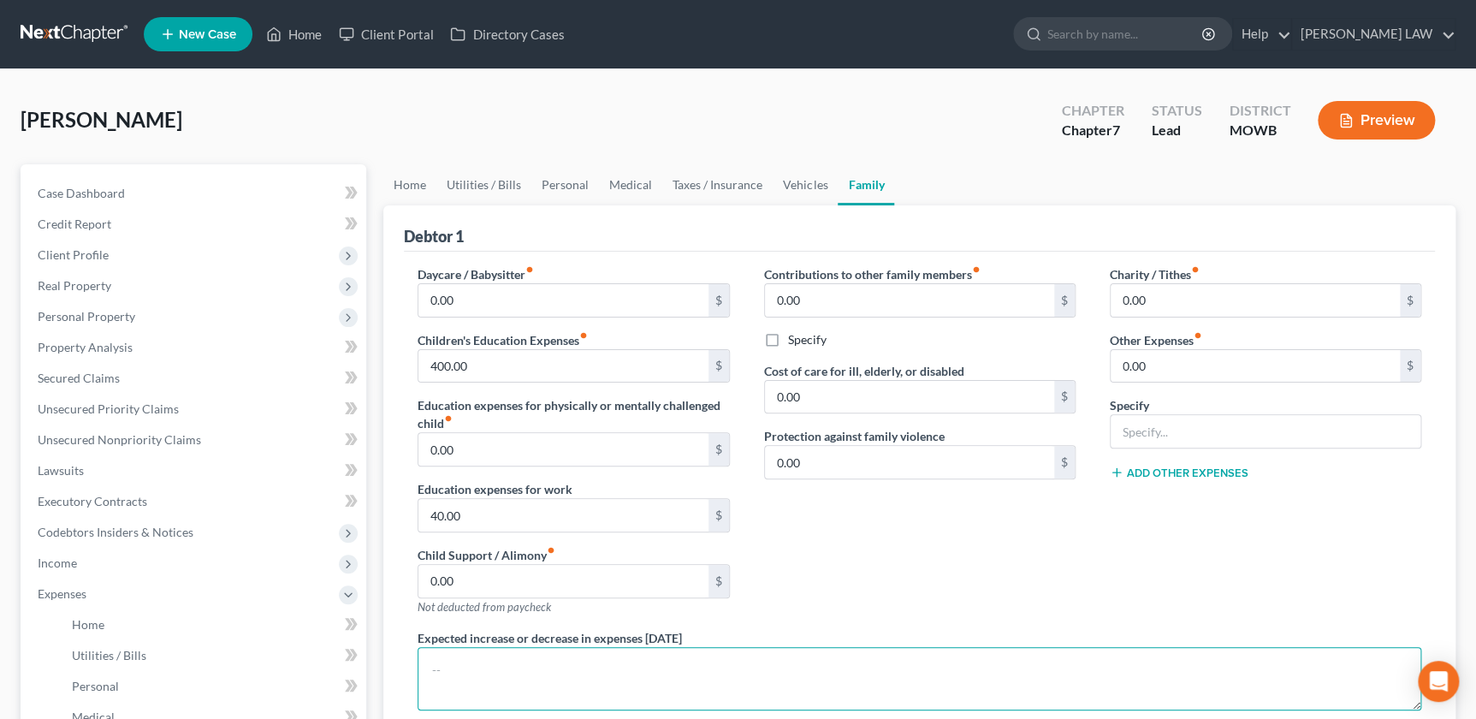
click at [510, 658] on textarea at bounding box center [920, 678] width 1004 height 63
click at [730, 672] on textarea "Debtor received her last $500 of alimony in April 2025." at bounding box center [920, 678] width 1004 height 63
click at [431, 670] on textarea "Debtor received her last $500 of alimony in April 2025." at bounding box center [920, 678] width 1004 height 63
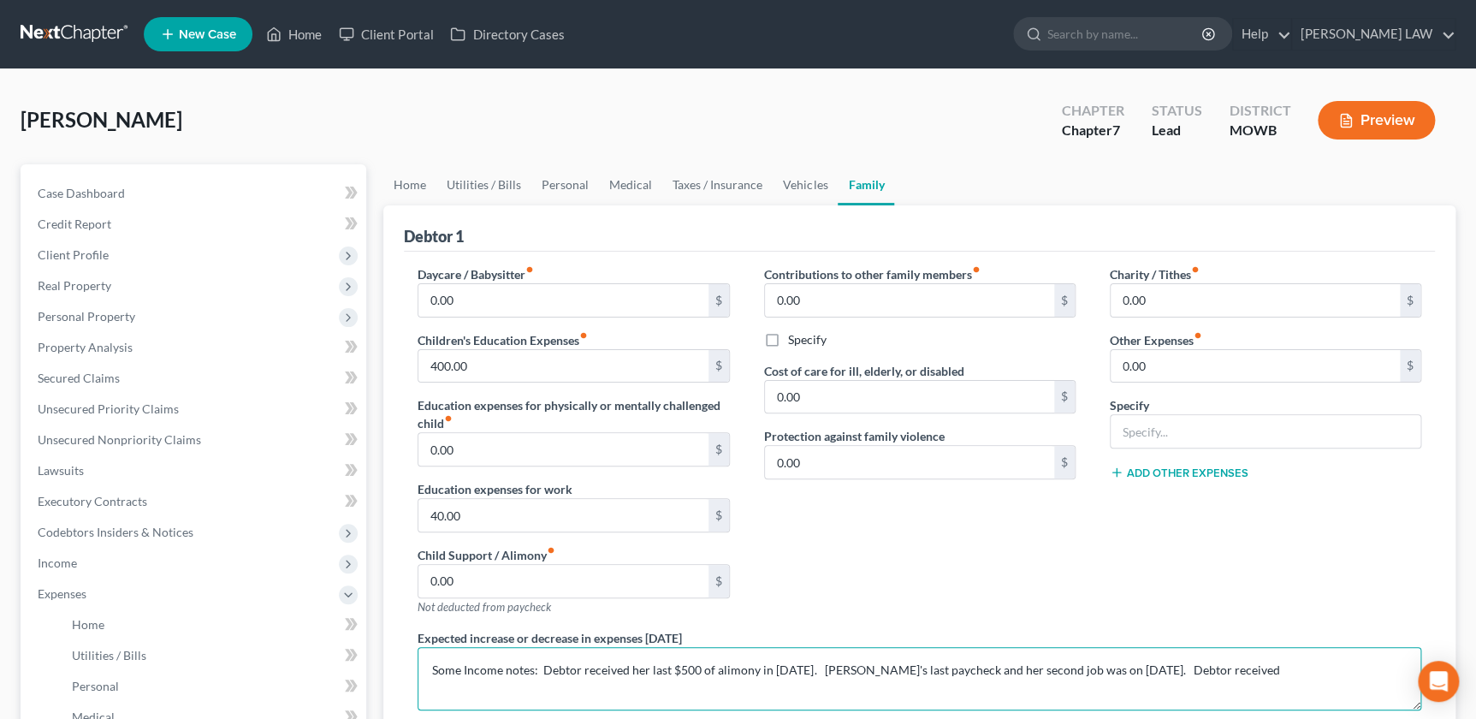
click at [1268, 664] on textarea "Some Income notes: Debtor received her last $500 of alimony in April 2025. Debt…" at bounding box center [920, 678] width 1004 height 63
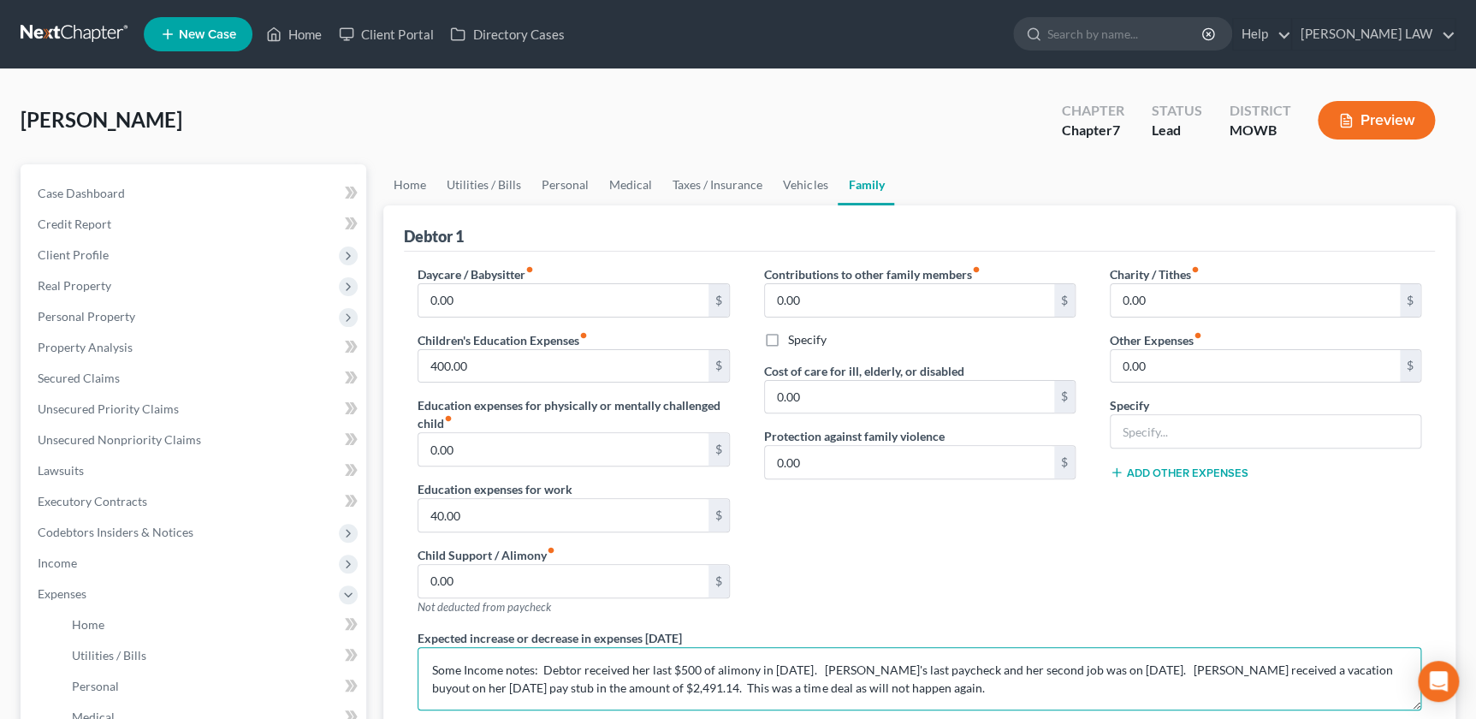
click at [744, 681] on textarea "Some Income notes: Debtor received her last $500 of alimony in April 2025. Debt…" at bounding box center [920, 678] width 1004 height 63
click at [918, 676] on textarea "Some Income notes: Debtor received her last $500 of alimony in April 2025. Debt…" at bounding box center [920, 678] width 1004 height 63
click at [692, 687] on textarea "Some Income notes: Debtor received her last $500 of alimony in April 2025. Debt…" at bounding box center [920, 678] width 1004 height 63
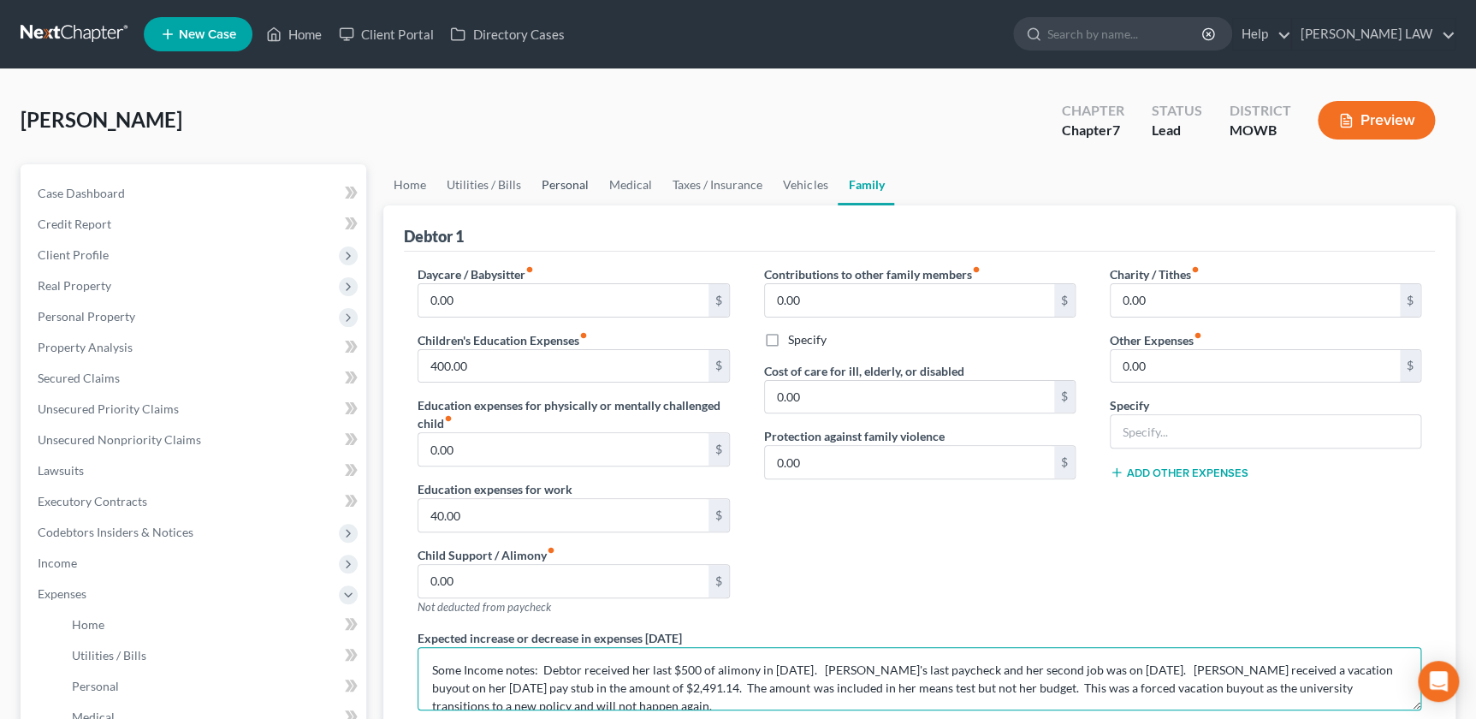
type textarea "Some Income notes: Debtor received her last $500 of alimony in April 2025. Debt…"
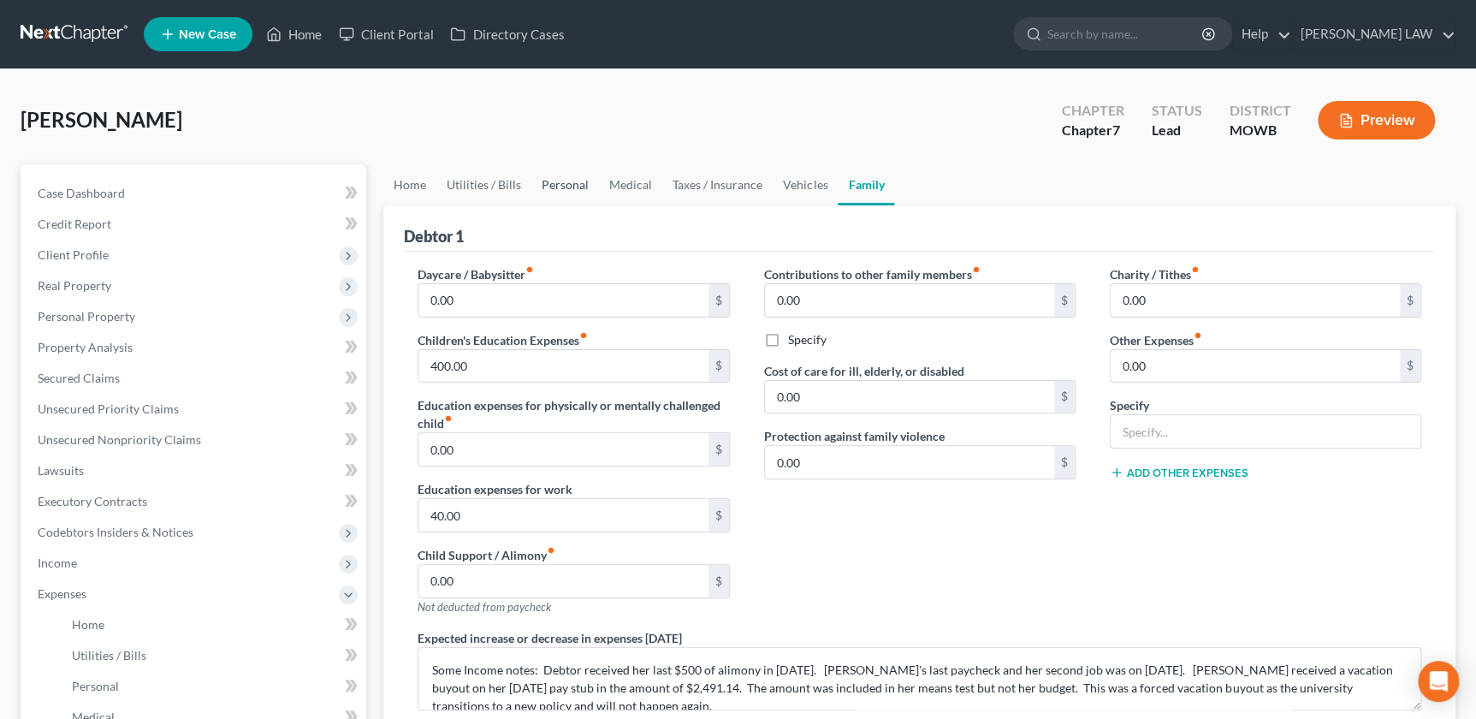
click at [555, 190] on link "Personal" at bounding box center [566, 184] width 68 height 41
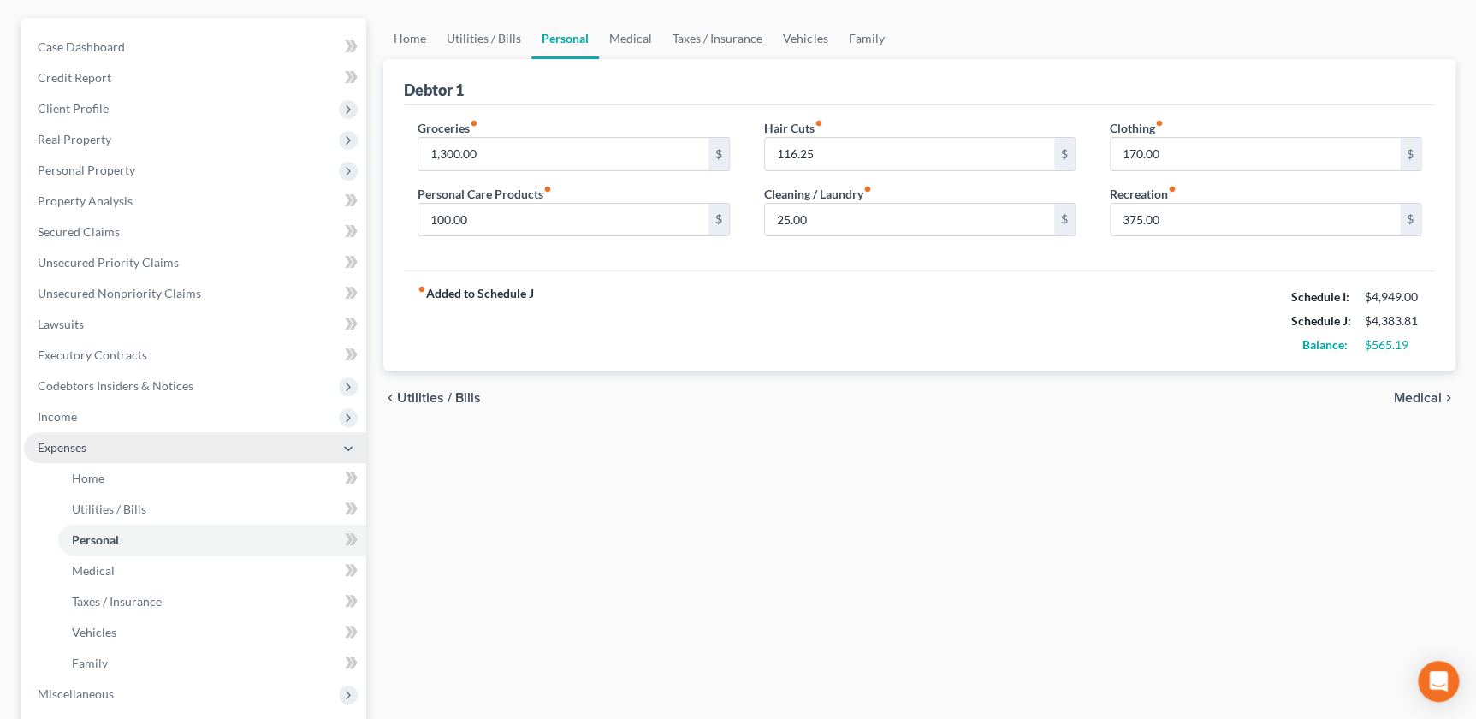
scroll to position [194, 0]
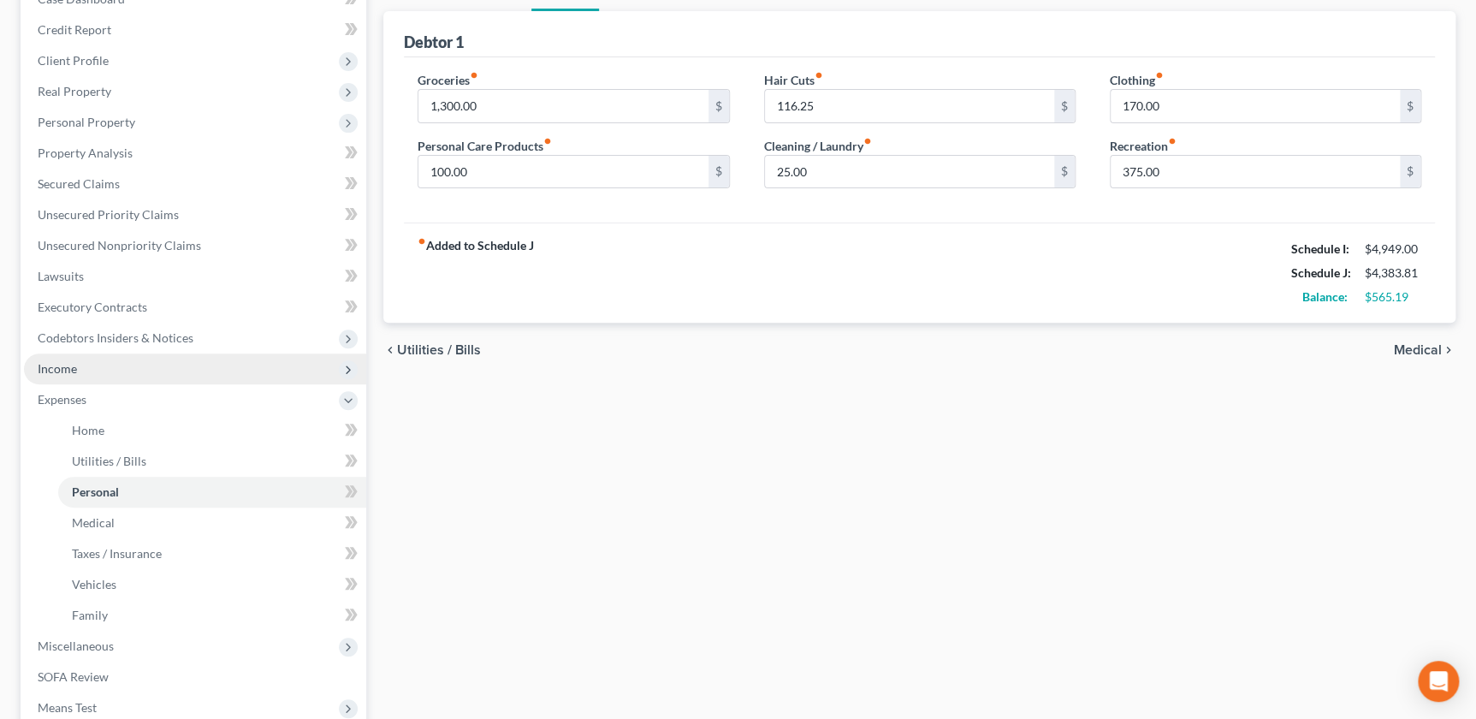
click at [86, 371] on span "Income" at bounding box center [195, 368] width 342 height 31
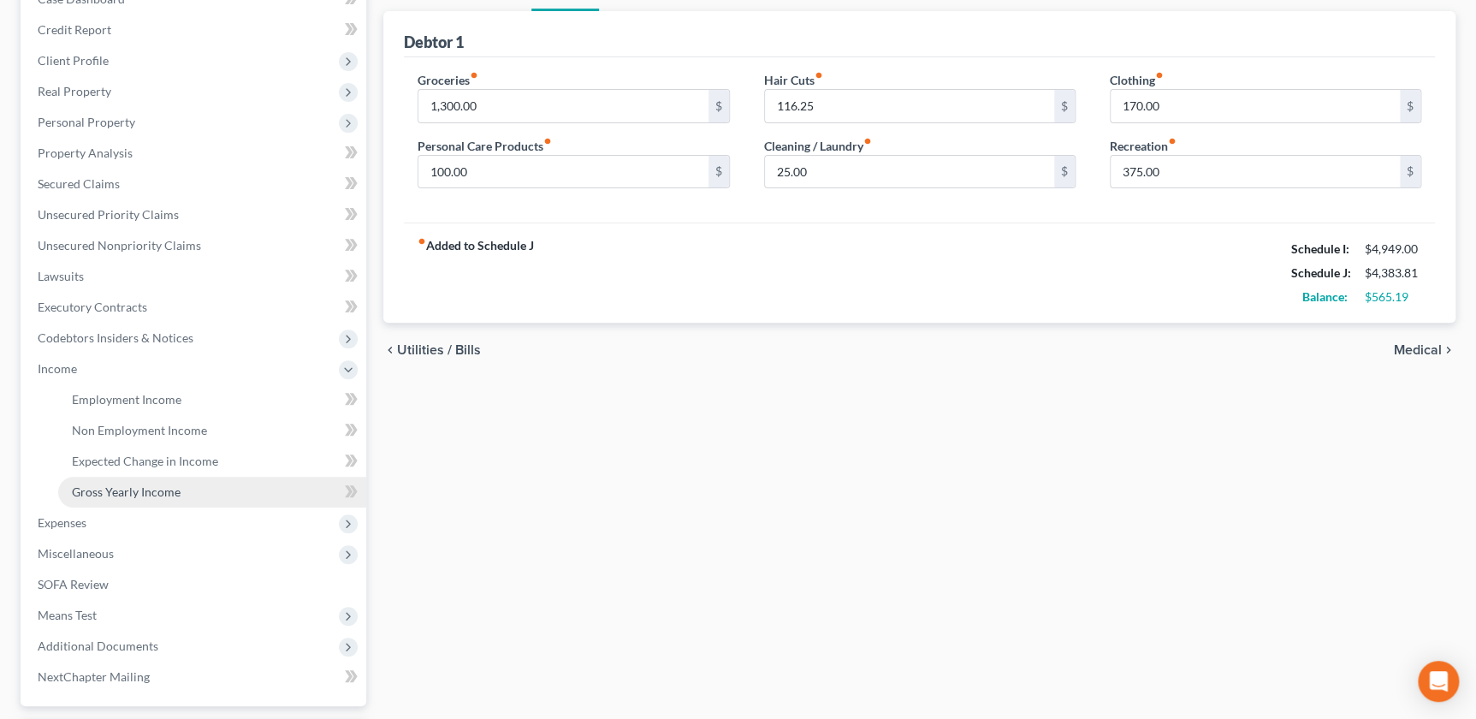
click at [137, 490] on span "Gross Yearly Income" at bounding box center [126, 491] width 109 height 15
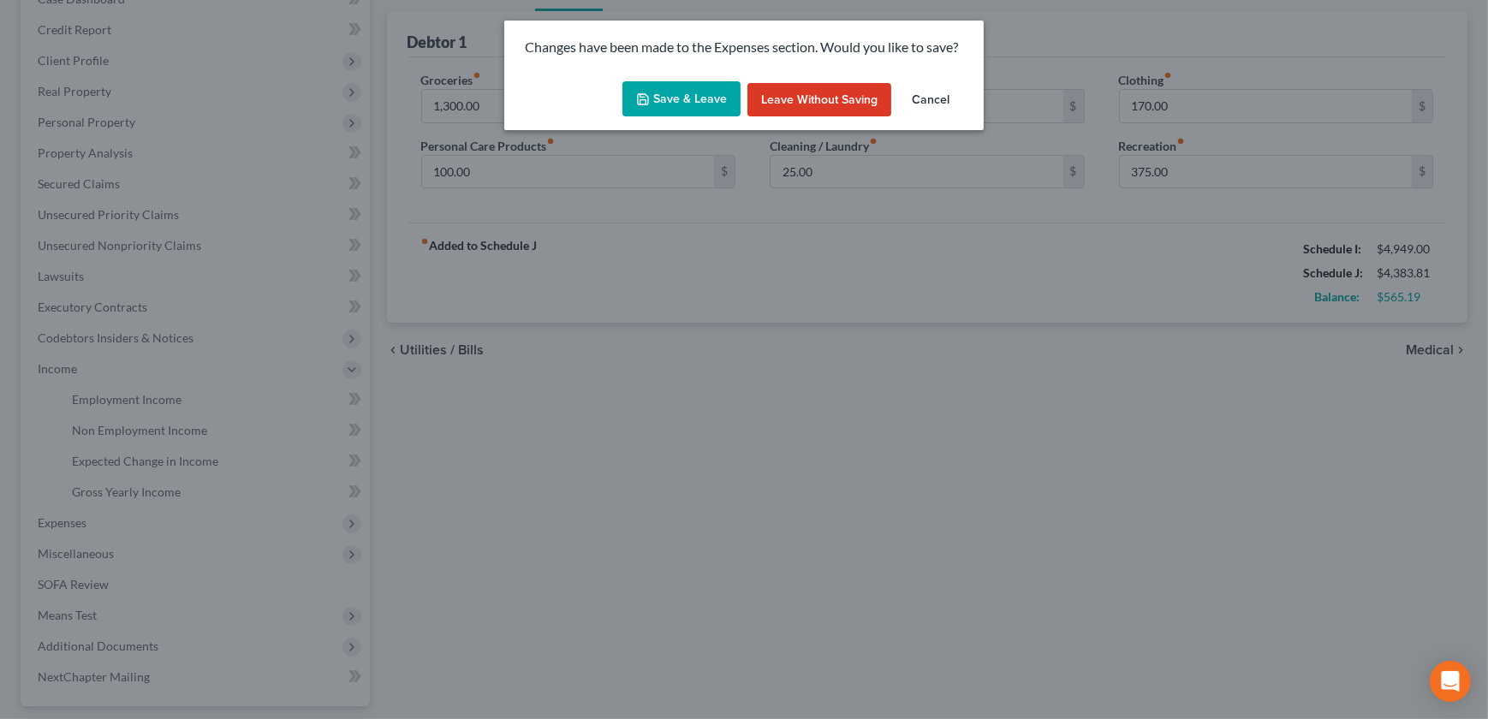
click at [659, 87] on button "Save & Leave" at bounding box center [681, 99] width 118 height 36
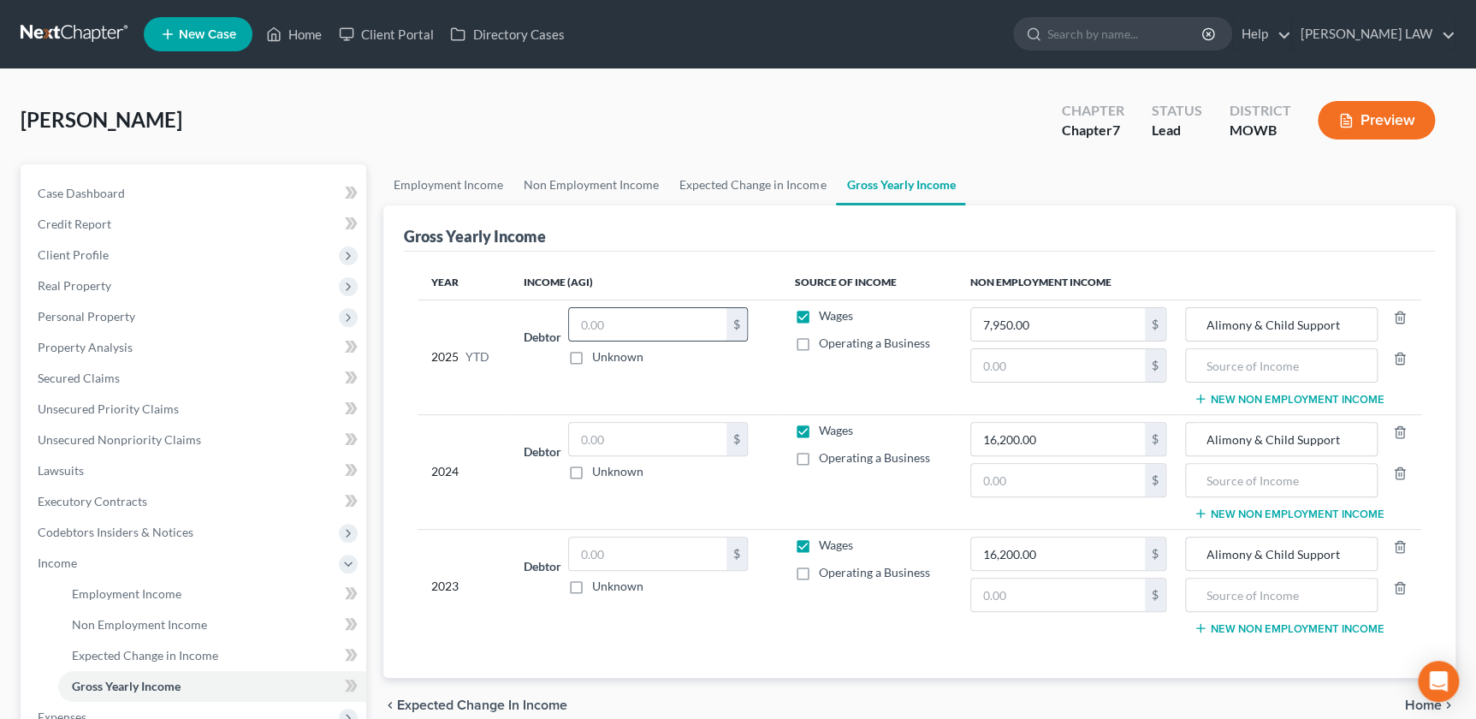
click at [678, 333] on input "text" at bounding box center [647, 324] width 157 height 33
click at [621, 327] on input "text" at bounding box center [647, 324] width 157 height 33
type input "48,523"
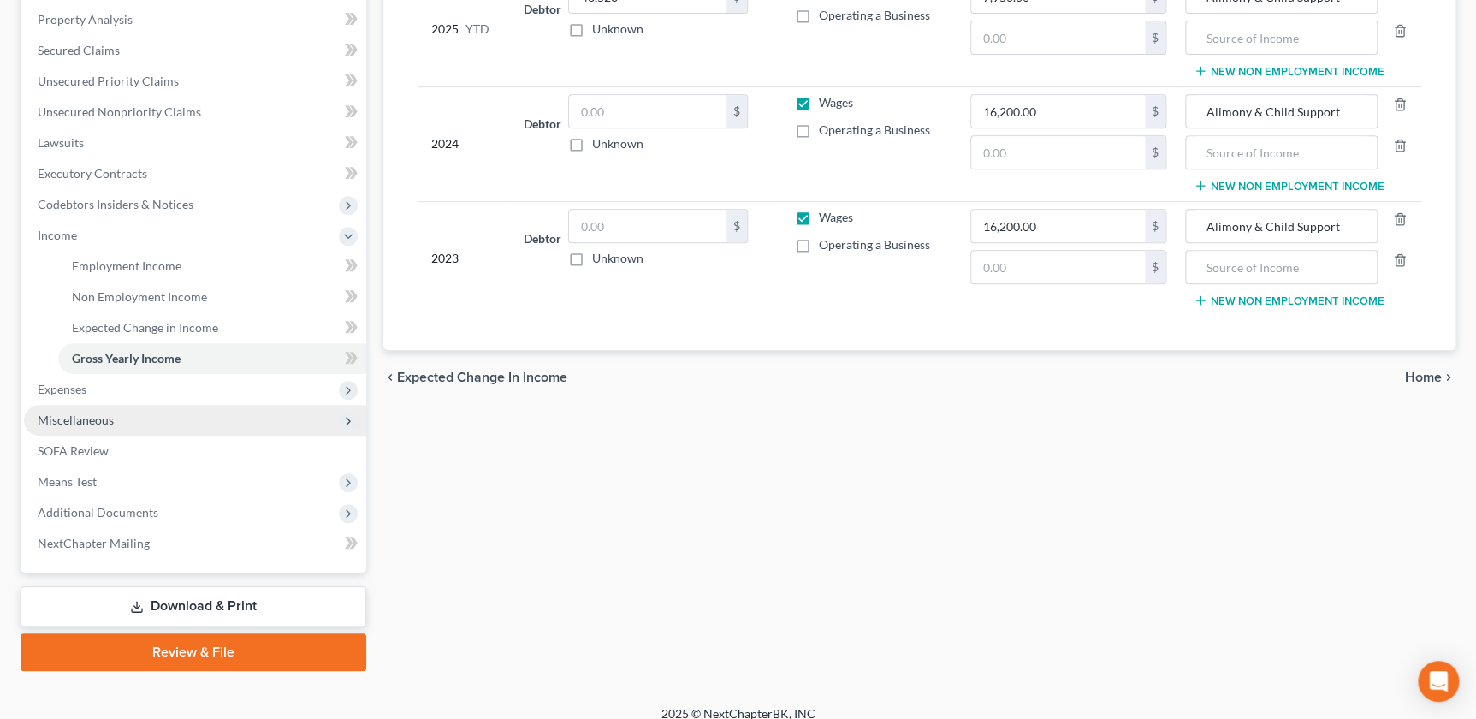
scroll to position [342, 0]
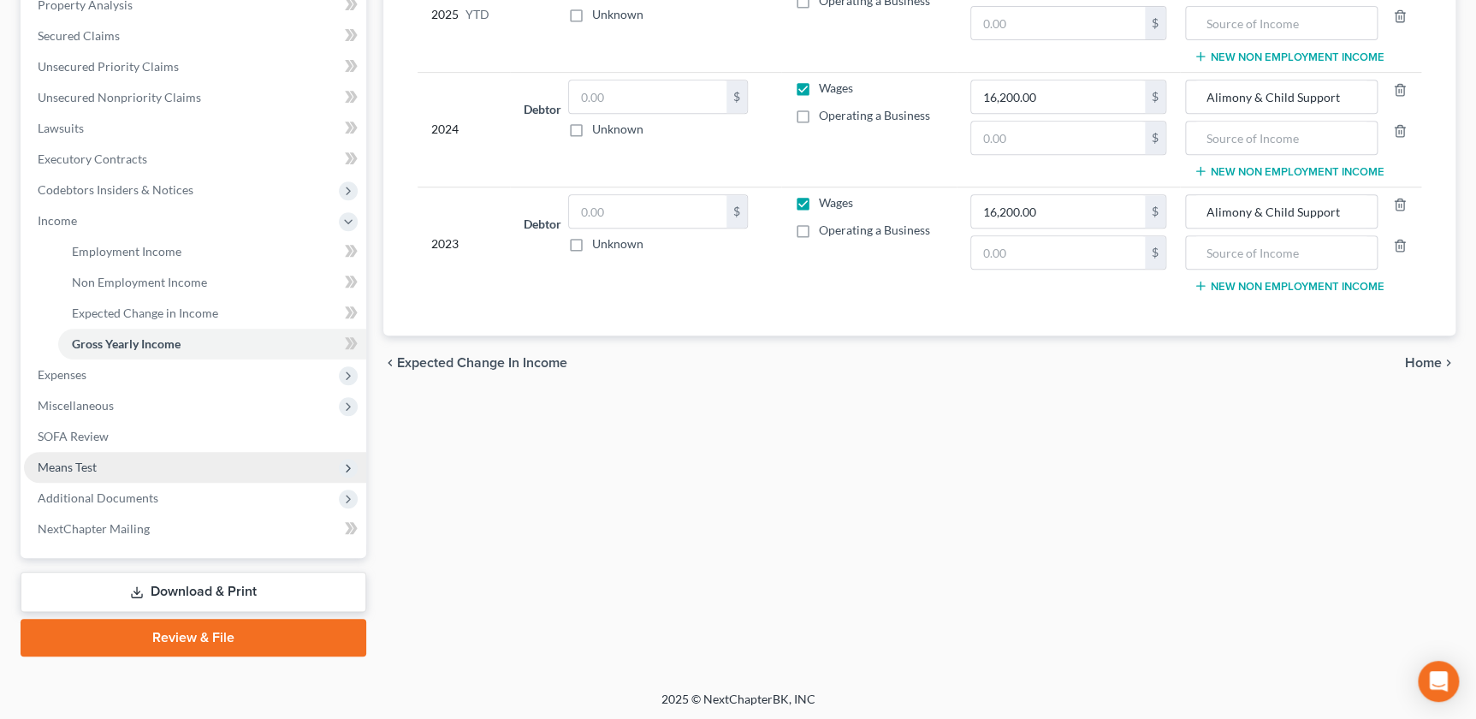
click at [82, 460] on span "Means Test" at bounding box center [67, 467] width 59 height 15
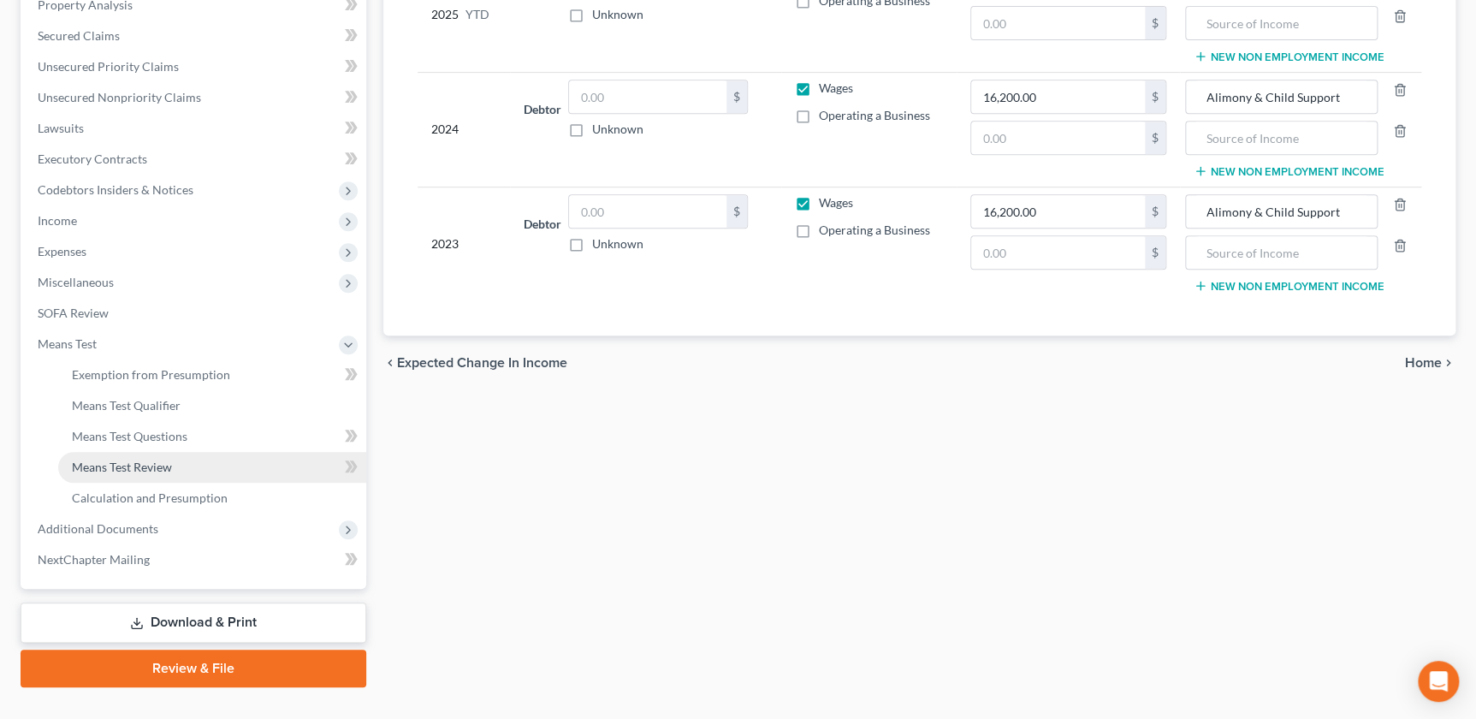
click at [140, 460] on span "Means Test Review" at bounding box center [122, 467] width 100 height 15
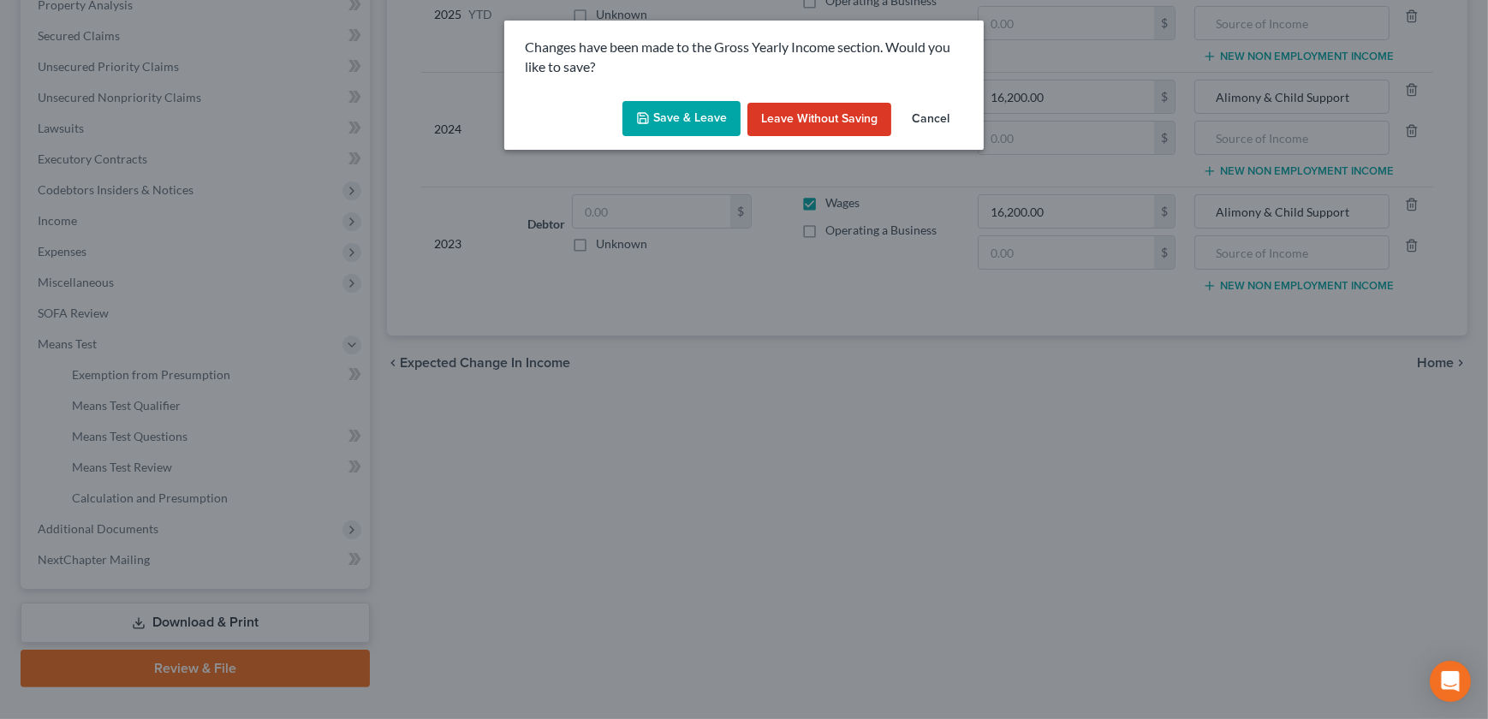
click at [665, 97] on div "Save & Leave Leave without Saving Cancel" at bounding box center [743, 122] width 479 height 56
click at [659, 119] on button "Save & Leave" at bounding box center [681, 119] width 118 height 36
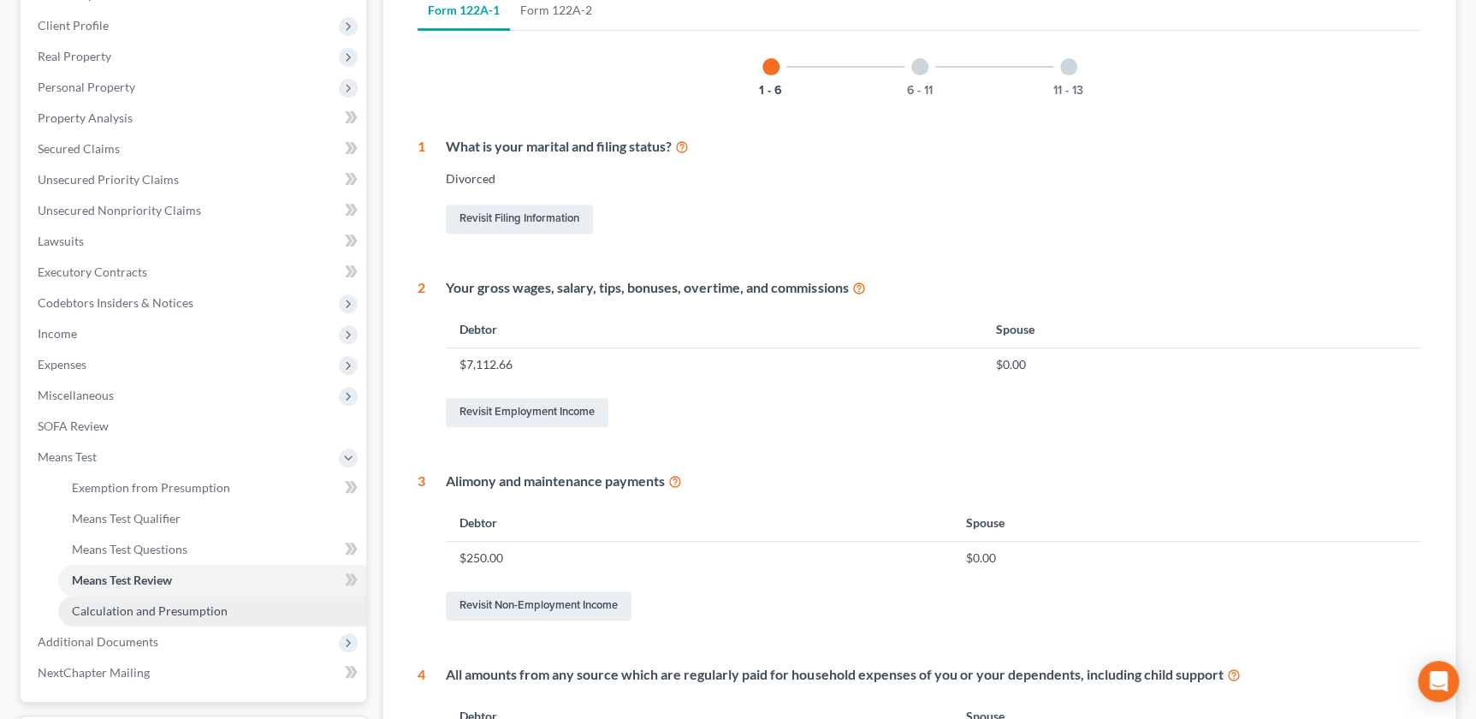
scroll to position [350, 0]
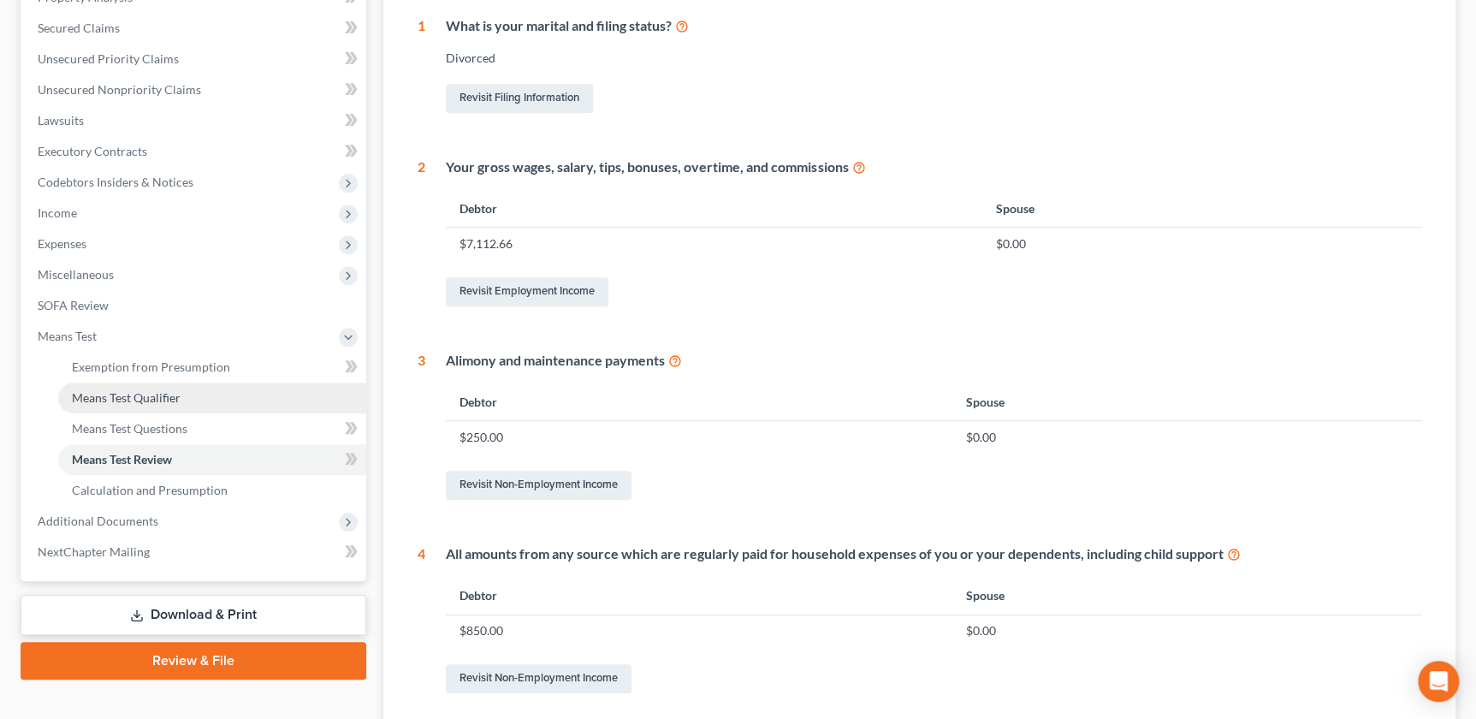
click at [146, 392] on span "Means Test Qualifier" at bounding box center [126, 397] width 109 height 15
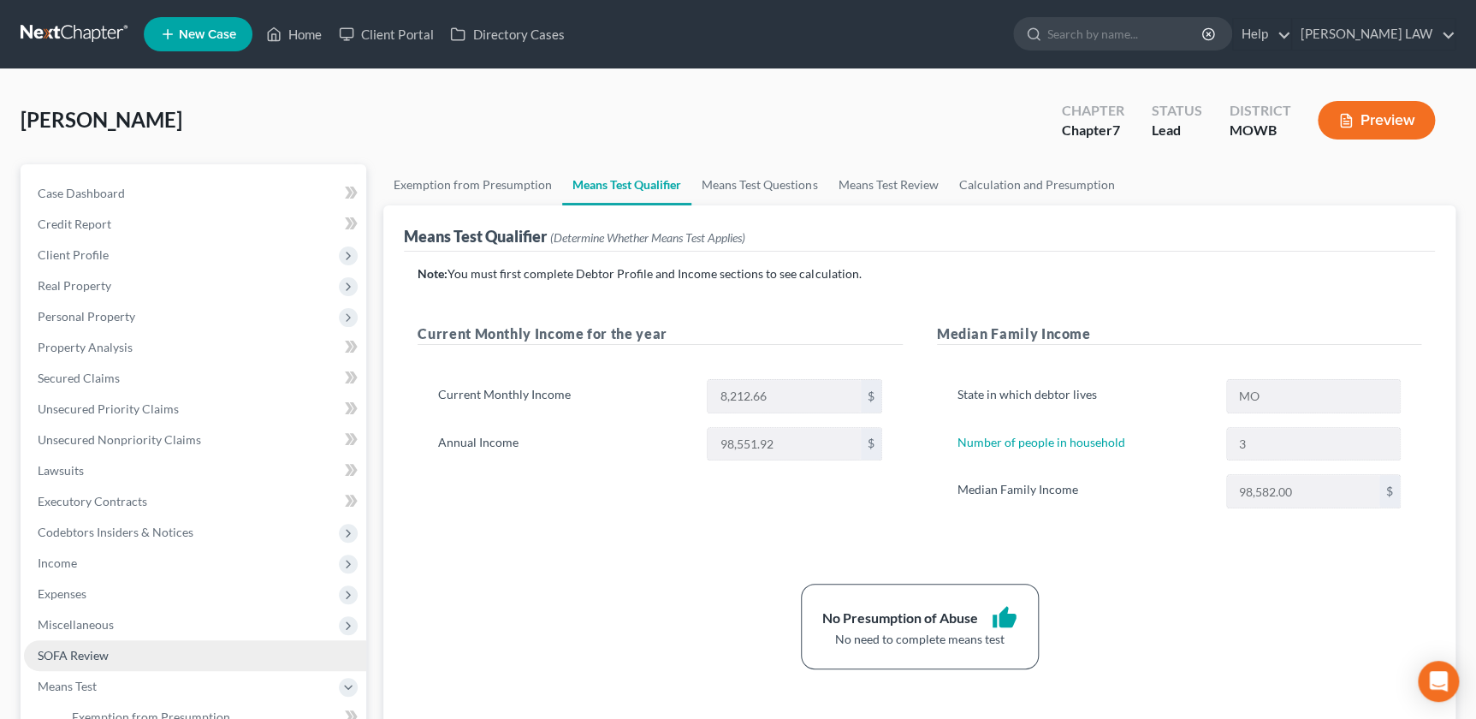
click at [73, 652] on span "SOFA Review" at bounding box center [73, 655] width 71 height 15
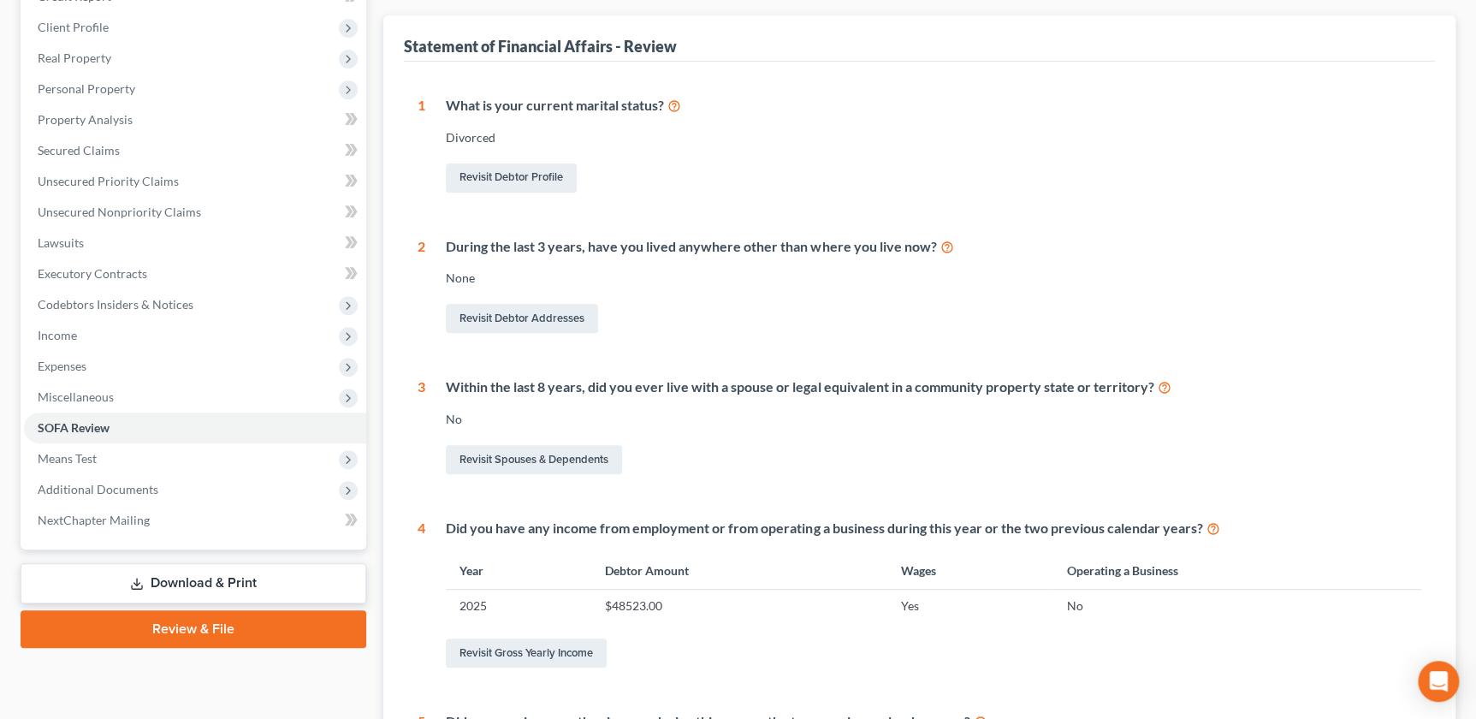
scroll to position [252, 0]
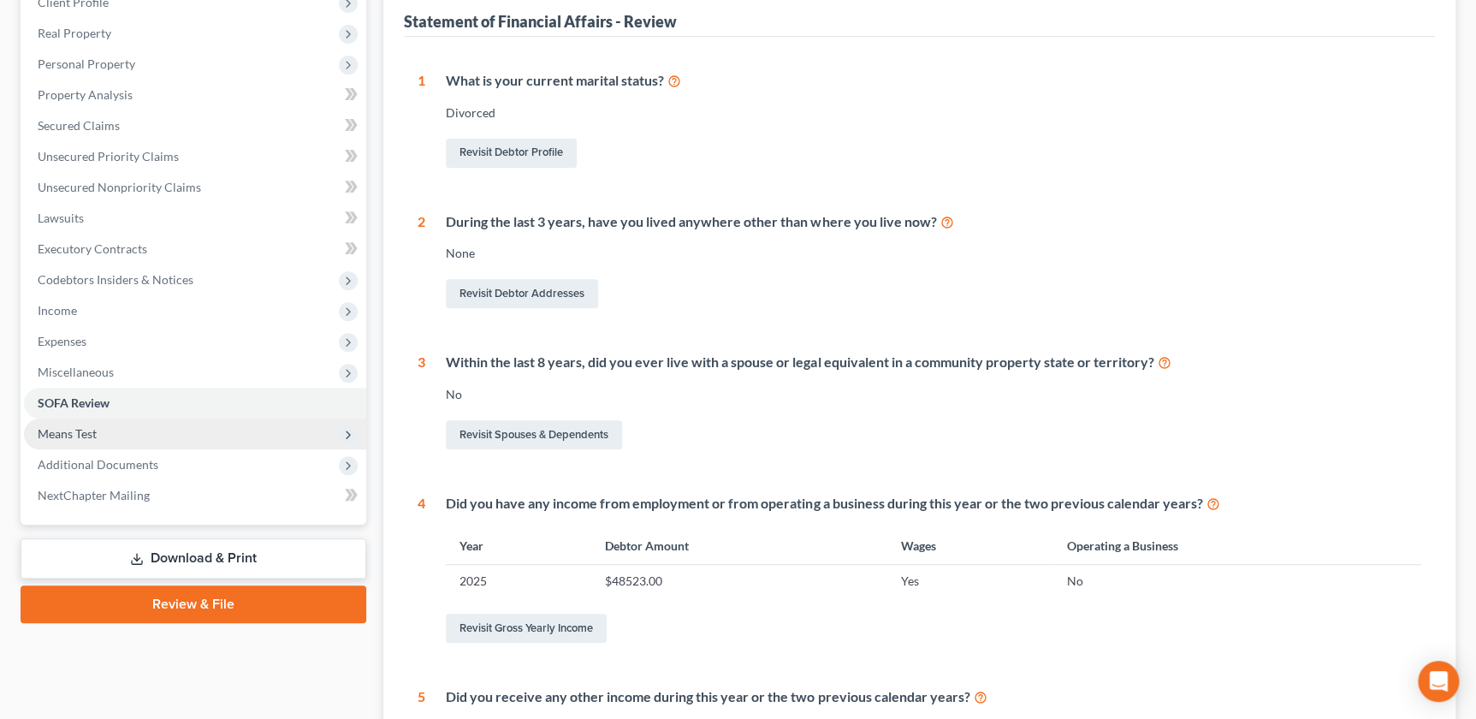
click at [98, 429] on span "Means Test" at bounding box center [195, 434] width 342 height 31
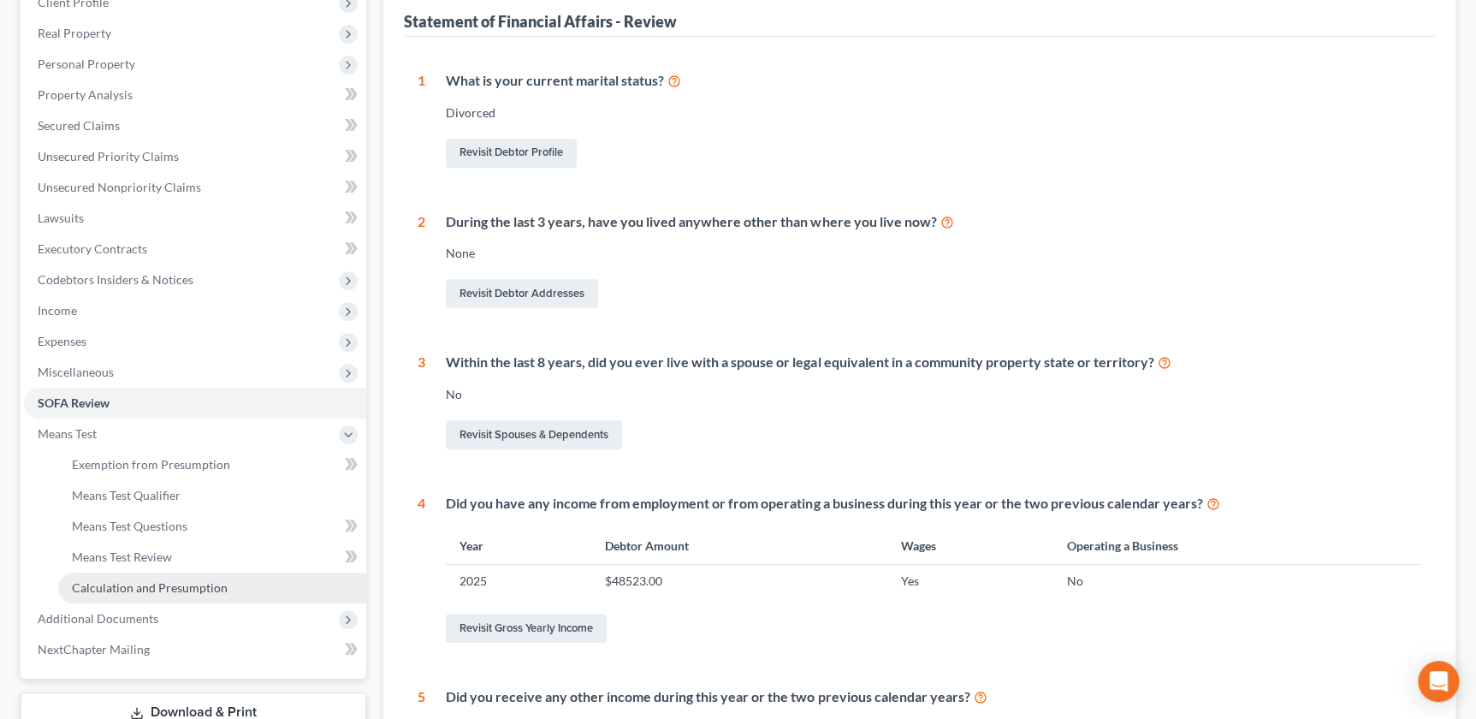
click at [122, 573] on link "Calculation and Presumption" at bounding box center [212, 588] width 308 height 31
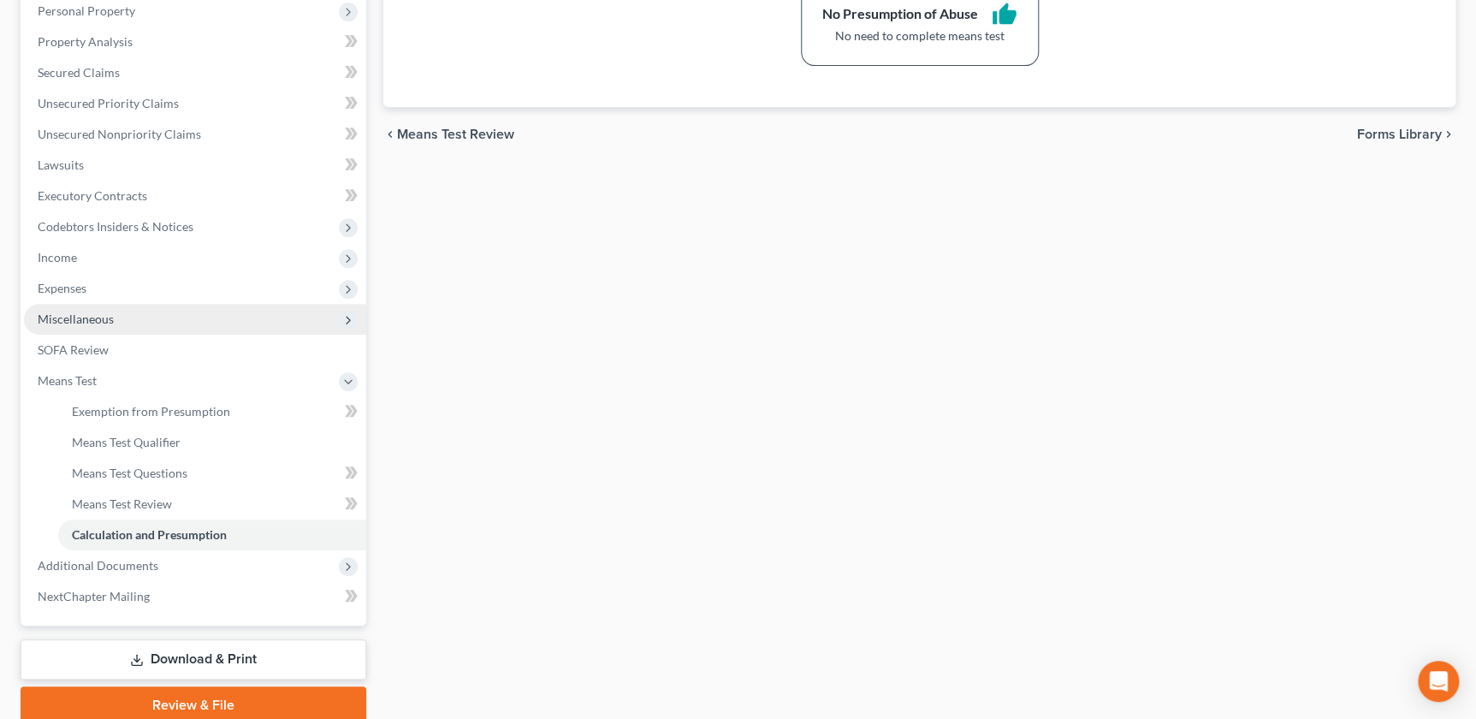
scroll to position [373, 0]
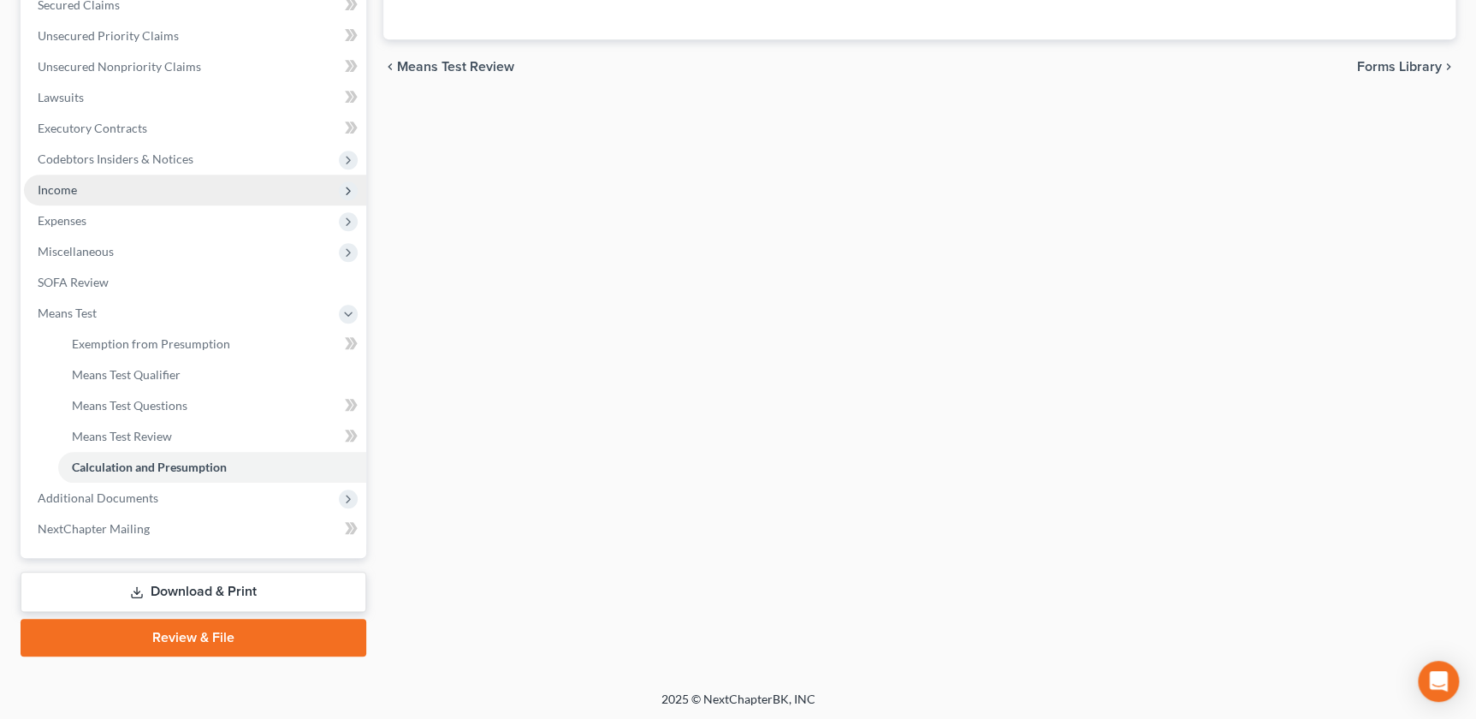
click at [75, 193] on span "Income" at bounding box center [57, 189] width 39 height 15
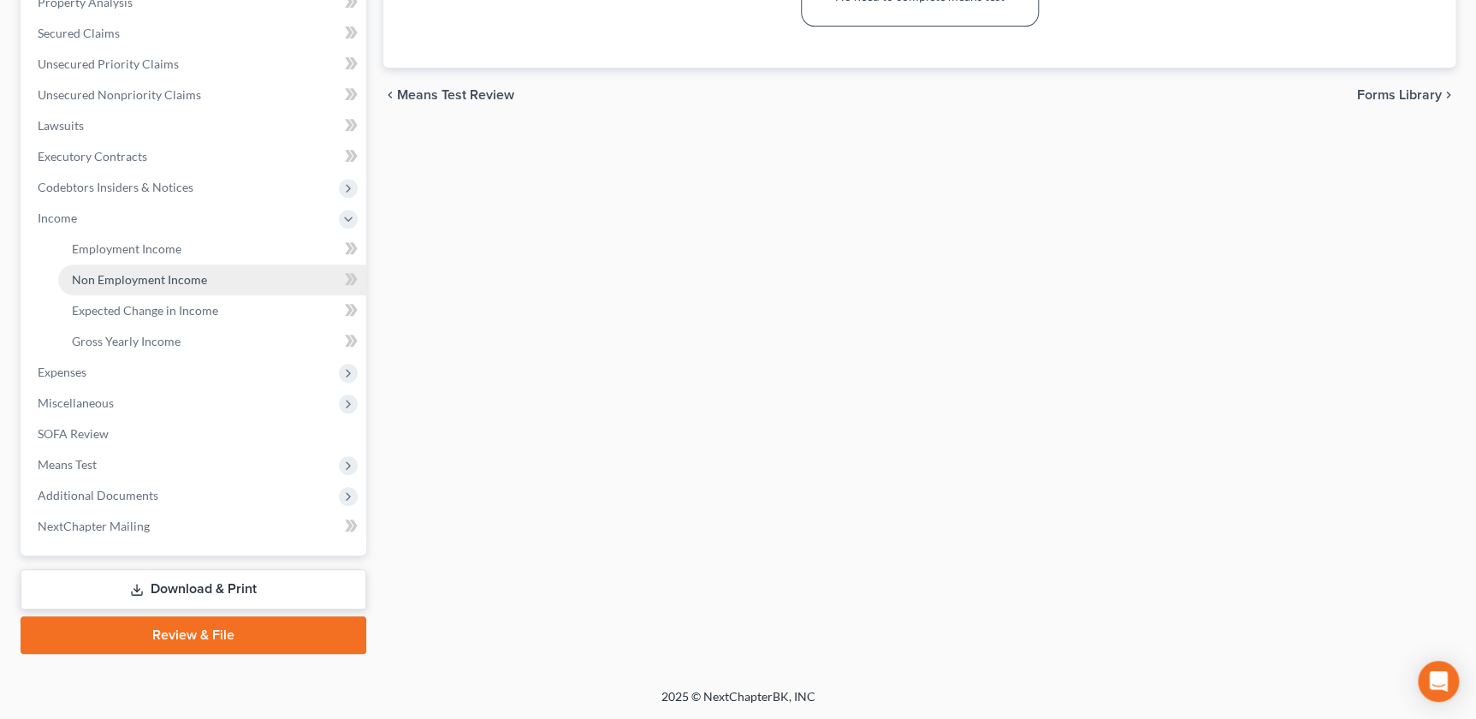
scroll to position [342, 0]
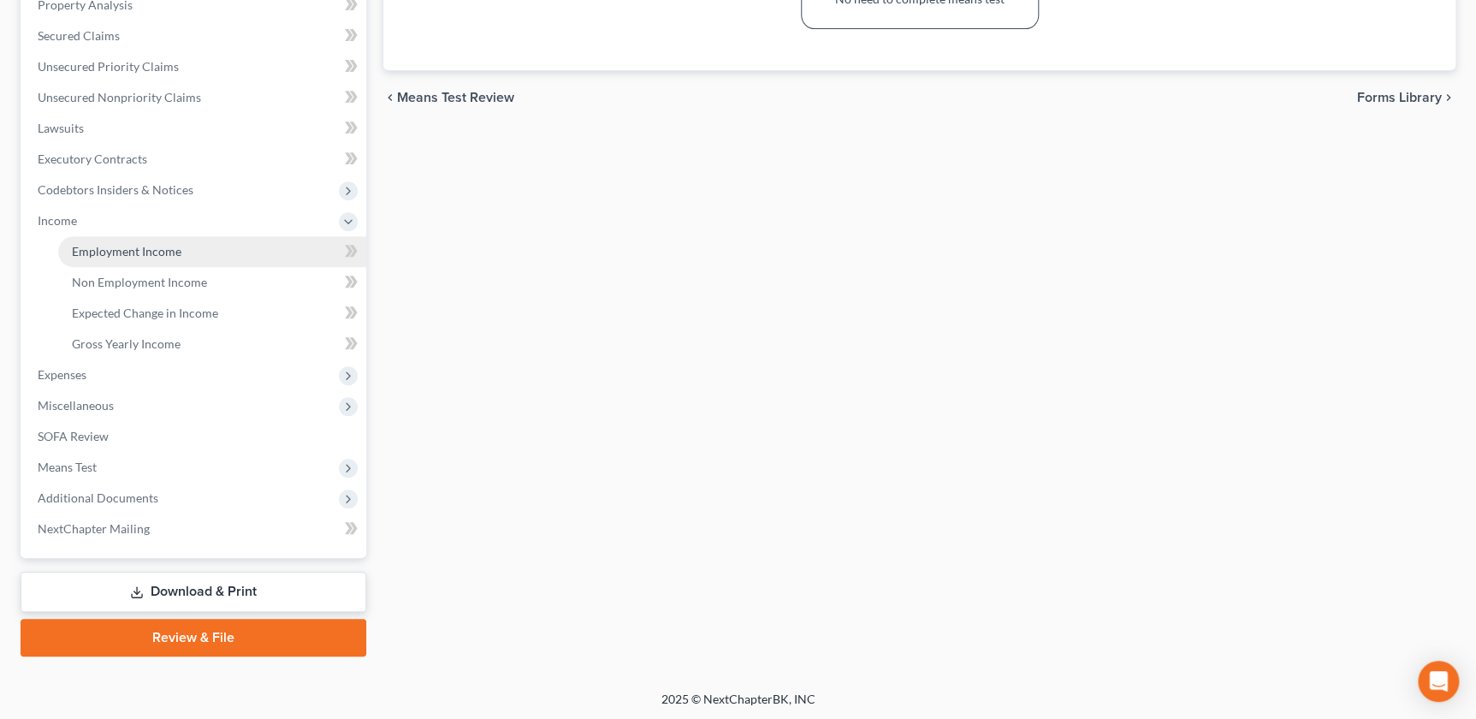
click at [128, 252] on span "Employment Income" at bounding box center [127, 251] width 110 height 15
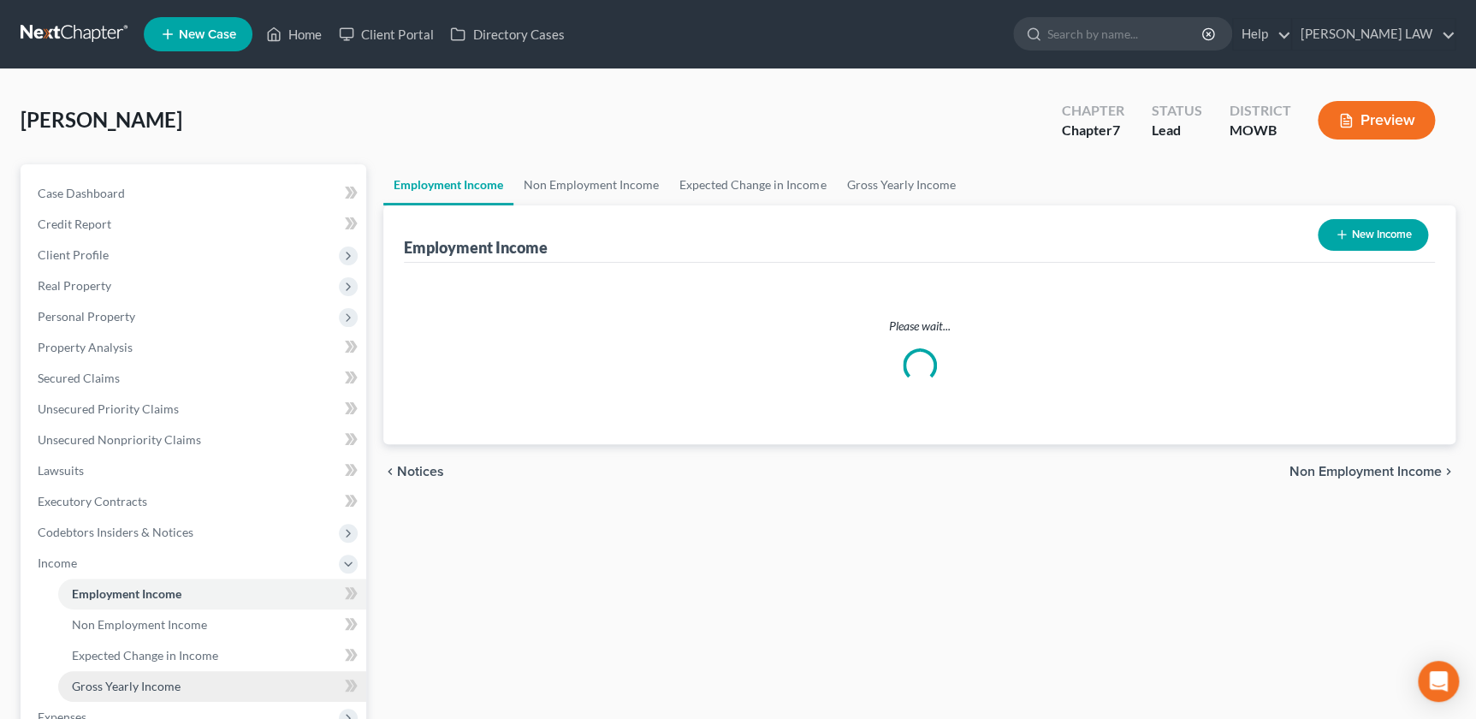
click at [110, 697] on link "Gross Yearly Income" at bounding box center [212, 686] width 308 height 31
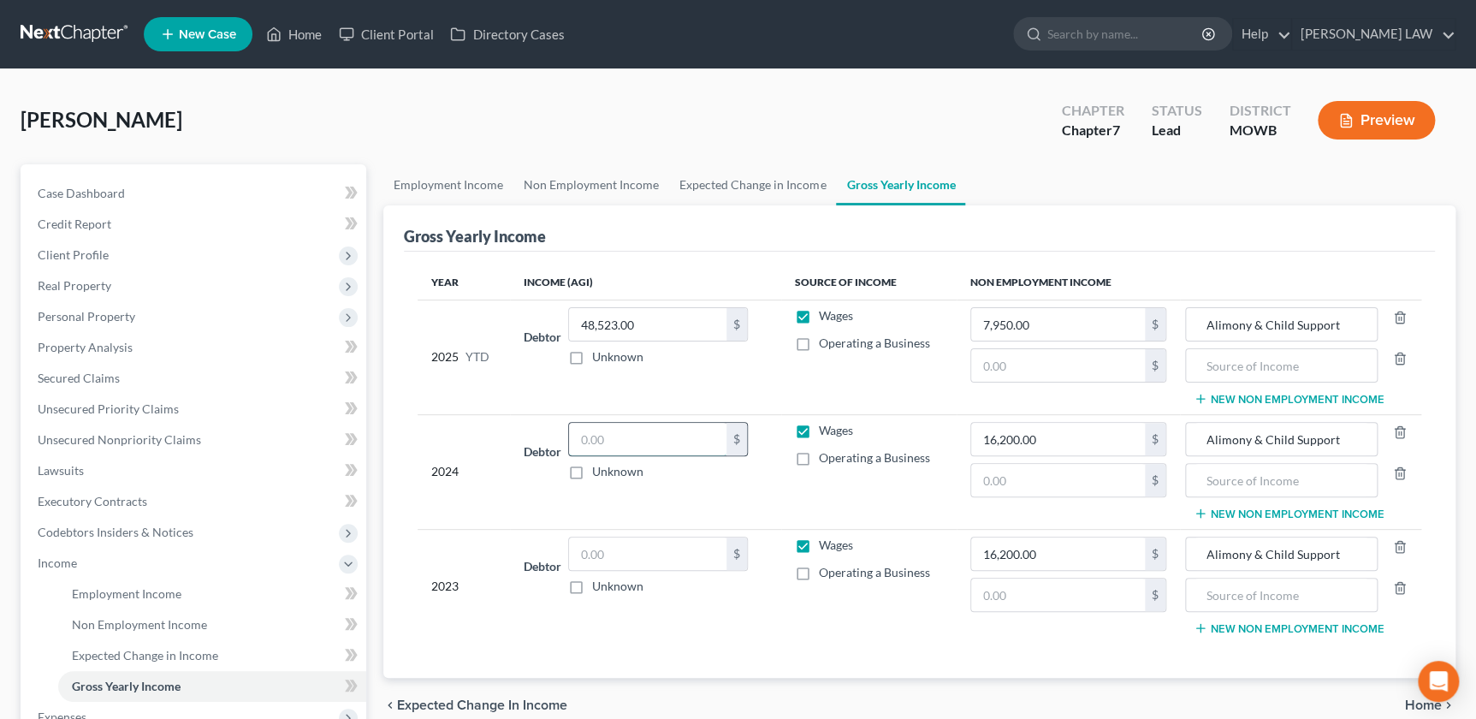
click at [621, 445] on input "text" at bounding box center [647, 439] width 157 height 33
type input "74,770"
click at [662, 544] on input "text" at bounding box center [647, 554] width 157 height 33
click at [633, 566] on input "text" at bounding box center [647, 554] width 157 height 33
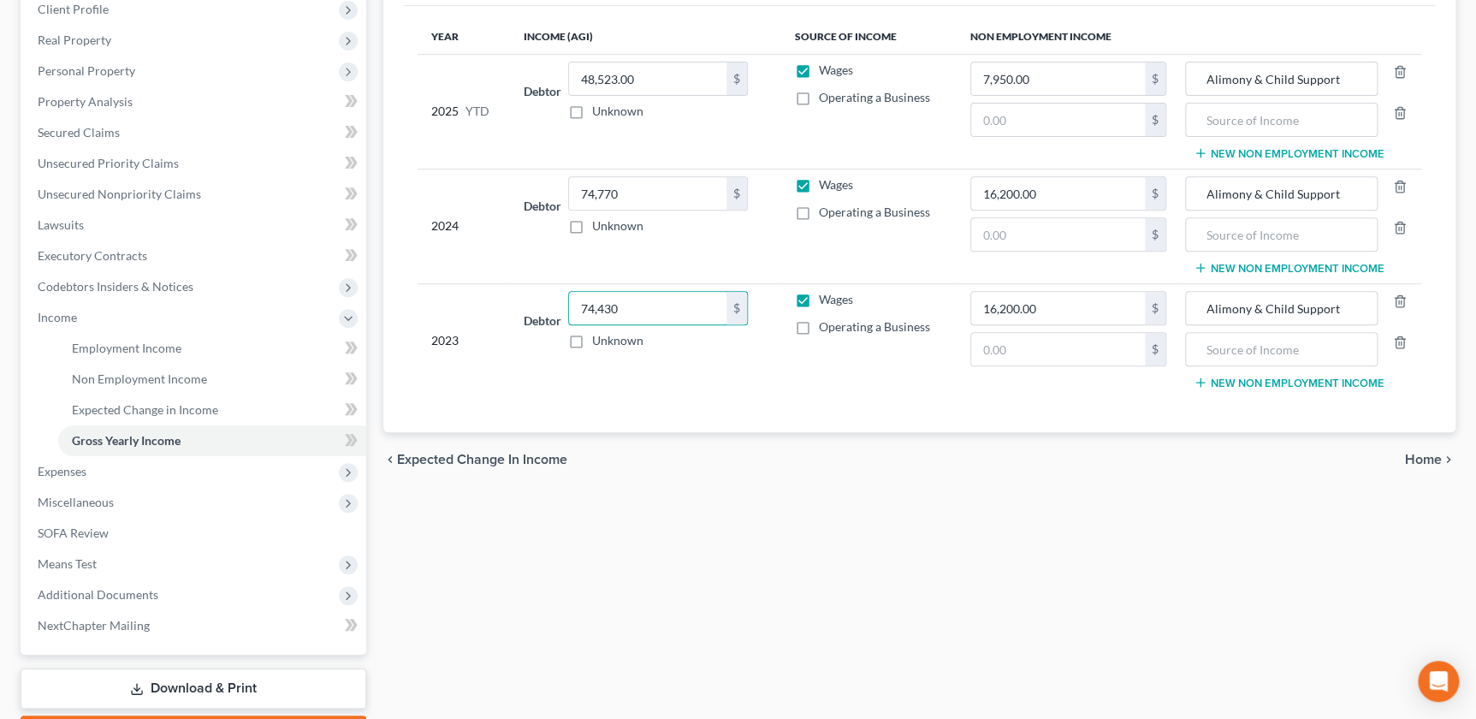
scroll to position [342, 0]
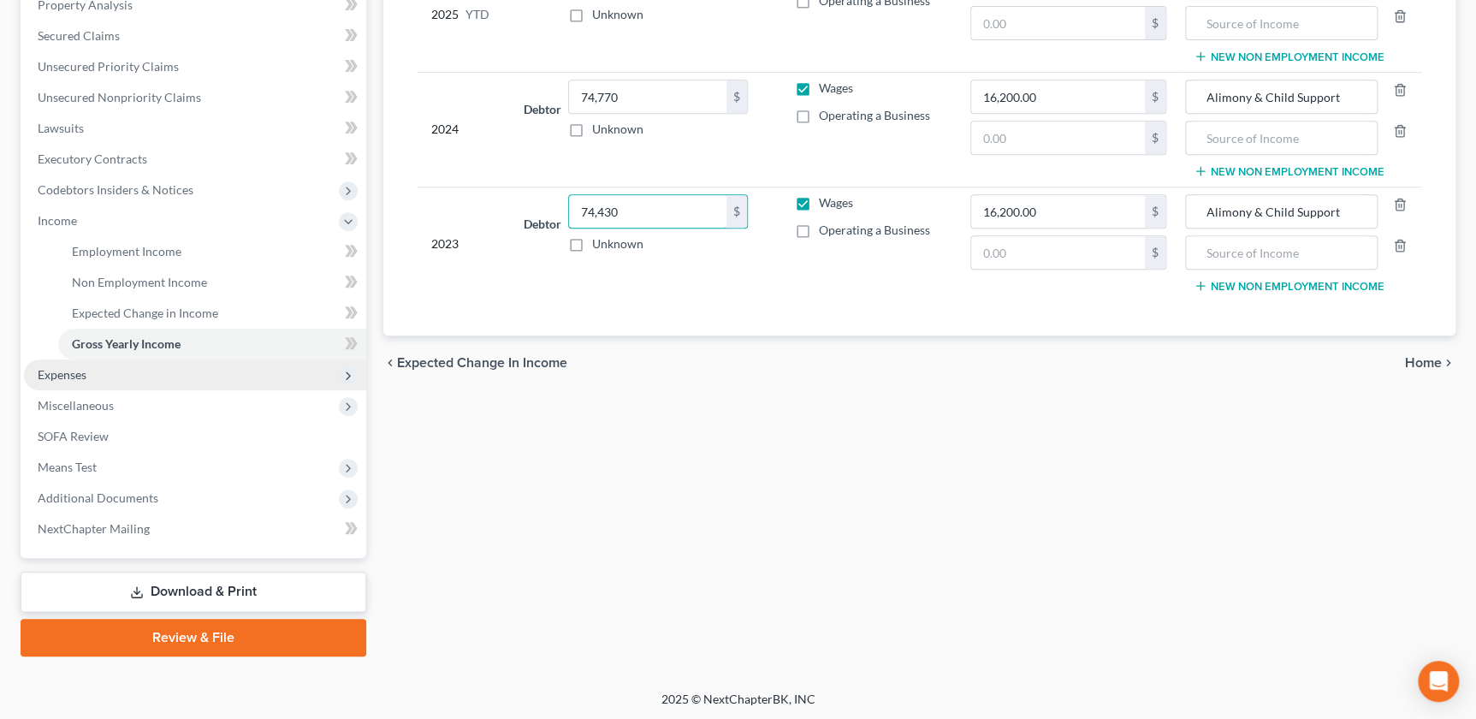
type input "74,430"
click at [132, 377] on span "Expenses" at bounding box center [195, 374] width 342 height 31
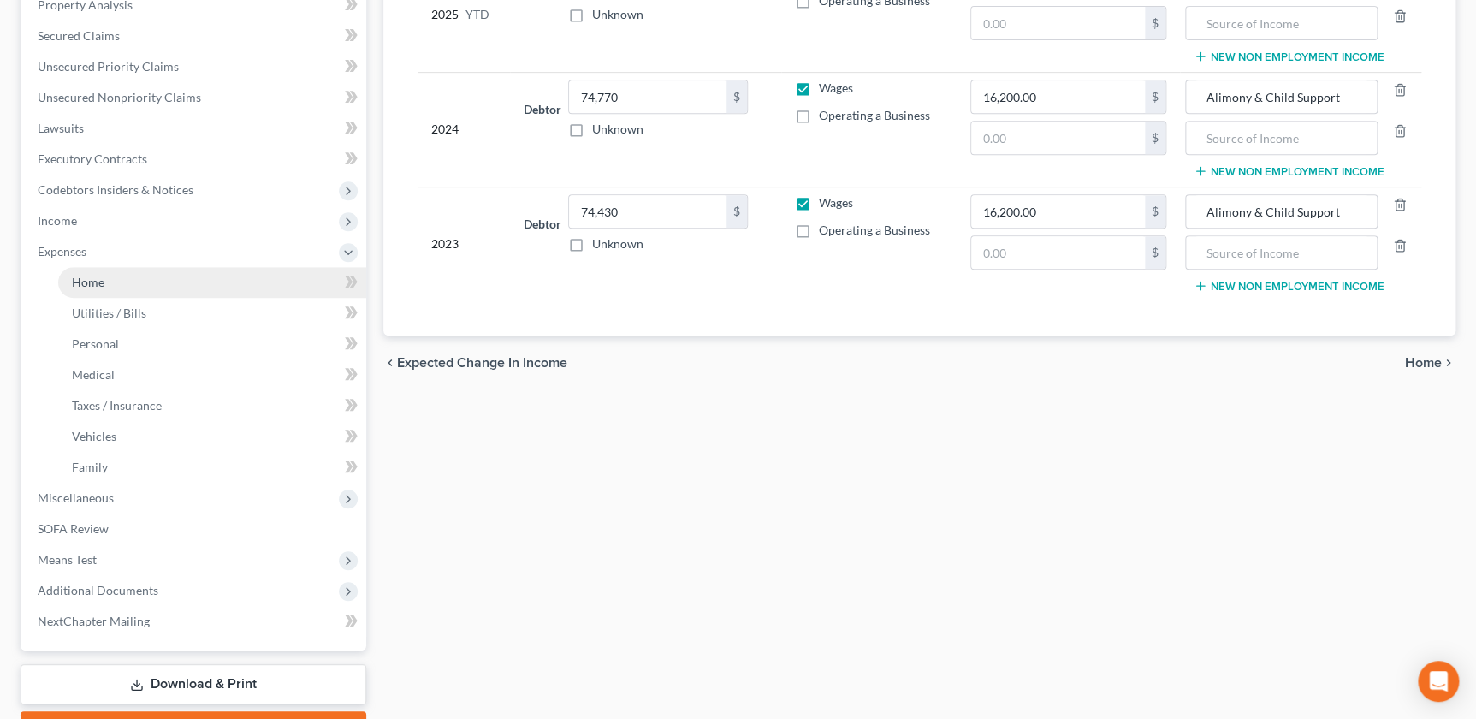
click at [149, 287] on link "Home" at bounding box center [212, 282] width 308 height 31
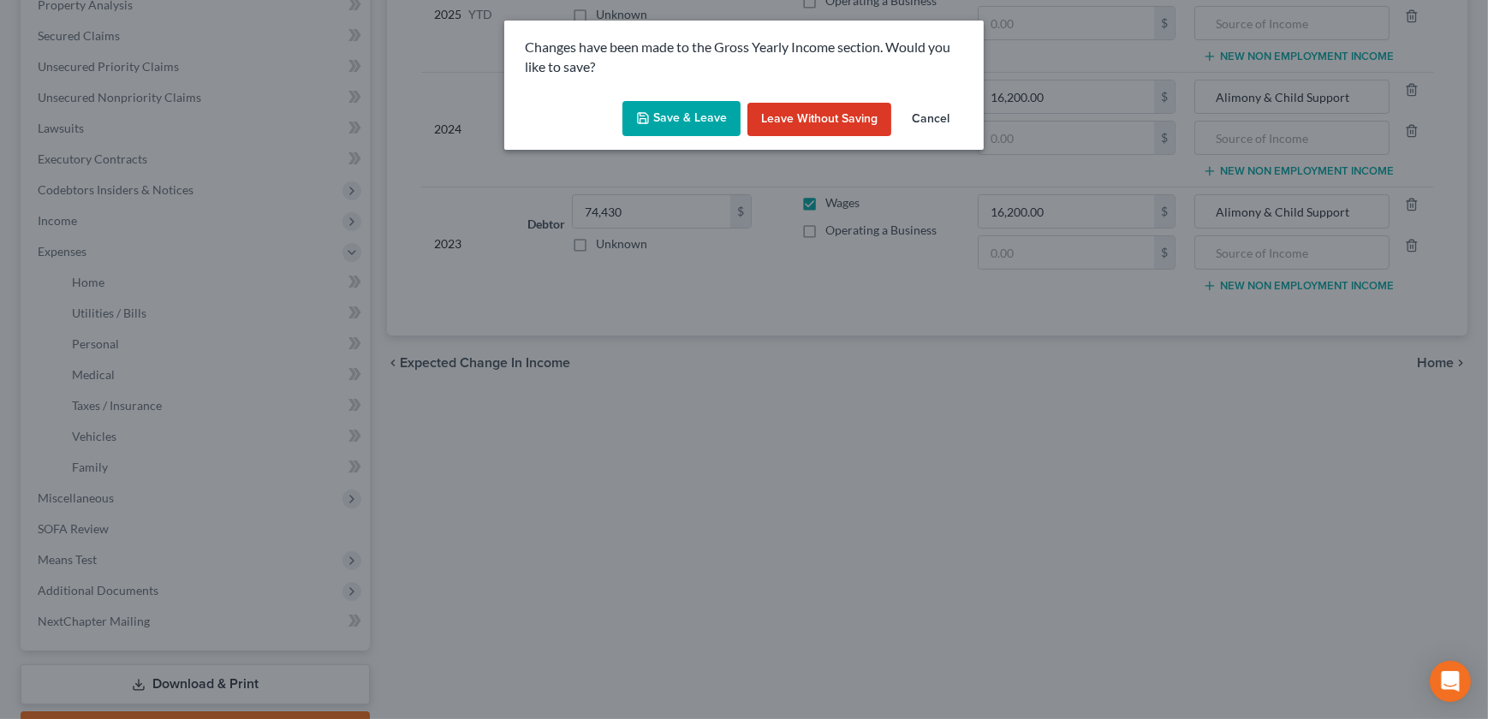
click at [668, 135] on button "Save & Leave" at bounding box center [681, 119] width 118 height 36
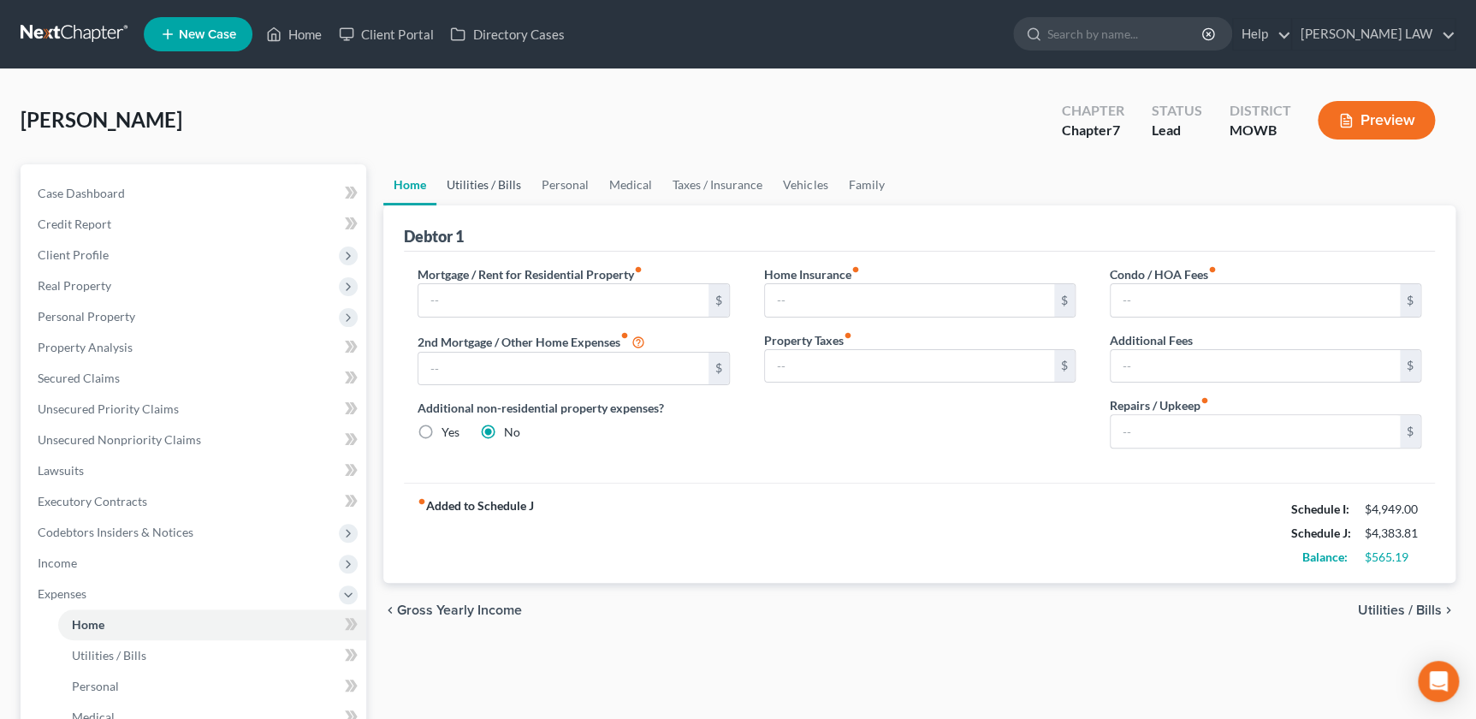
click at [472, 191] on link "Utilities / Bills" at bounding box center [484, 184] width 95 height 41
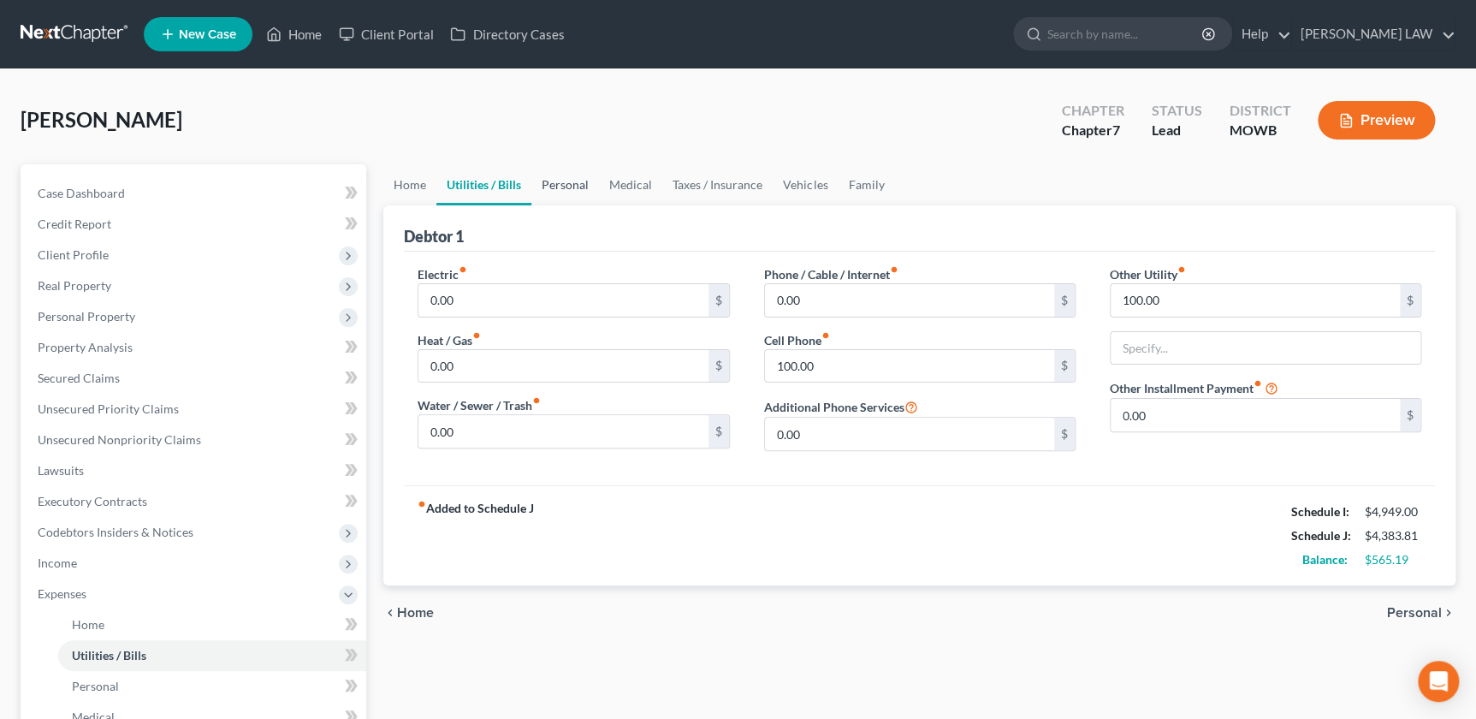
click at [577, 186] on link "Personal" at bounding box center [566, 184] width 68 height 41
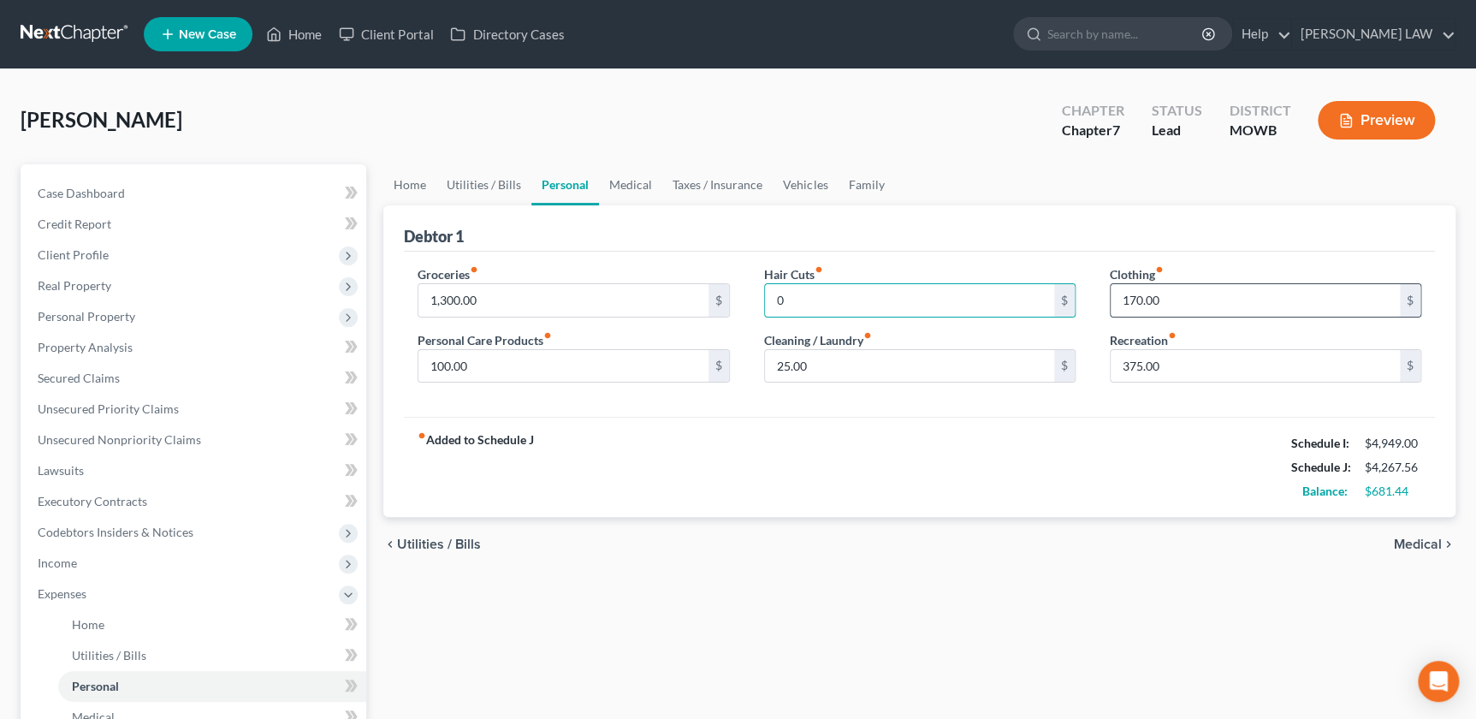
type input "0"
type input "170.00"
click at [882, 367] on input "25.00" at bounding box center [909, 366] width 289 height 33
click at [1131, 294] on input "text" at bounding box center [1255, 300] width 289 height 33
type input "250"
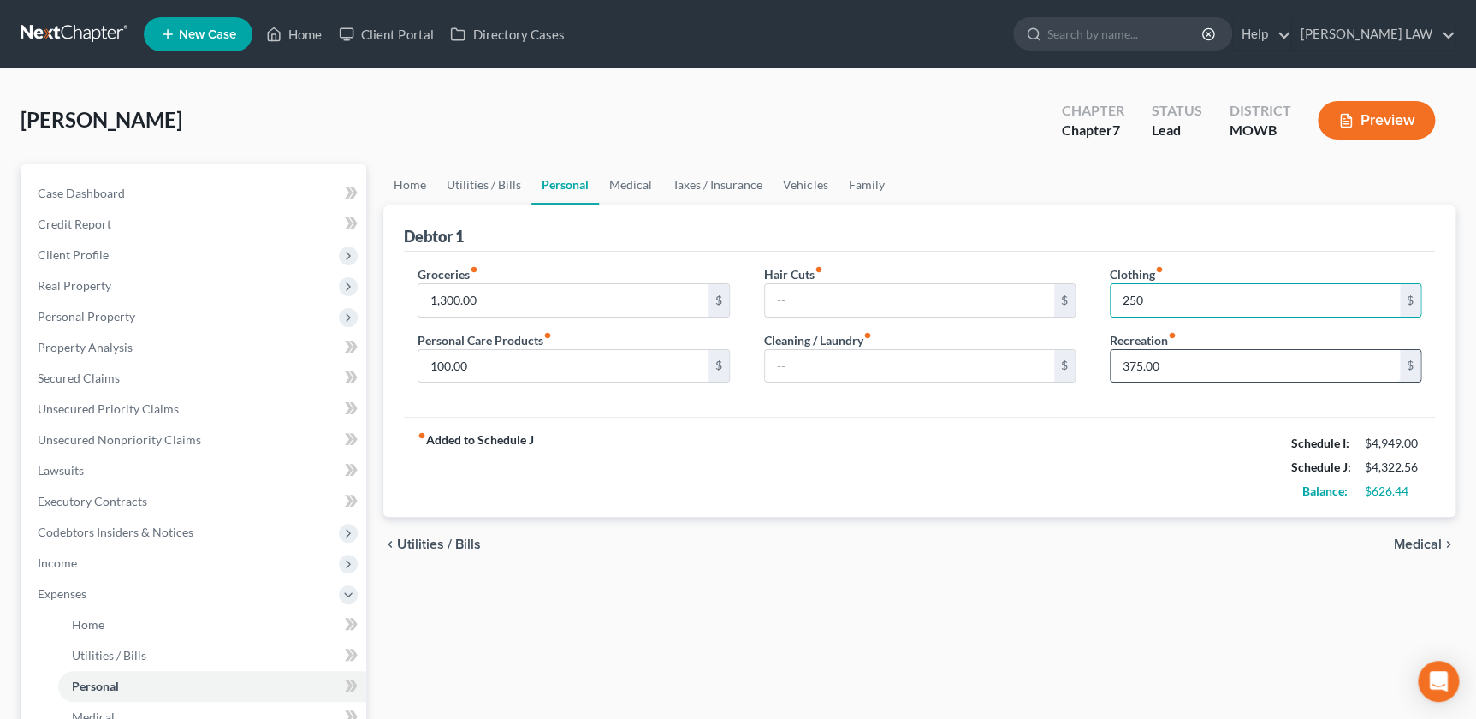
click at [1127, 367] on input "375.00" at bounding box center [1255, 366] width 289 height 33
type input "175"
type input "1,200"
click at [625, 181] on link "Medical" at bounding box center [630, 184] width 63 height 41
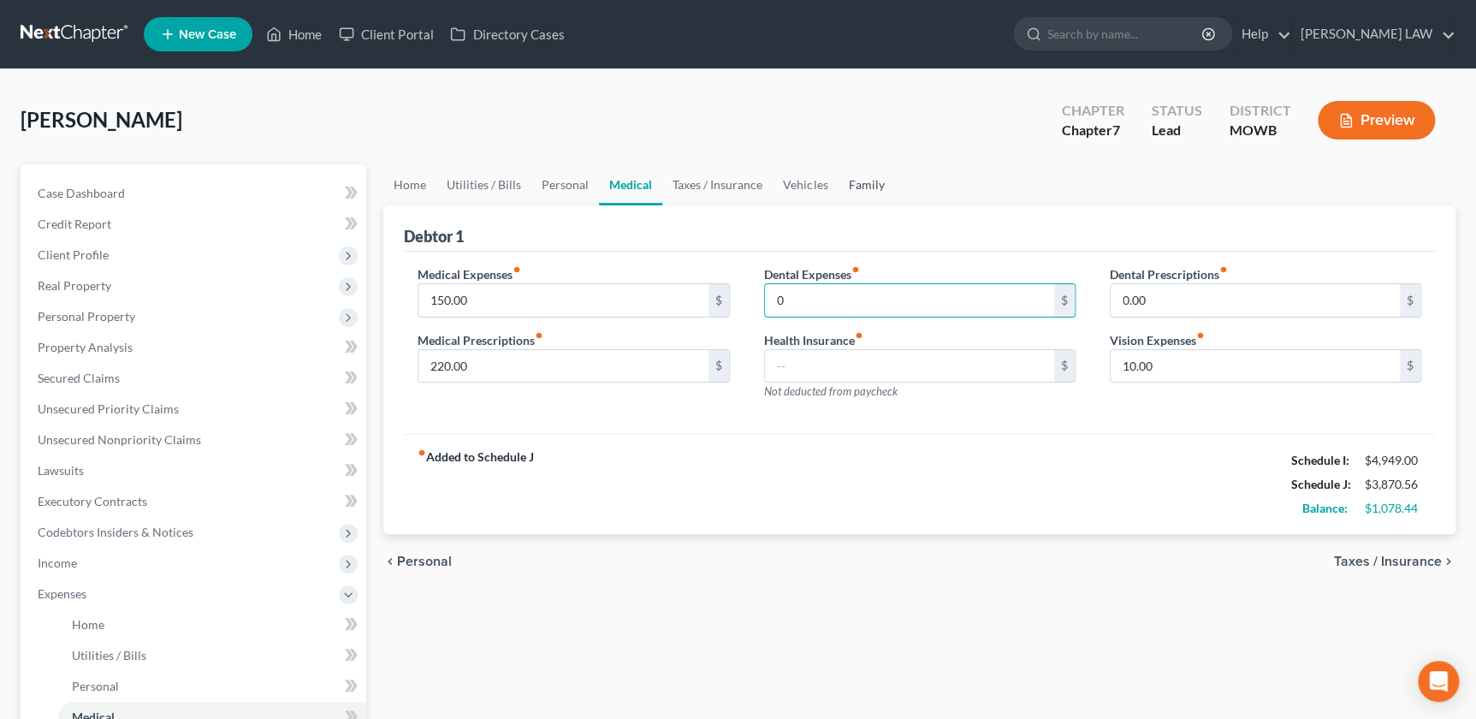
type input "0"
click at [850, 185] on link "Family" at bounding box center [866, 184] width 56 height 41
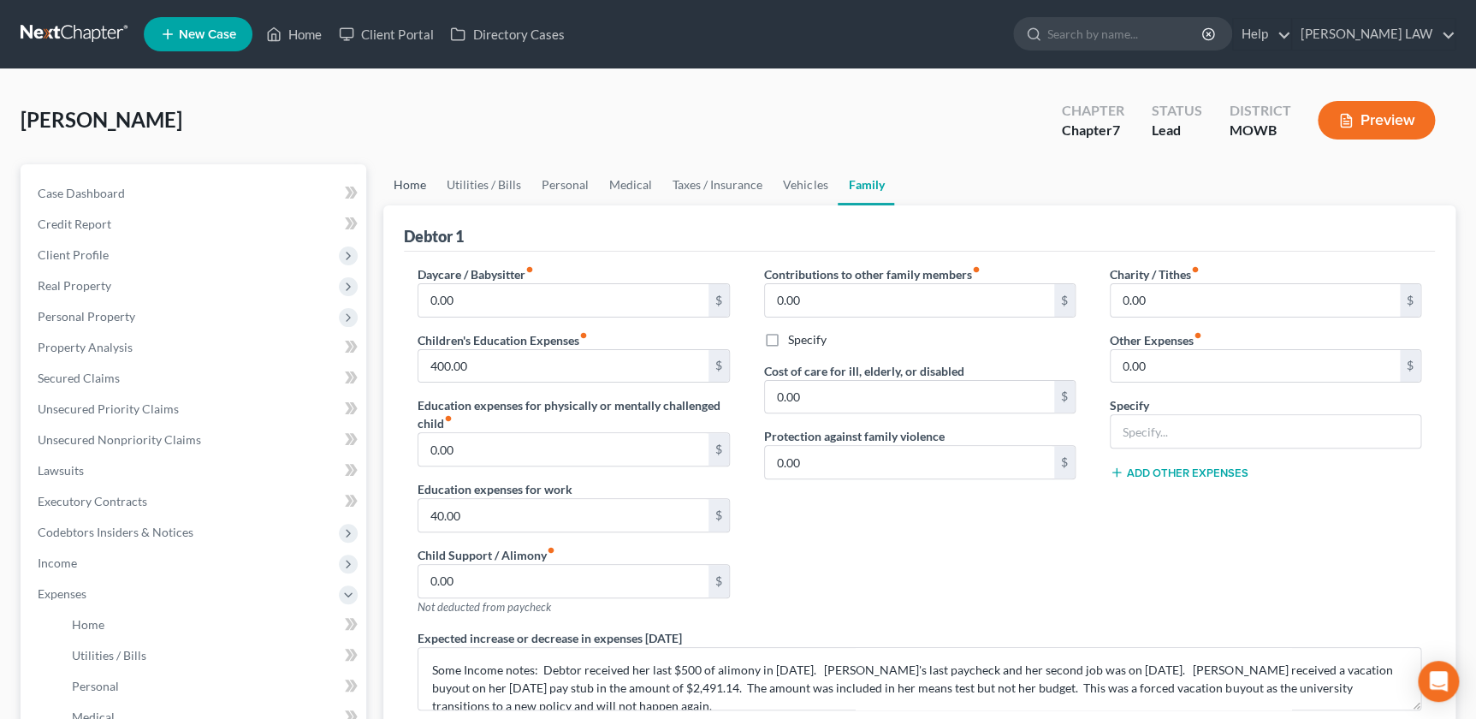
click at [417, 187] on link "Home" at bounding box center [409, 184] width 53 height 41
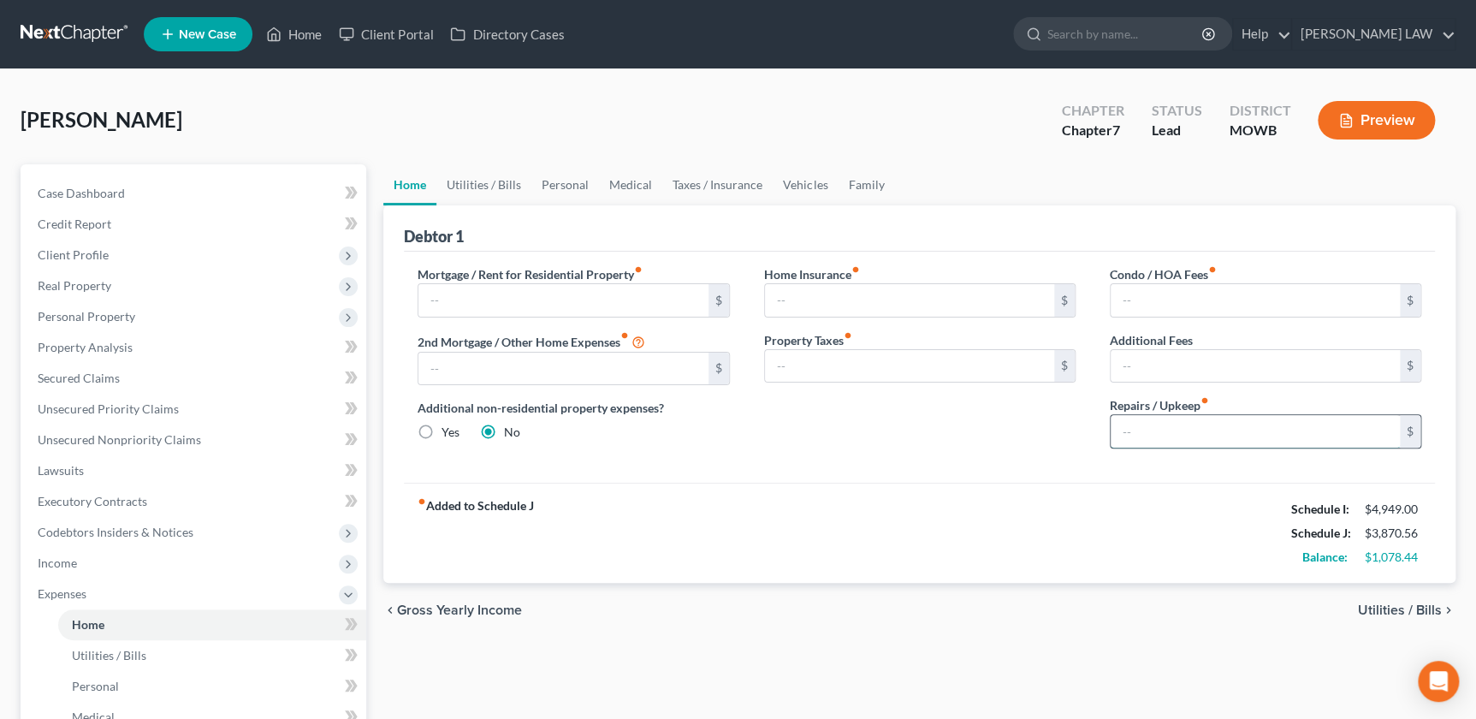
click at [1190, 429] on input "text" at bounding box center [1255, 431] width 289 height 33
type input "125"
click at [512, 187] on link "Utilities / Bills" at bounding box center [484, 184] width 95 height 41
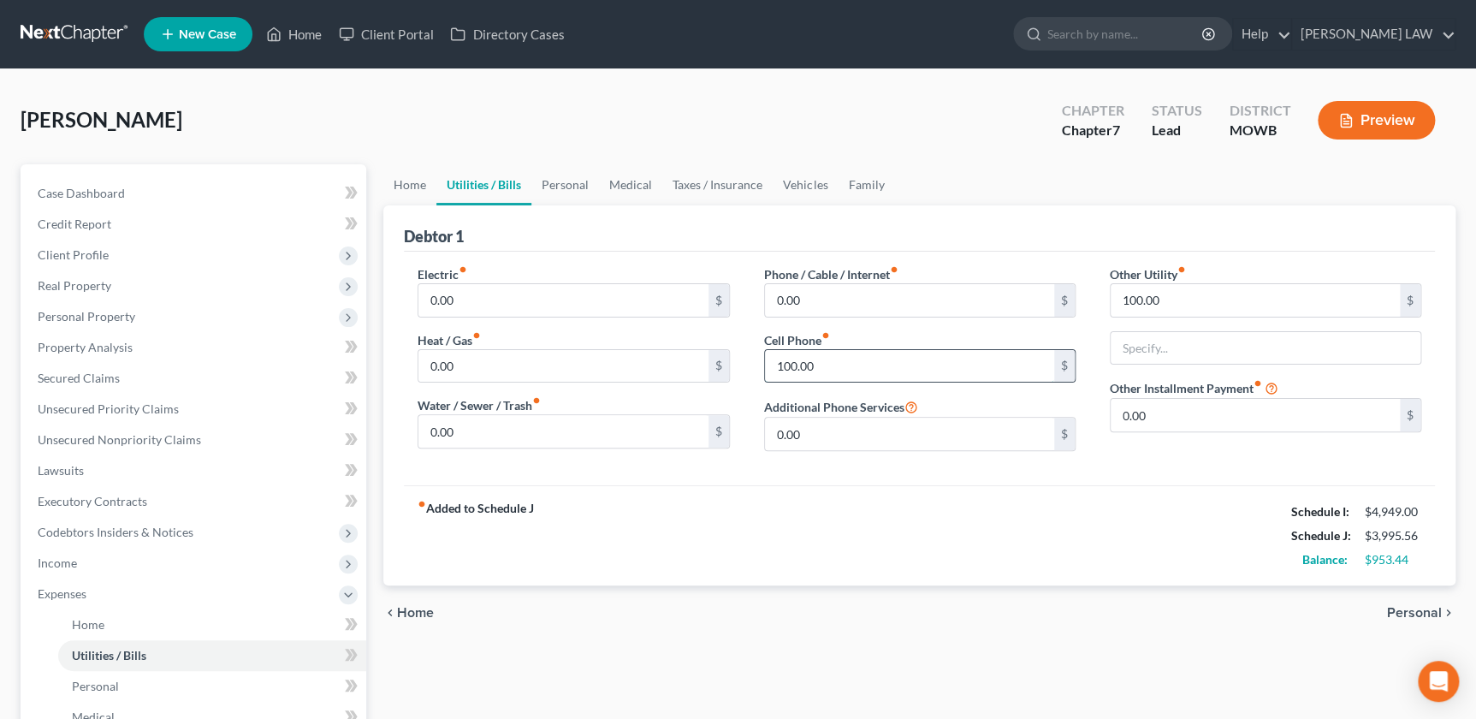
click at [877, 361] on input "100.00" at bounding box center [909, 366] width 289 height 33
type input "175"
click at [864, 514] on div "fiber_manual_record Added to Schedule J Schedule I: $4,949.00 Schedule J: $4,07…" at bounding box center [919, 535] width 1031 height 100
click at [569, 181] on link "Personal" at bounding box center [566, 184] width 68 height 41
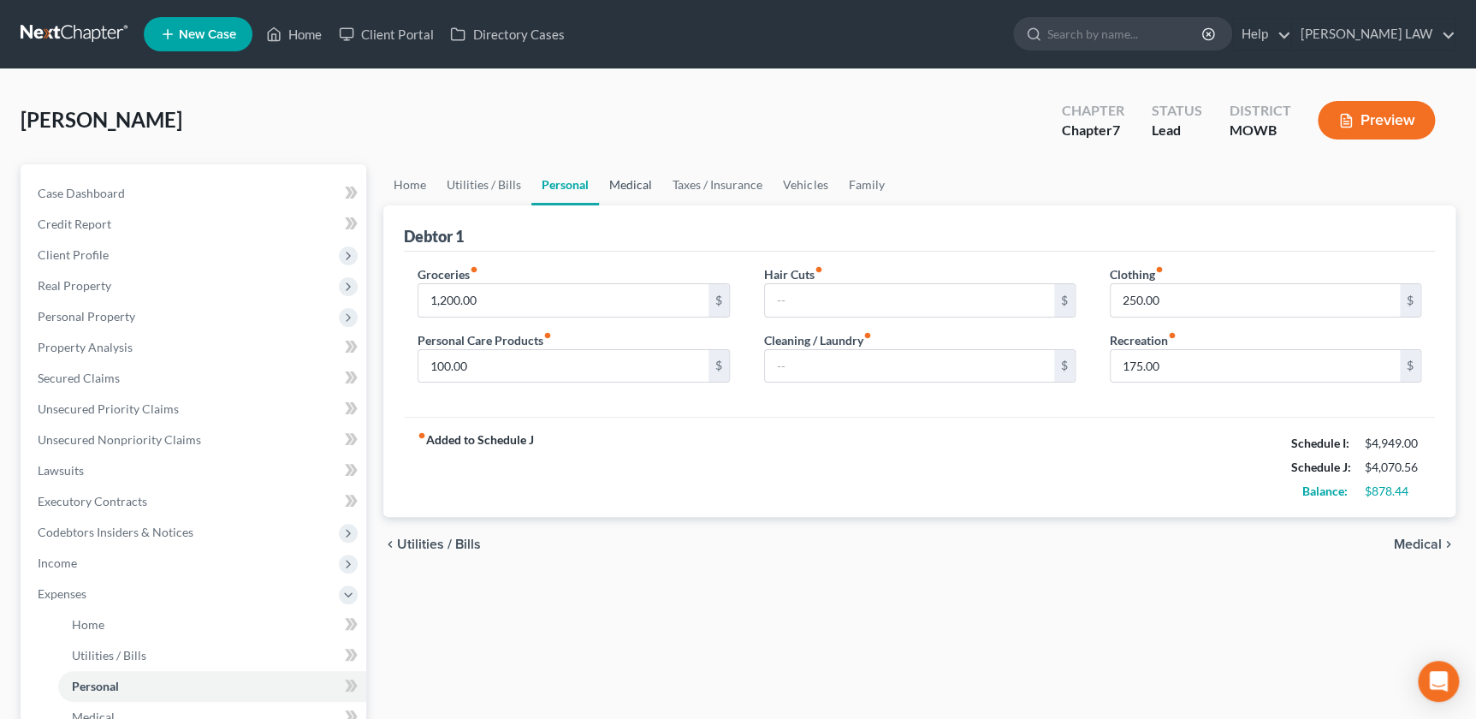
click at [637, 181] on link "Medical" at bounding box center [630, 184] width 63 height 41
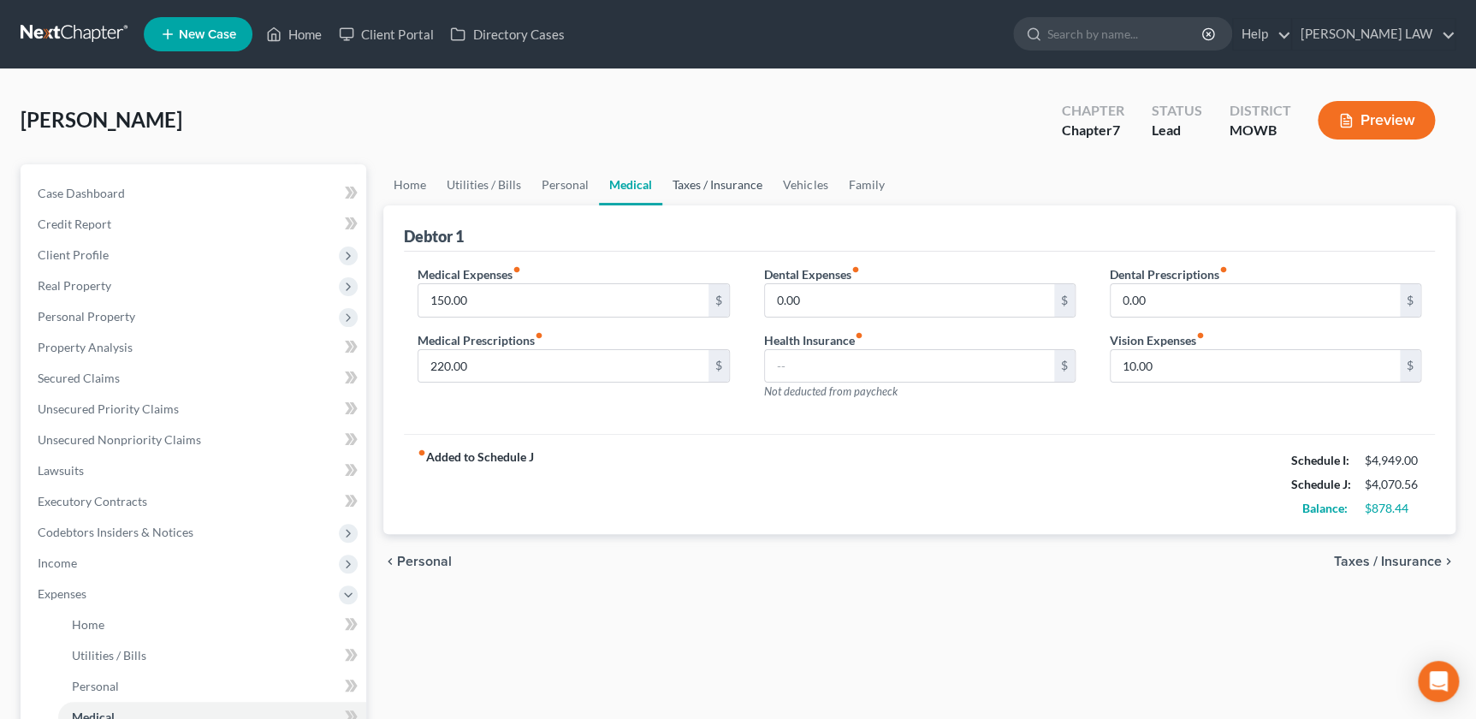
click at [697, 188] on link "Taxes / Insurance" at bounding box center [717, 184] width 110 height 41
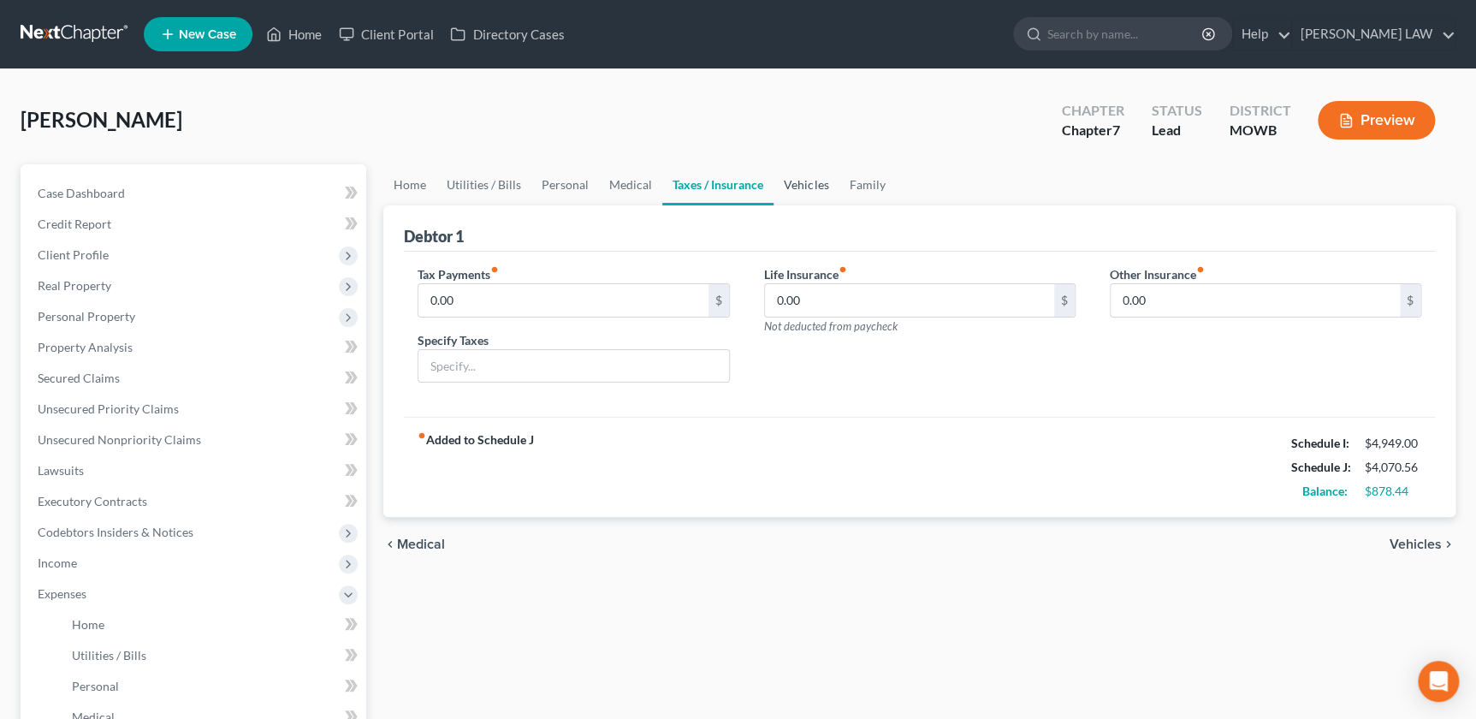
click at [787, 187] on link "Vehicles" at bounding box center [806, 184] width 65 height 41
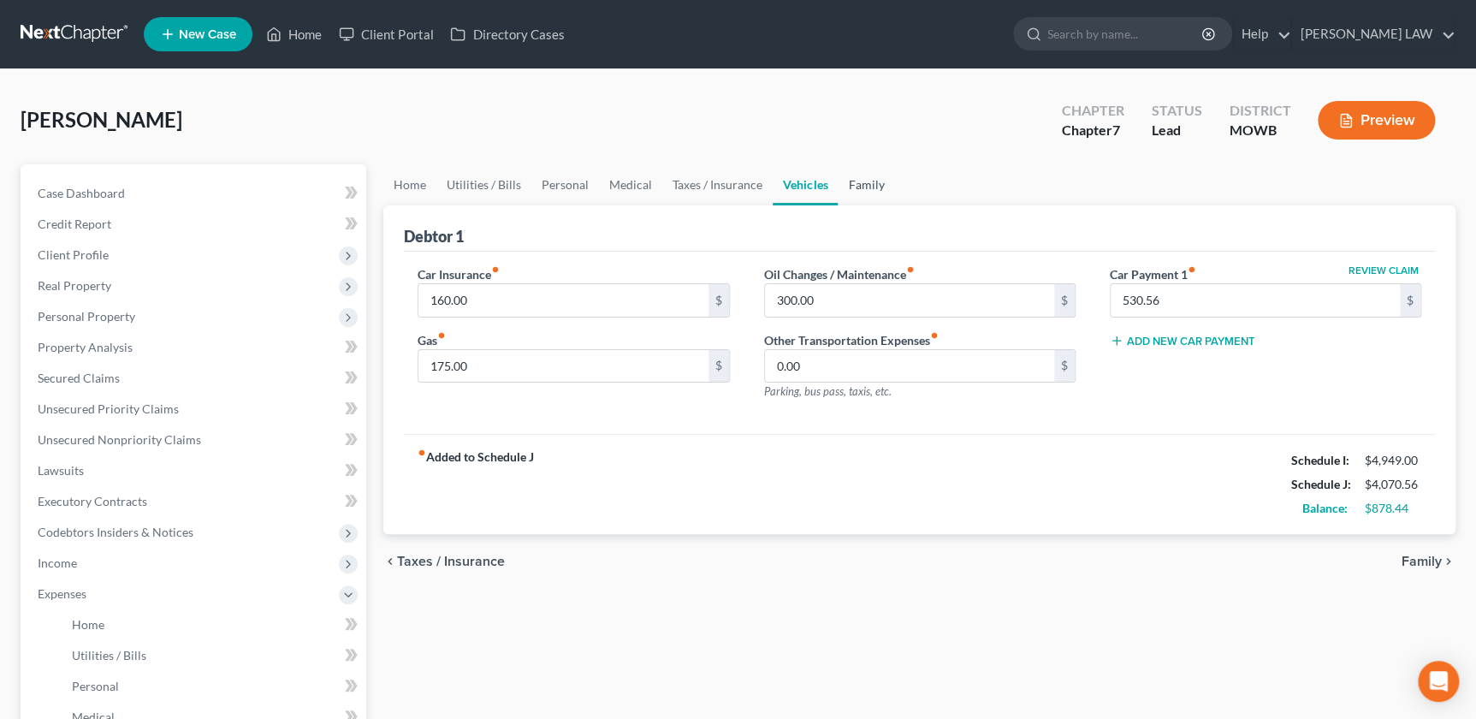
click at [843, 181] on link "Family" at bounding box center [866, 184] width 56 height 41
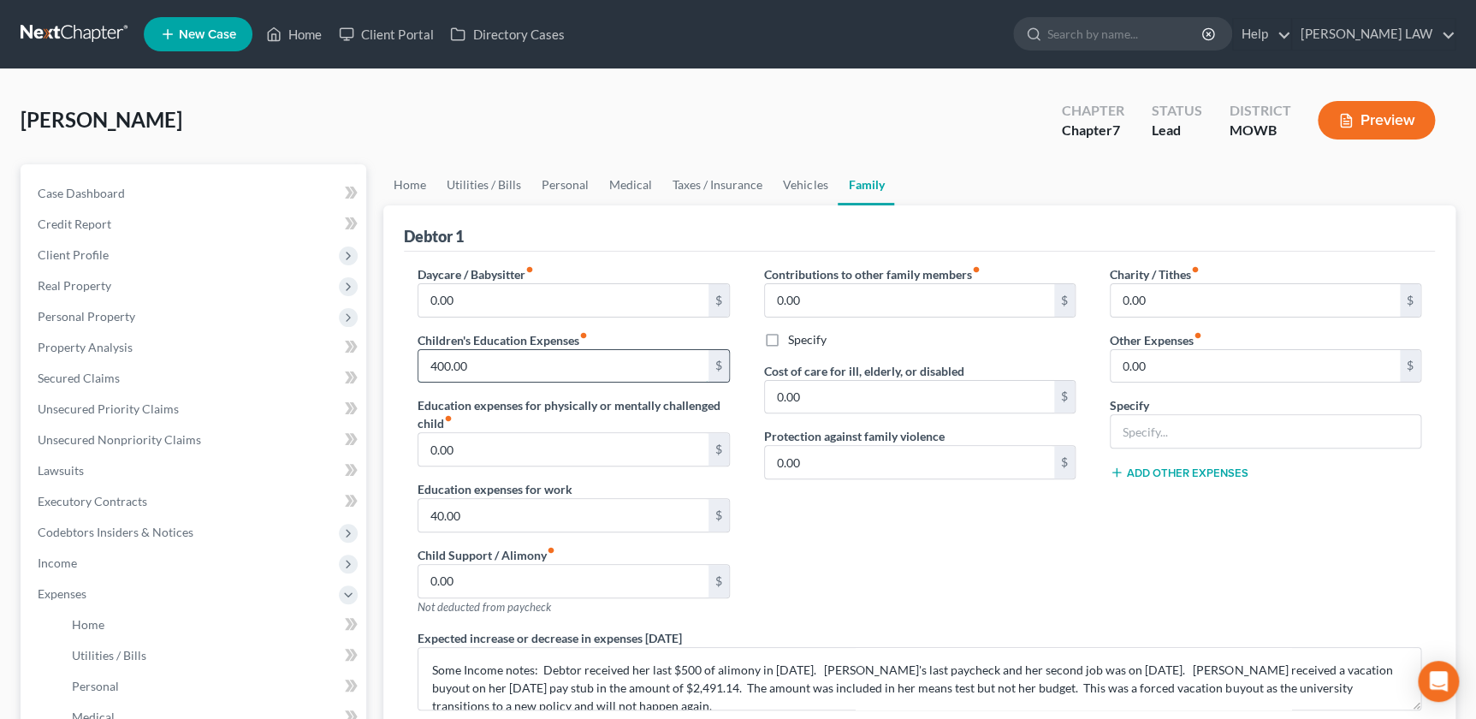
click at [496, 371] on input "400.00" at bounding box center [563, 366] width 289 height 33
type input "200"
drag, startPoint x: 995, startPoint y: 571, endPoint x: 1125, endPoint y: 510, distance: 142.8
click at [999, 570] on div "Contributions to other family members fiber_manual_record 0.00 $ Specify Cost o…" at bounding box center [920, 447] width 346 height 364
click at [1173, 374] on input "0.00" at bounding box center [1255, 366] width 289 height 33
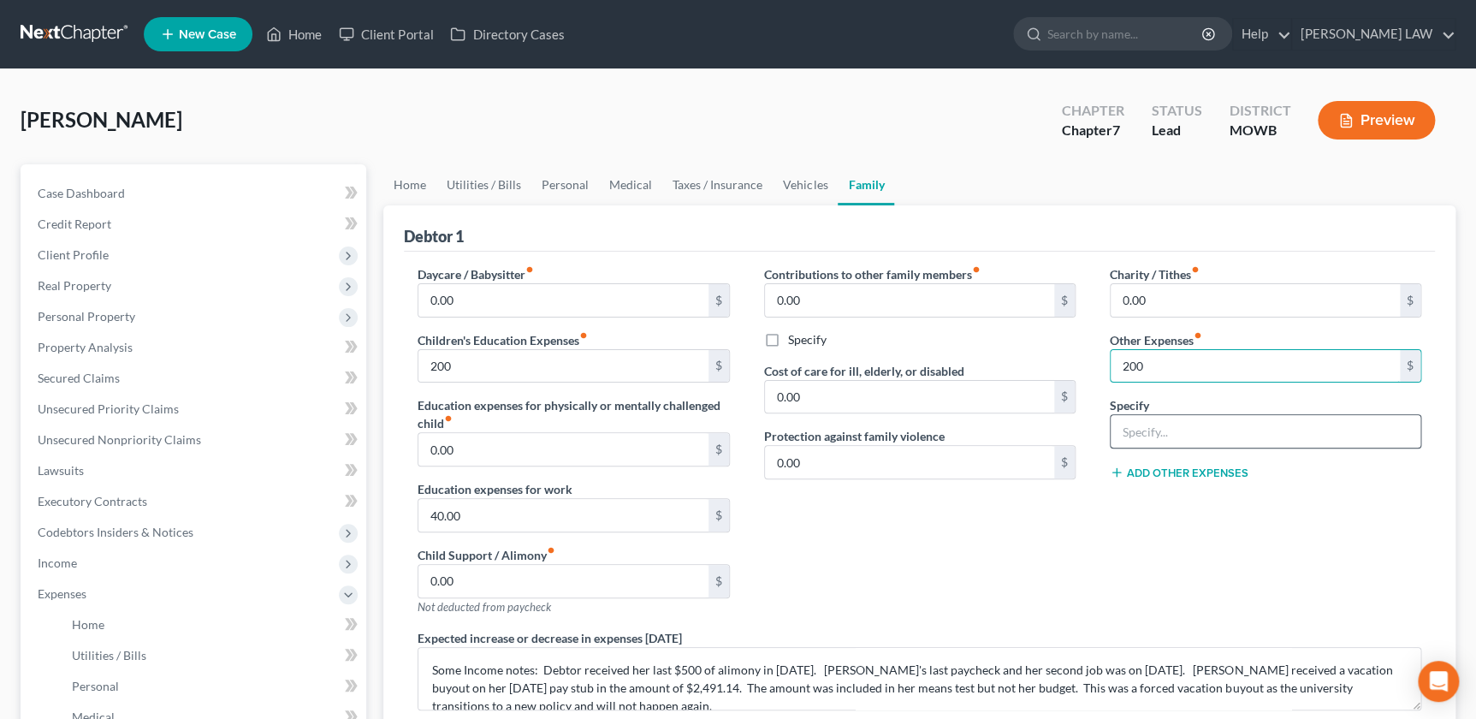
type input "200"
click at [1135, 425] on input "text" at bounding box center [1266, 431] width 310 height 33
type input "Miscellaneous"
click at [531, 508] on input "40.00" at bounding box center [563, 515] width 289 height 33
click at [1115, 470] on icon at bounding box center [1117, 473] width 14 height 14
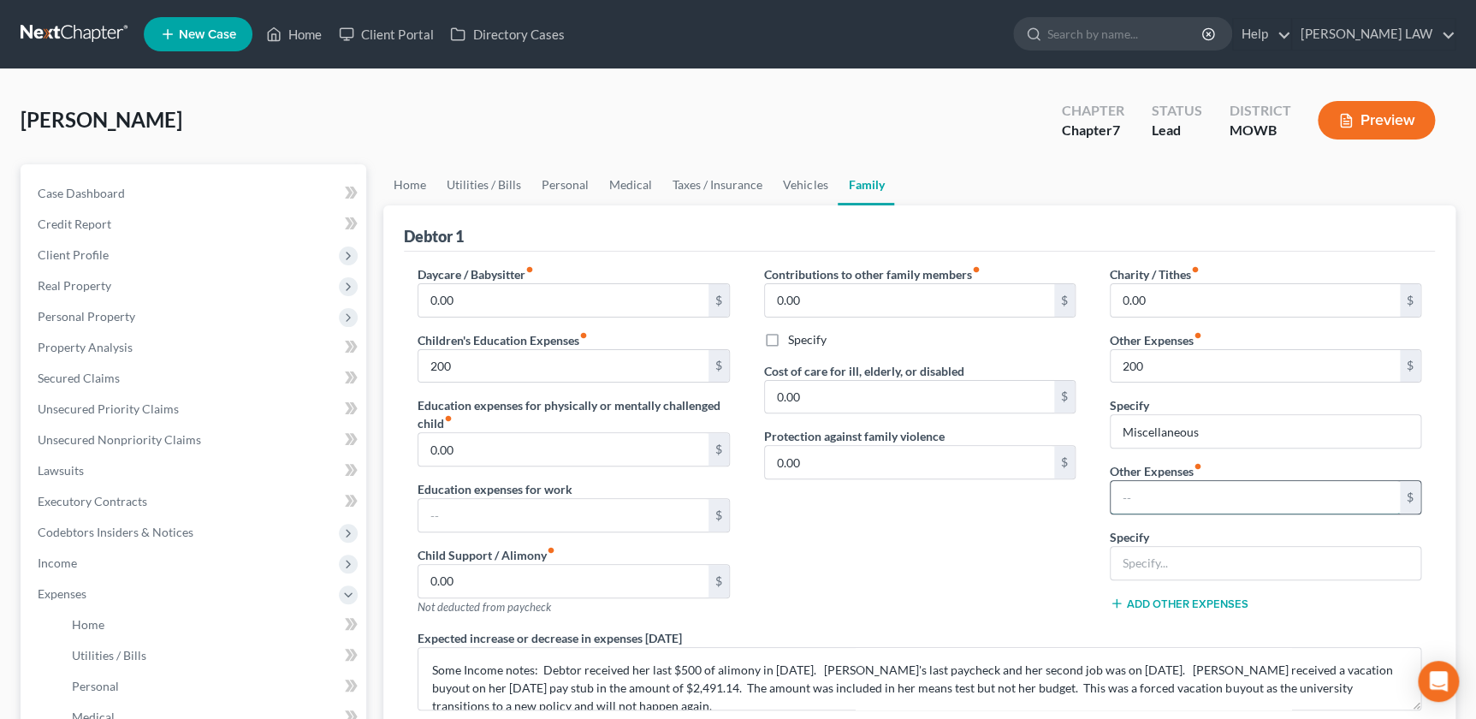
click at [1164, 494] on input "text" at bounding box center [1255, 497] width 289 height 33
type input "80"
click at [1132, 549] on input "text" at bounding box center [1266, 563] width 310 height 33
type input "Pets"
drag, startPoint x: 776, startPoint y: 193, endPoint x: 785, endPoint y: 191, distance: 8.7
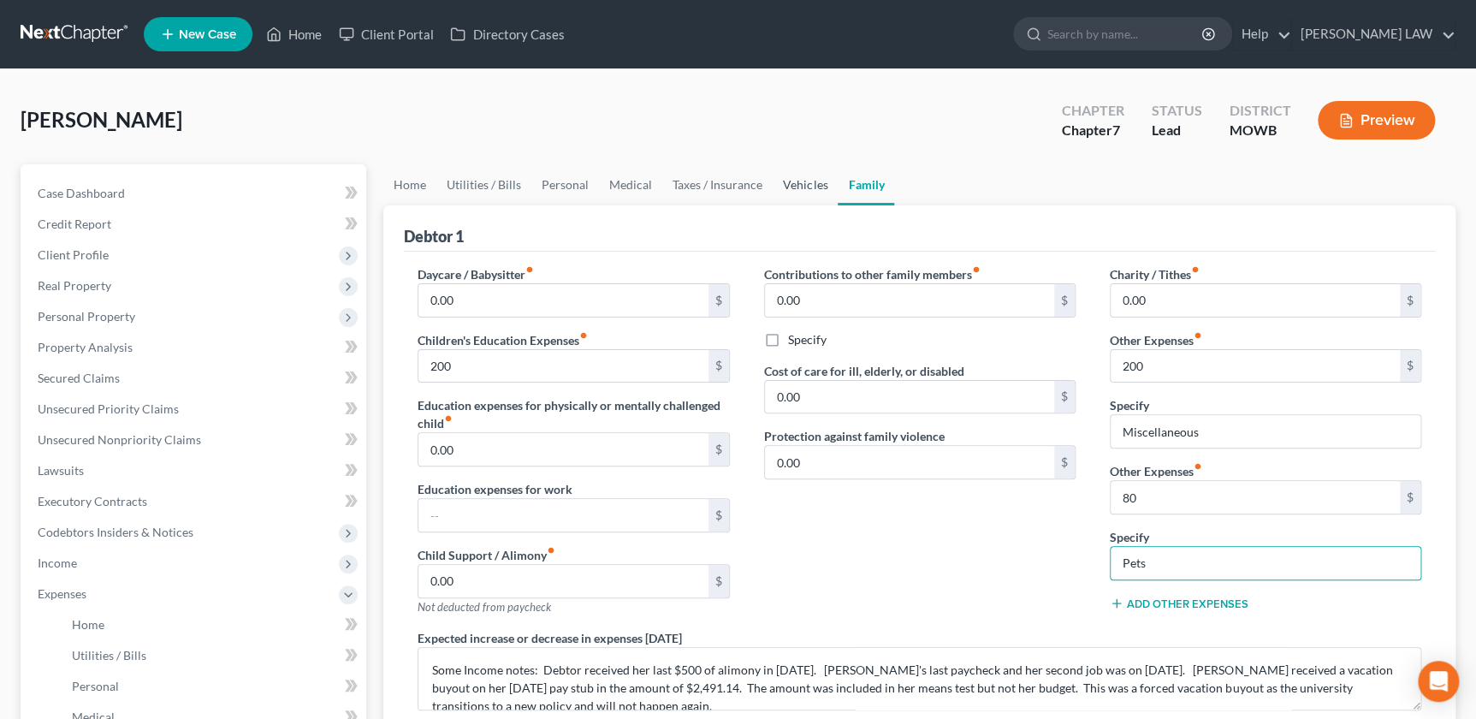
click at [776, 193] on link "Vehicles" at bounding box center [805, 184] width 65 height 41
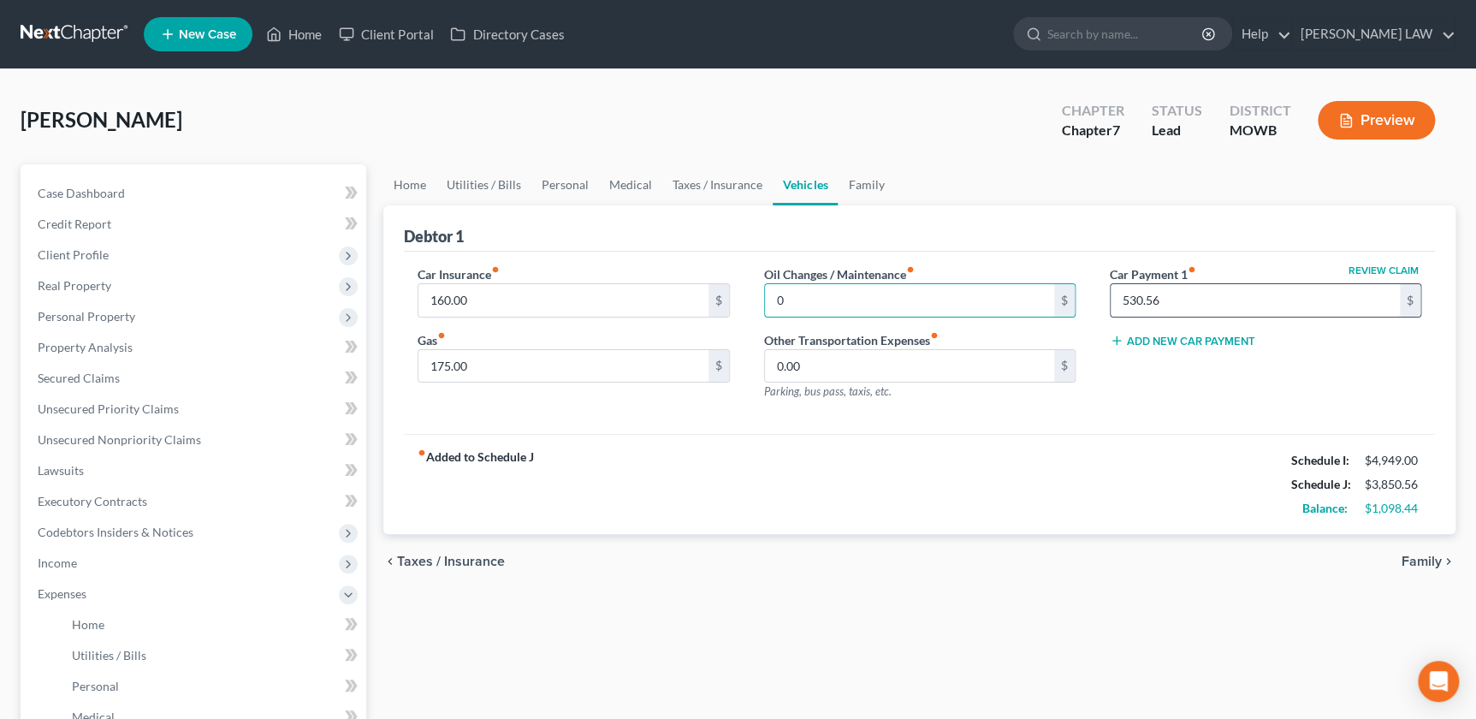
type input "0"
click at [1206, 295] on input "530.56" at bounding box center [1255, 300] width 289 height 33
type input "531"
click at [1111, 497] on div "fiber_manual_record Added to Schedule J Schedule I: $4,949.00 Schedule J: $3,85…" at bounding box center [919, 484] width 1031 height 100
click at [717, 225] on div "Debtor 1" at bounding box center [919, 228] width 1031 height 46
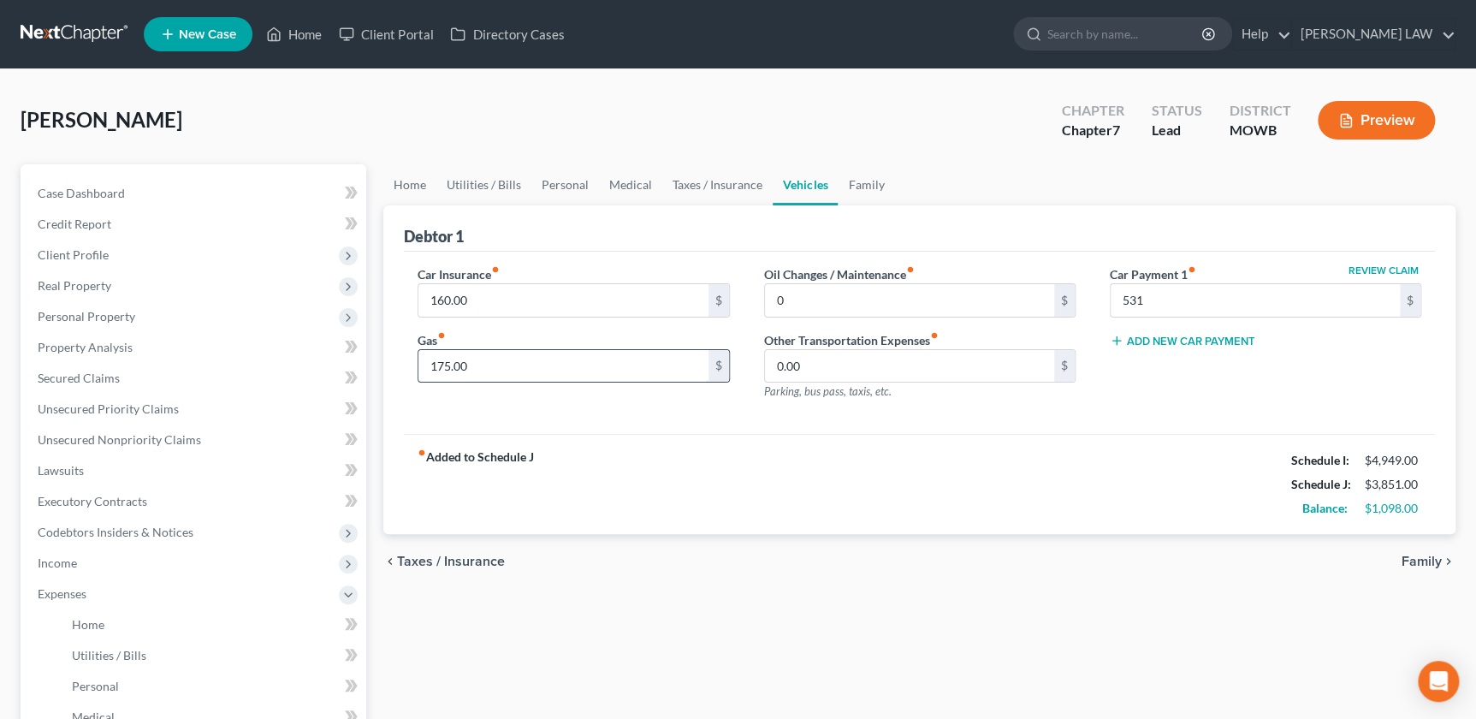
click at [514, 375] on input "175.00" at bounding box center [563, 366] width 289 height 33
type input "225"
drag, startPoint x: 643, startPoint y: 434, endPoint x: 627, endPoint y: 419, distance: 22.4
click at [642, 434] on div "fiber_manual_record Added to Schedule J Schedule I: $4,949.00 Schedule J: $3,90…" at bounding box center [919, 484] width 1031 height 100
click at [719, 187] on link "Taxes / Insurance" at bounding box center [717, 184] width 110 height 41
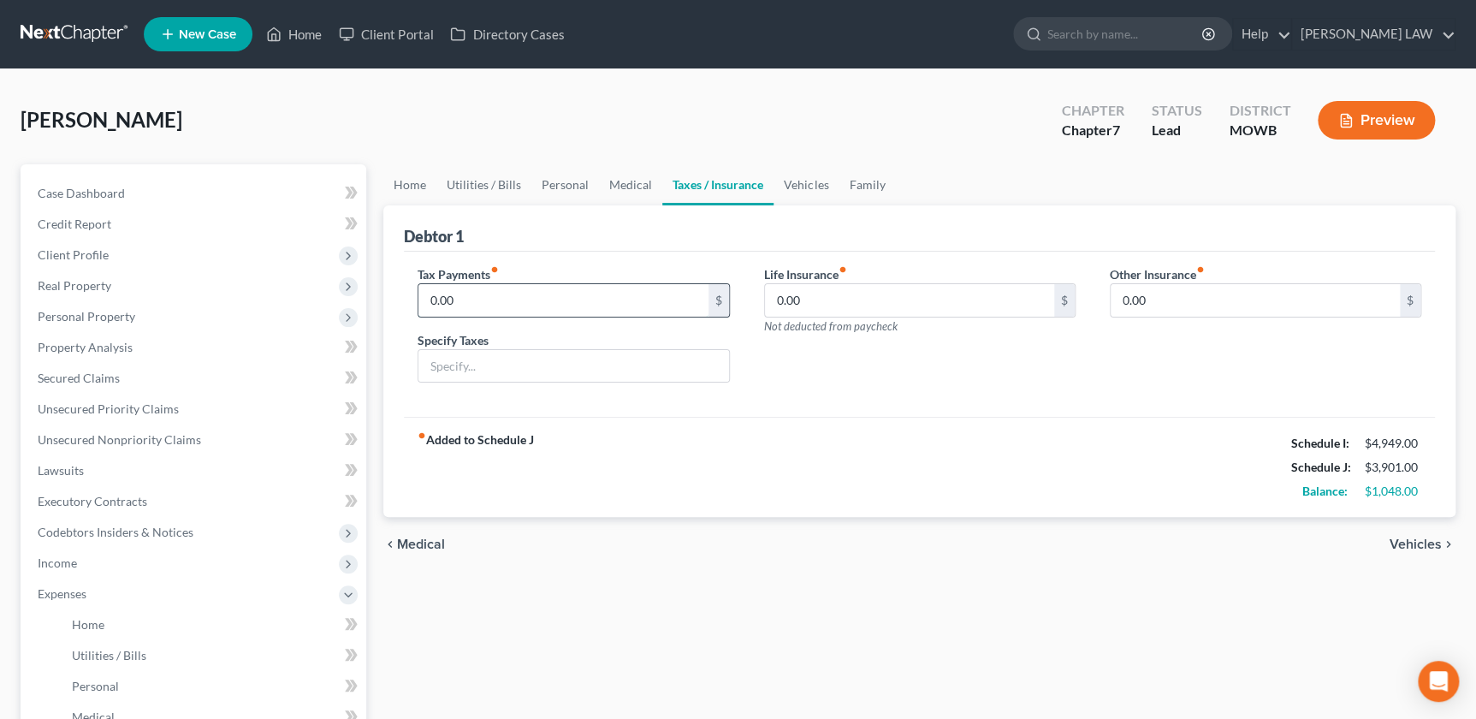
click at [520, 301] on input "0.00" at bounding box center [563, 300] width 289 height 33
type input "40.00"
type input "Personal Property Taxes"
click at [627, 181] on link "Medical" at bounding box center [630, 184] width 63 height 41
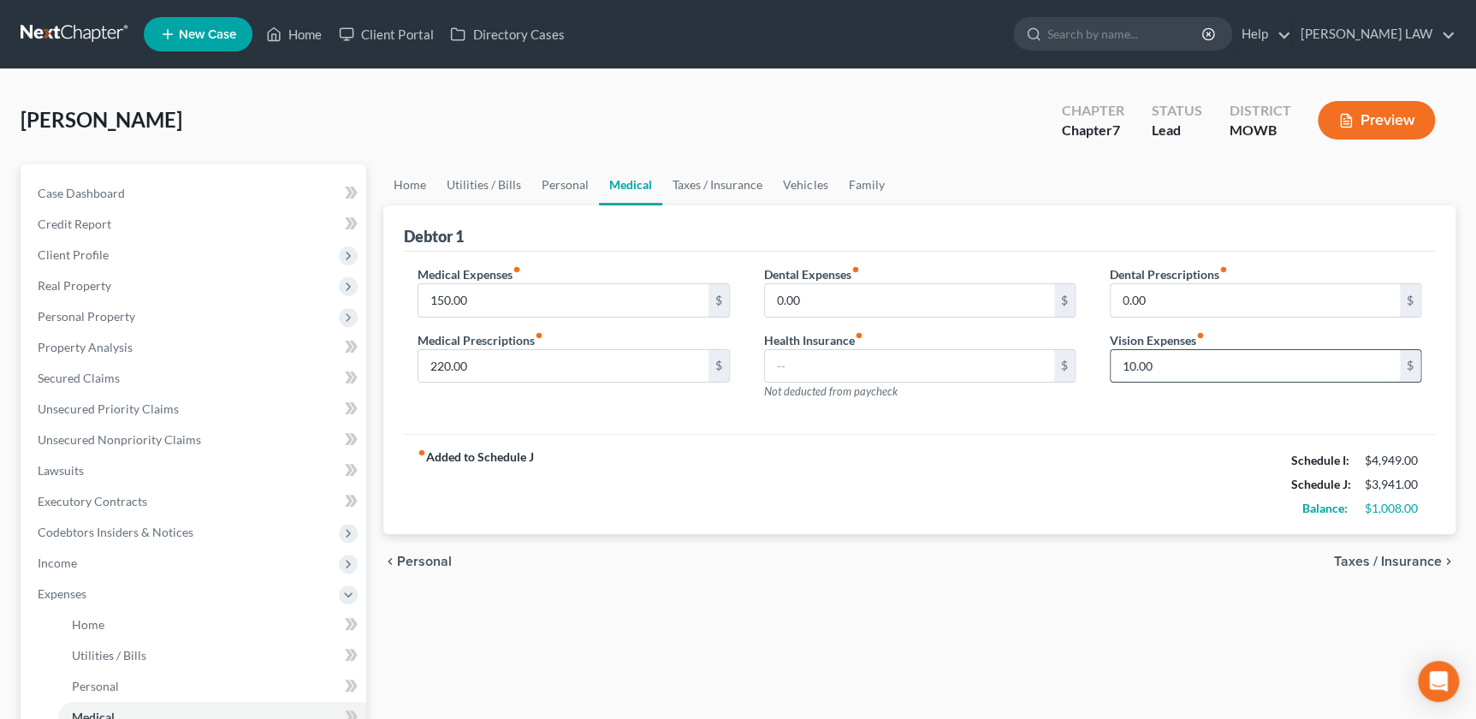
click at [1195, 365] on input "10.00" at bounding box center [1255, 366] width 289 height 33
type input "0"
drag, startPoint x: 834, startPoint y: 445, endPoint x: 844, endPoint y: 436, distance: 13.9
click at [840, 440] on div "fiber_manual_record Added to Schedule J Schedule I: $4,949.00 Schedule J: $3,93…" at bounding box center [919, 484] width 1031 height 100
click at [571, 186] on link "Personal" at bounding box center [566, 184] width 68 height 41
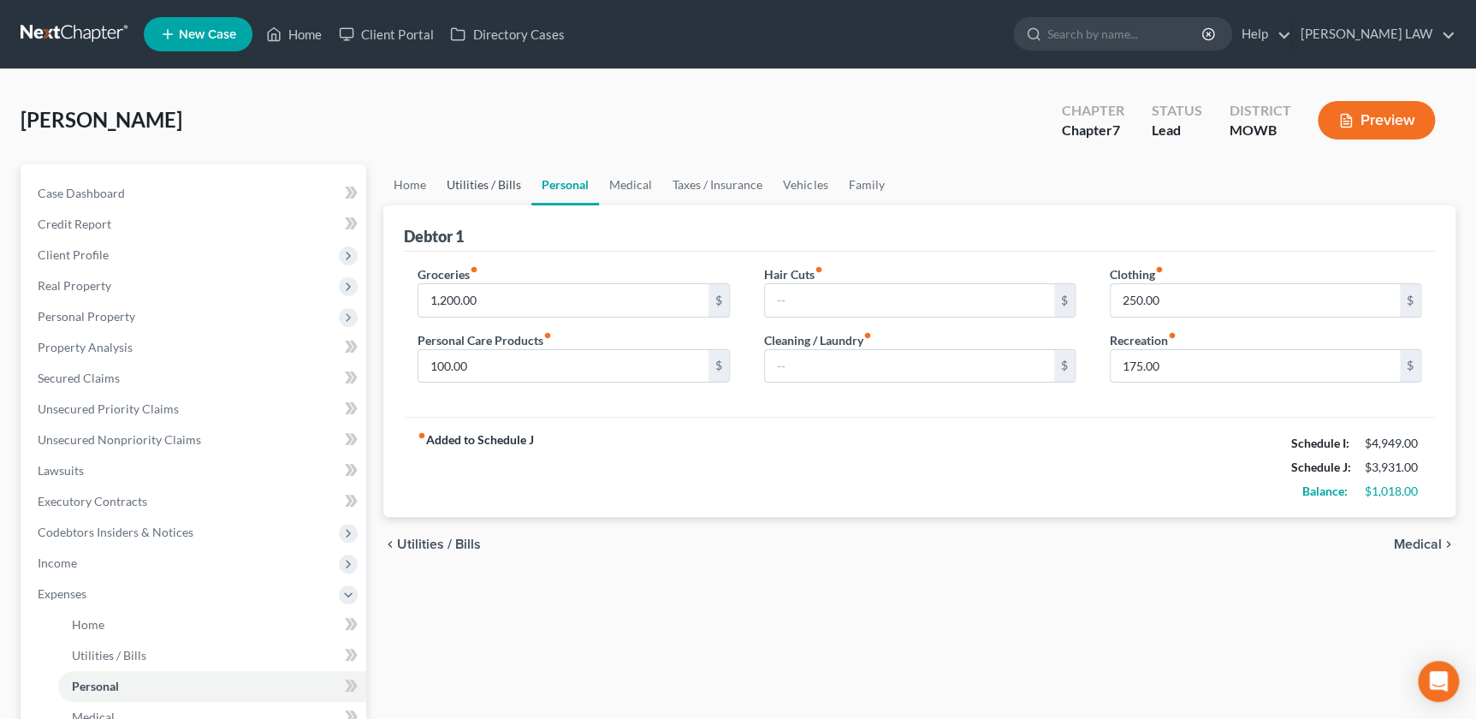
click at [464, 184] on link "Utilities / Bills" at bounding box center [484, 184] width 95 height 41
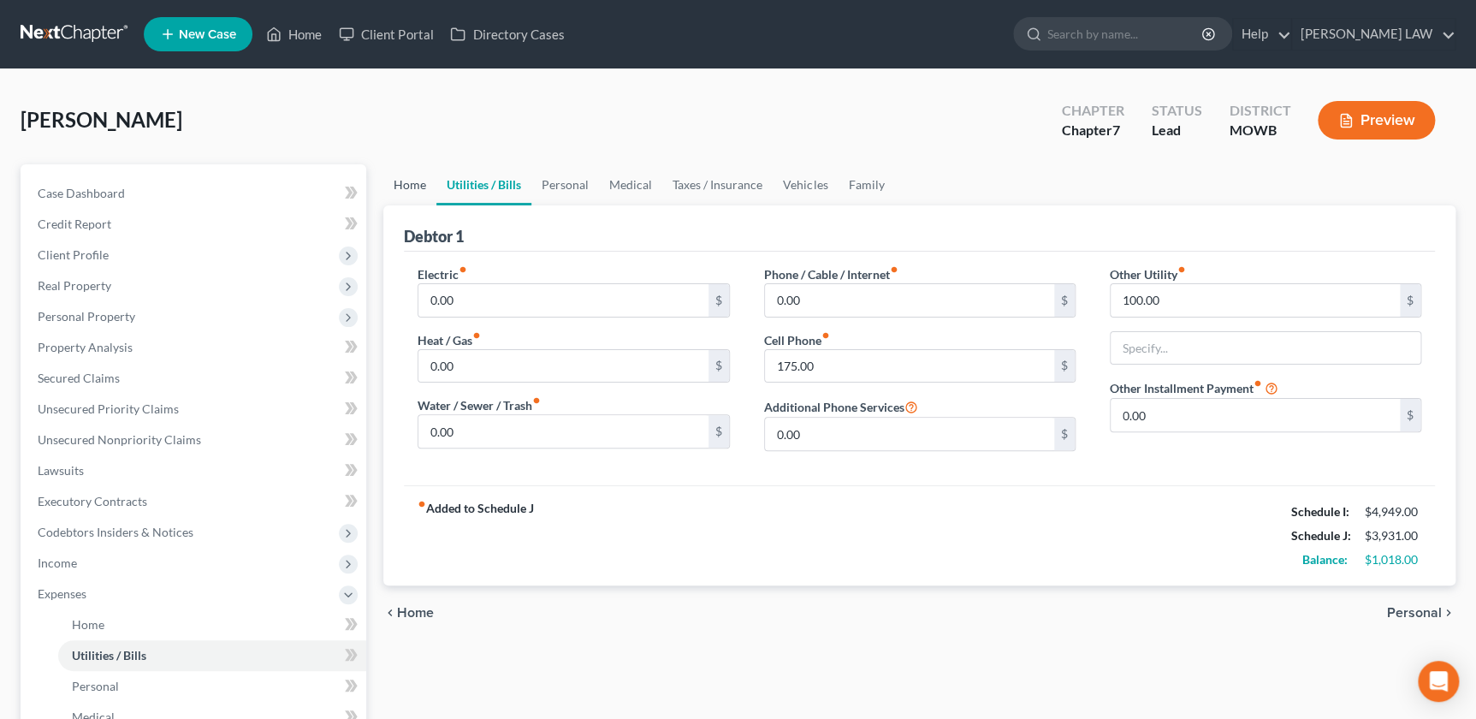
click at [412, 187] on link "Home" at bounding box center [409, 184] width 53 height 41
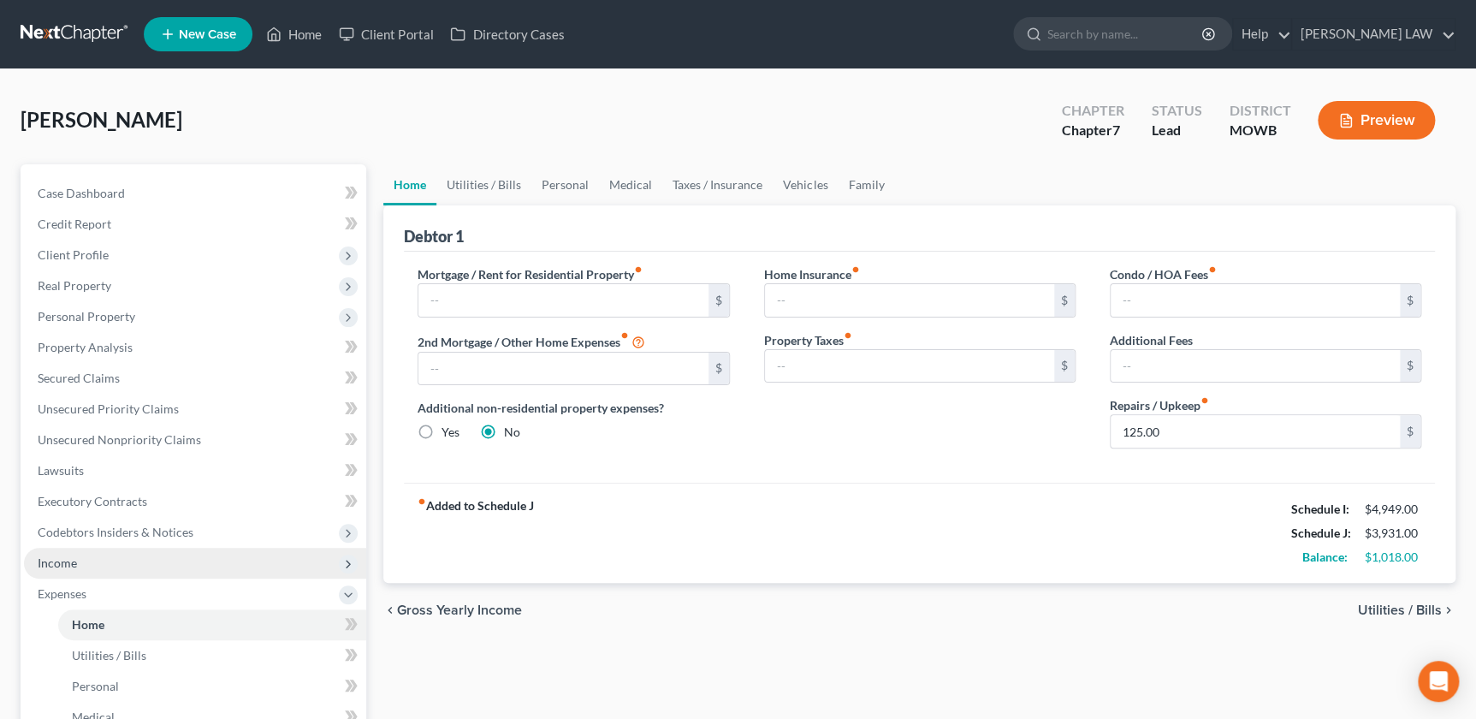
click at [95, 573] on span "Income" at bounding box center [195, 563] width 342 height 31
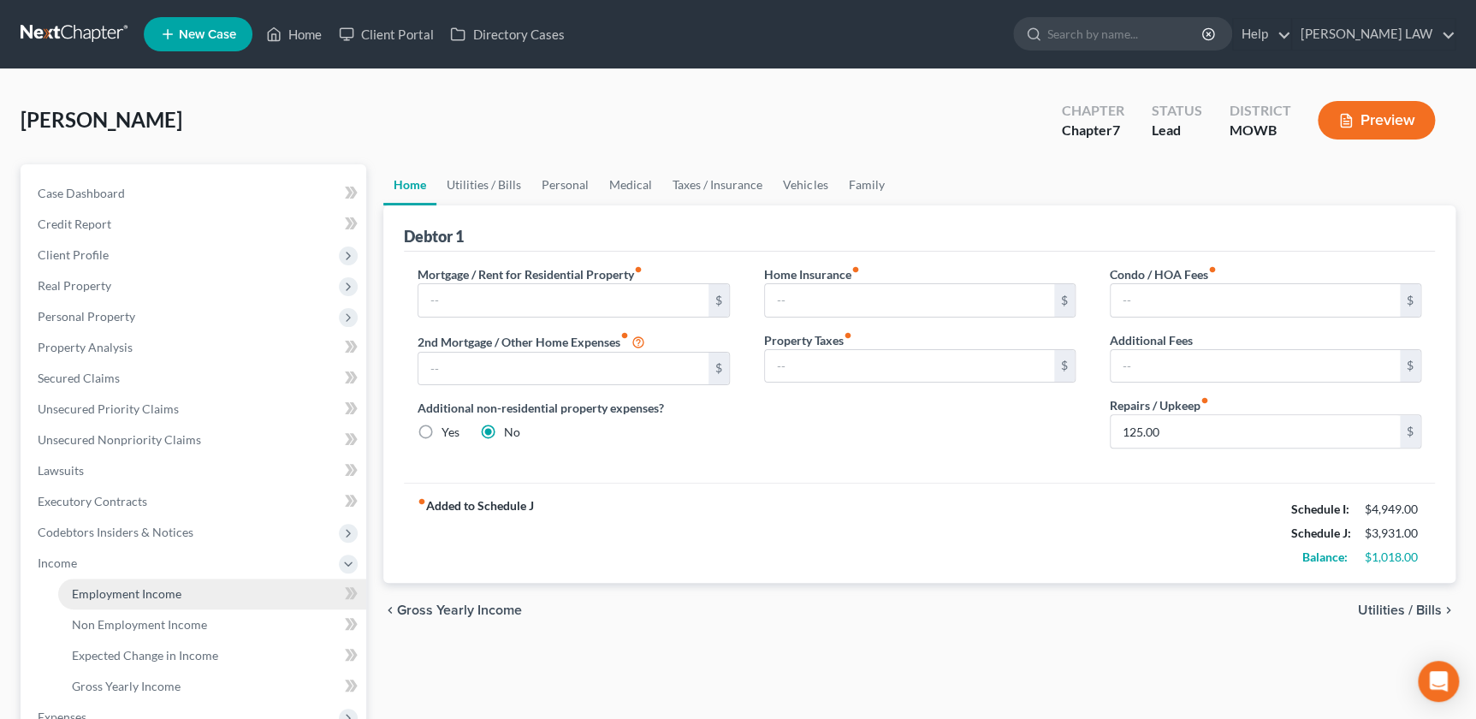
click at [112, 591] on span "Employment Income" at bounding box center [127, 593] width 110 height 15
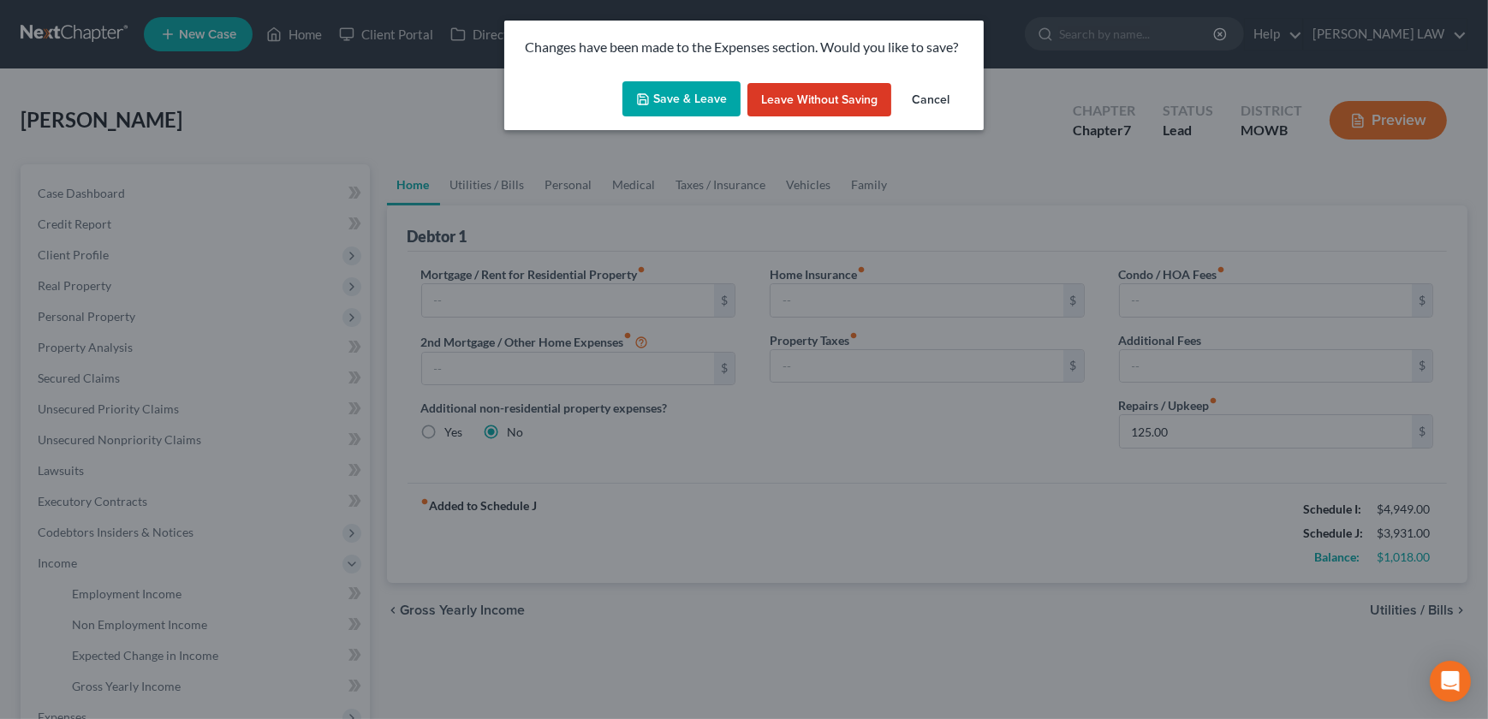
click at [687, 92] on button "Save & Leave" at bounding box center [681, 99] width 118 height 36
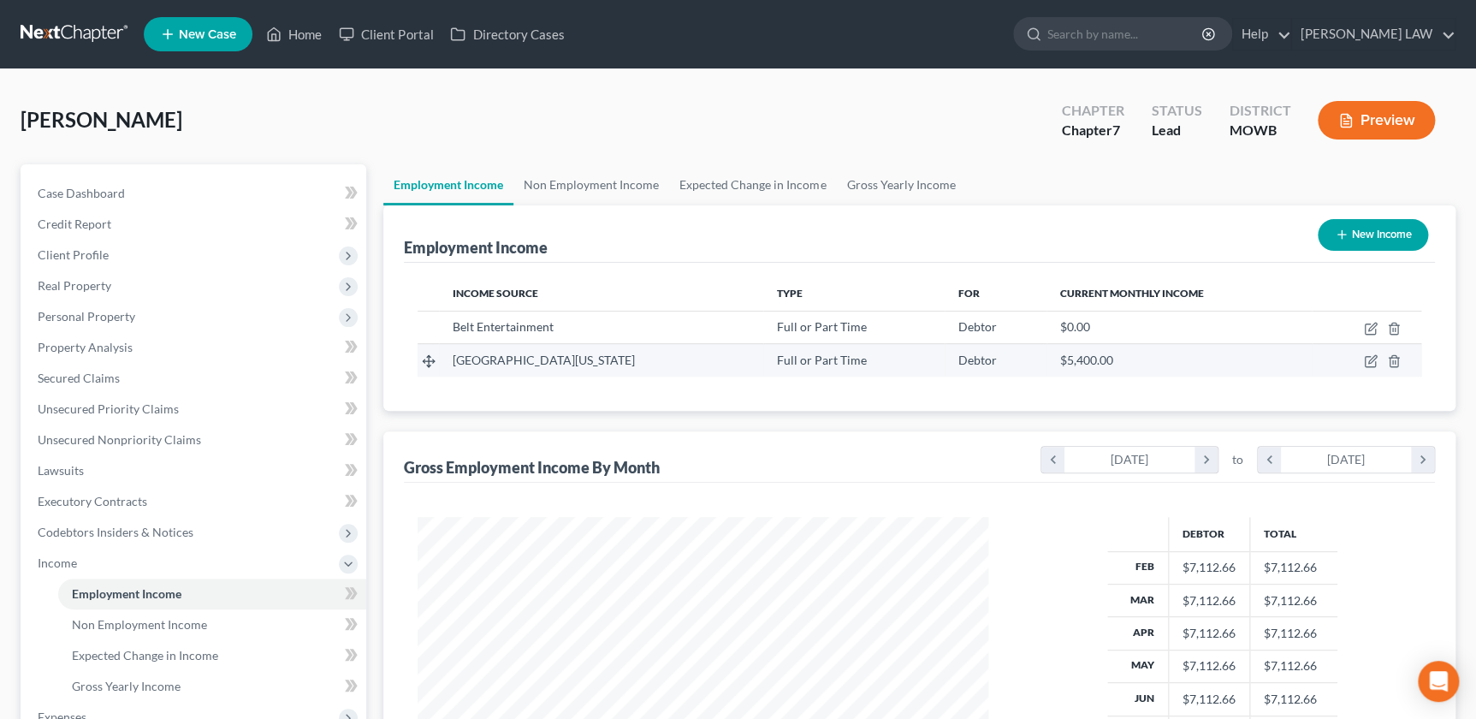
scroll to position [306, 605]
click at [557, 182] on link "Non Employment Income" at bounding box center [592, 184] width 156 height 41
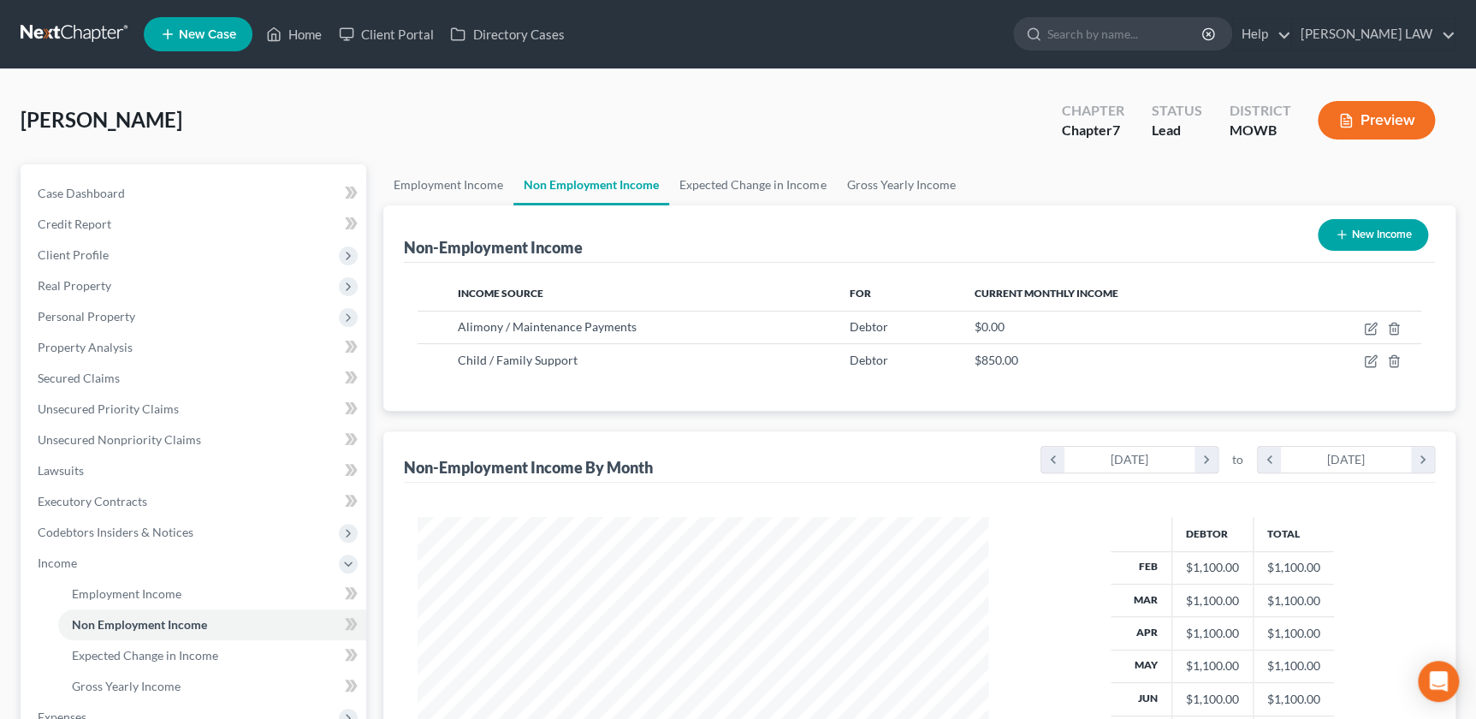
scroll to position [306, 605]
click at [768, 181] on link "Expected Change in Income" at bounding box center [752, 184] width 167 height 41
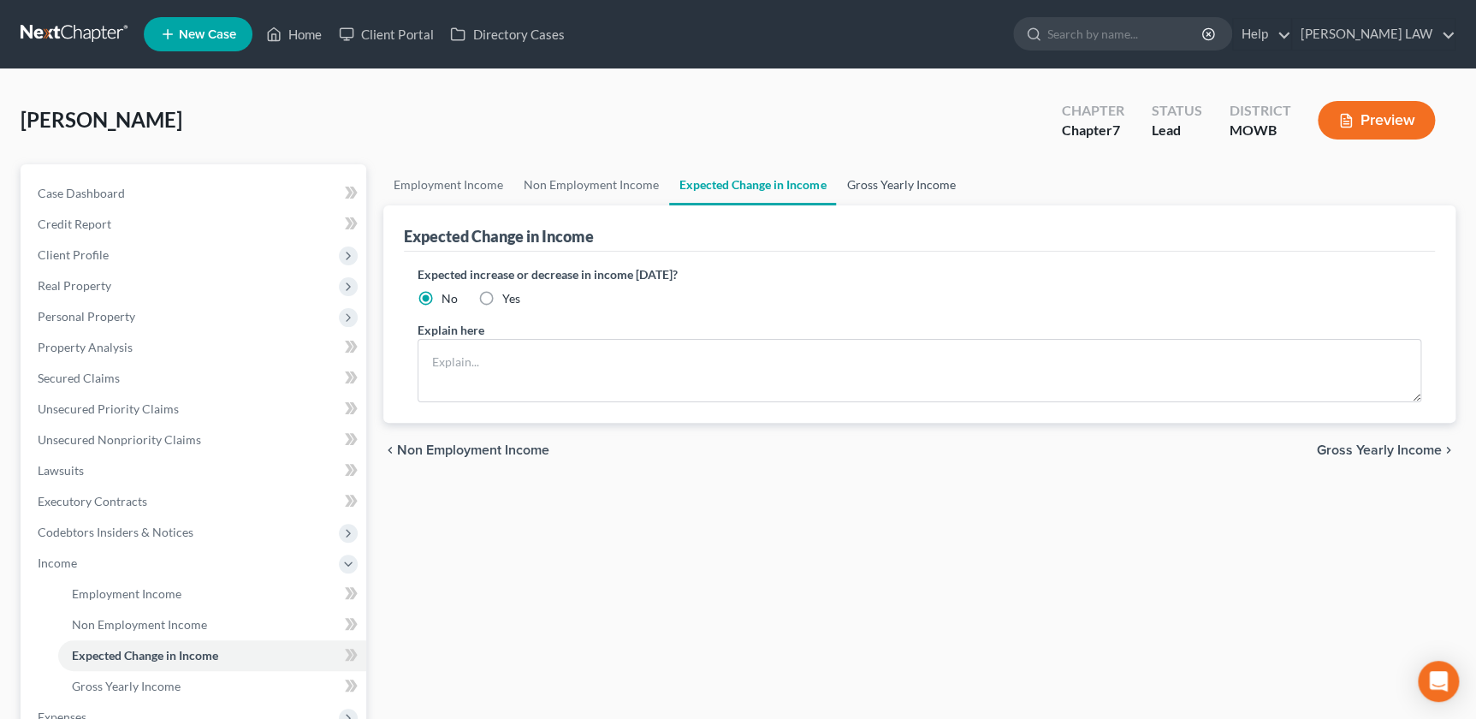
click at [882, 182] on link "Gross Yearly Income" at bounding box center [900, 184] width 129 height 41
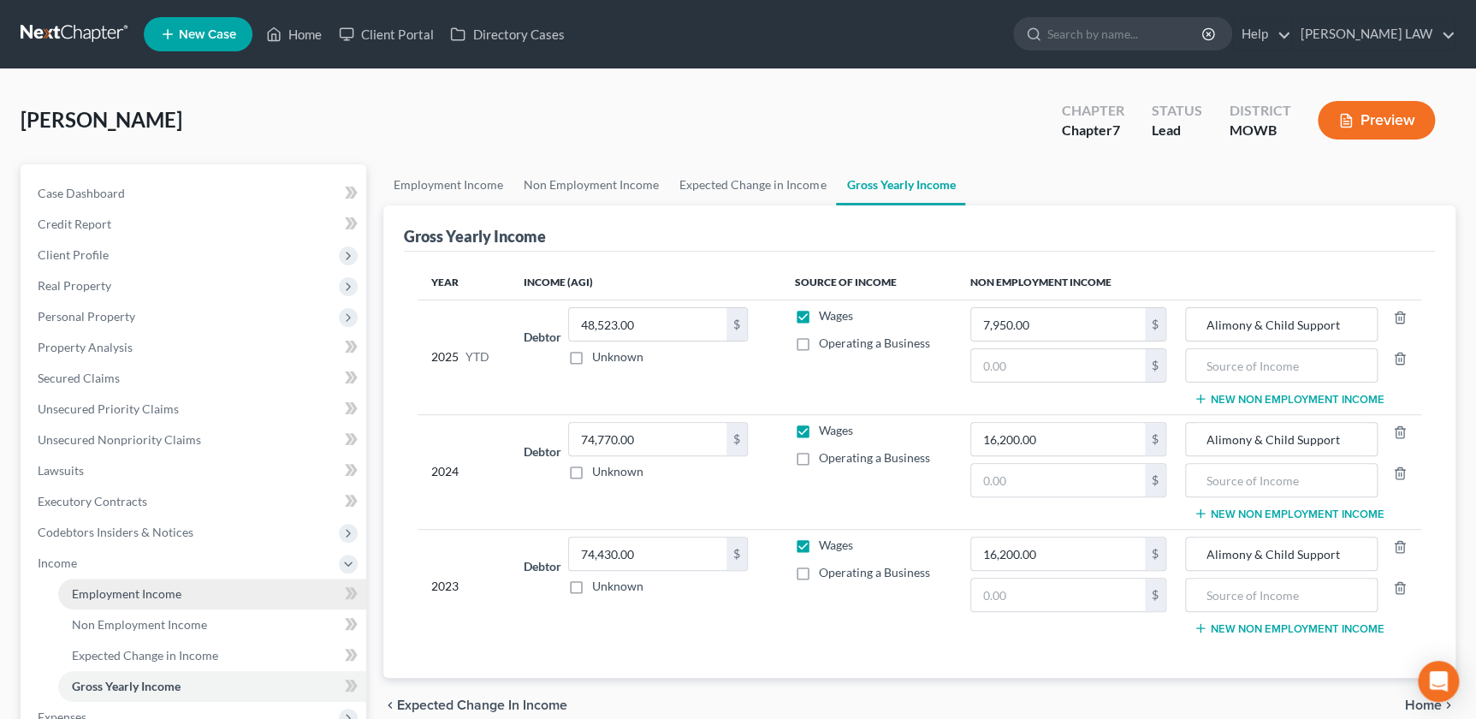
click at [86, 588] on span "Employment Income" at bounding box center [127, 593] width 110 height 15
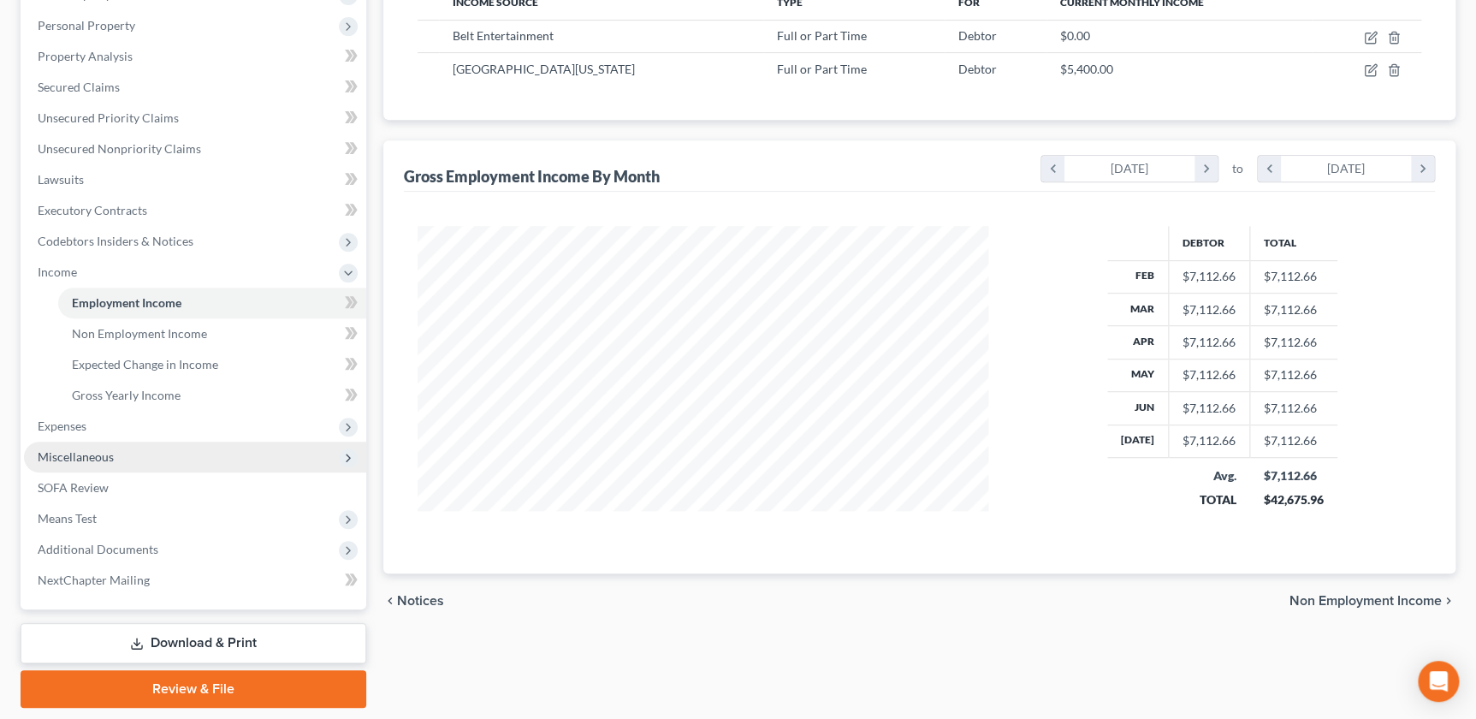
scroll to position [342, 0]
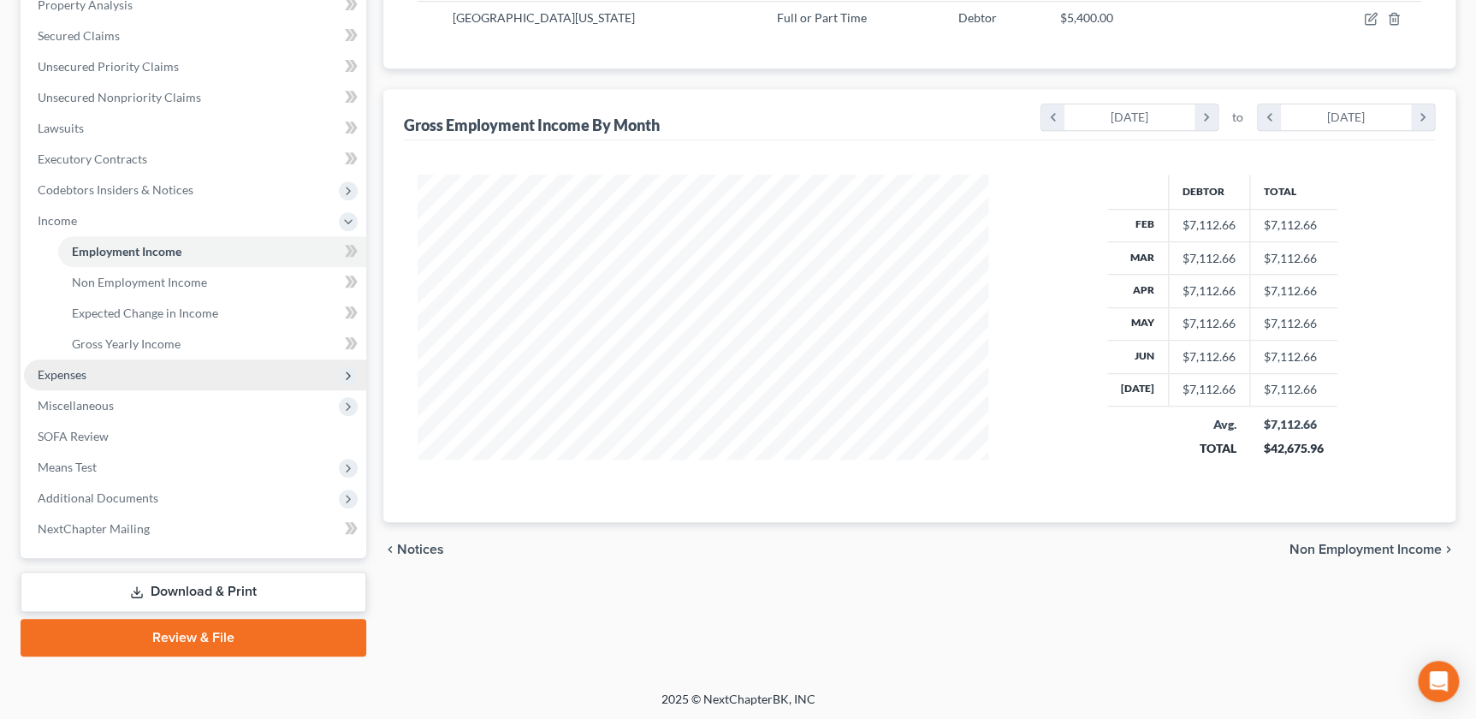
click at [95, 373] on span "Expenses" at bounding box center [195, 374] width 342 height 31
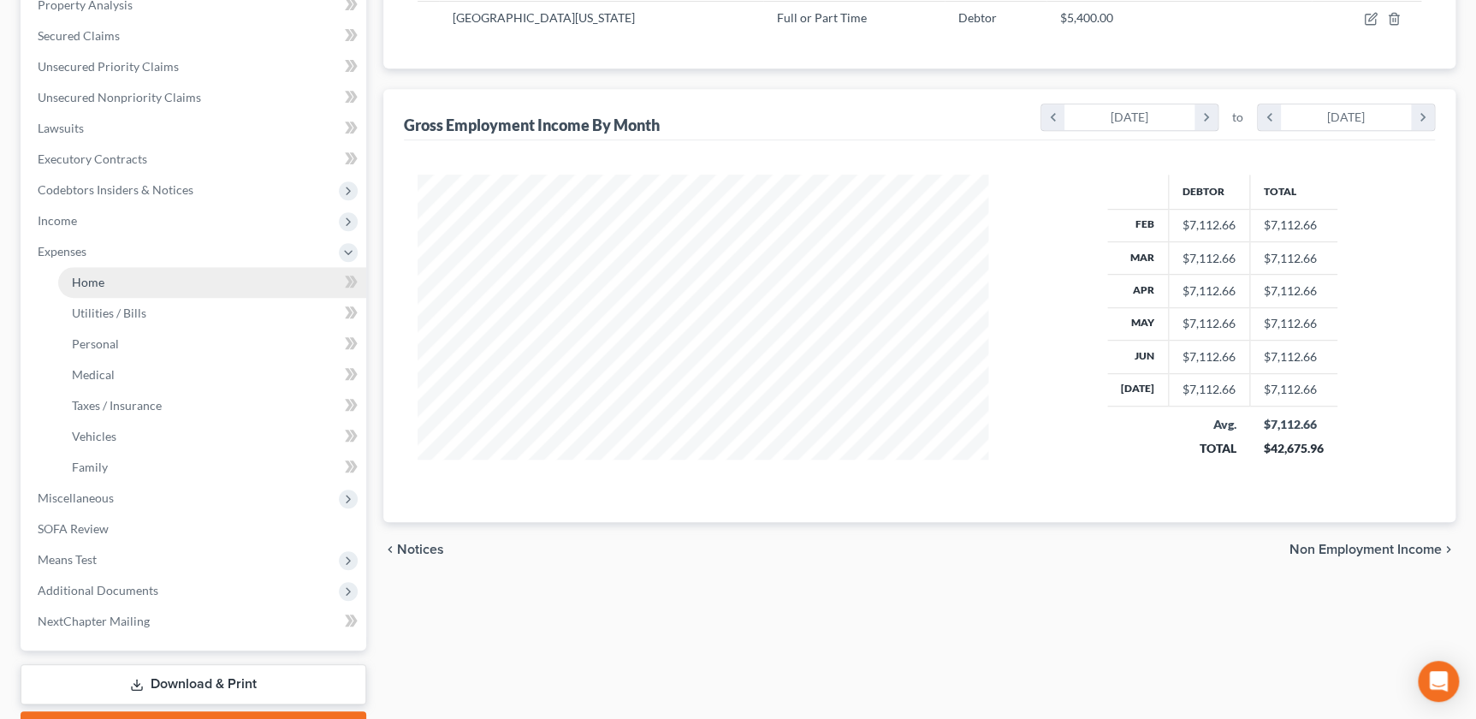
click at [111, 285] on link "Home" at bounding box center [212, 282] width 308 height 31
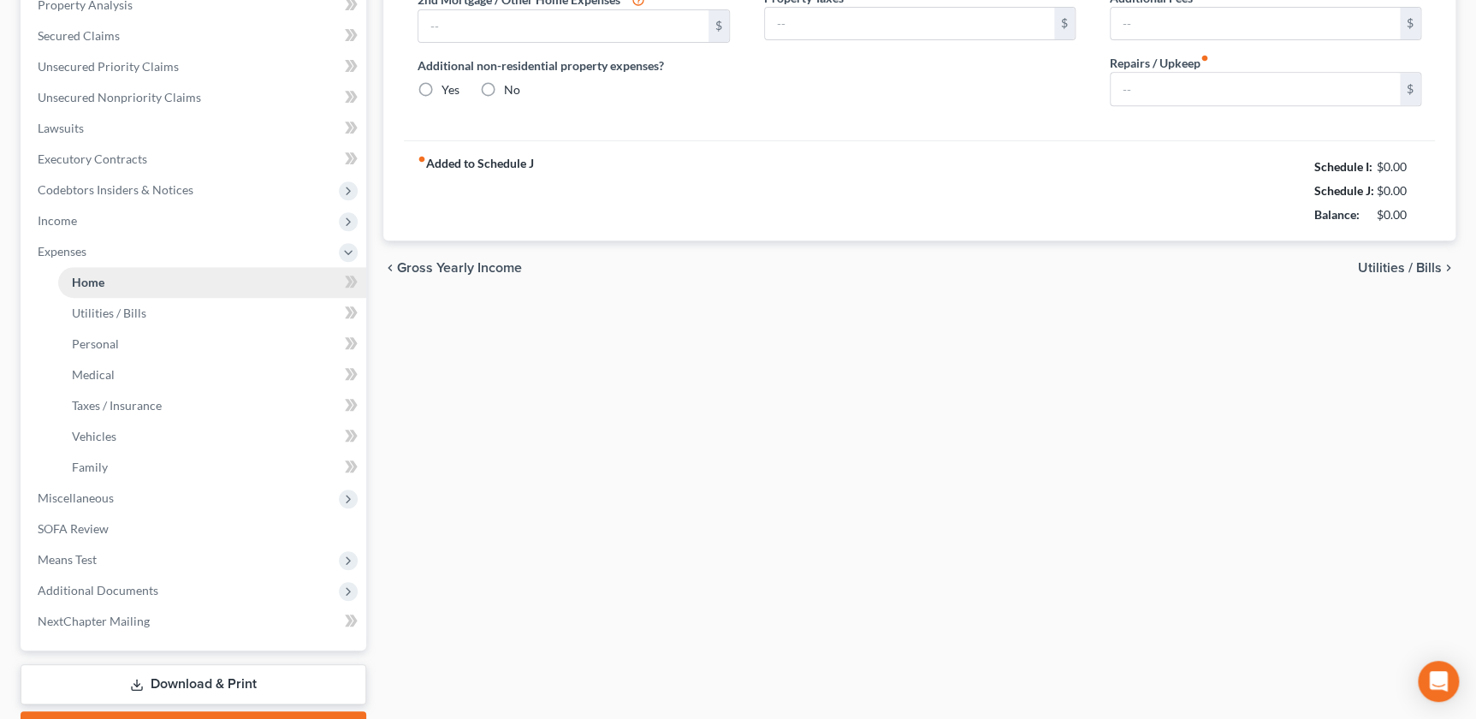
radio input "true"
type input "125.00"
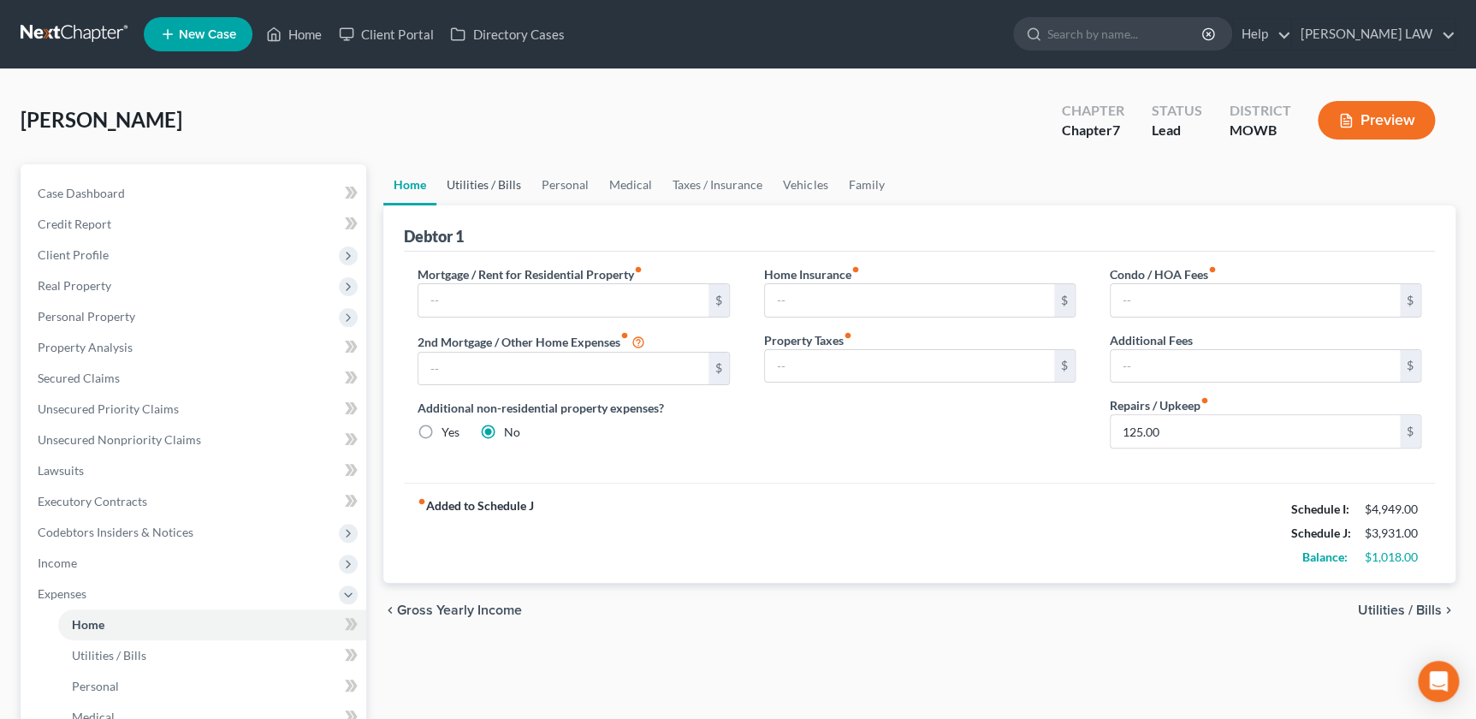
click at [486, 188] on link "Utilities / Bills" at bounding box center [484, 184] width 95 height 41
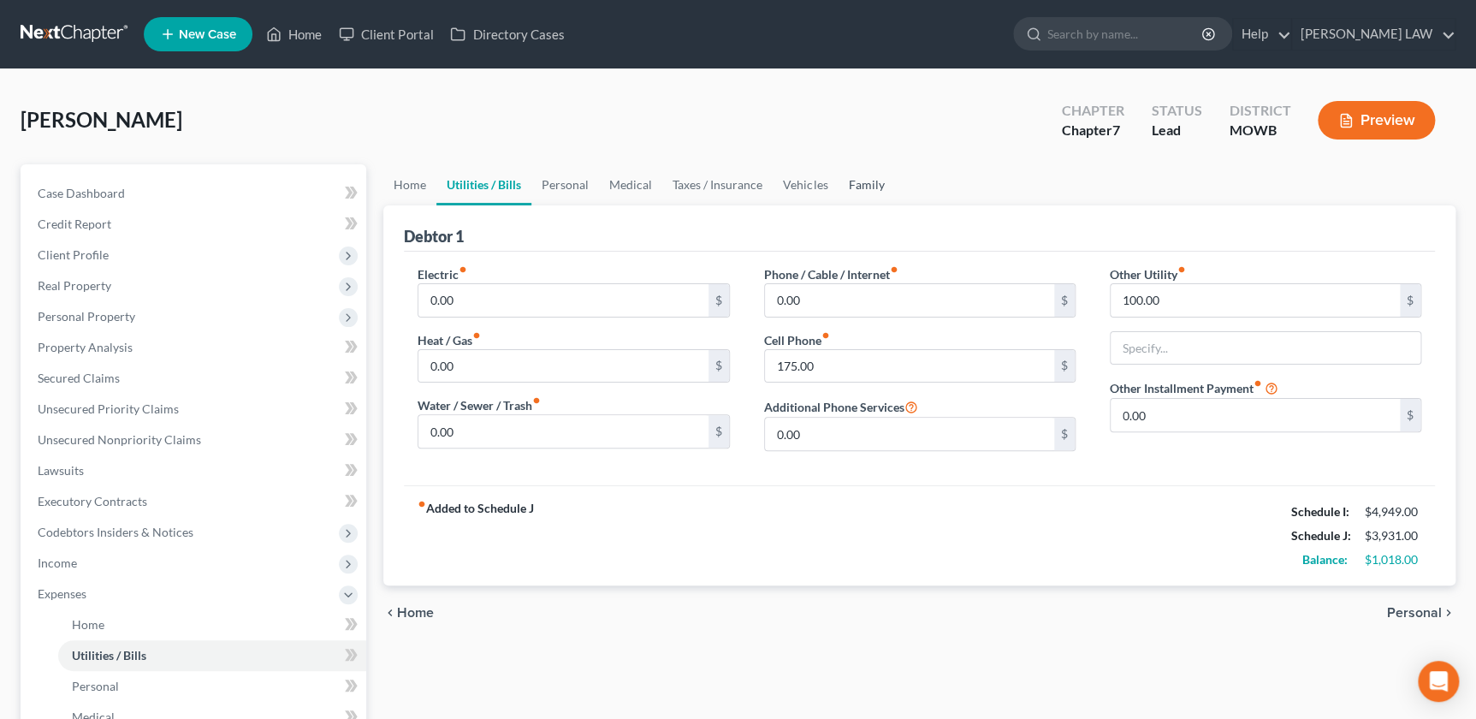
click at [854, 179] on link "Family" at bounding box center [866, 184] width 56 height 41
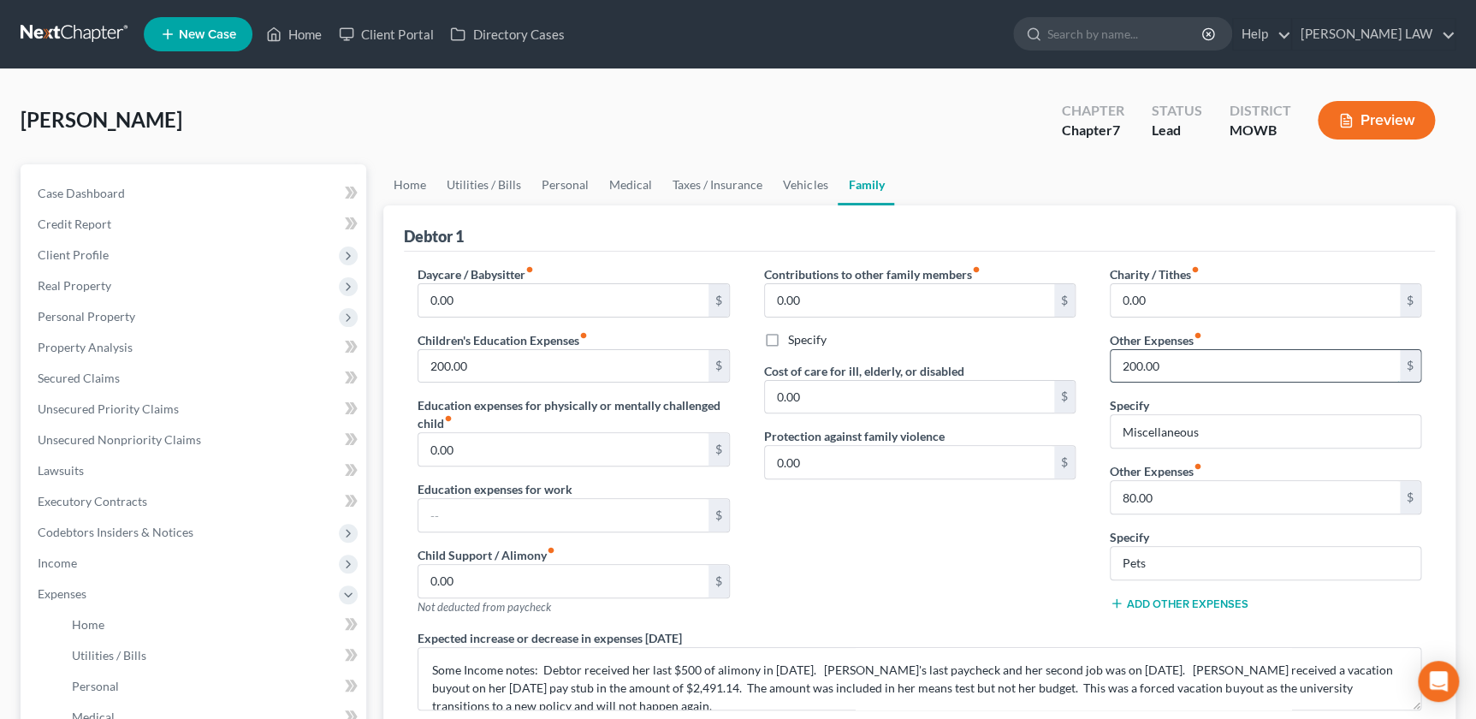
click at [1230, 376] on input "200.00" at bounding box center [1255, 366] width 289 height 33
type input "240"
click at [952, 549] on div "Contributions to other family members fiber_manual_record 0.00 $ Specify Cost o…" at bounding box center [920, 447] width 346 height 364
click at [783, 180] on link "Vehicles" at bounding box center [805, 184] width 65 height 41
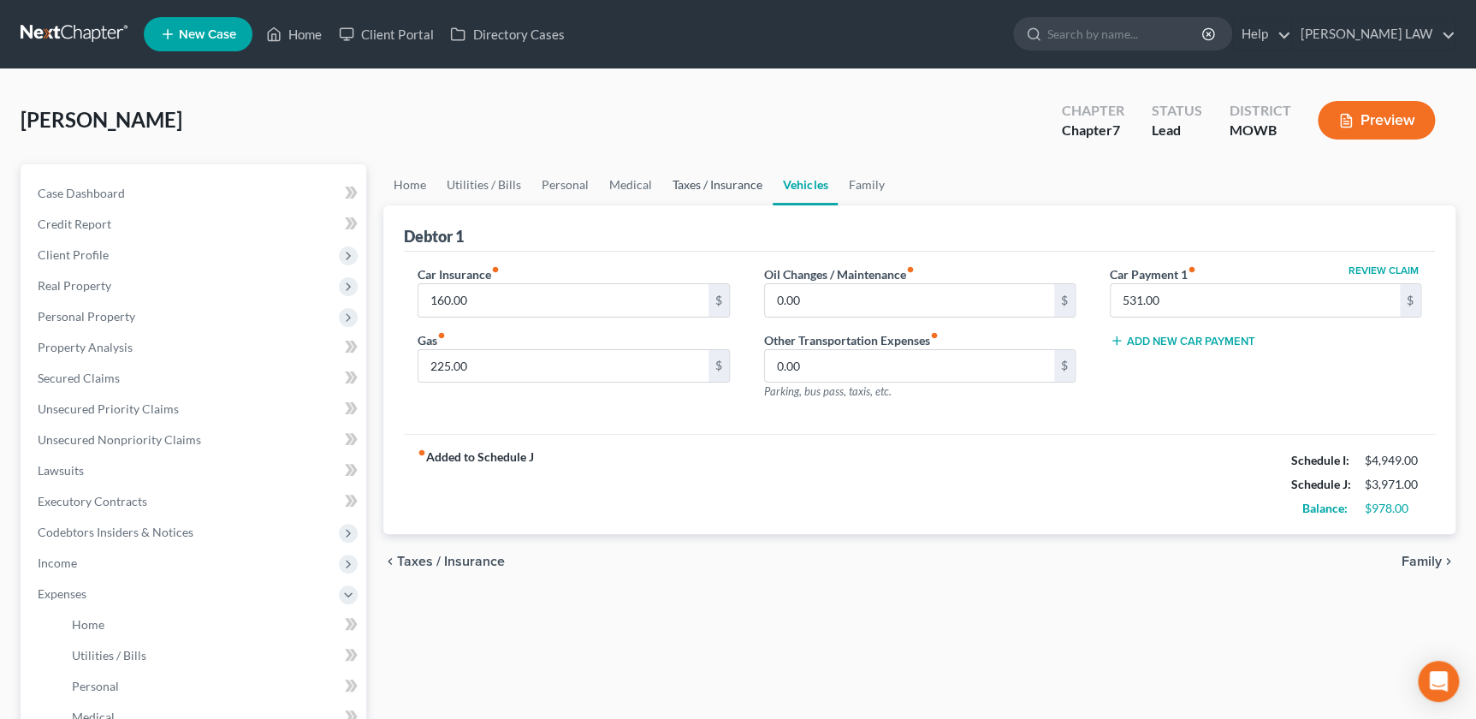
click at [706, 187] on link "Taxes / Insurance" at bounding box center [717, 184] width 110 height 41
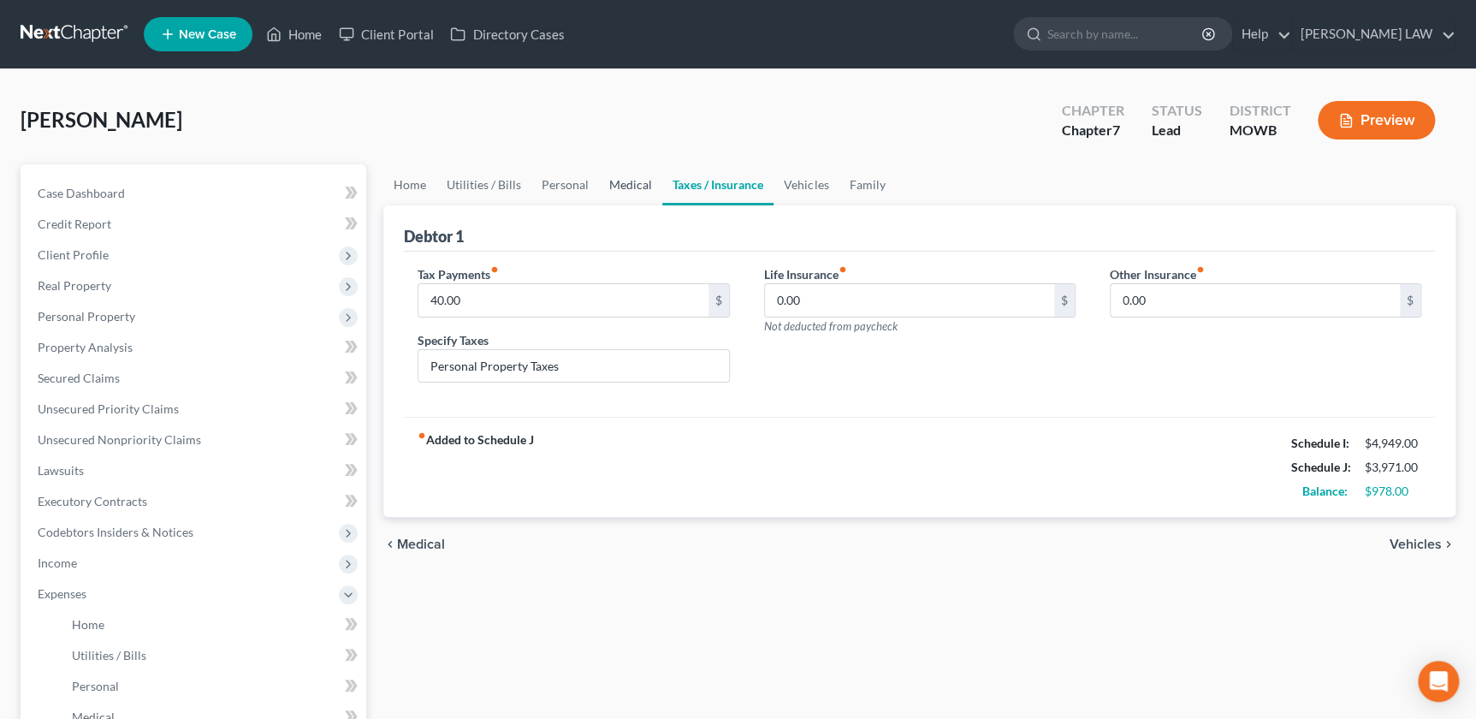
click at [608, 180] on link "Medical" at bounding box center [630, 184] width 63 height 41
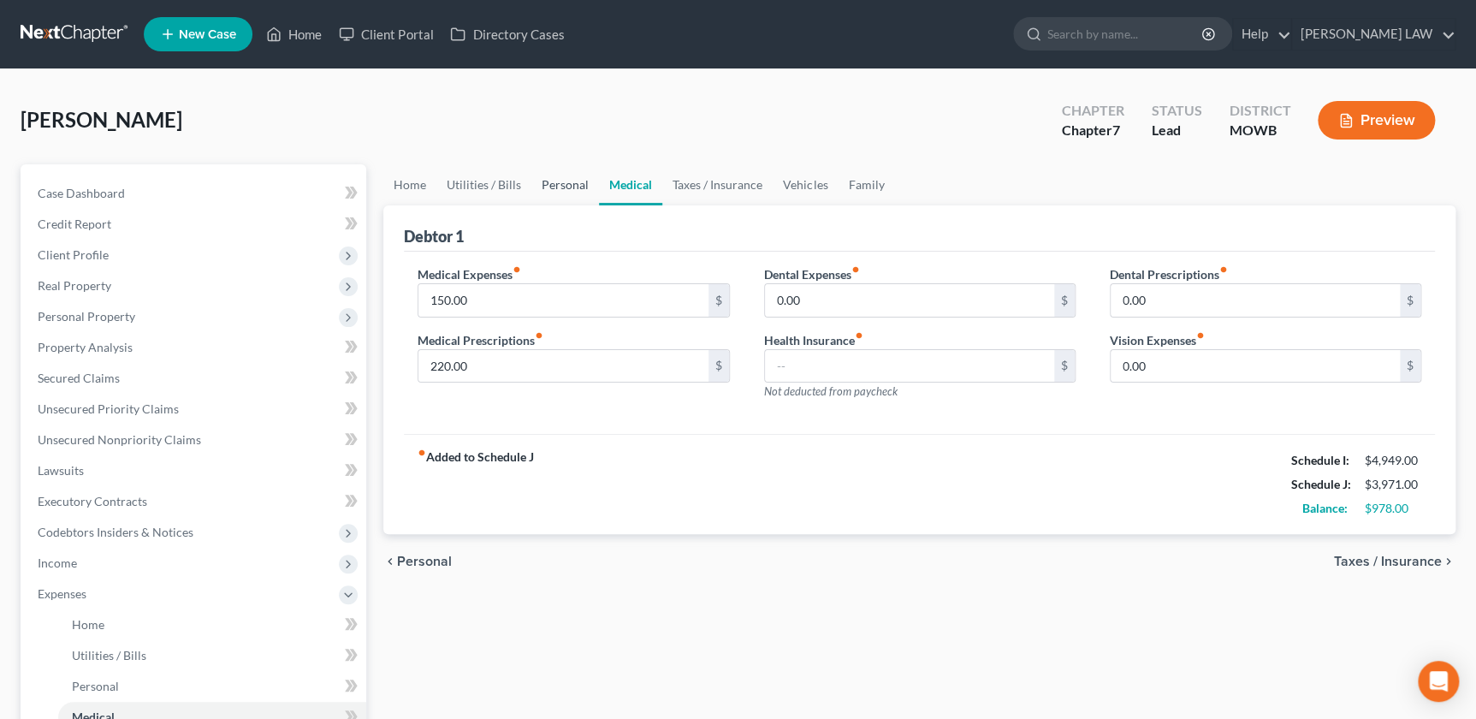
click at [543, 178] on link "Personal" at bounding box center [566, 184] width 68 height 41
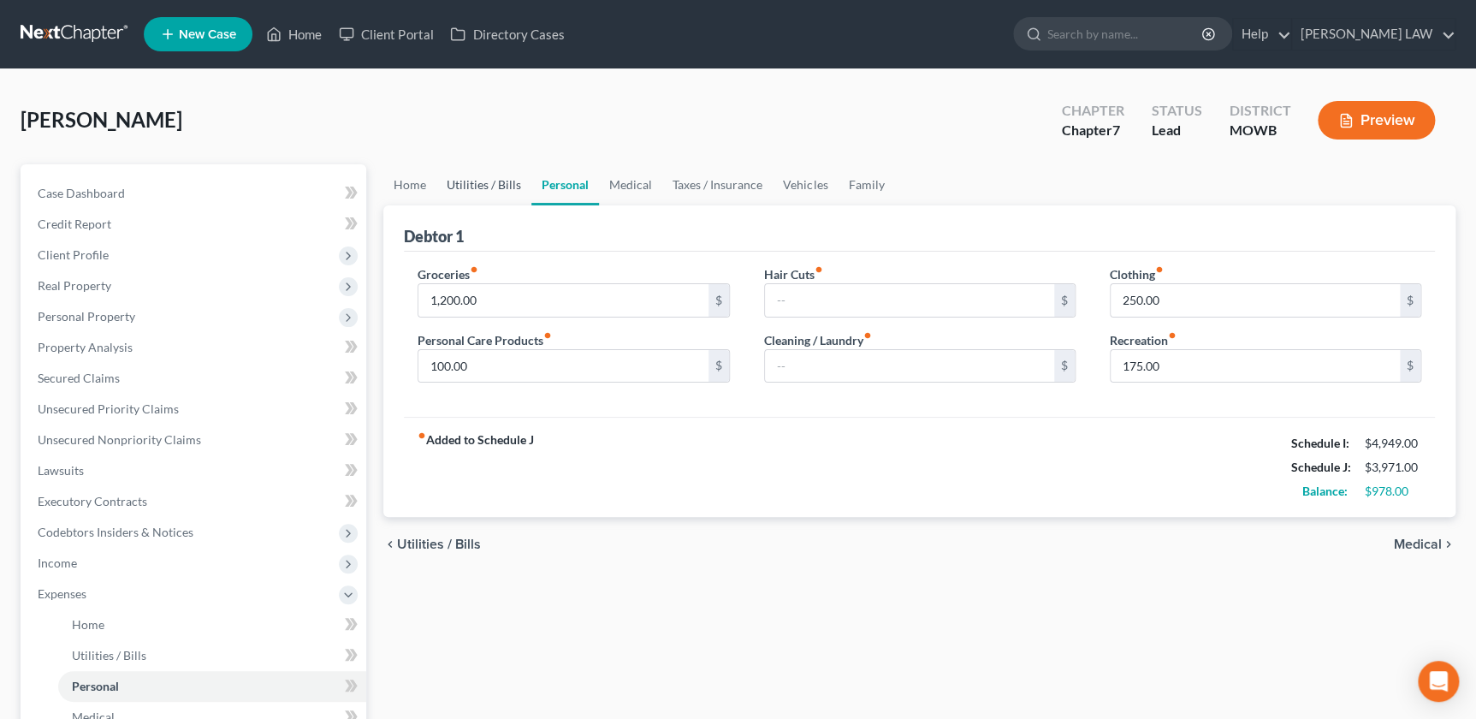
click at [490, 184] on link "Utilities / Bills" at bounding box center [484, 184] width 95 height 41
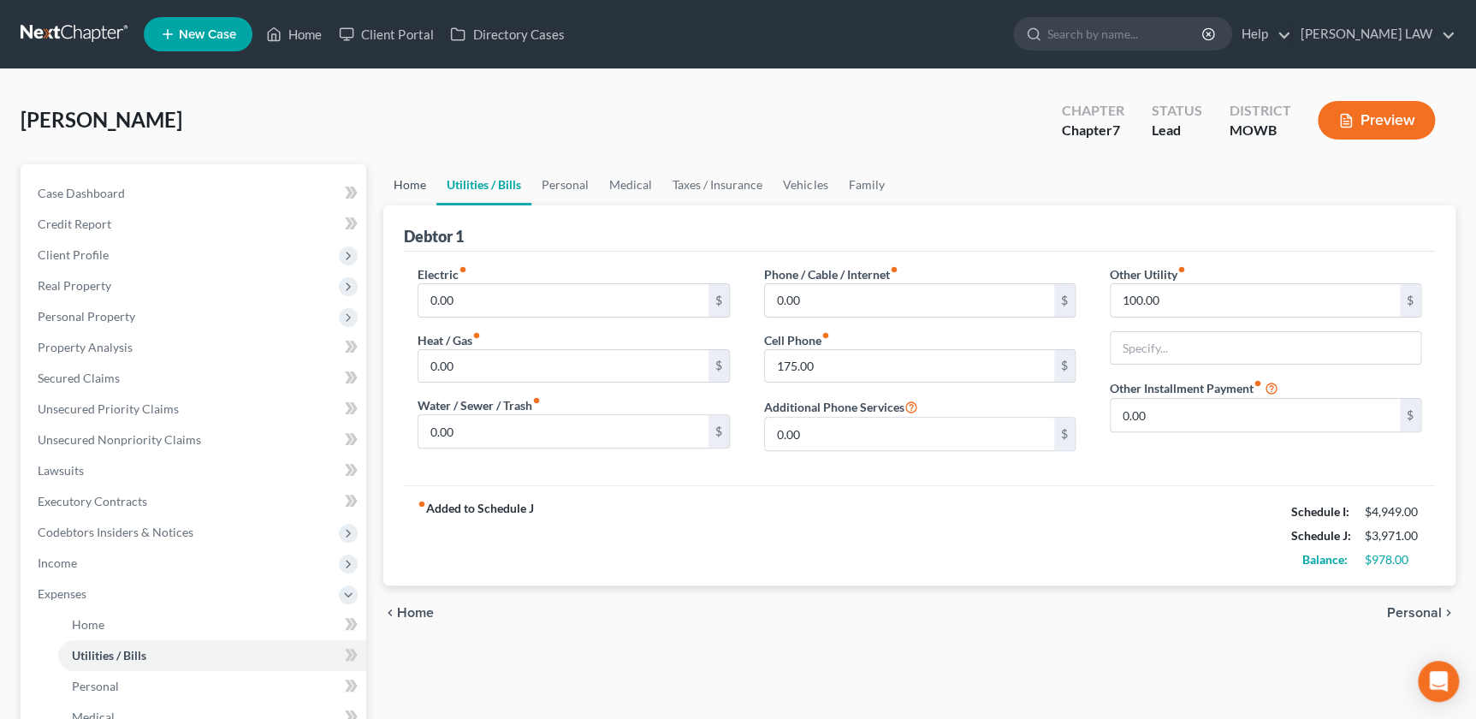
click at [414, 178] on link "Home" at bounding box center [409, 184] width 53 height 41
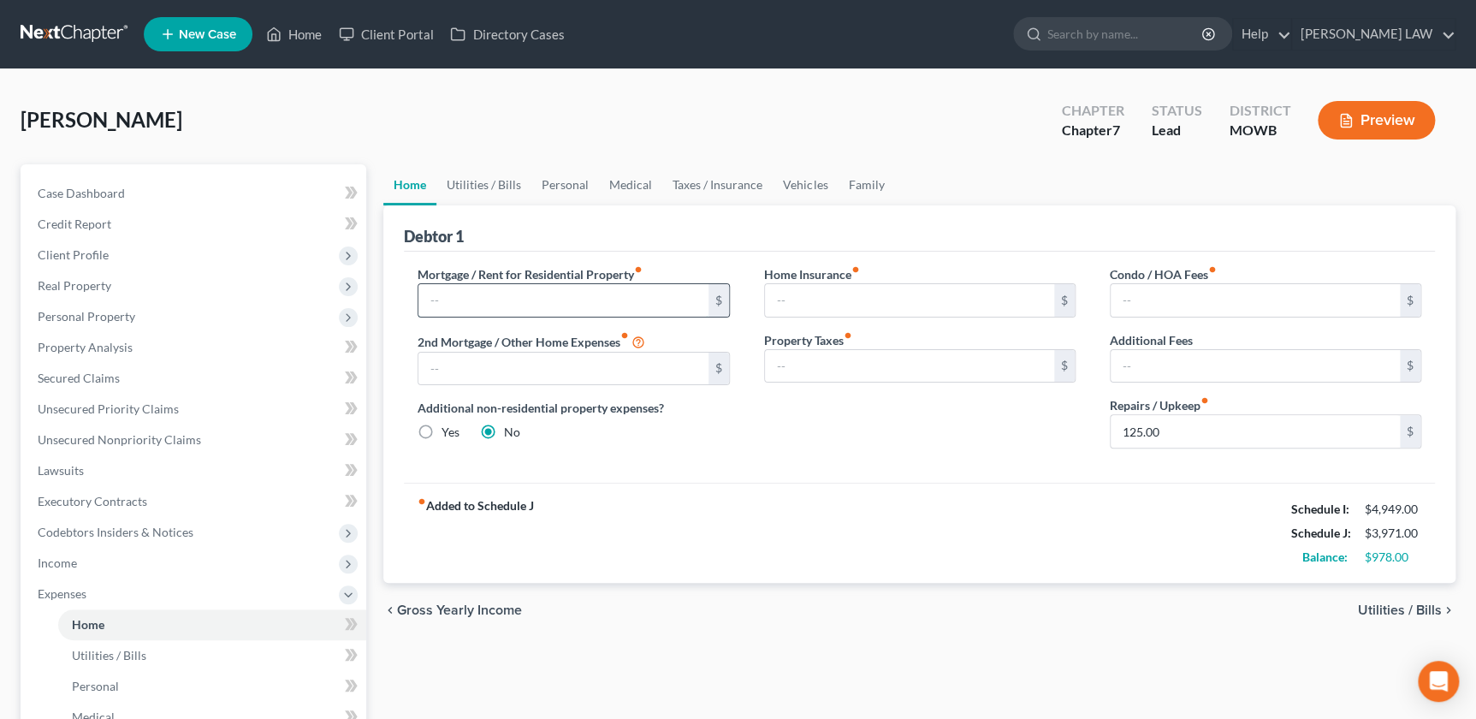
drag, startPoint x: 492, startPoint y: 303, endPoint x: 502, endPoint y: 298, distance: 10.7
click at [496, 301] on input "text" at bounding box center [563, 300] width 289 height 33
type input "750"
drag, startPoint x: 600, startPoint y: 454, endPoint x: 538, endPoint y: 287, distance: 179.0
click at [601, 450] on div "Mortgage / Rent for Residential Property fiber_manual_record 750 $ 2nd Mortgage…" at bounding box center [574, 363] width 346 height 197
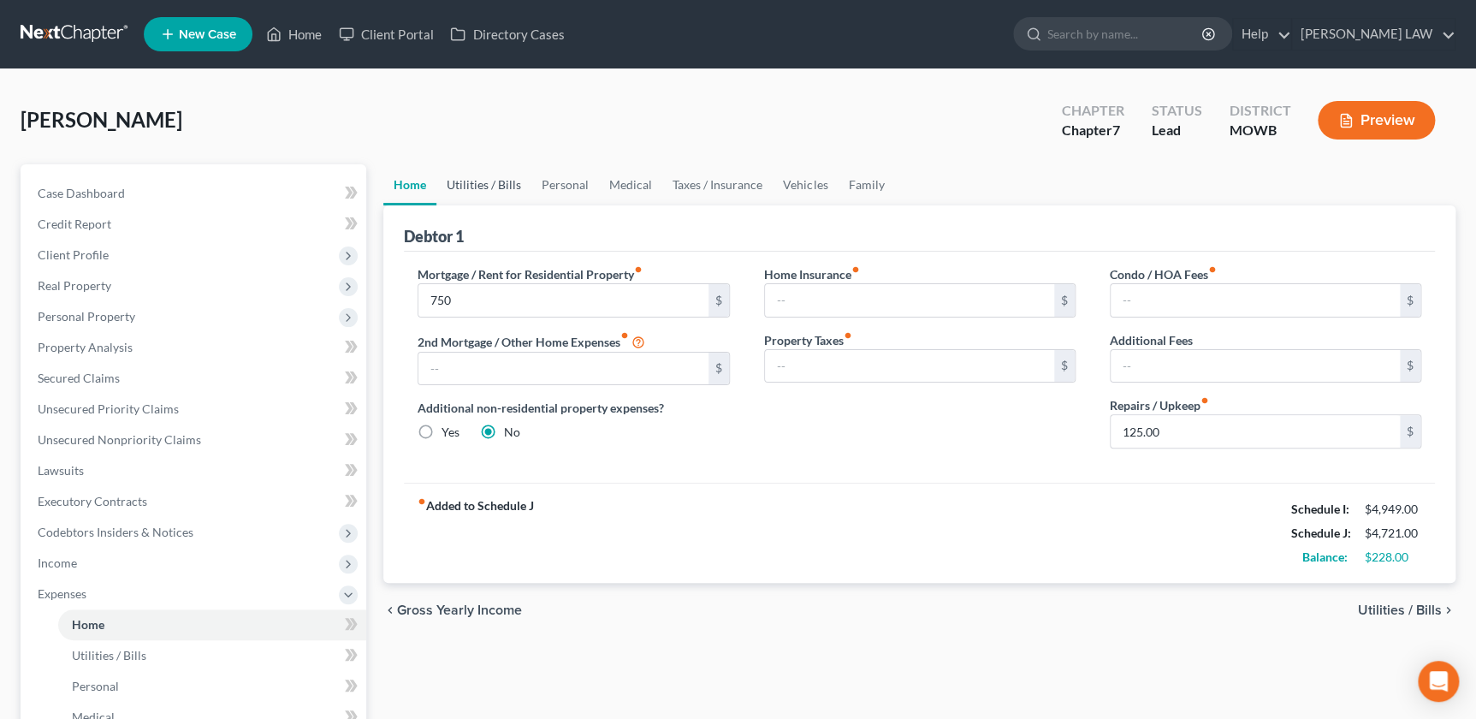
click at [484, 181] on link "Utilities / Bills" at bounding box center [484, 184] width 95 height 41
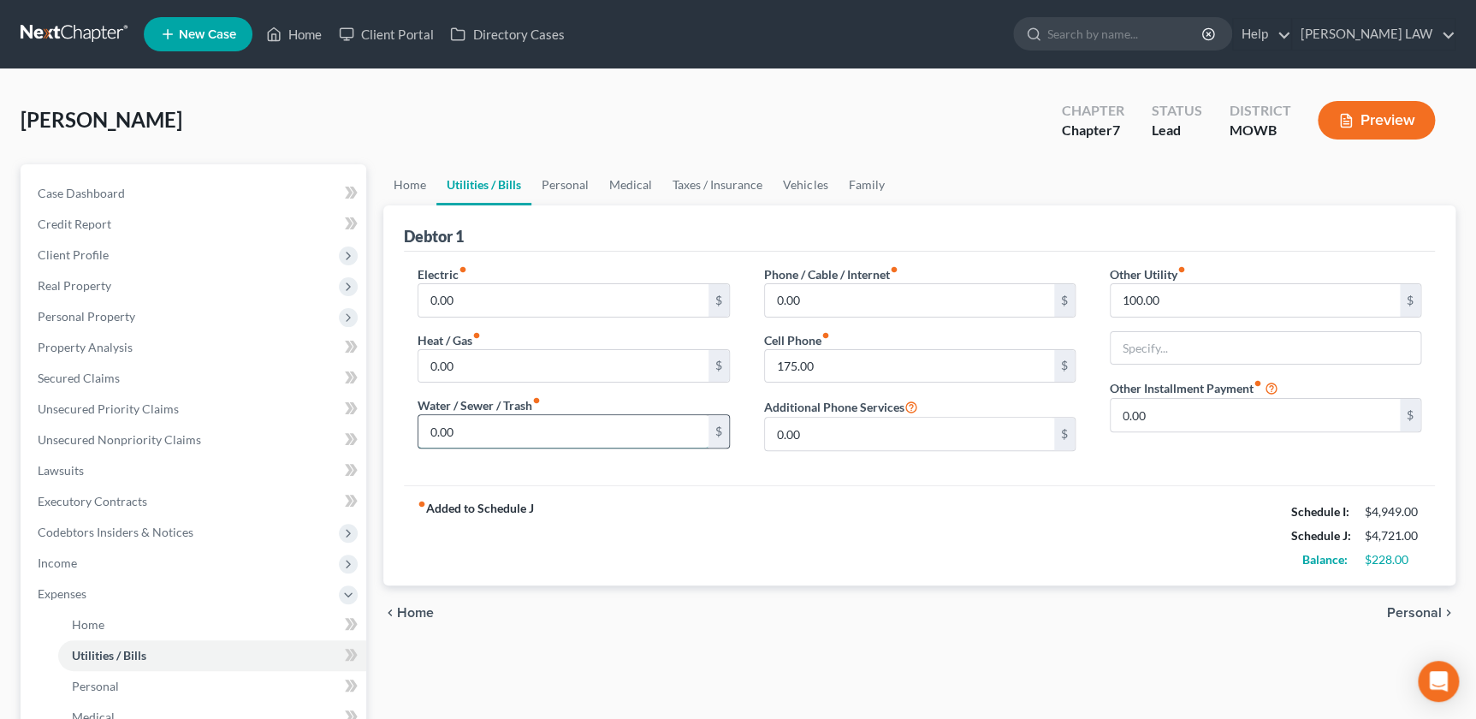
click at [496, 434] on input "0.00" at bounding box center [563, 431] width 289 height 33
type input "125"
click at [526, 431] on input "0.00" at bounding box center [563, 431] width 289 height 33
type input "100"
click at [699, 520] on div "fiber_manual_record Added to Schedule J Schedule I: $4,949.00 Schedule J: $4,94…" at bounding box center [919, 535] width 1031 height 100
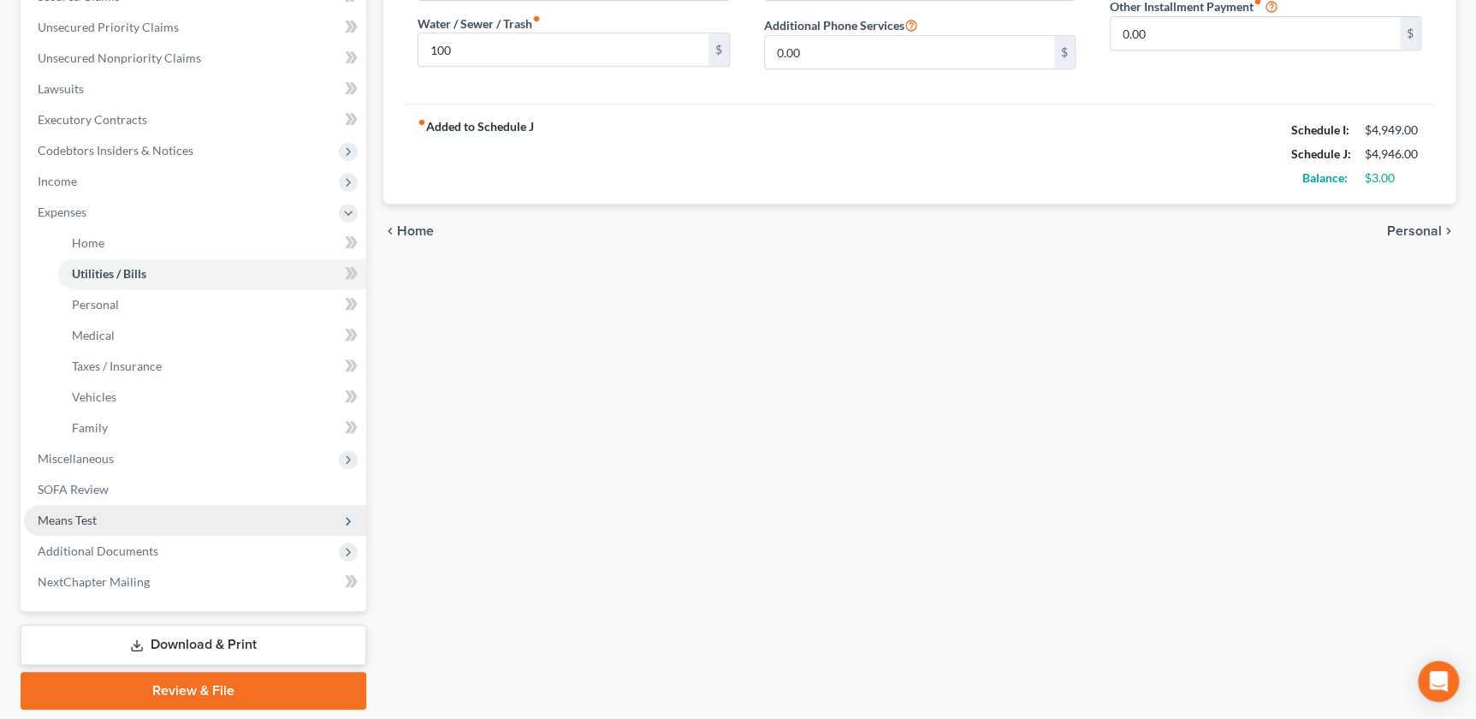
scroll to position [436, 0]
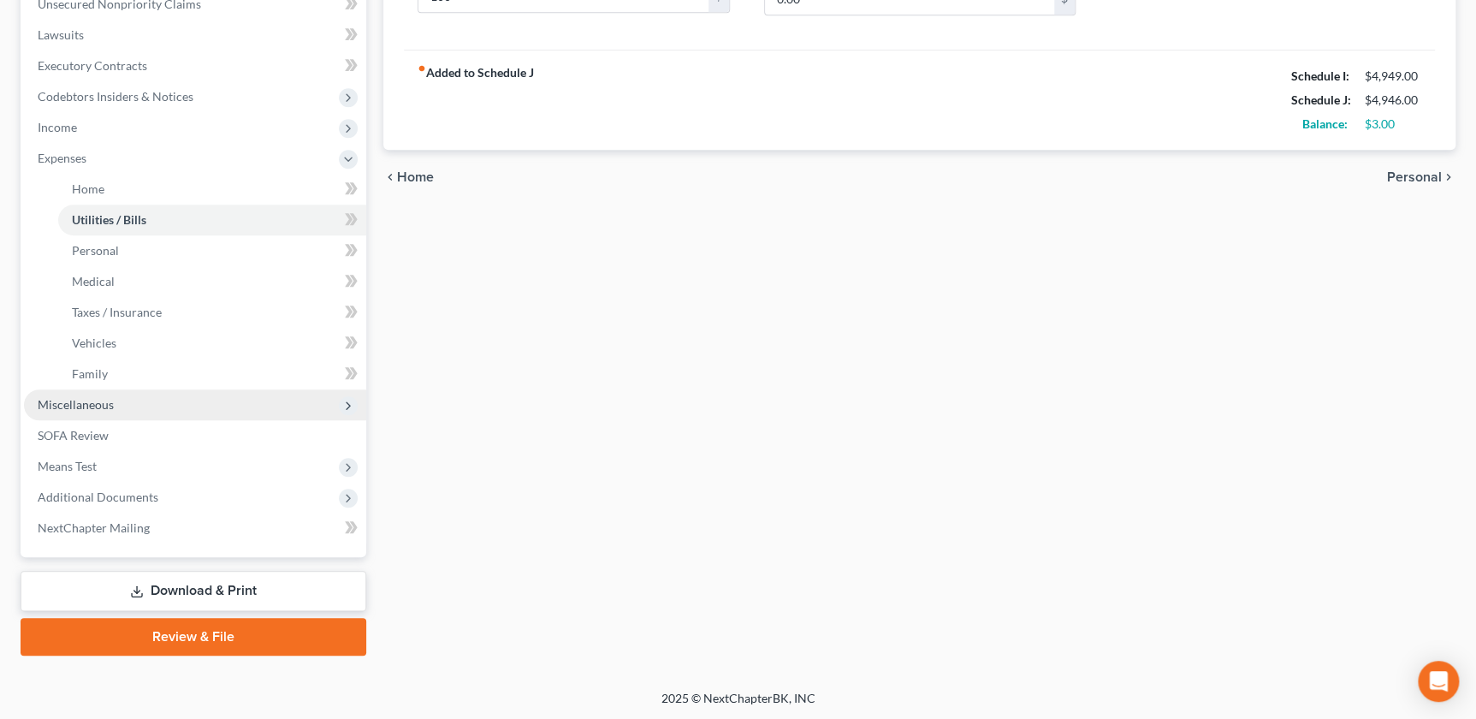
click at [103, 401] on span "Miscellaneous" at bounding box center [76, 404] width 76 height 15
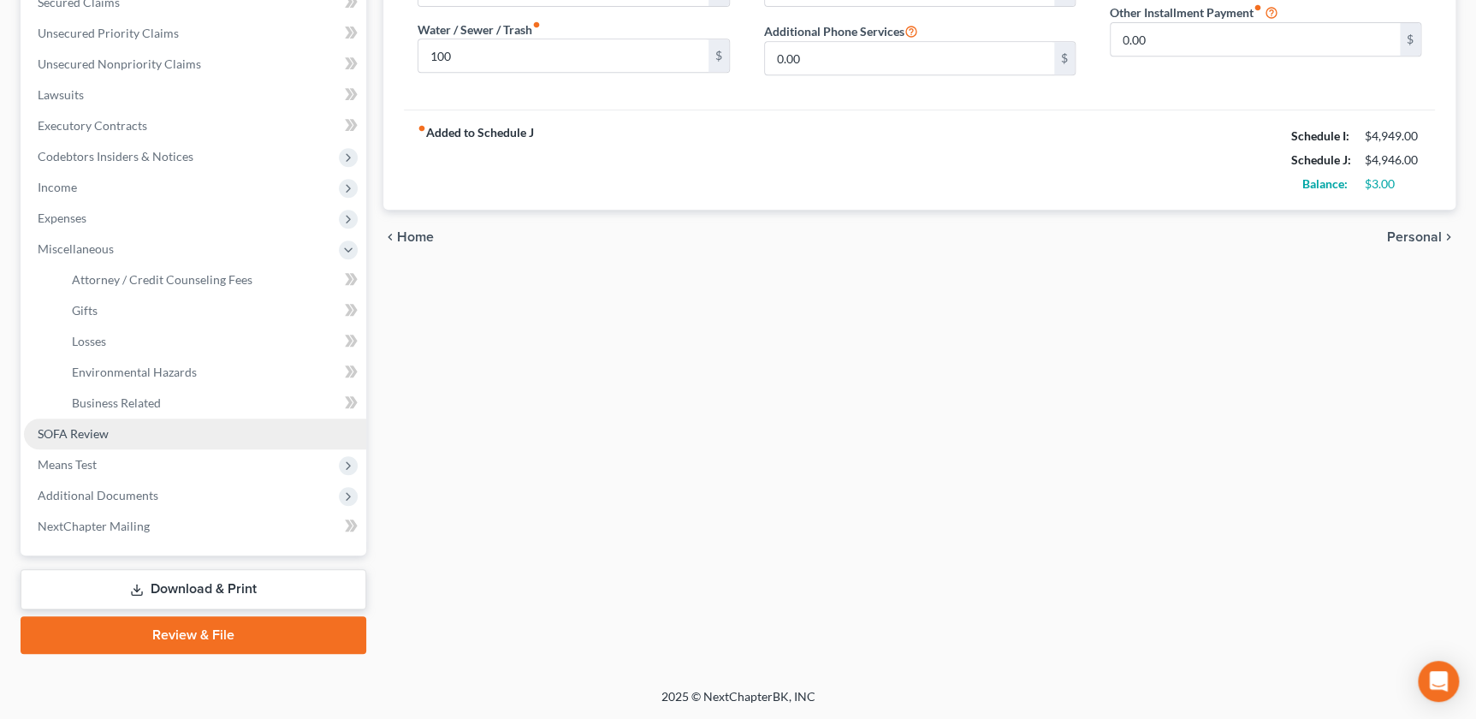
scroll to position [373, 0]
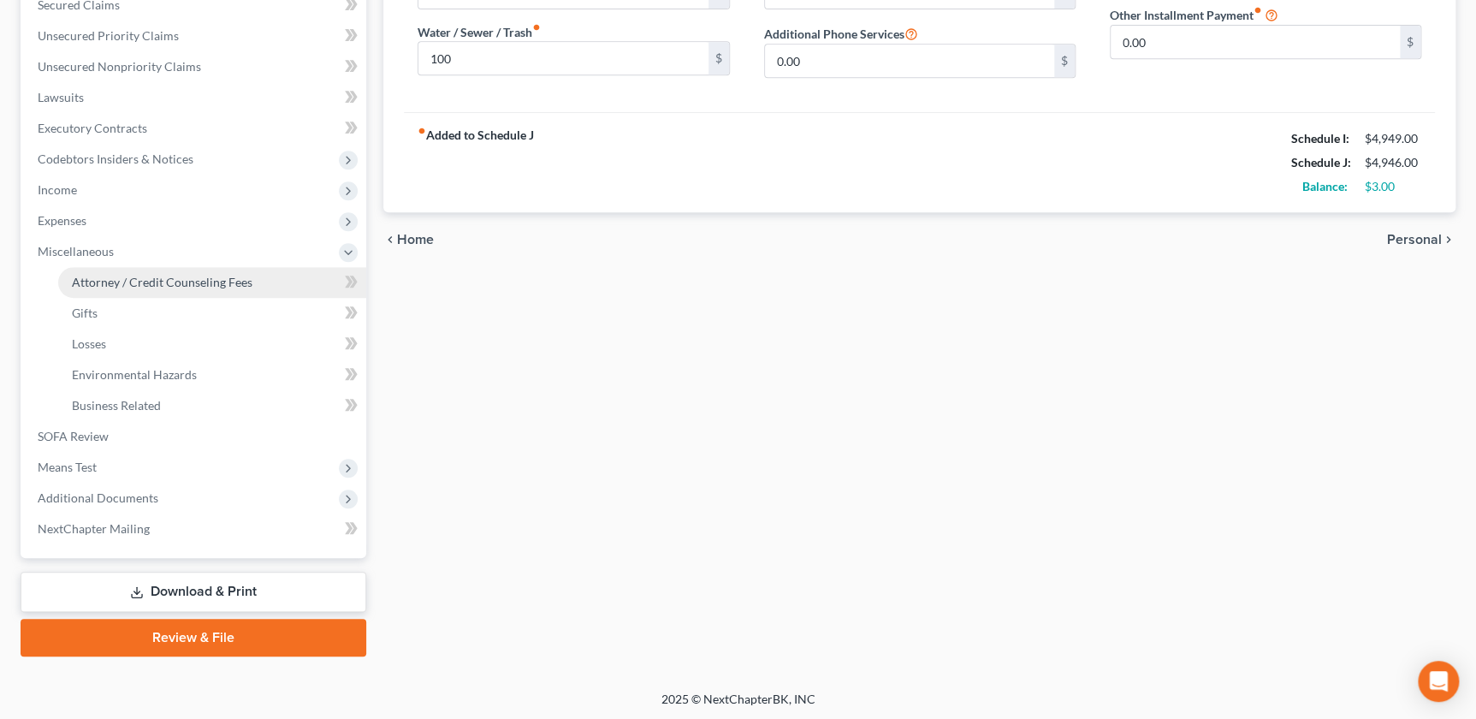
click at [142, 288] on link "Attorney / Credit Counseling Fees" at bounding box center [212, 282] width 308 height 31
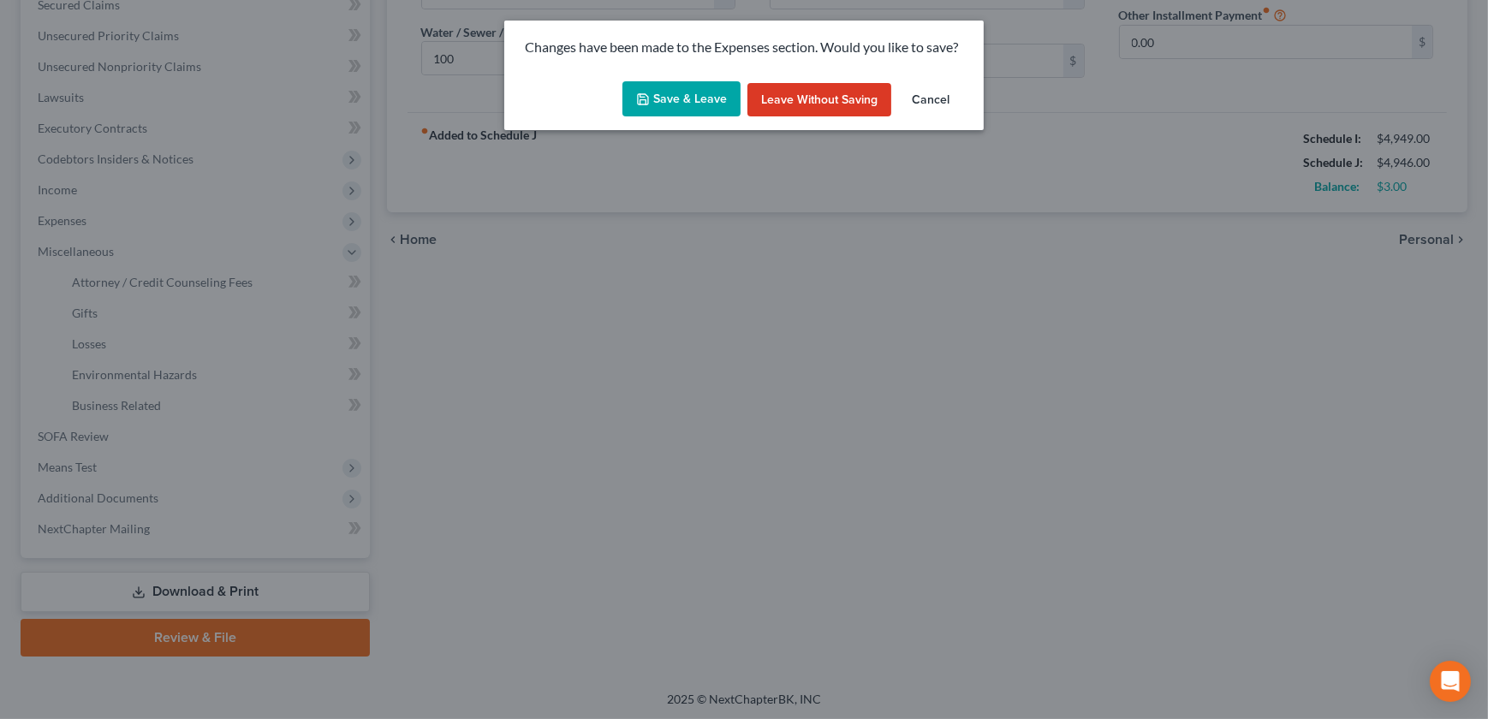
click at [692, 98] on button "Save & Leave" at bounding box center [681, 99] width 118 height 36
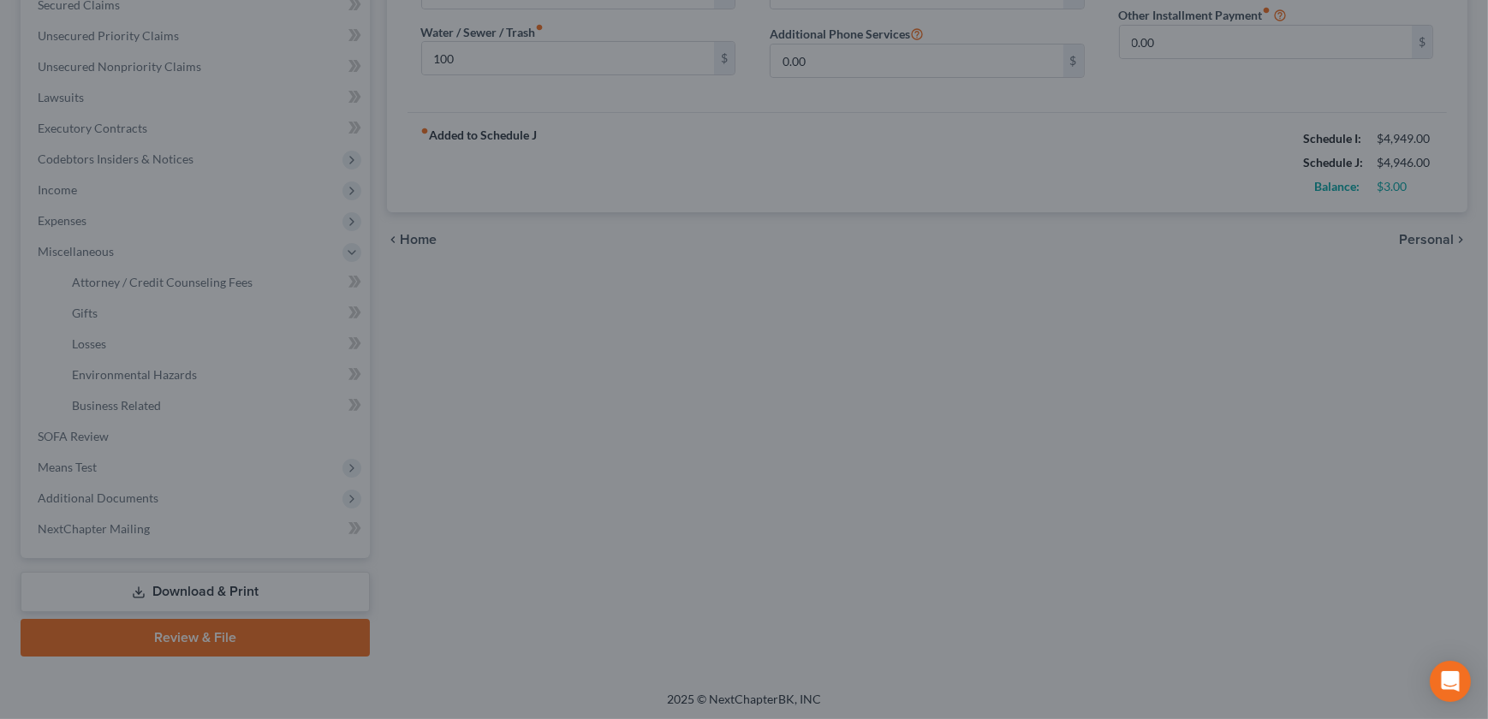
type input "125.00"
type input "100.00"
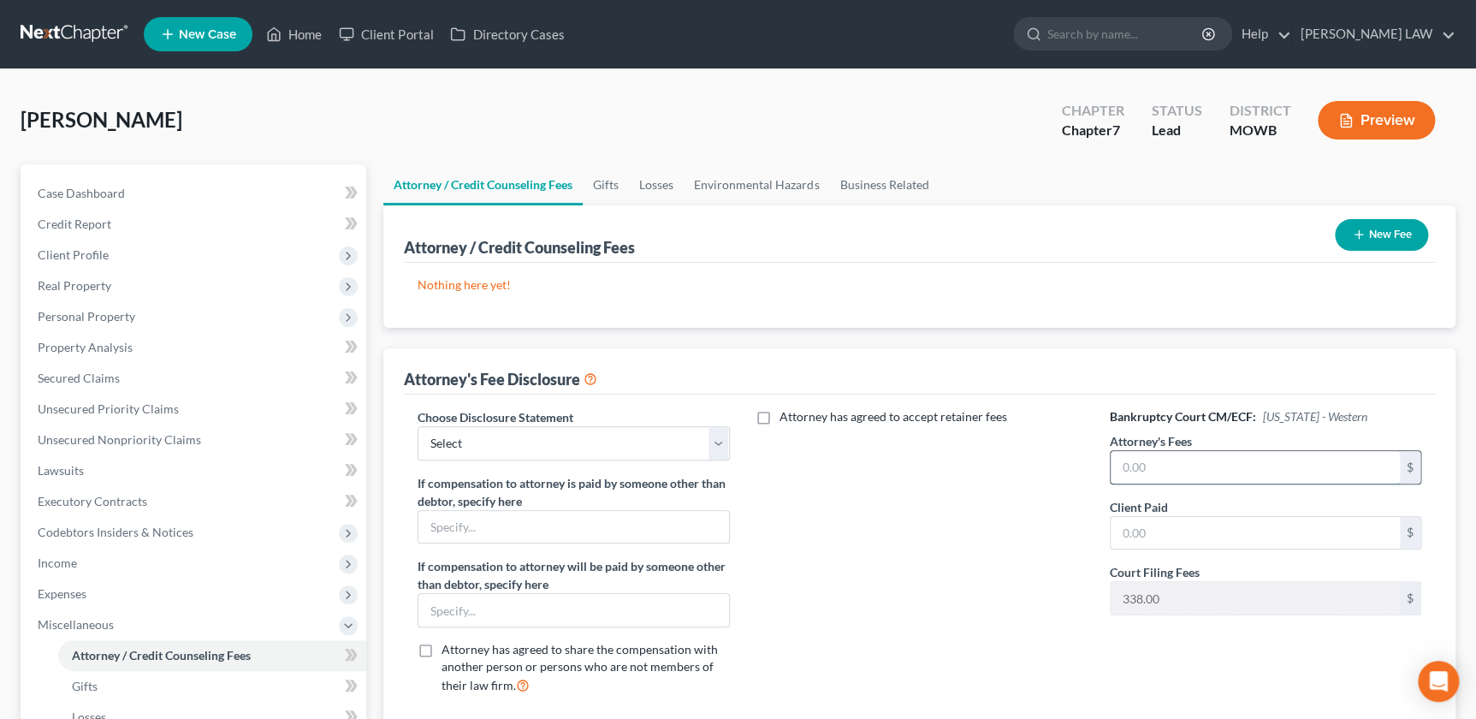
click at [1219, 467] on input "text" at bounding box center [1255, 467] width 289 height 33
type input "1"
type input "1,462"
click at [561, 444] on select "Select Attorney Compensation Addon" at bounding box center [574, 443] width 312 height 34
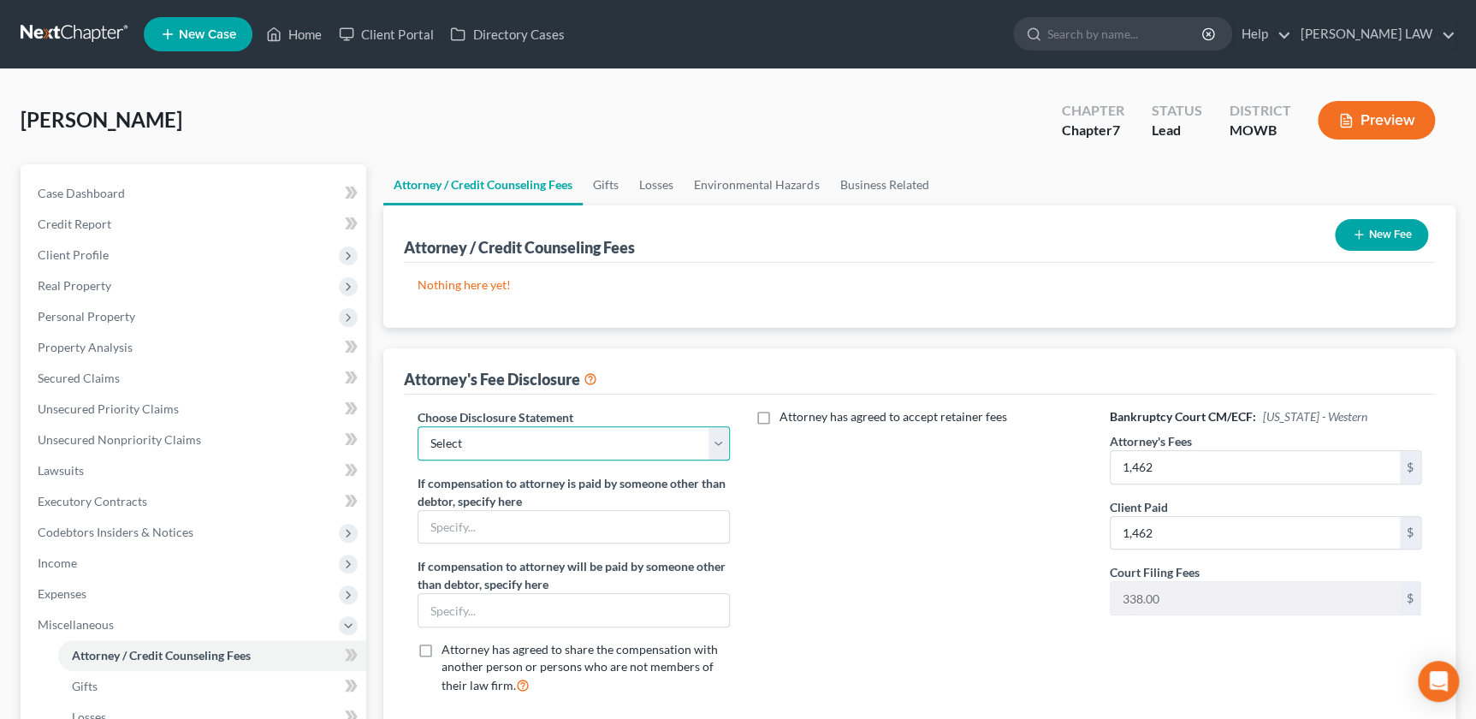
select select "0"
click at [418, 426] on select "Select Attorney Compensation Addon" at bounding box center [574, 443] width 312 height 34
click at [1381, 237] on button "New Fee" at bounding box center [1381, 235] width 93 height 32
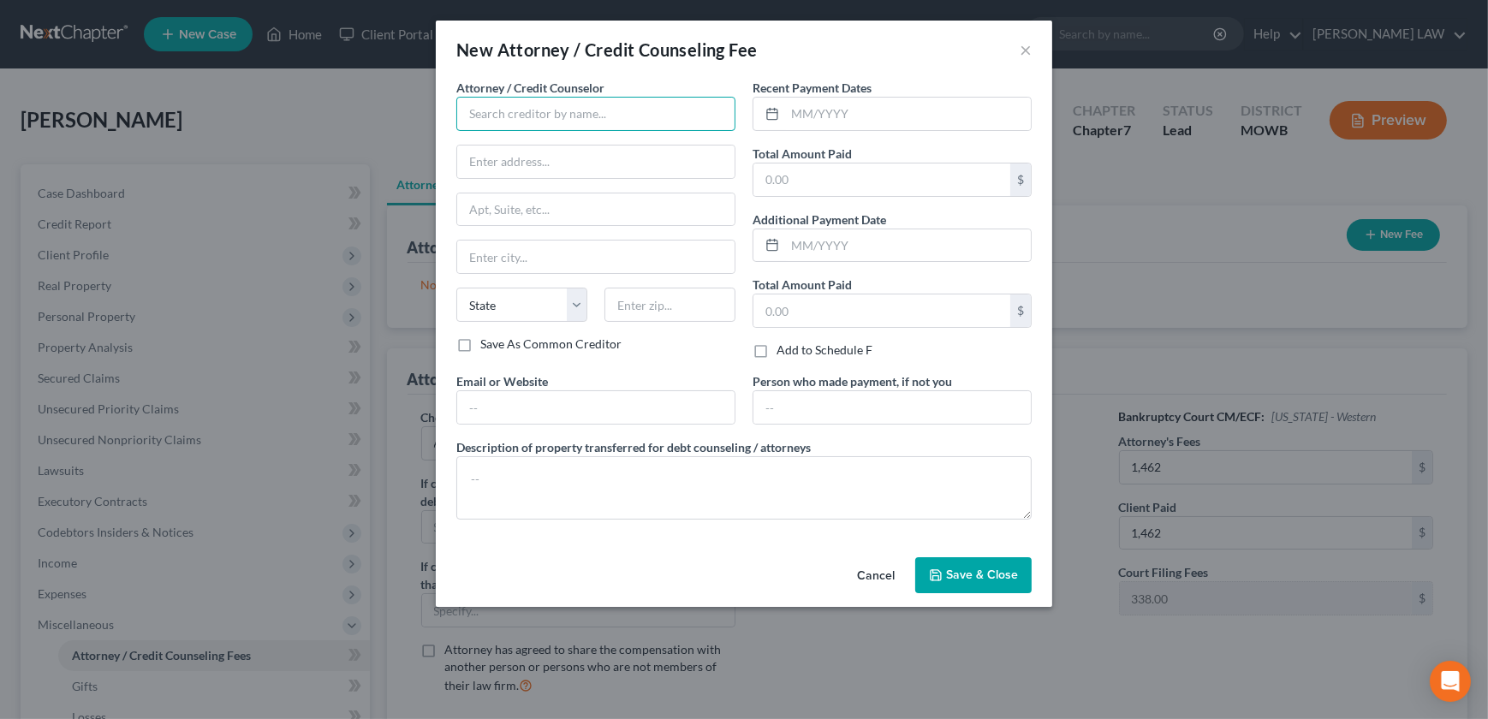
click at [516, 123] on input "text" at bounding box center [595, 114] width 279 height 34
type input "The Knipp Law Firm LLC"
type input "5511 Northwest 92nd Terrace, Kansas City, MO, 64154"
type input "Kansas City"
select select "0"
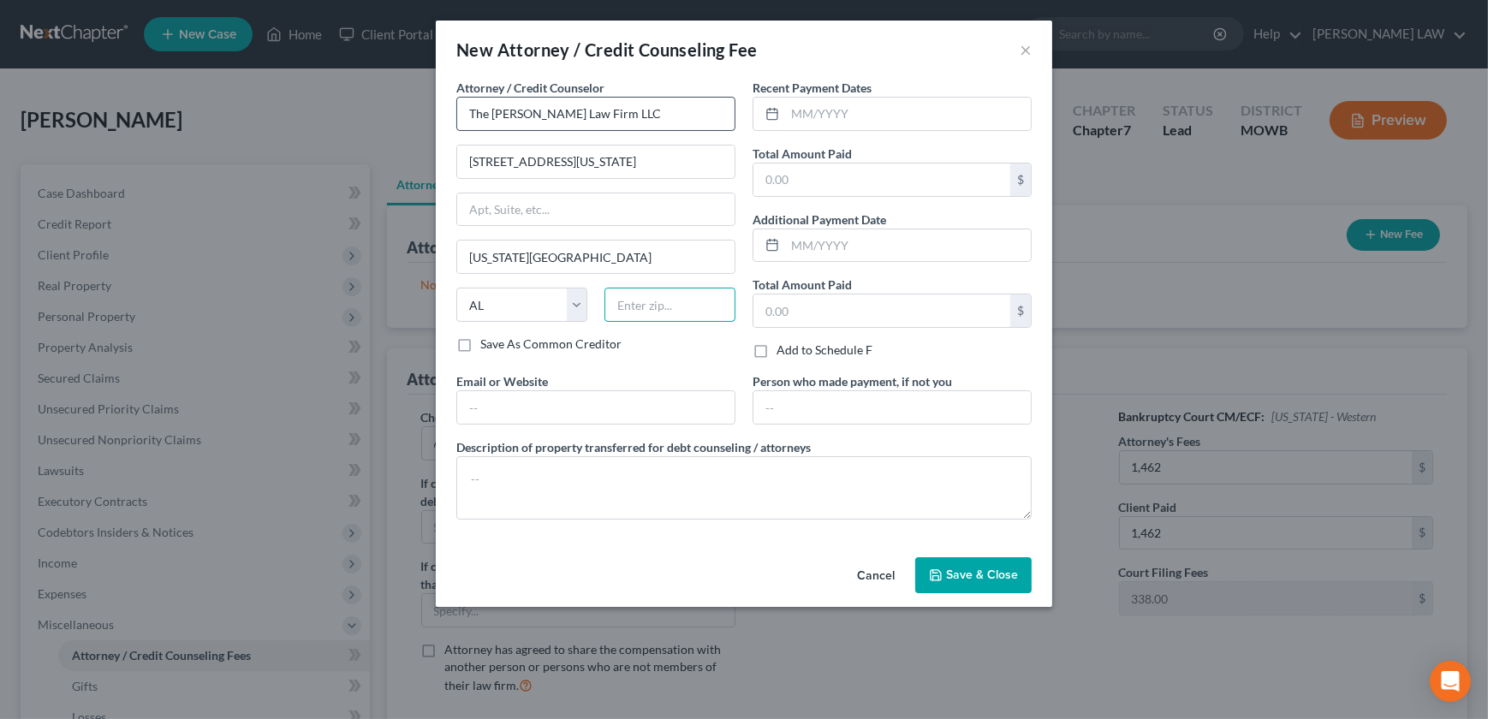
type input "64154"
type input "rdknipp@gmail.com"
select select "26"
click at [858, 112] on input "text" at bounding box center [908, 114] width 246 height 33
type input "08/22/2025"
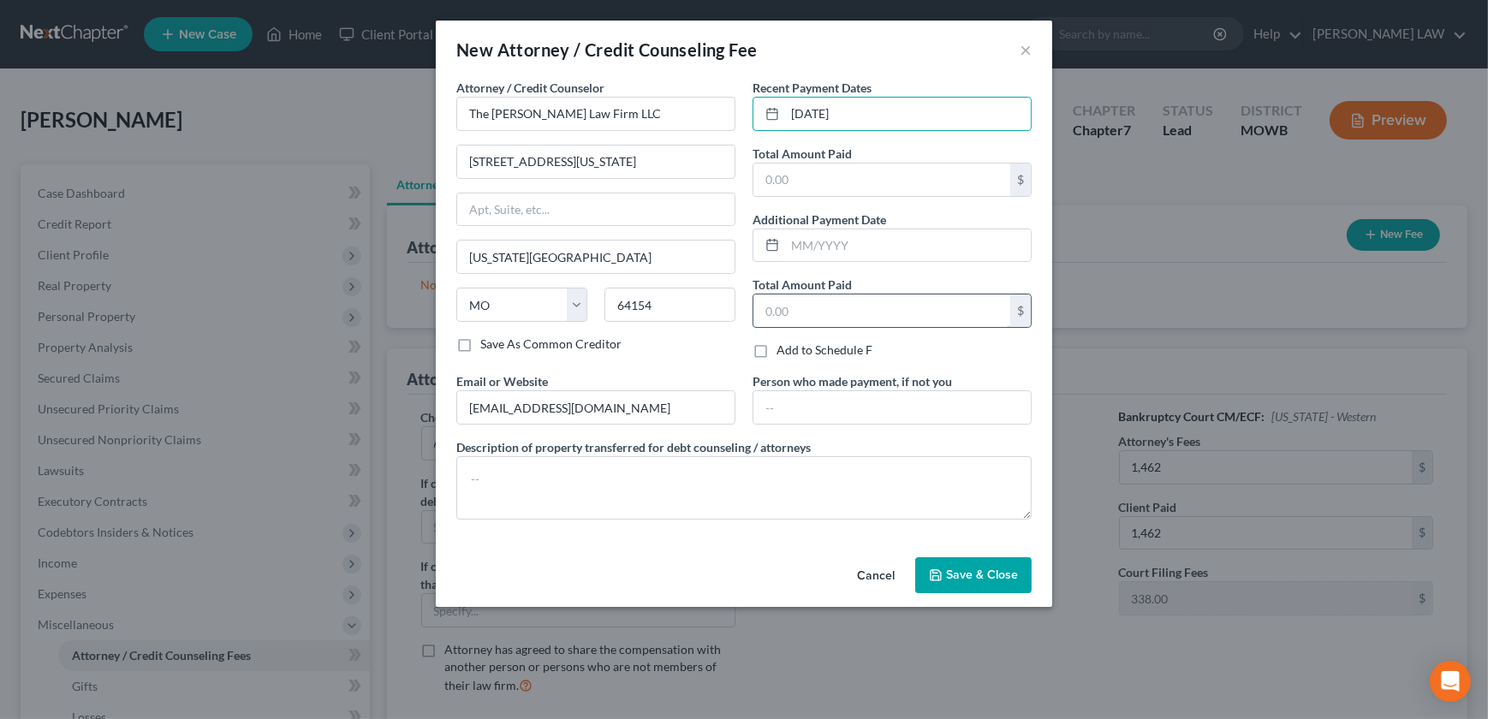
click at [822, 308] on input "text" at bounding box center [881, 310] width 257 height 33
click at [817, 180] on input "text" at bounding box center [881, 179] width 257 height 33
type input "1,800"
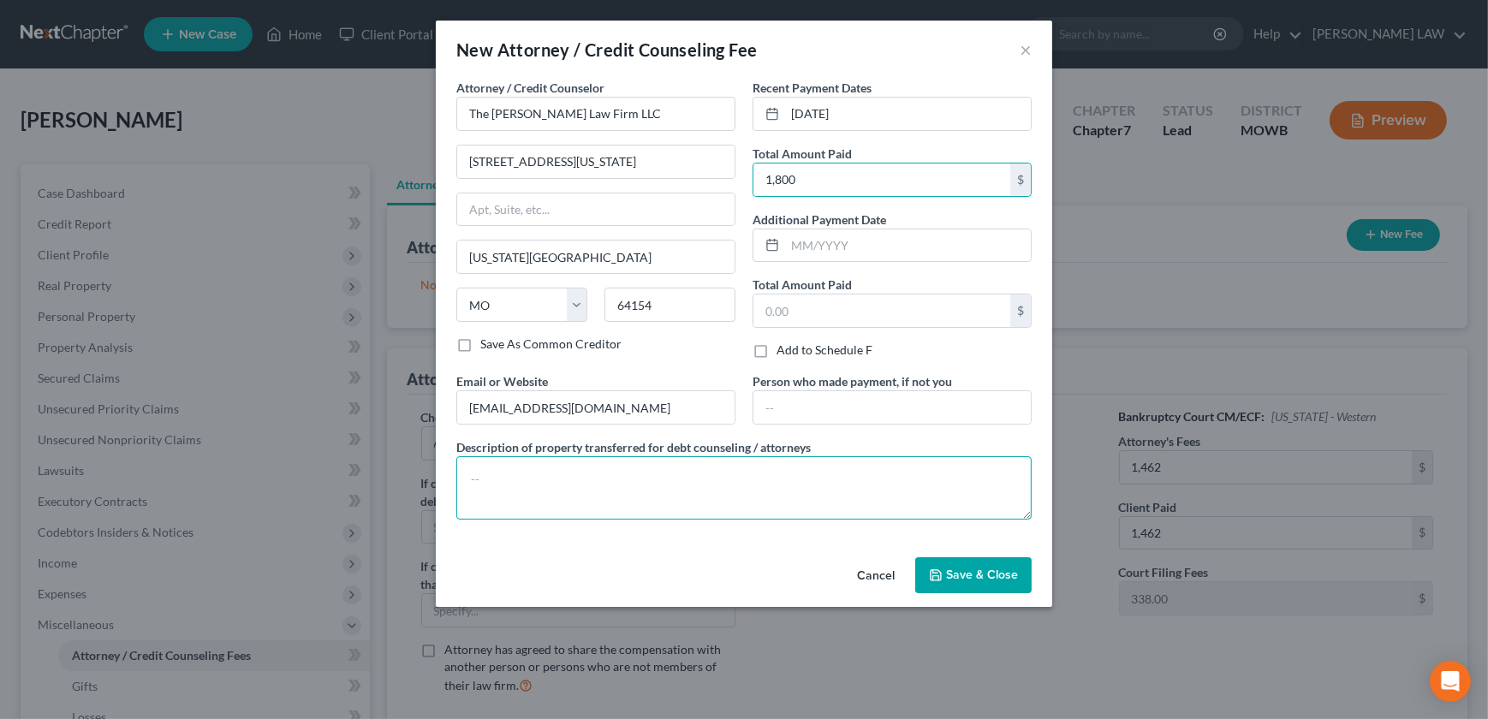
click at [516, 513] on textarea at bounding box center [743, 487] width 575 height 63
type textarea "$1462 in attorney fees and $338 in filing fees"
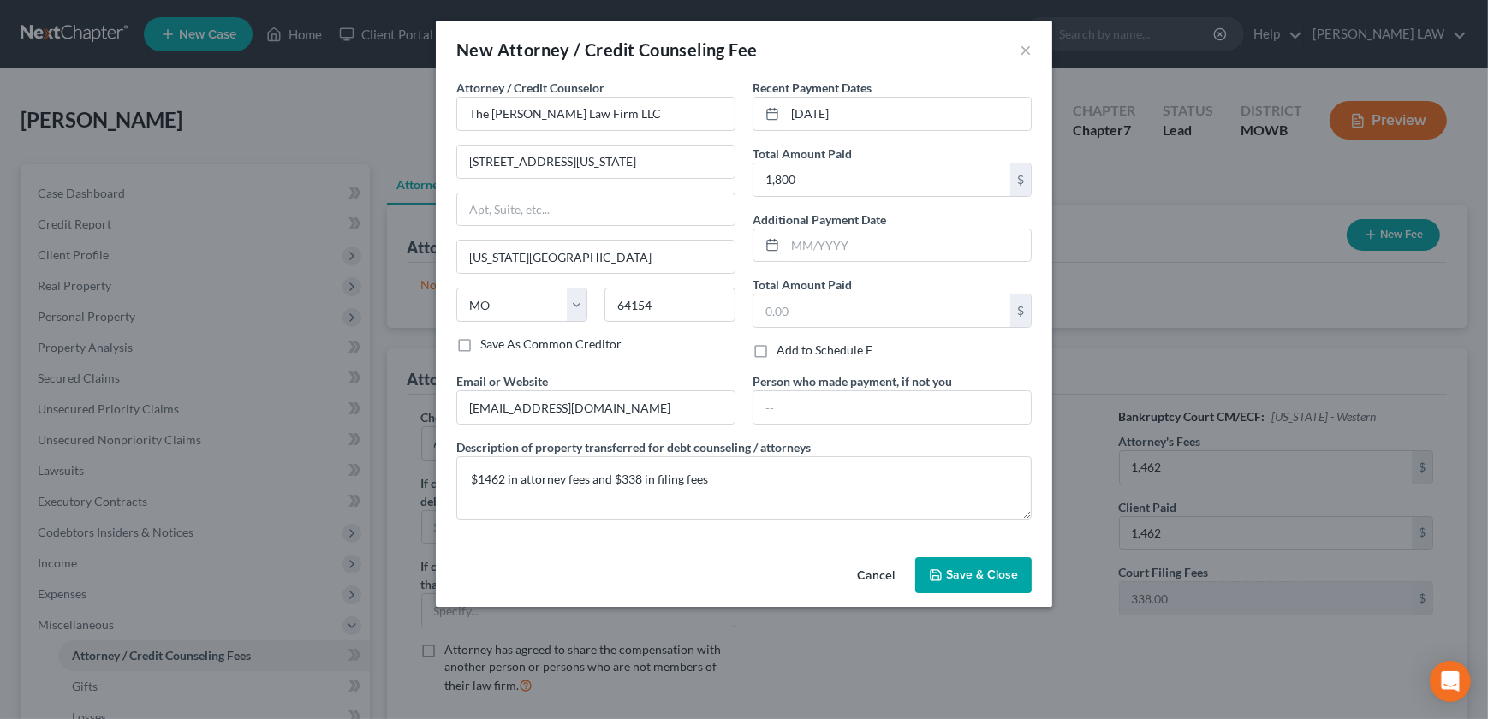
click at [993, 567] on span "Save & Close" at bounding box center [982, 574] width 72 height 15
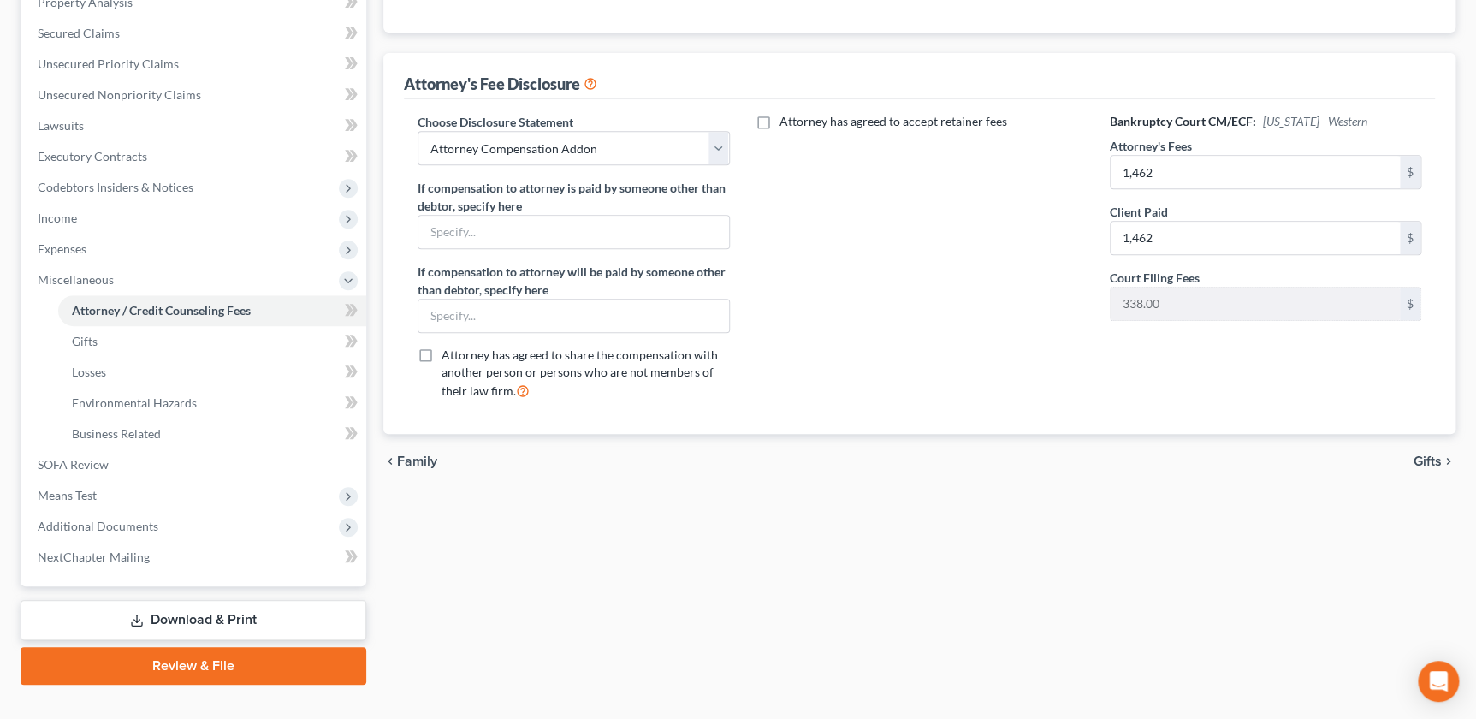
scroll to position [350, 0]
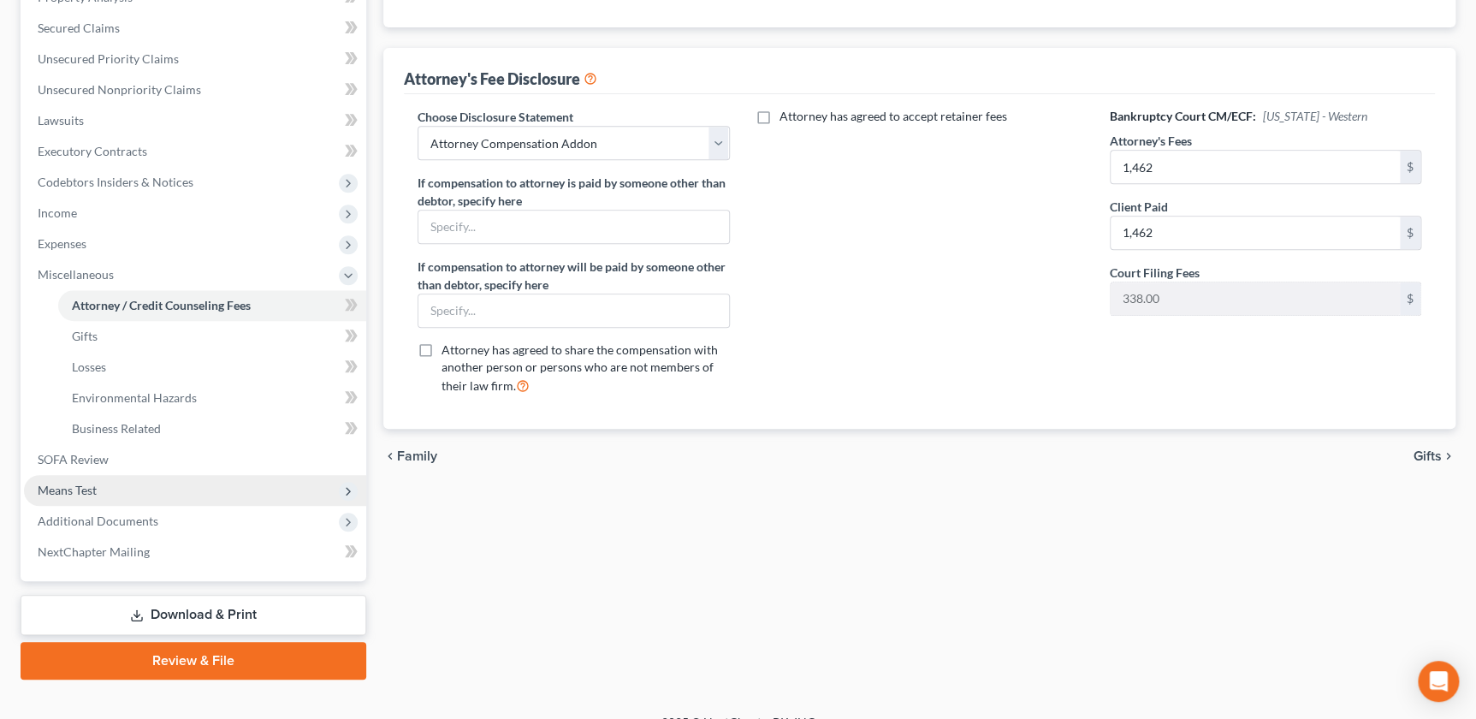
click at [70, 480] on span "Means Test" at bounding box center [195, 490] width 342 height 31
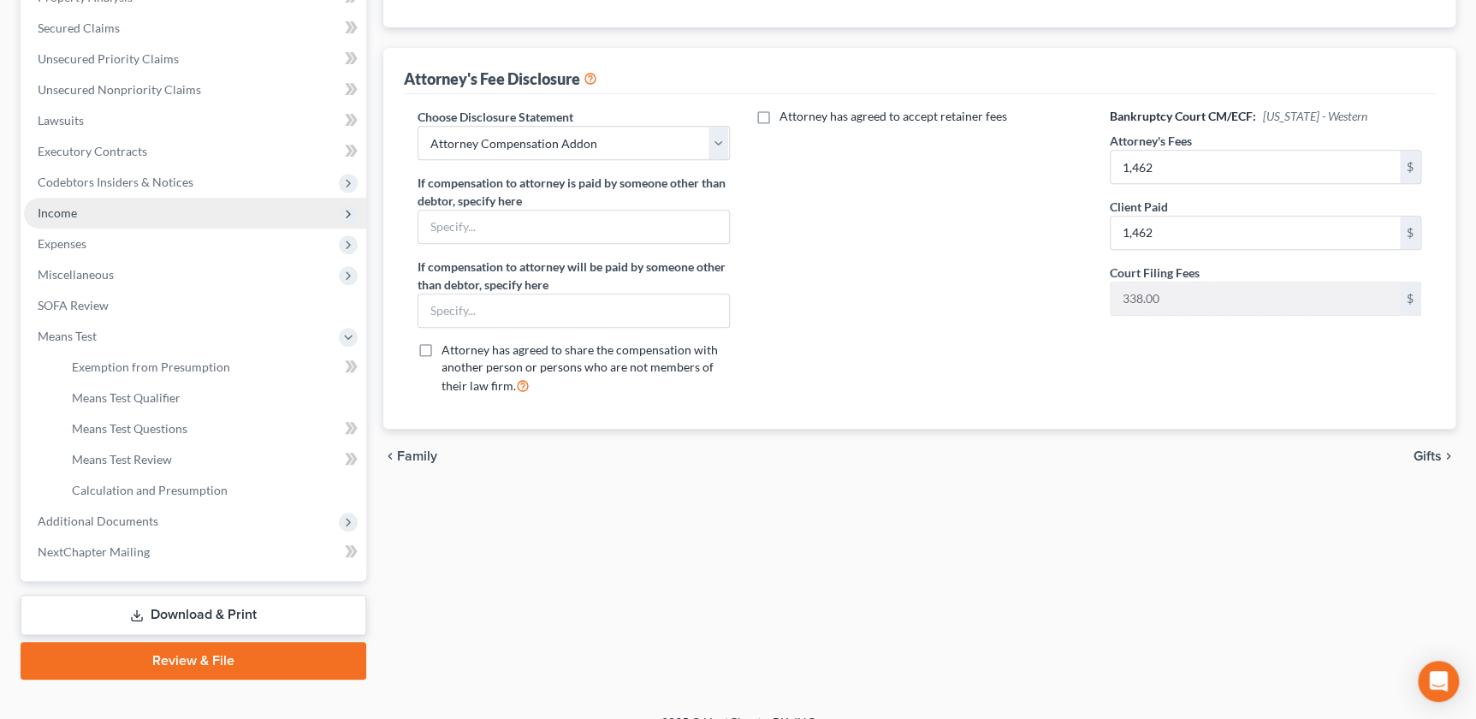
click at [100, 205] on span "Income" at bounding box center [195, 213] width 342 height 31
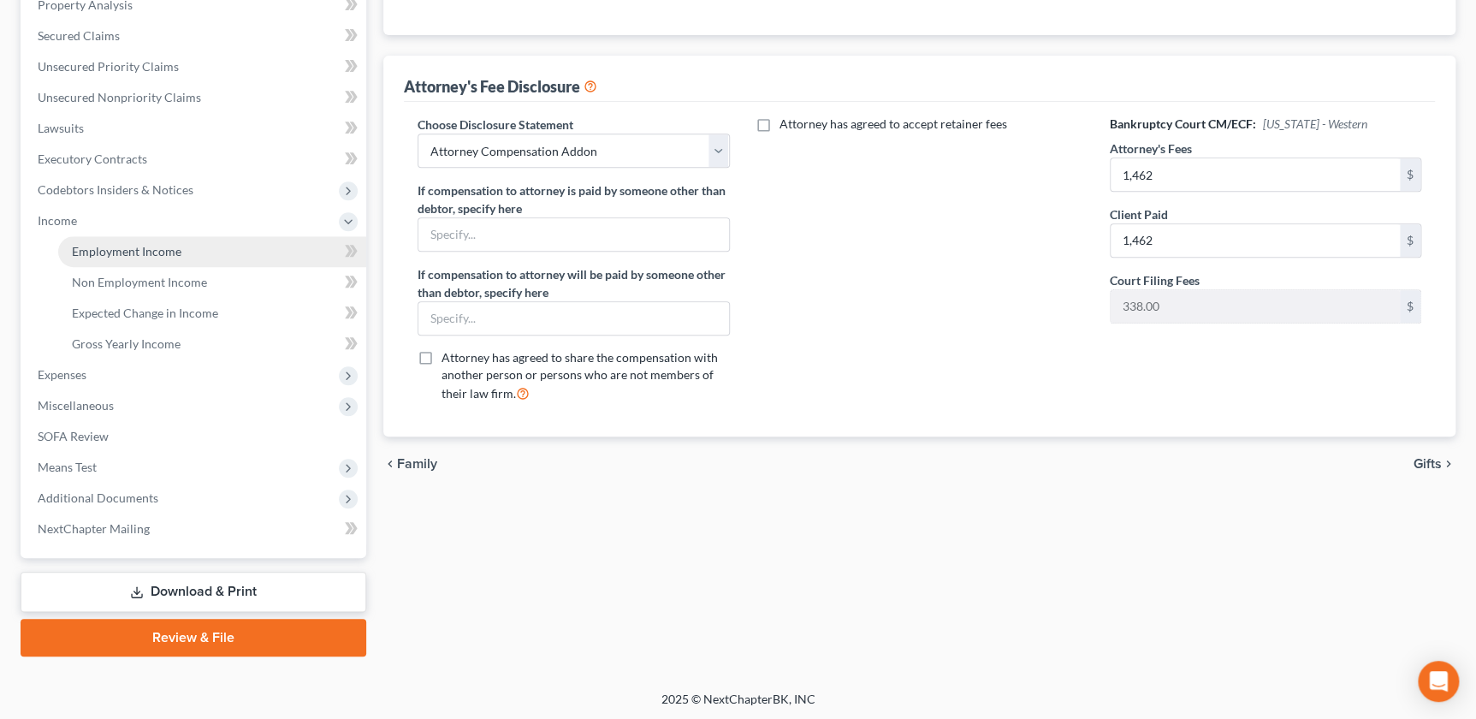
click at [115, 248] on span "Employment Income" at bounding box center [127, 251] width 110 height 15
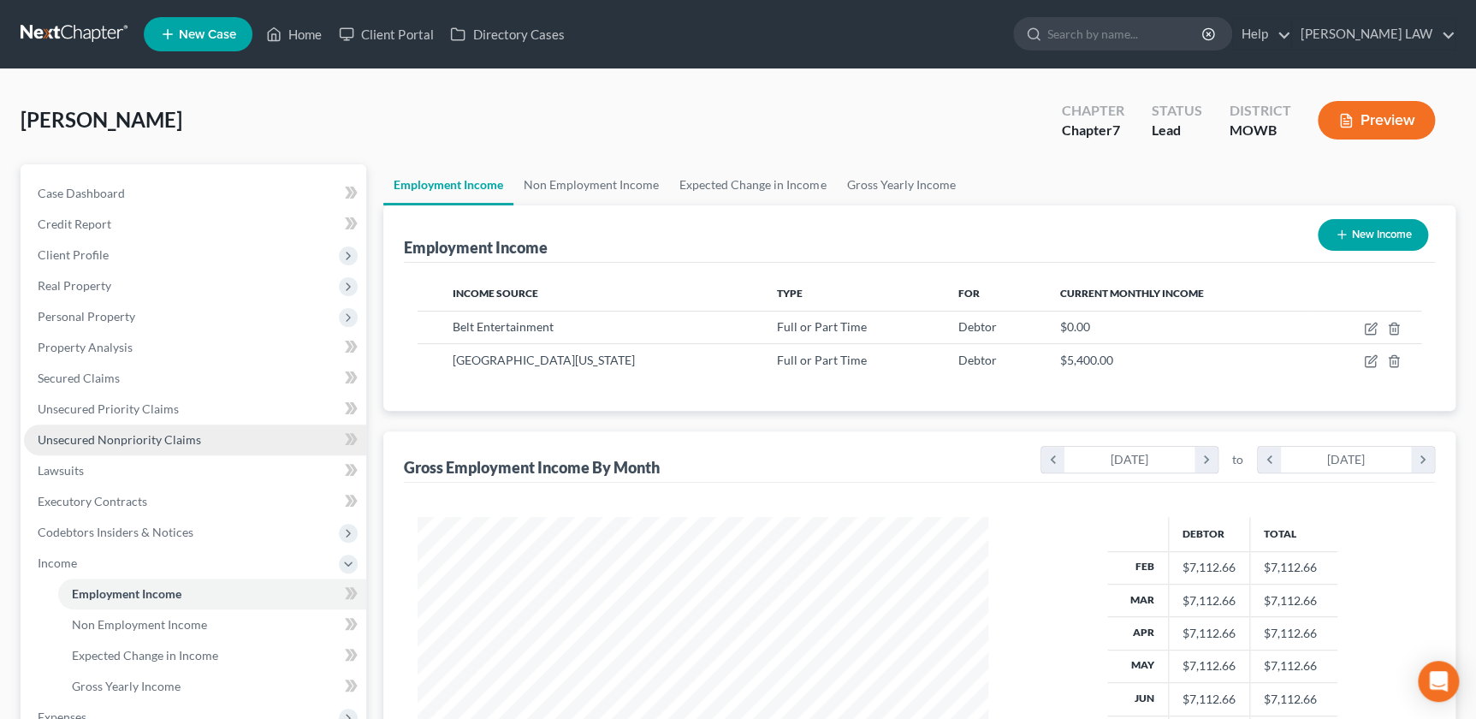
click at [143, 436] on span "Unsecured Nonpriority Claims" at bounding box center [119, 439] width 163 height 15
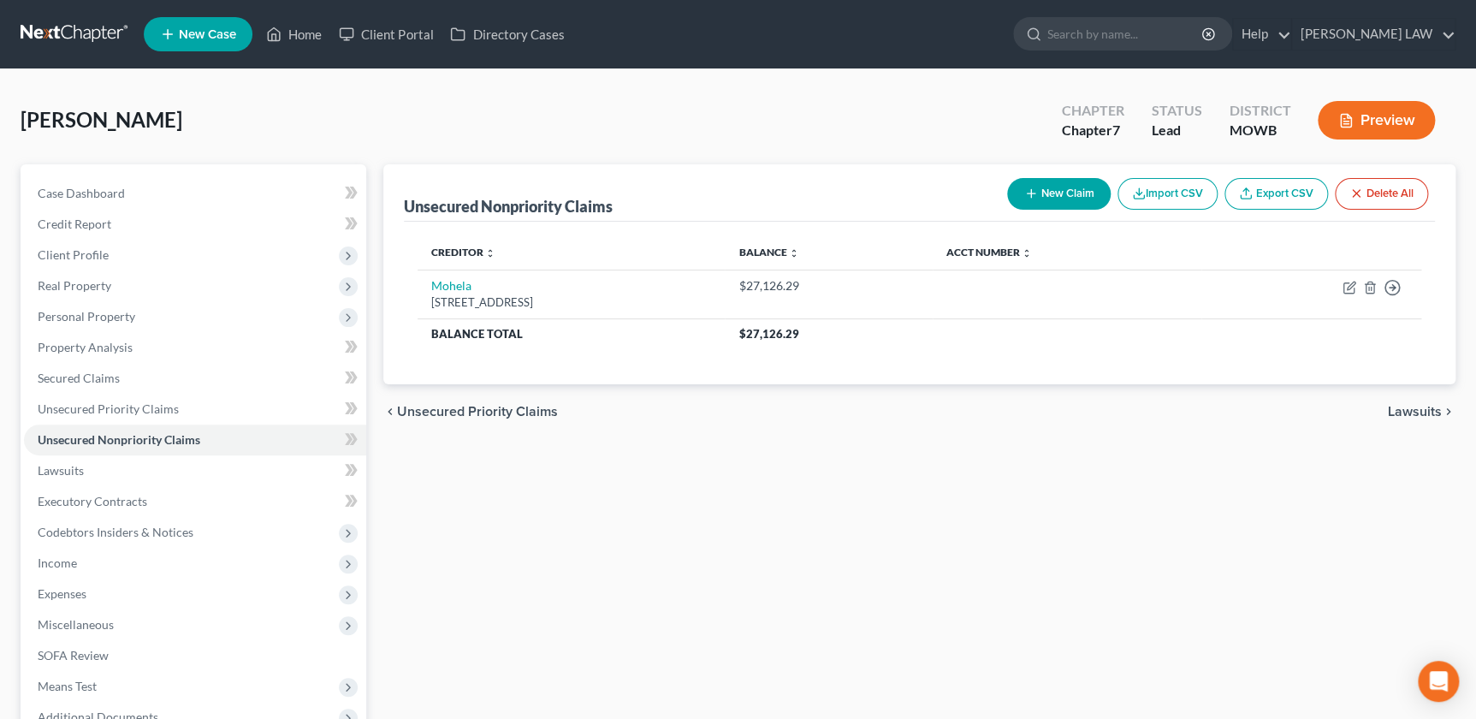
click at [1025, 199] on icon "button" at bounding box center [1032, 194] width 14 height 14
select select "0"
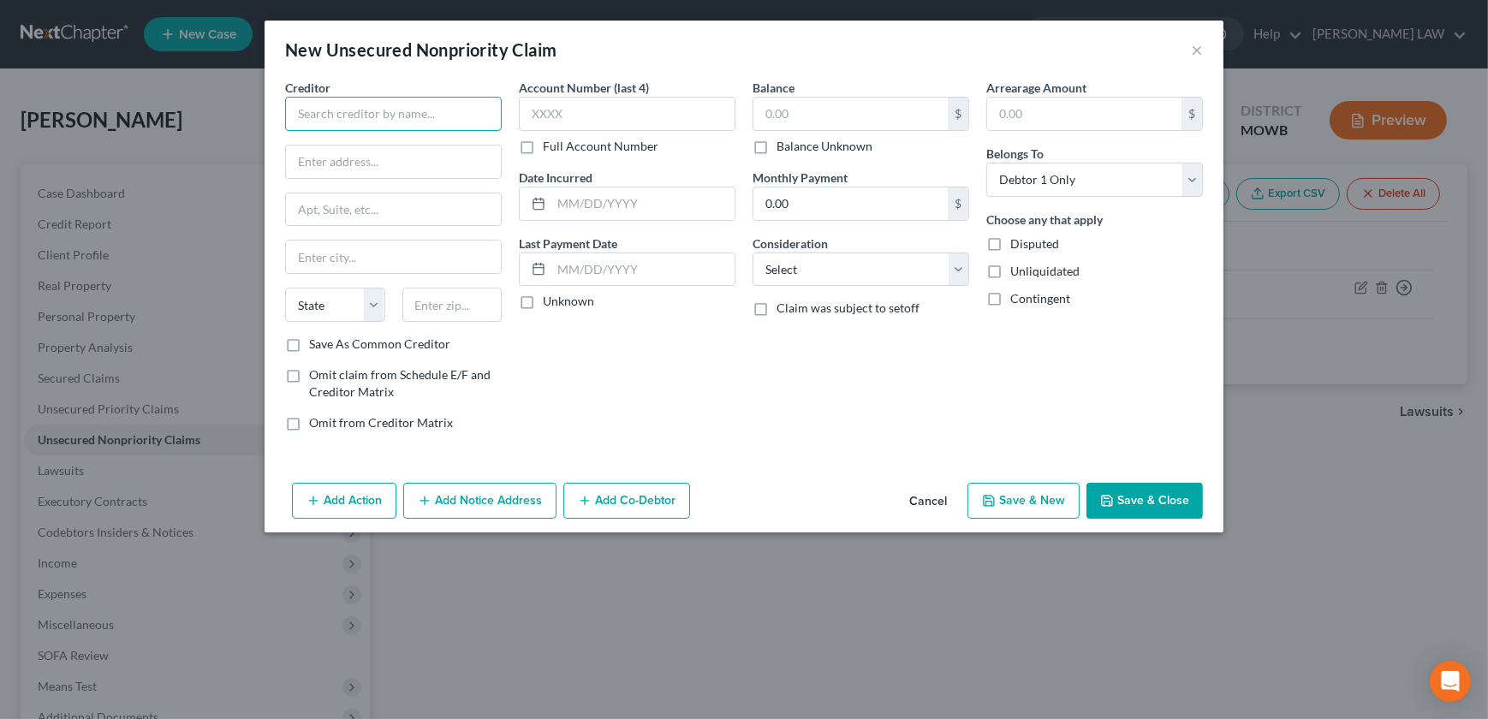
click at [356, 122] on input "text" at bounding box center [393, 114] width 217 height 34
type input "US Bank Visa"
type input "800 Nicollet Mall"
type input "6"
type input "55402"
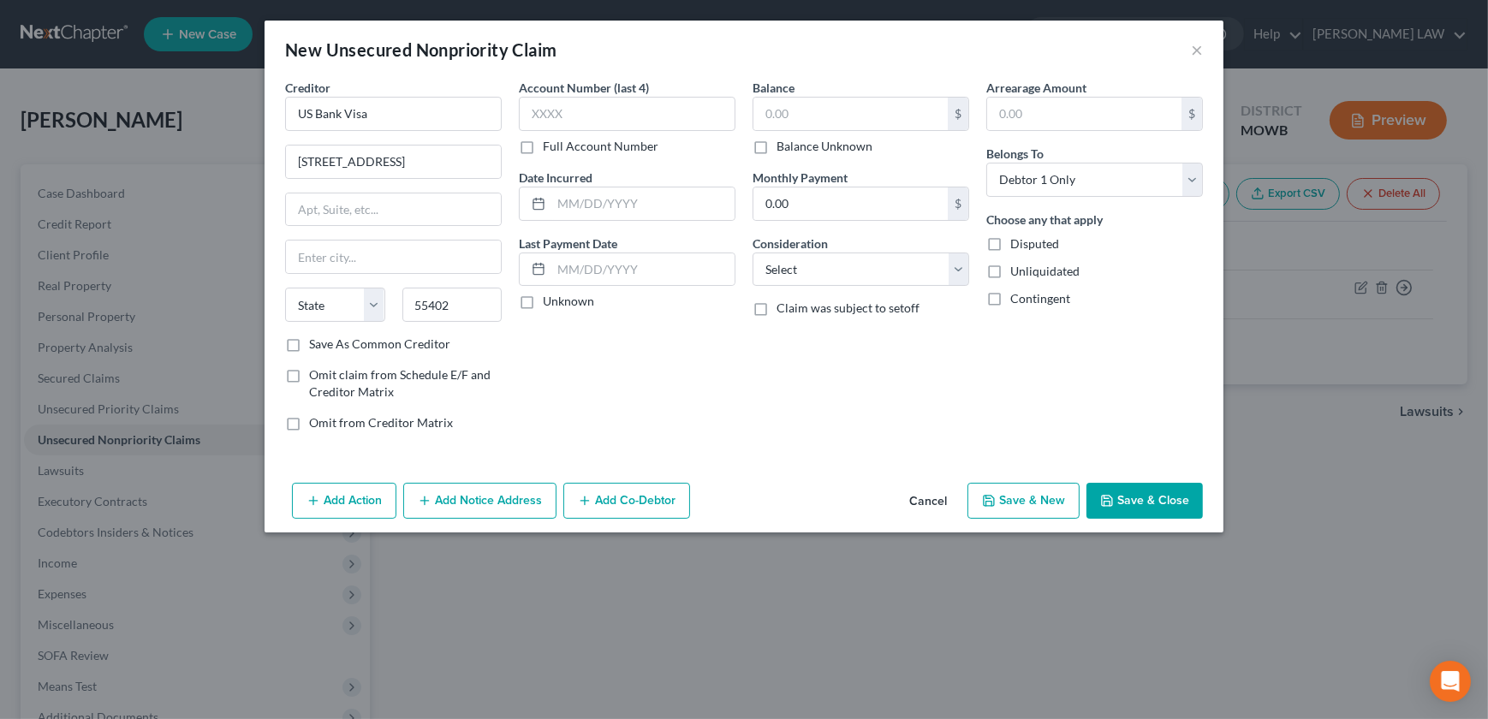
type input "Minneapolis"
select select "24"
click at [642, 124] on input "text" at bounding box center [627, 114] width 217 height 34
type input "2078"
type input "11/26/2018"
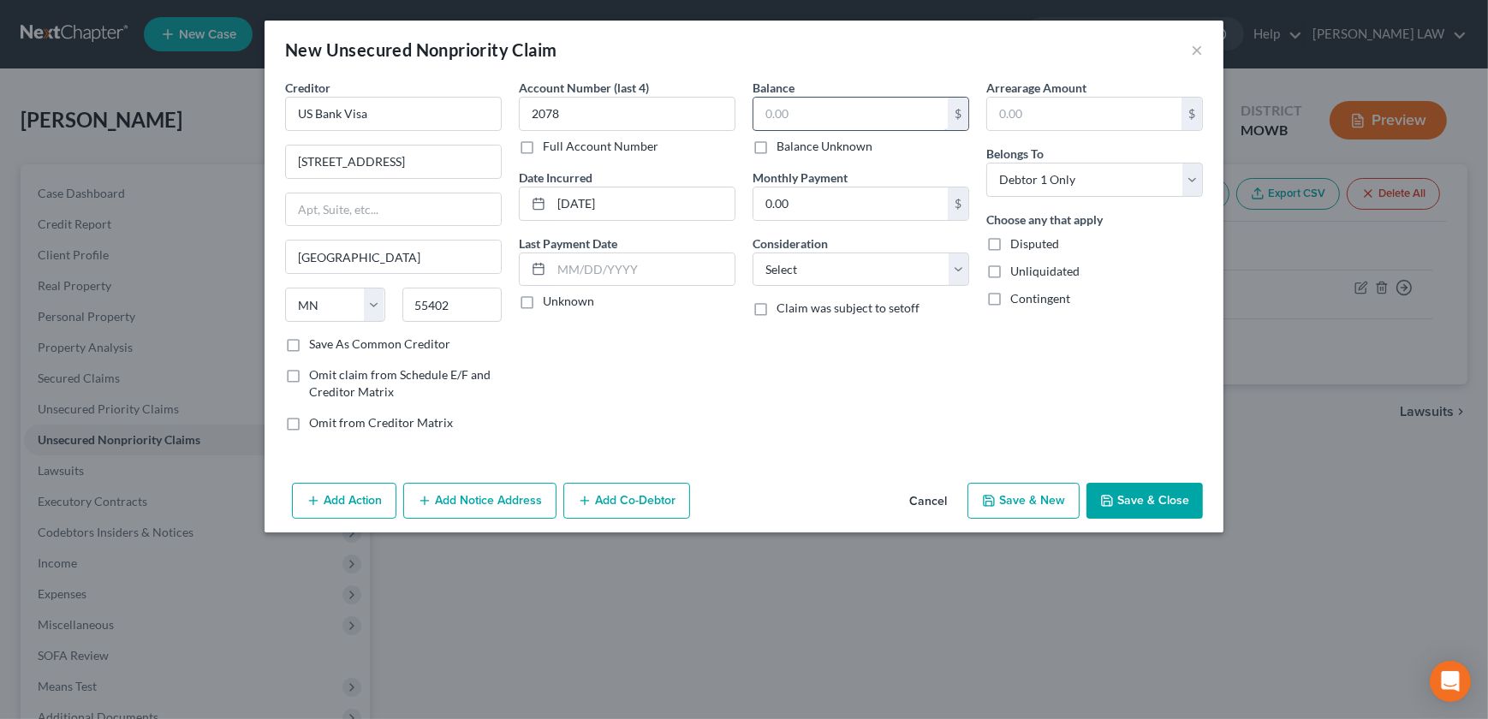
click at [819, 123] on input "text" at bounding box center [850, 114] width 194 height 33
type input "6,414.56"
click at [814, 276] on select "Select Cable / Satellite Services Collection Agency Credit Card Debt Debt Couns…" at bounding box center [860, 269] width 217 height 34
select select "2"
click at [752, 252] on select "Select Cable / Satellite Services Collection Agency Credit Card Debt Debt Couns…" at bounding box center [860, 269] width 217 height 34
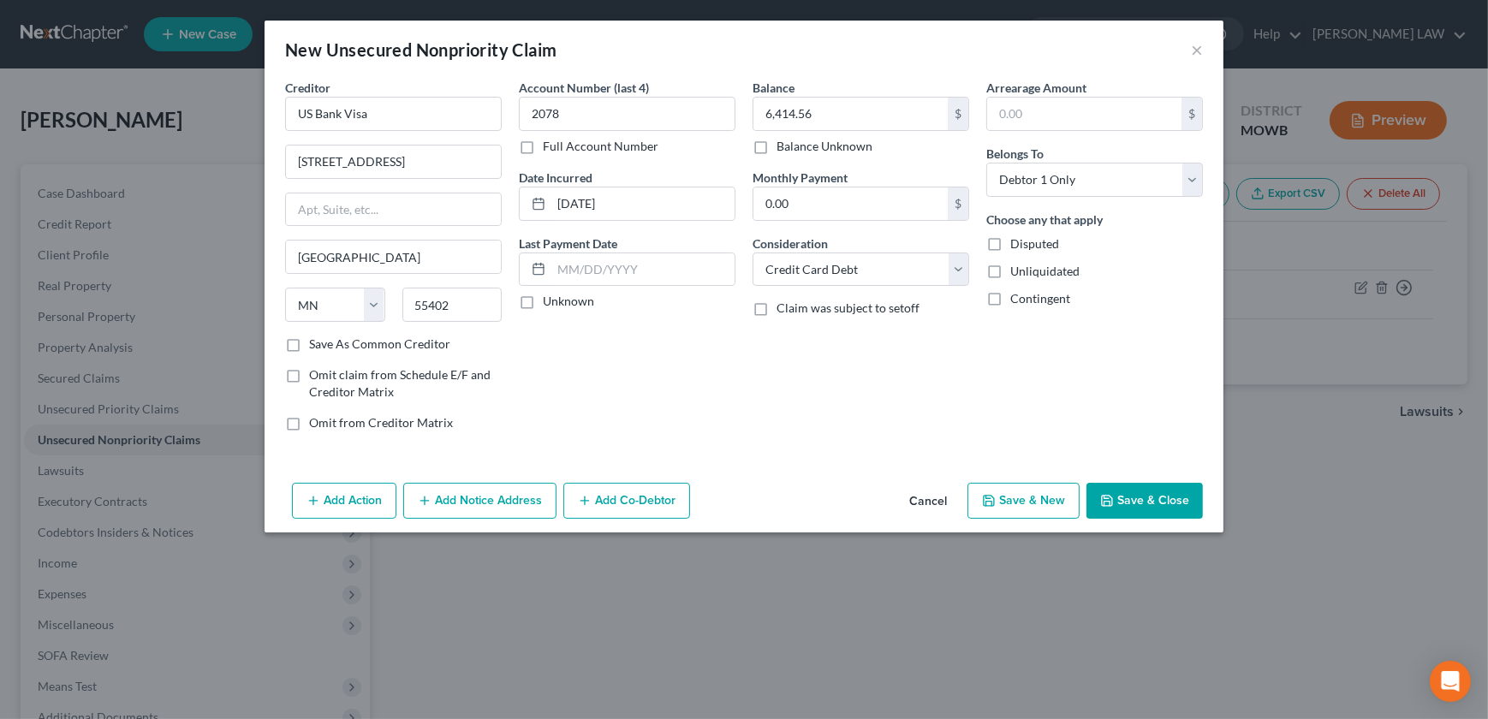
click at [1022, 490] on button "Save & New" at bounding box center [1023, 501] width 112 height 36
select select "0"
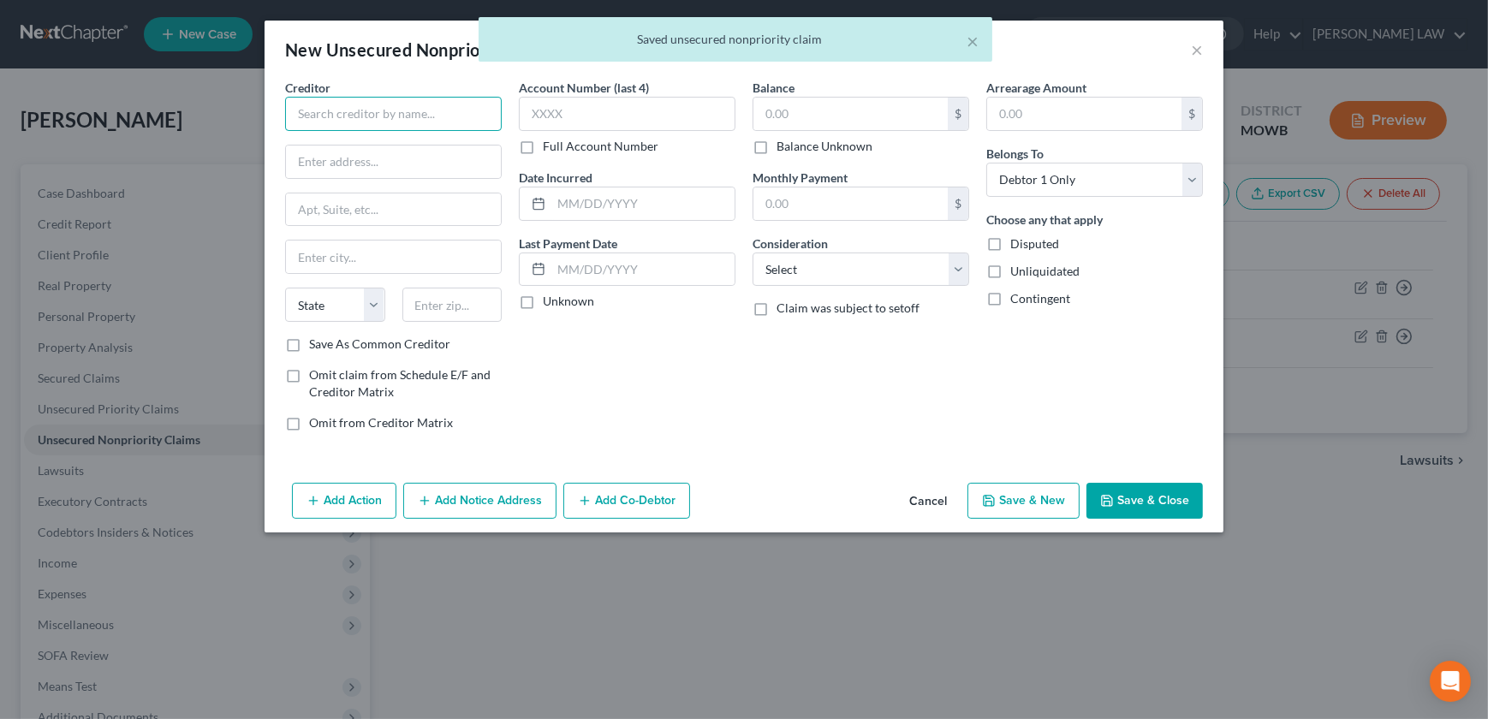
click at [355, 119] on input "text" at bounding box center [393, 114] width 217 height 34
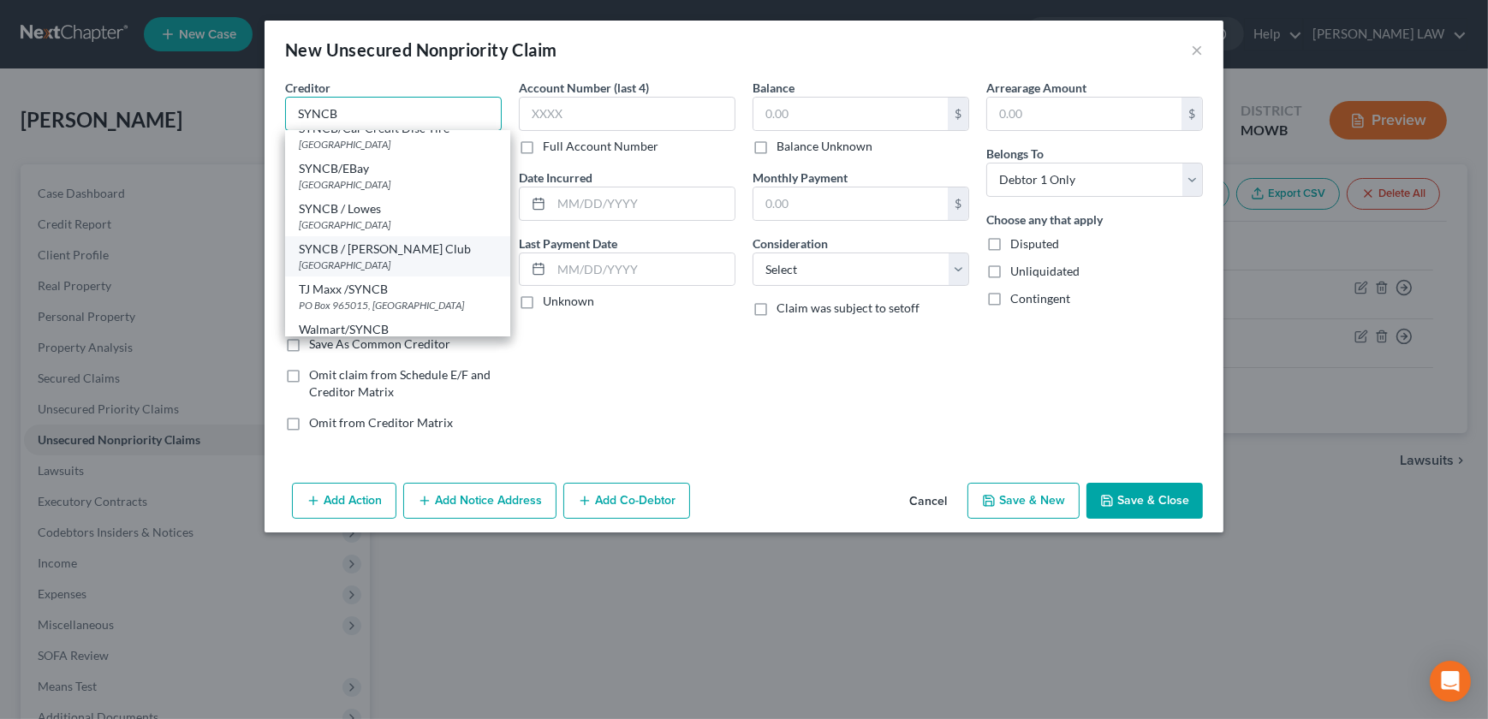
scroll to position [233, 0]
click at [380, 258] on div "PO Box 669809, Dallas, TX 75266" at bounding box center [398, 264] width 198 height 15
type input "SYNCB / Sams Club"
type input "PO Box 669809"
type input "Dallas"
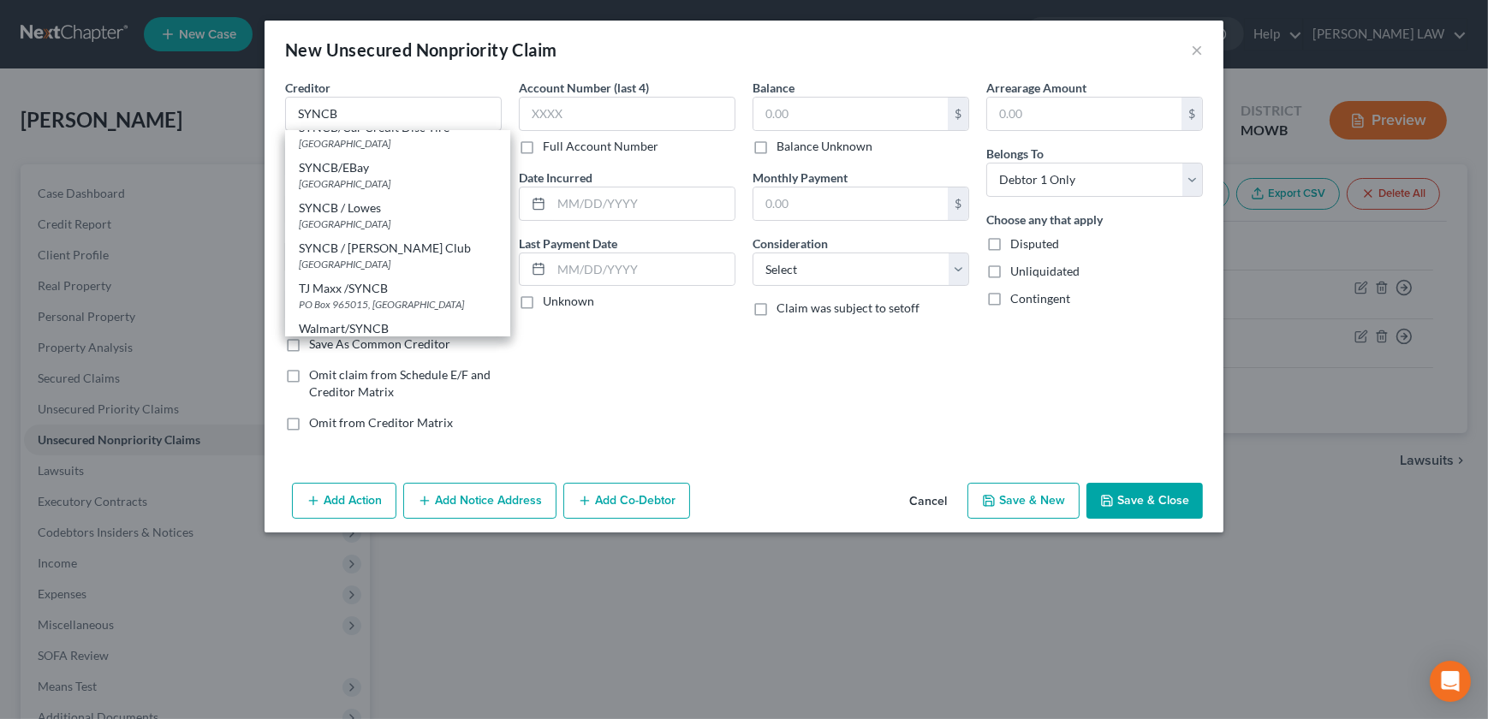
select select "45"
type input "75266"
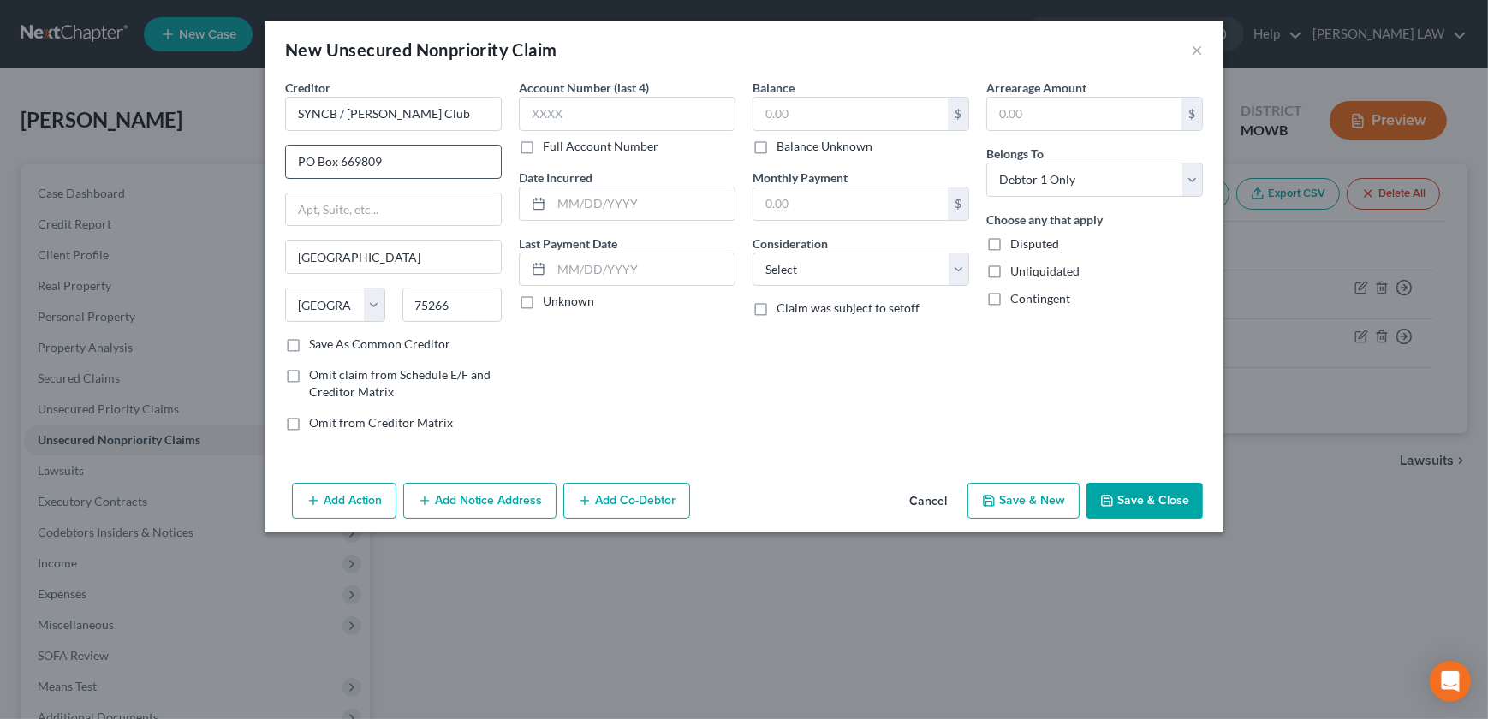
drag, startPoint x: 405, startPoint y: 166, endPoint x: 341, endPoint y: 166, distance: 64.2
click at [340, 169] on input "PO Box 669809" at bounding box center [393, 162] width 215 height 33
type input "PO Box 71727"
click at [489, 301] on input "75266" at bounding box center [452, 305] width 100 height 34
drag, startPoint x: 484, startPoint y: 298, endPoint x: 406, endPoint y: 300, distance: 78.8
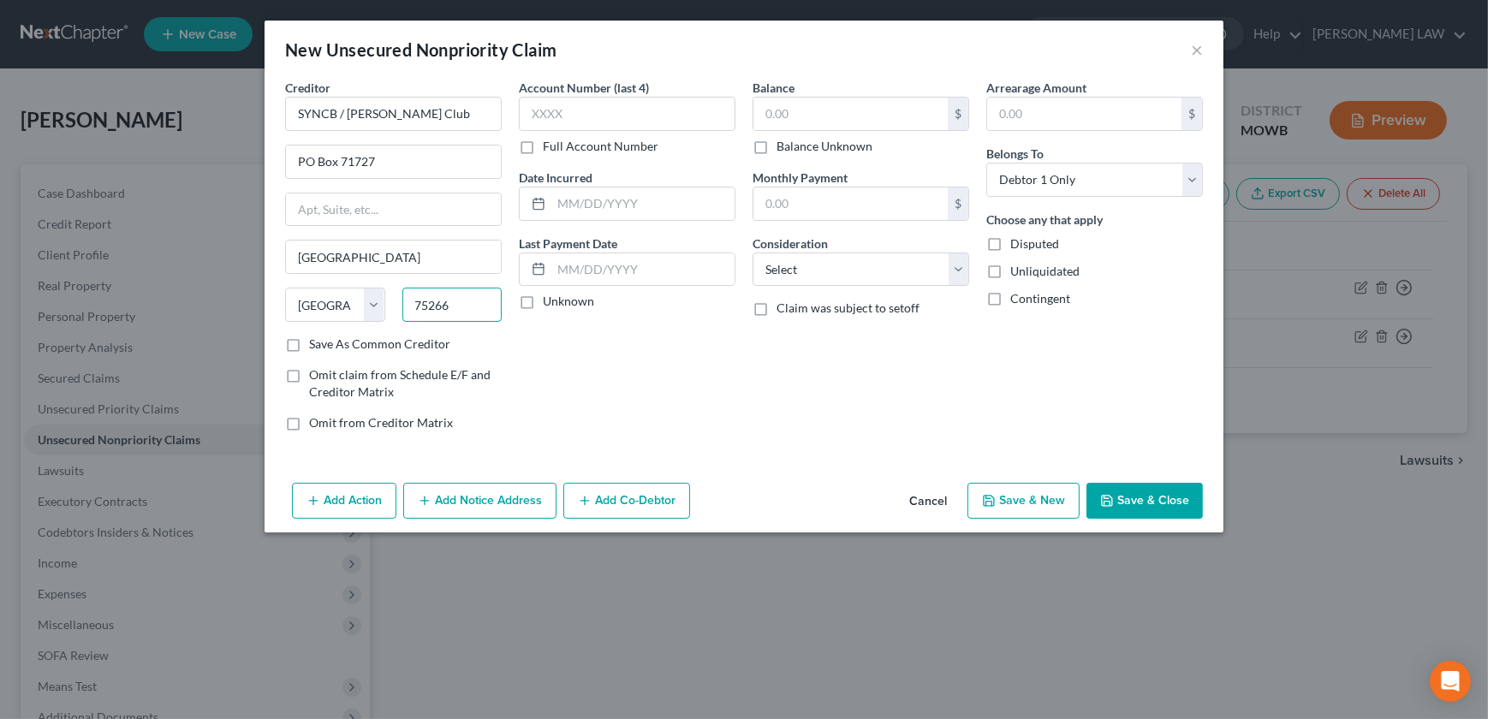
click at [406, 300] on input "75266" at bounding box center [452, 305] width 100 height 34
type input "19176"
click at [577, 119] on input "text" at bounding box center [627, 114] width 217 height 34
type input "6103"
click at [624, 196] on input "text" at bounding box center [642, 203] width 183 height 33
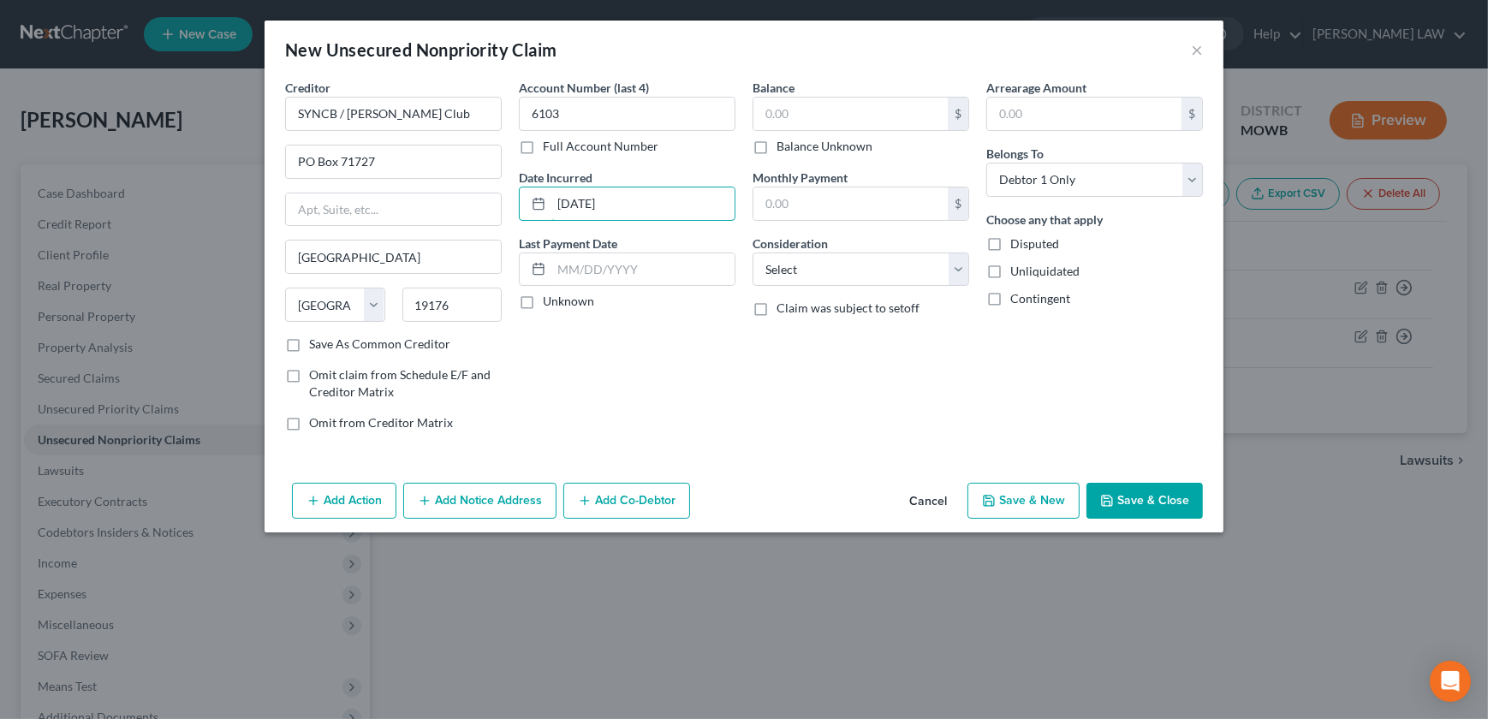
type input "03/06/2022"
click at [811, 108] on input "text" at bounding box center [850, 114] width 194 height 33
type input "2,100.50"
drag, startPoint x: 785, startPoint y: 264, endPoint x: 795, endPoint y: 267, distance: 10.6
click at [787, 264] on select "Select Cable / Satellite Services Collection Agency Credit Card Debt Debt Couns…" at bounding box center [860, 269] width 217 height 34
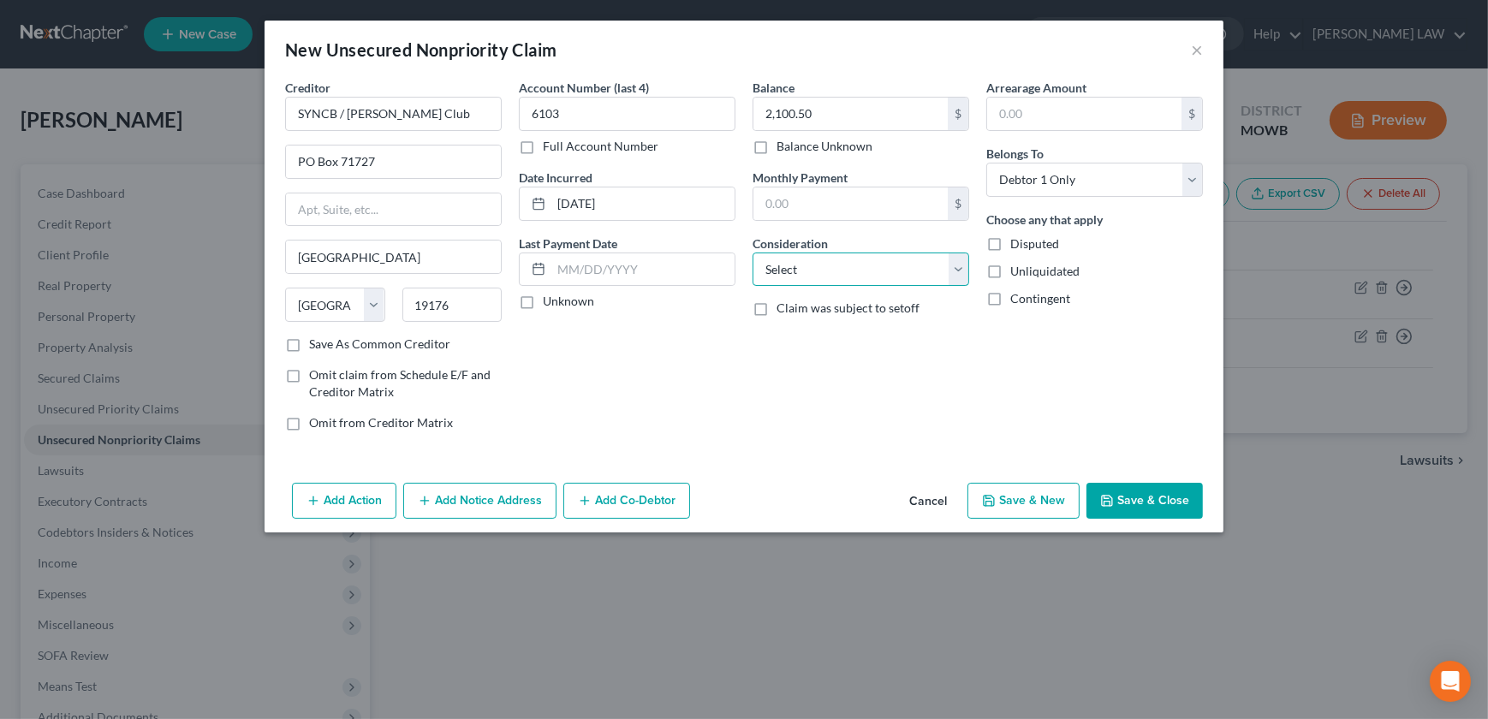
select select "2"
click at [752, 252] on select "Select Cable / Satellite Services Collection Agency Credit Card Debt Debt Couns…" at bounding box center [860, 269] width 217 height 34
click at [1132, 504] on button "Save & Close" at bounding box center [1144, 501] width 116 height 36
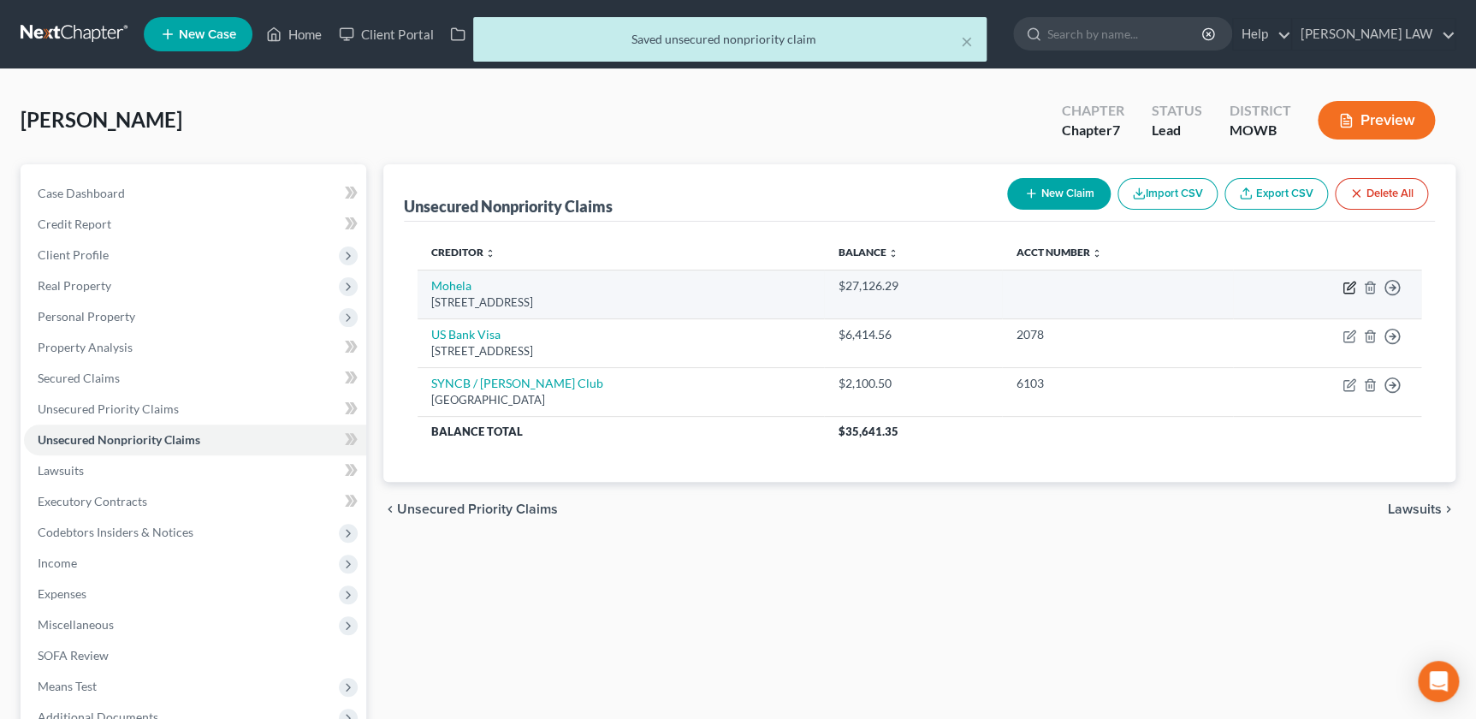
click at [1347, 291] on icon "button" at bounding box center [1350, 288] width 14 height 14
select select "26"
select select "17"
select select "0"
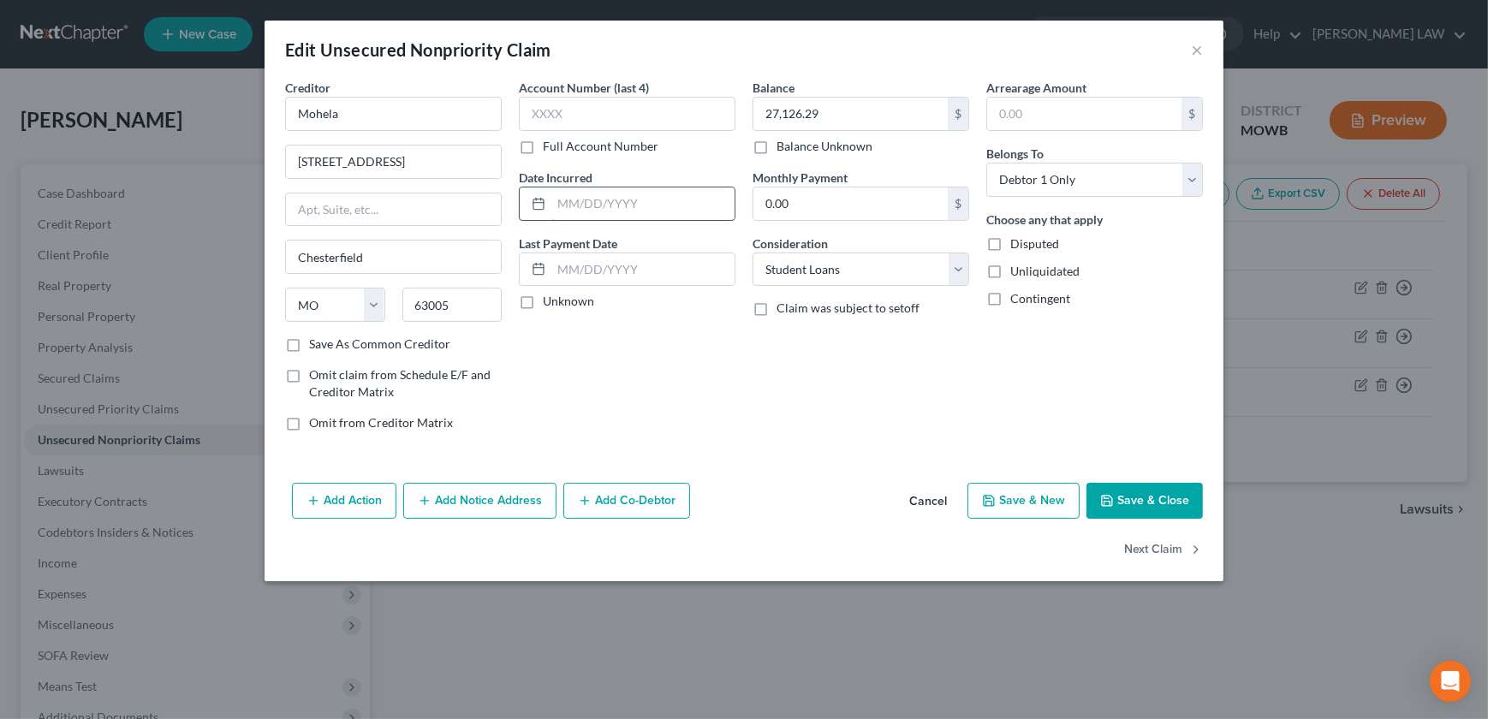
click at [611, 209] on input "text" at bounding box center [642, 203] width 183 height 33
click at [570, 205] on input "09092016" at bounding box center [642, 203] width 183 height 33
click at [585, 204] on input "09/092016" at bounding box center [642, 203] width 183 height 33
click at [589, 207] on input "09/092016" at bounding box center [642, 203] width 183 height 33
type input "09/09/2016"
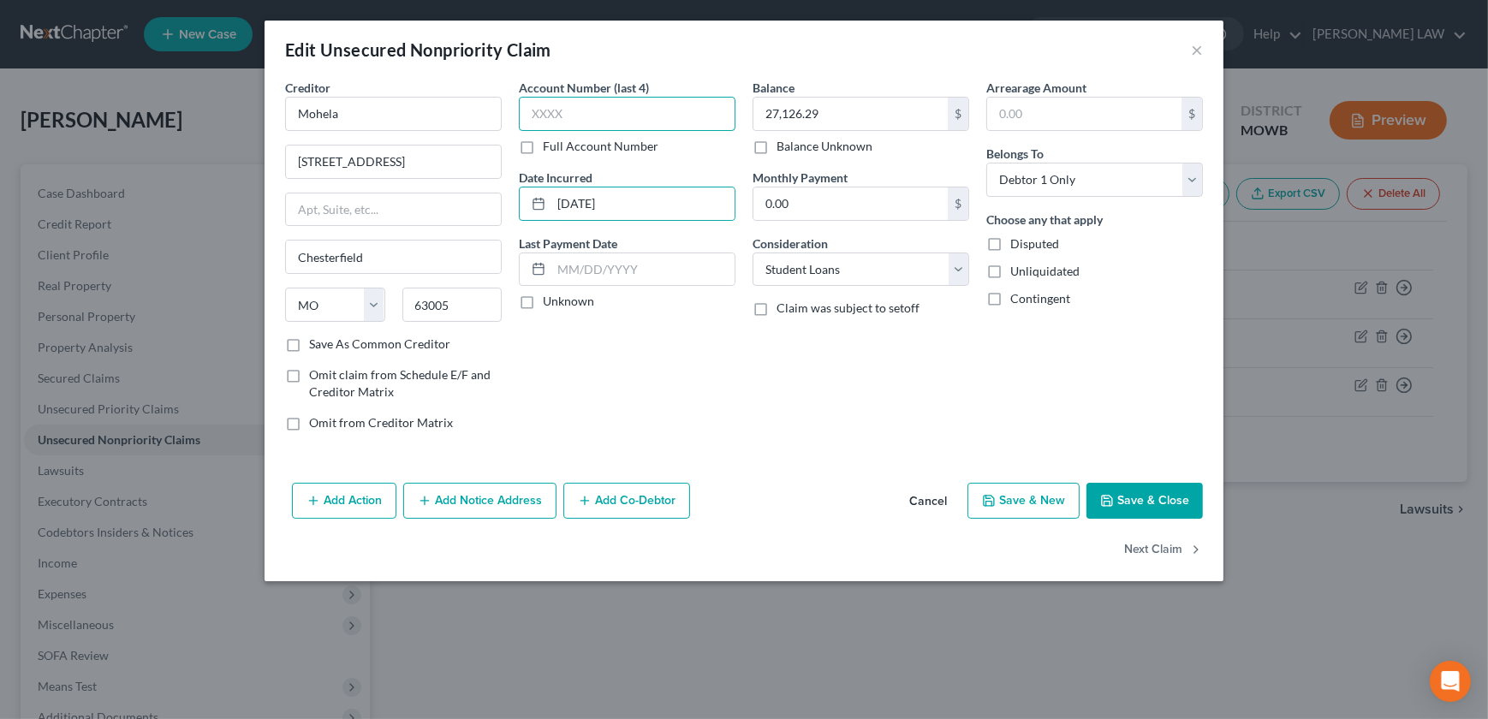
click at [557, 111] on input "text" at bounding box center [627, 114] width 217 height 34
type input "2731"
click at [1019, 502] on button "Save & New" at bounding box center [1023, 501] width 112 height 36
select select "0"
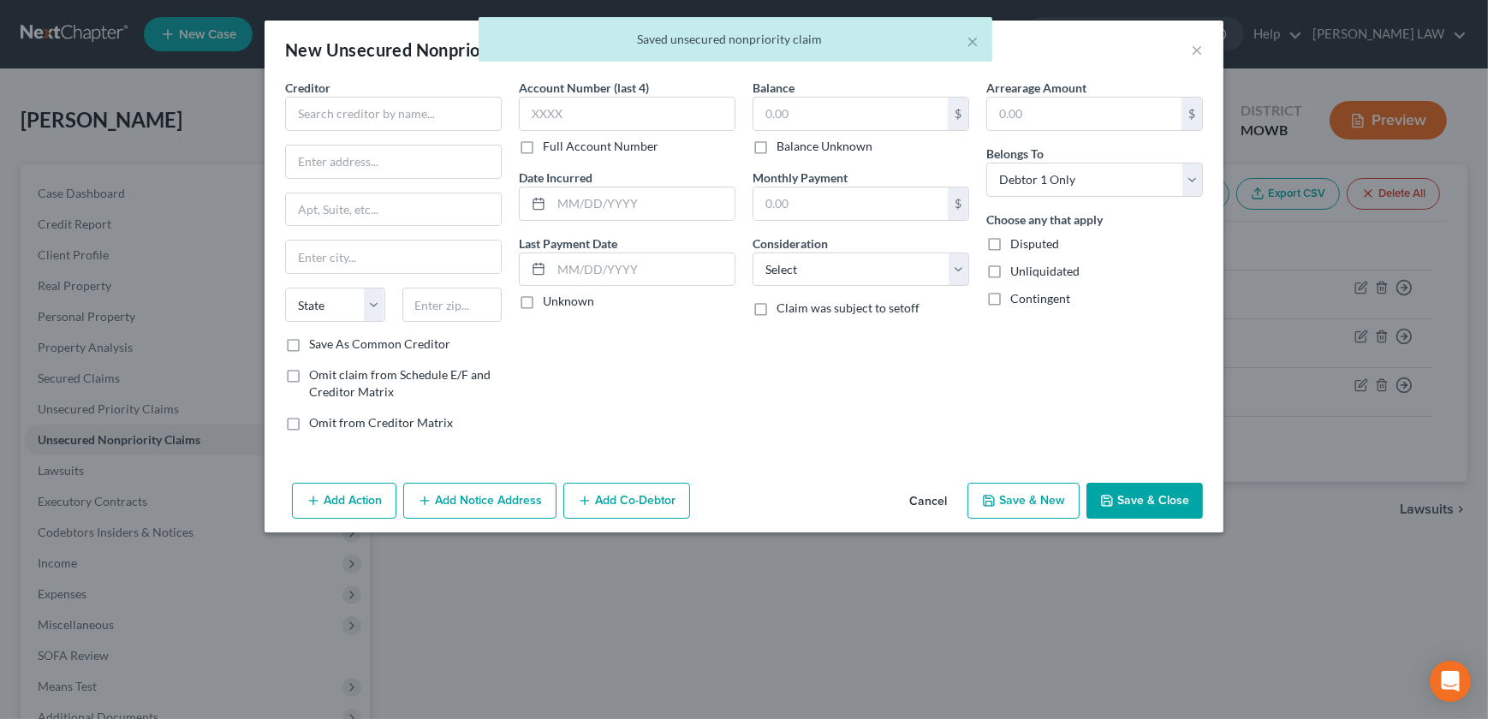
click at [374, 135] on div "Creditor * State AL AK AR AZ CA CO CT DE DC FL GA GU HI ID IL IN IA KS KY LA ME…" at bounding box center [393, 207] width 217 height 257
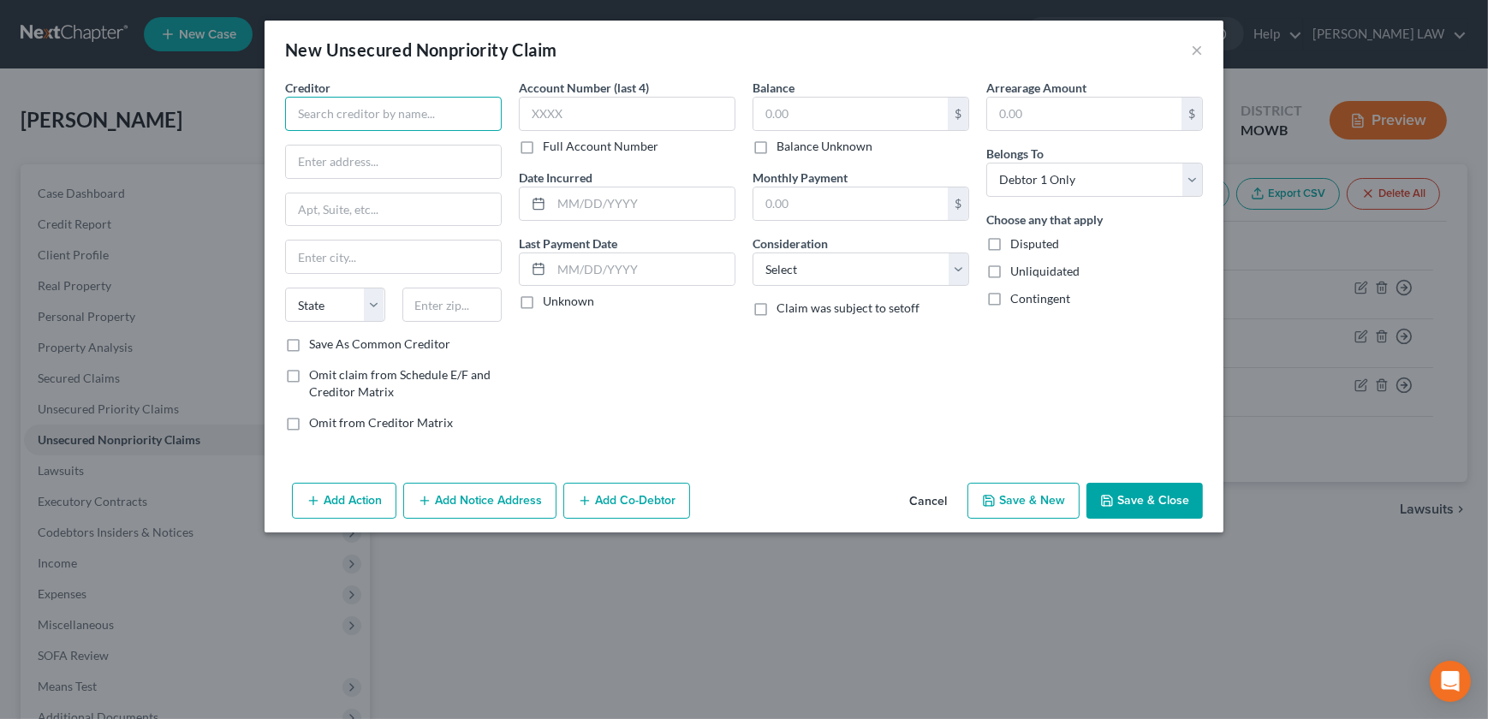
drag, startPoint x: 365, startPoint y: 122, endPoint x: 351, endPoint y: 126, distance: 15.2
click at [359, 122] on input "text" at bounding box center [393, 114] width 217 height 34
type input "Mohela"
drag, startPoint x: 502, startPoint y: 24, endPoint x: 514, endPoint y: 56, distance: 35.0
click at [502, 26] on div "New Unsecured Nonpriority Claim ×" at bounding box center [743, 50] width 959 height 58
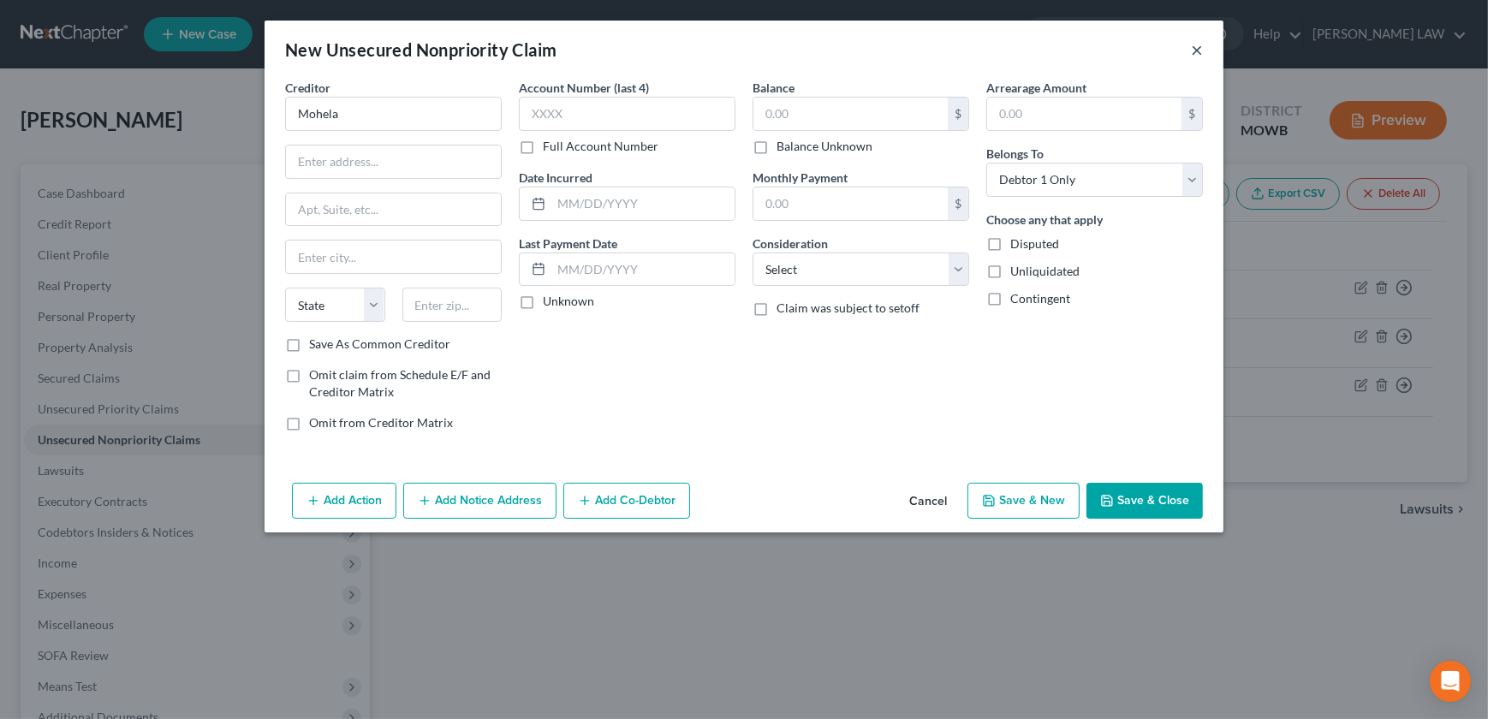
click at [1191, 43] on button "×" at bounding box center [1197, 49] width 12 height 21
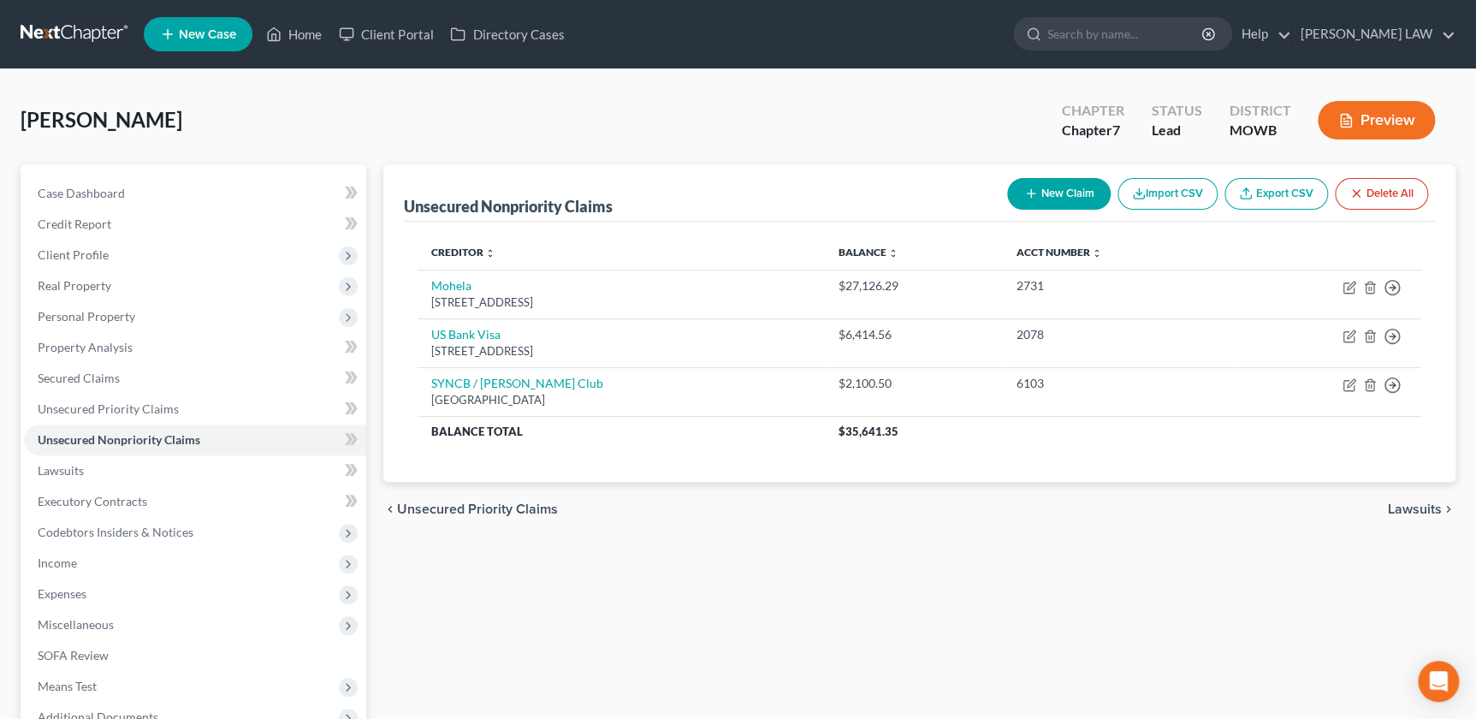
click at [1071, 193] on button "New Claim" at bounding box center [1059, 194] width 104 height 32
select select "0"
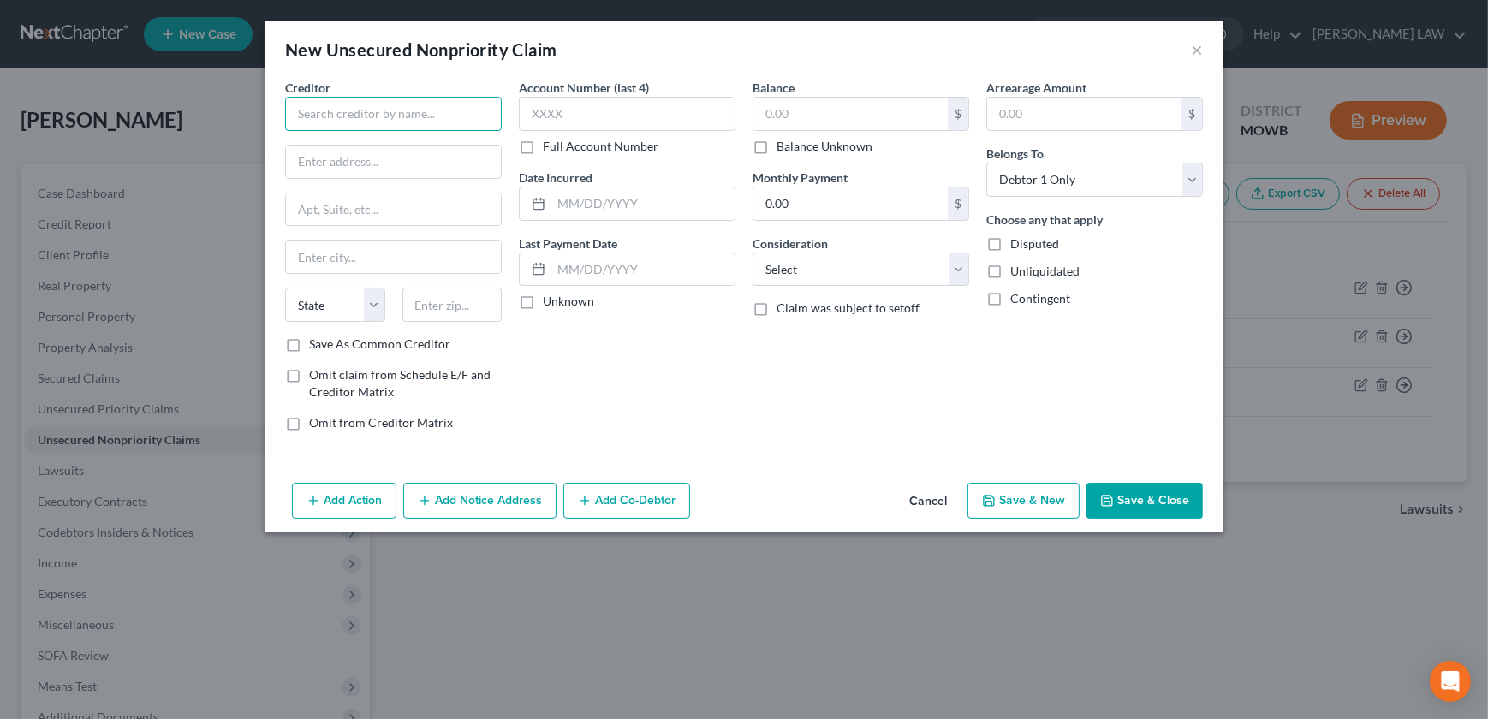
click at [345, 117] on input "text" at bounding box center [393, 114] width 217 height 34
type input "SOFI Bank"
type input "2750 E Cottonwood Pkwy, STe 300"
type input "84121"
type input "Salt Lake City"
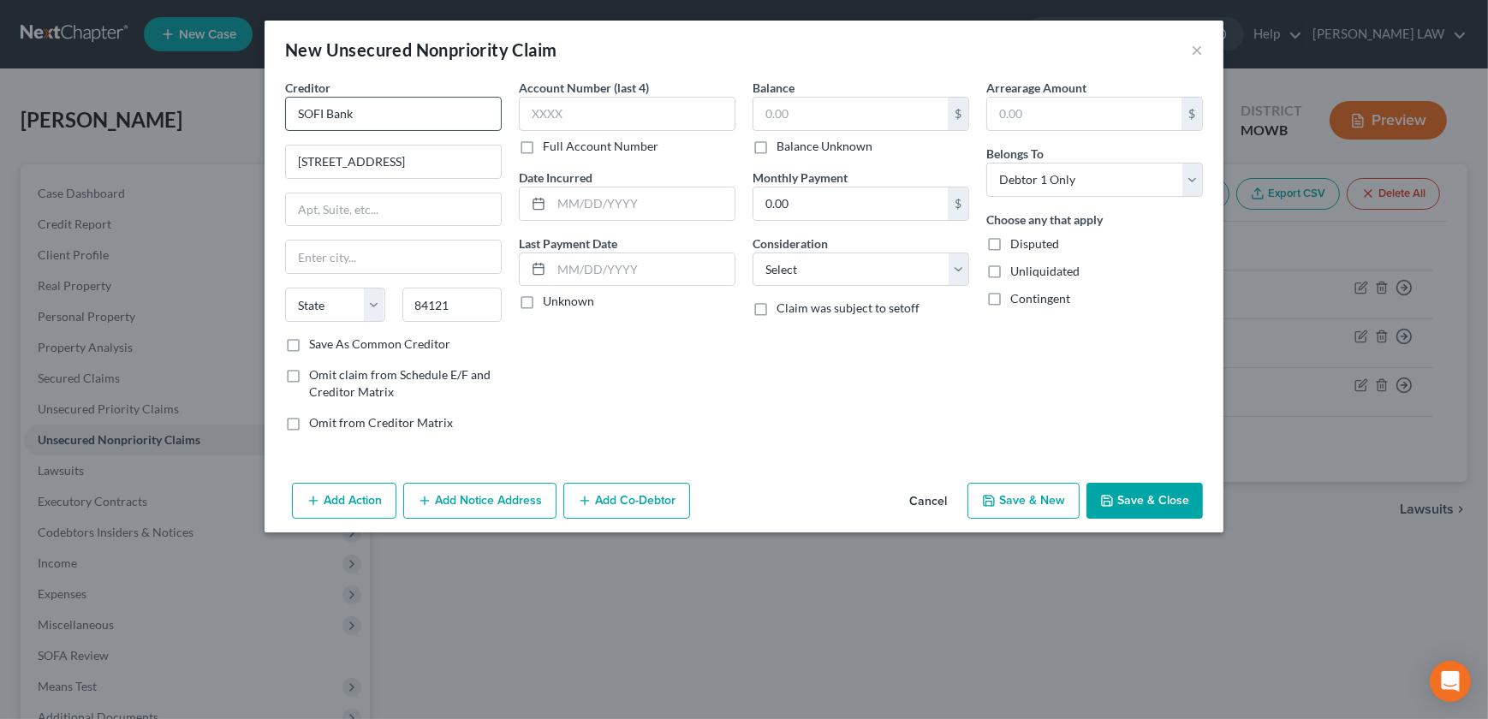
select select "46"
click at [584, 122] on input "text" at bounding box center [627, 114] width 217 height 34
type input "9416"
type input "03/22/2022"
click at [843, 113] on input "text" at bounding box center [850, 114] width 194 height 33
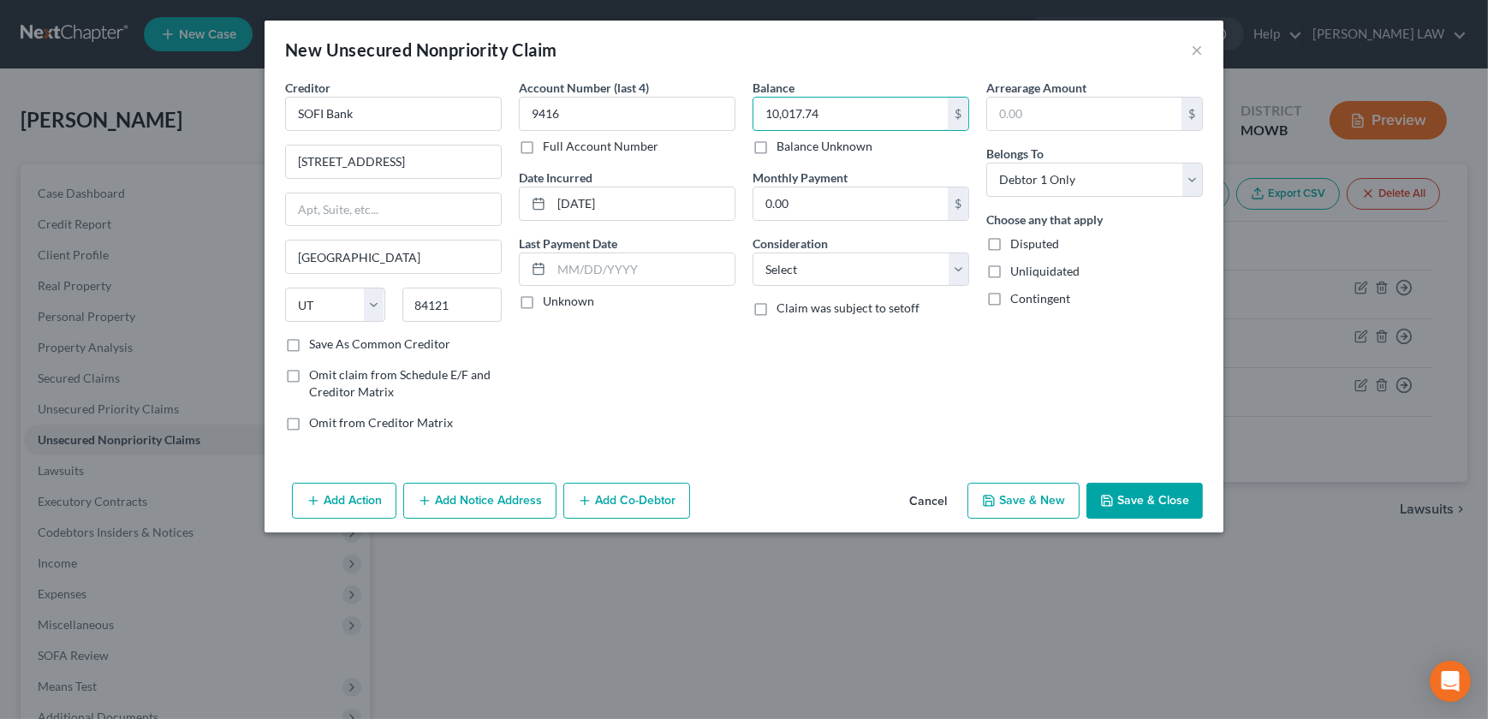
type input "10,017.74"
click at [1011, 504] on button "Save & New" at bounding box center [1023, 501] width 112 height 36
select select "0"
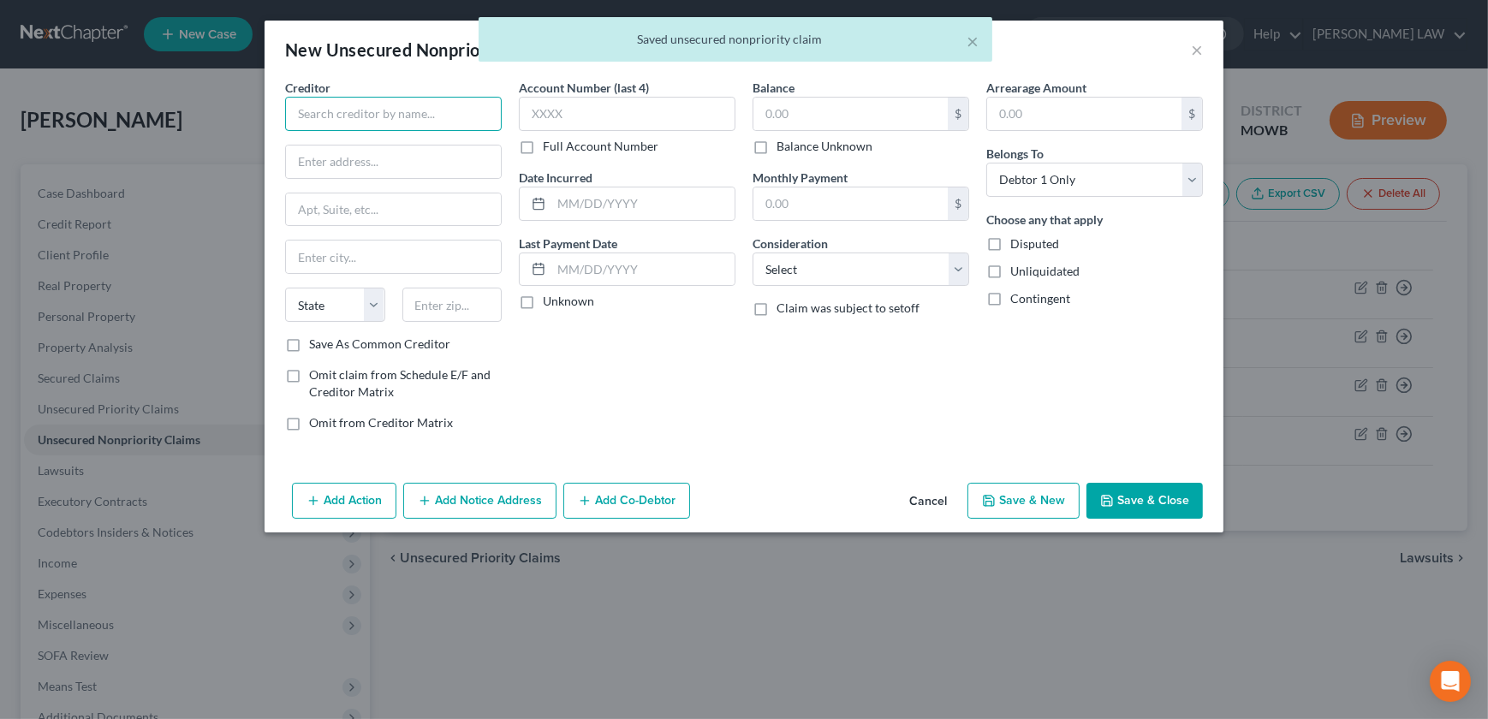
click at [330, 119] on input "text" at bounding box center [393, 114] width 217 height 34
type input "M"
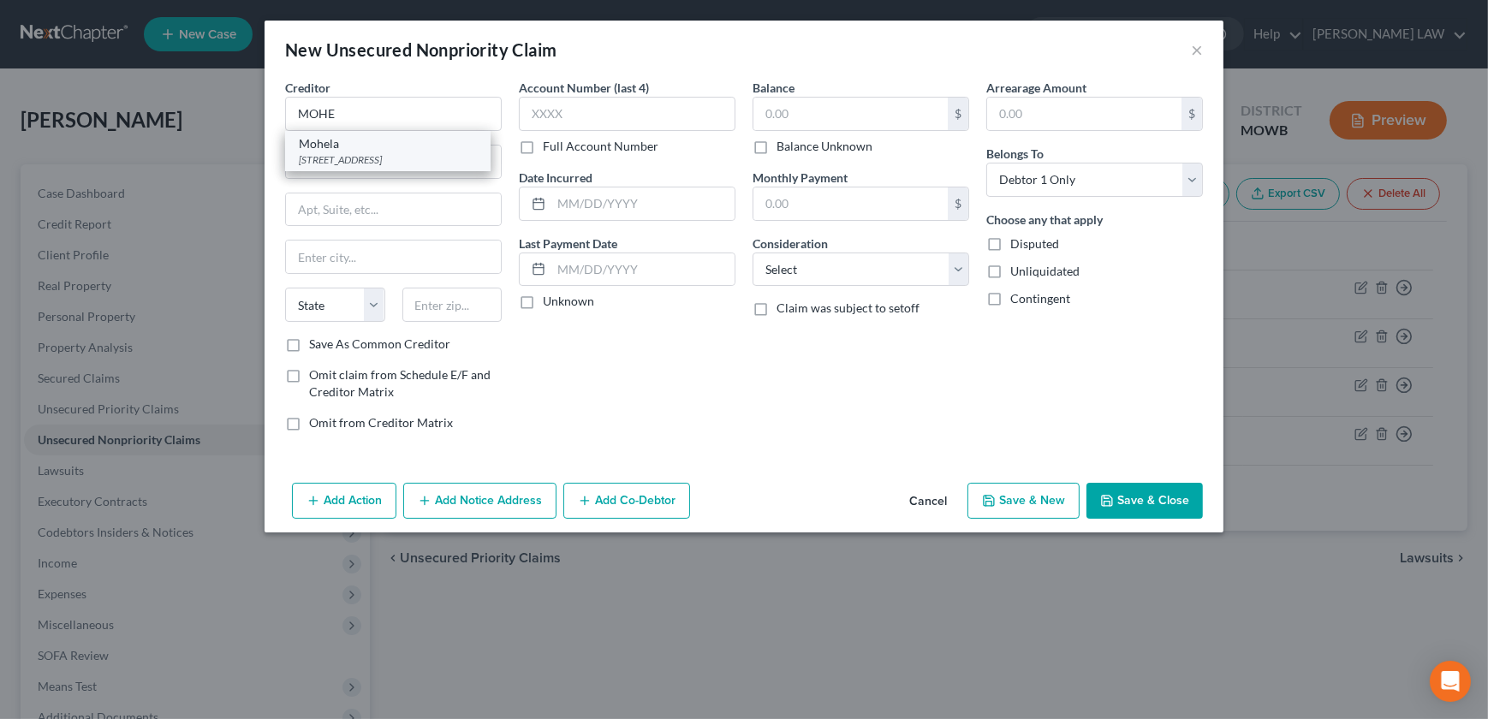
click at [402, 138] on div "Mohela" at bounding box center [388, 143] width 178 height 17
type input "Mohela"
type input "633 Spirit Drive"
type input "Chesterfield"
select select "26"
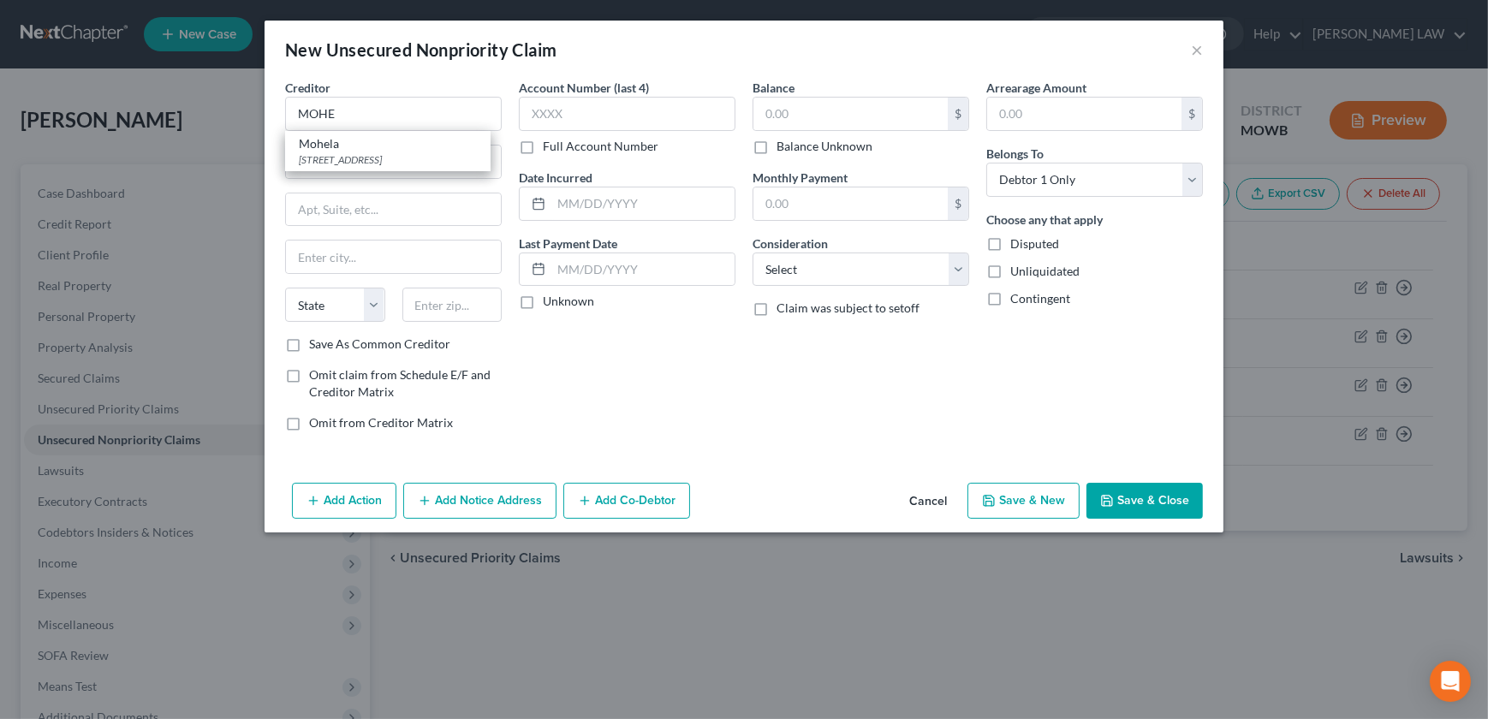
type input "63005"
click at [583, 117] on input "text" at bounding box center [627, 114] width 217 height 34
type input "8666"
drag, startPoint x: 858, startPoint y: 265, endPoint x: 855, endPoint y: 277, distance: 12.3
click at [856, 265] on select "Select Cable / Satellite Services Collection Agency Credit Card Debt Debt Couns…" at bounding box center [860, 269] width 217 height 34
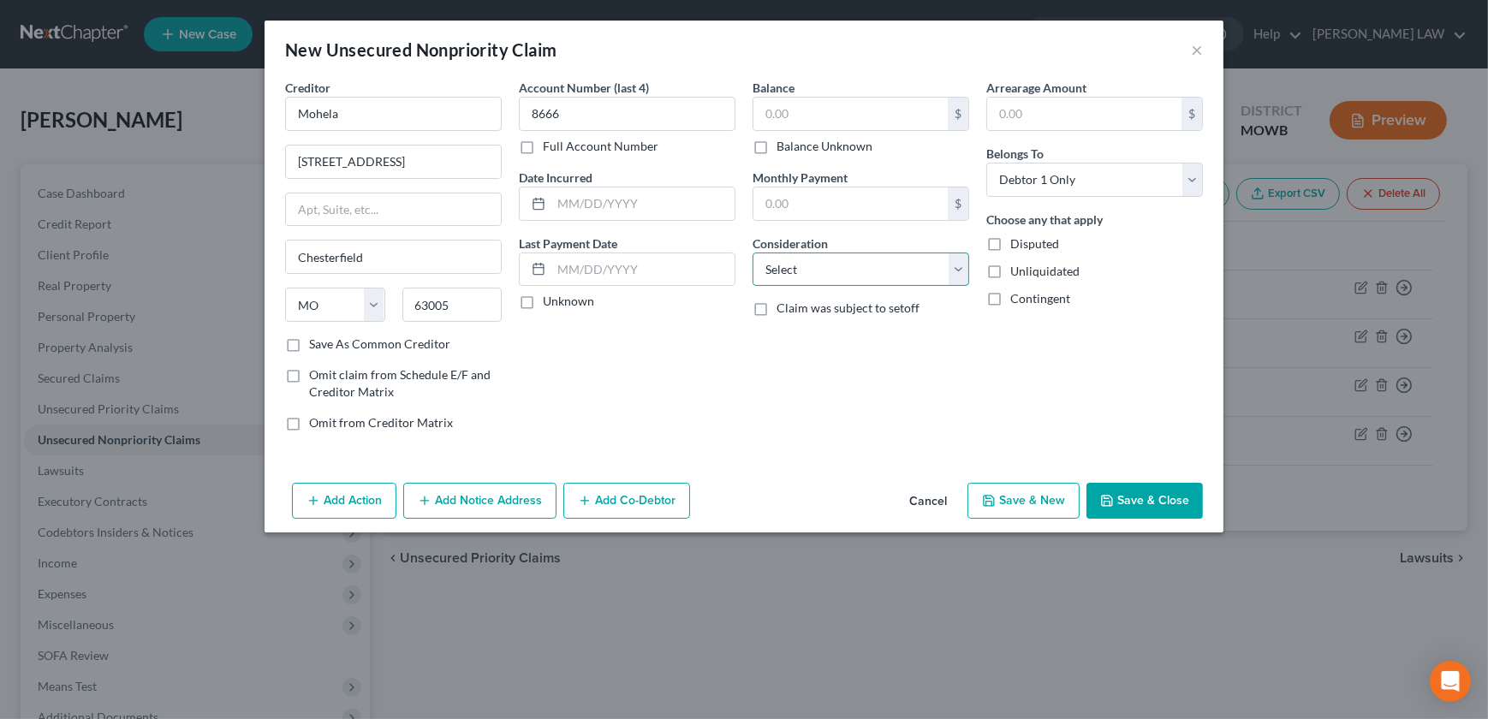
select select "17"
click at [752, 252] on select "Select Cable / Satellite Services Collection Agency Credit Card Debt Debt Couns…" at bounding box center [860, 269] width 217 height 34
click at [805, 104] on input "text" at bounding box center [850, 114] width 194 height 33
type input "38,682.12"
click at [611, 488] on button "Add Co-Debtor" at bounding box center [626, 501] width 127 height 36
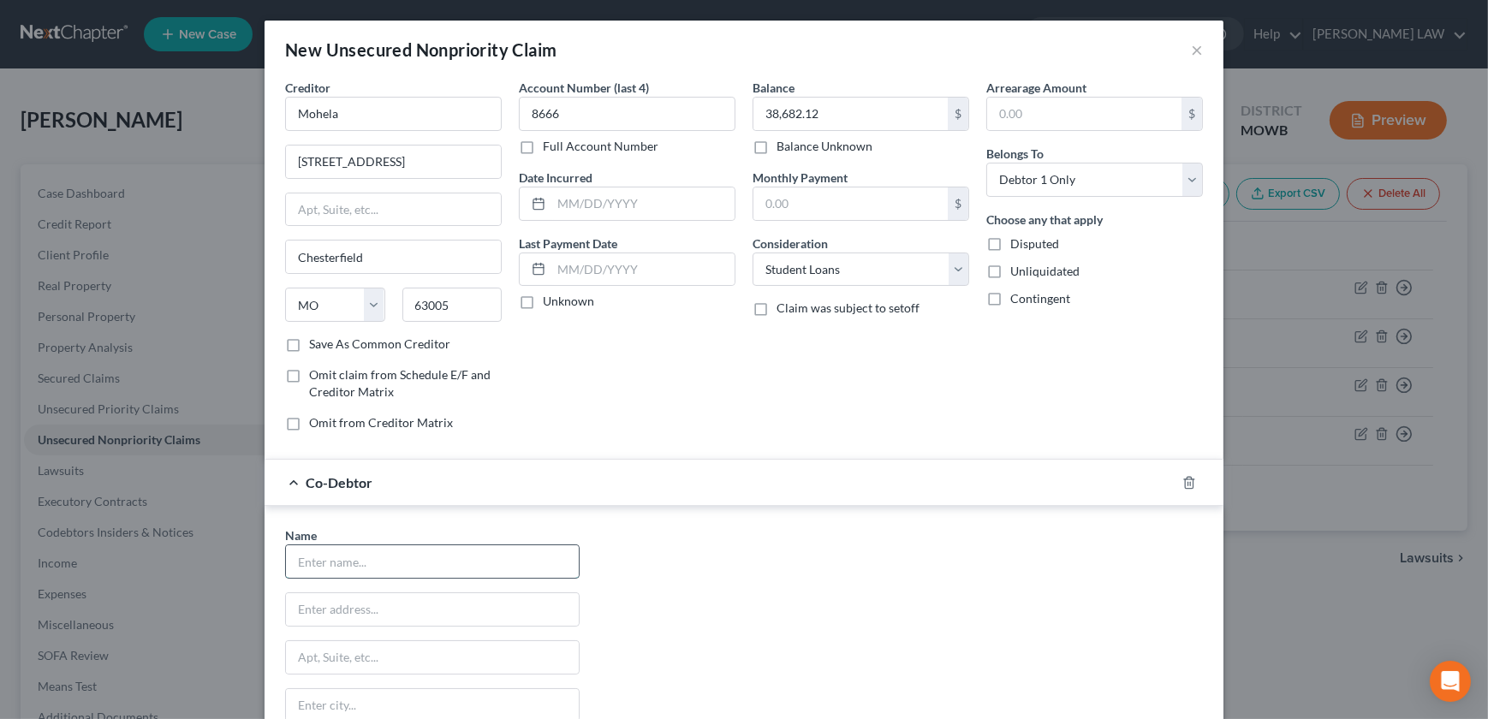
click at [419, 555] on input "text" at bounding box center [432, 561] width 293 height 33
type input "Ex?"
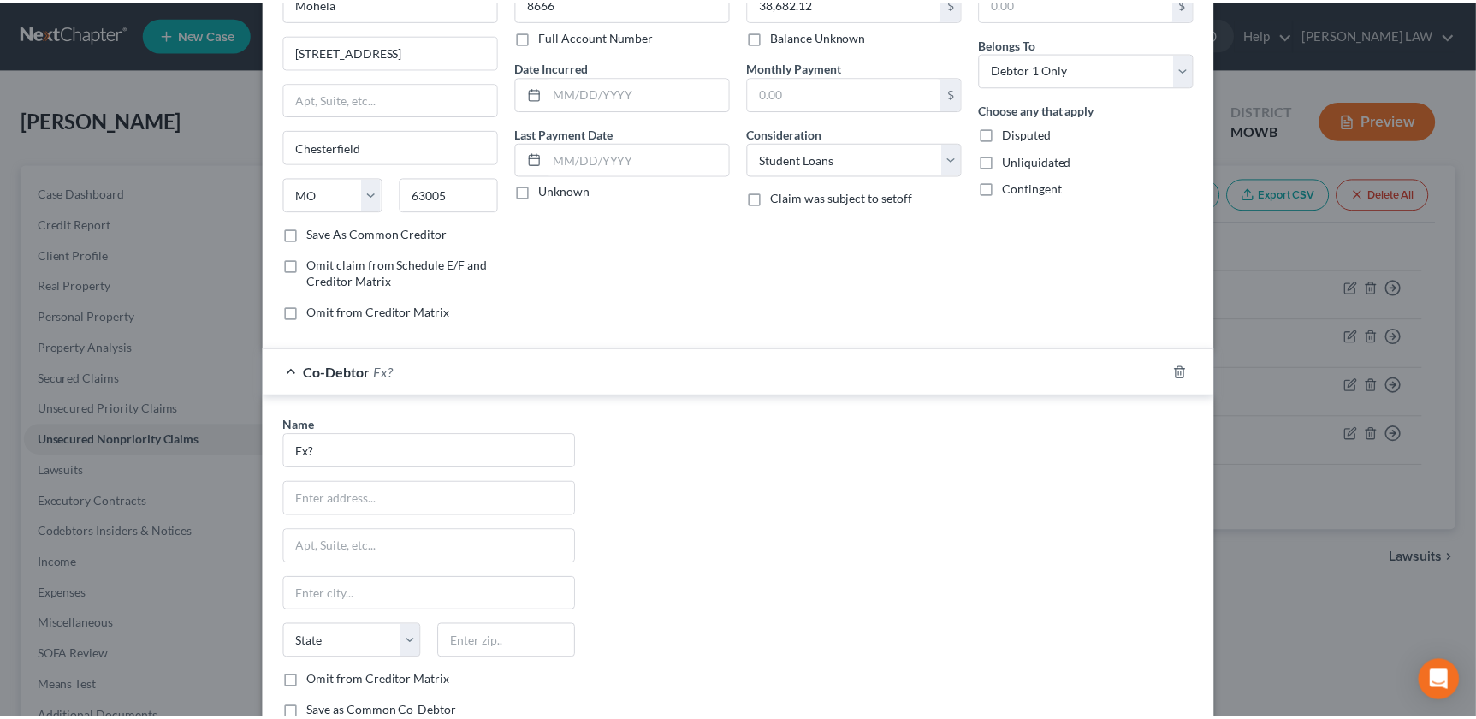
scroll to position [231, 0]
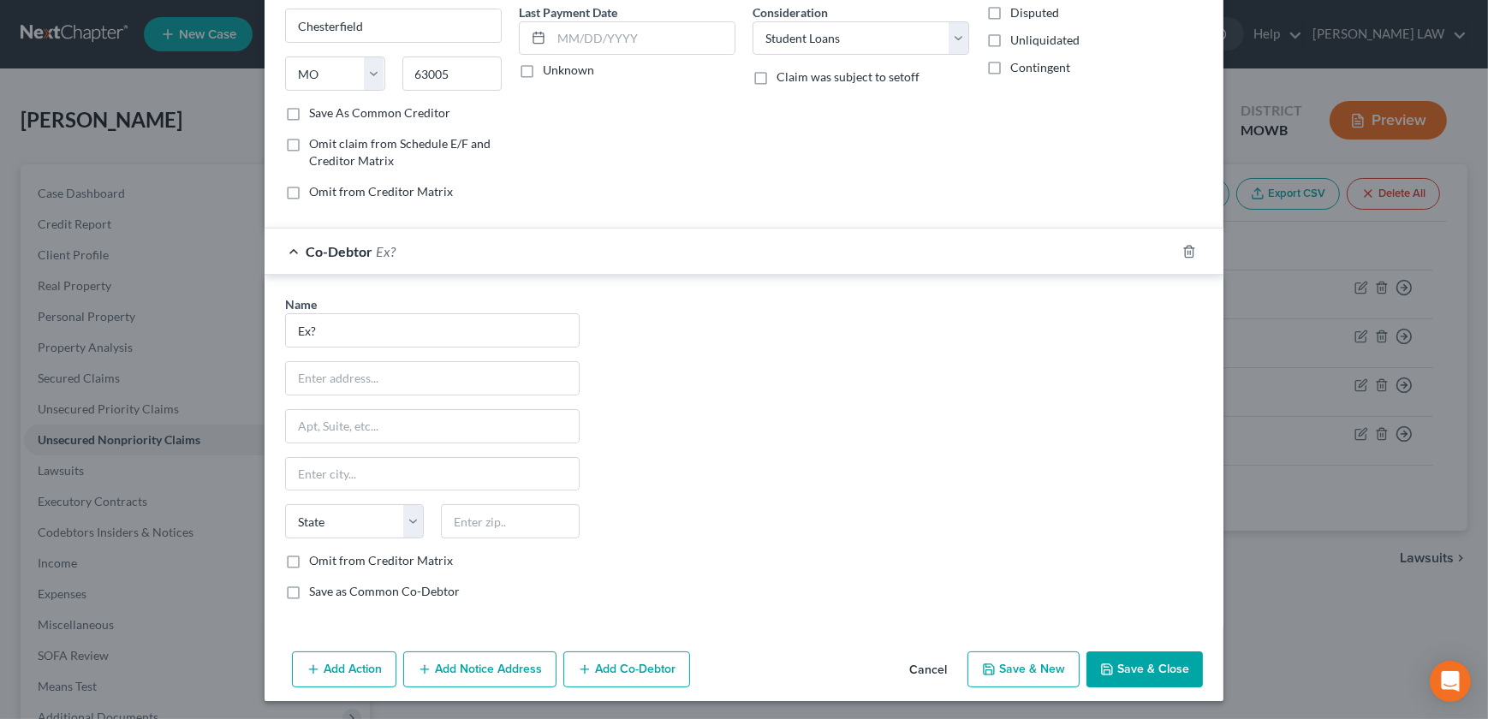
click at [1105, 662] on icon "button" at bounding box center [1107, 669] width 14 height 14
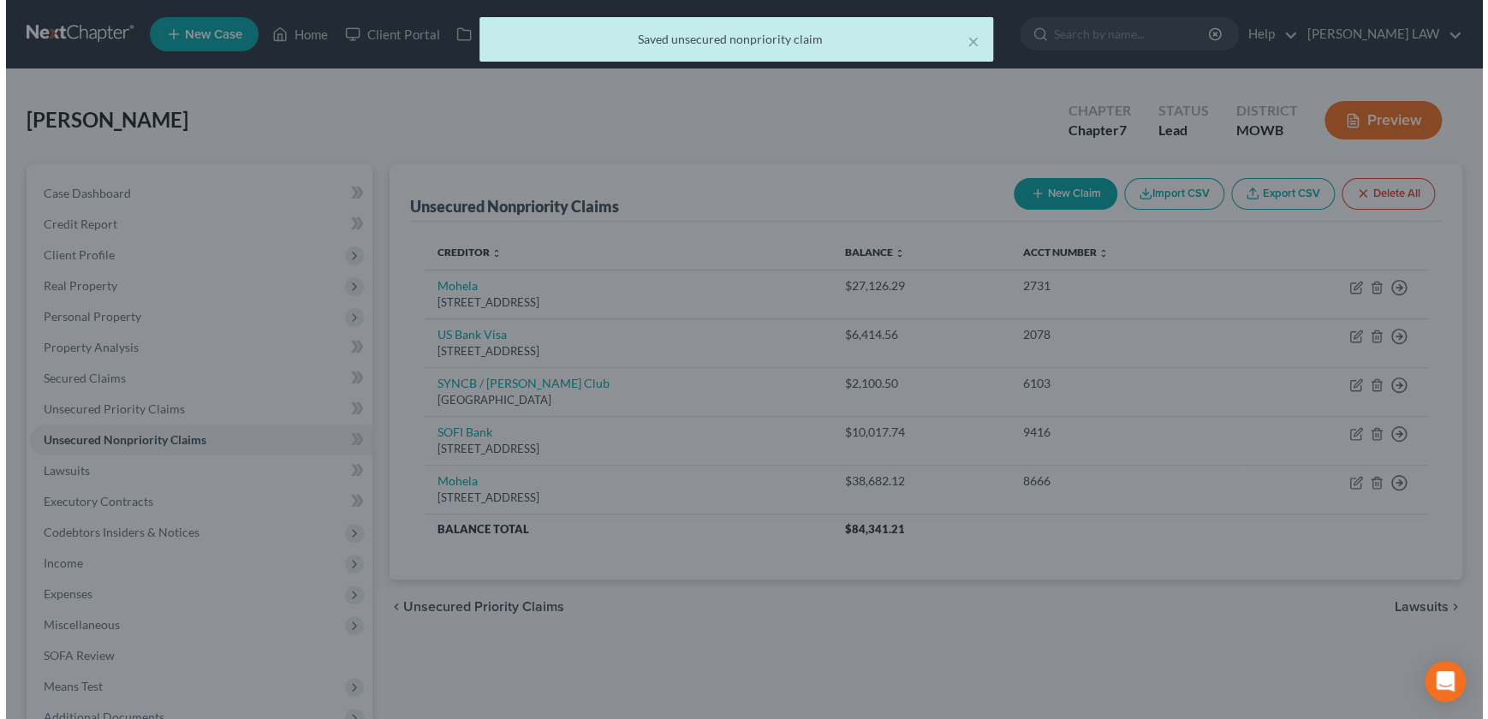
scroll to position [0, 0]
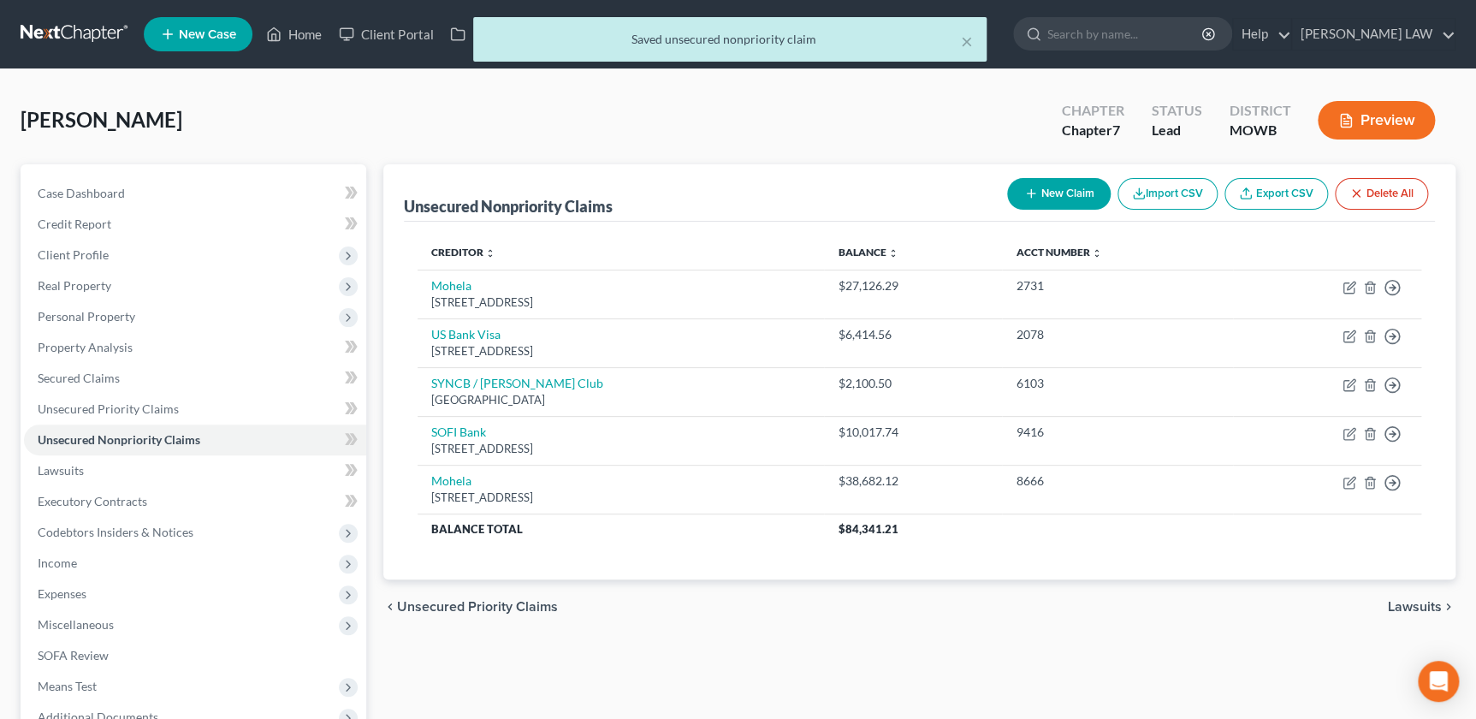
click at [1063, 194] on button "New Claim" at bounding box center [1059, 194] width 104 height 32
select select "0"
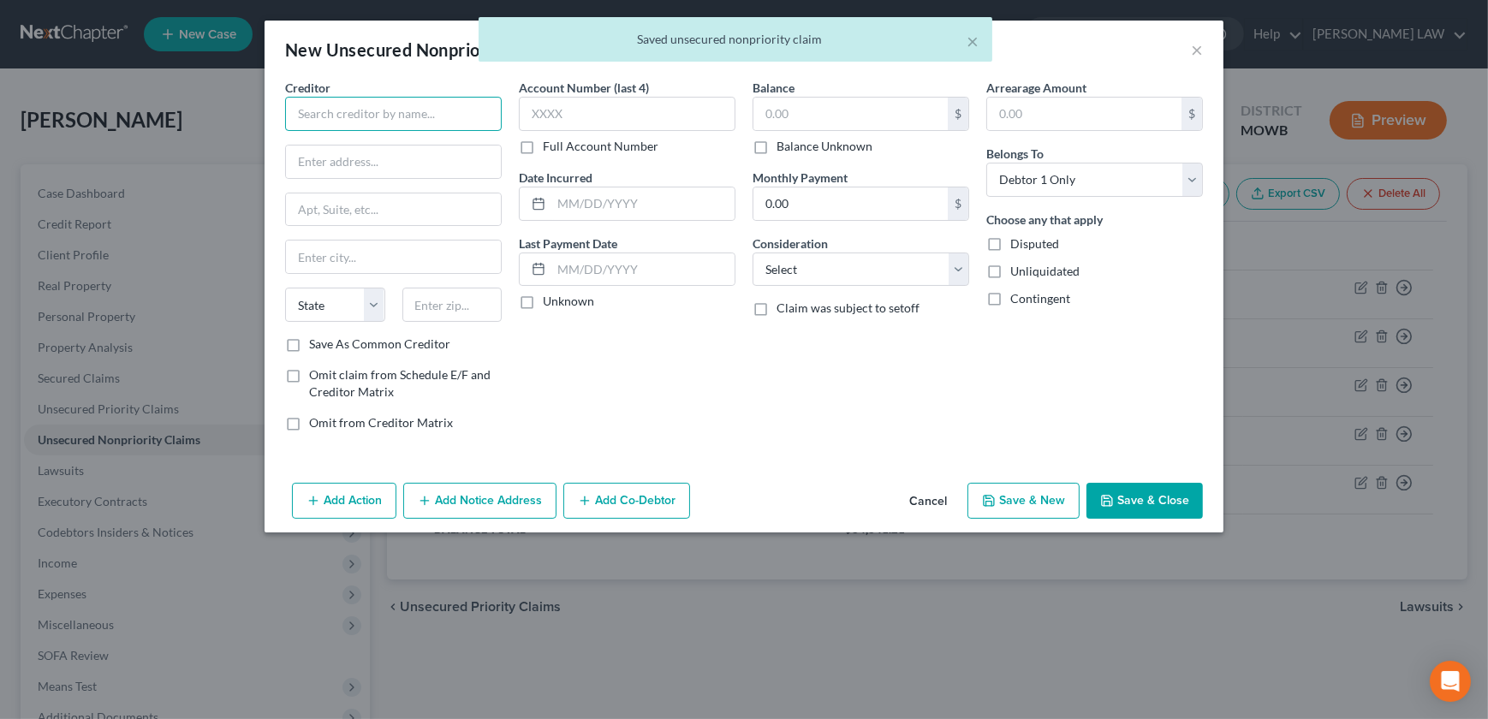
click at [361, 126] on input "text" at bounding box center [393, 114] width 217 height 34
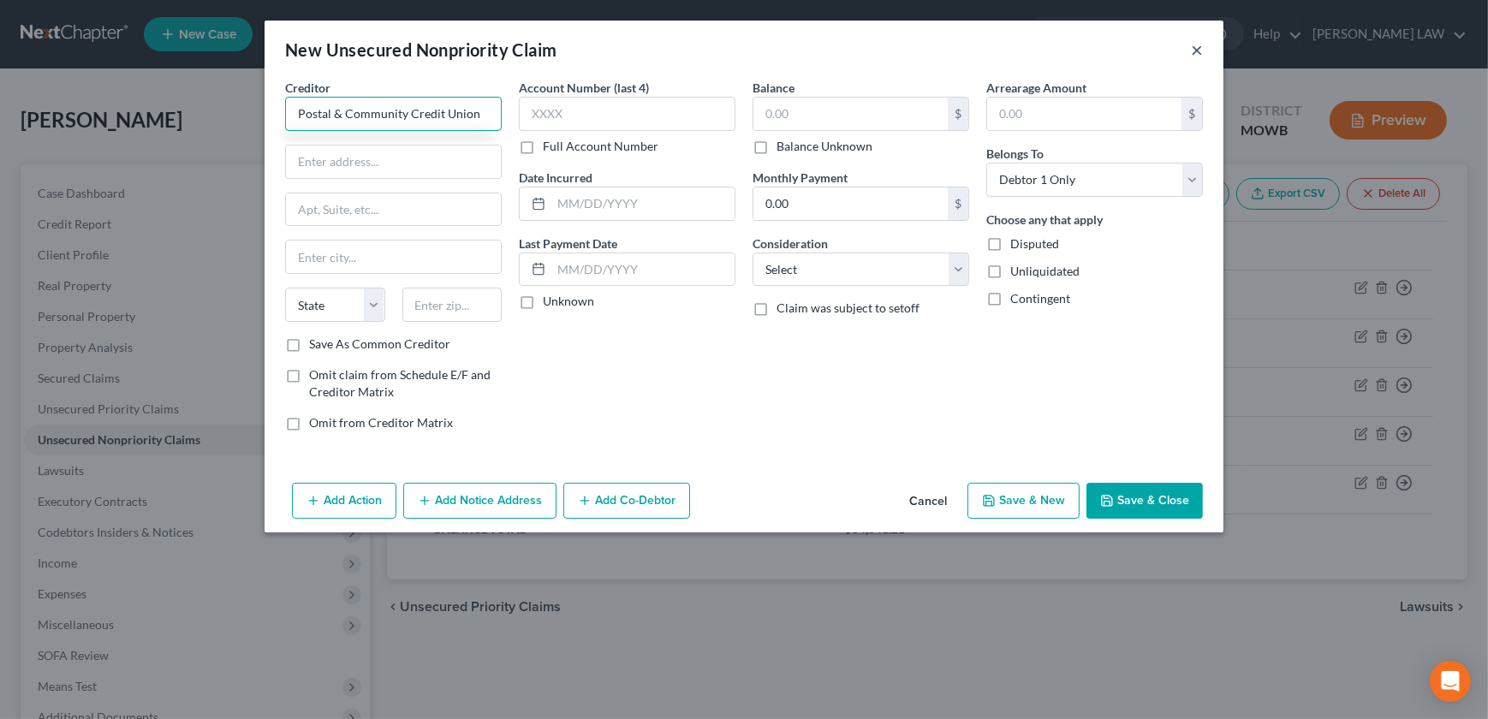
type input "Postal & Community Credit Union"
click at [1191, 48] on button "×" at bounding box center [1197, 49] width 12 height 21
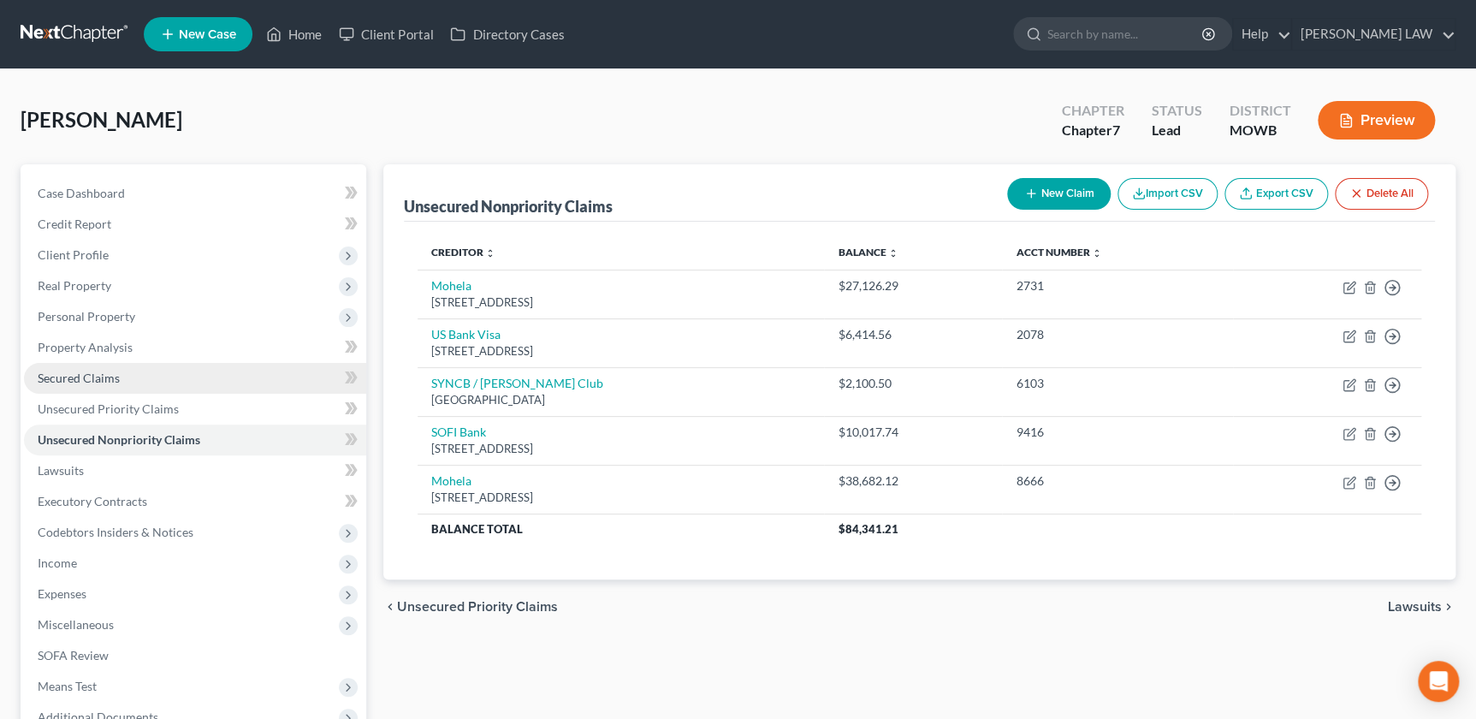
click at [74, 373] on span "Secured Claims" at bounding box center [79, 378] width 82 height 15
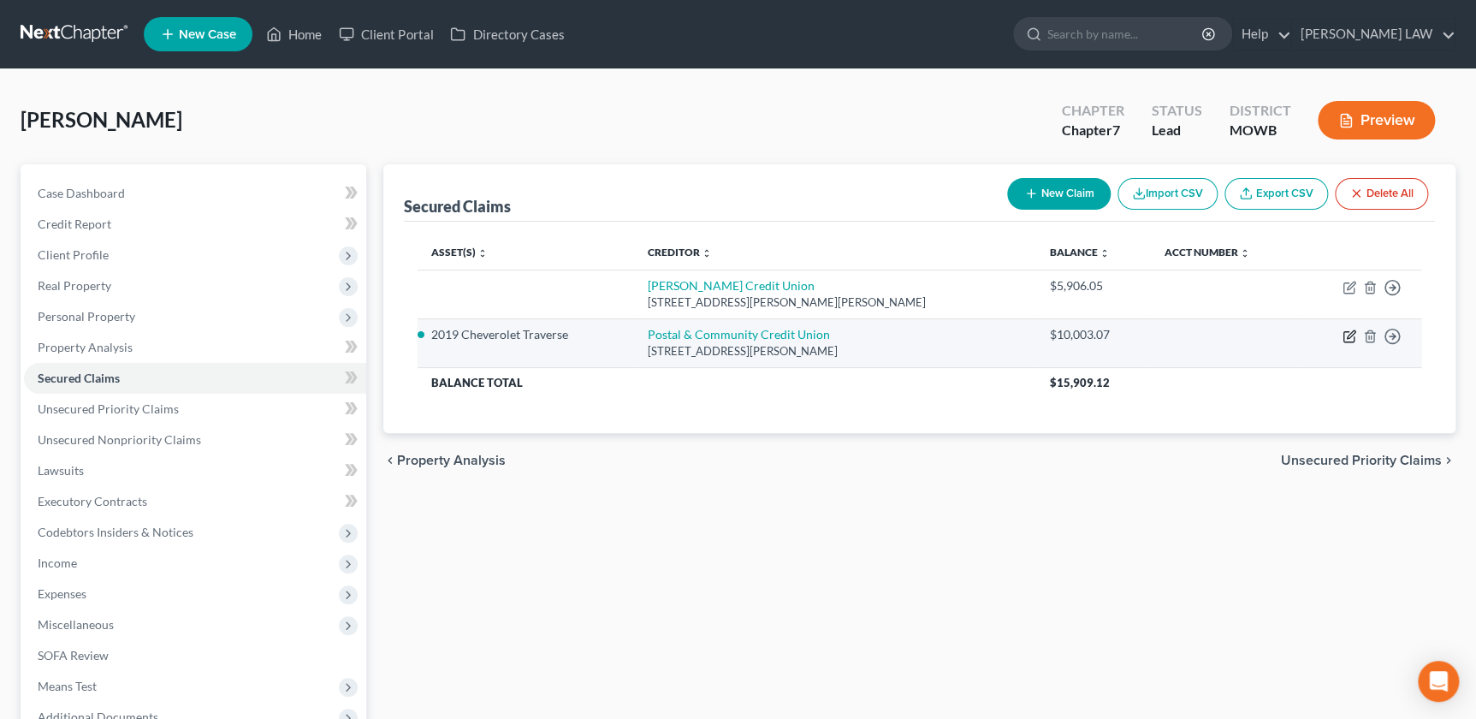
click at [1346, 331] on icon "button" at bounding box center [1350, 337] width 14 height 14
select select "26"
select select "0"
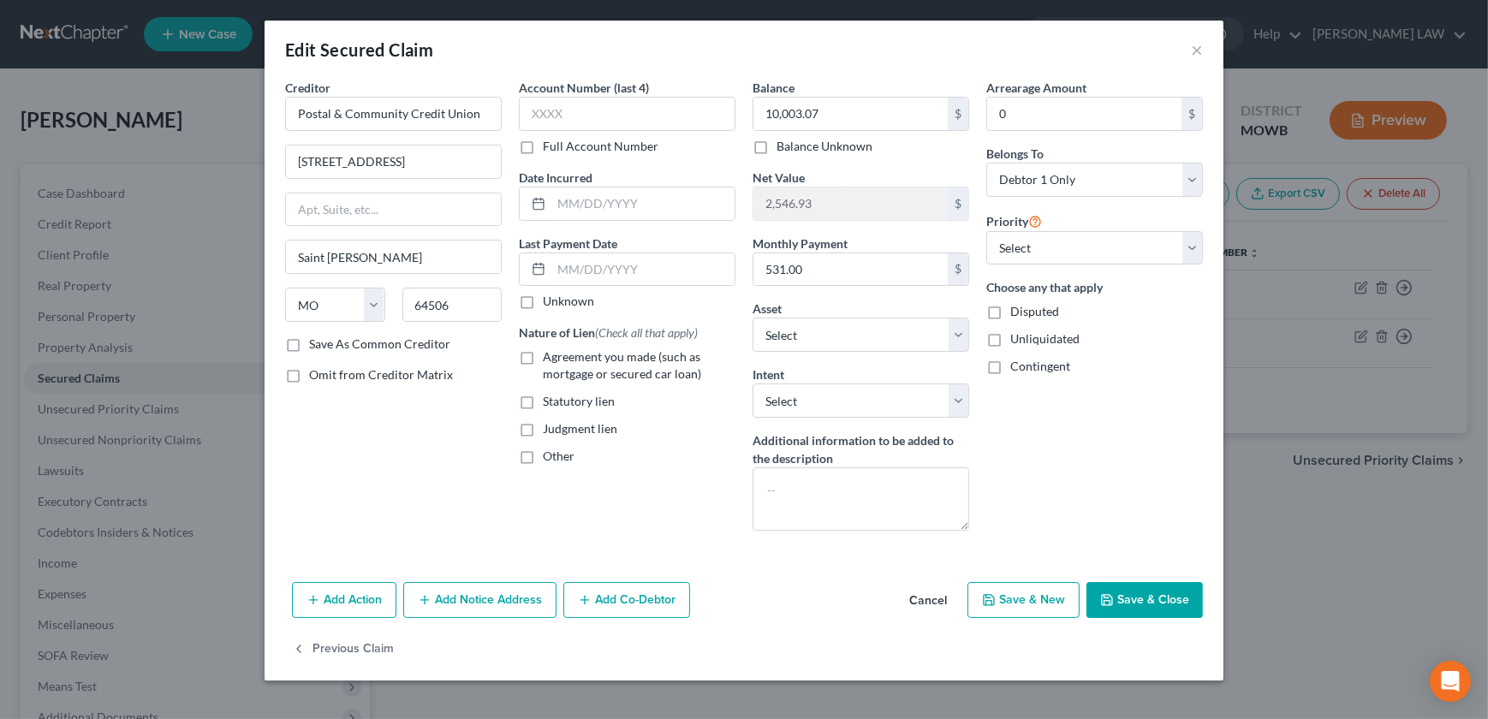
click at [543, 358] on label "Agreement you made (such as mortgage or secured car loan)" at bounding box center [639, 365] width 193 height 34
click at [549, 358] on input "Agreement you made (such as mortgage or secured car loan)" at bounding box center [554, 353] width 11 height 11
checkbox input "true"
click at [667, 115] on input "text" at bounding box center [627, 114] width 217 height 34
type input "0001"
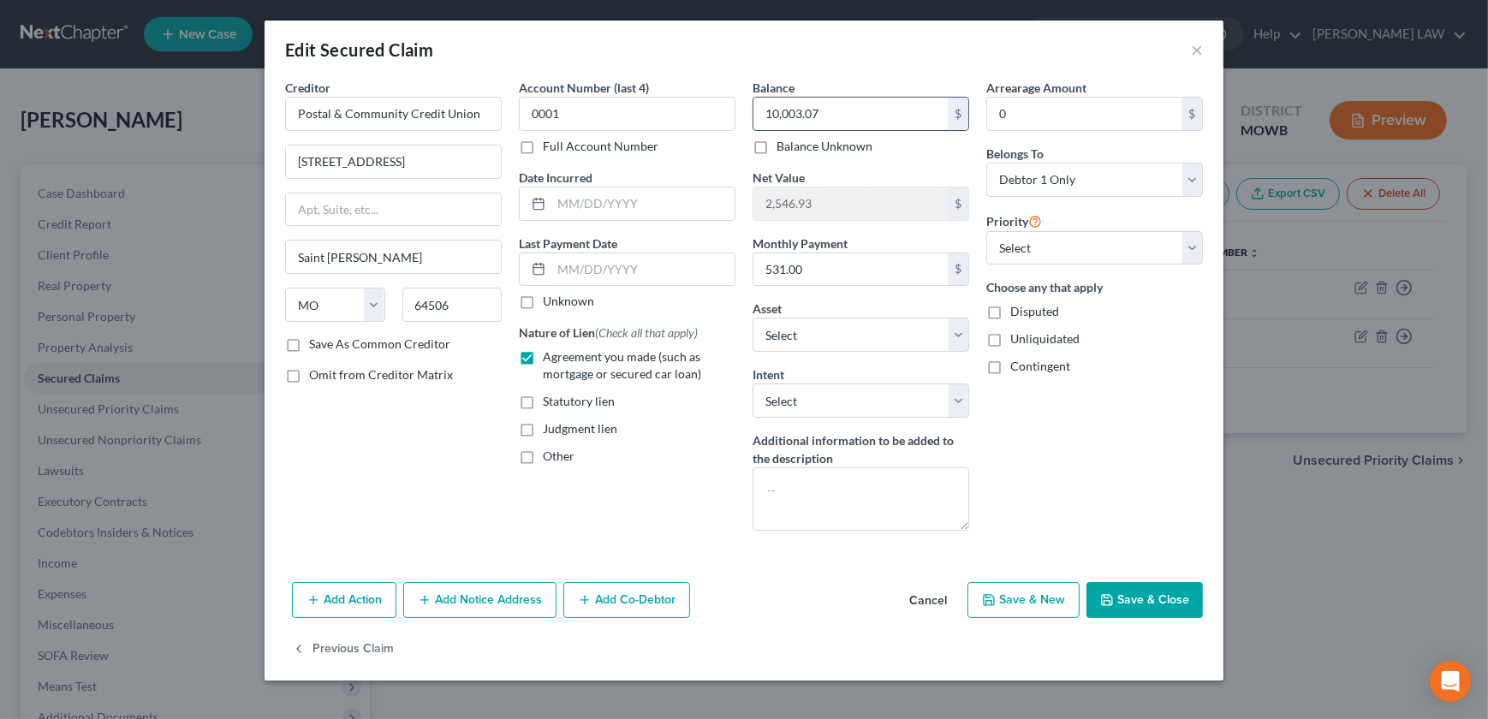
click at [874, 115] on input "10,003.07" at bounding box center [850, 114] width 194 height 33
type input "9,496.22"
click at [611, 211] on input "text" at bounding box center [642, 203] width 183 height 33
type input "2/19/2021"
click at [1136, 593] on button "Save & Close" at bounding box center [1144, 600] width 116 height 36
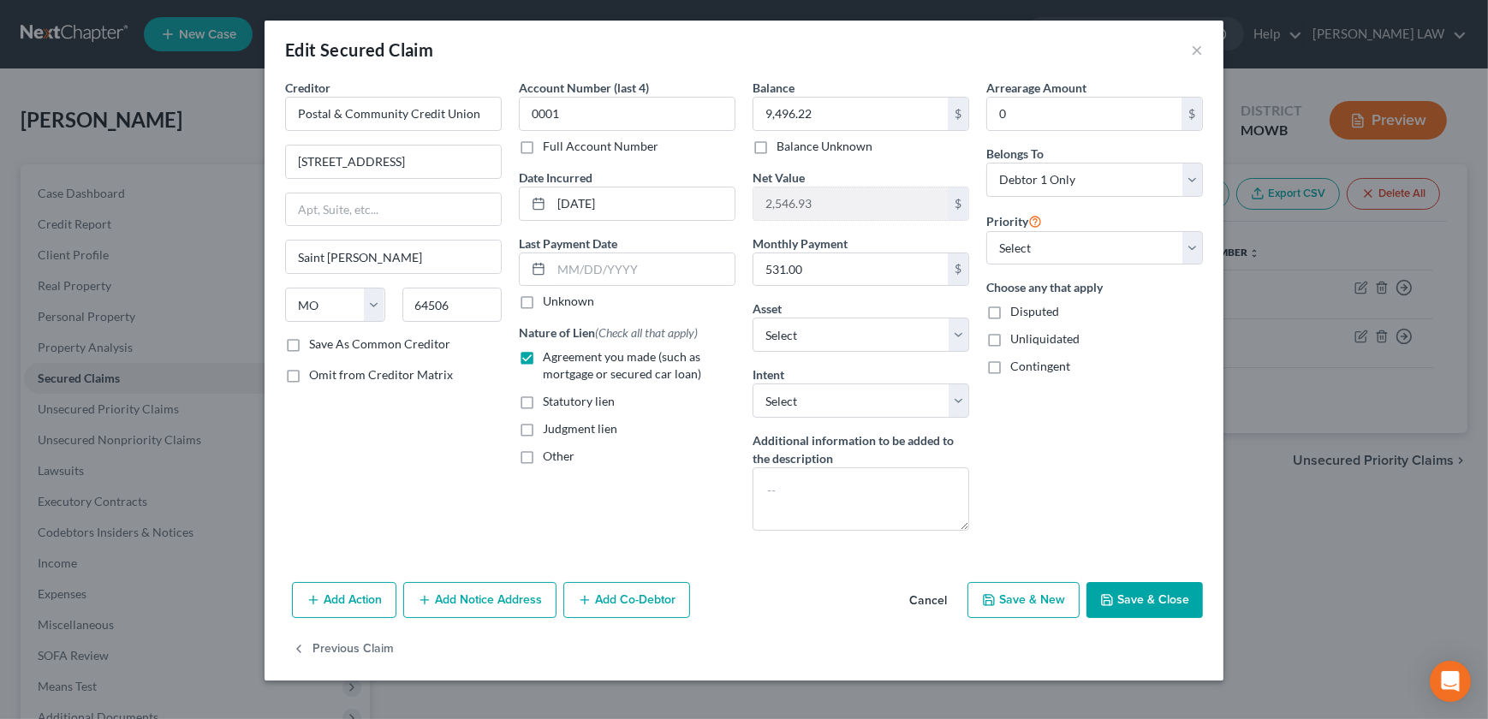
type input "3,053.78"
select select "15"
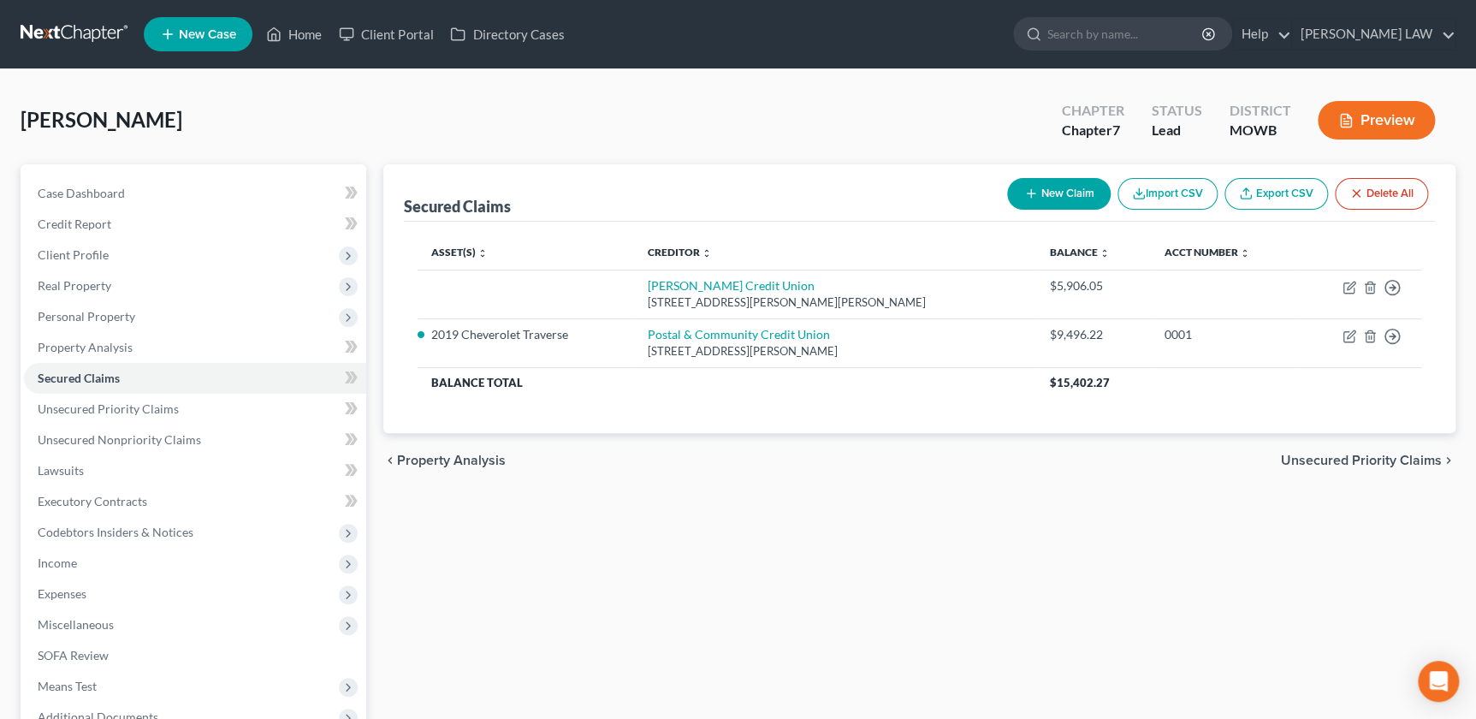
click at [1030, 194] on icon "button" at bounding box center [1032, 194] width 14 height 14
select select "0"
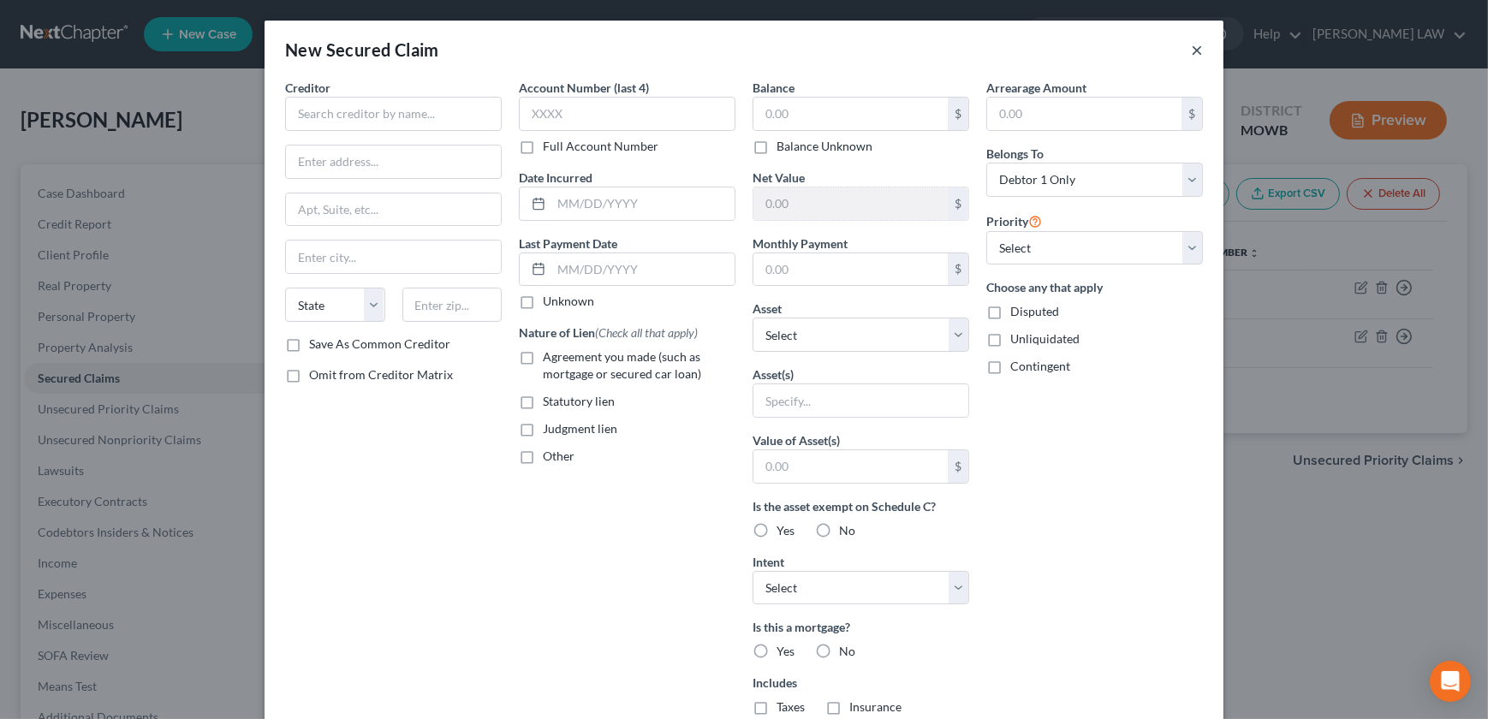
click at [1191, 46] on button "×" at bounding box center [1197, 49] width 12 height 21
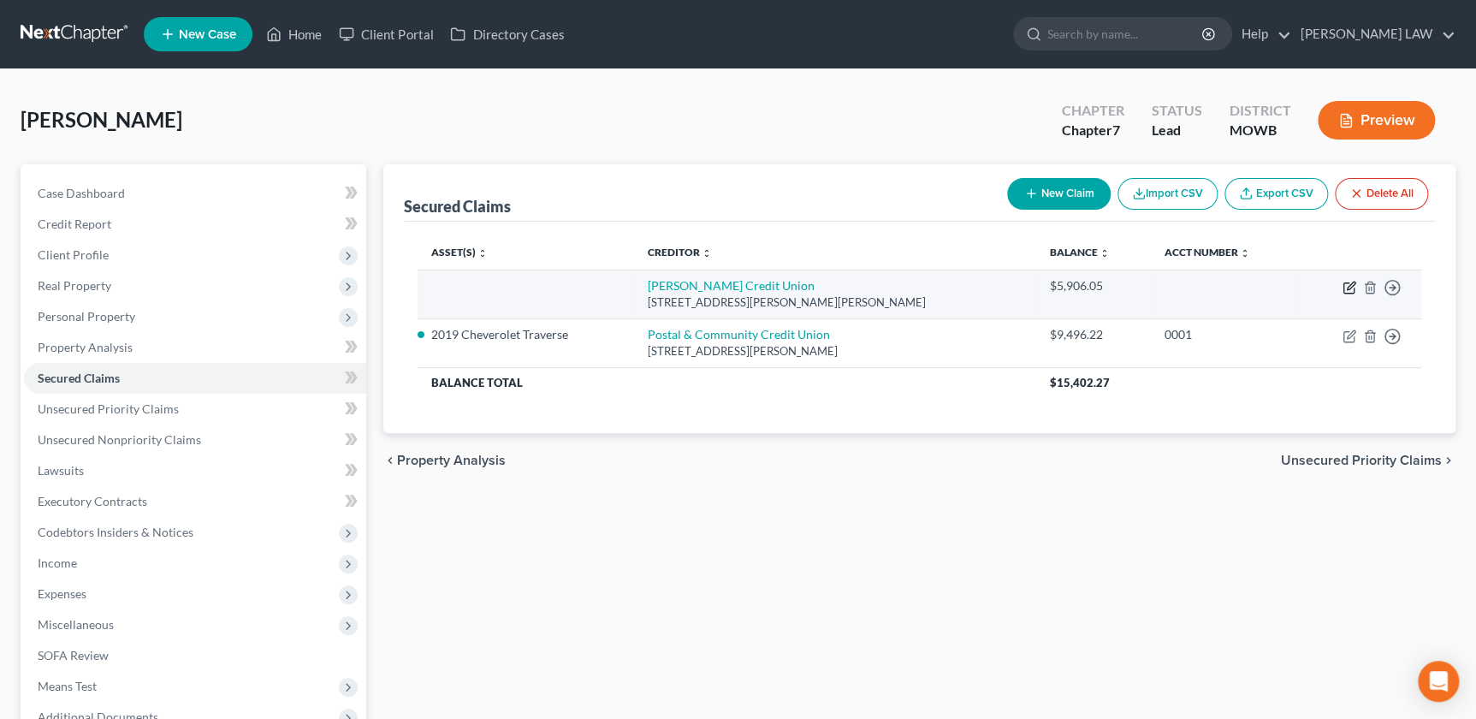
click at [1344, 283] on icon "button" at bounding box center [1349, 288] width 10 height 10
select select "26"
select select "0"
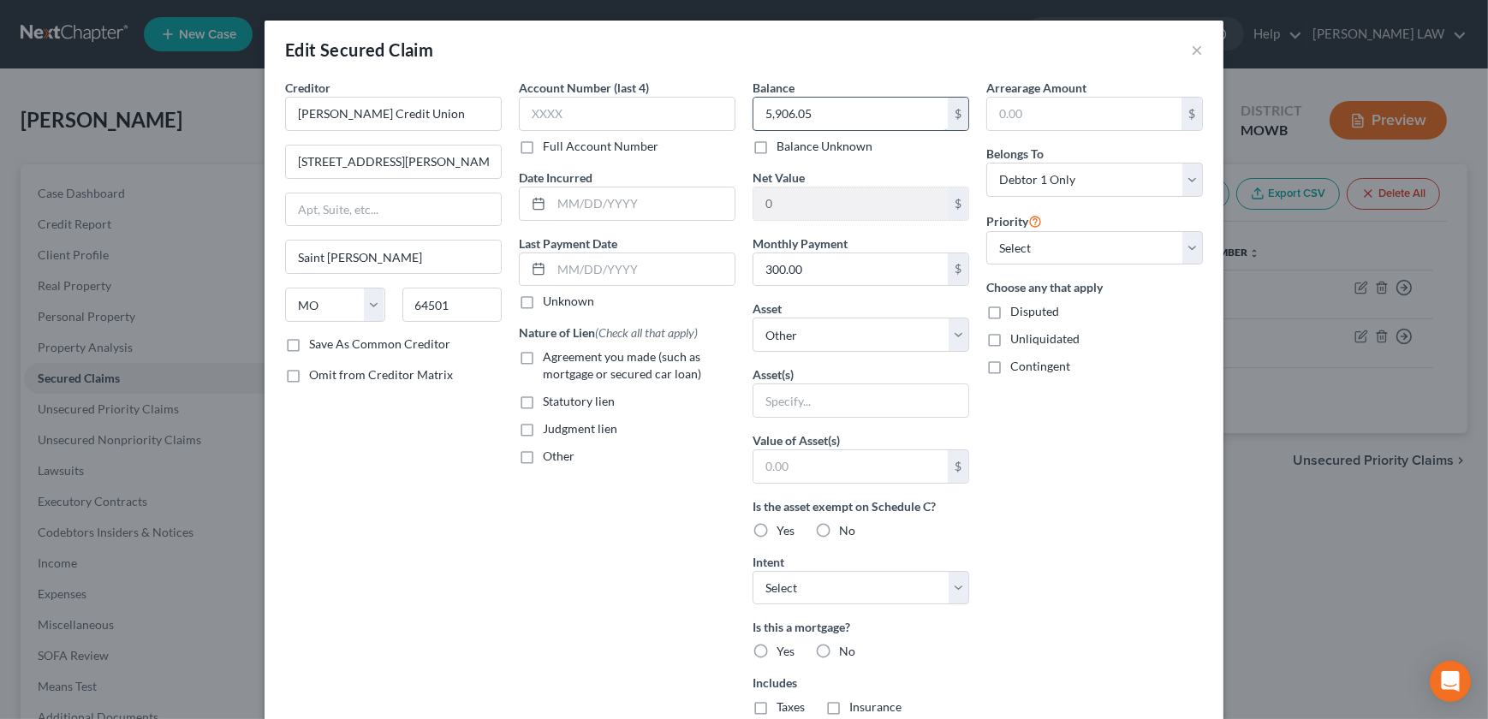
click at [855, 108] on input "5,906.05" at bounding box center [850, 114] width 194 height 33
type input "0"
click at [563, 260] on input "text" at bounding box center [642, 269] width 183 height 33
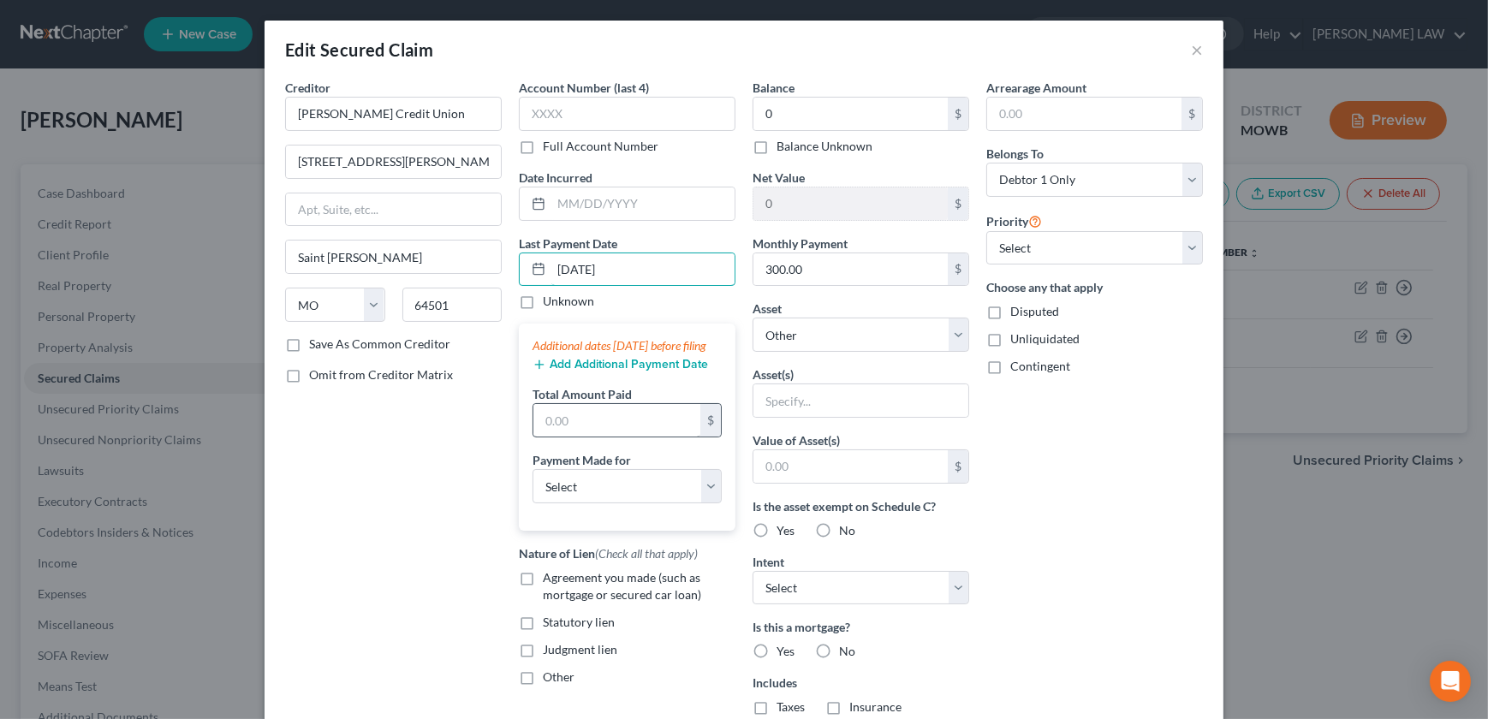
type input "08/14/2025"
click at [583, 437] on input "text" at bounding box center [616, 420] width 167 height 33
type input "5,900"
click at [576, 494] on select "Select Car Credit Card Loan Repayment Mortgage Other Suppliers Or Vendors" at bounding box center [626, 486] width 189 height 34
select select "4"
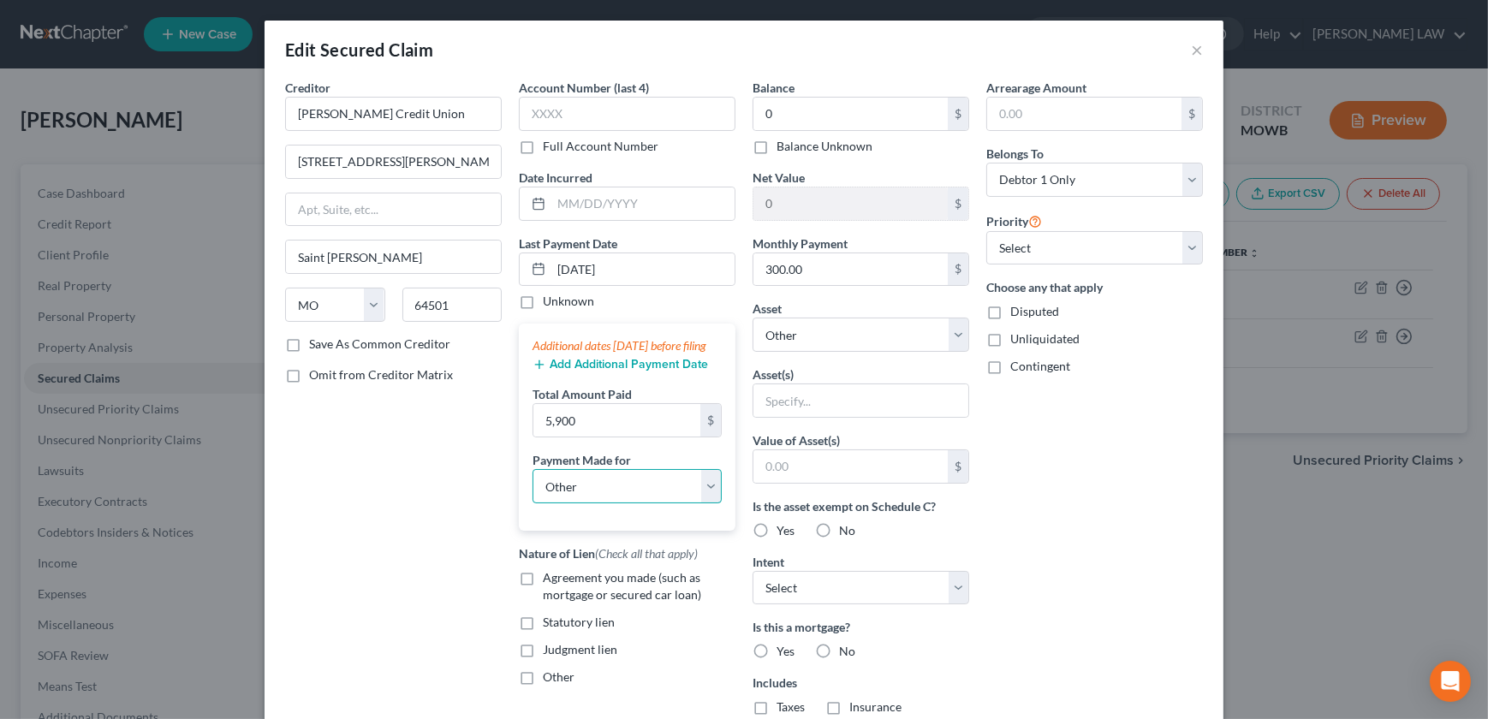
click at [532, 485] on select "Select Car Credit Card Loan Repayment Mortgage Other Suppliers Or Vendors" at bounding box center [626, 486] width 189 height 34
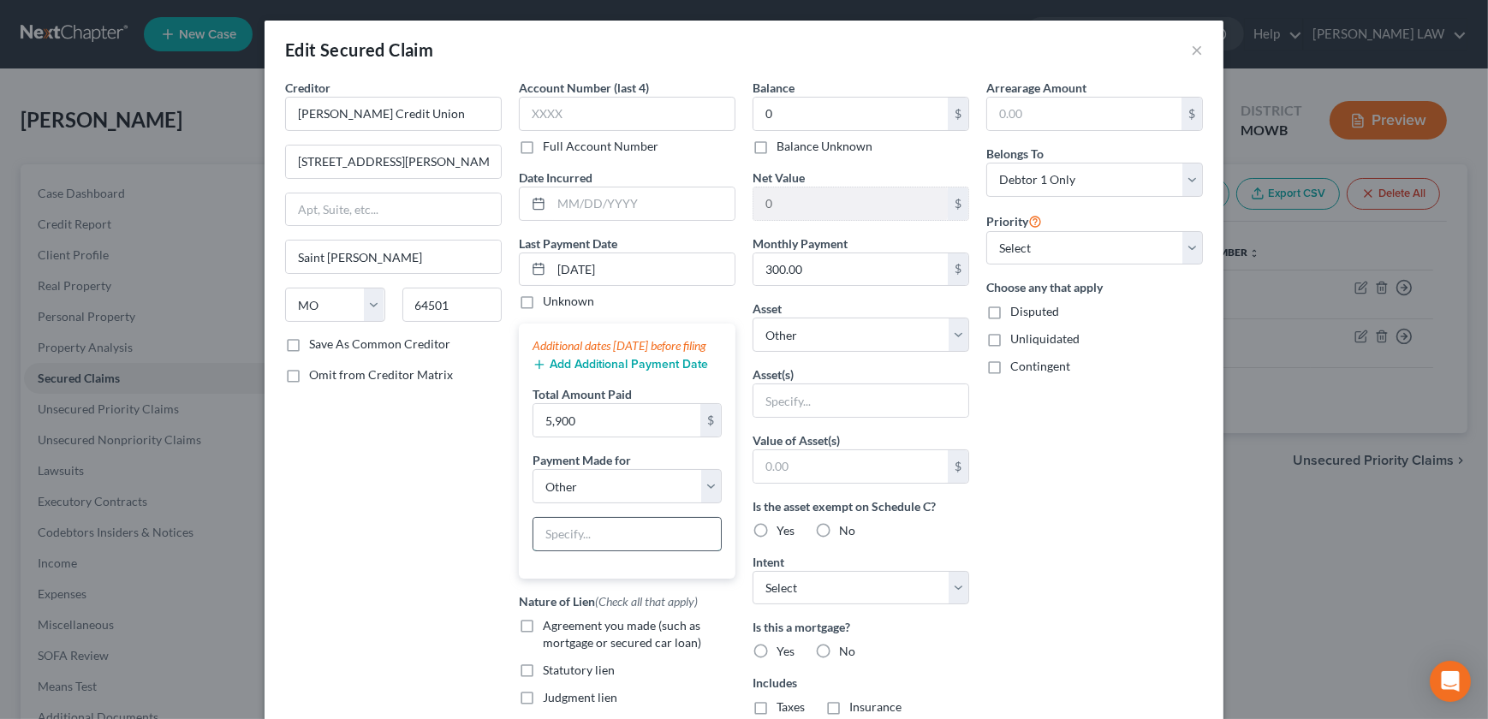
click at [582, 550] on input "text" at bounding box center [626, 534] width 187 height 33
type input "S"
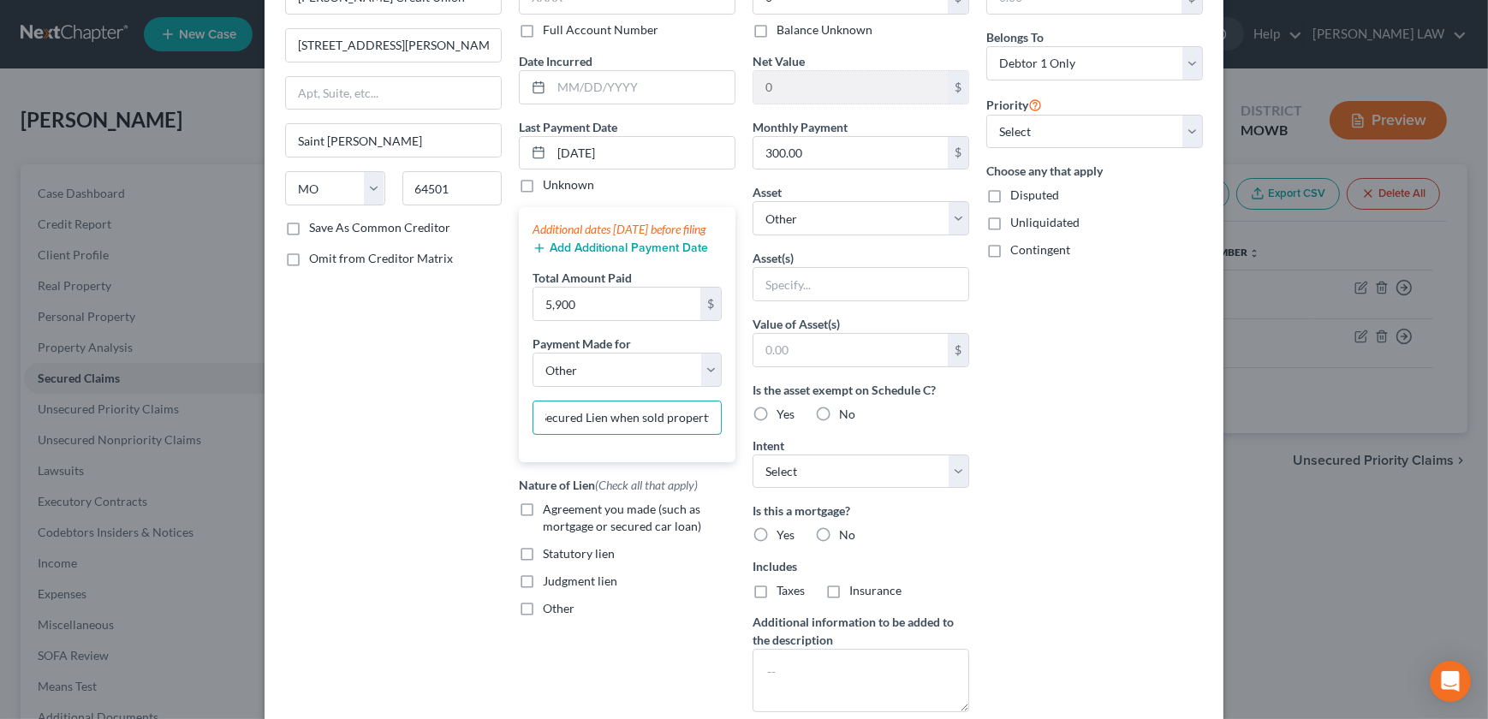
scroll to position [97, 0]
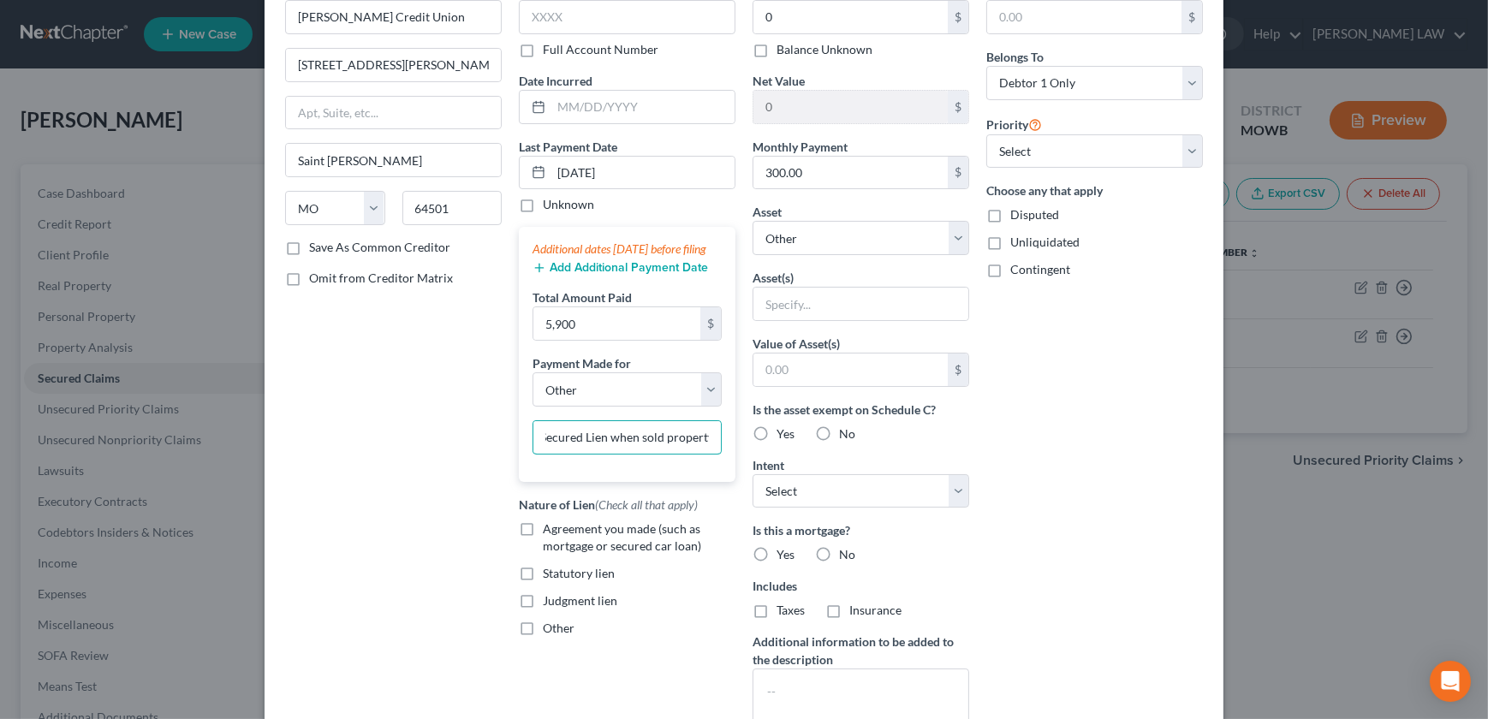
type input "Pay off Secured Lien when sold property"
click at [276, 267] on div "Creditor * Goetz Credit Union 1905 Howard Street Saint Joseph State AL AK AR AZ…" at bounding box center [393, 363] width 234 height 763
drag, startPoint x: 284, startPoint y: 276, endPoint x: 561, endPoint y: 380, distance: 296.0
click at [309, 277] on label "Omit from Creditor Matrix" at bounding box center [381, 278] width 144 height 17
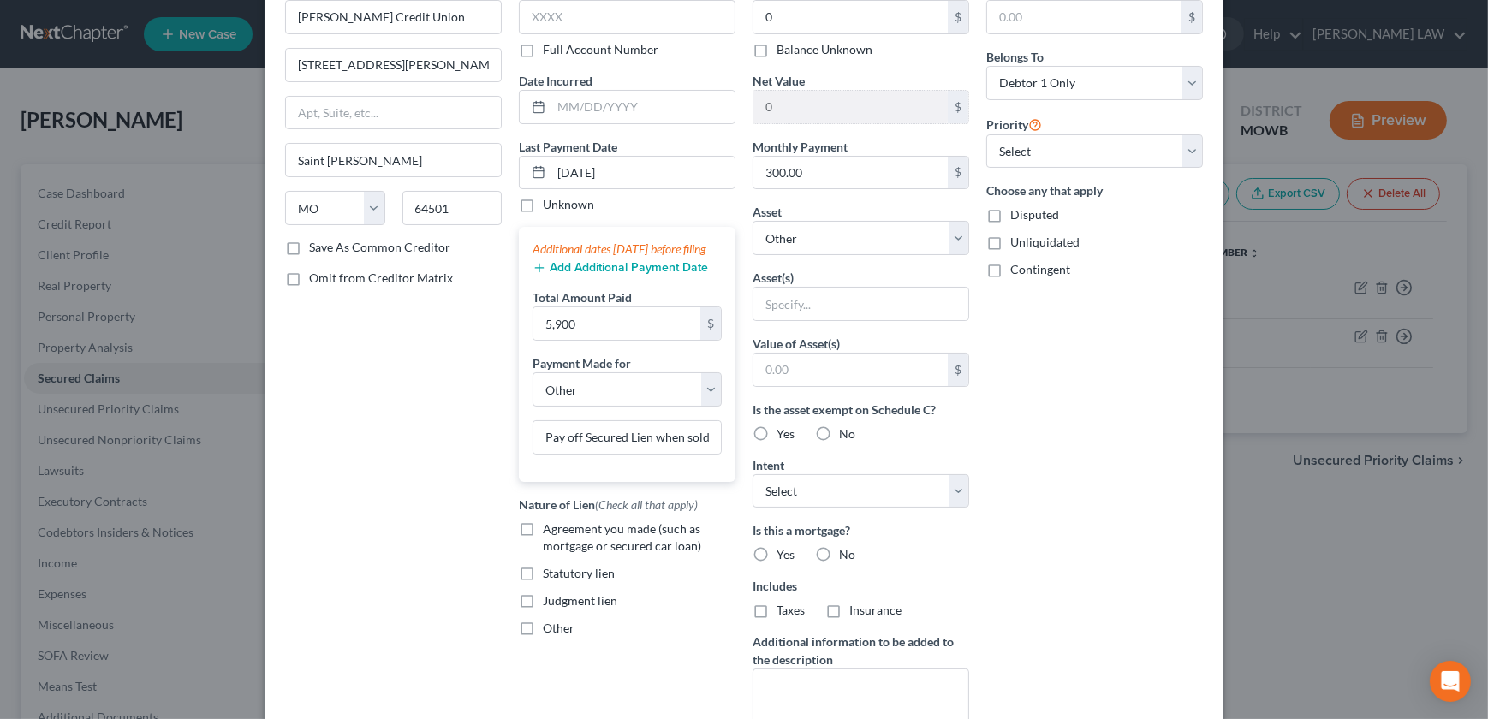
click at [316, 277] on input "Omit from Creditor Matrix" at bounding box center [321, 275] width 11 height 11
checkbox input "true"
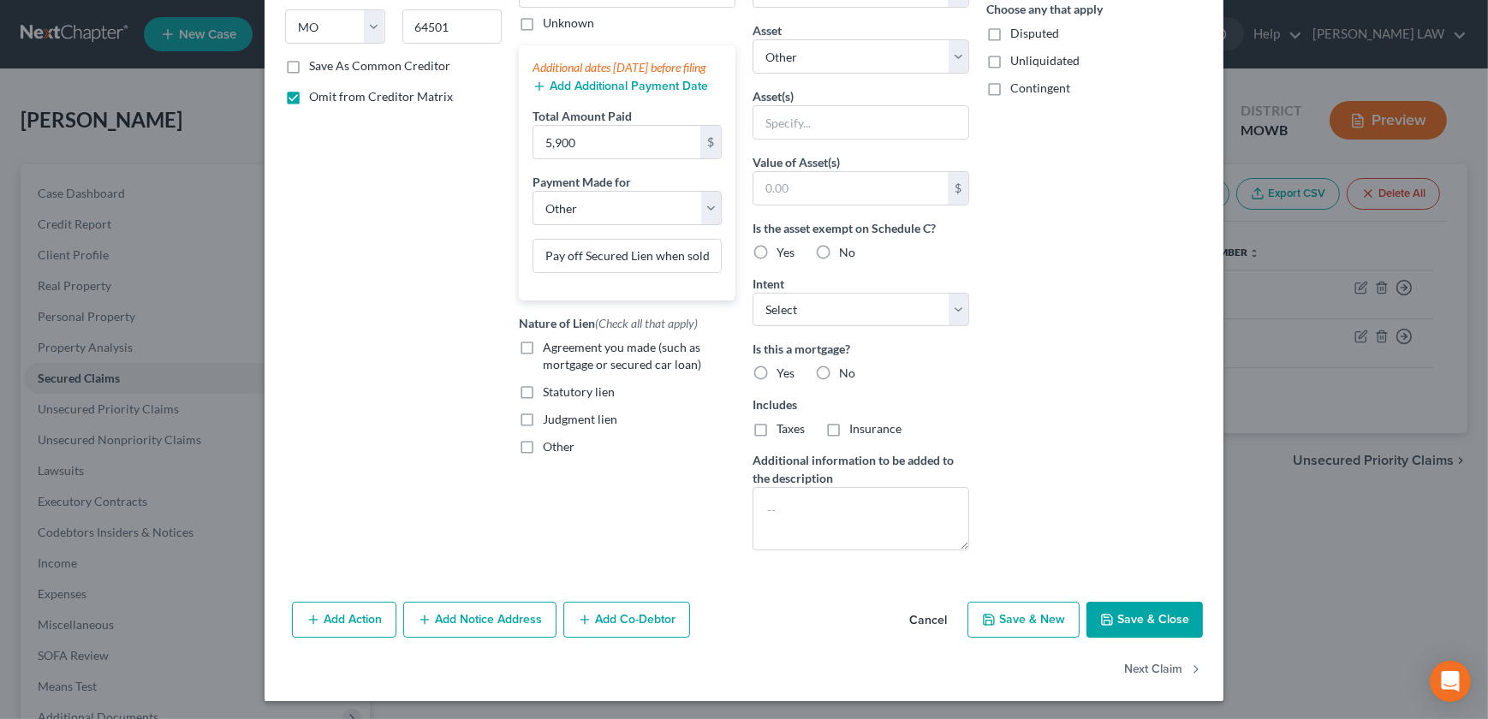
scroll to position [279, 0]
click at [1132, 627] on button "Save & Close" at bounding box center [1144, 619] width 116 height 36
select select
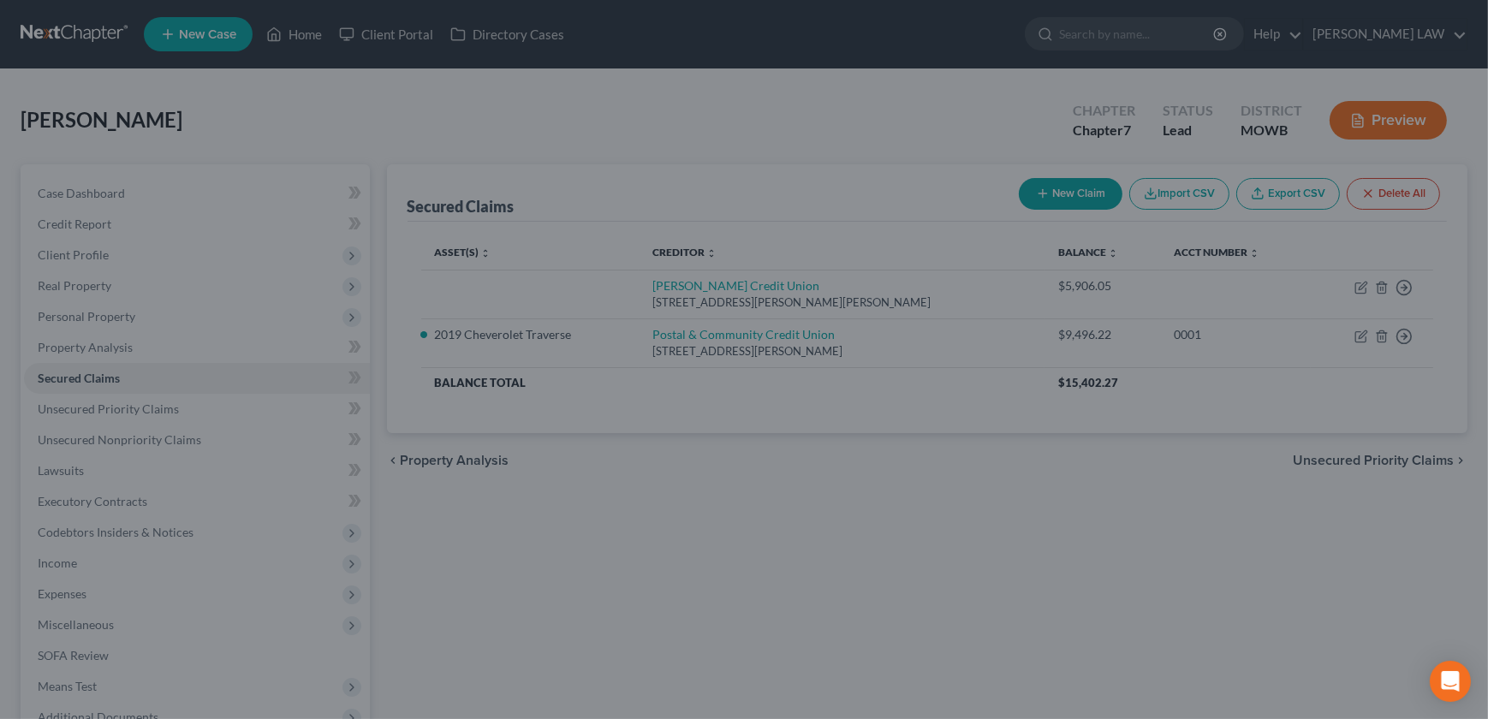
type input "0.00"
type input "0"
type input "5,900.00"
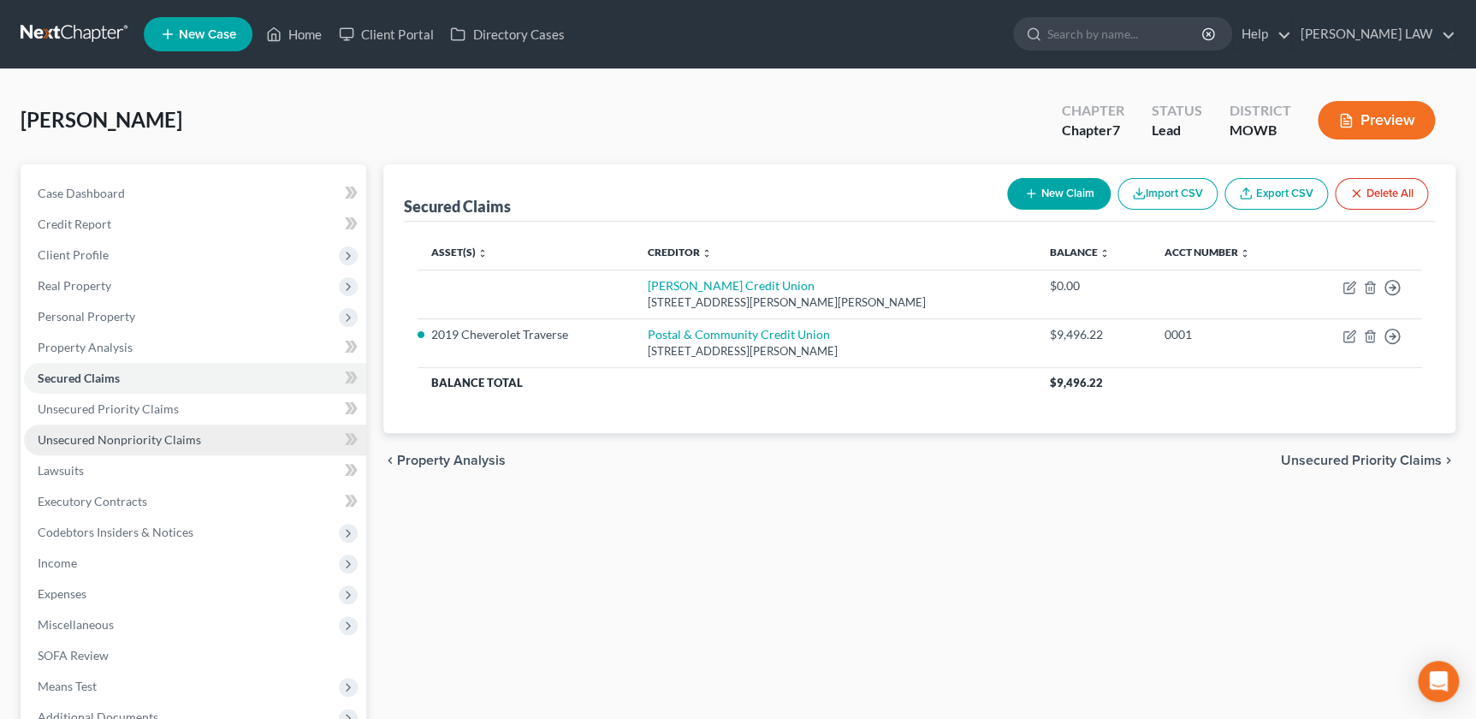
click at [99, 429] on link "Unsecured Nonpriority Claims" at bounding box center [195, 440] width 342 height 31
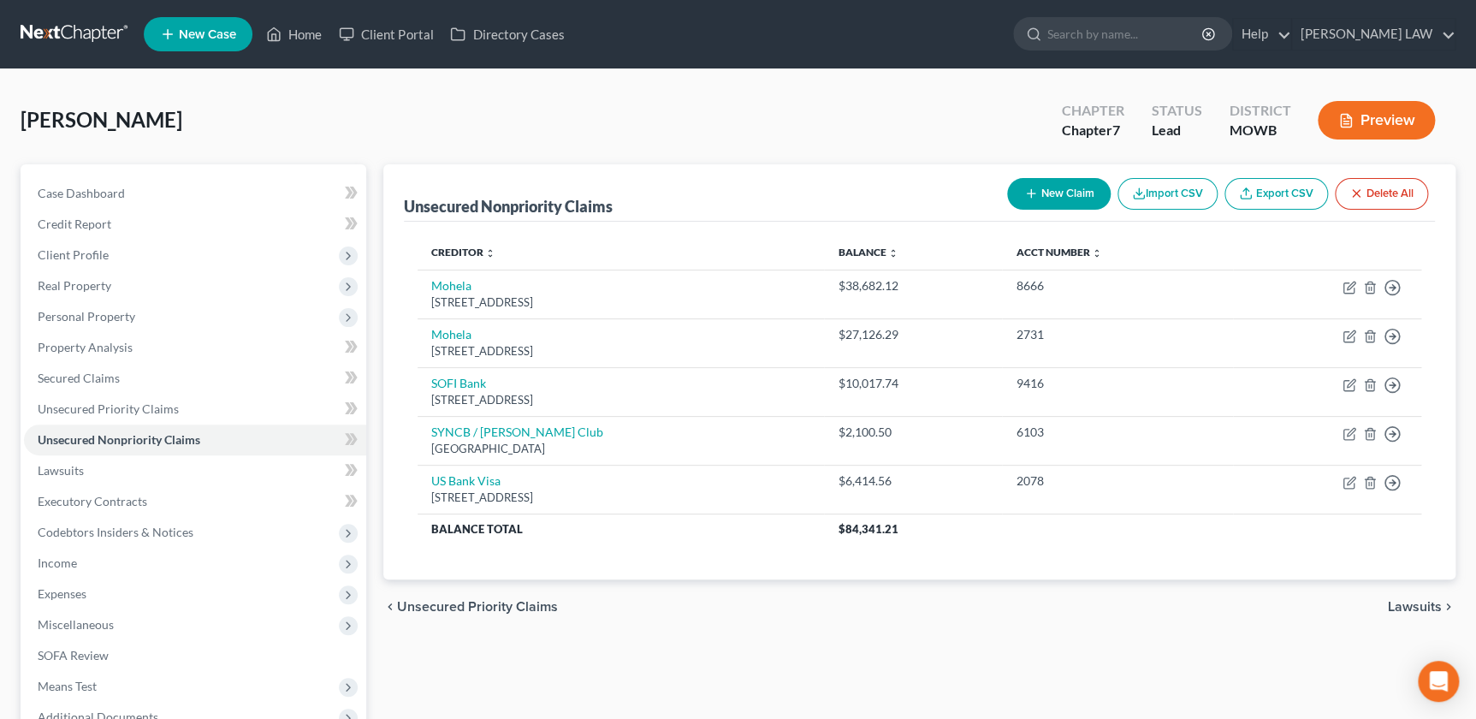
click at [1041, 193] on button "New Claim" at bounding box center [1059, 194] width 104 height 32
select select "0"
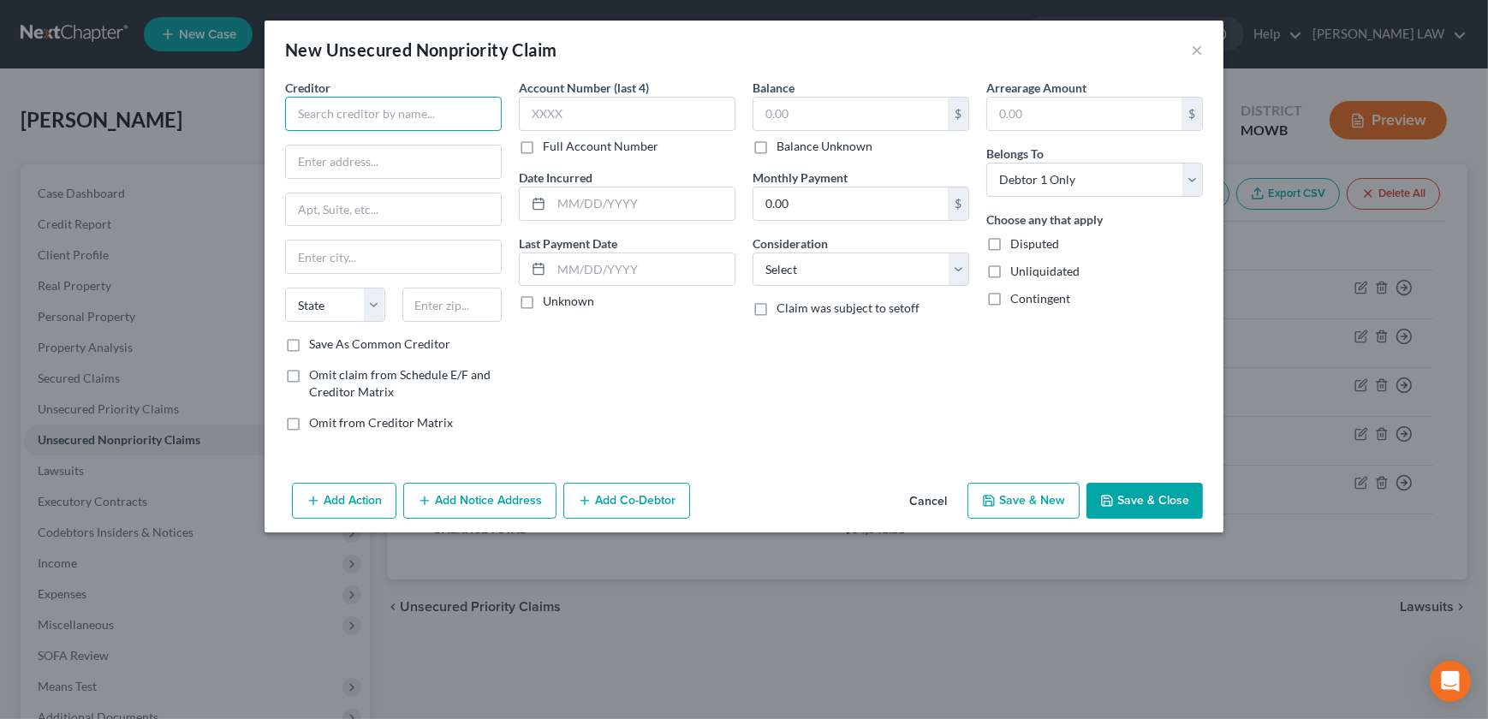
drag, startPoint x: 401, startPoint y: 107, endPoint x: 409, endPoint y: 110, distance: 9.2
click at [401, 106] on input "text" at bounding box center [393, 114] width 217 height 34
click at [349, 111] on input "Coto" at bounding box center [393, 114] width 217 height 34
type input "C"
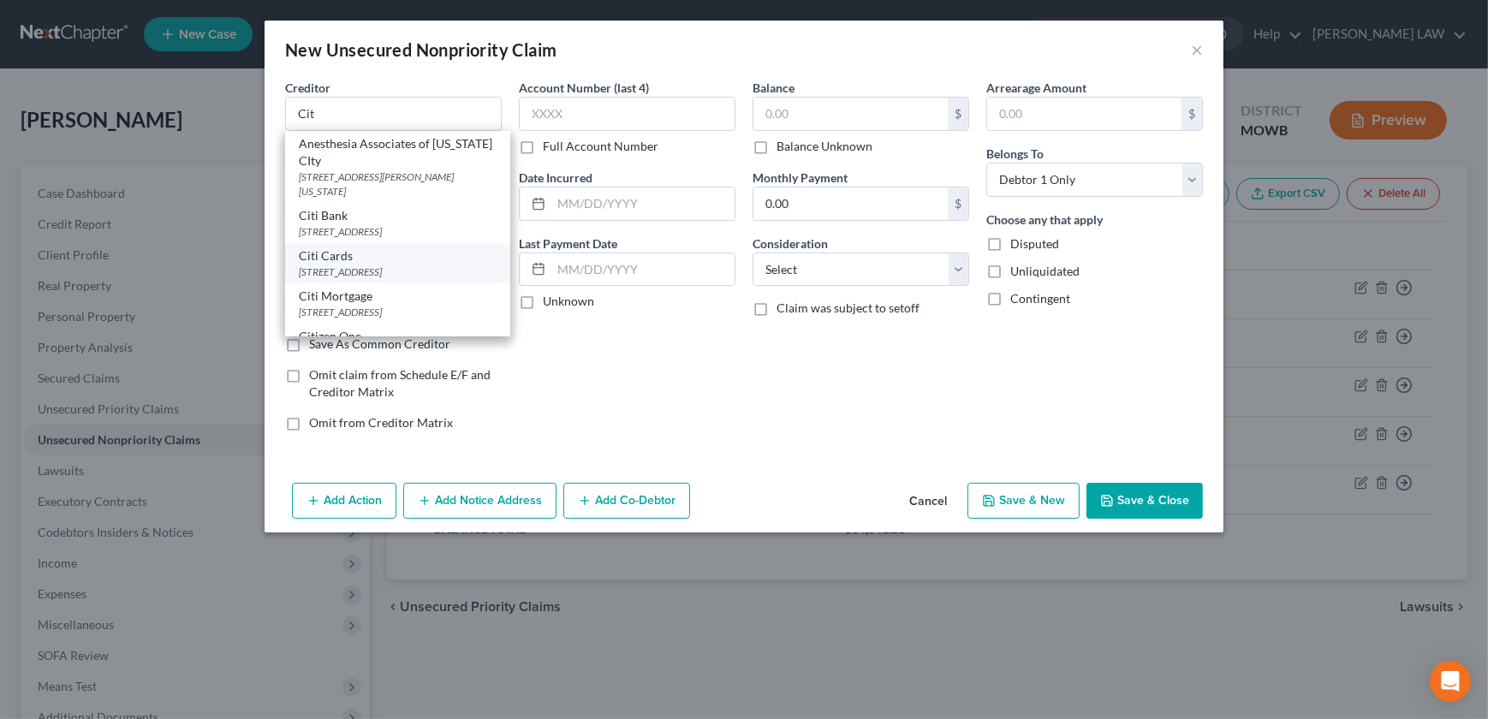
click at [404, 264] on div "PO Box 6500, Sioux Falls, SD 57117" at bounding box center [398, 271] width 198 height 15
type input "Citi Cards"
type input "PO Box 6500"
type input "Sioux Falls"
select select "43"
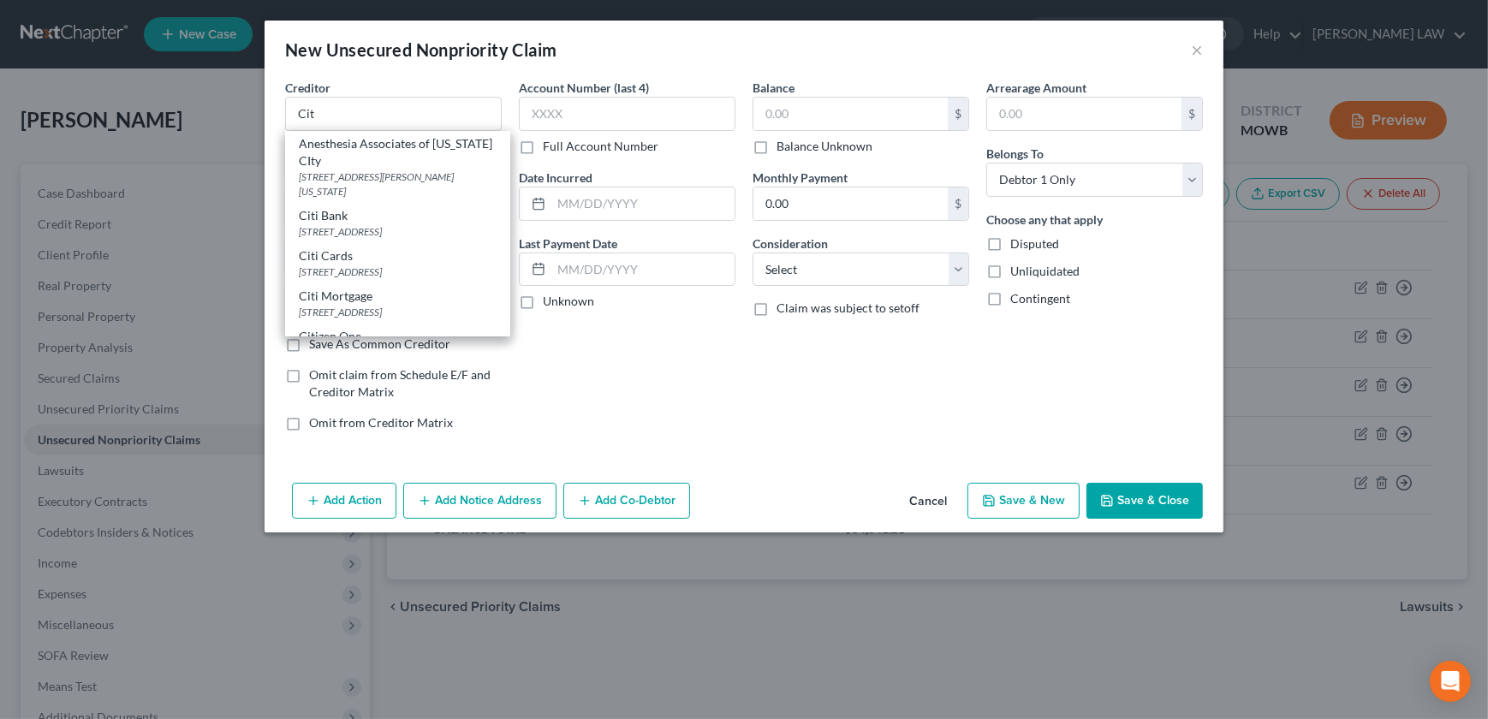
type input "57117"
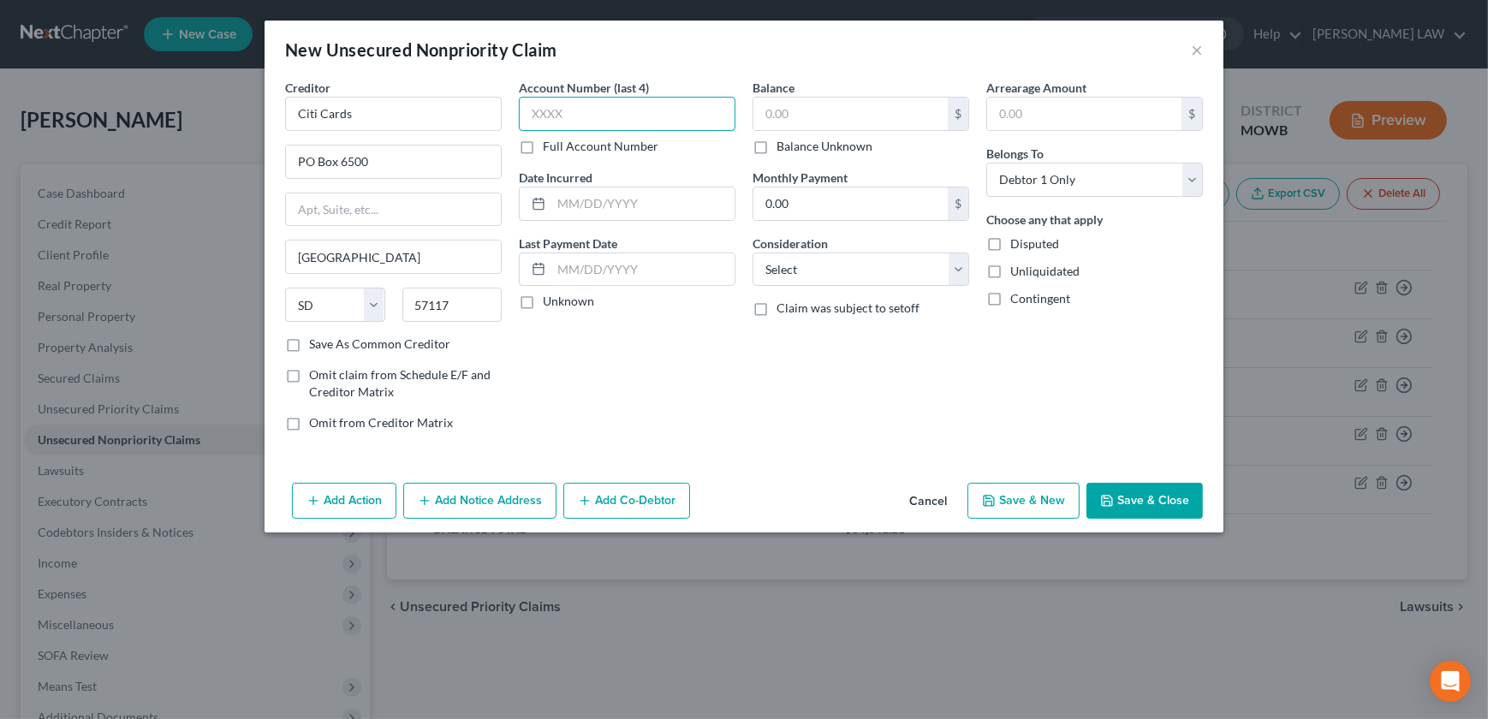
click at [650, 104] on input "text" at bounding box center [627, 114] width 217 height 34
type input "2008"
type input "3/1/2021"
click at [814, 98] on input "text" at bounding box center [850, 114] width 194 height 33
type input "4,217.01"
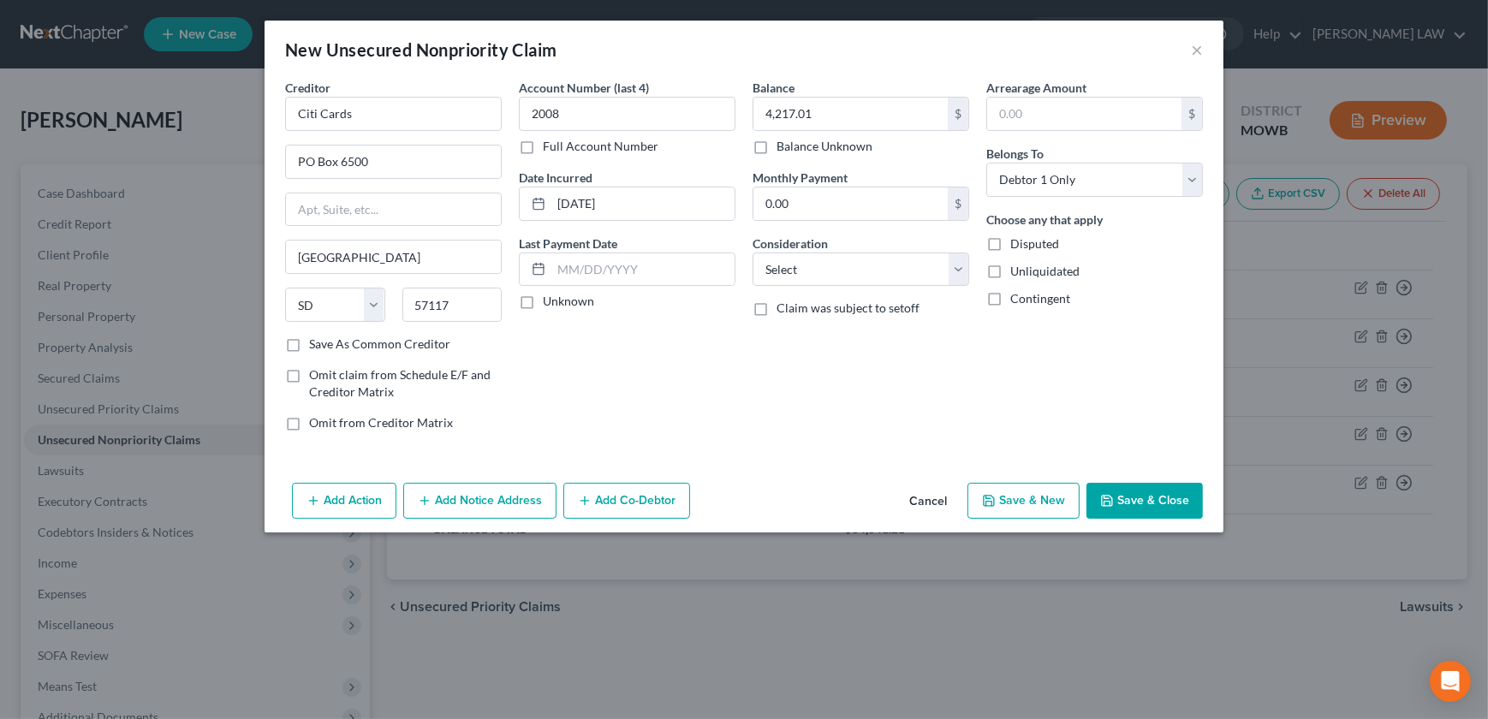
click at [1002, 507] on button "Save & New" at bounding box center [1023, 501] width 112 height 36
select select "0"
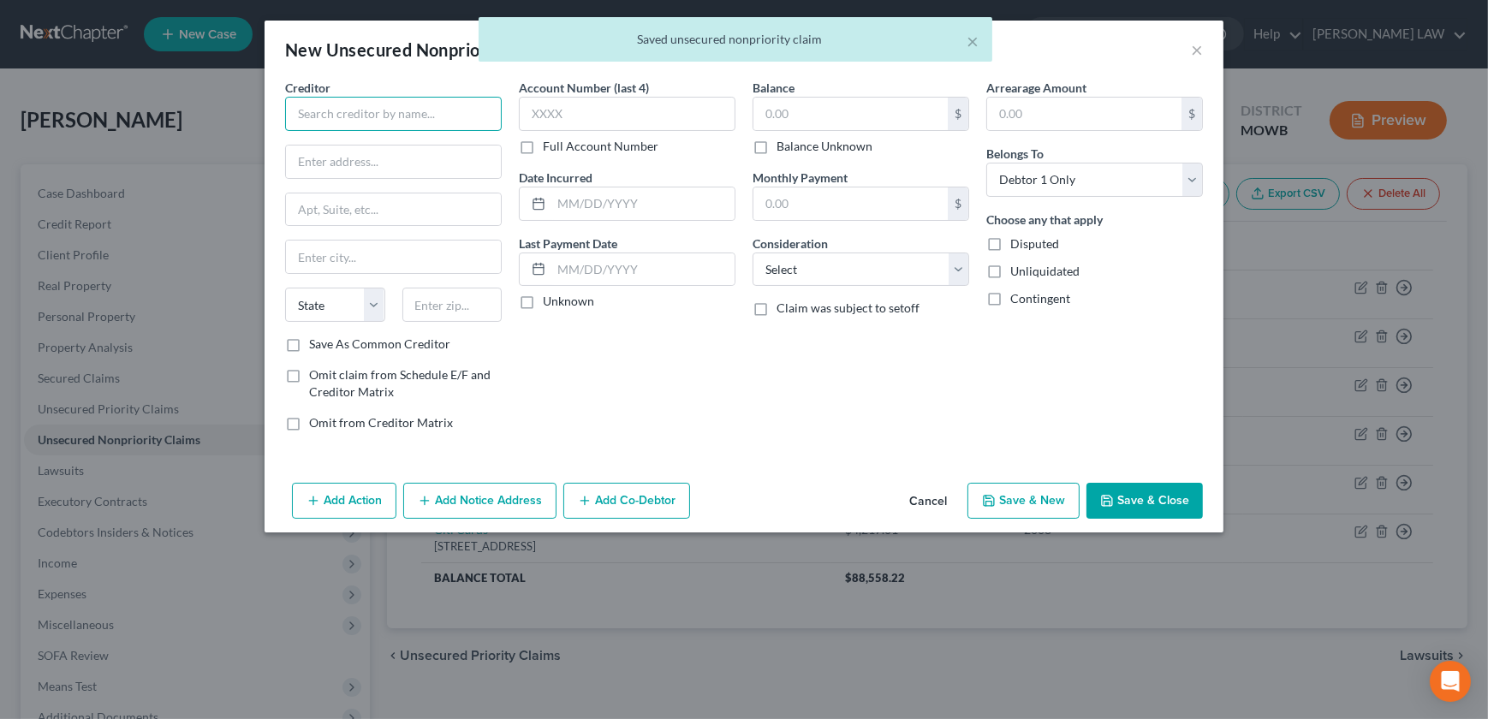
click at [340, 111] on input "text" at bounding box center [393, 114] width 217 height 34
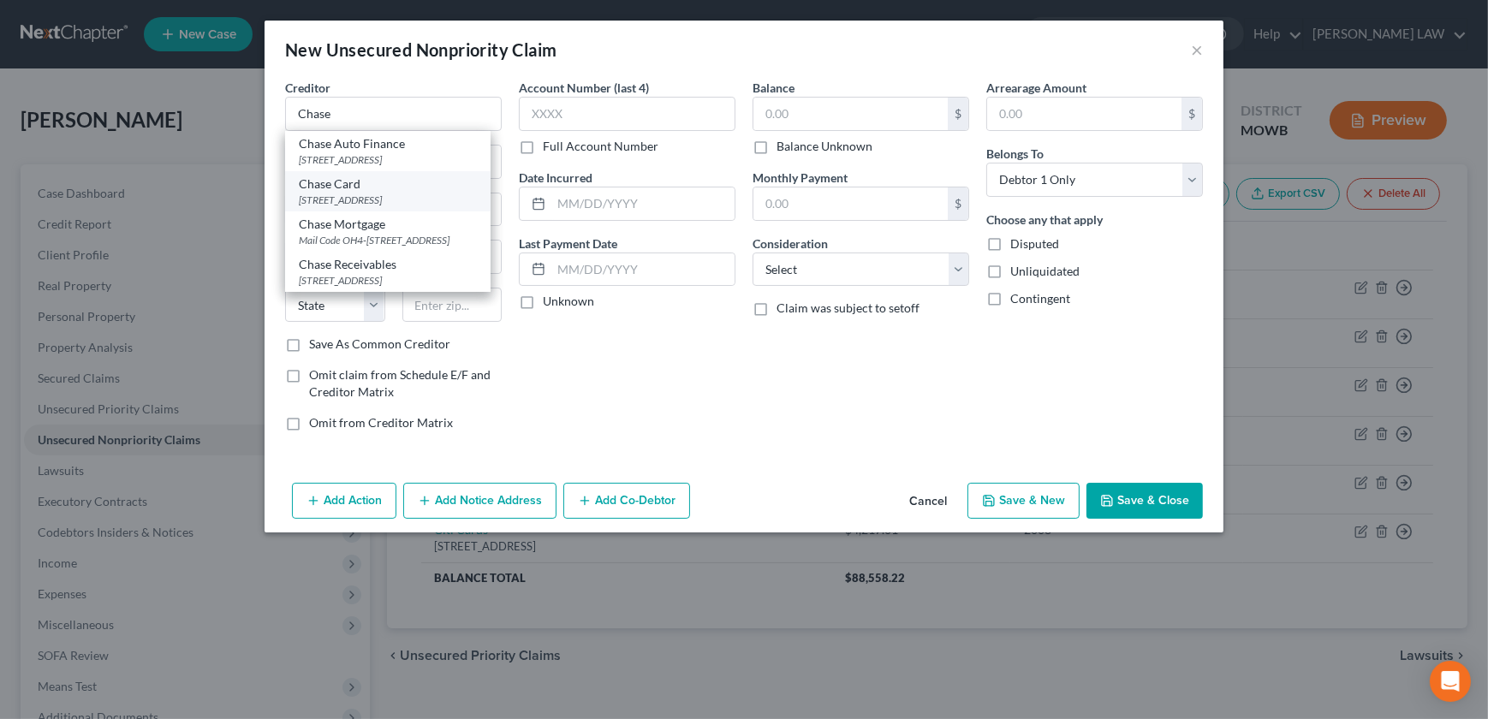
click at [334, 203] on div "PO Box 15298, Wilmington, DE 19850-5298" at bounding box center [388, 200] width 178 height 15
type input "Chase Card"
type input "PO Box 15298"
type input "Wilmington"
select select "7"
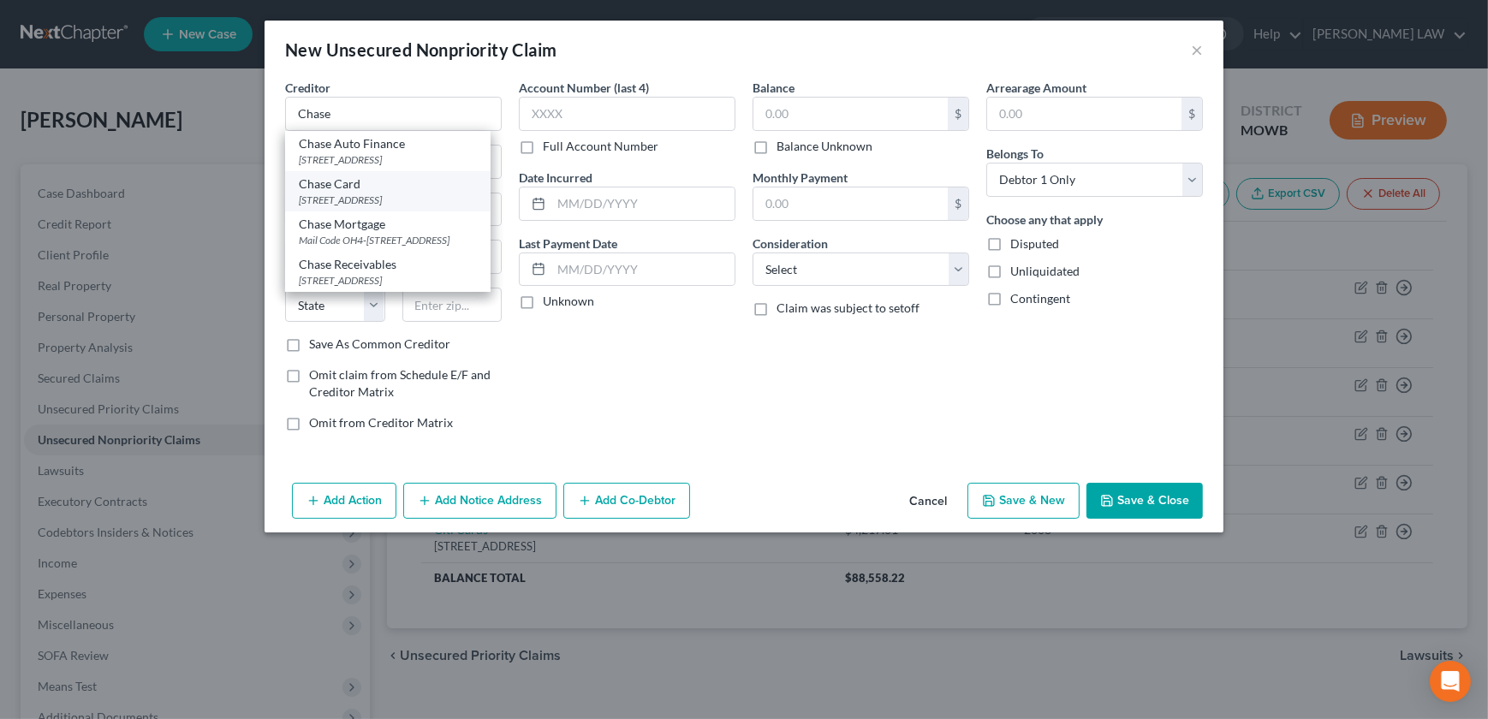
type input "19850-5298"
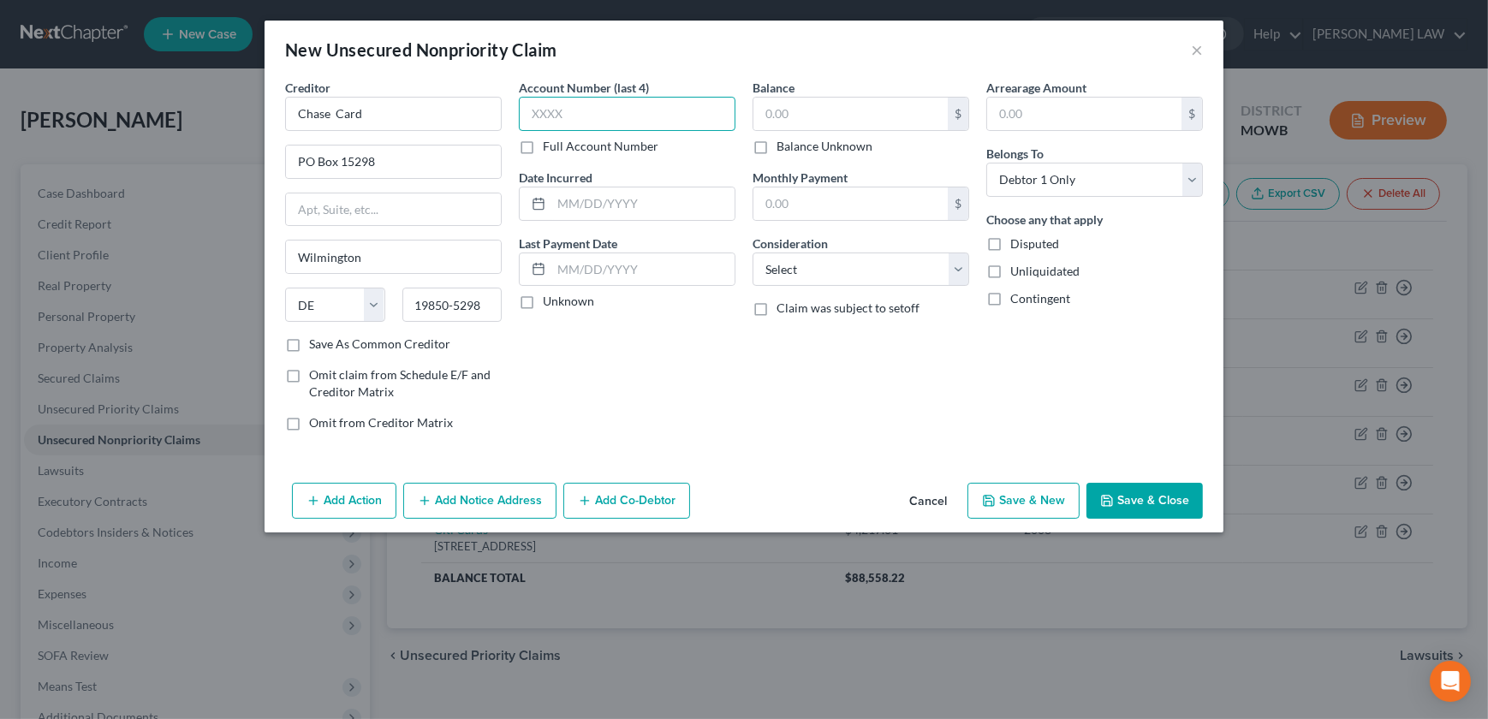
click at [662, 126] on input "text" at bounding box center [627, 114] width 217 height 34
type input "2462"
click at [793, 116] on input "text" at bounding box center [850, 114] width 194 height 33
type input "7,784.48"
click at [827, 272] on select "Select Cable / Satellite Services Collection Agency Credit Card Debt Debt Couns…" at bounding box center [860, 269] width 217 height 34
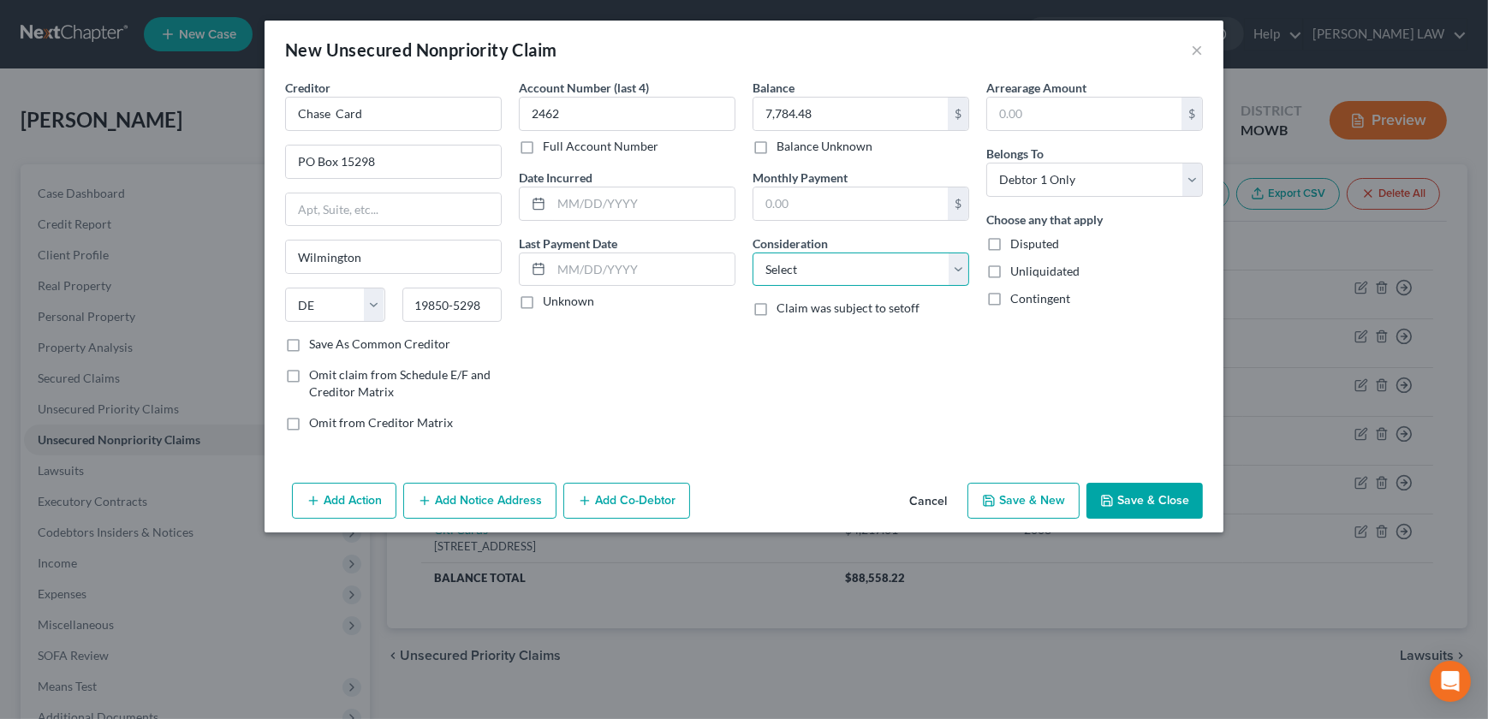
select select "2"
click at [752, 252] on select "Select Cable / Satellite Services Collection Agency Credit Card Debt Debt Couns…" at bounding box center [860, 269] width 217 height 34
click at [589, 201] on input "text" at bounding box center [642, 203] width 183 height 33
type input "1/10/2019"
click at [1016, 498] on button "Save & New" at bounding box center [1023, 501] width 112 height 36
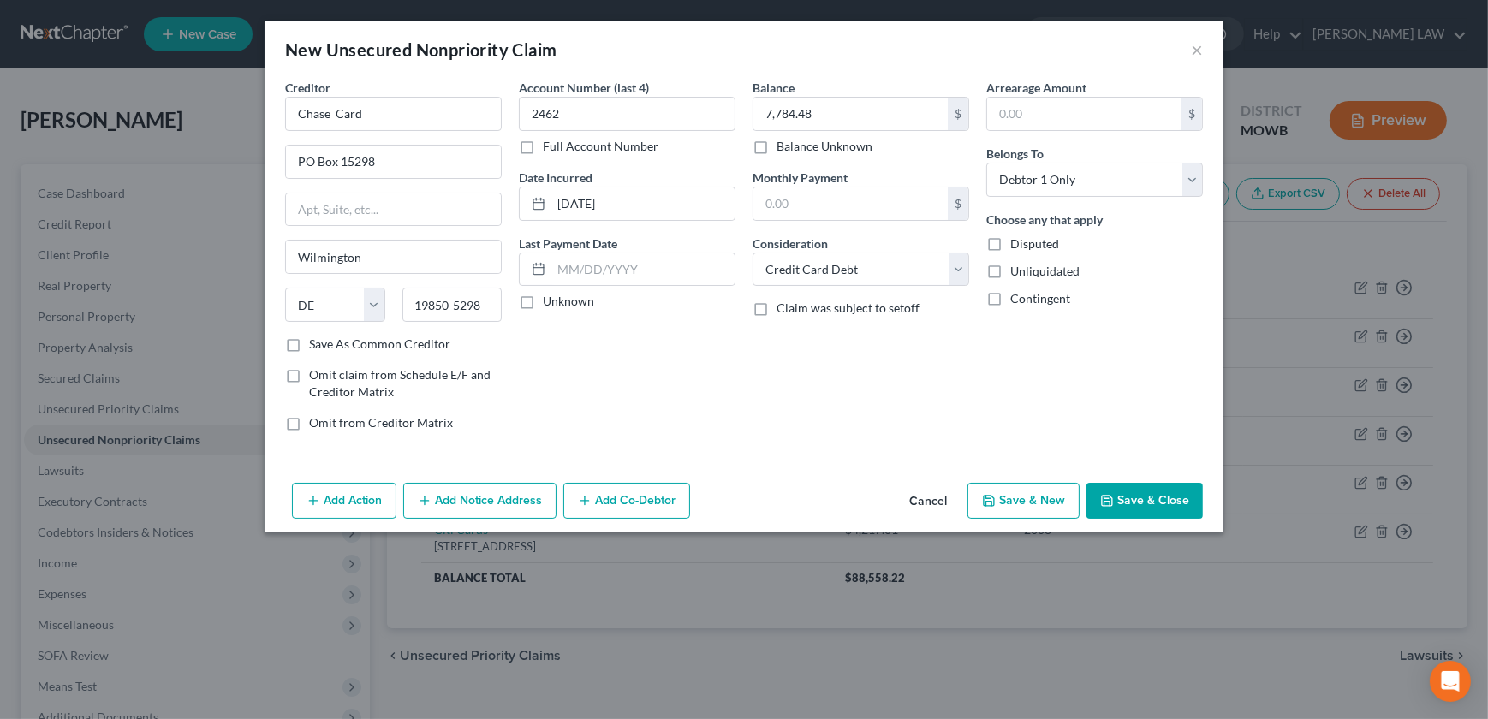
select select "0"
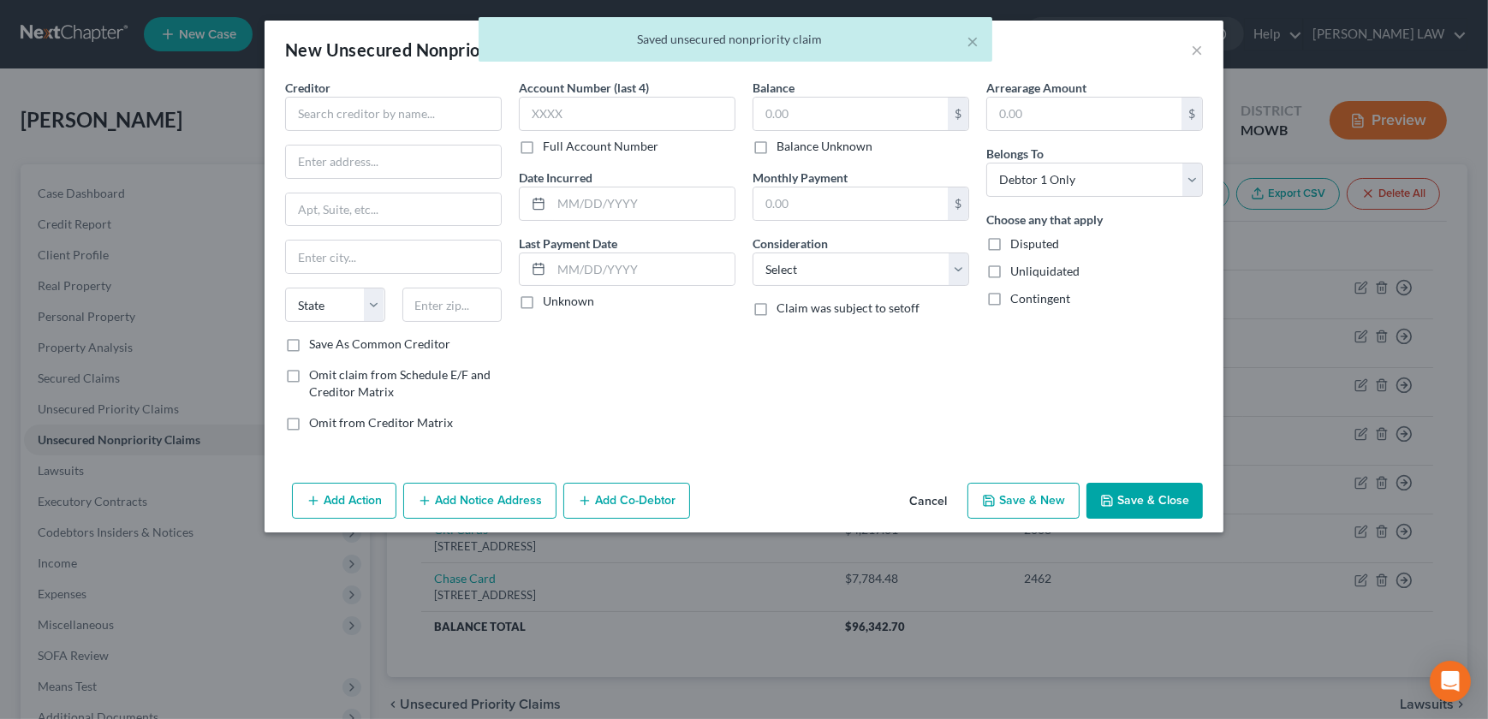
type input "0.00"
click at [383, 120] on input "text" at bounding box center [393, 114] width 217 height 34
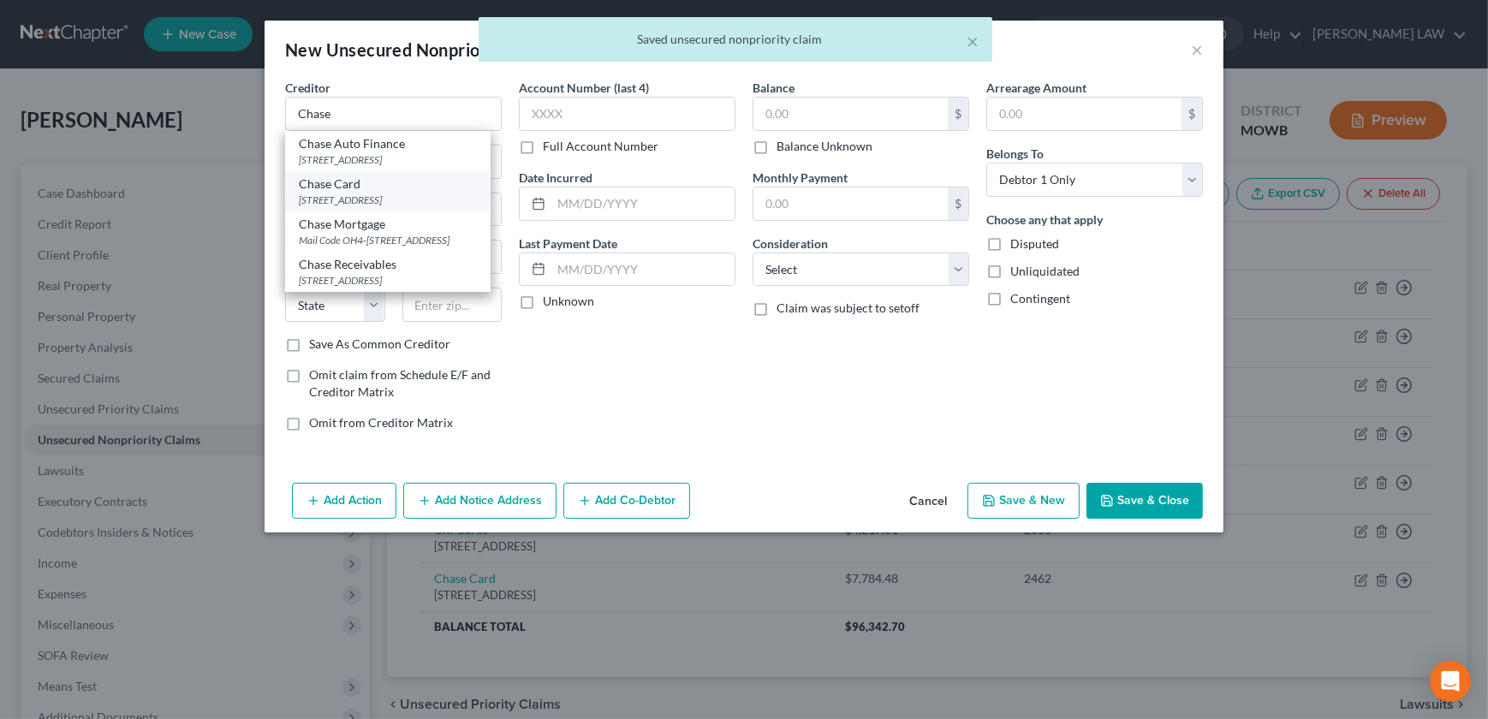
click at [367, 190] on div "Chase Card" at bounding box center [388, 183] width 178 height 17
type input "Chase Card"
type input "PO Box 15298"
type input "Wilmington"
select select "7"
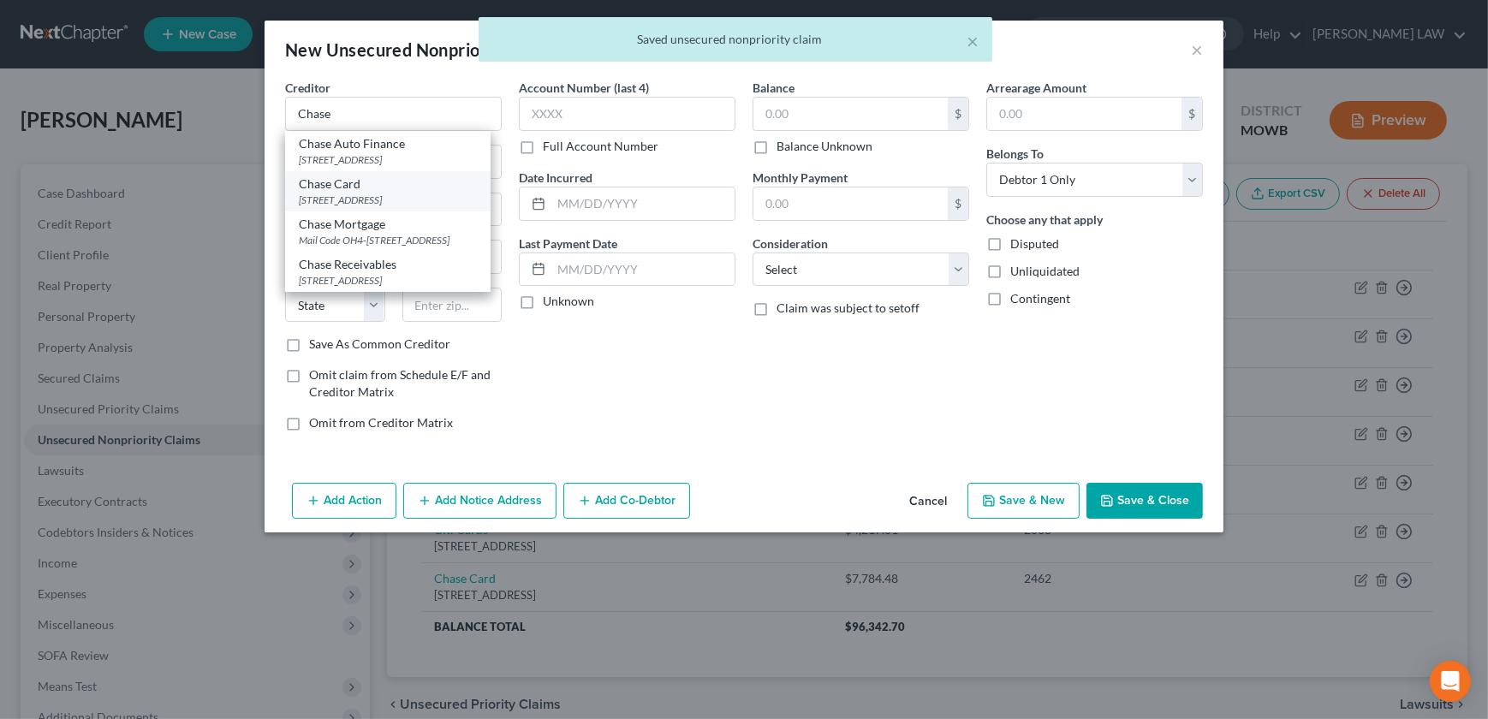
type input "19850-5298"
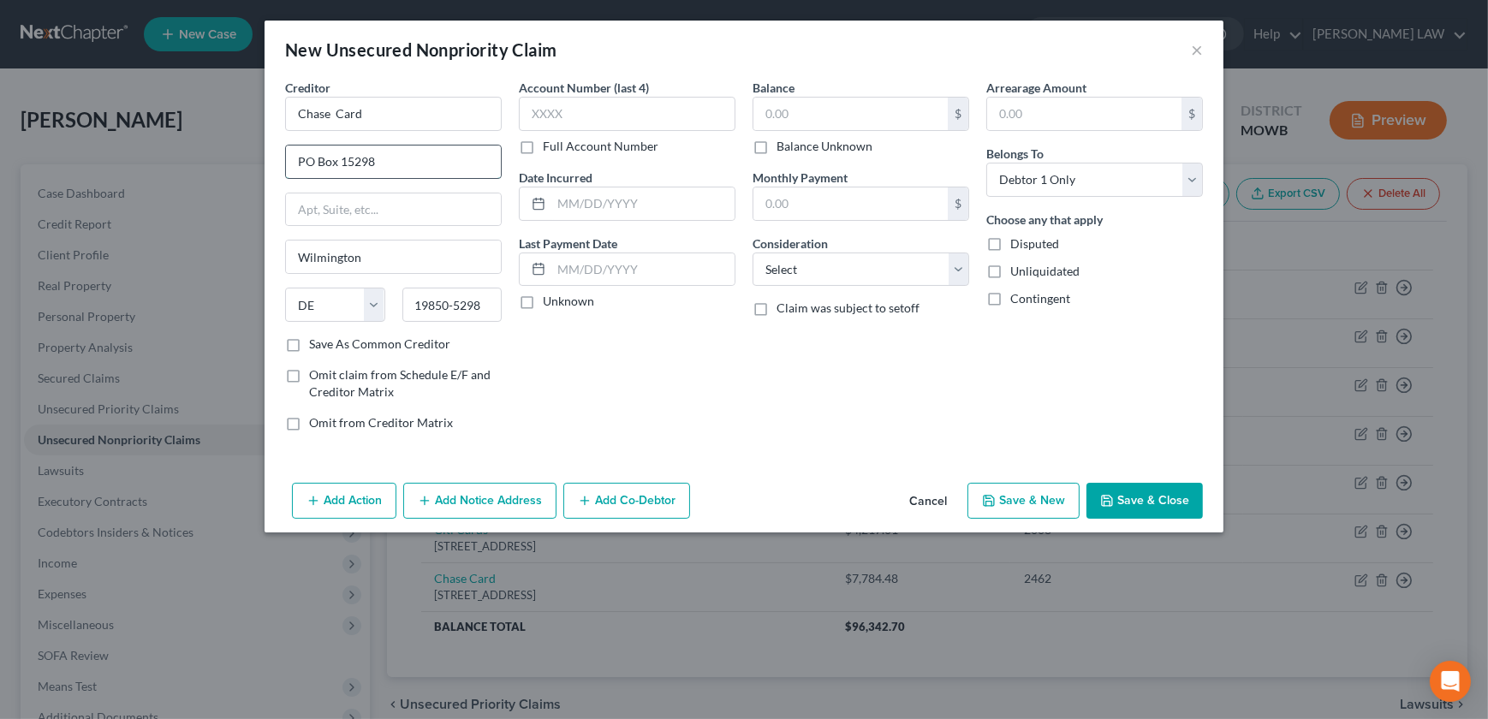
click at [401, 163] on input "PO Box 15298" at bounding box center [393, 162] width 215 height 33
type input "PO Box 15369"
click at [611, 98] on input "text" at bounding box center [627, 114] width 217 height 34
type input "1807"
click at [593, 205] on input "text" at bounding box center [642, 203] width 183 height 33
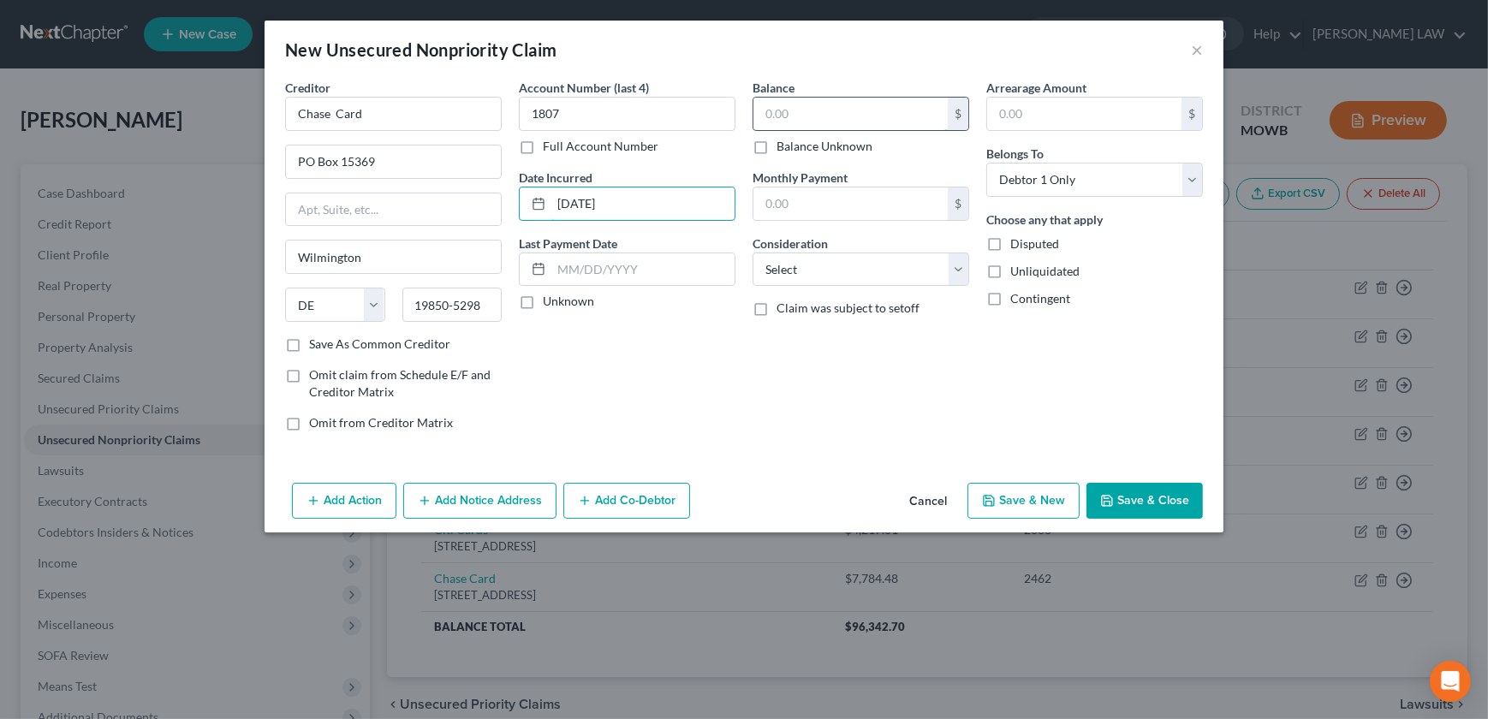
type input "06/26/2017"
click at [808, 120] on input "text" at bounding box center [850, 114] width 194 height 33
type input "1,449.98"
click at [817, 278] on select "Select Cable / Satellite Services Collection Agency Credit Card Debt Debt Couns…" at bounding box center [860, 269] width 217 height 34
select select "2"
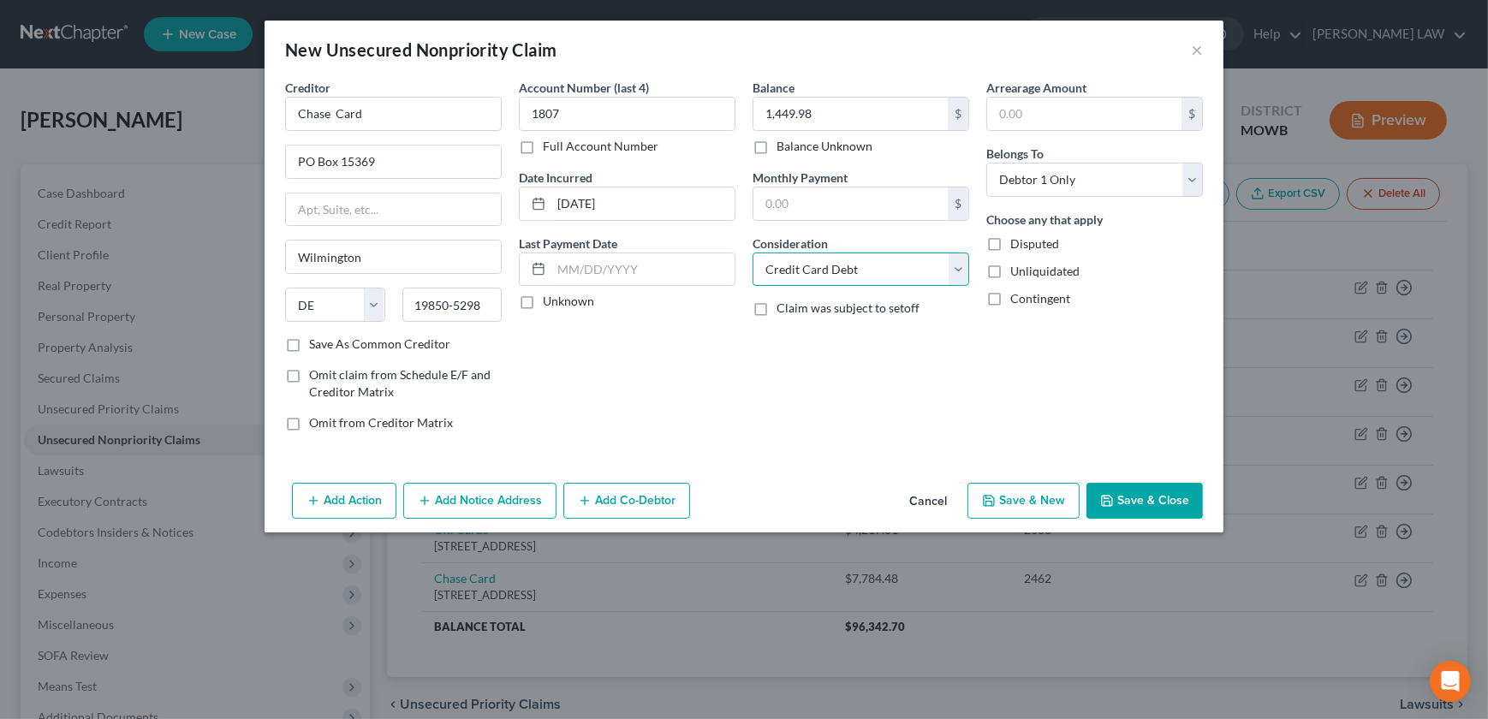
click at [752, 252] on select "Select Cable / Satellite Services Collection Agency Credit Card Debt Debt Couns…" at bounding box center [860, 269] width 217 height 34
click at [1006, 505] on button "Save & New" at bounding box center [1023, 501] width 112 height 36
select select "0"
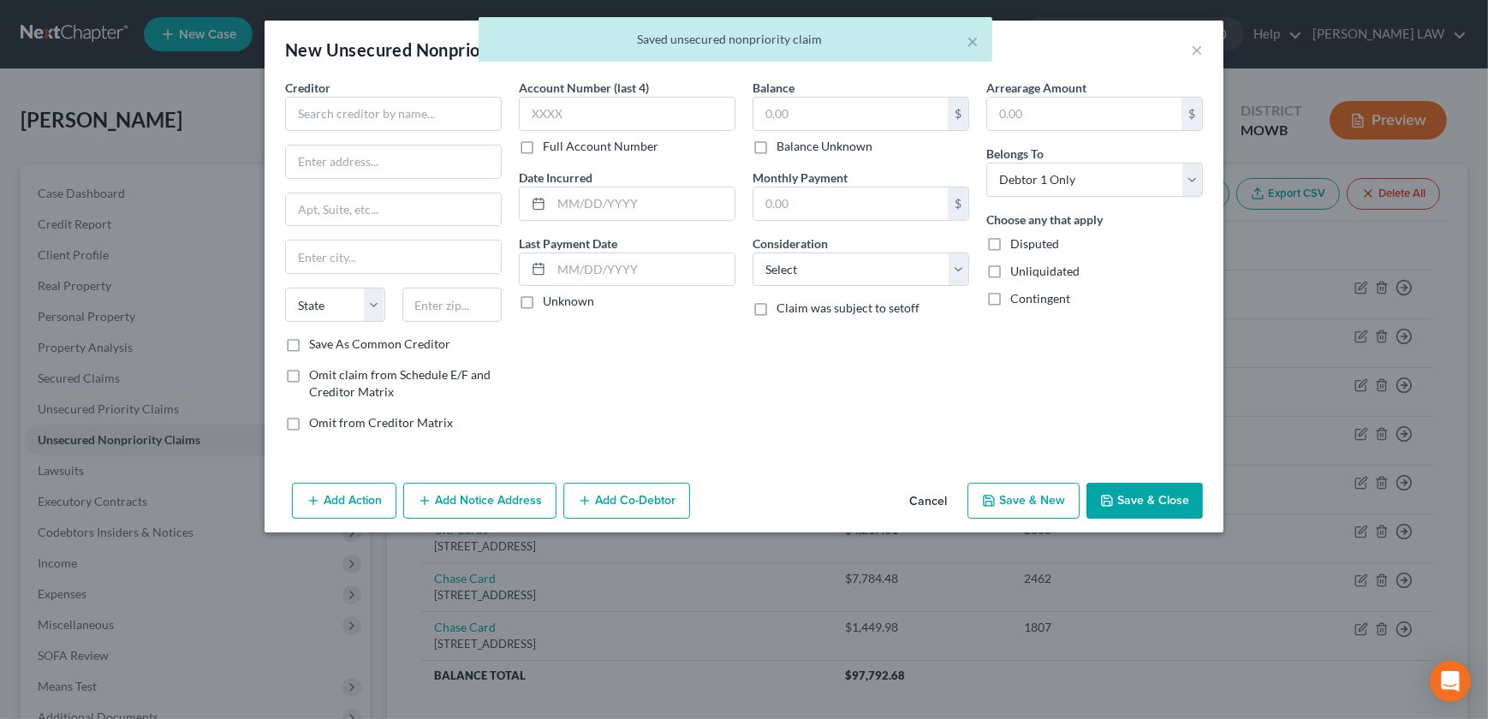
type input "0.00"
click at [366, 125] on input "text" at bounding box center [393, 114] width 217 height 34
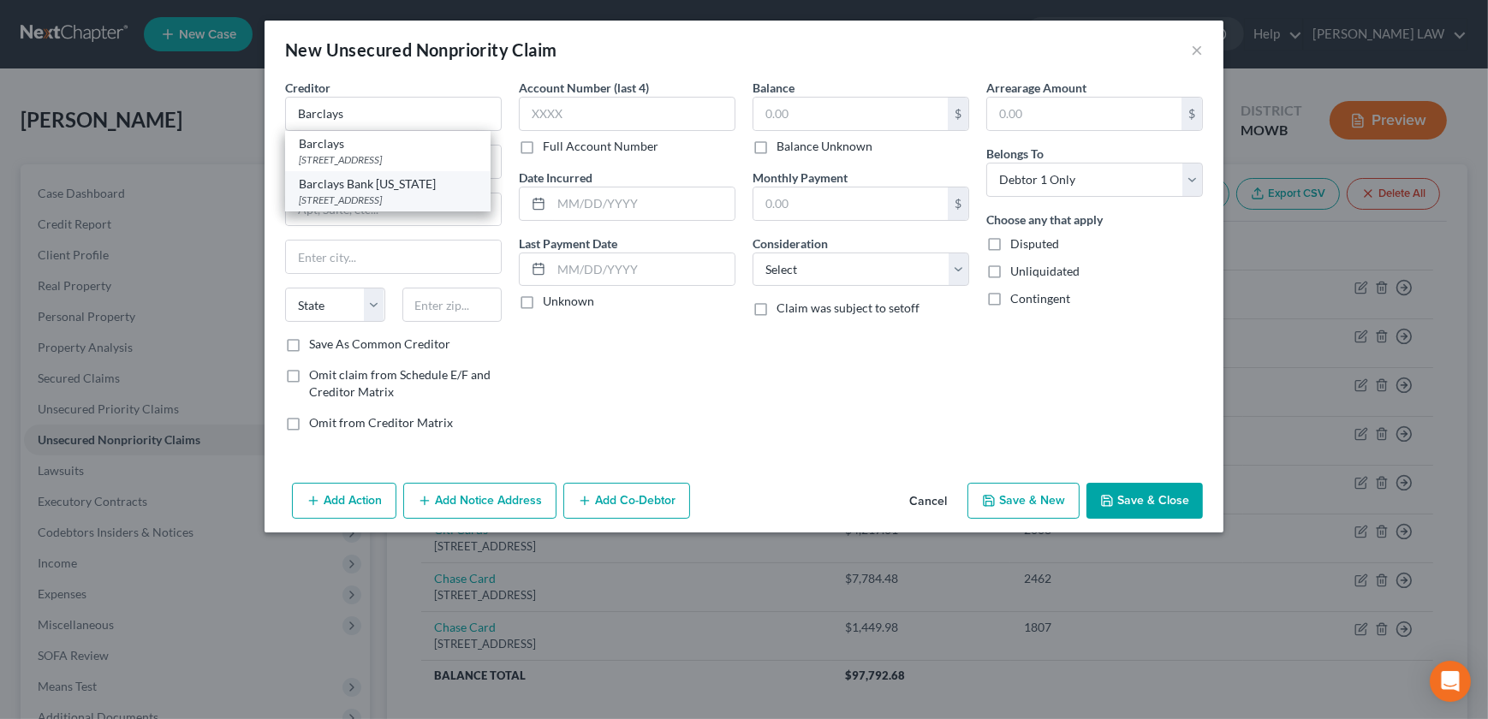
click at [393, 180] on div "Barclays Bank Delaware" at bounding box center [388, 183] width 178 height 17
type input "Barclays Bank Delaware"
type input "PO Box 8803"
type input "Wilmington"
select select "7"
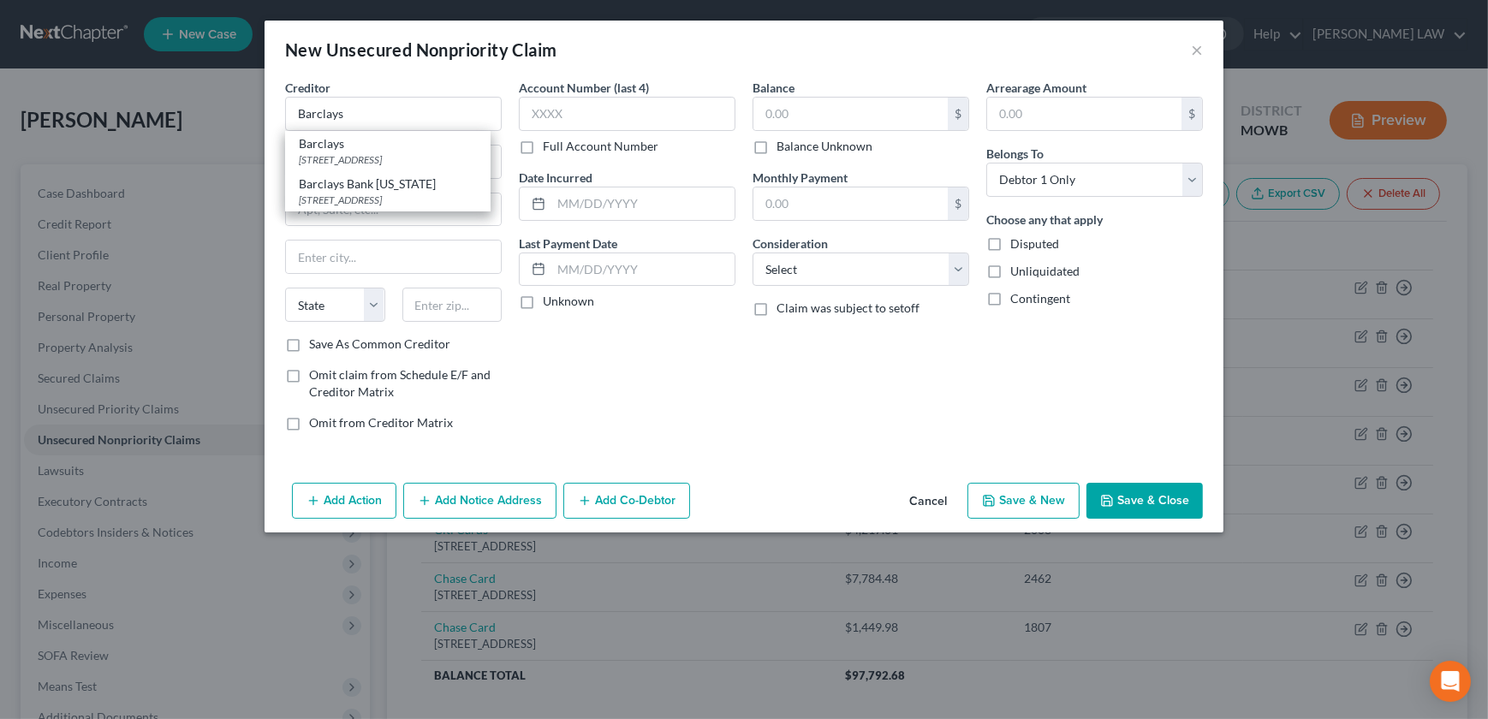
type input "19899"
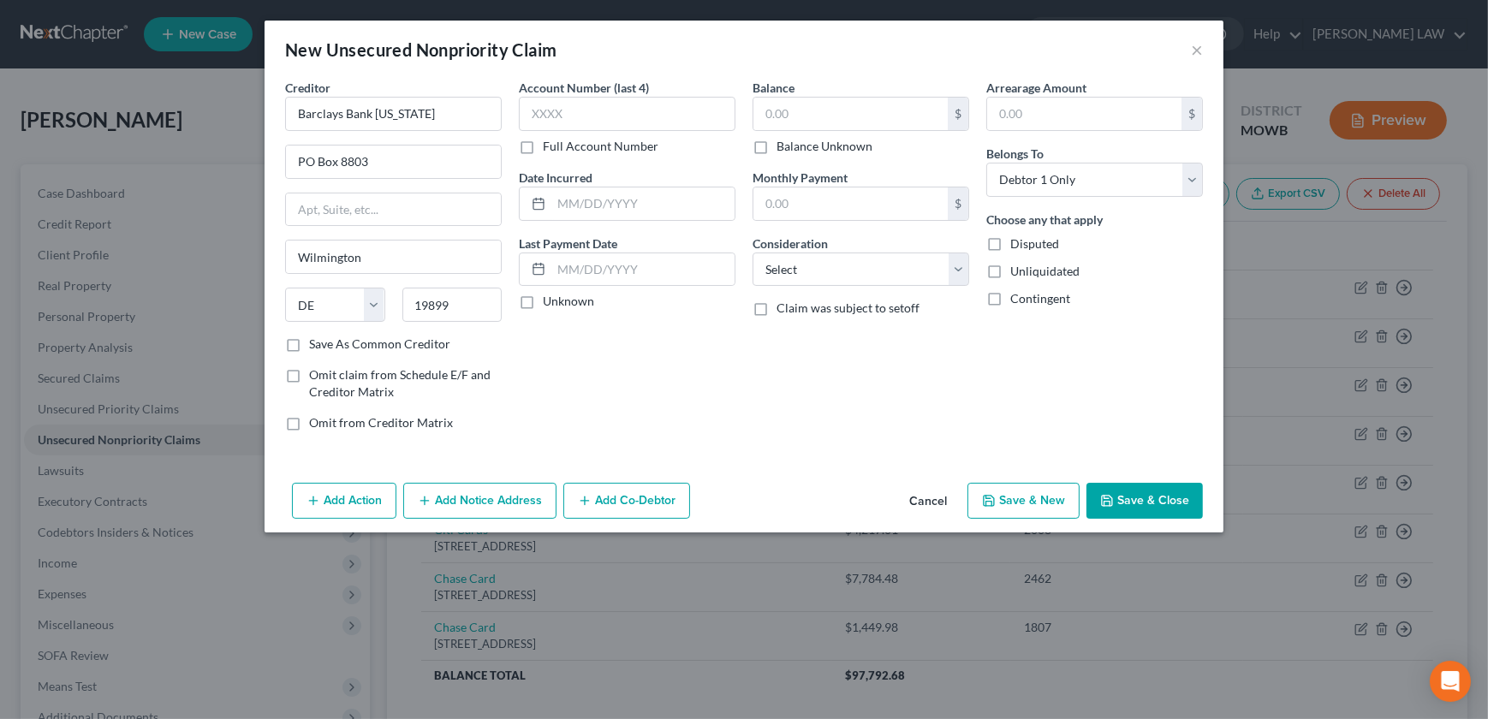
click at [484, 514] on button "Add Notice Address" at bounding box center [479, 501] width 153 height 36
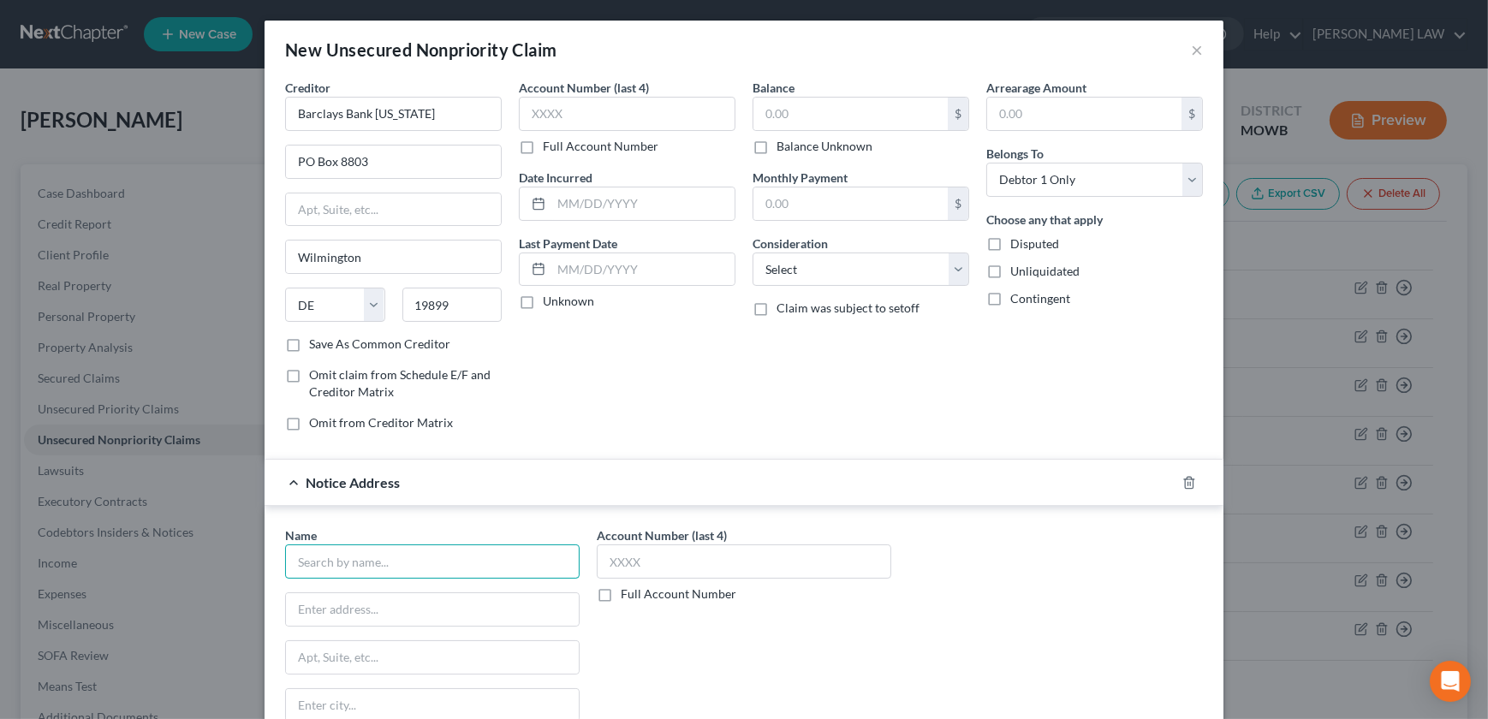
click at [338, 573] on input "text" at bounding box center [432, 561] width 294 height 34
type input "Barclays Bank / Gap"
type input "125 West St"
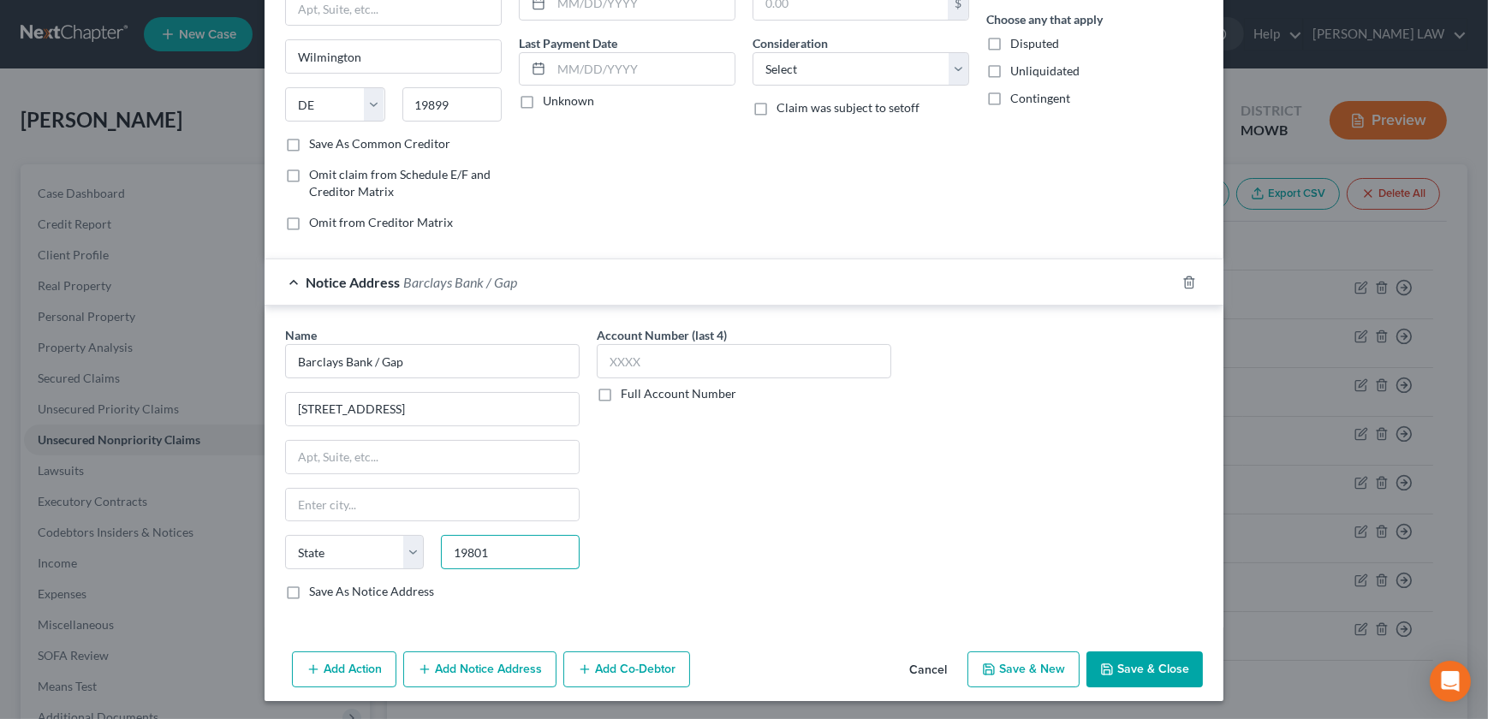
type input "19801"
type input "Wilmington"
select select "7"
click at [615, 173] on div "Account Number (last 4) Full Account Number Date Incurred Last Payment Date Unk…" at bounding box center [627, 61] width 234 height 366
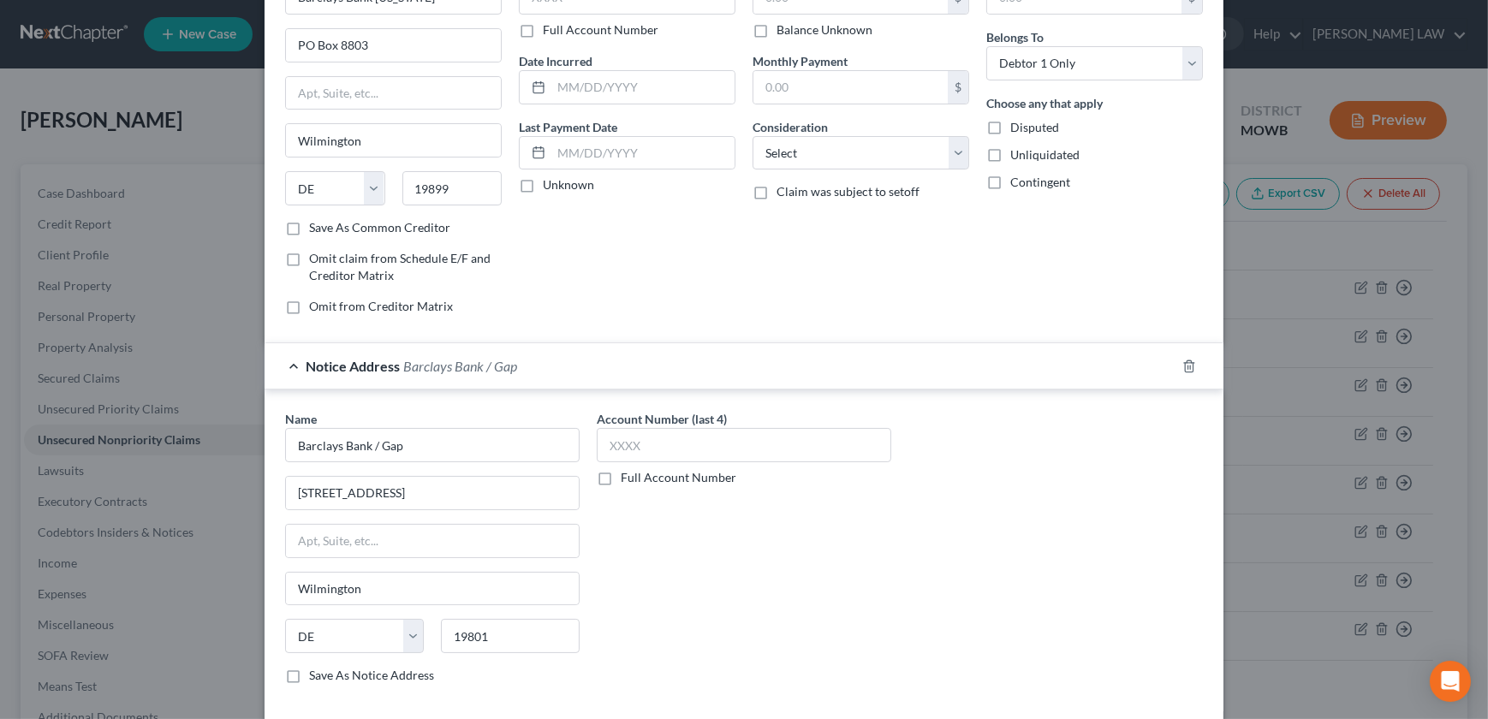
scroll to position [0, 0]
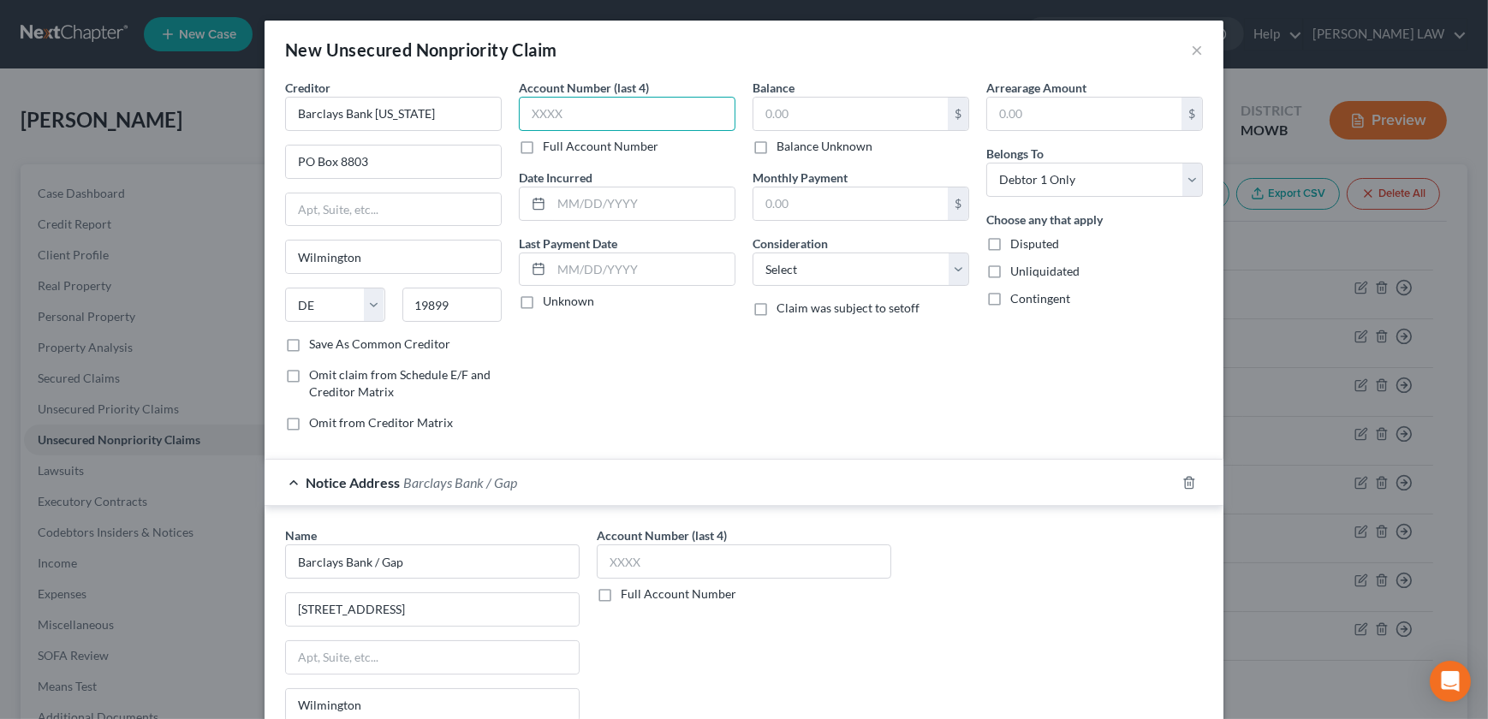
click at [577, 110] on input "text" at bounding box center [627, 114] width 217 height 34
type input "4341"
click at [558, 202] on input "text" at bounding box center [642, 203] width 183 height 33
type input "11/8/2020"
click at [773, 122] on input "text" at bounding box center [850, 114] width 194 height 33
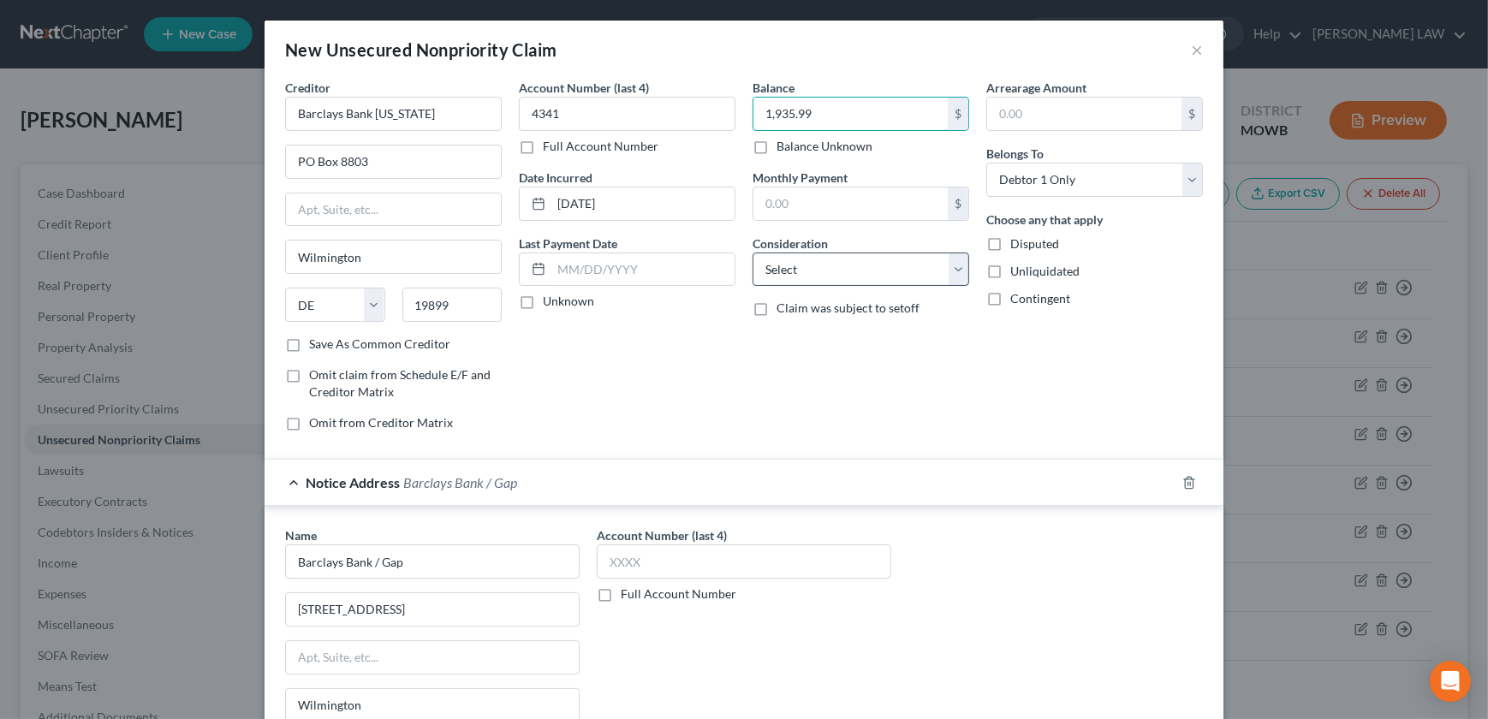
type input "1,935.99"
click at [827, 269] on select "Select Cable / Satellite Services Collection Agency Credit Card Debt Debt Couns…" at bounding box center [860, 269] width 217 height 34
select select "2"
click at [752, 252] on select "Select Cable / Satellite Services Collection Agency Credit Card Debt Debt Couns…" at bounding box center [860, 269] width 217 height 34
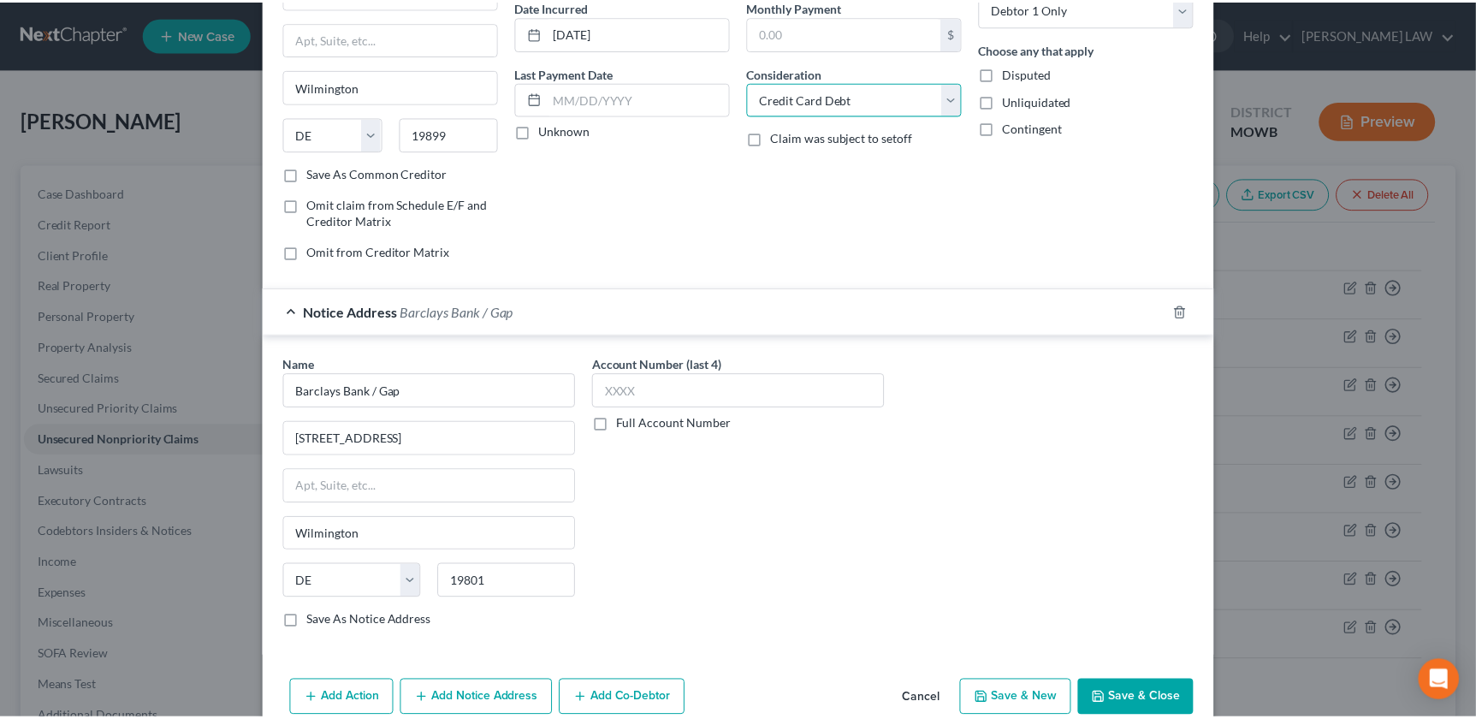
scroll to position [200, 0]
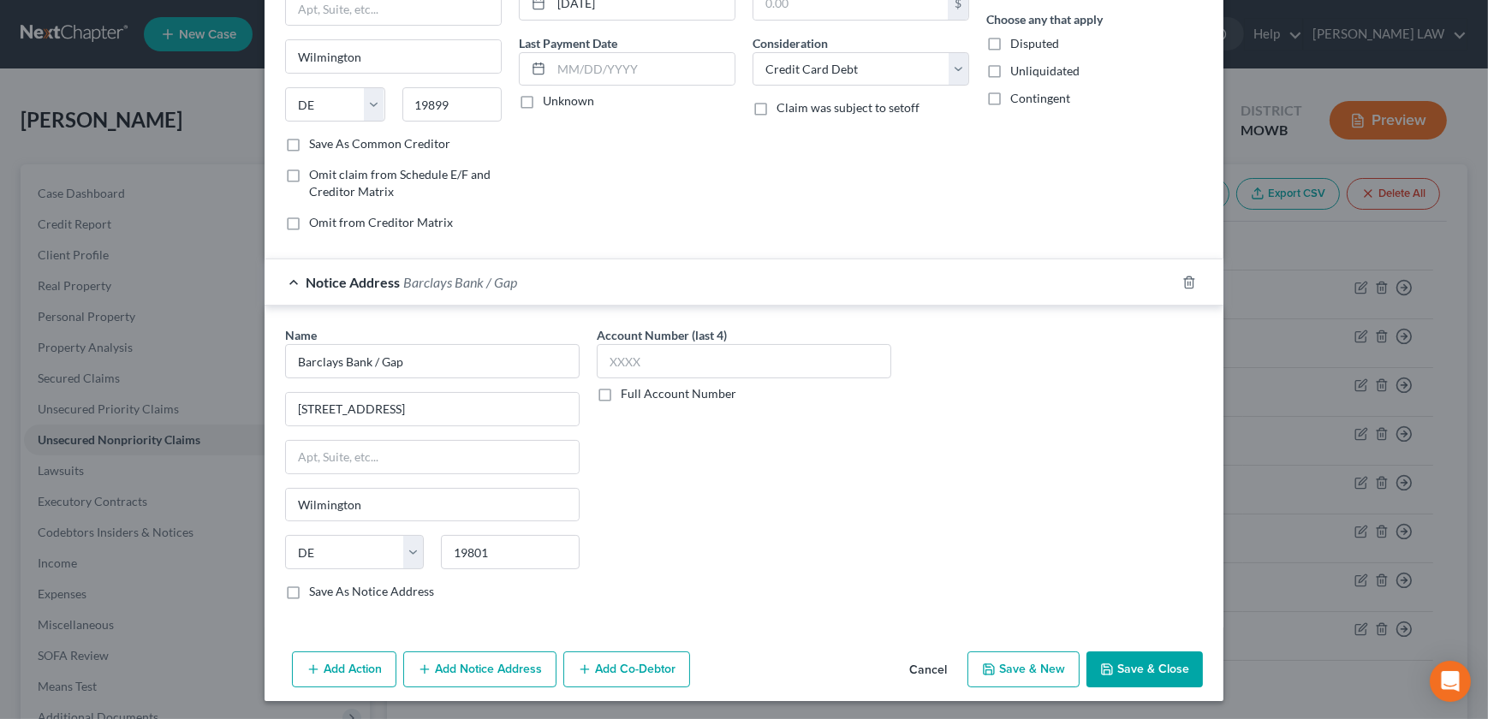
click at [1154, 665] on button "Save & Close" at bounding box center [1144, 669] width 116 height 36
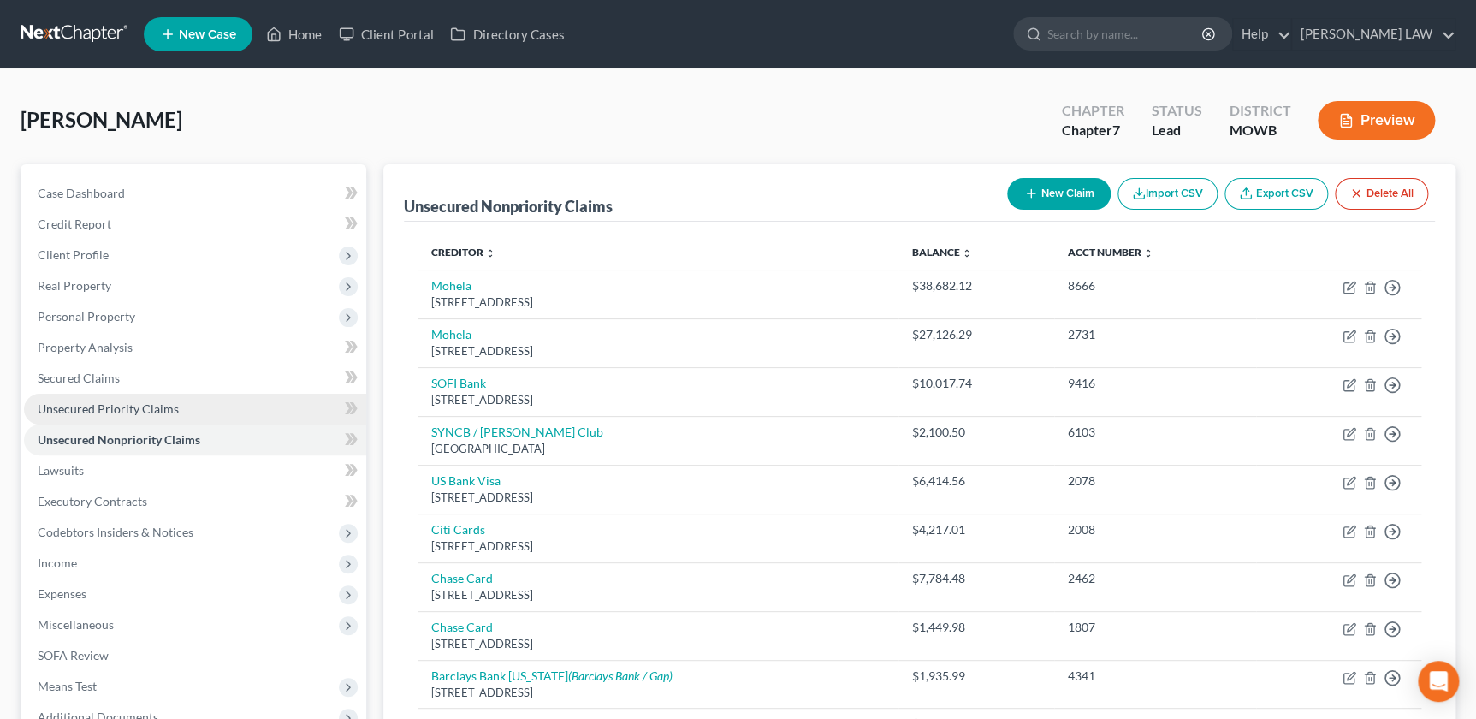
click at [110, 410] on span "Unsecured Priority Claims" at bounding box center [108, 408] width 141 height 15
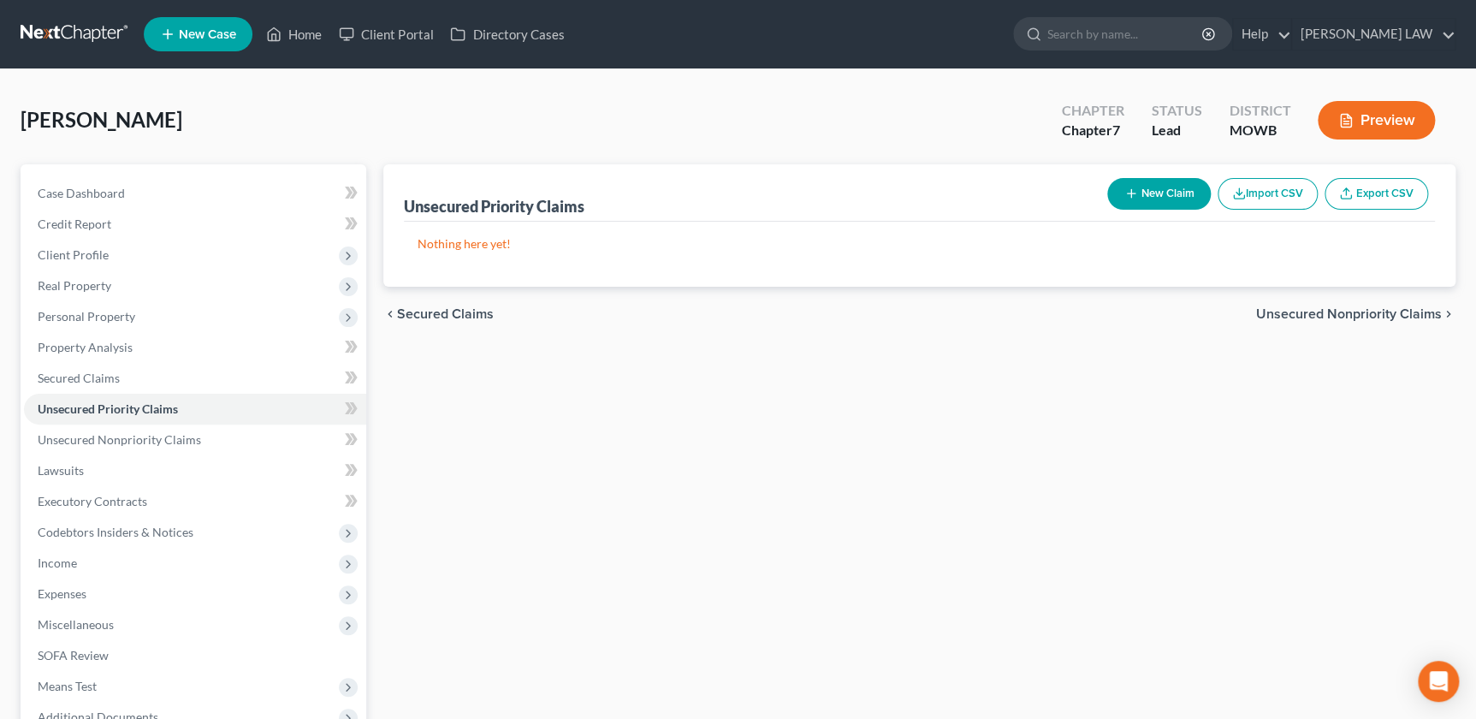
click at [1137, 199] on button "New Claim" at bounding box center [1160, 194] width 104 height 32
select select "0"
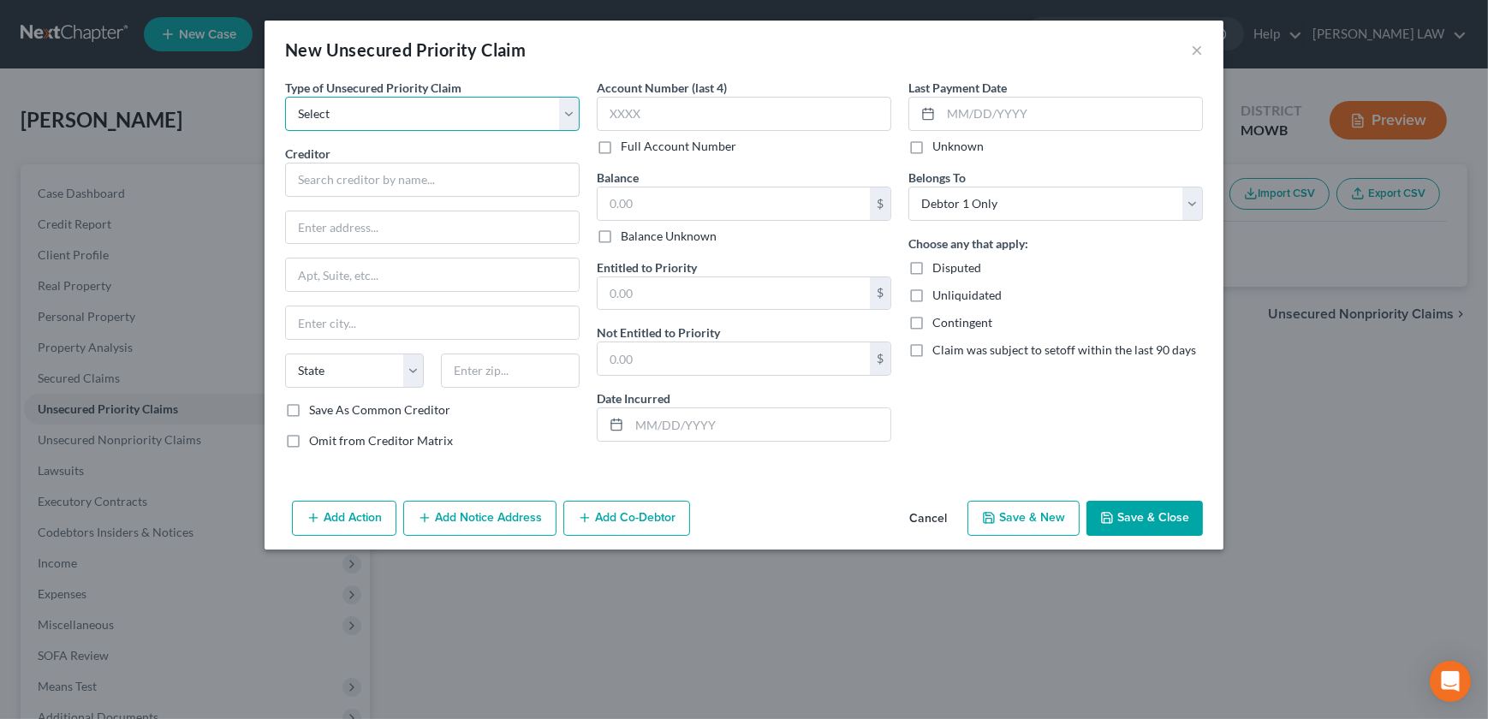
click at [360, 124] on select "Select Taxes & Other Government Units Domestic Support Obligations Extensions o…" at bounding box center [432, 114] width 294 height 34
select select "0"
click at [285, 97] on select "Select Taxes & Other Government Units Domestic Support Obligations Extensions o…" at bounding box center [432, 114] width 294 height 34
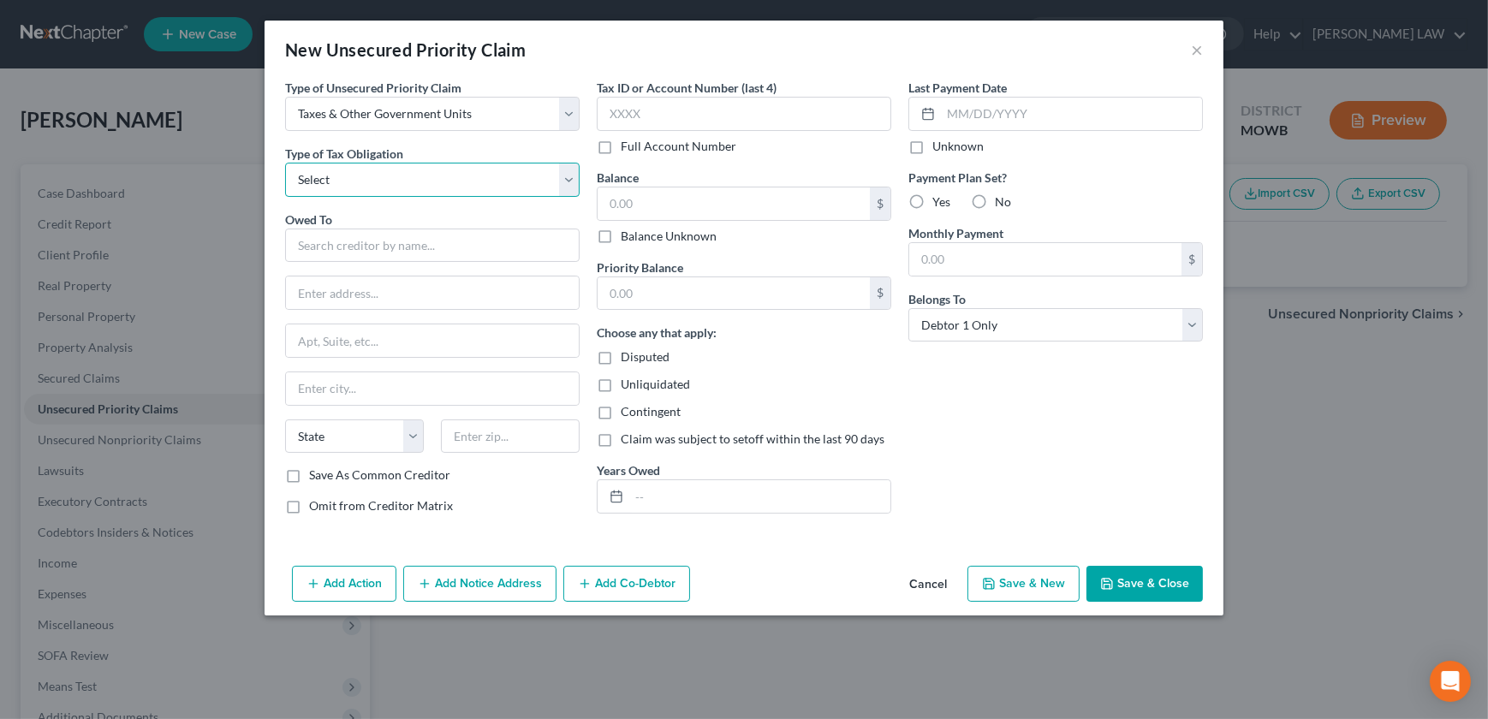
click at [371, 182] on select "Select Federal City State Franchise Tax Board Other" at bounding box center [432, 180] width 294 height 34
select select "2"
click at [285, 163] on select "Select Federal City State Franchise Tax Board Other" at bounding box center [432, 180] width 294 height 34
drag, startPoint x: 287, startPoint y: 513, endPoint x: 304, endPoint y: 493, distance: 26.1
click at [309, 513] on label "Omit from Creditor Matrix" at bounding box center [381, 505] width 144 height 17
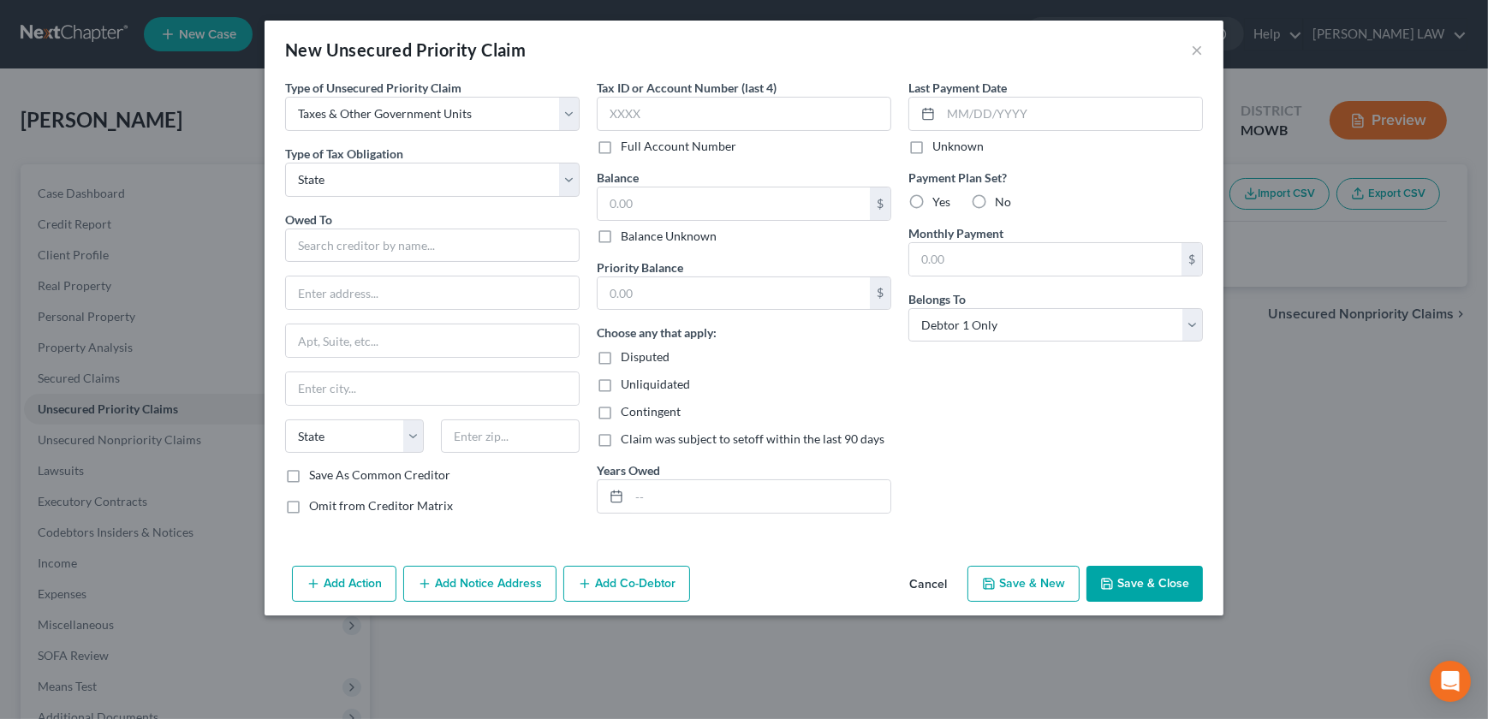
click at [316, 508] on input "Omit from Creditor Matrix" at bounding box center [321, 502] width 11 height 11
click at [367, 241] on input "text" at bounding box center [432, 246] width 294 height 34
click at [419, 290] on div "411 Jules St # 123, Saint Joseph, MO 64501" at bounding box center [388, 290] width 178 height 15
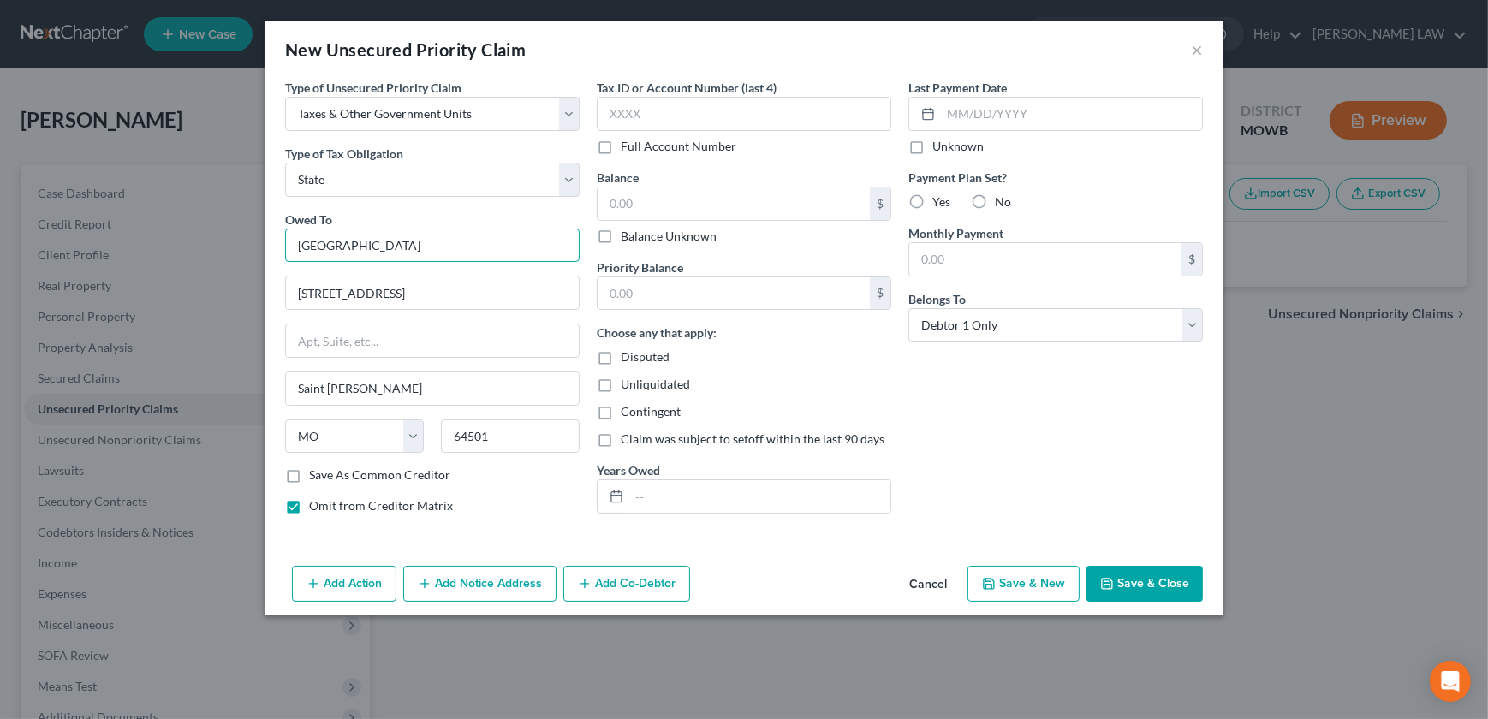
click at [441, 248] on input "Buchanan County" at bounding box center [432, 246] width 294 height 34
click at [676, 197] on input "text" at bounding box center [733, 203] width 272 height 33
click at [947, 111] on input "text" at bounding box center [1071, 114] width 261 height 33
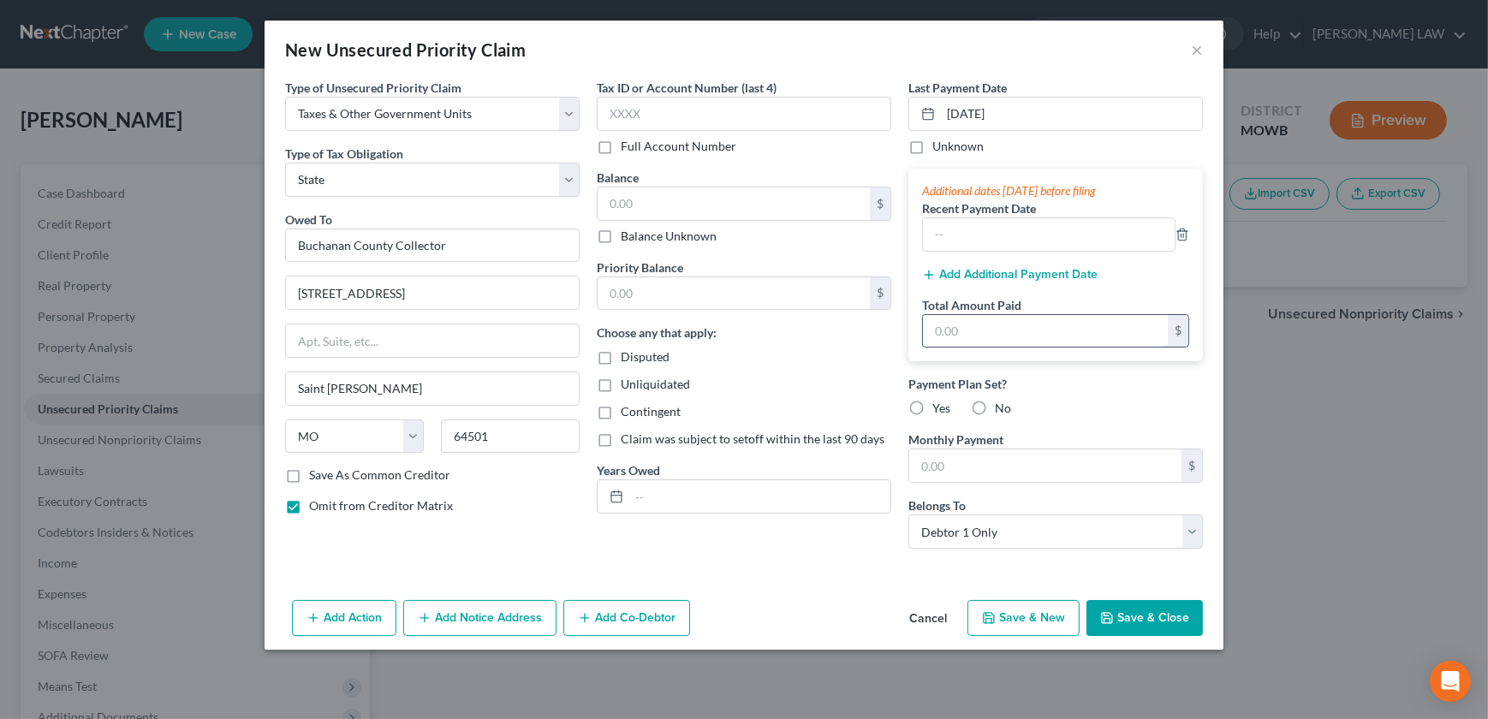
click at [958, 317] on input "text" at bounding box center [1045, 331] width 245 height 33
click at [1140, 616] on button "Save & Close" at bounding box center [1144, 618] width 116 height 36
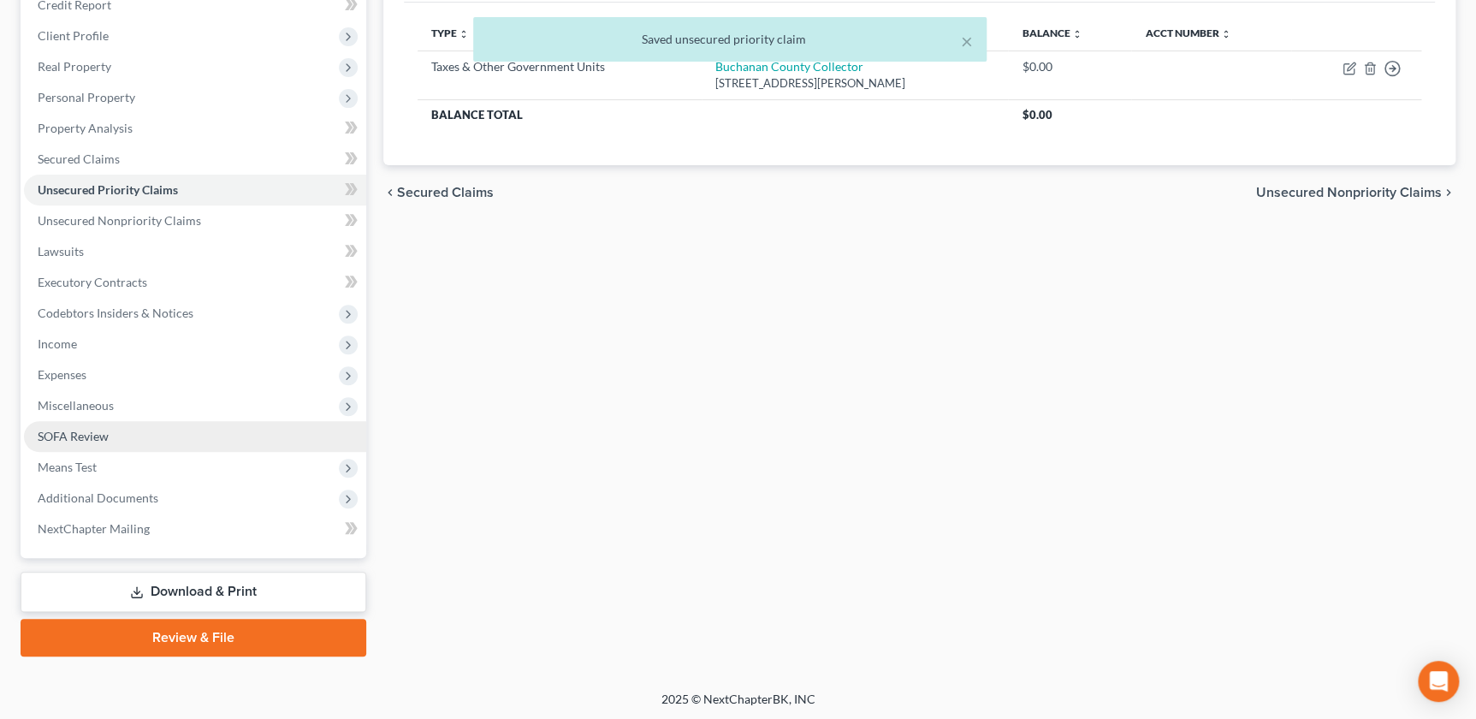
drag, startPoint x: 80, startPoint y: 428, endPoint x: 92, endPoint y: 431, distance: 12.3
click at [80, 429] on span "SOFA Review" at bounding box center [73, 436] width 71 height 15
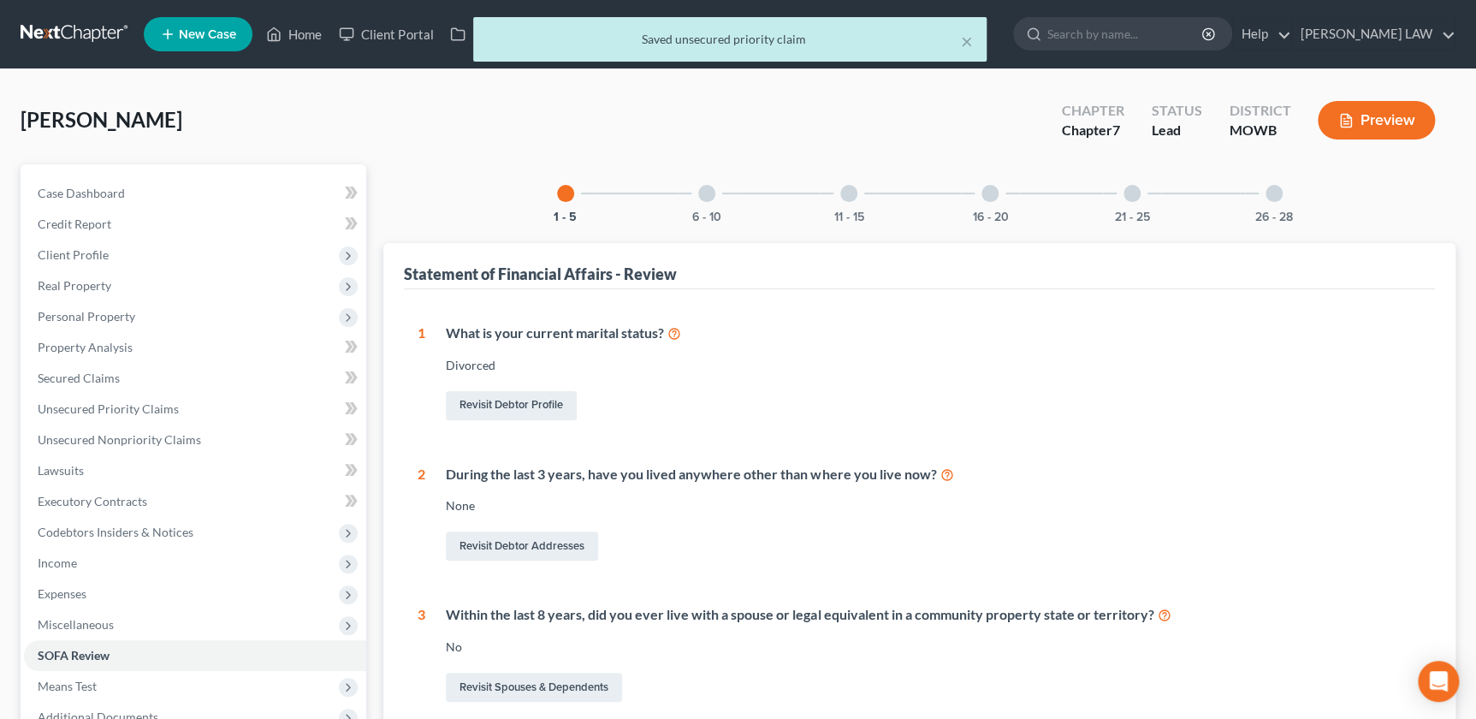
click at [705, 191] on div at bounding box center [706, 193] width 17 height 17
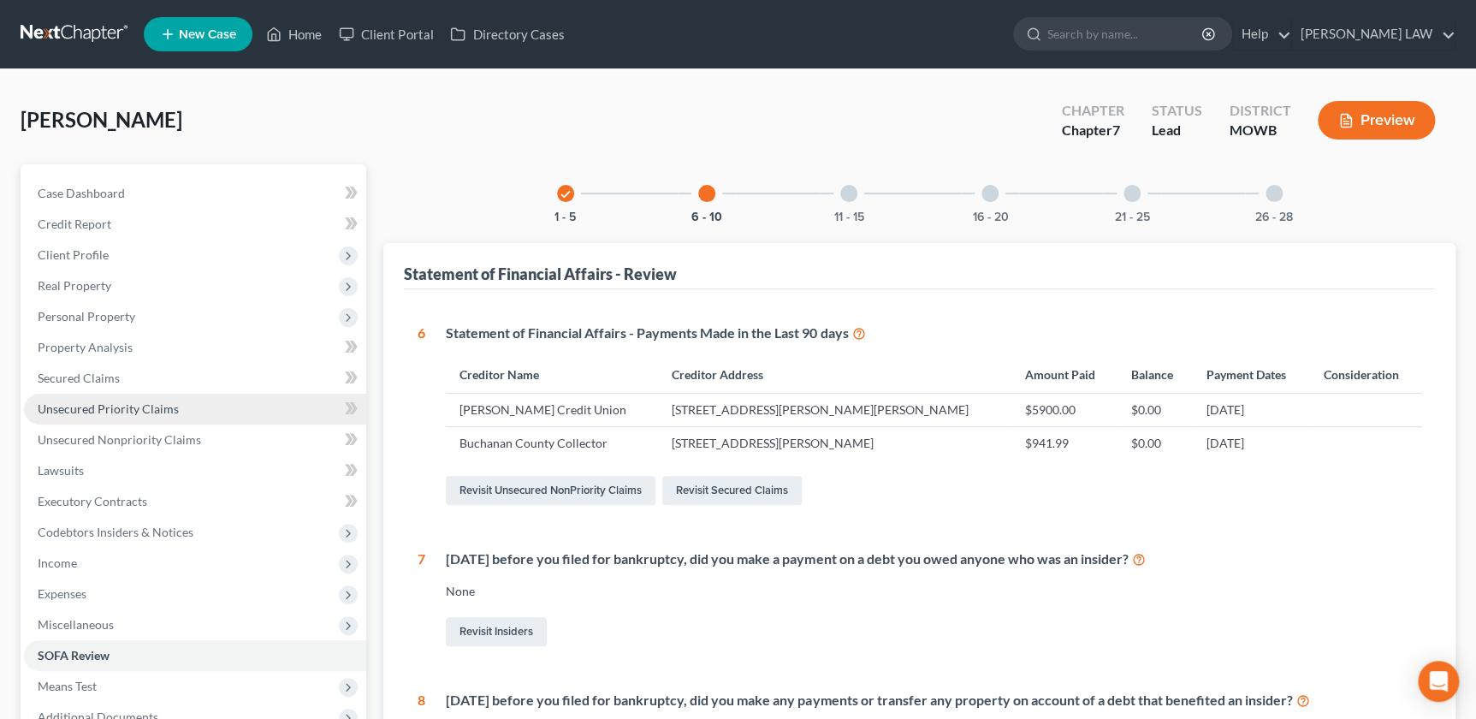
click at [116, 412] on span "Unsecured Priority Claims" at bounding box center [108, 408] width 141 height 15
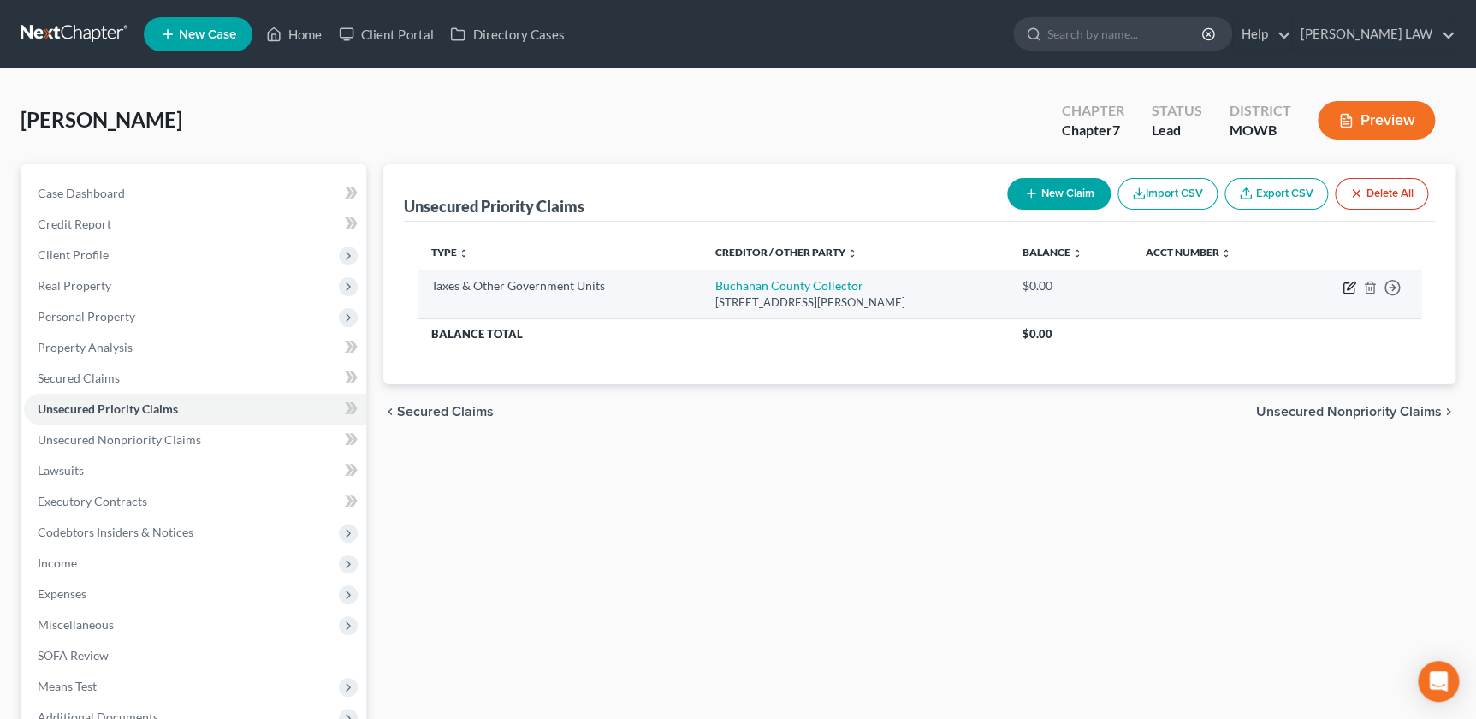
click at [1348, 288] on icon "button" at bounding box center [1351, 286] width 8 height 8
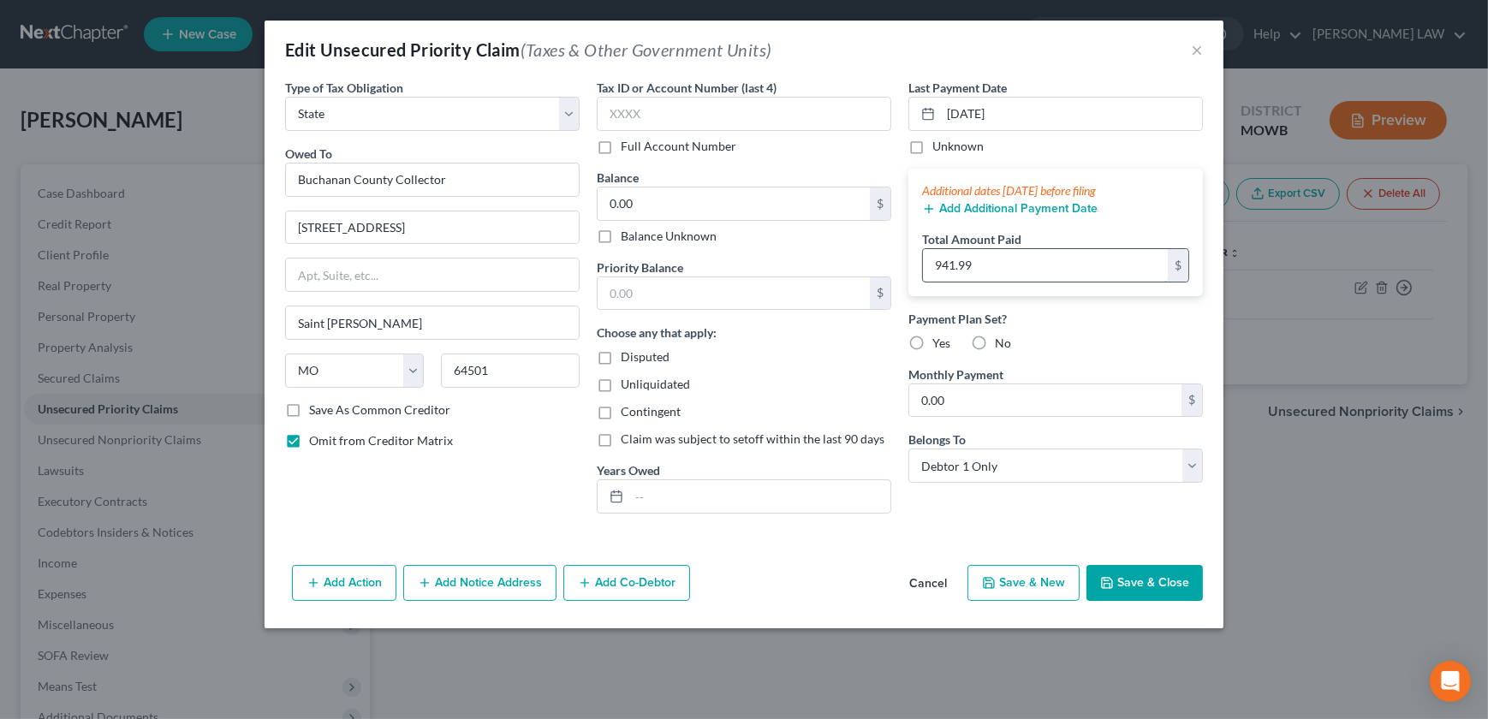
click at [989, 264] on input "941.99" at bounding box center [1045, 265] width 245 height 33
click at [1145, 578] on button "Save & Close" at bounding box center [1144, 583] width 116 height 36
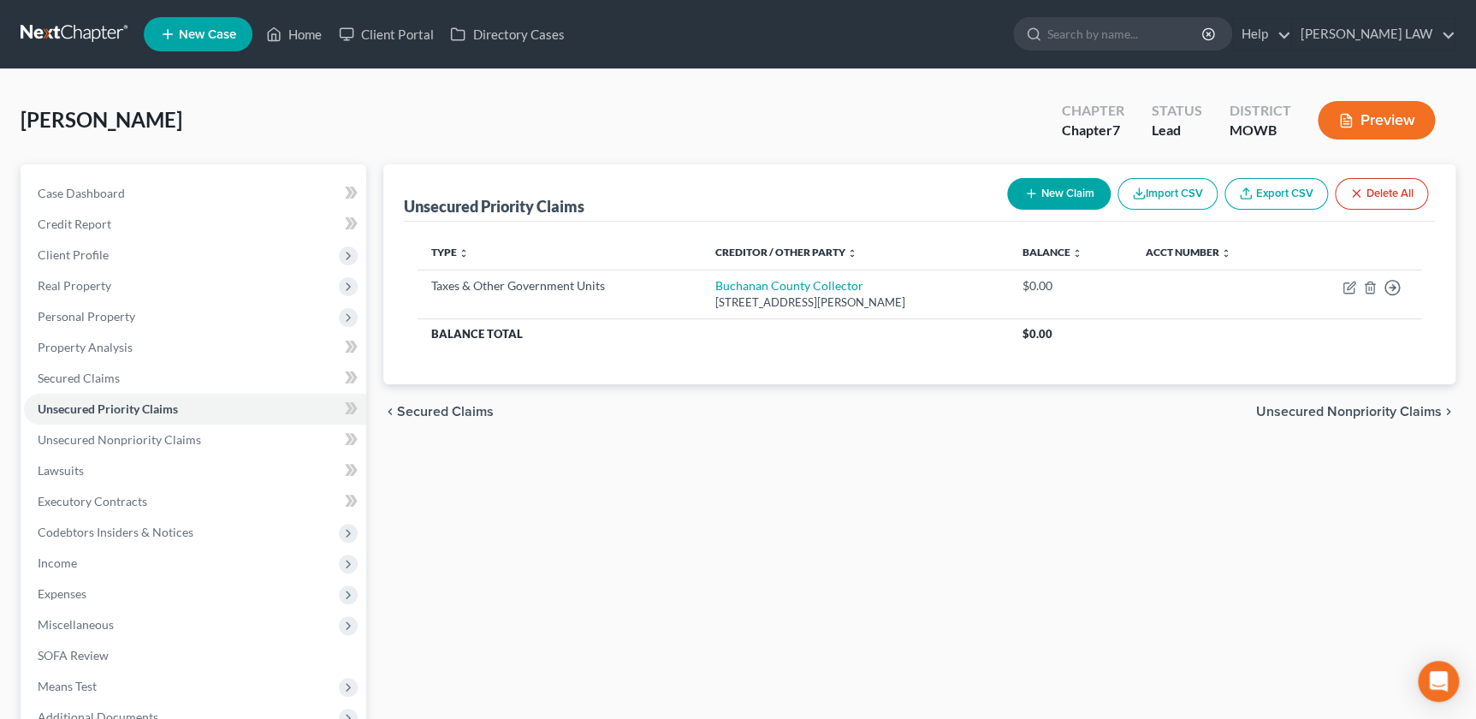
click at [1026, 188] on icon "button" at bounding box center [1032, 194] width 14 height 14
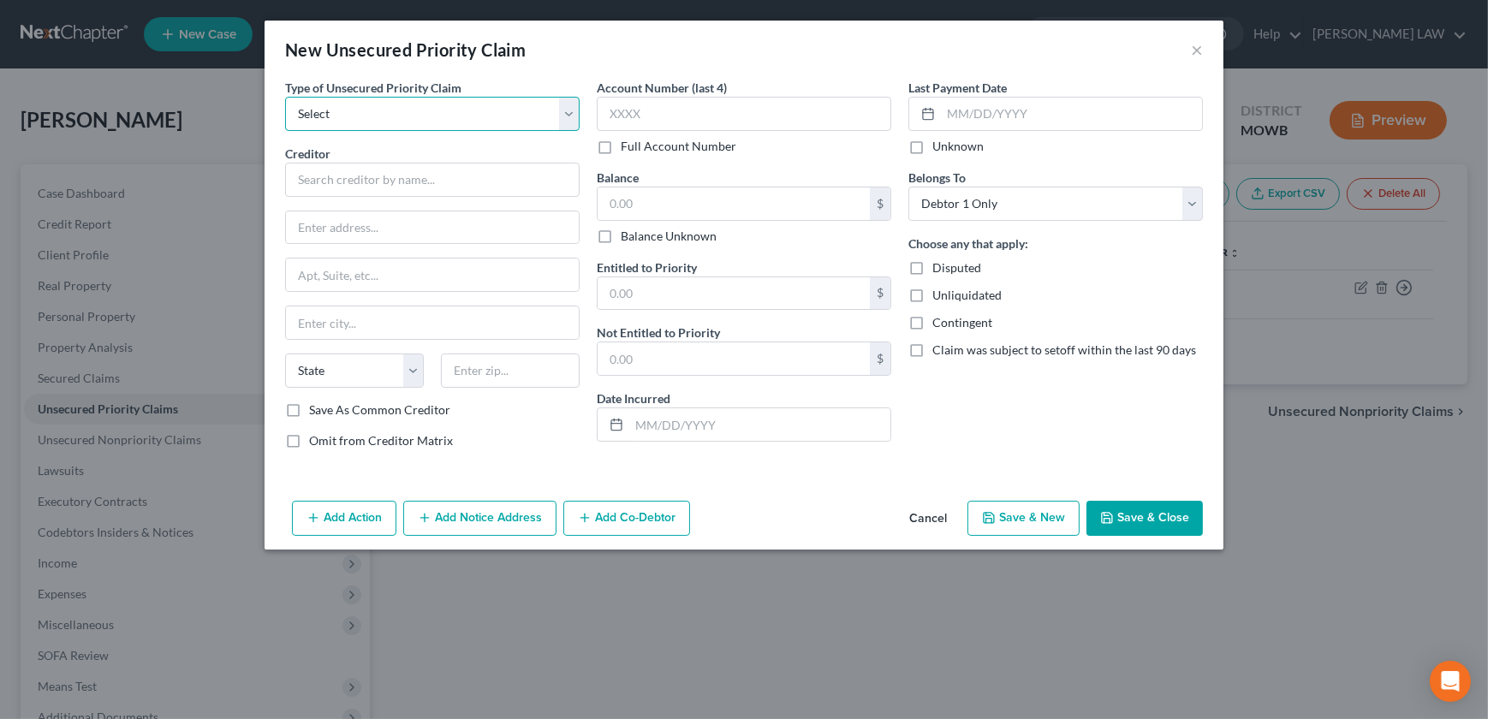
drag, startPoint x: 327, startPoint y: 111, endPoint x: 330, endPoint y: 128, distance: 16.6
click at [327, 111] on select "Select Taxes & Other Government Units Domestic Support Obligations Extensions o…" at bounding box center [432, 114] width 294 height 34
drag, startPoint x: 314, startPoint y: 21, endPoint x: 270, endPoint y: 86, distance: 79.5
click at [313, 24] on div "New Unsecured Priority Claim ×" at bounding box center [743, 50] width 959 height 58
click at [138, 433] on div "New Unsecured Priority Claim × Type of Unsecured Priority Claim * Select Taxes …" at bounding box center [744, 359] width 1488 height 719
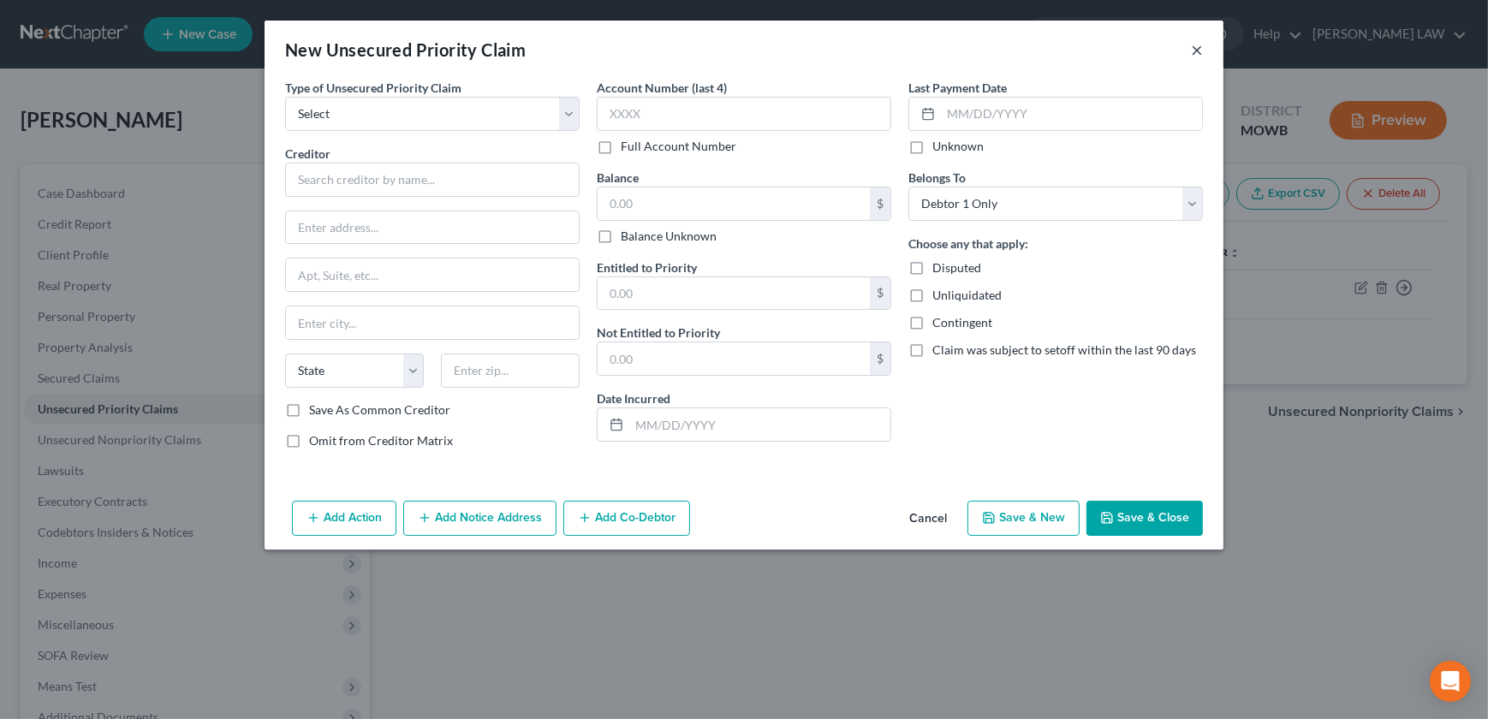
click at [1191, 49] on button "×" at bounding box center [1197, 49] width 12 height 21
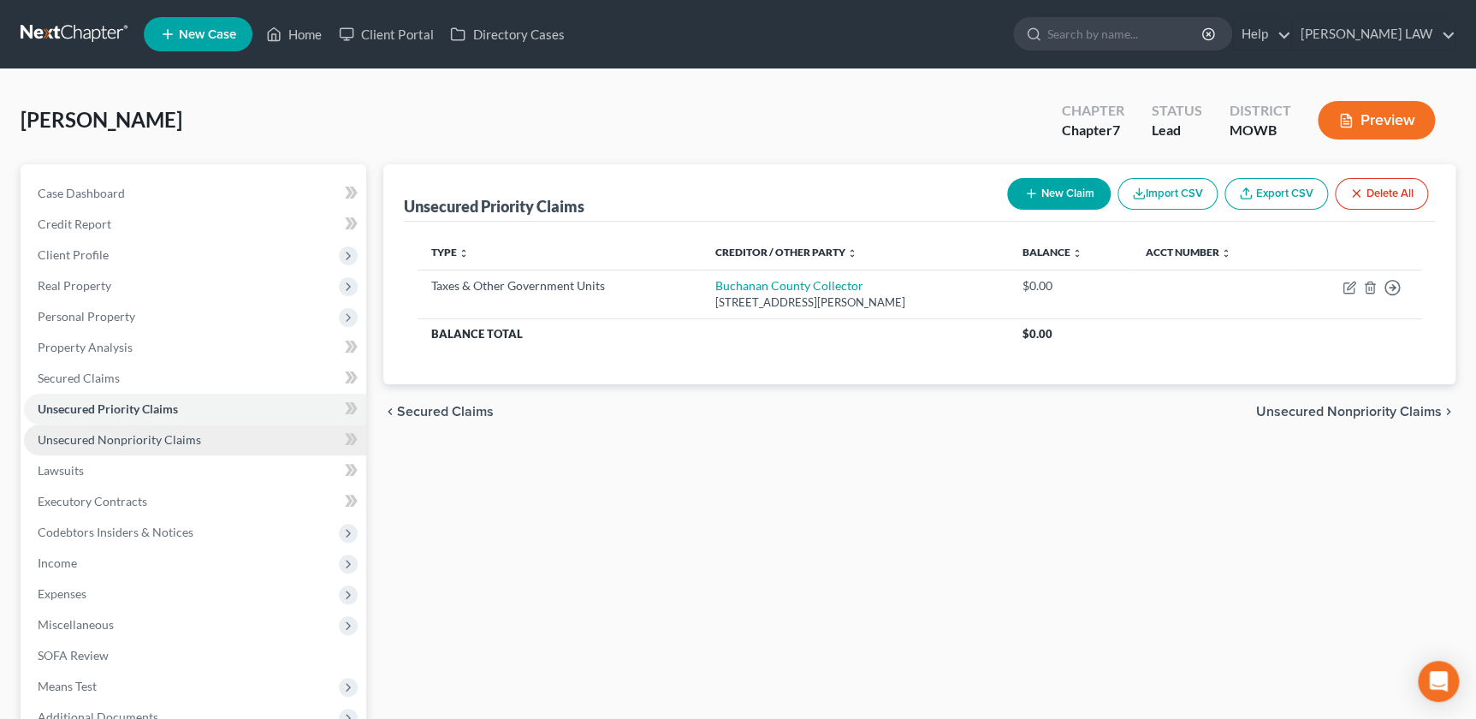
click at [174, 438] on span "Unsecured Nonpriority Claims" at bounding box center [119, 439] width 163 height 15
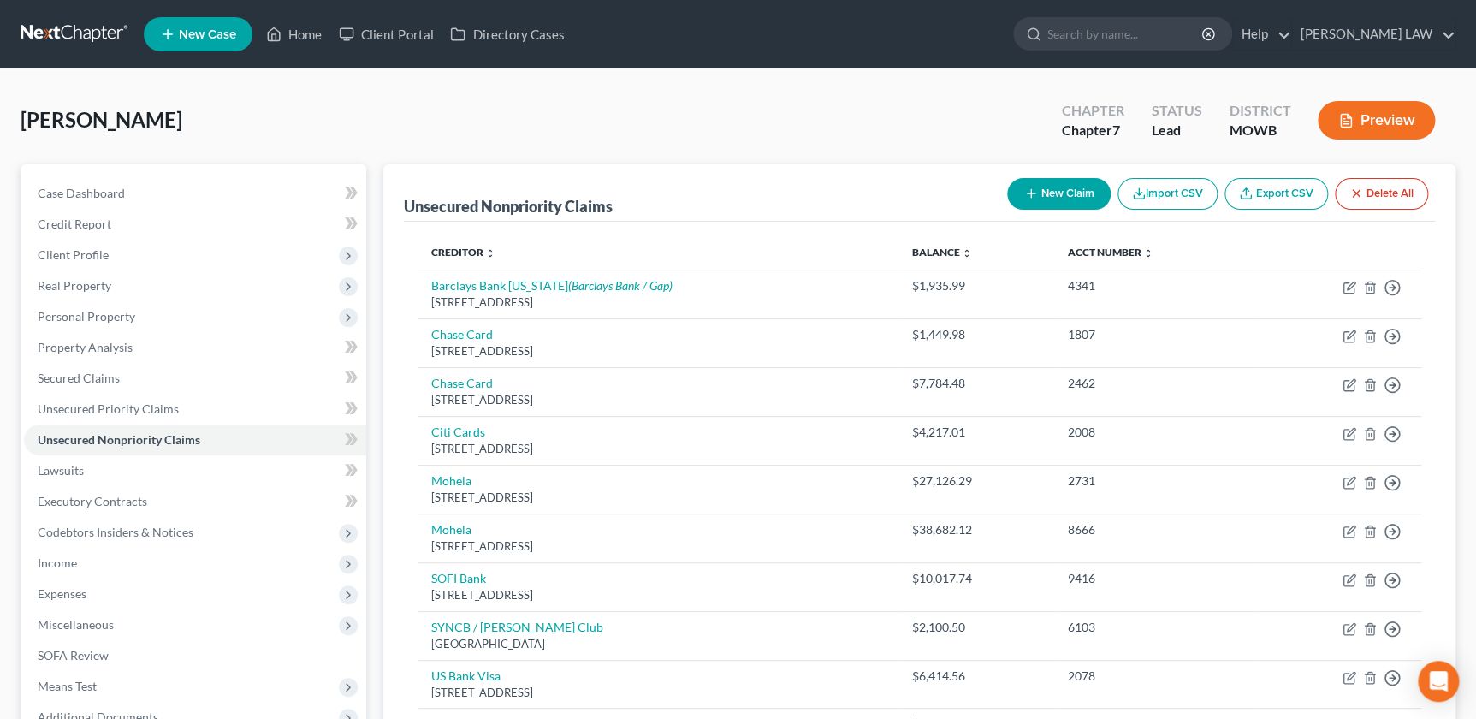
click at [1069, 196] on button "New Claim" at bounding box center [1059, 194] width 104 height 32
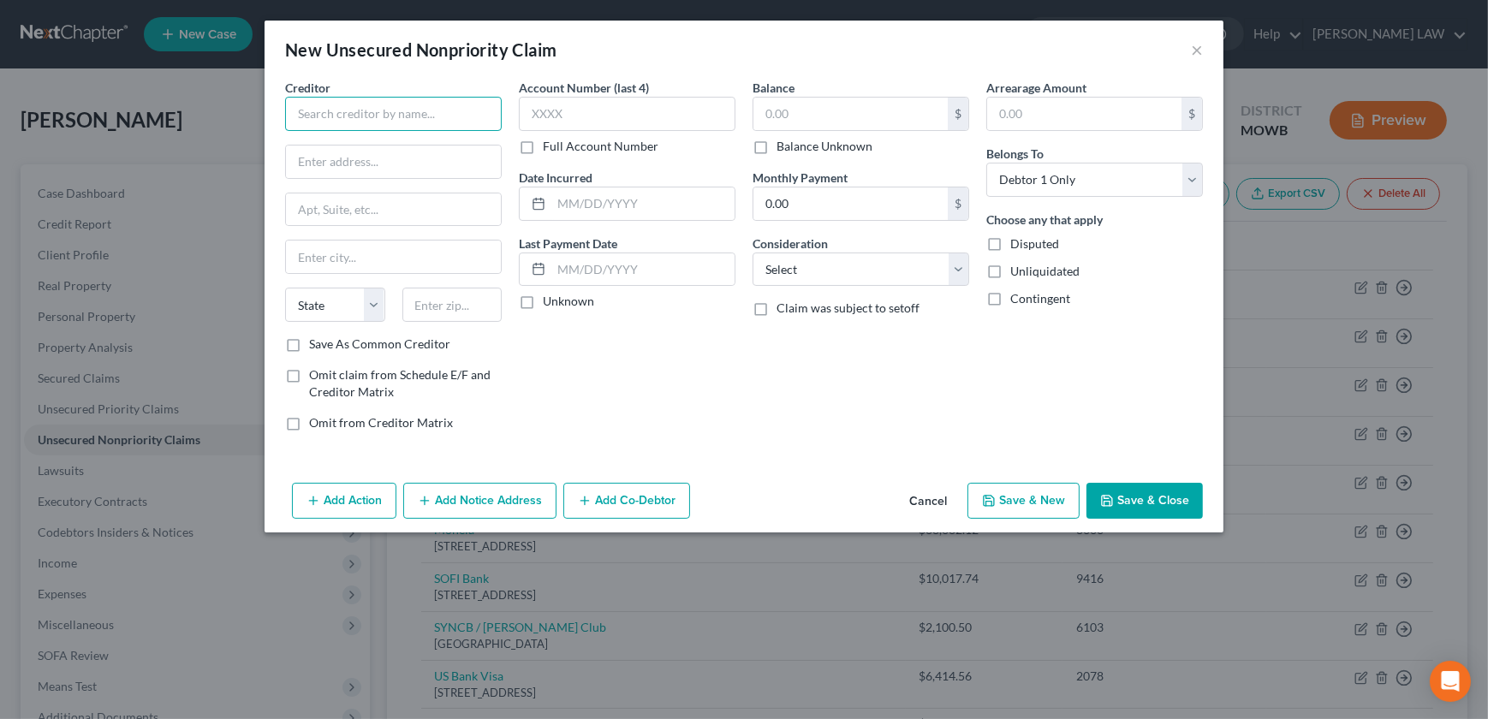
click at [352, 114] on input "text" at bounding box center [393, 114] width 217 height 34
click at [413, 157] on div "650 California St, FL 12, San Francisco, CA 94108" at bounding box center [388, 159] width 178 height 15
click at [832, 116] on input "text" at bounding box center [850, 114] width 194 height 33
click at [564, 110] on input "text" at bounding box center [627, 114] width 217 height 34
click at [433, 496] on button "Add Notice Address" at bounding box center [479, 501] width 153 height 36
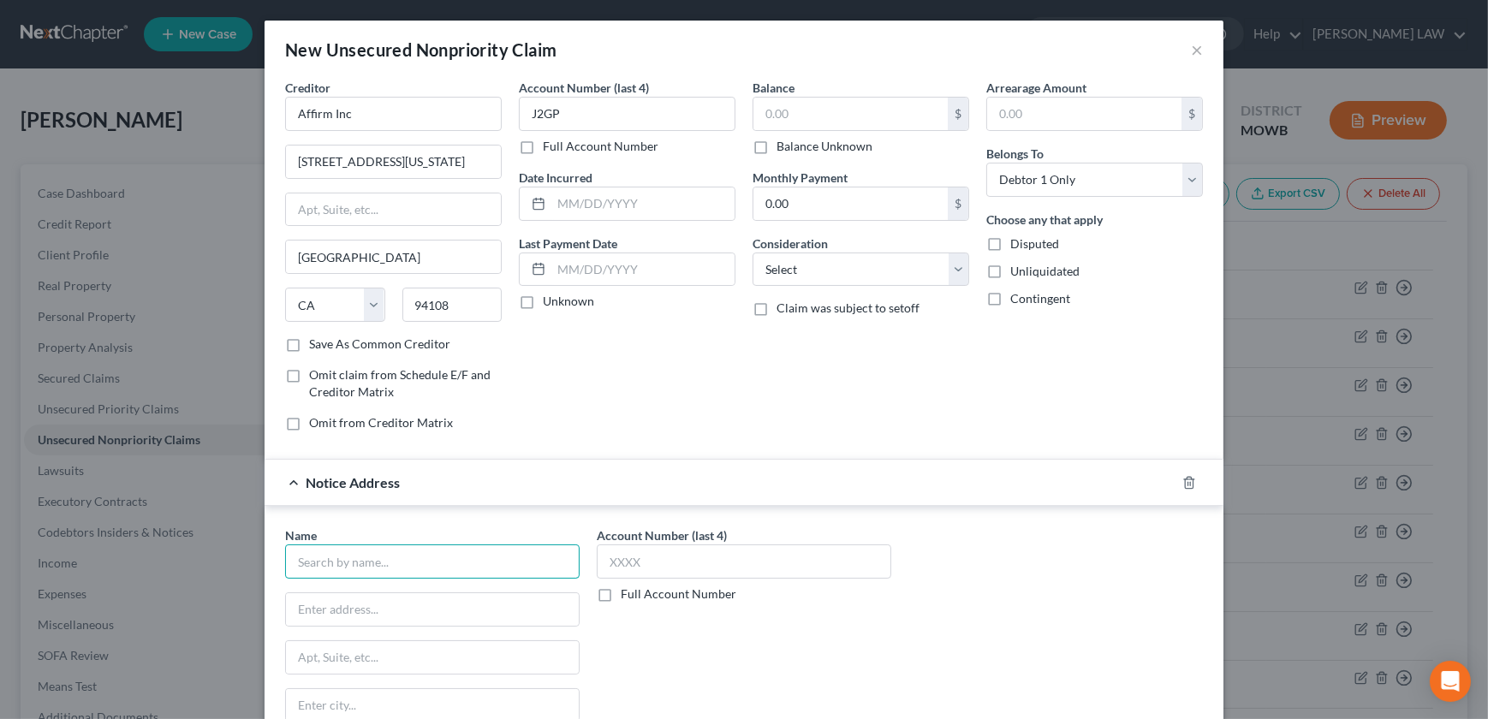
click at [371, 552] on input "text" at bounding box center [432, 561] width 294 height 34
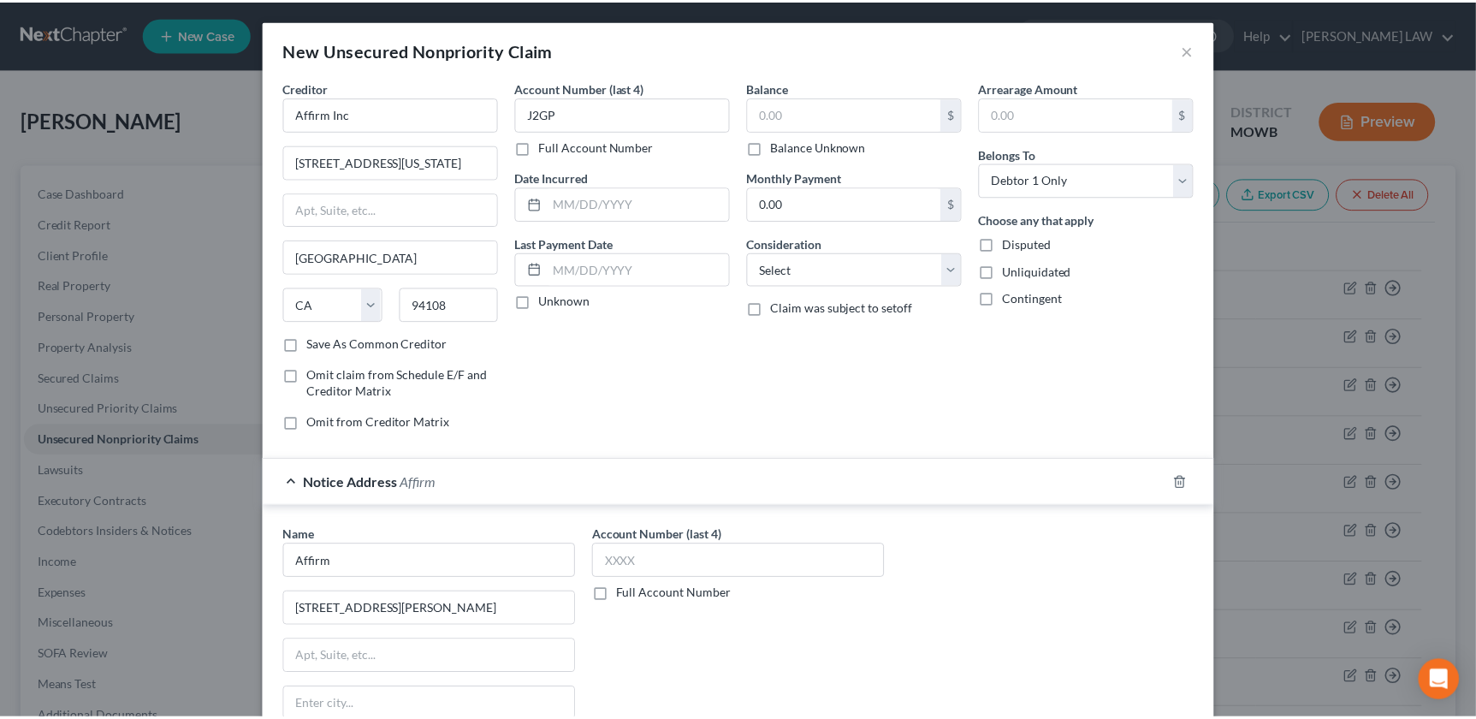
scroll to position [200, 0]
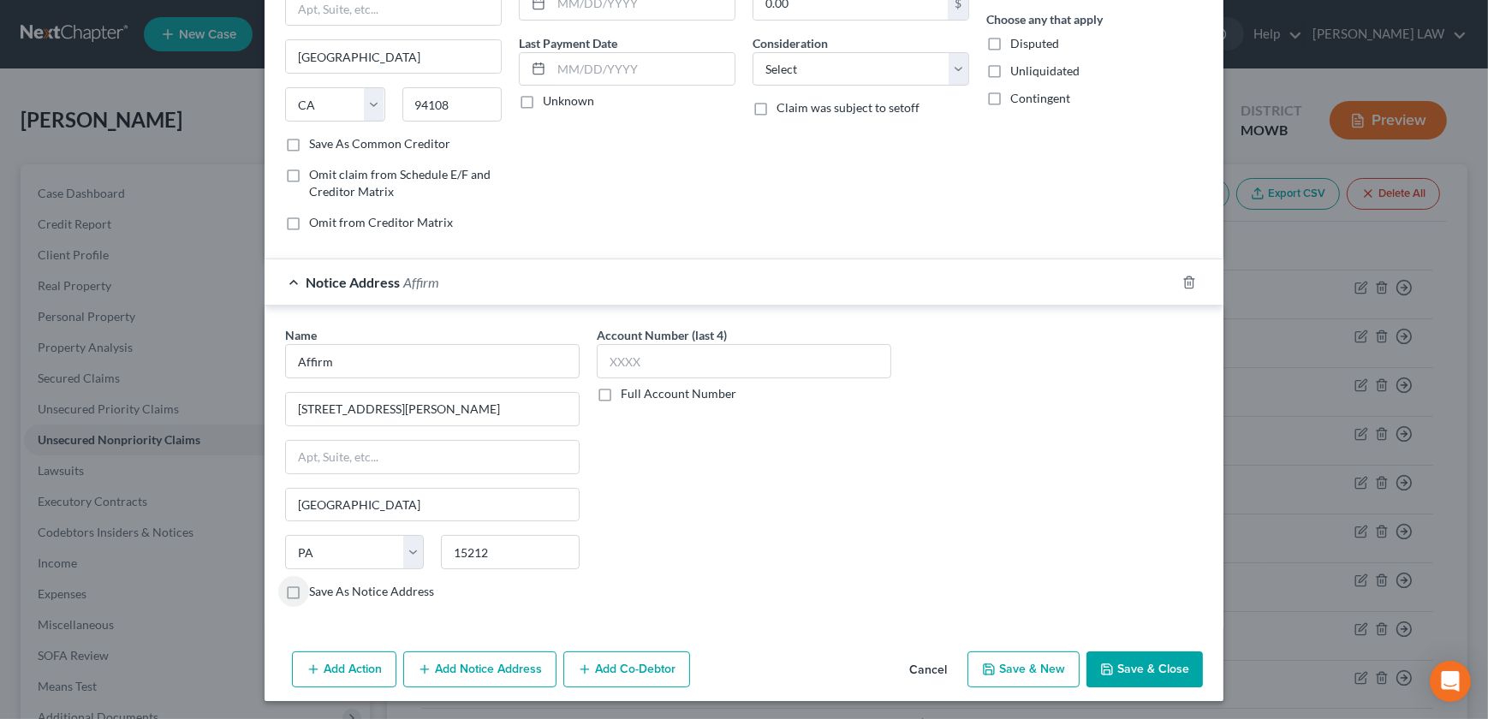
click at [1150, 659] on button "Save & Close" at bounding box center [1144, 669] width 116 height 36
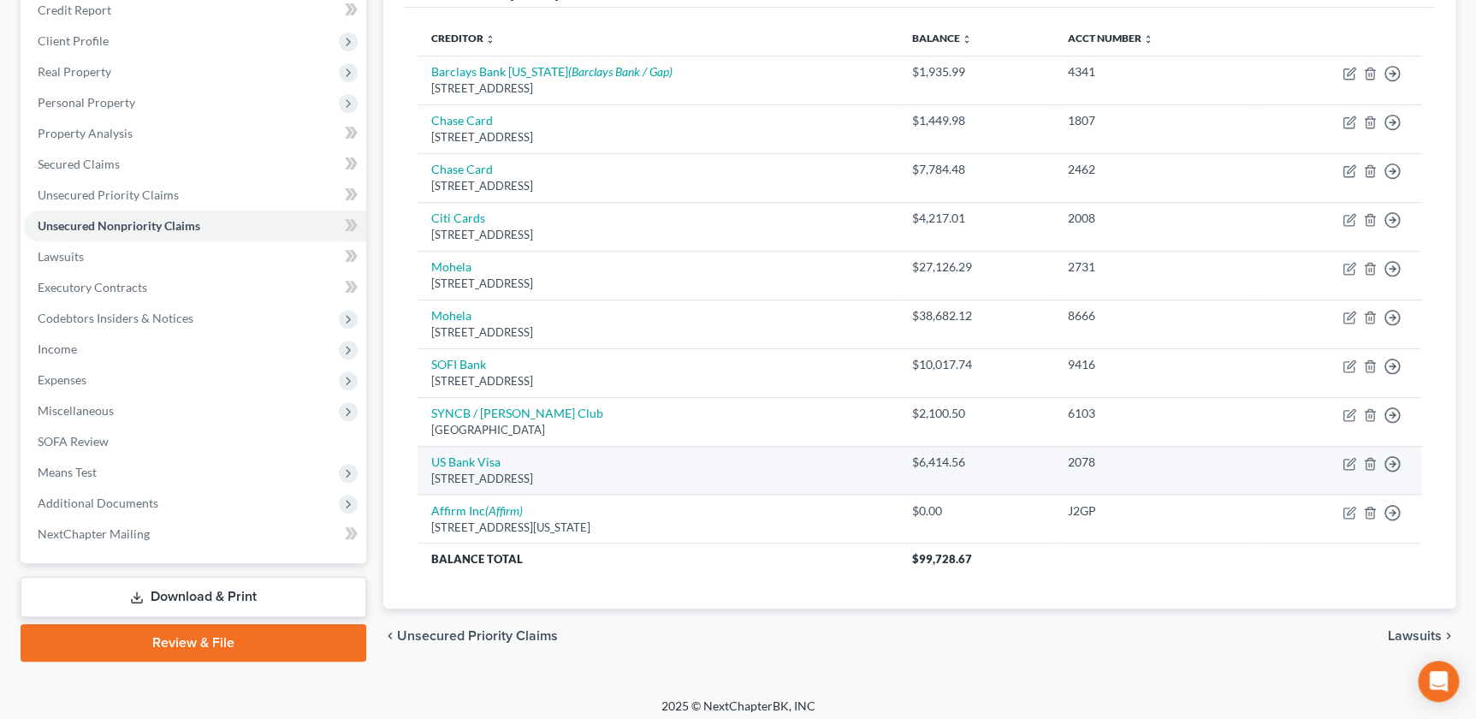
scroll to position [222, 0]
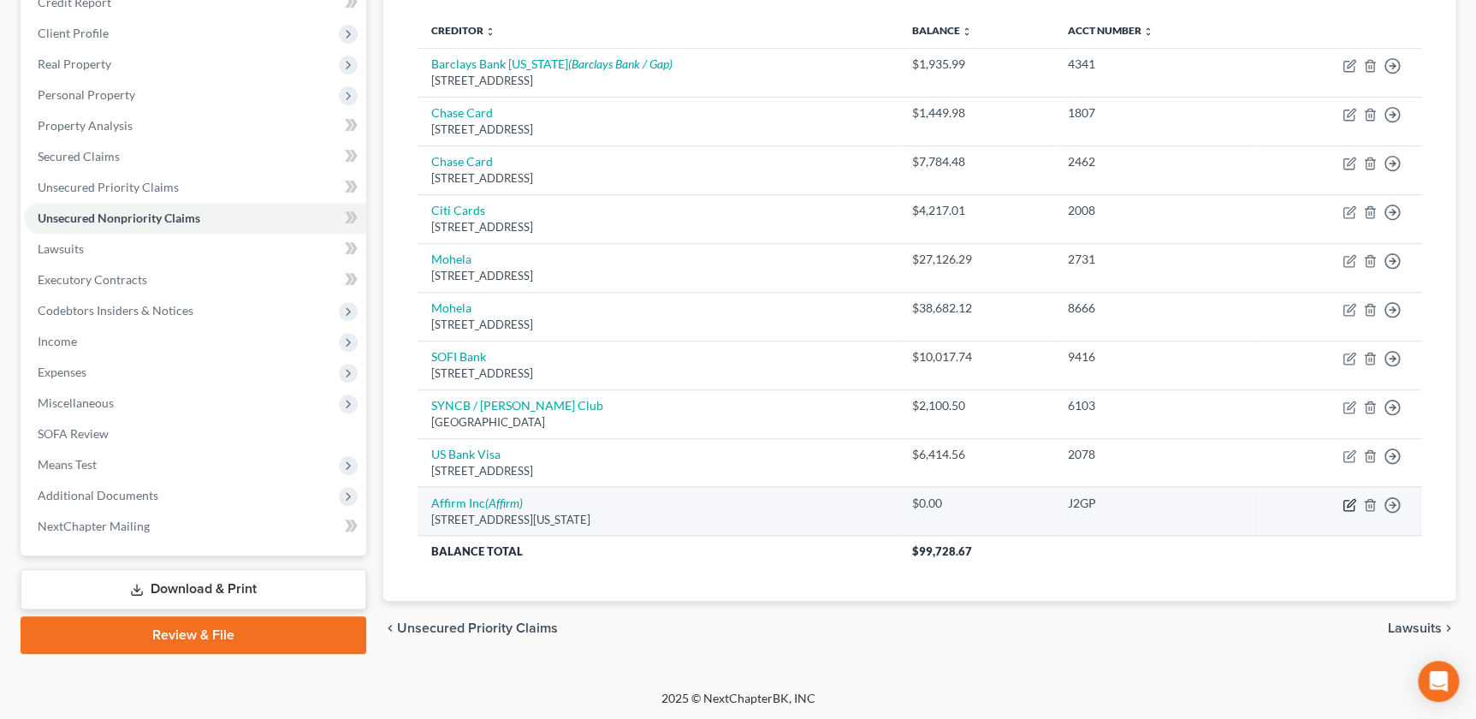
click at [1351, 505] on icon "button" at bounding box center [1350, 505] width 14 height 14
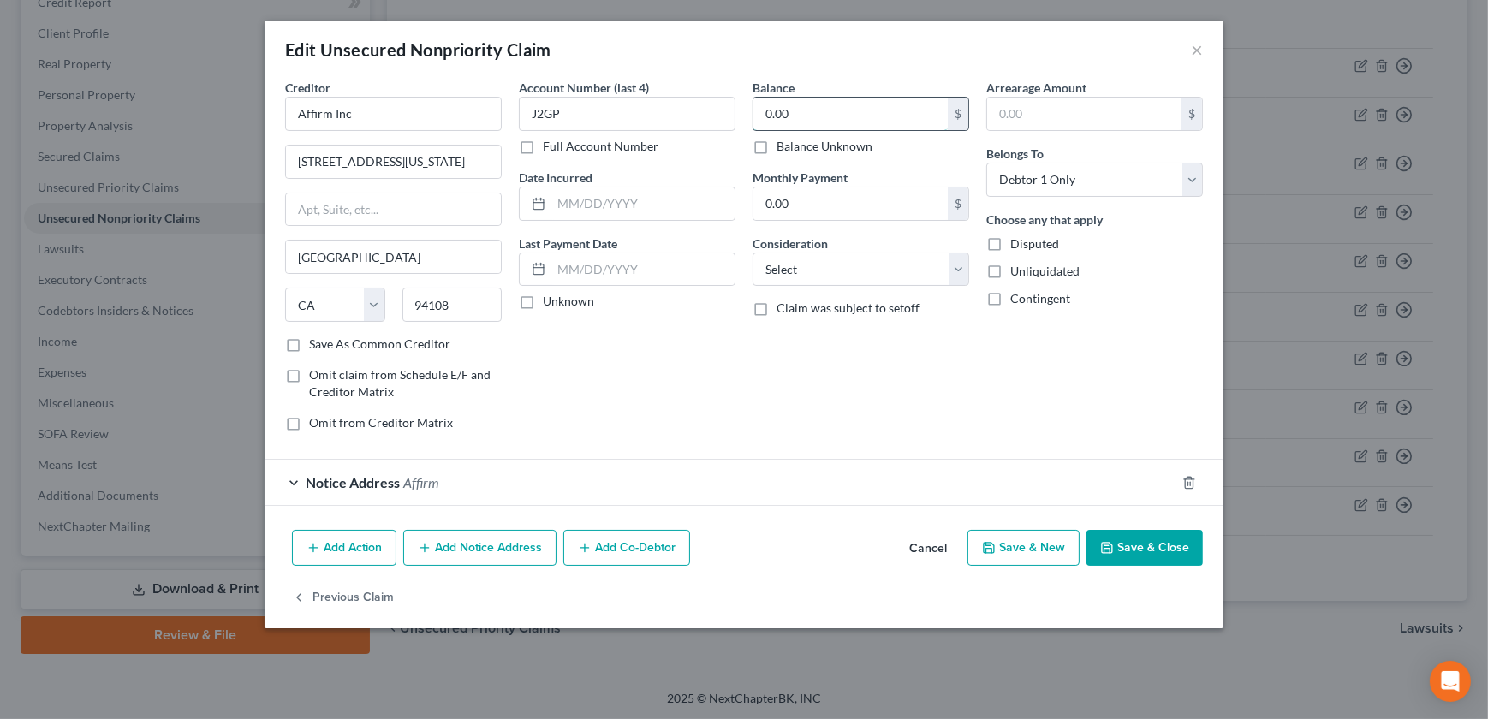
click at [799, 113] on input "0.00" at bounding box center [850, 114] width 194 height 33
click at [587, 208] on input "text" at bounding box center [642, 203] width 183 height 33
drag, startPoint x: 854, startPoint y: 272, endPoint x: 847, endPoint y: 283, distance: 13.1
click at [854, 272] on select "Select Cable / Satellite Services Collection Agency Credit Card Debt Debt Couns…" at bounding box center [860, 269] width 217 height 34
click at [752, 252] on select "Select Cable / Satellite Services Collection Agency Credit Card Debt Debt Couns…" at bounding box center [860, 269] width 217 height 34
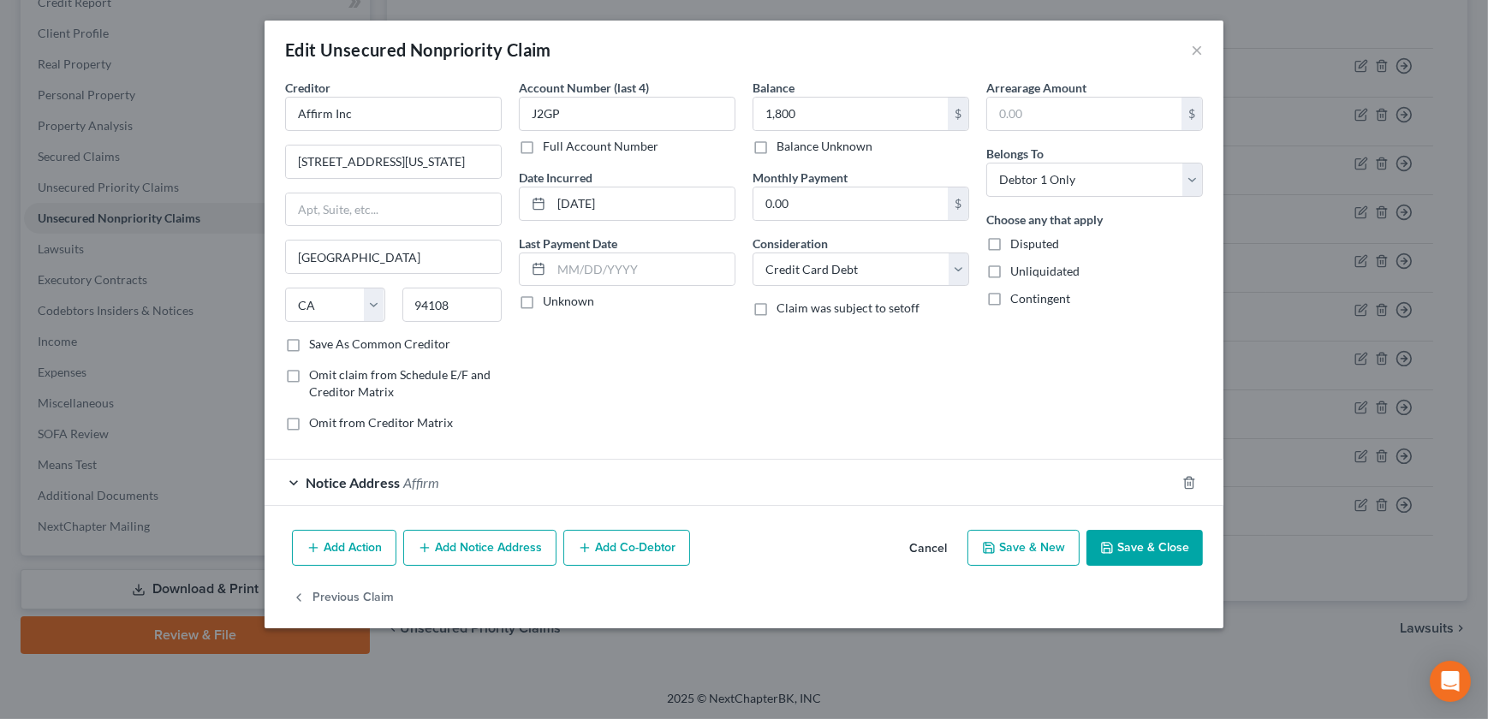
click at [1143, 541] on button "Save & Close" at bounding box center [1144, 548] width 116 height 36
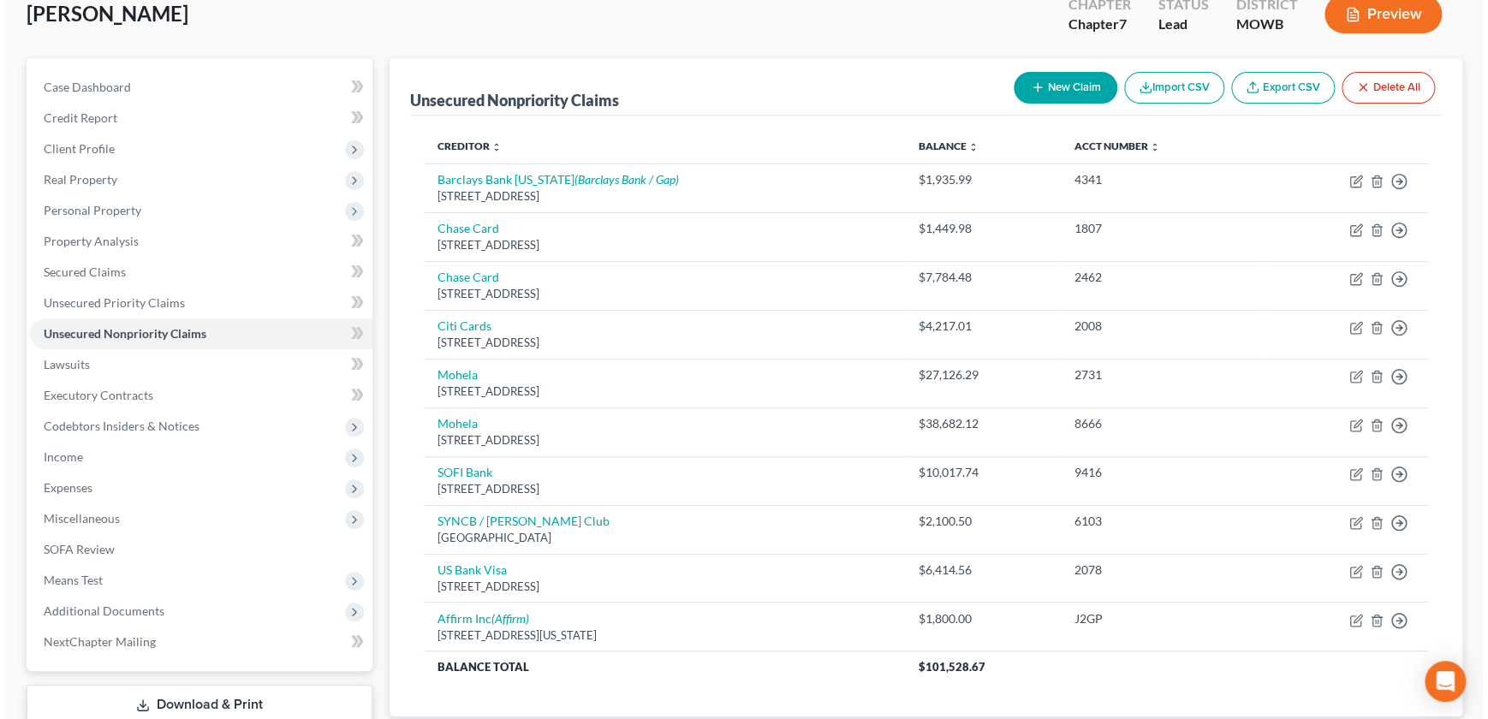
scroll to position [0, 0]
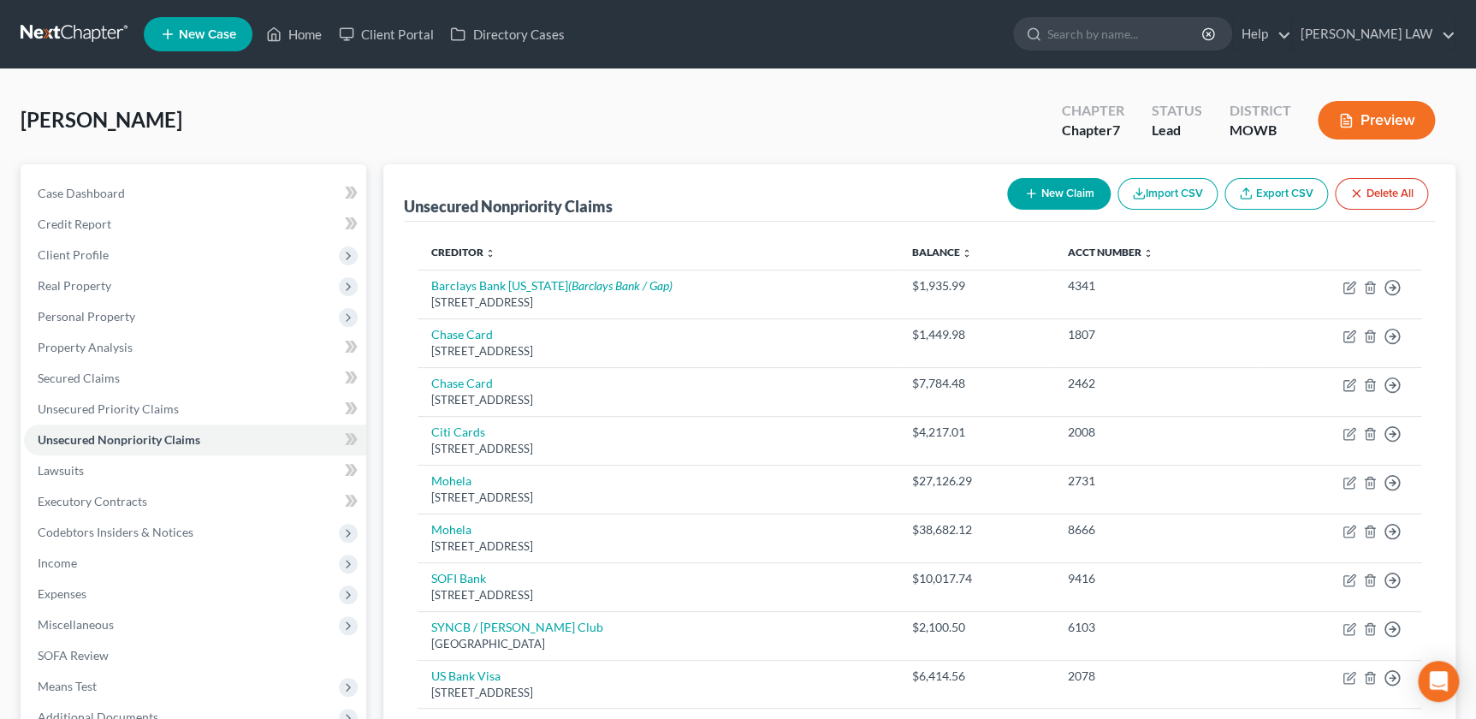
click at [1351, 124] on icon "button" at bounding box center [1346, 121] width 10 height 13
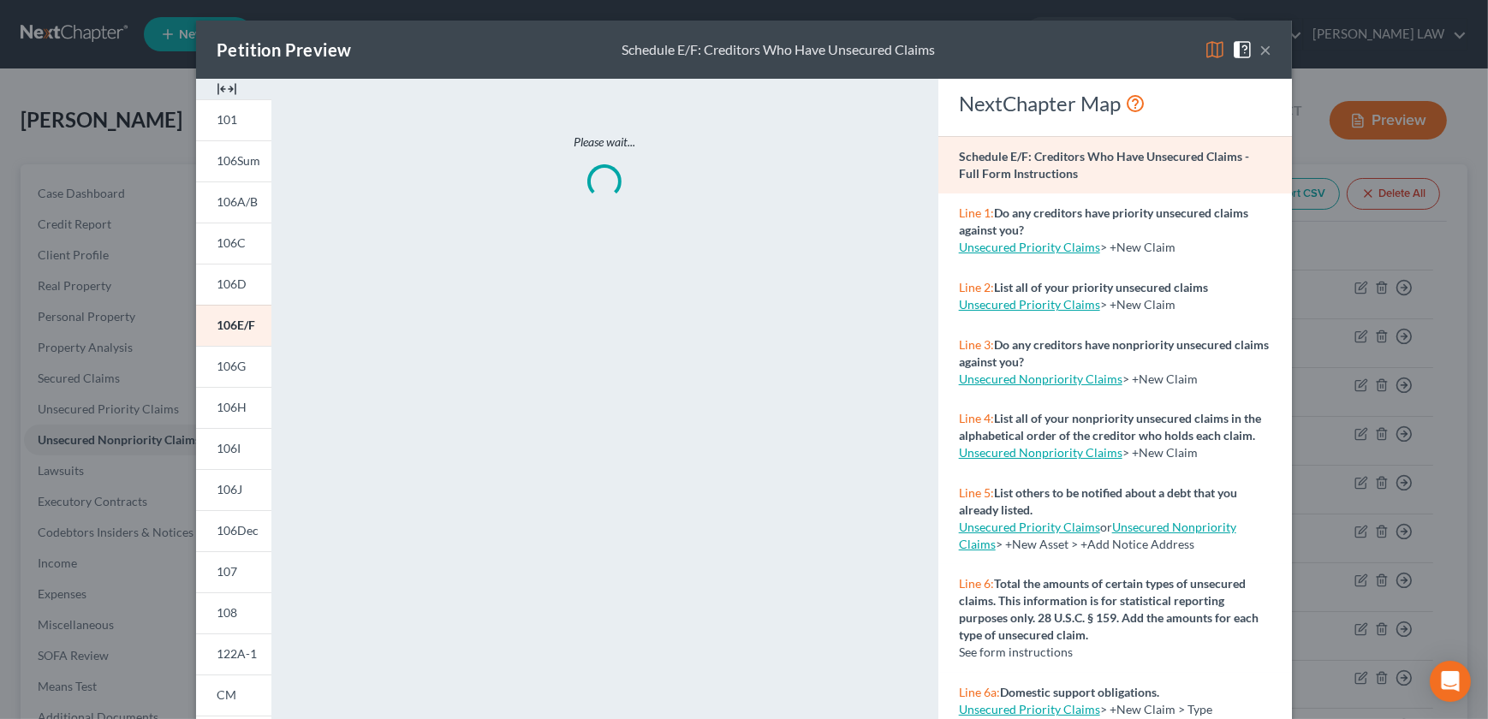
click at [217, 81] on img at bounding box center [227, 89] width 21 height 21
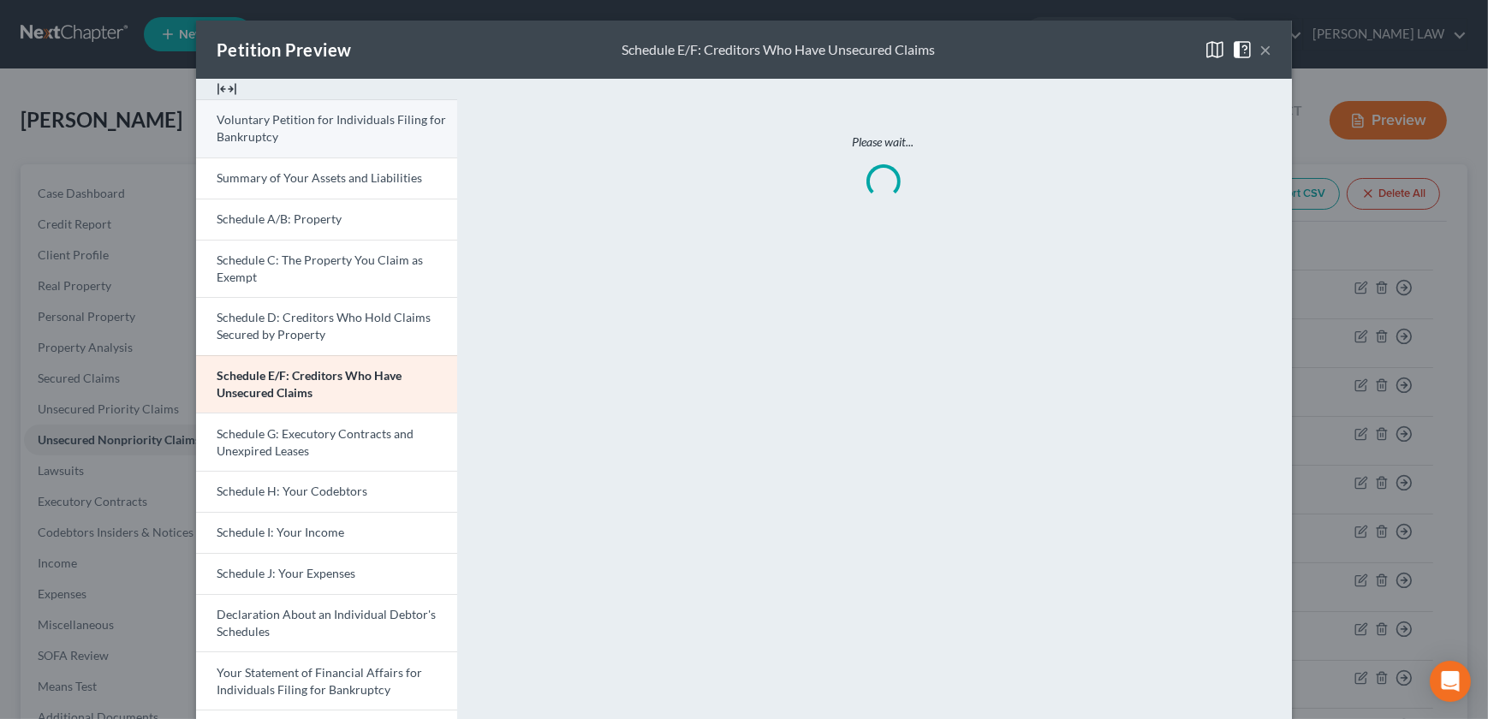
click at [259, 127] on span "Voluntary Petition for Individuals Filing for Bankruptcy" at bounding box center [331, 128] width 229 height 32
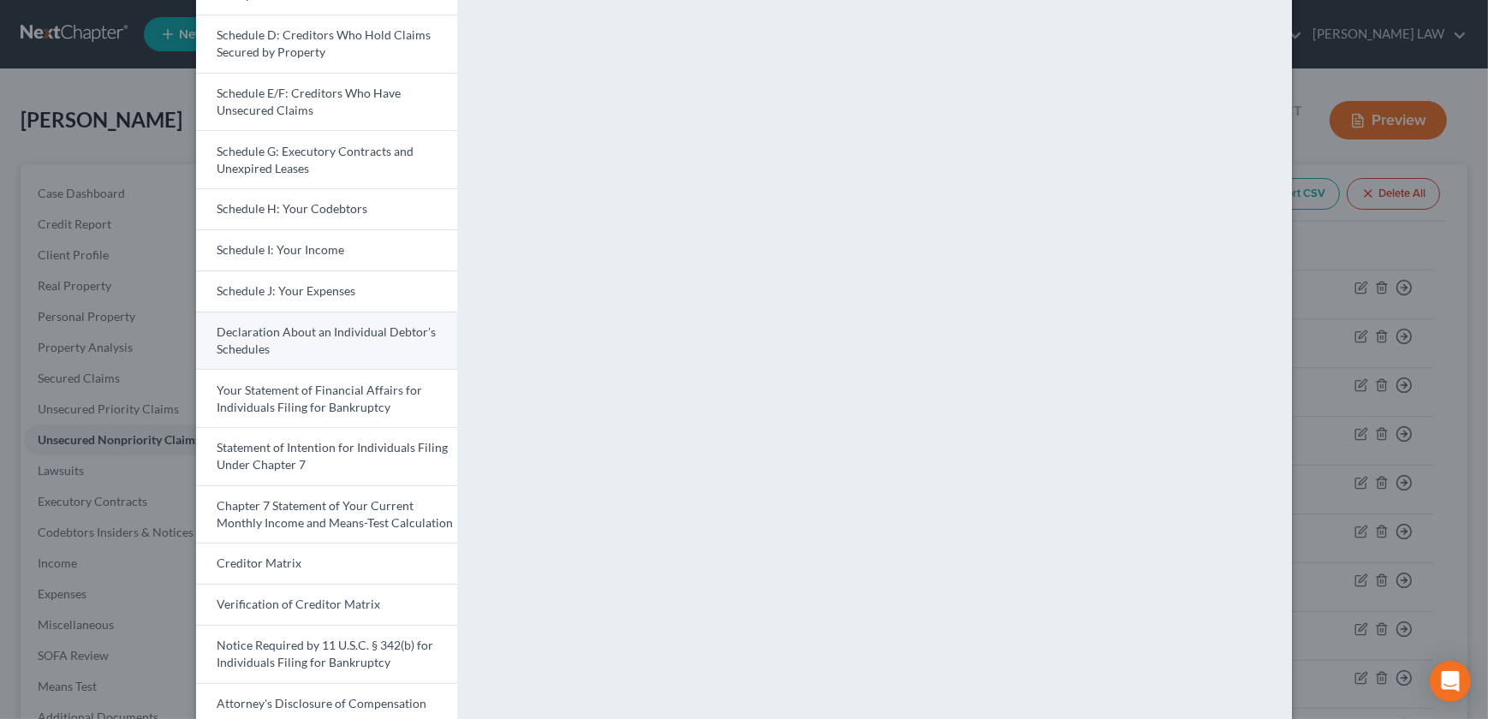
scroll to position [291, 0]
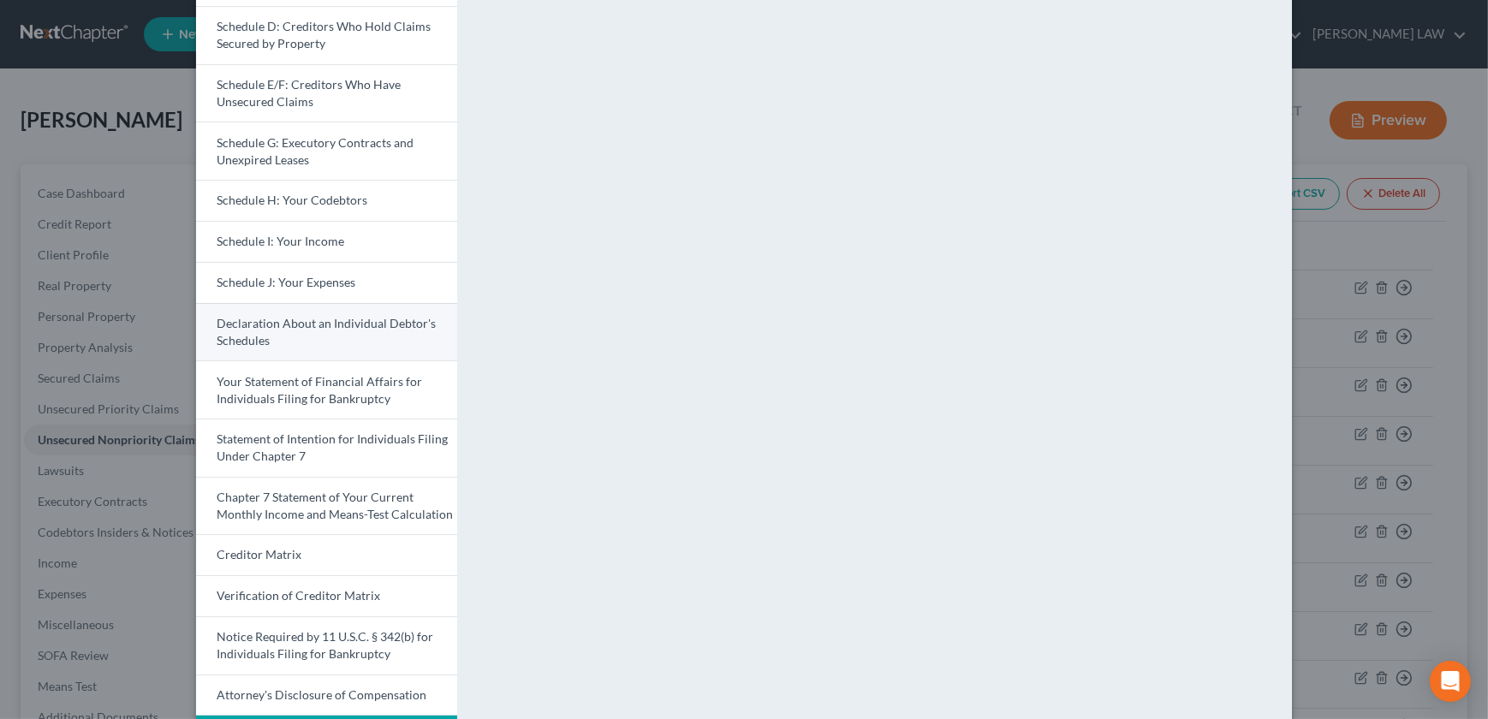
click at [291, 319] on span "Declaration About an Individual Debtor's Schedules" at bounding box center [326, 332] width 219 height 32
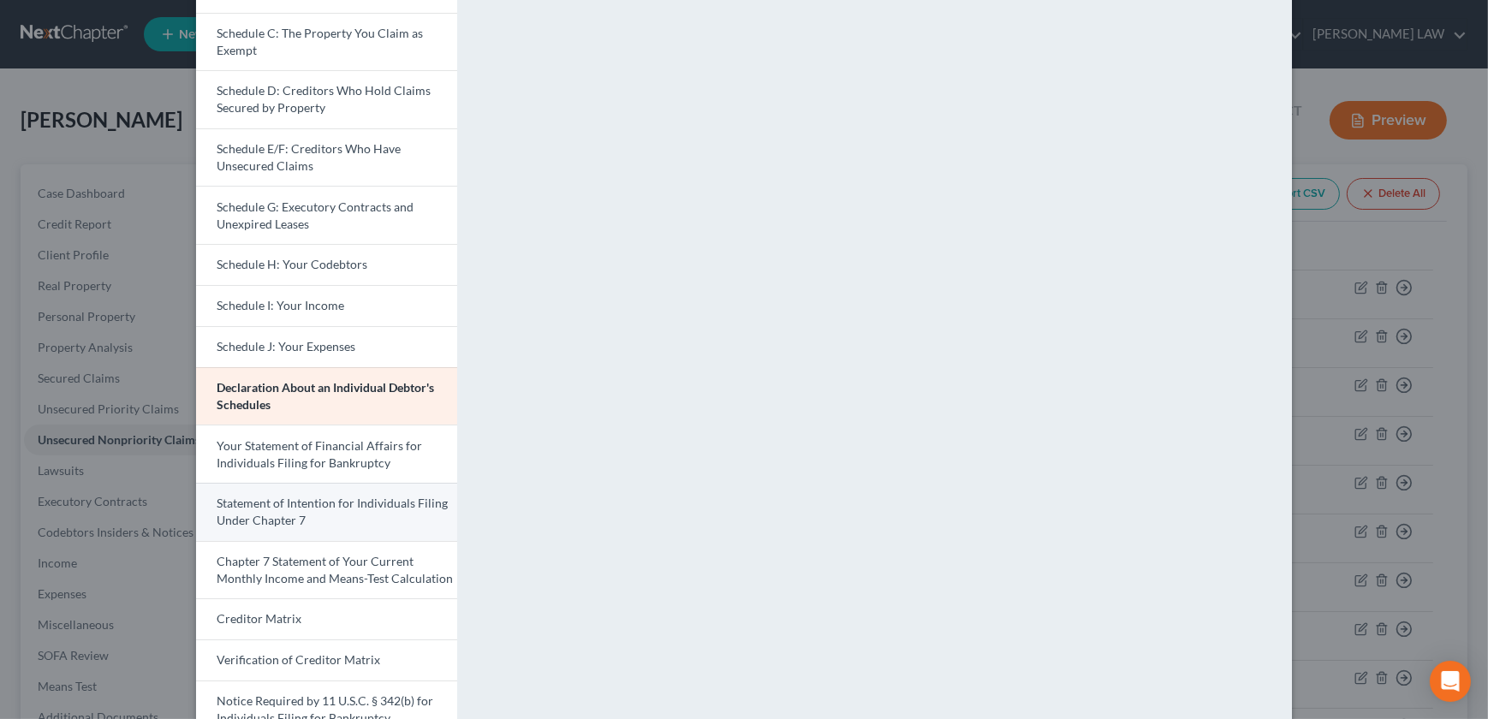
scroll to position [311, 0]
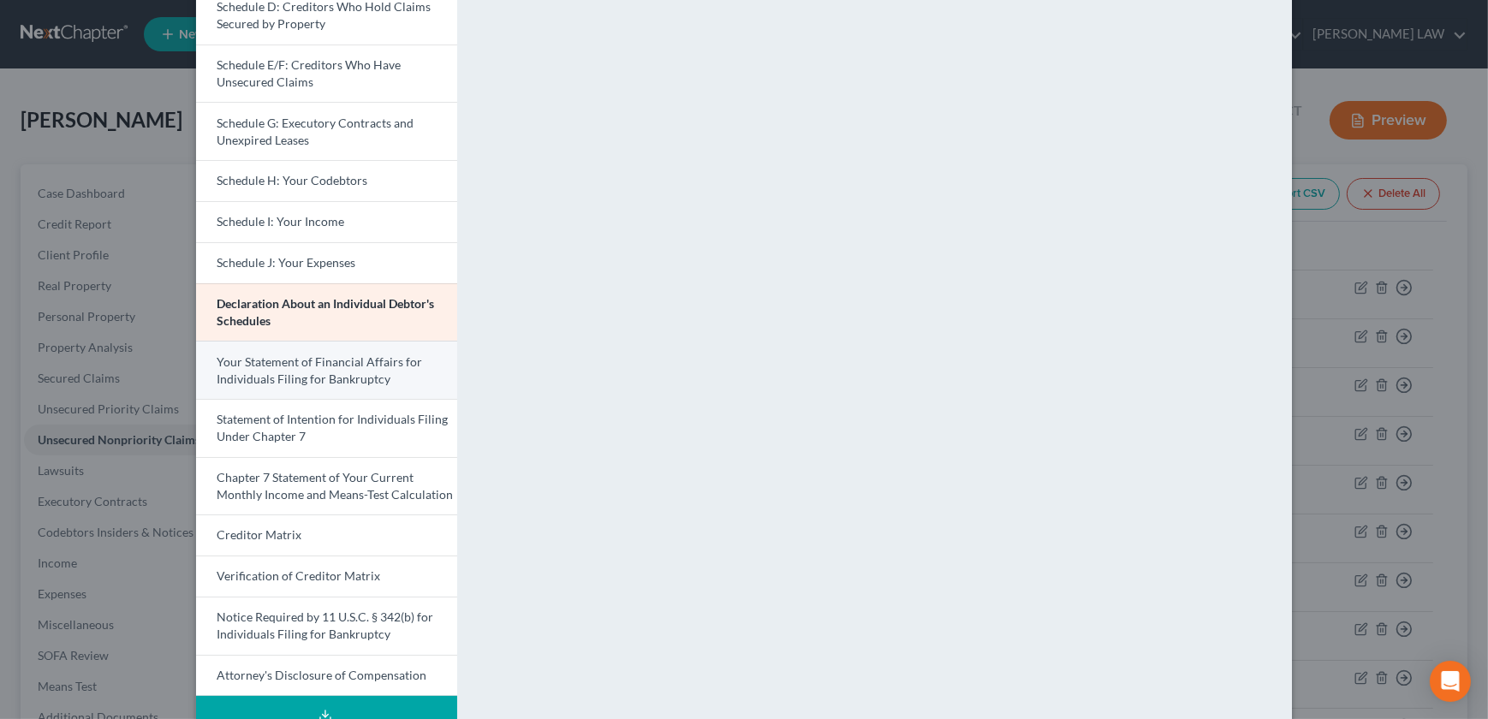
click at [306, 367] on link "Your Statement of Financial Affairs for Individuals Filing for Bankruptcy" at bounding box center [326, 370] width 261 height 58
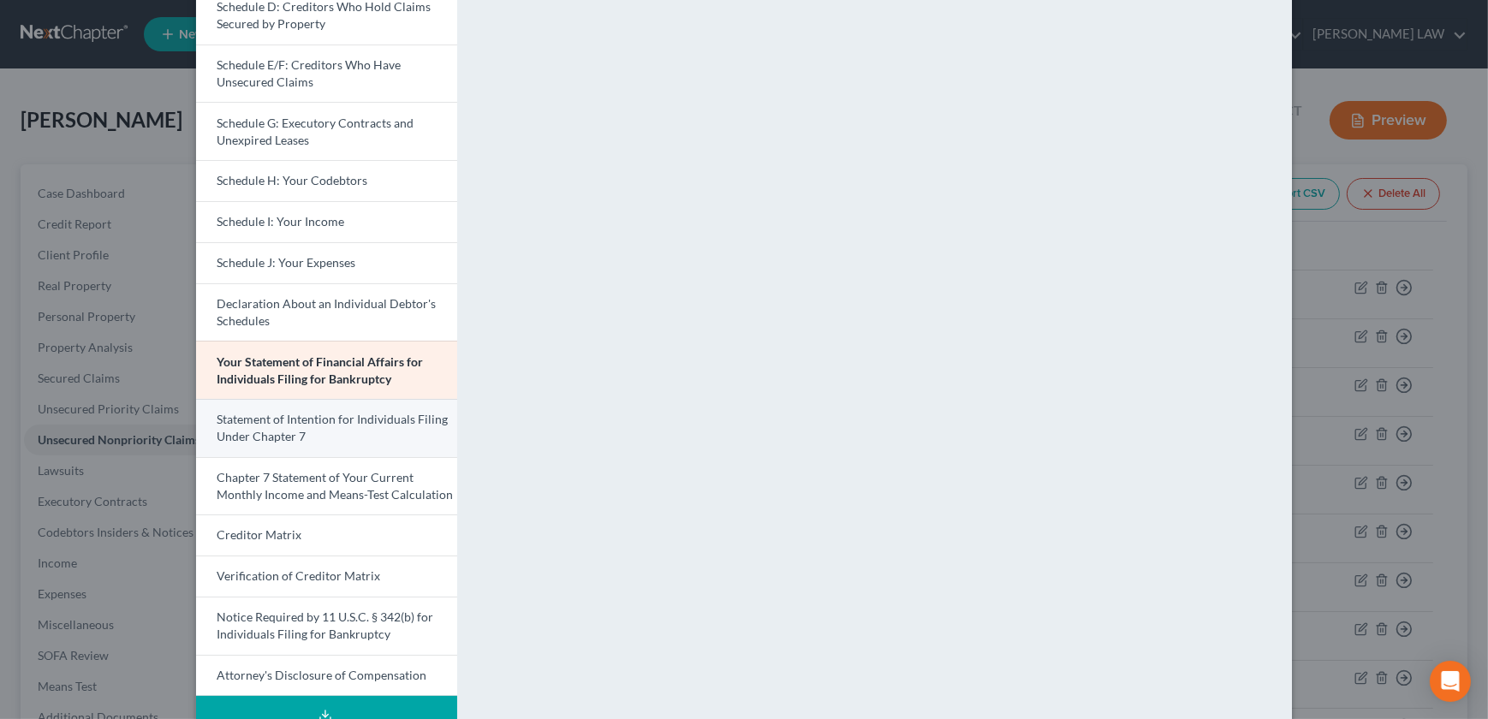
click at [306, 427] on link "Statement of Intention for Individuals Filing Under Chapter 7" at bounding box center [326, 428] width 261 height 58
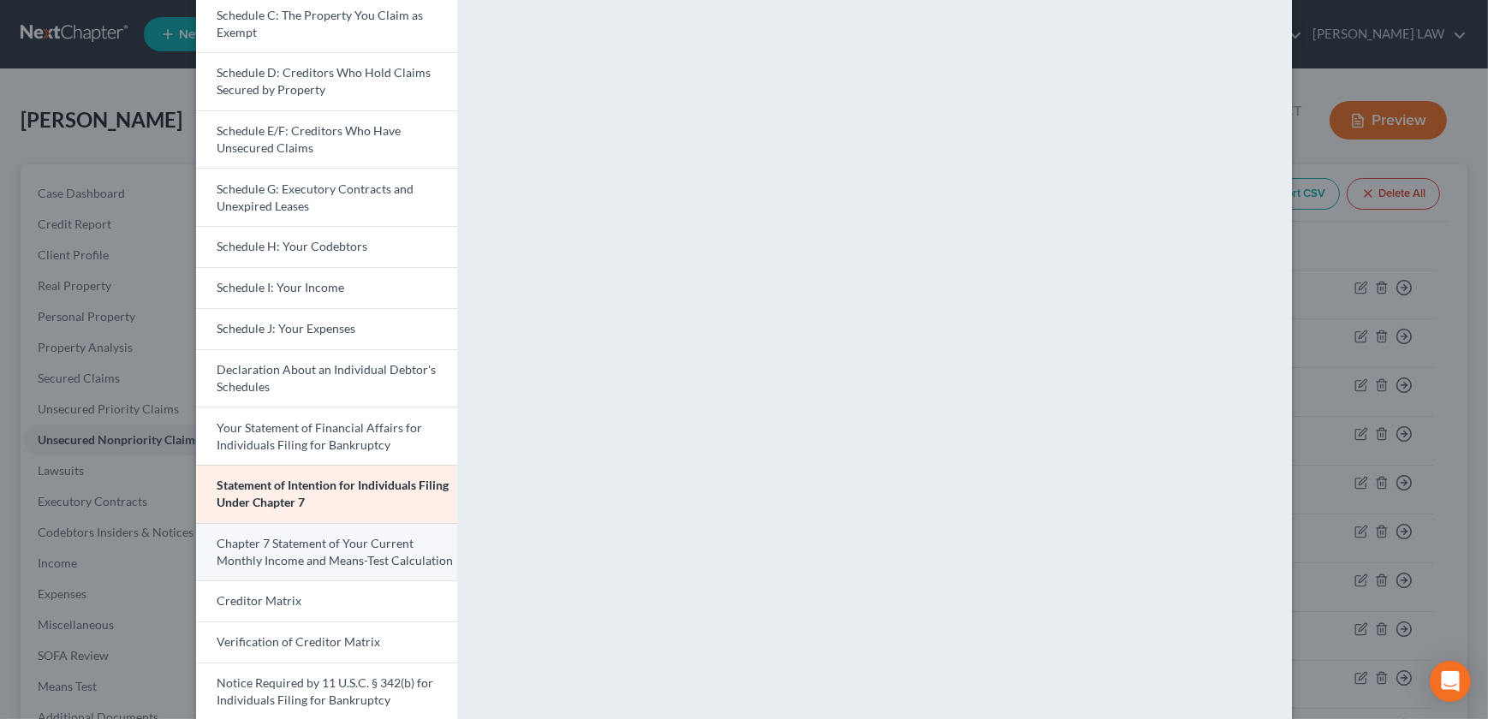
scroll to position [272, 0]
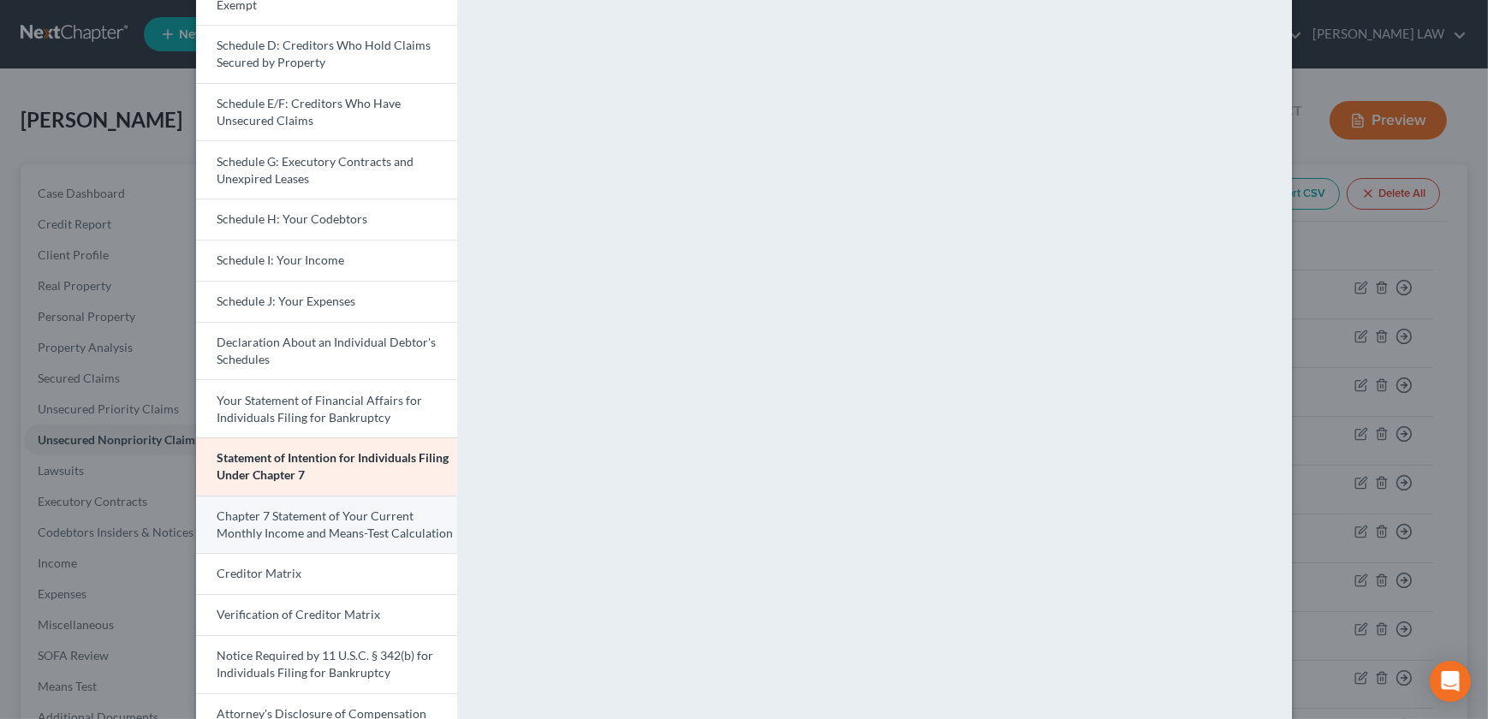
click at [298, 522] on link "Chapter 7 Statement of Your Current Monthly Income and Means-Test Calculation" at bounding box center [326, 525] width 261 height 58
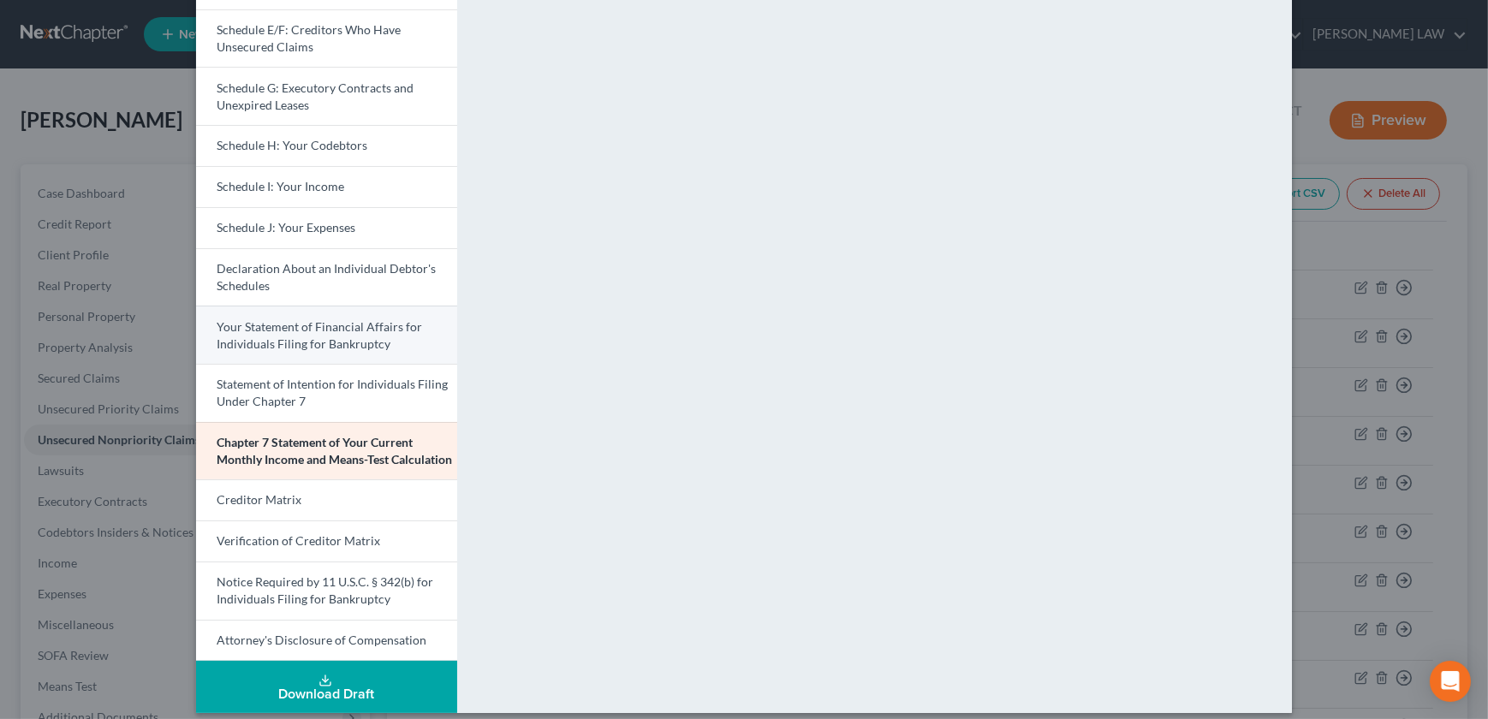
scroll to position [359, 0]
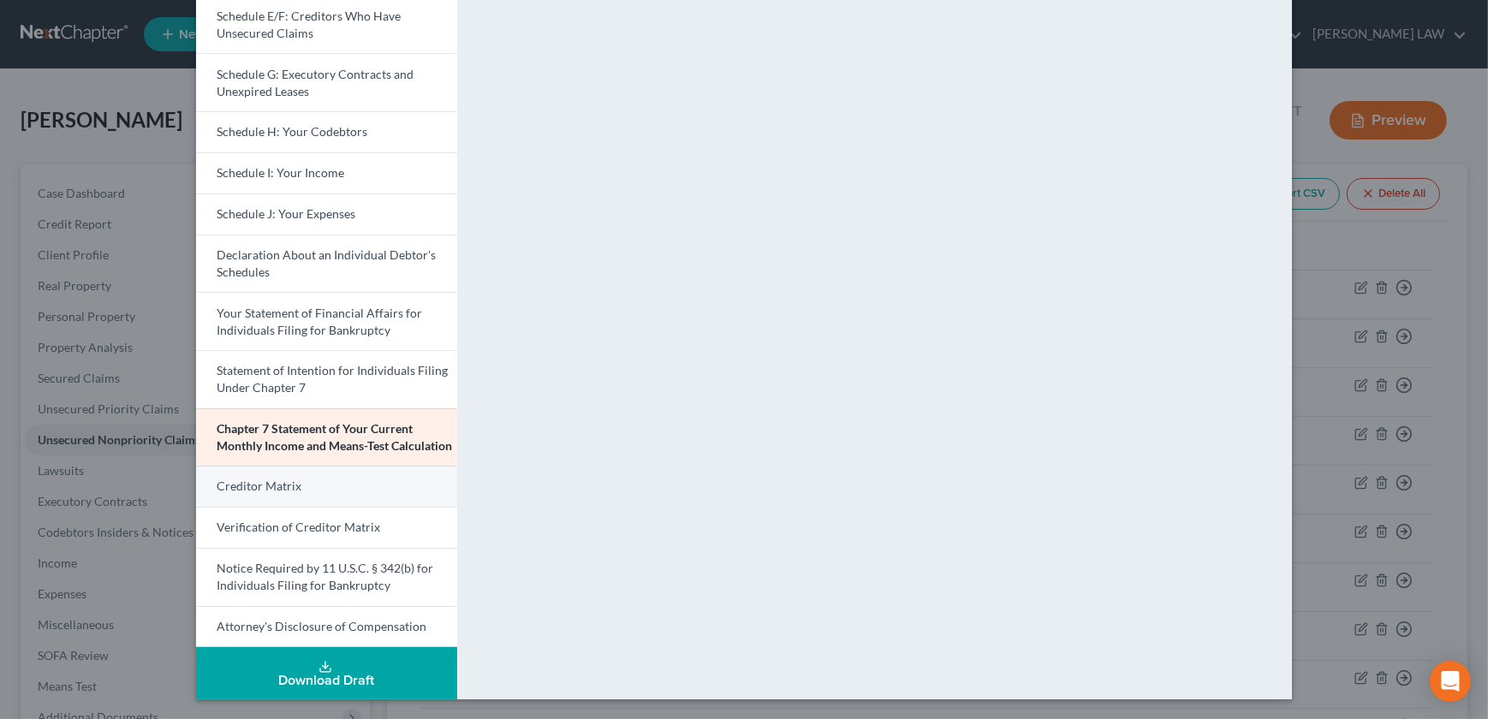
click at [306, 492] on link "Creditor Matrix" at bounding box center [326, 486] width 261 height 41
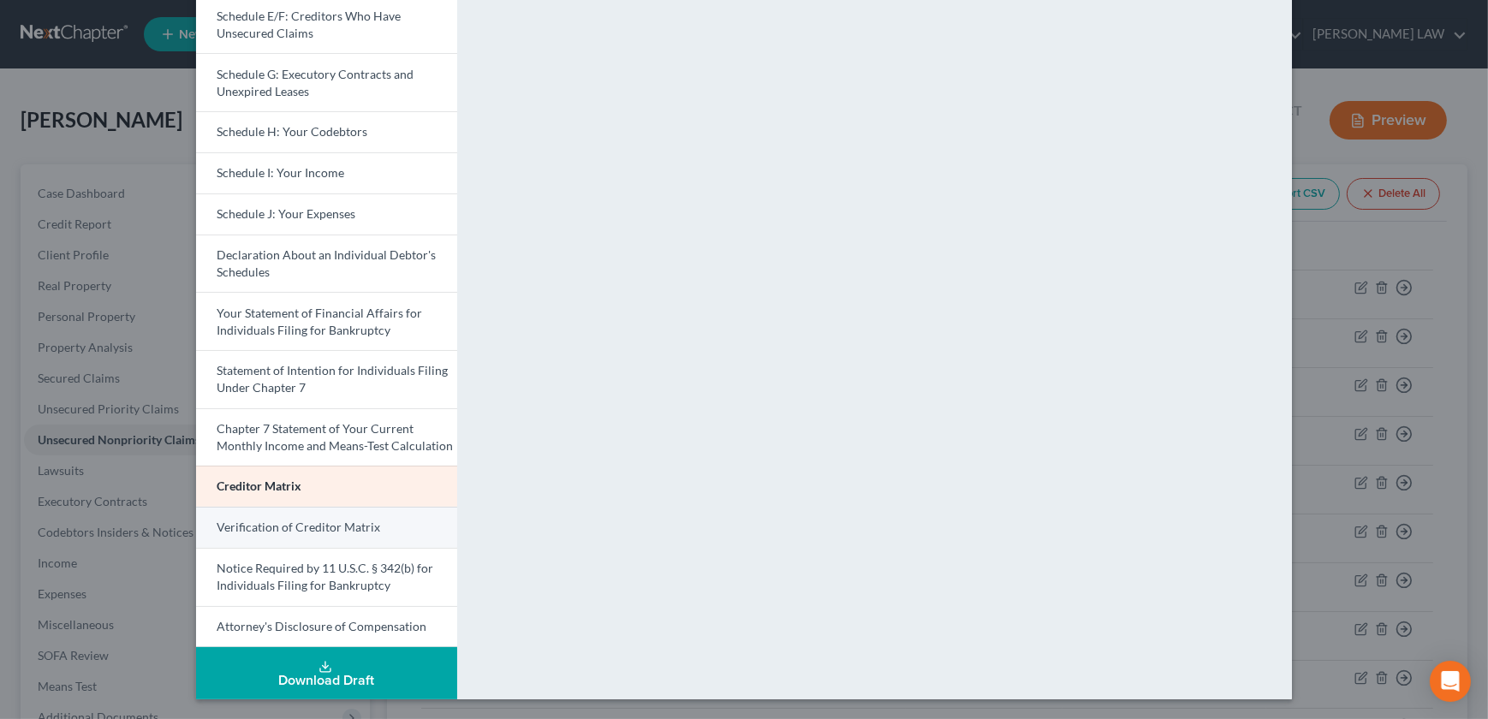
click at [288, 522] on span "Verification of Creditor Matrix" at bounding box center [298, 527] width 163 height 15
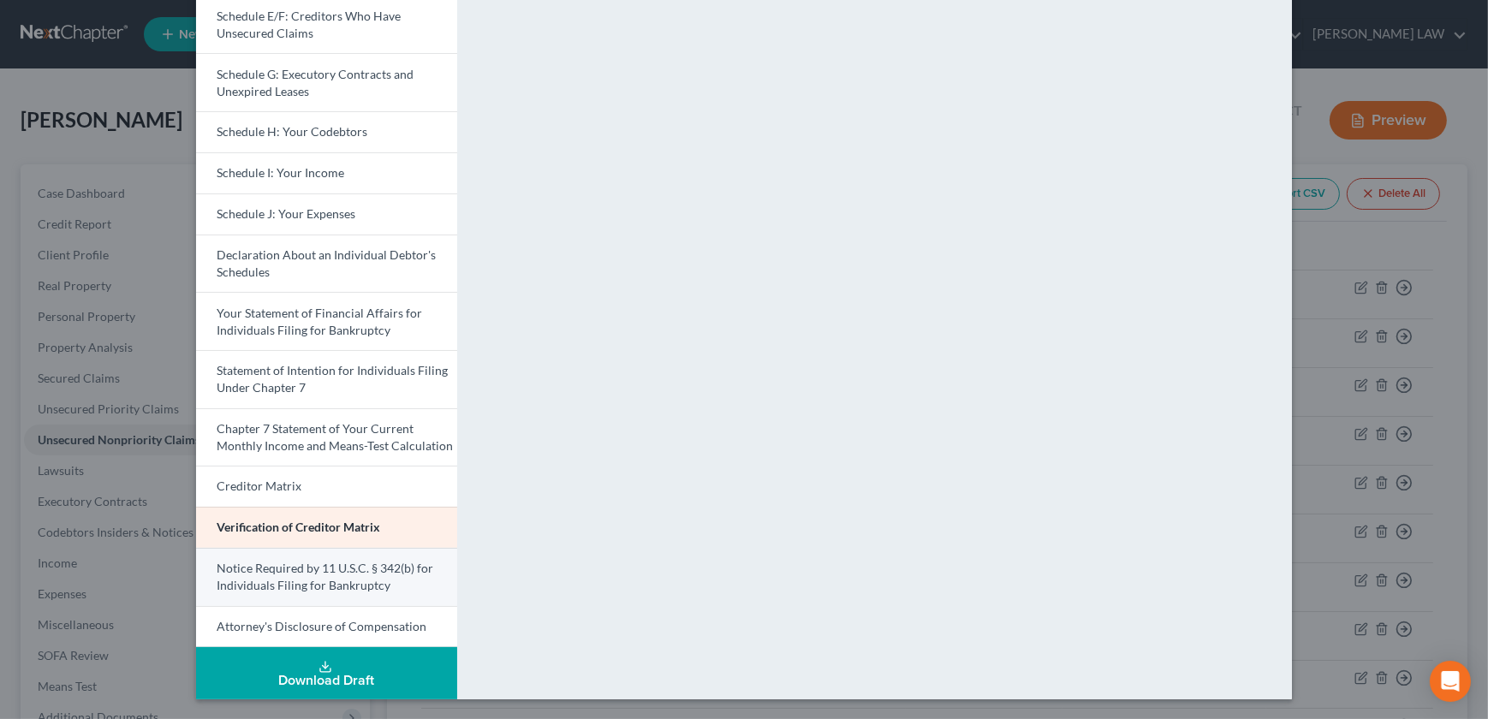
click at [295, 577] on span "Notice Required by 11 U.S.C. § 342(b) for Individuals Filing for Bankruptcy" at bounding box center [325, 577] width 217 height 32
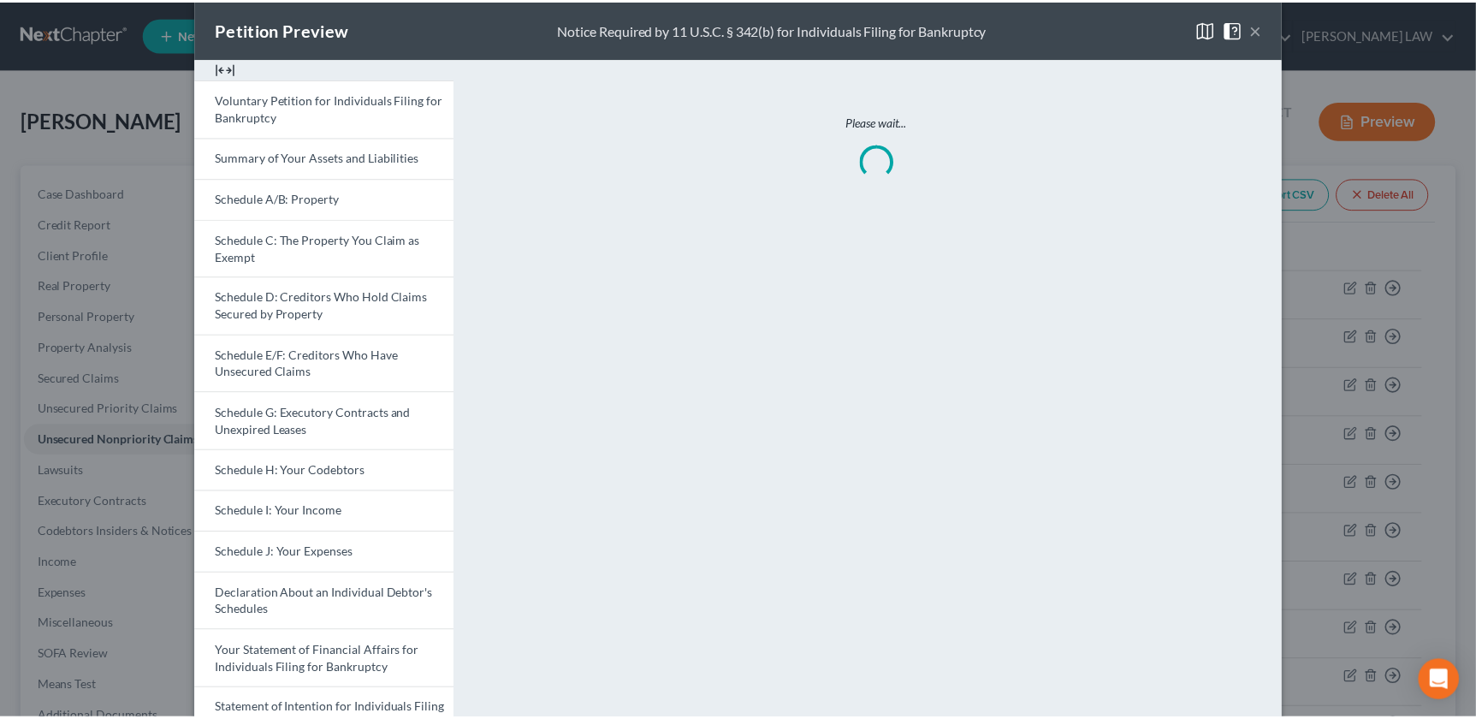
scroll to position [0, 0]
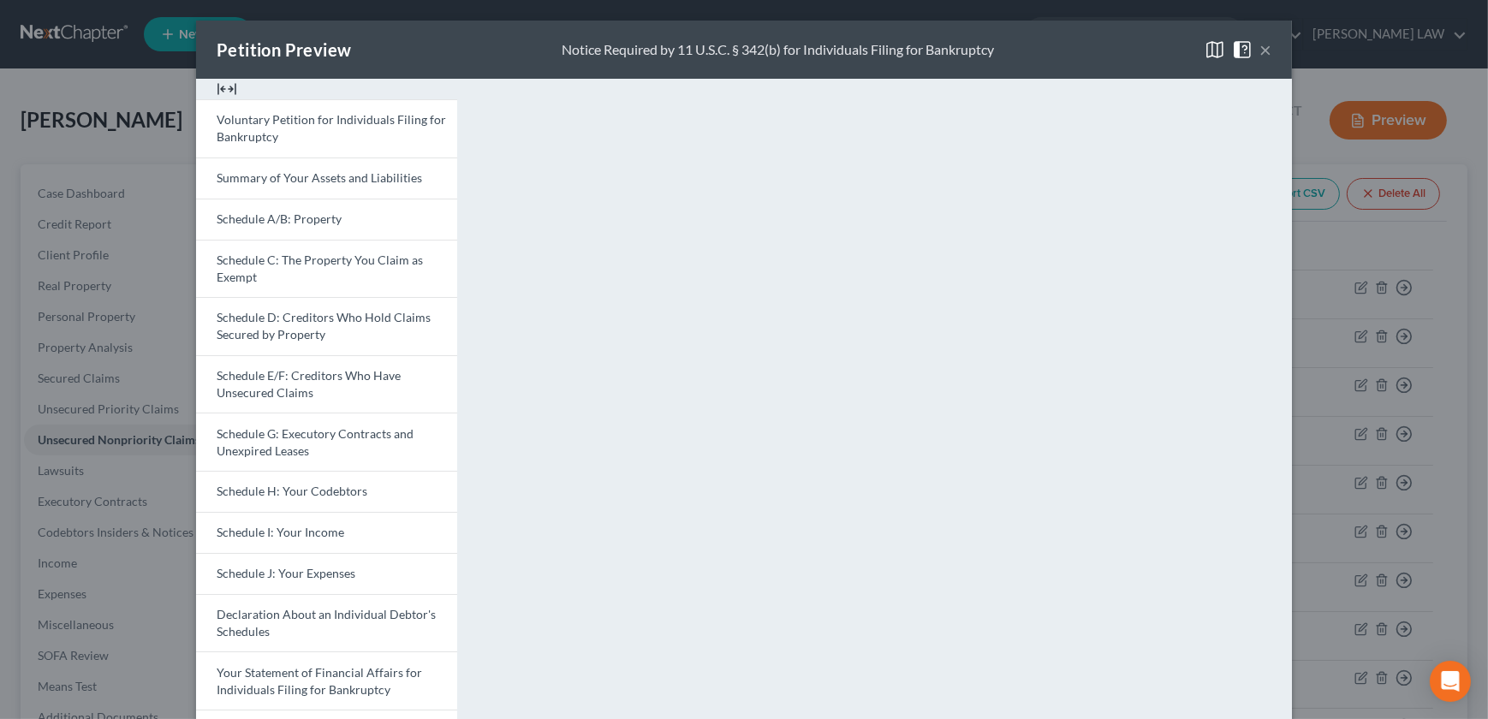
click at [1260, 52] on button "×" at bounding box center [1265, 49] width 12 height 21
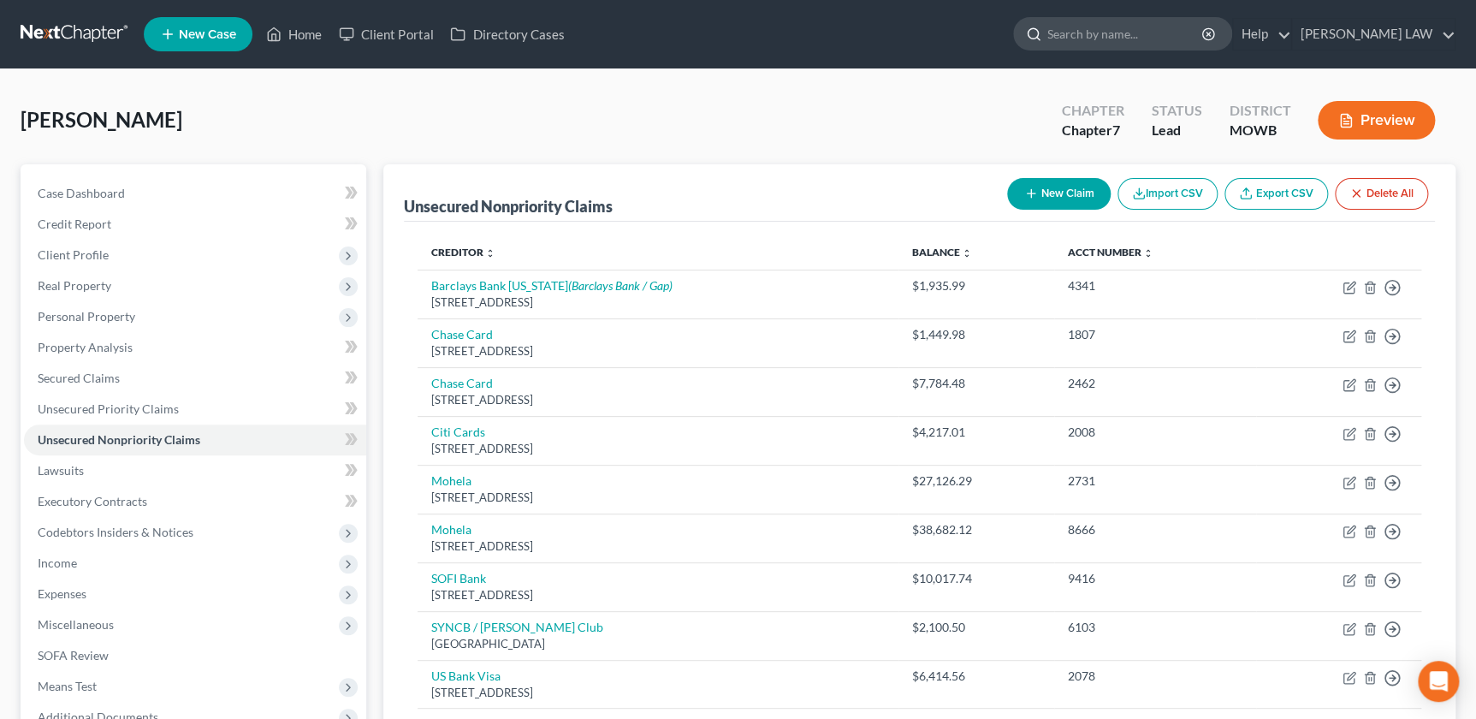
click at [1169, 28] on input "search" at bounding box center [1126, 34] width 157 height 32
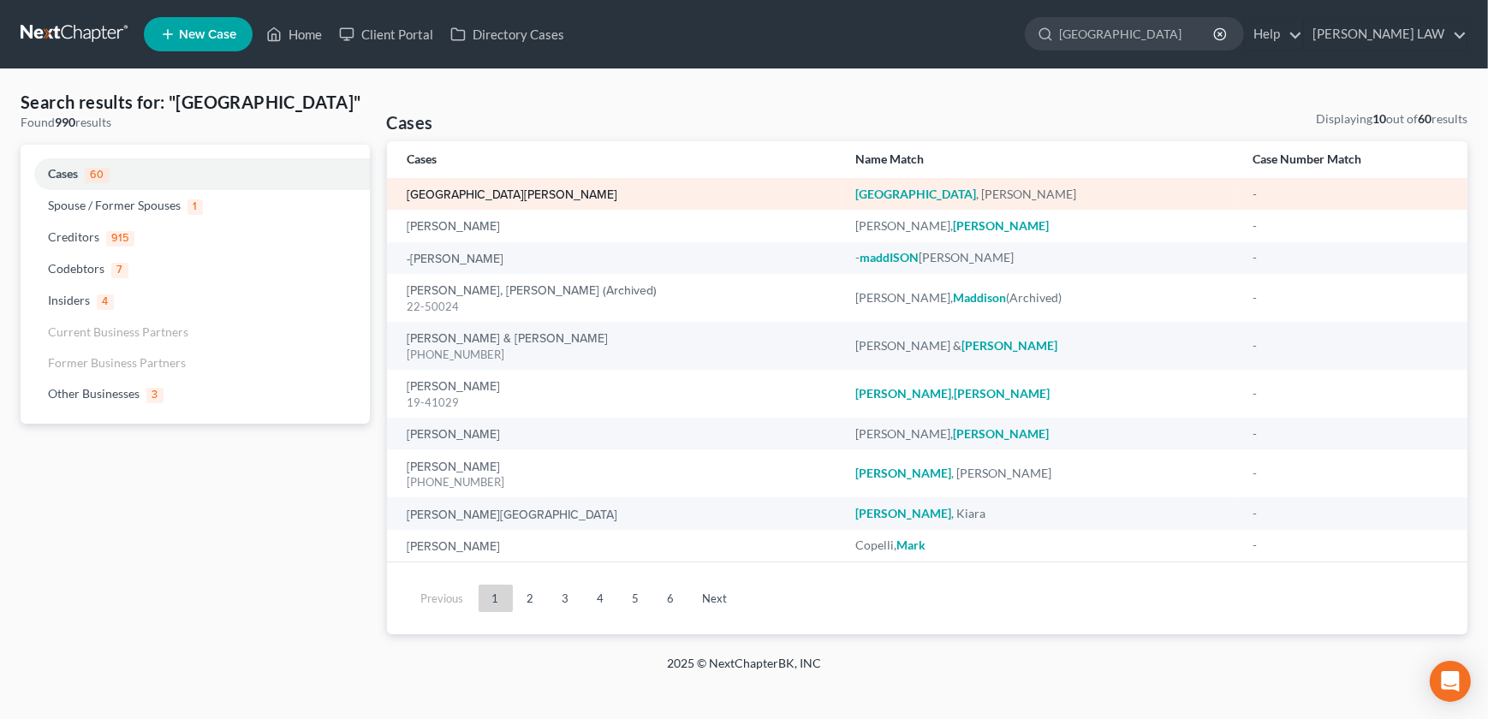
click at [429, 189] on link "[GEOGRAPHIC_DATA][PERSON_NAME]" at bounding box center [512, 195] width 211 height 12
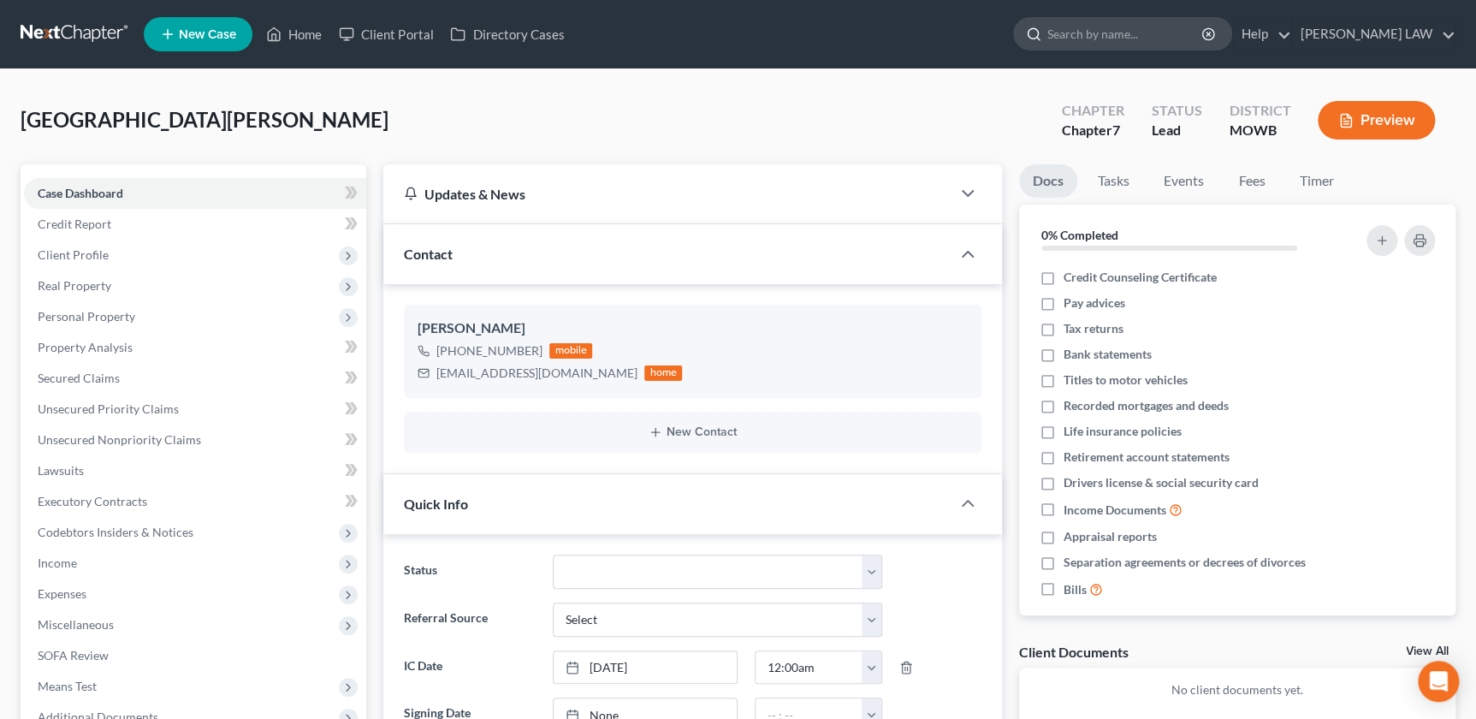
click at [1121, 29] on input "search" at bounding box center [1126, 34] width 157 height 32
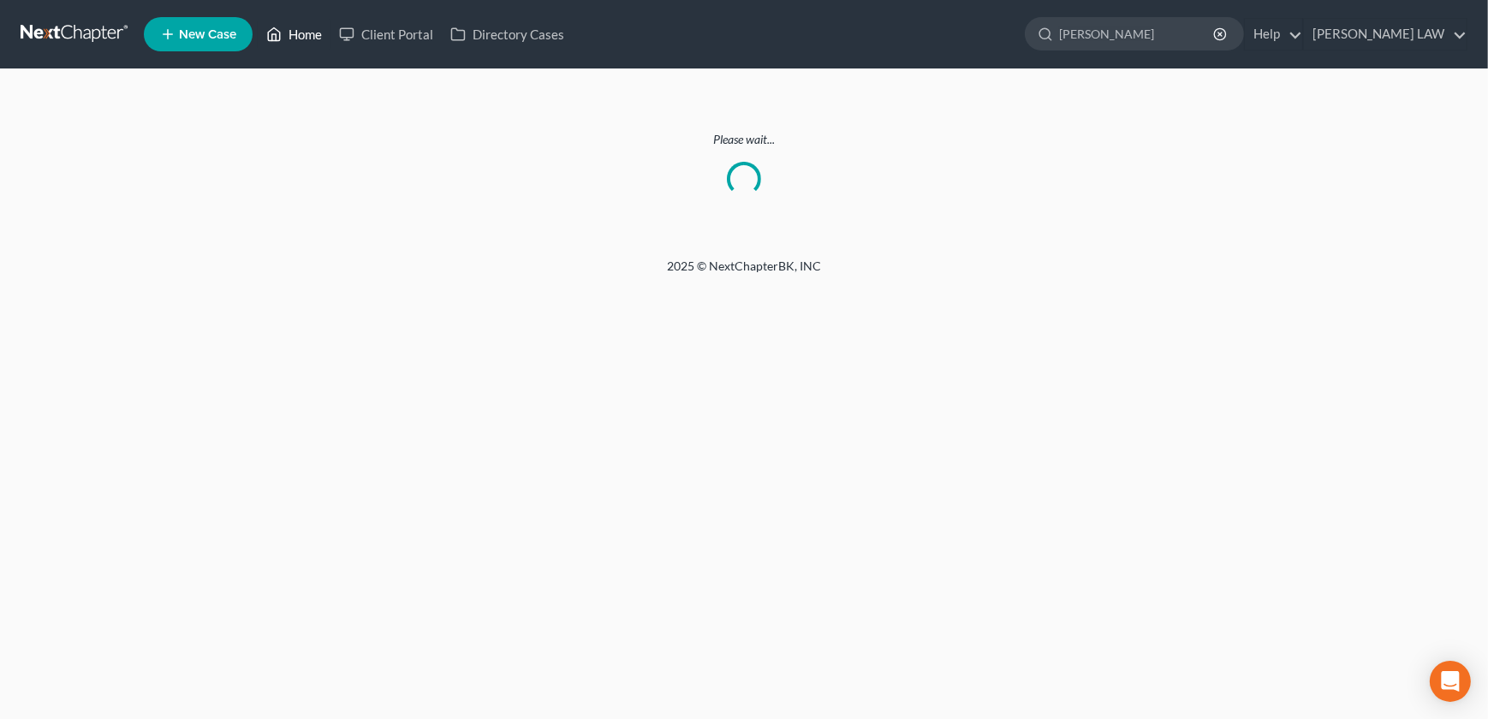
click at [299, 34] on link "Home" at bounding box center [294, 34] width 73 height 31
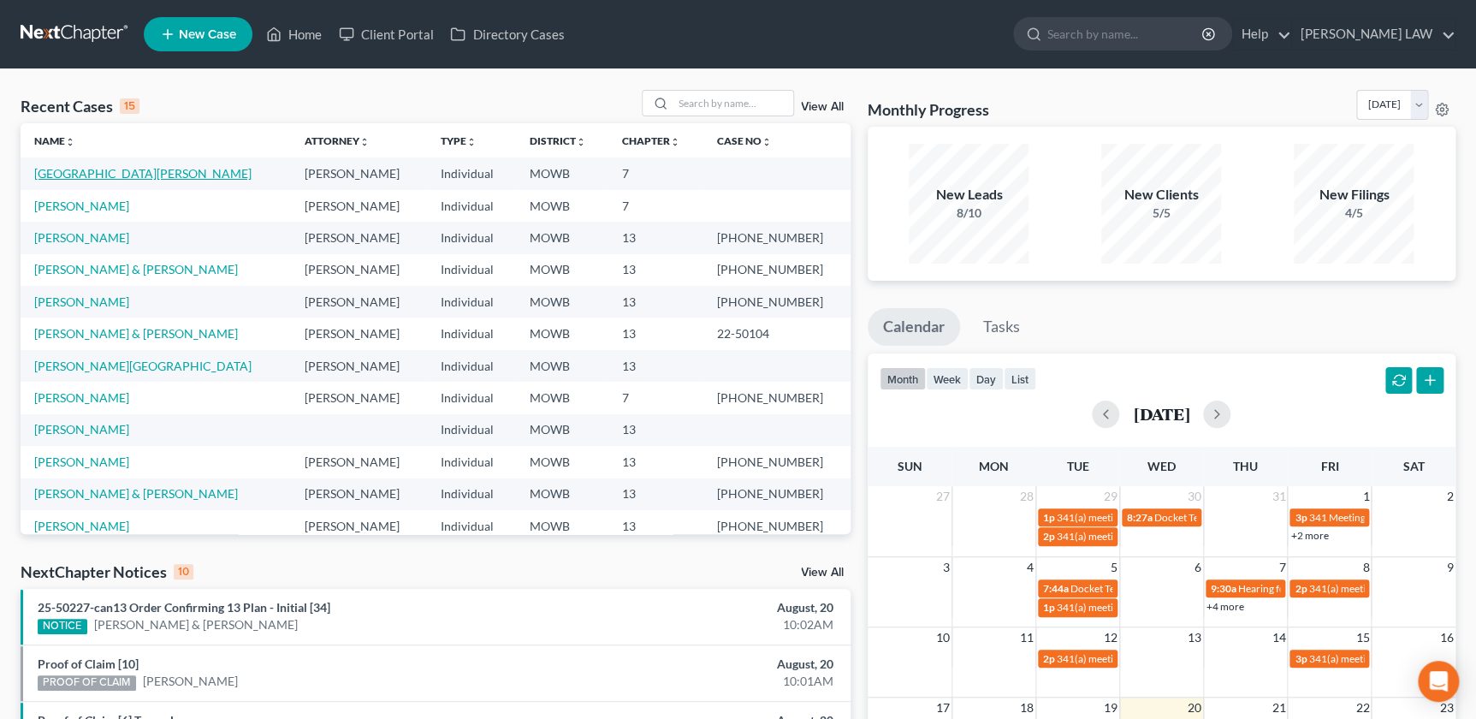
click at [56, 171] on link "[GEOGRAPHIC_DATA][PERSON_NAME]" at bounding box center [142, 173] width 217 height 15
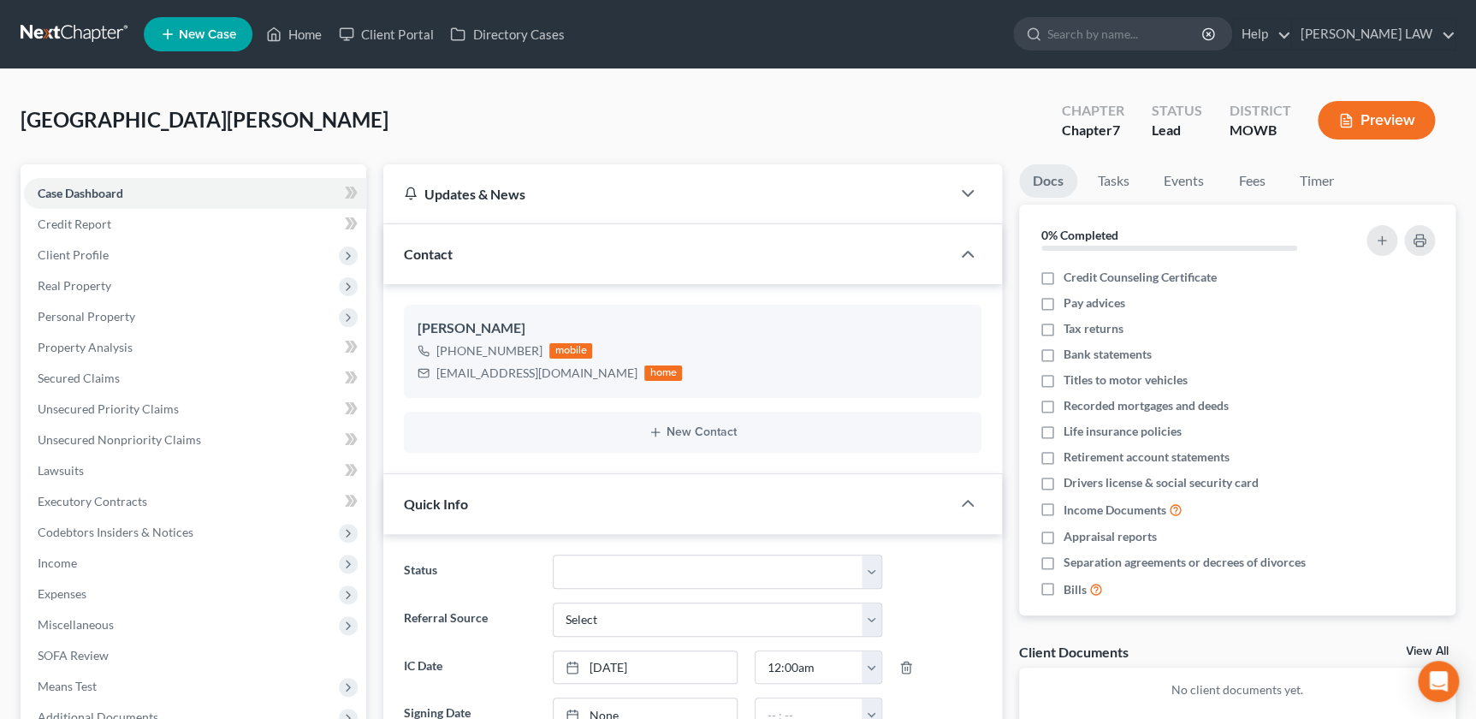
scroll to position [120, 0]
click at [416, 35] on link "Client Portal" at bounding box center [385, 34] width 111 height 31
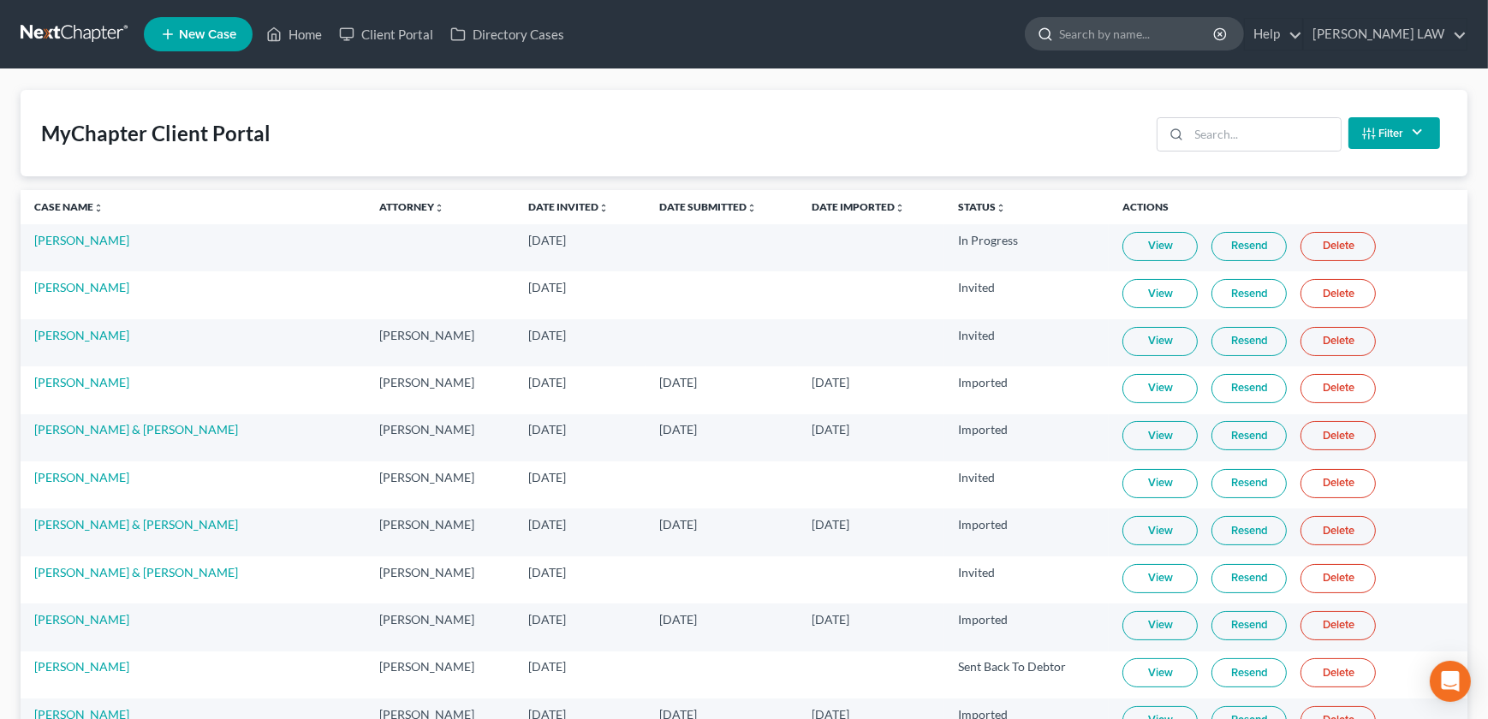
click at [1137, 33] on input "search" at bounding box center [1137, 34] width 157 height 32
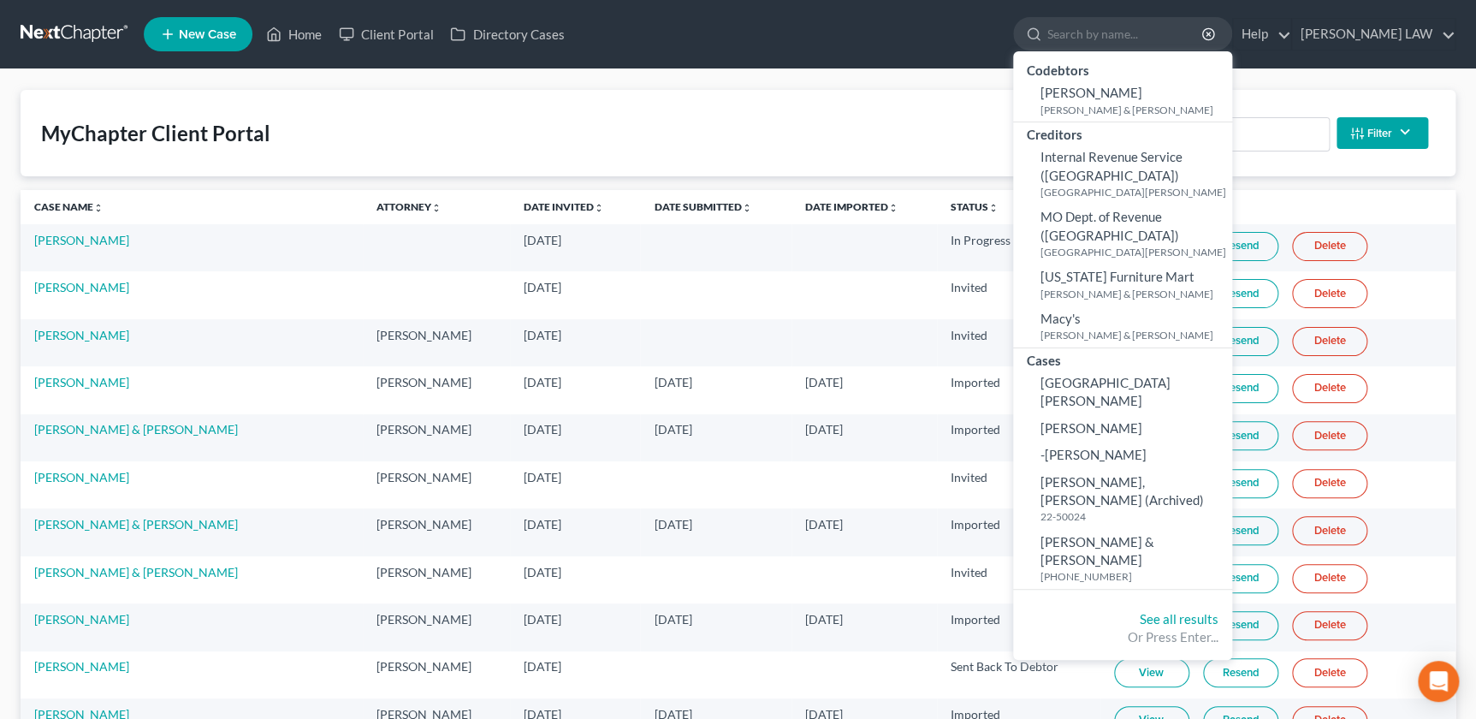
click at [1184, 134] on div "Creditors" at bounding box center [1122, 132] width 219 height 21
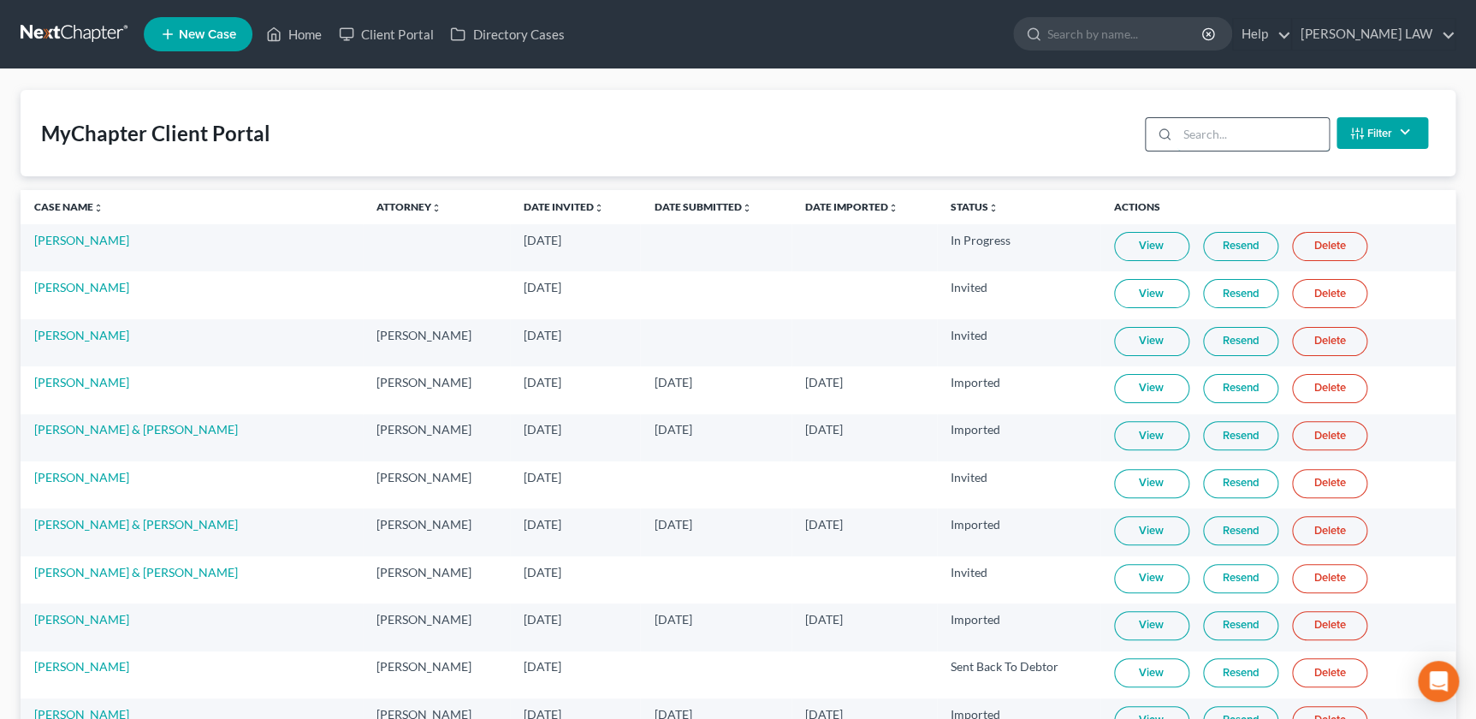
click at [1235, 129] on input "search" at bounding box center [1253, 134] width 151 height 33
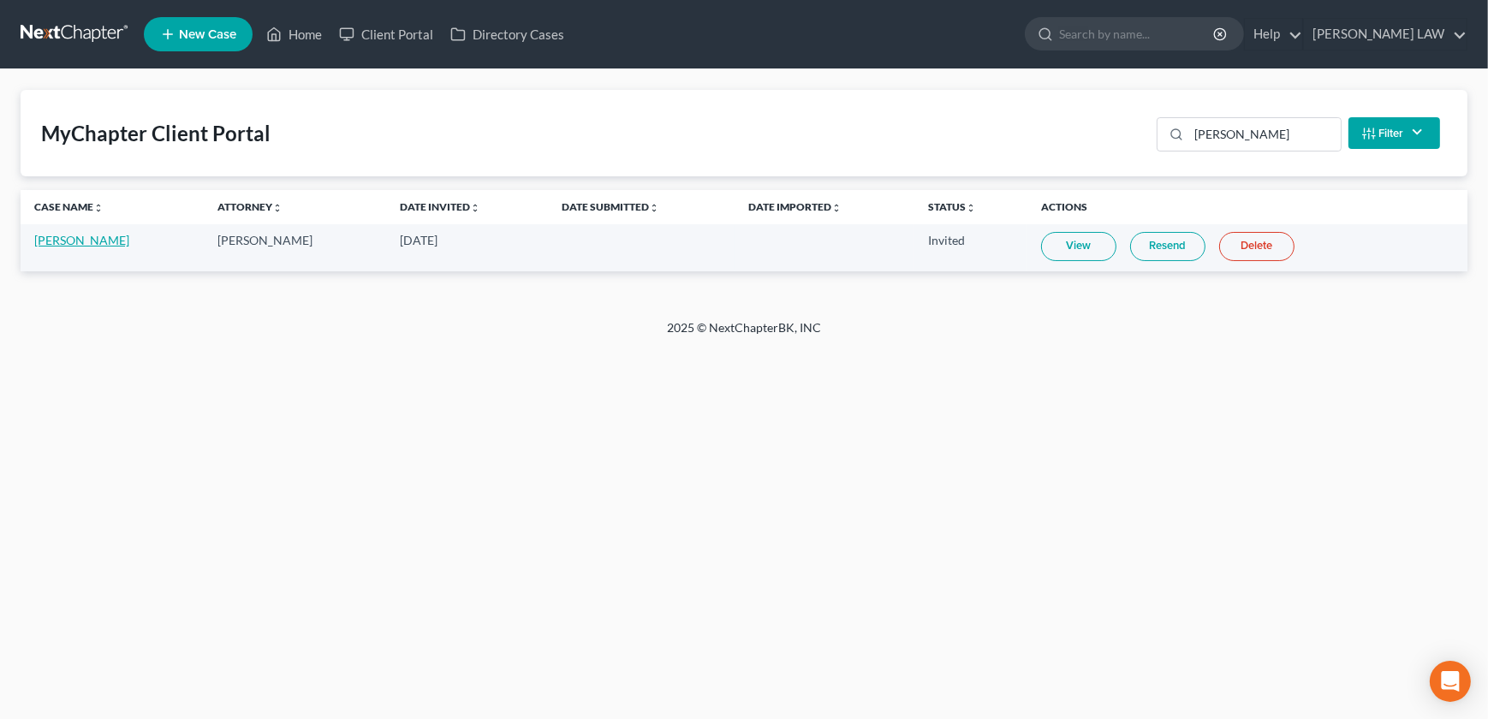
click at [48, 240] on link "Ramon Madrid" at bounding box center [81, 240] width 95 height 15
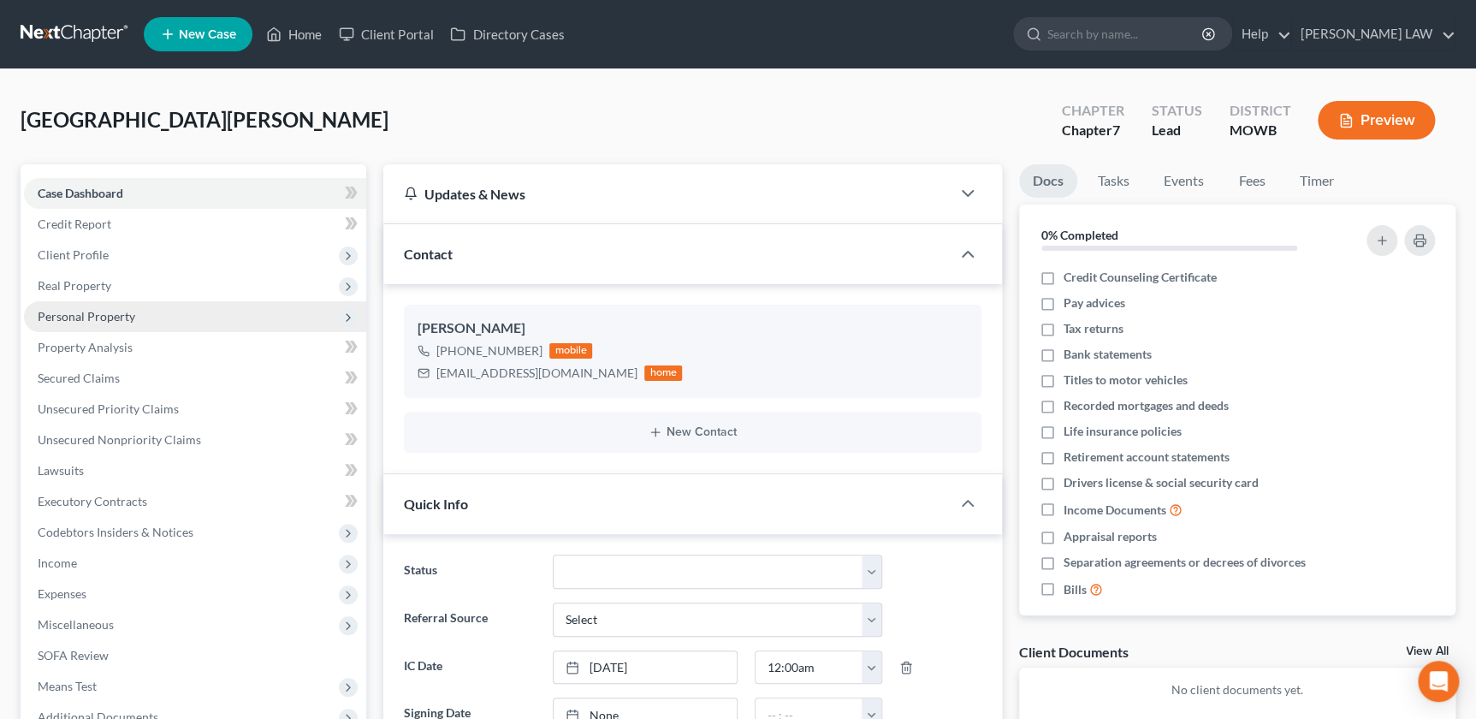
scroll to position [120, 0]
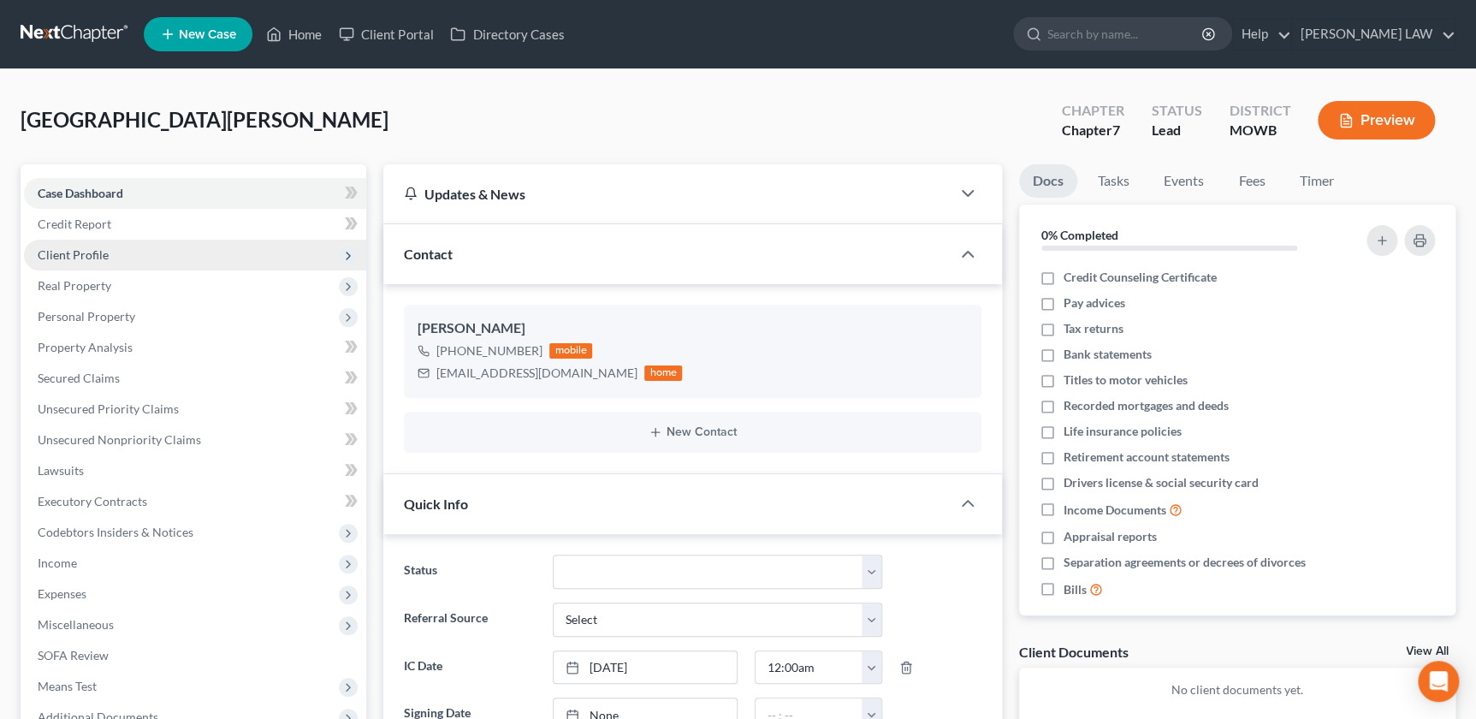
click at [107, 259] on span "Client Profile" at bounding box center [195, 255] width 342 height 31
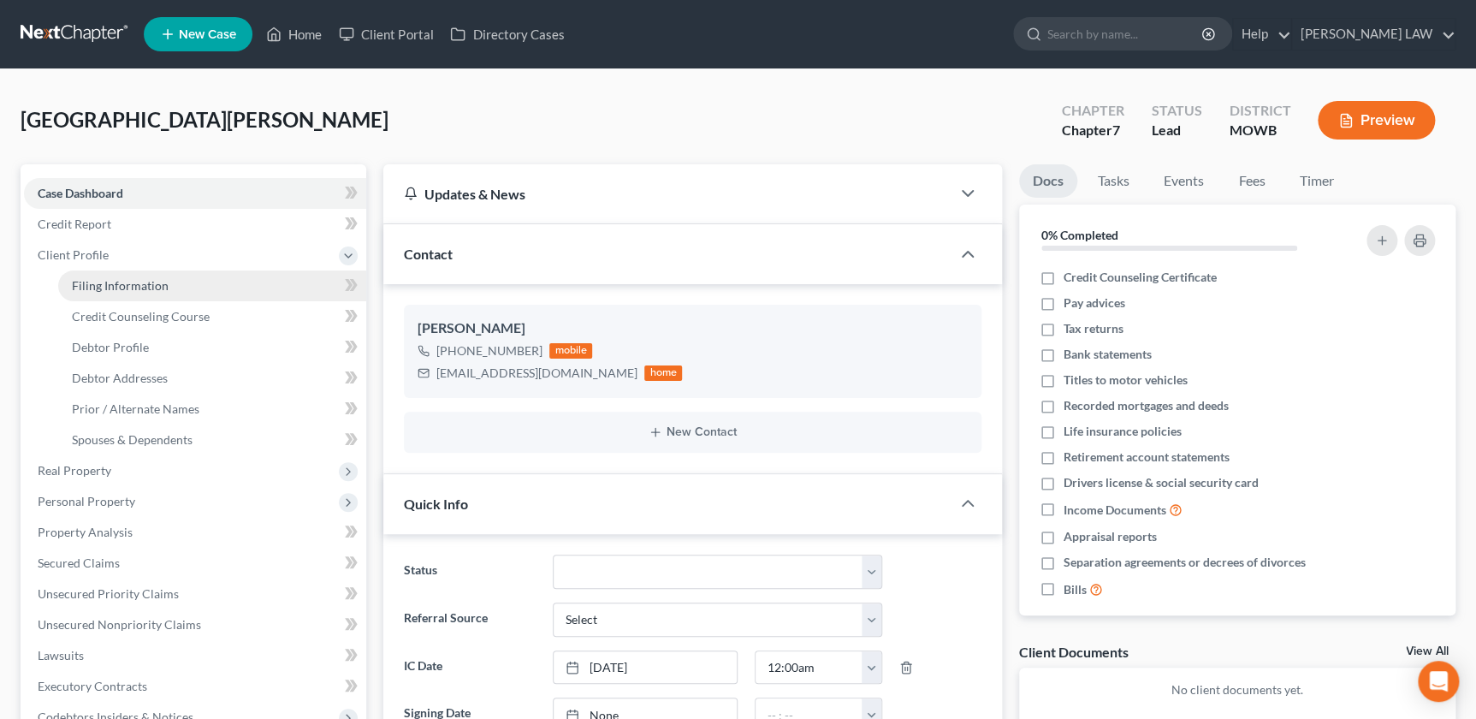
click at [180, 284] on link "Filing Information" at bounding box center [212, 285] width 308 height 31
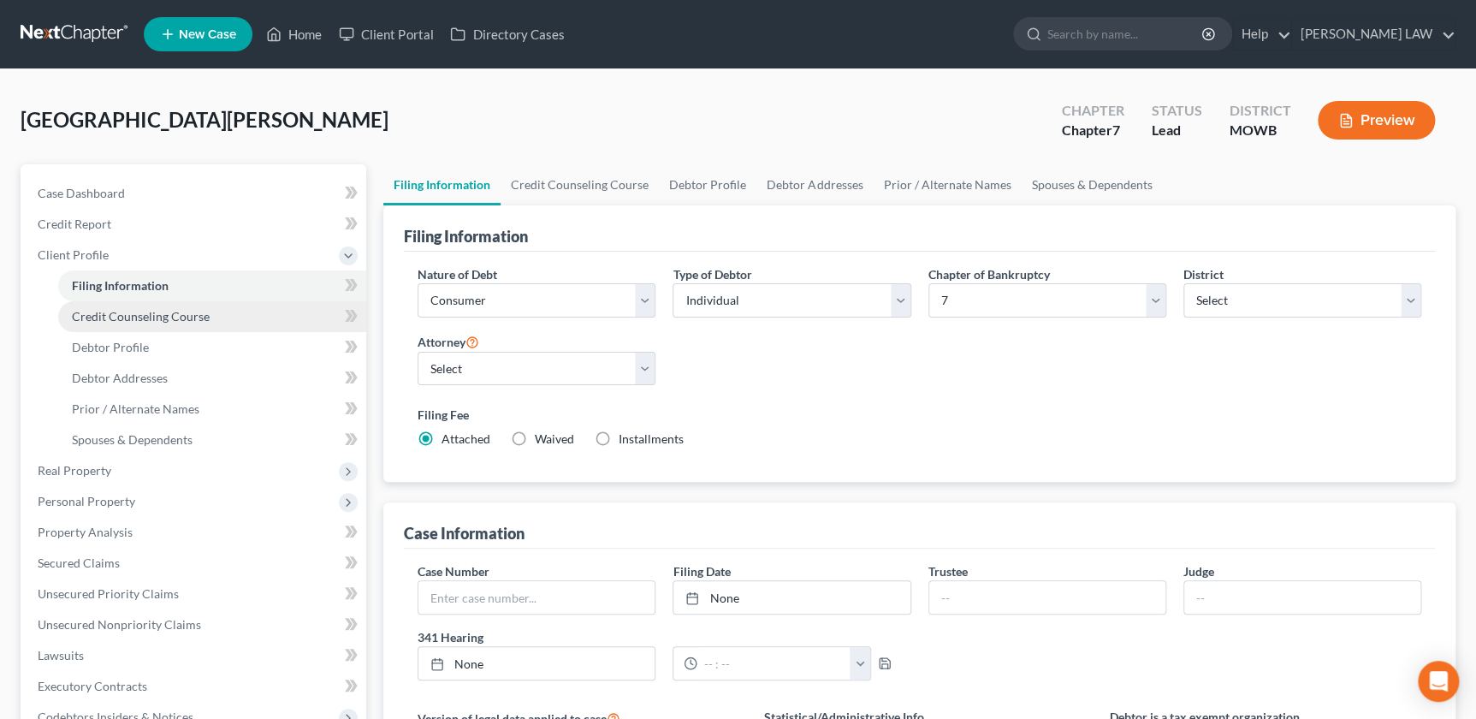
click at [145, 317] on span "Credit Counseling Course" at bounding box center [141, 316] width 138 height 15
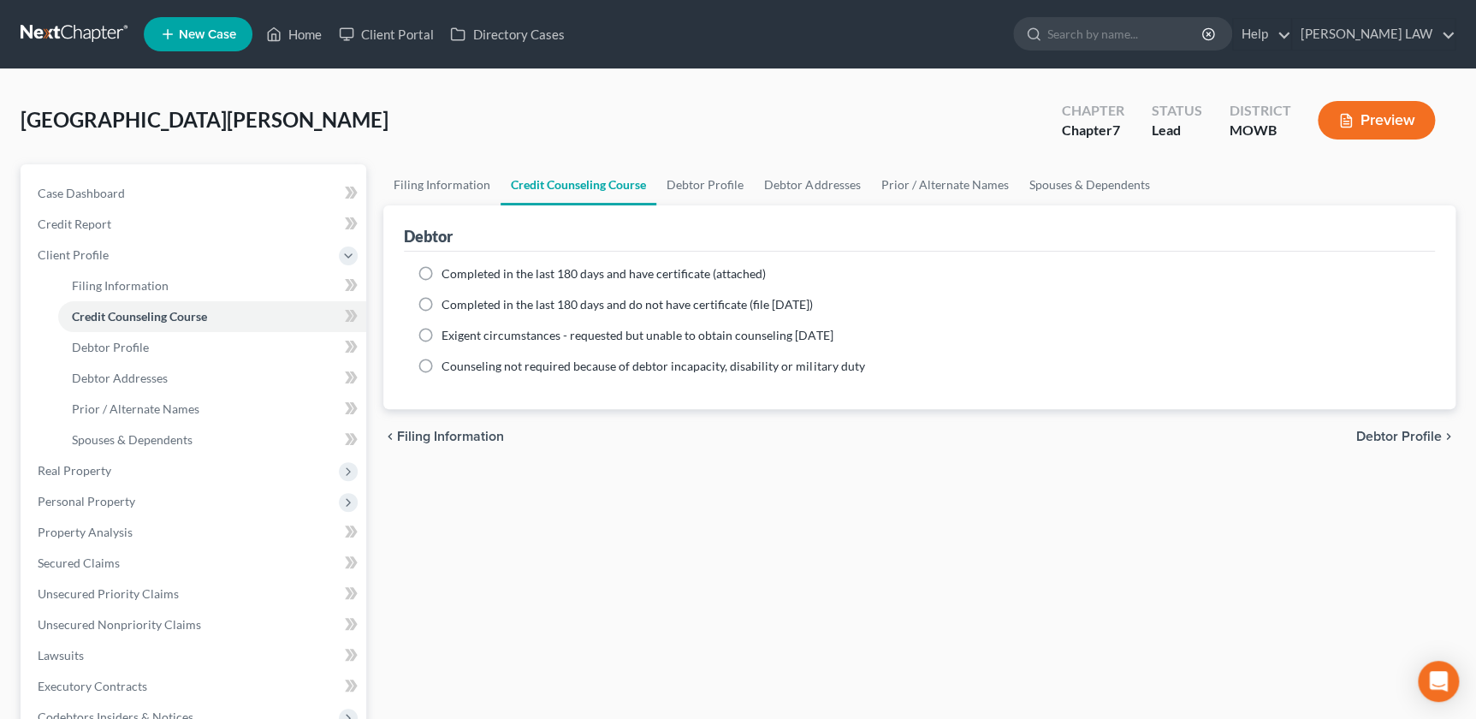
click at [442, 276] on label "Completed in the last 180 days and have certificate (attached)" at bounding box center [604, 273] width 324 height 17
click at [448, 276] on input "Completed in the last 180 days and have certificate (attached)" at bounding box center [453, 270] width 11 height 11
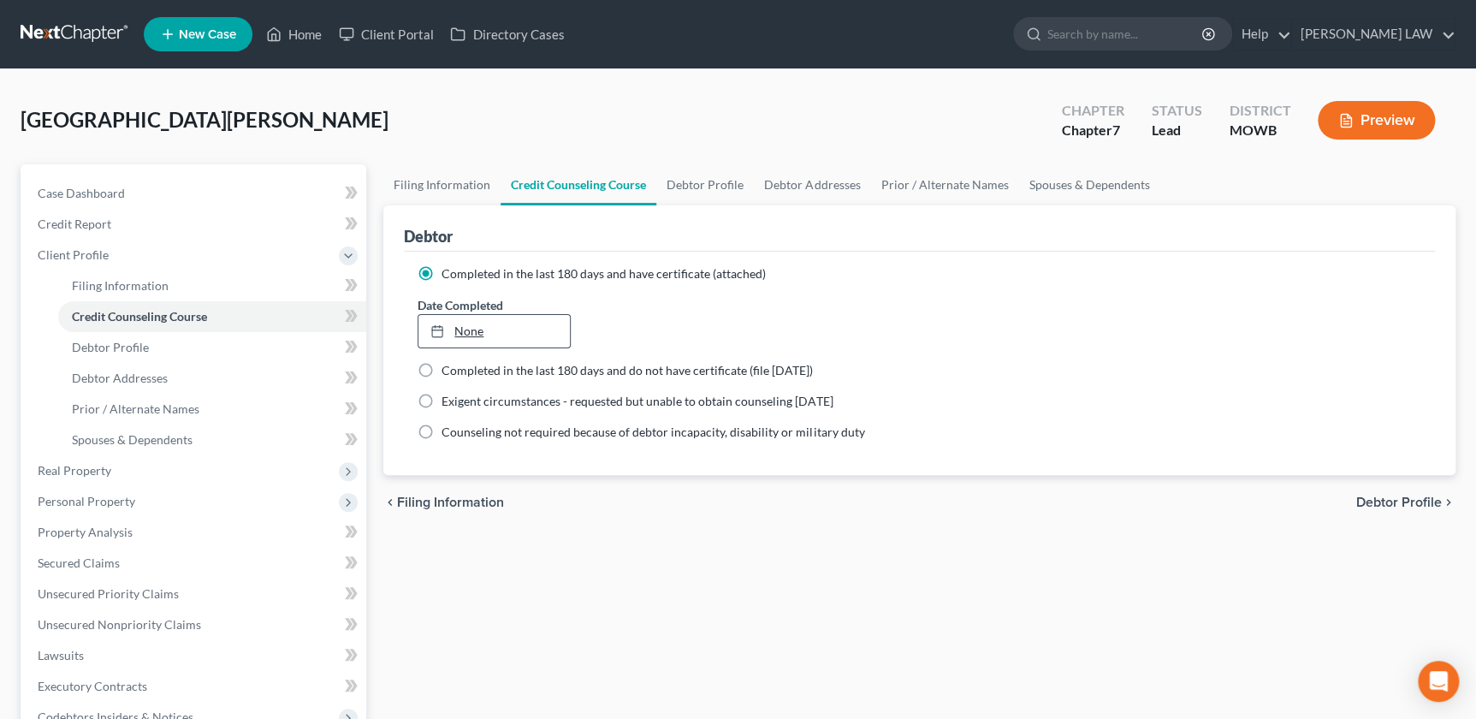
click at [472, 325] on link "None" at bounding box center [494, 331] width 151 height 33
drag, startPoint x: 697, startPoint y: 205, endPoint x: 716, endPoint y: 191, distance: 23.3
click at [698, 205] on div "Debtor" at bounding box center [919, 228] width 1031 height 46
click at [716, 187] on link "Debtor Profile" at bounding box center [705, 184] width 98 height 41
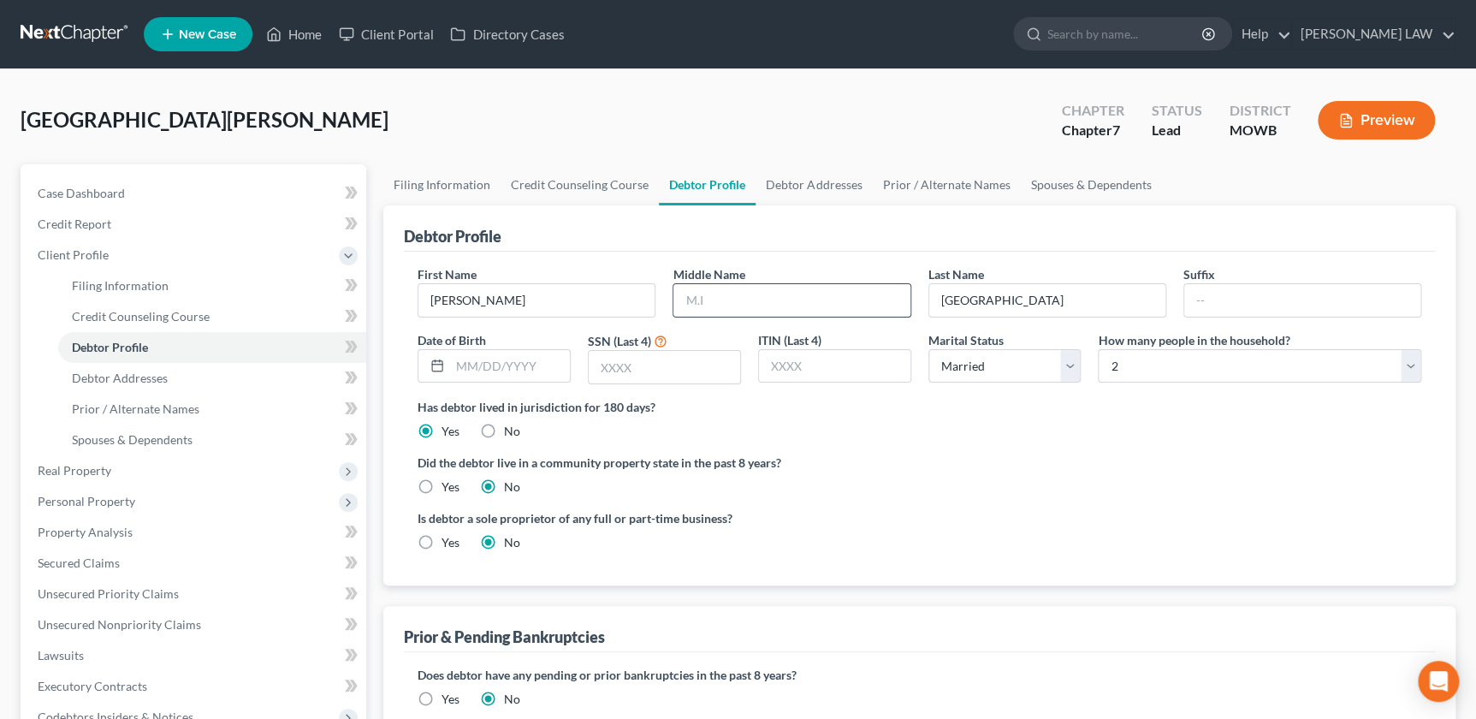
drag, startPoint x: 711, startPoint y: 307, endPoint x: 721, endPoint y: 307, distance: 9.4
click at [711, 307] on input "text" at bounding box center [792, 300] width 236 height 33
click at [452, 365] on input "text" at bounding box center [510, 366] width 120 height 33
click at [627, 347] on label "SSN (Last 4)" at bounding box center [619, 341] width 63 height 18
click at [632, 365] on input "text" at bounding box center [664, 367] width 151 height 33
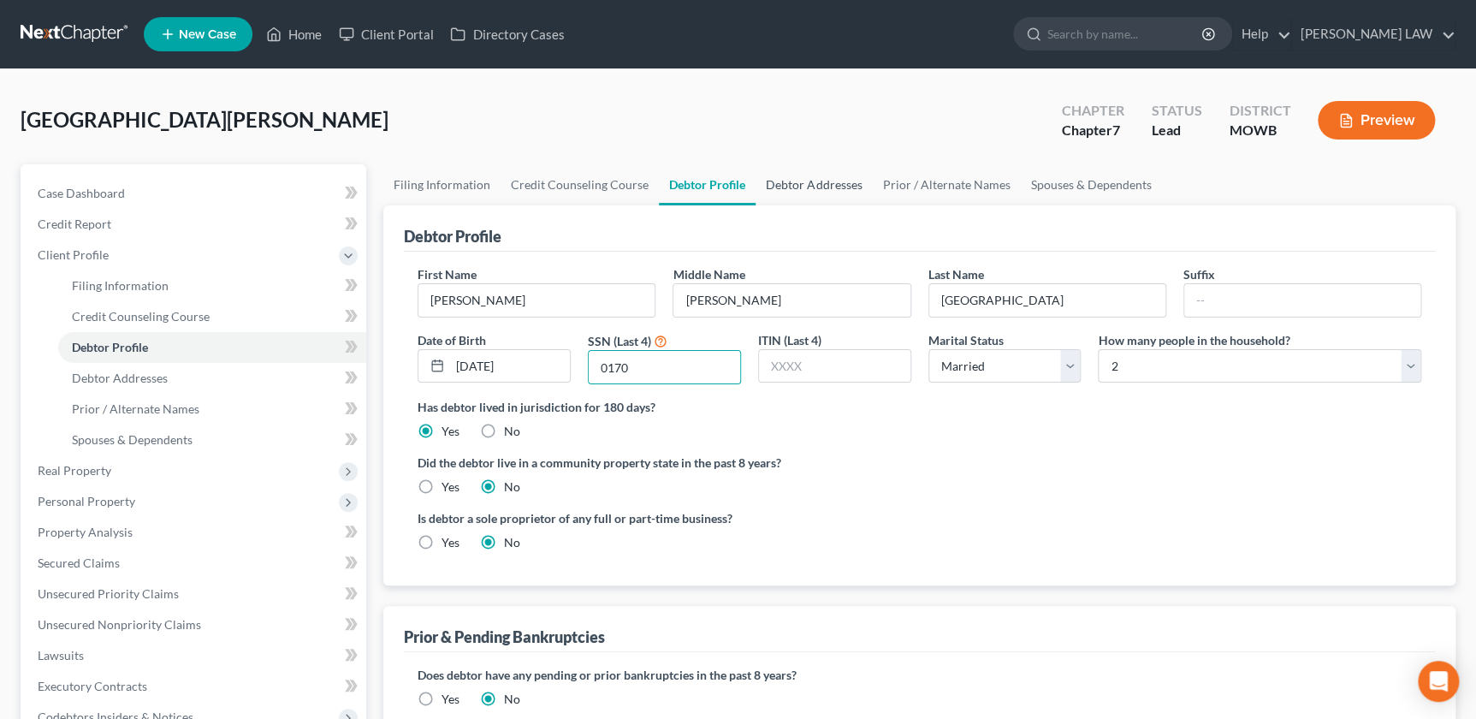
click at [801, 181] on link "Debtor Addresses" at bounding box center [814, 184] width 116 height 41
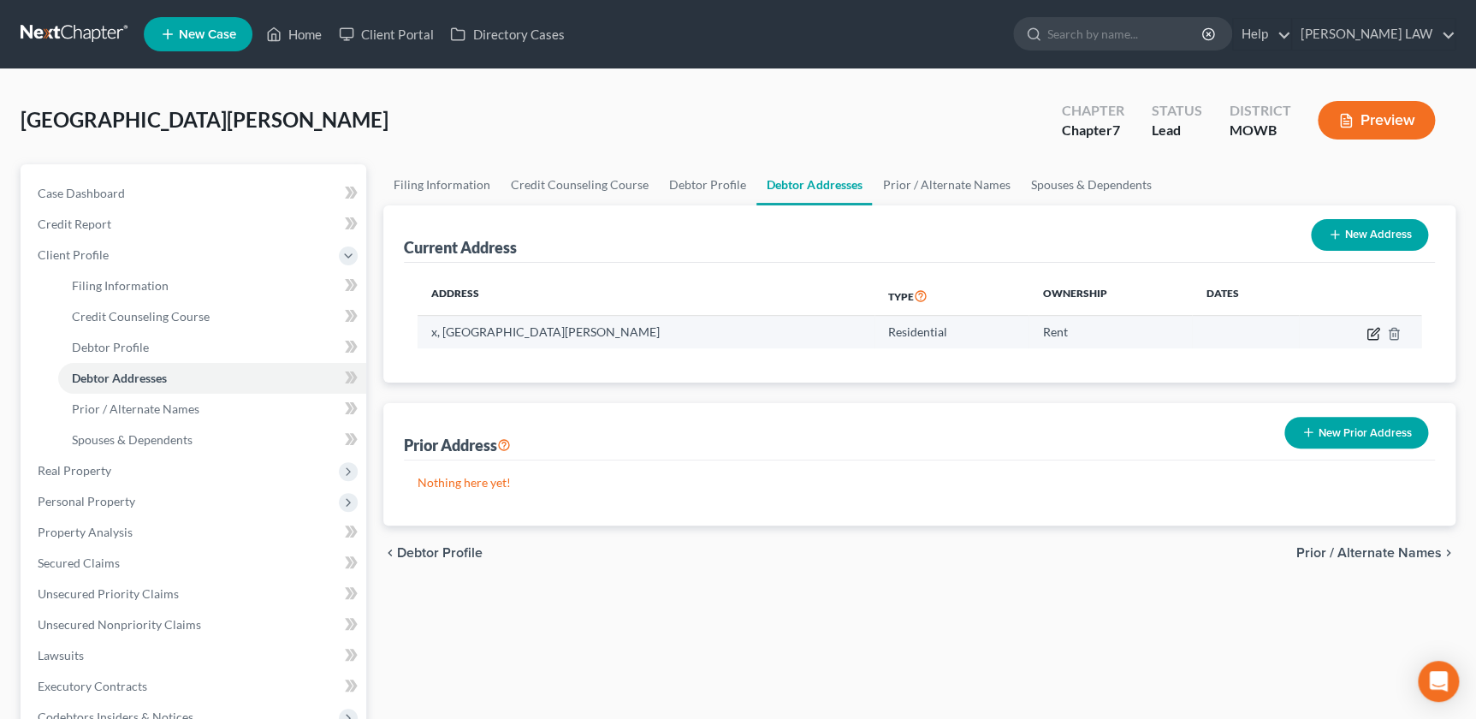
click at [1369, 329] on icon "button" at bounding box center [1373, 334] width 10 height 10
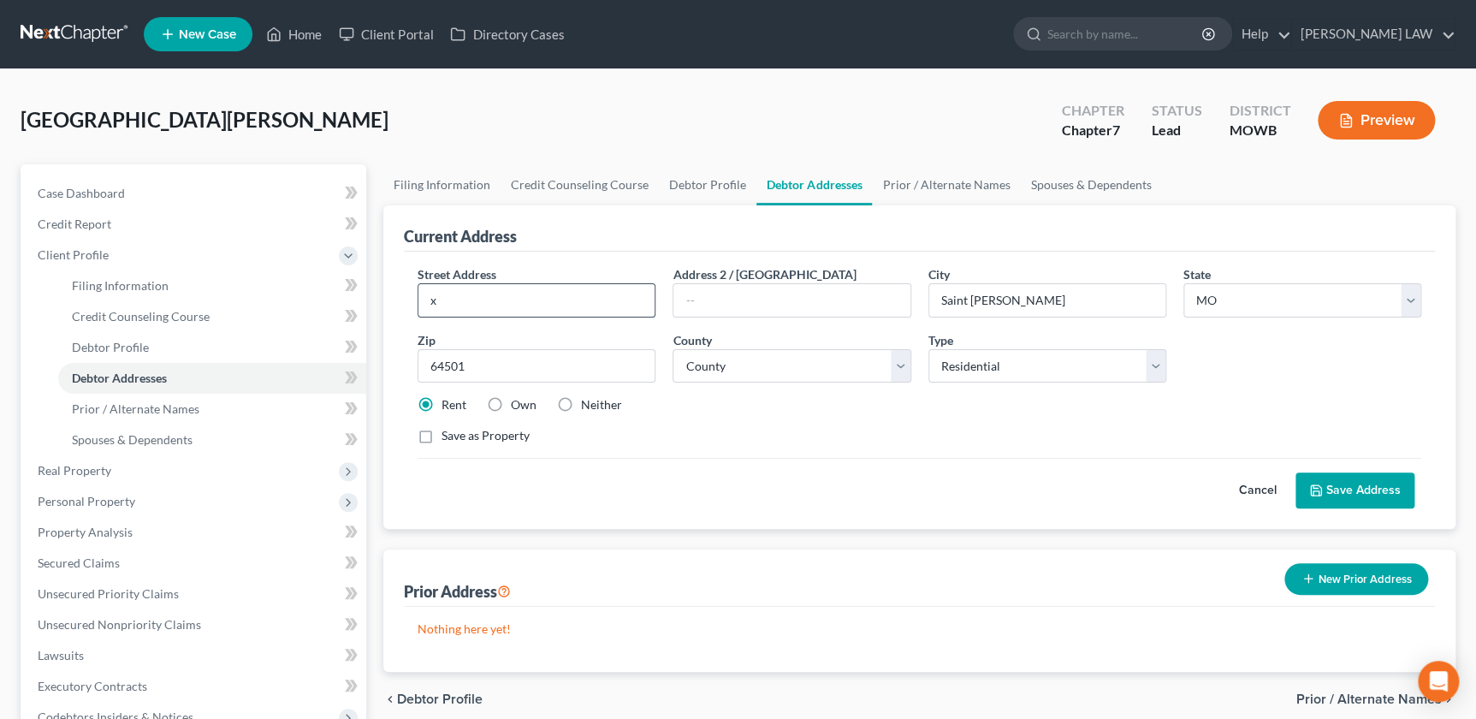
click at [485, 302] on input "x" at bounding box center [537, 300] width 236 height 33
drag, startPoint x: 484, startPoint y: 302, endPoint x: 411, endPoint y: 304, distance: 72.8
click at [411, 304] on div "Street Address * x" at bounding box center [536, 291] width 255 height 52
click at [624, 365] on input "64501" at bounding box center [537, 366] width 238 height 34
click at [807, 470] on div "Cancel Save Address" at bounding box center [920, 483] width 1004 height 50
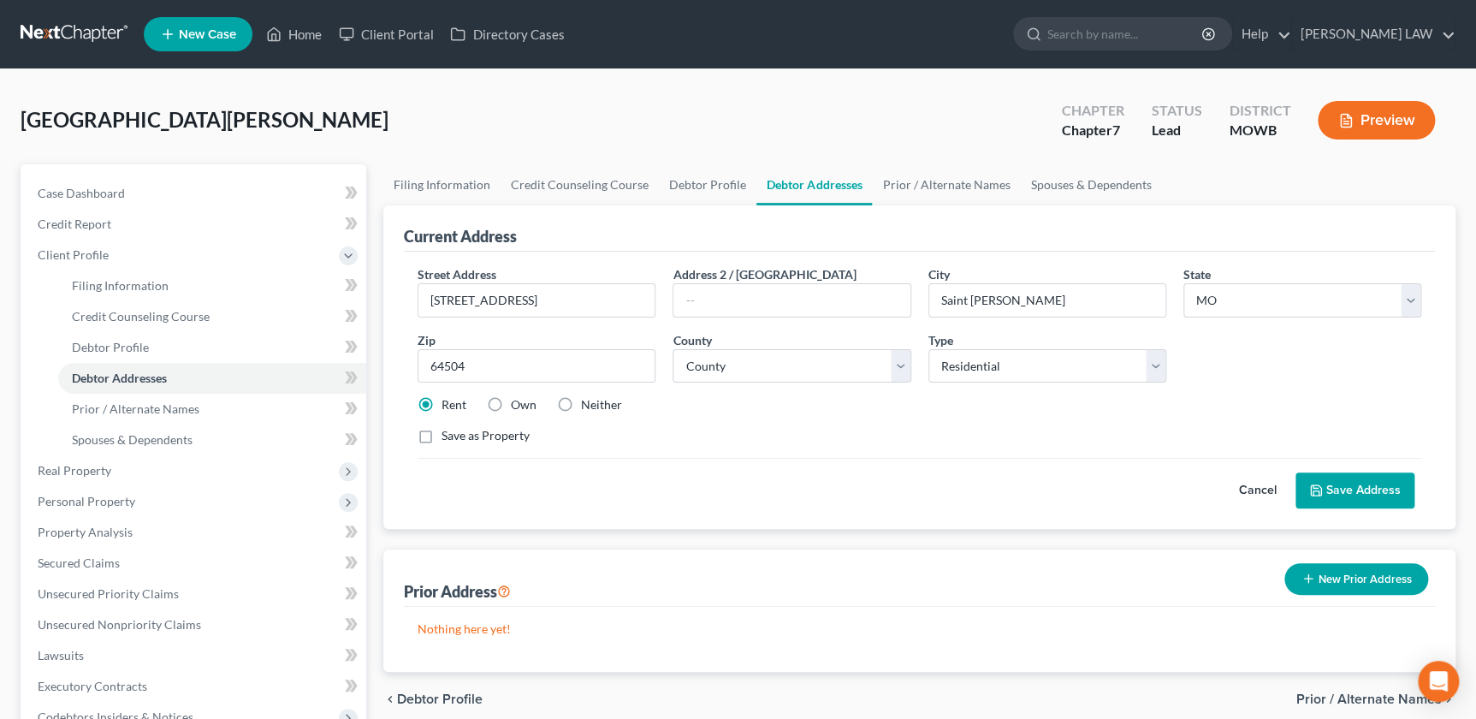
drag, startPoint x: 1322, startPoint y: 488, endPoint x: 1289, endPoint y: 488, distance: 32.5
click at [1320, 488] on icon at bounding box center [1317, 491] width 14 height 14
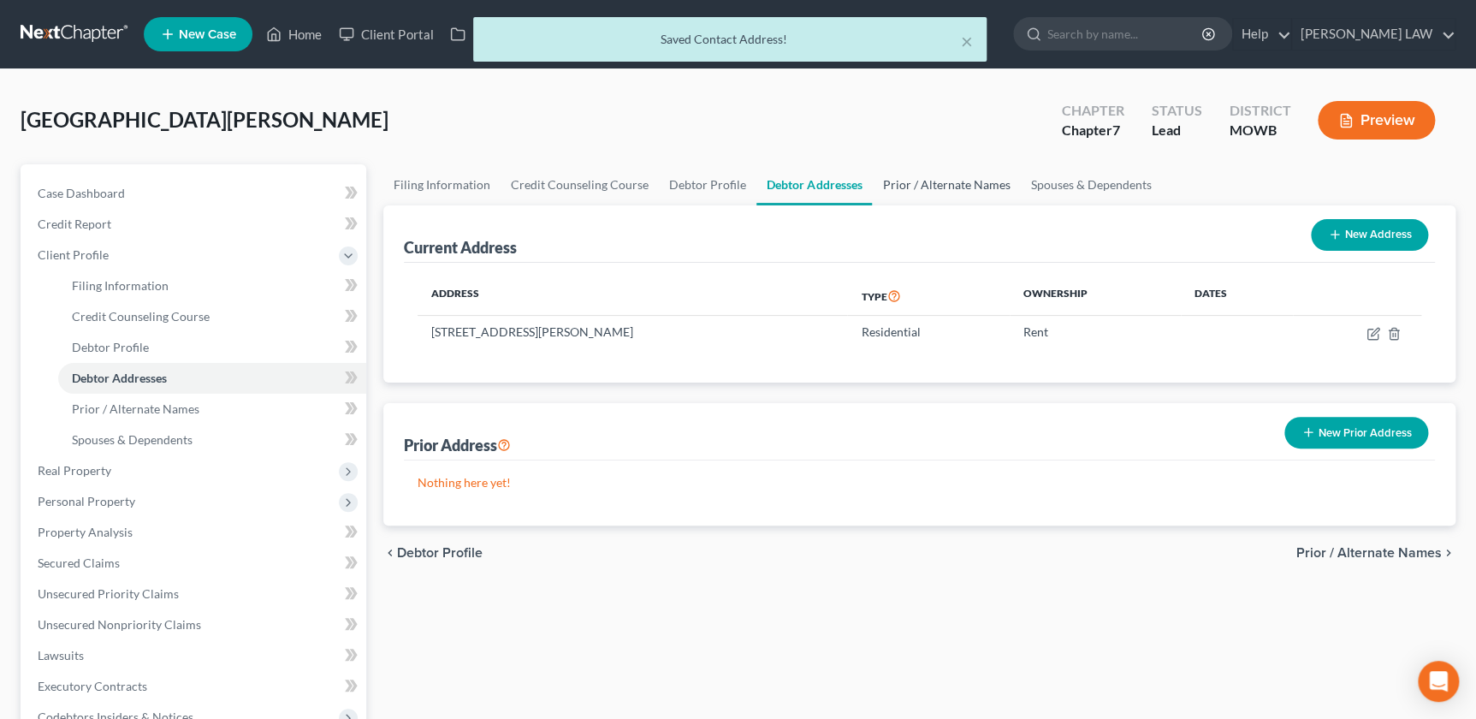
click at [953, 188] on link "Prior / Alternate Names" at bounding box center [946, 184] width 148 height 41
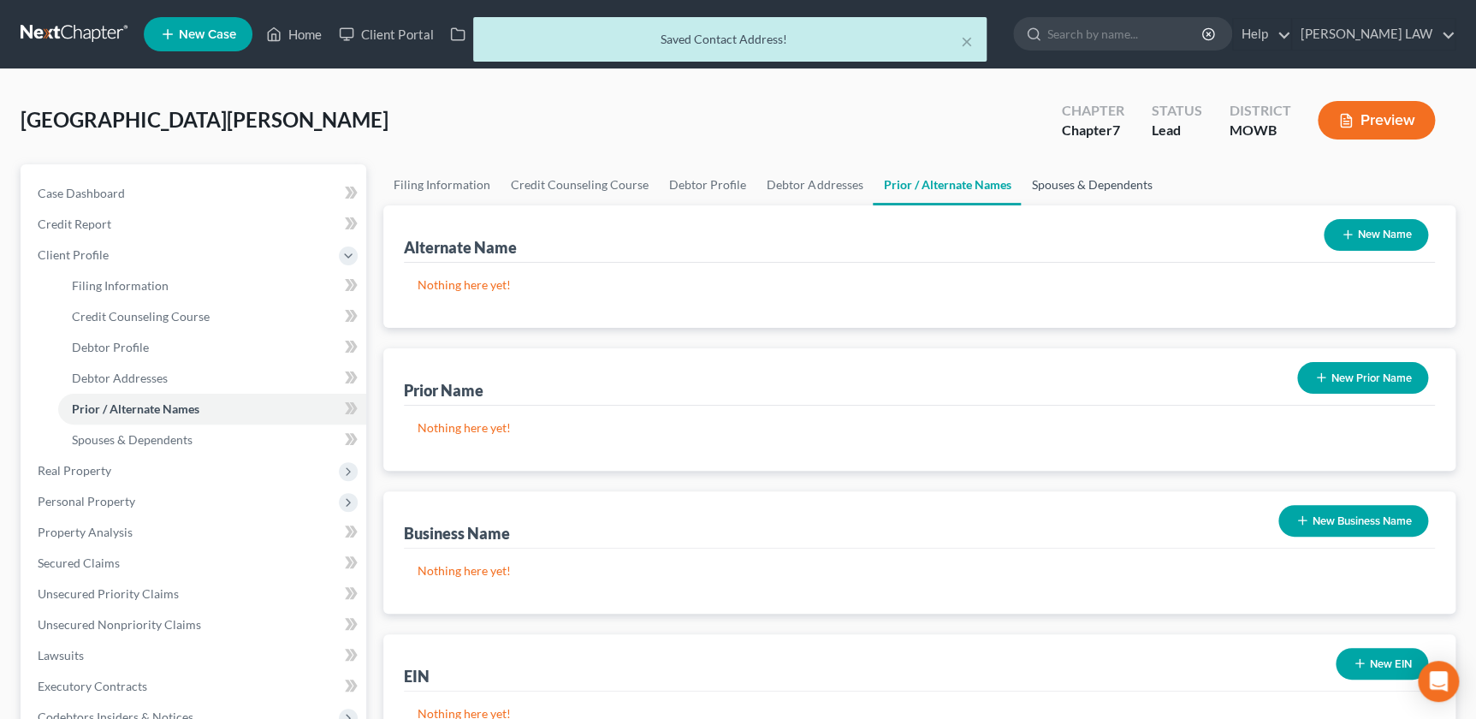
click at [1046, 185] on link "Spouses & Dependents" at bounding box center [1091, 184] width 141 height 41
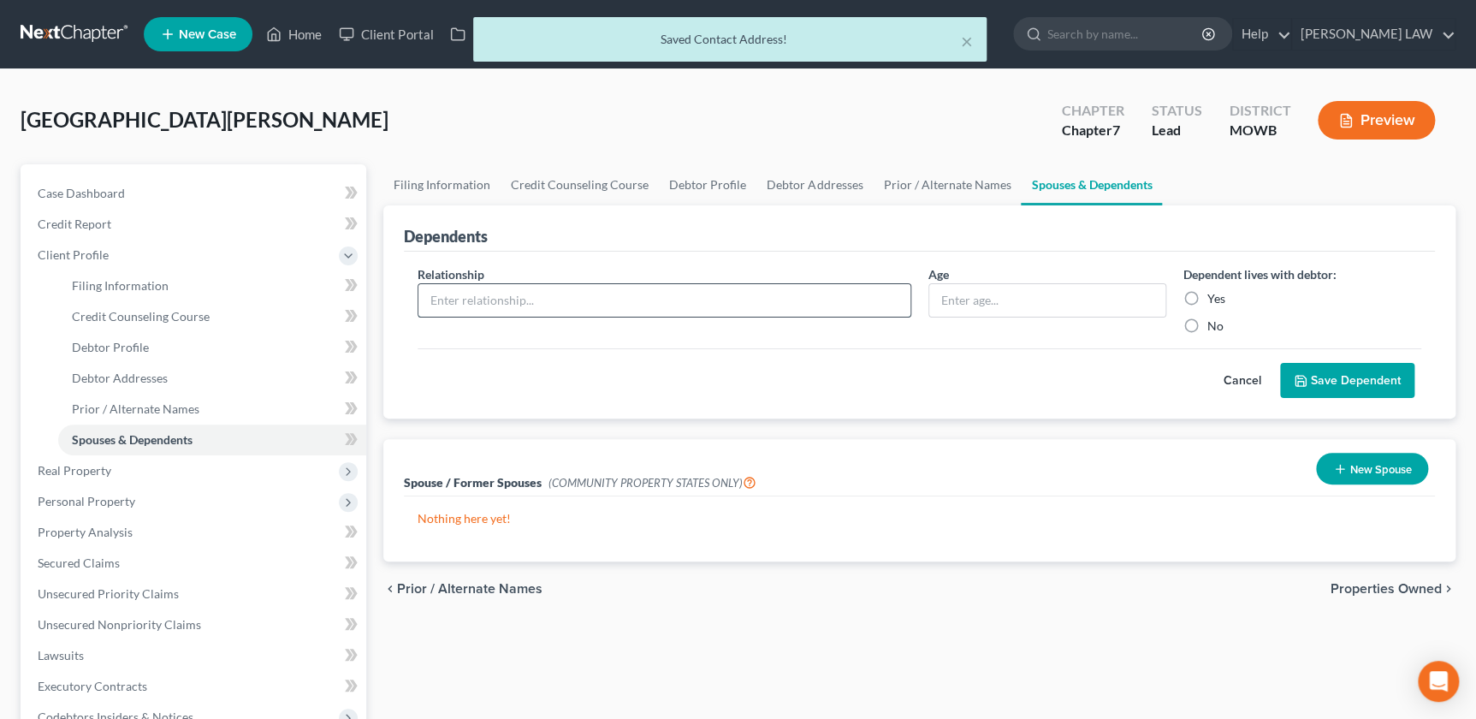
click at [783, 299] on input "text" at bounding box center [664, 300] width 491 height 33
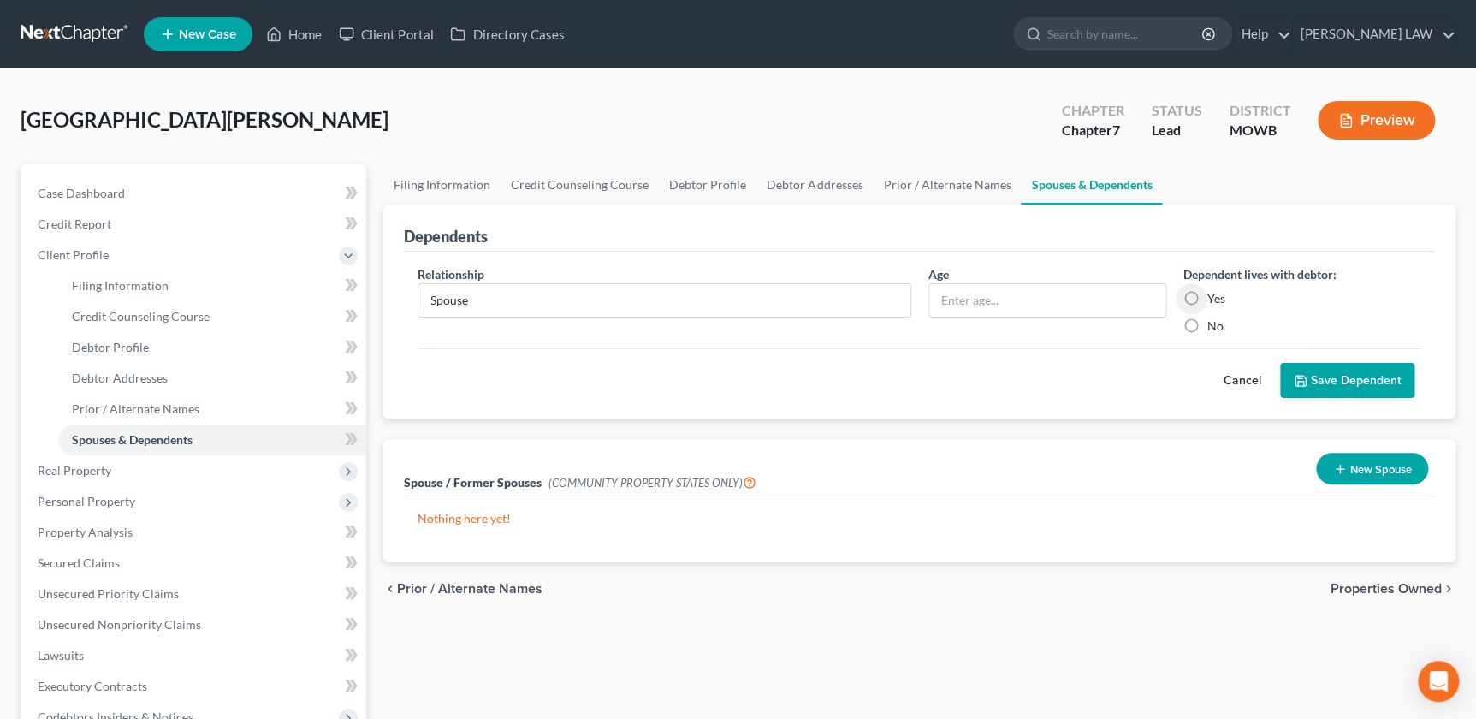
click at [1208, 290] on label "Yes" at bounding box center [1217, 298] width 18 height 17
click at [1215, 290] on input "Yes" at bounding box center [1220, 295] width 11 height 11
click at [1208, 302] on label "Yes" at bounding box center [1217, 298] width 18 height 17
click at [1215, 301] on input "Yes" at bounding box center [1220, 295] width 11 height 11
click at [1208, 301] on label "Yes" at bounding box center [1217, 298] width 18 height 17
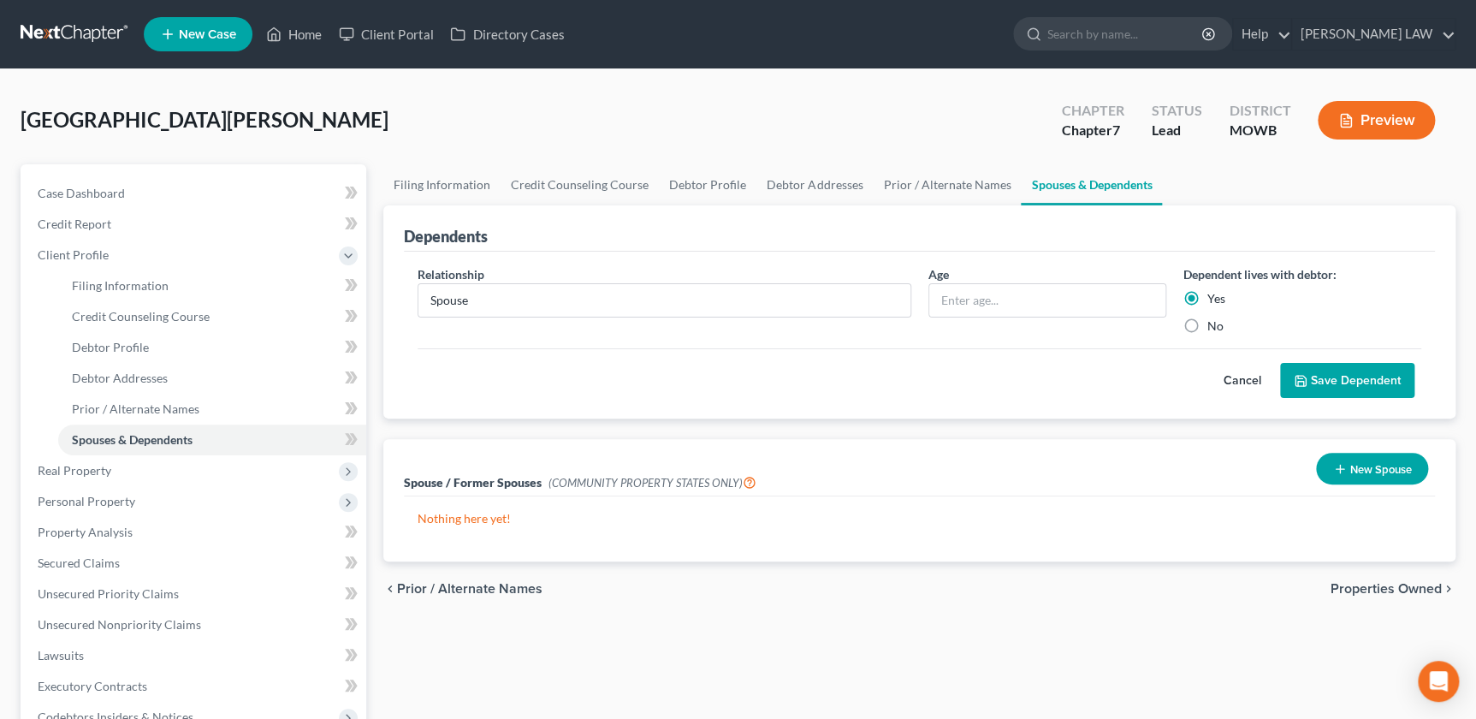
click at [1215, 301] on input "Yes" at bounding box center [1220, 295] width 11 height 11
click at [1322, 395] on button "Save Dependent" at bounding box center [1347, 381] width 134 height 36
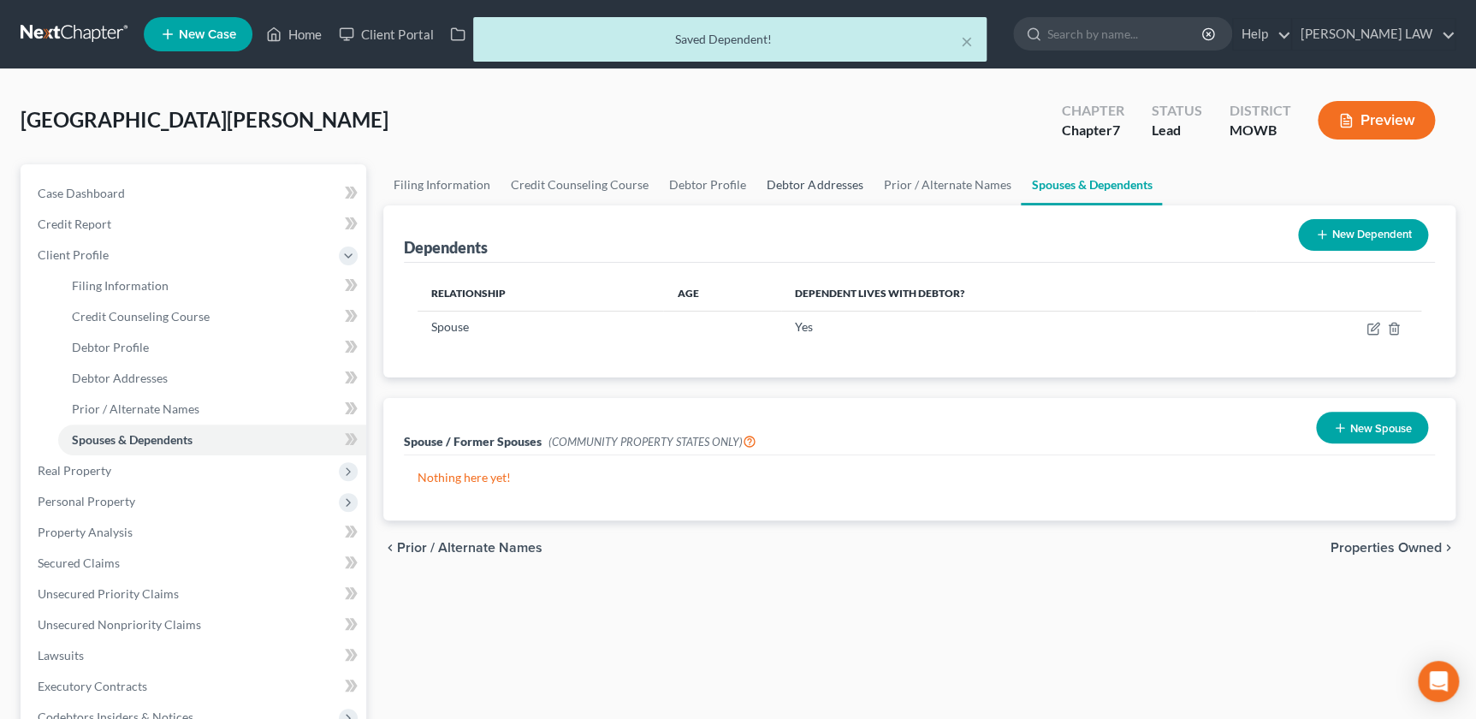
click at [787, 185] on link "Debtor Addresses" at bounding box center [815, 184] width 116 height 41
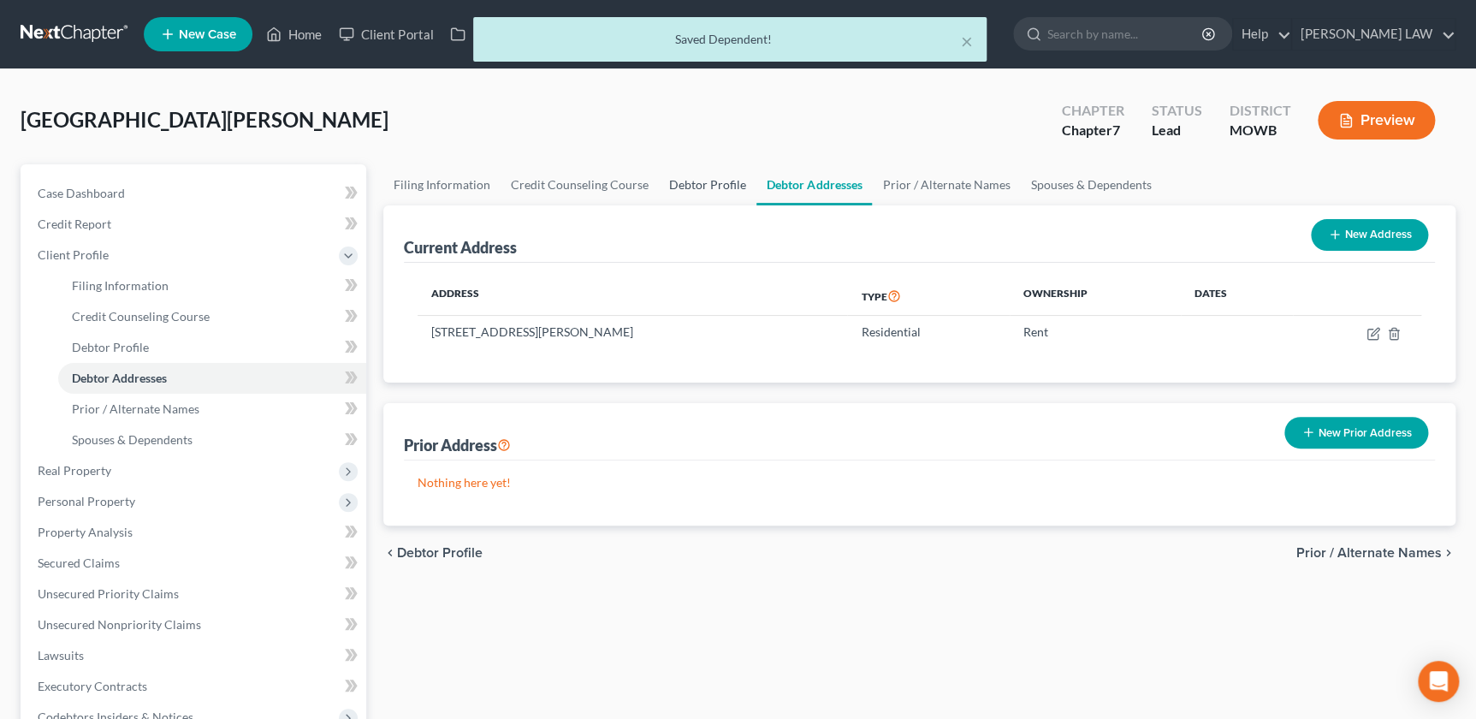
click at [686, 185] on link "Debtor Profile" at bounding box center [708, 184] width 98 height 41
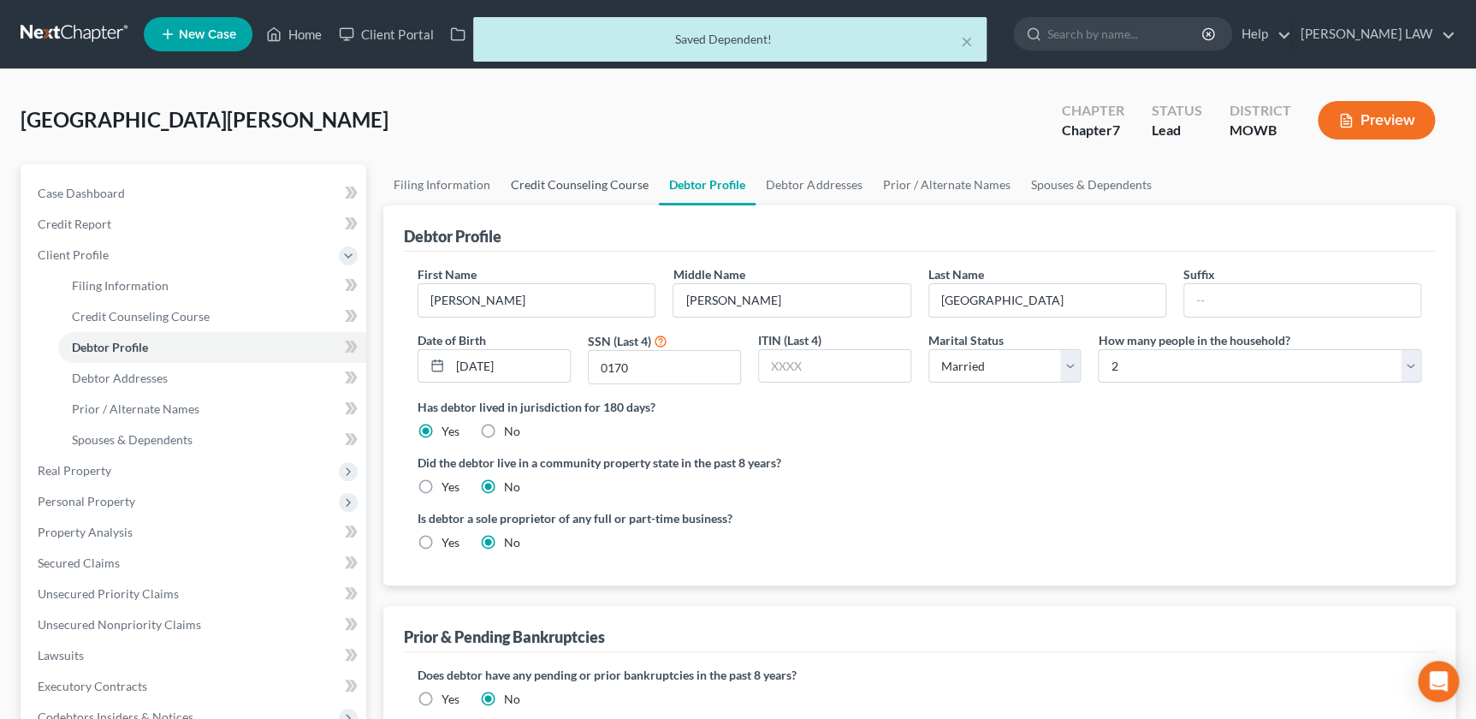
click at [582, 182] on link "Credit Counseling Course" at bounding box center [580, 184] width 158 height 41
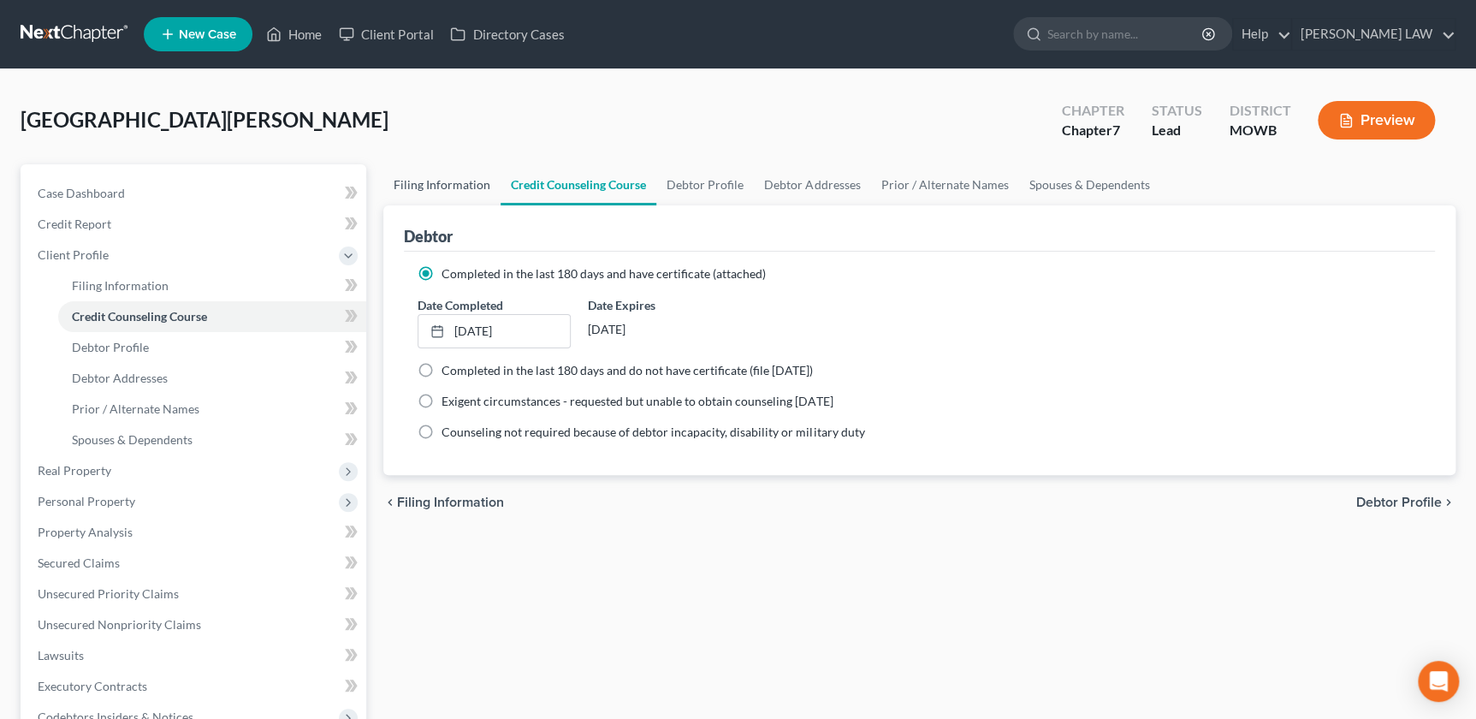
click at [454, 181] on link "Filing Information" at bounding box center [441, 184] width 117 height 41
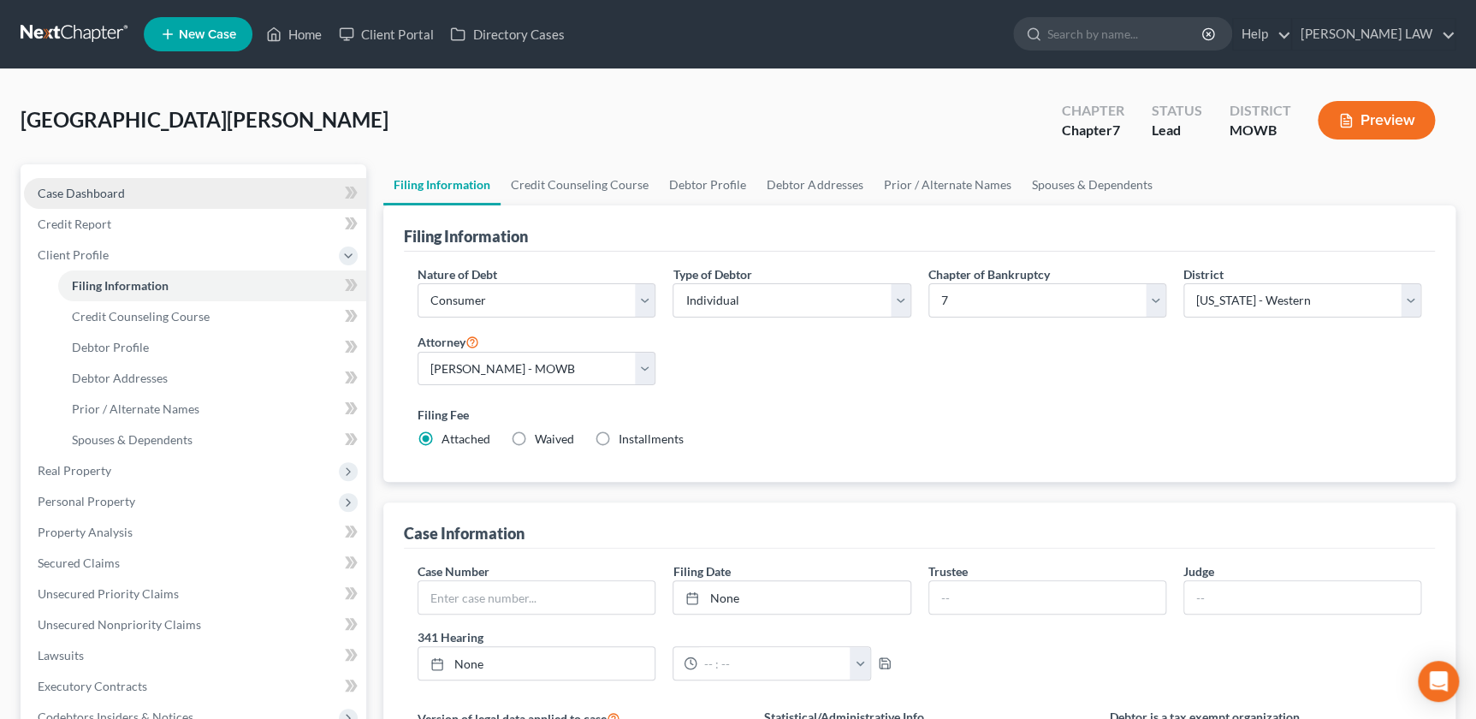
click at [169, 181] on link "Case Dashboard" at bounding box center [195, 193] width 342 height 31
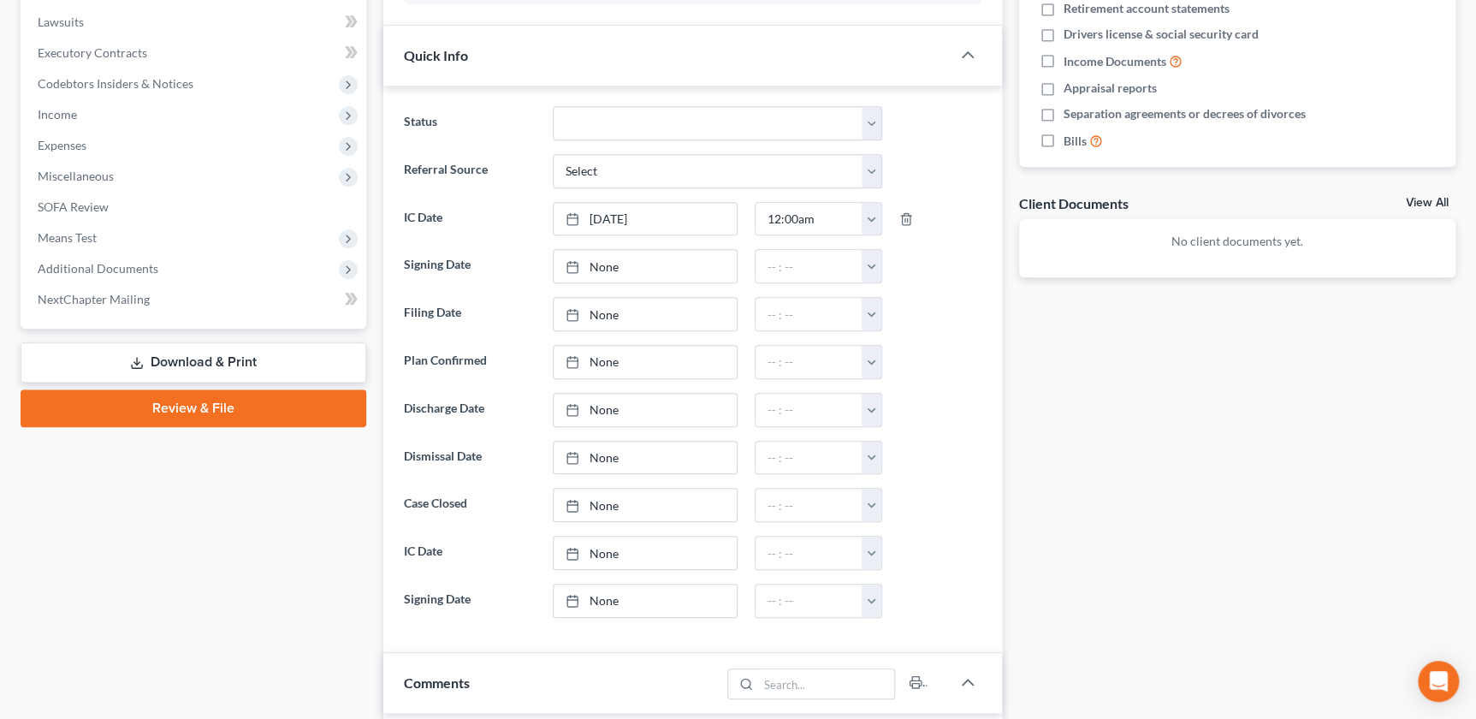
scroll to position [408, 0]
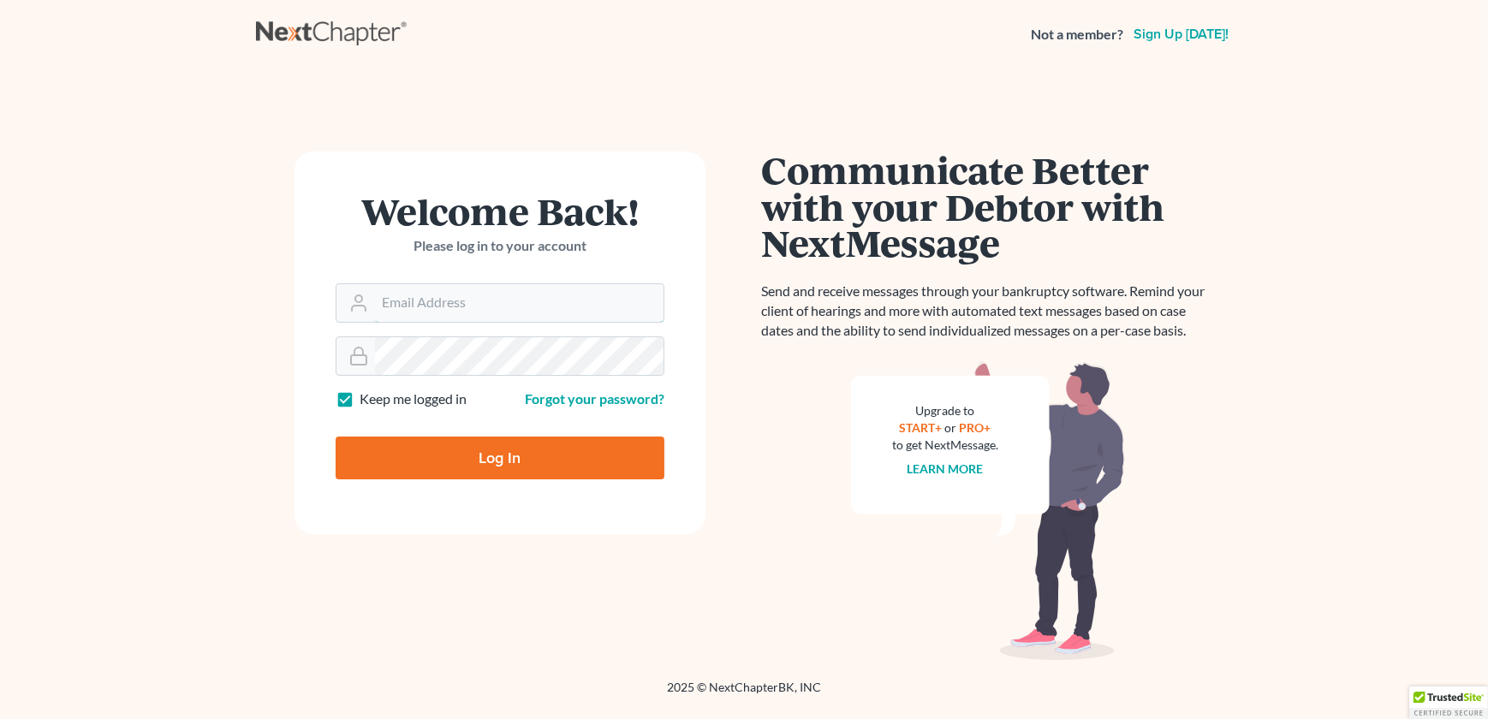
type input "[EMAIL_ADDRESS][DOMAIN_NAME]"
click at [478, 468] on input "Log In" at bounding box center [500, 458] width 329 height 43
type input "Thinking..."
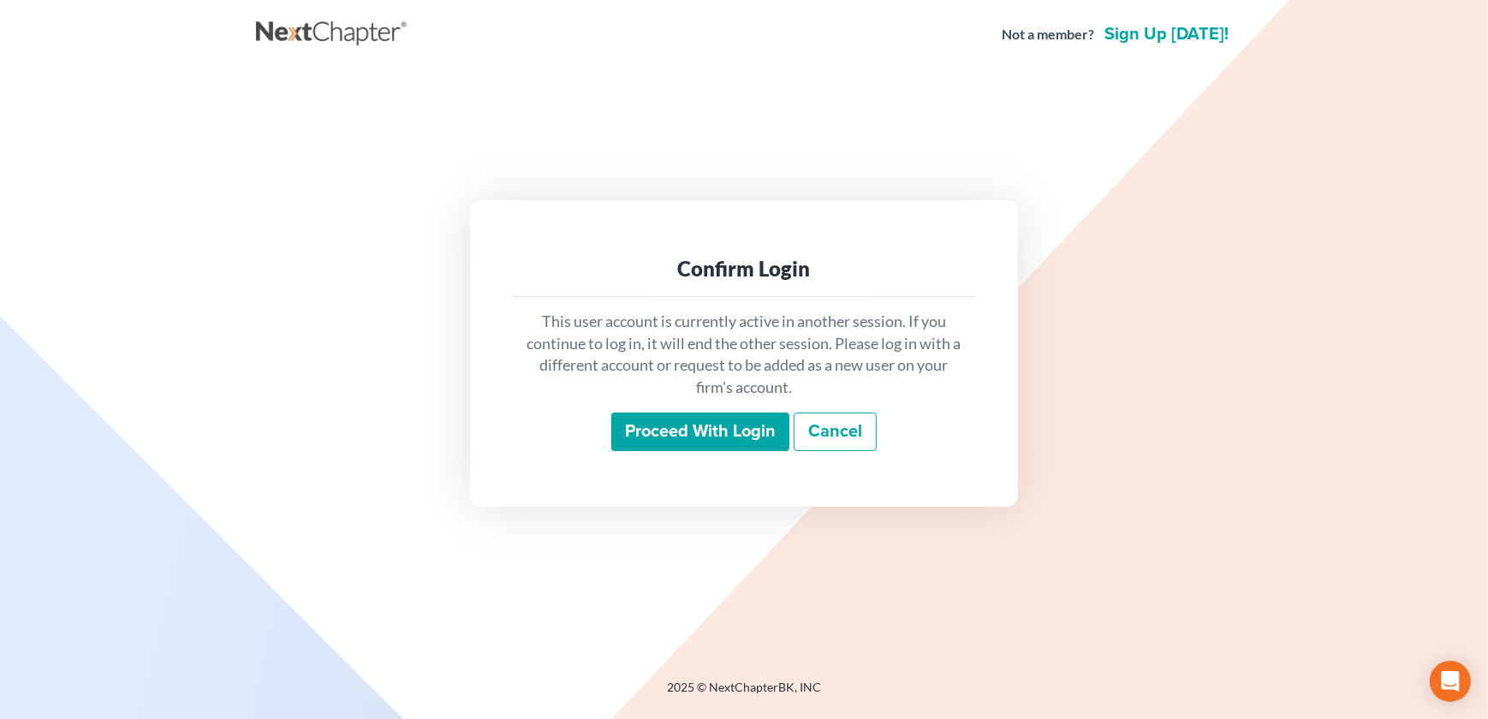
click at [677, 453] on div "This user account is currently active in another session. If you continue to lo…" at bounding box center [744, 381] width 466 height 169
click at [676, 432] on input "Proceed with login" at bounding box center [700, 432] width 178 height 39
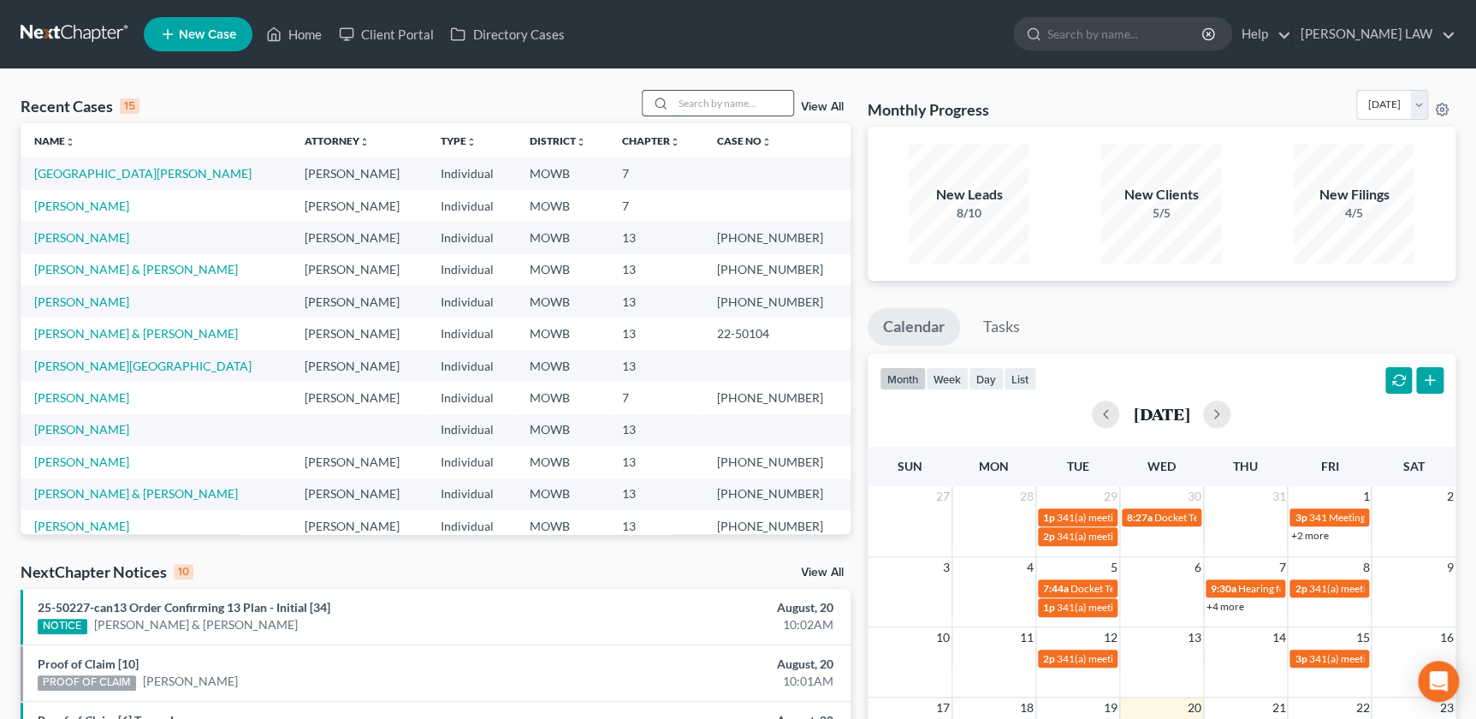
click at [719, 111] on input "search" at bounding box center [734, 103] width 120 height 25
click at [1387, 33] on link "[PERSON_NAME] LAW" at bounding box center [1373, 34] width 163 height 31
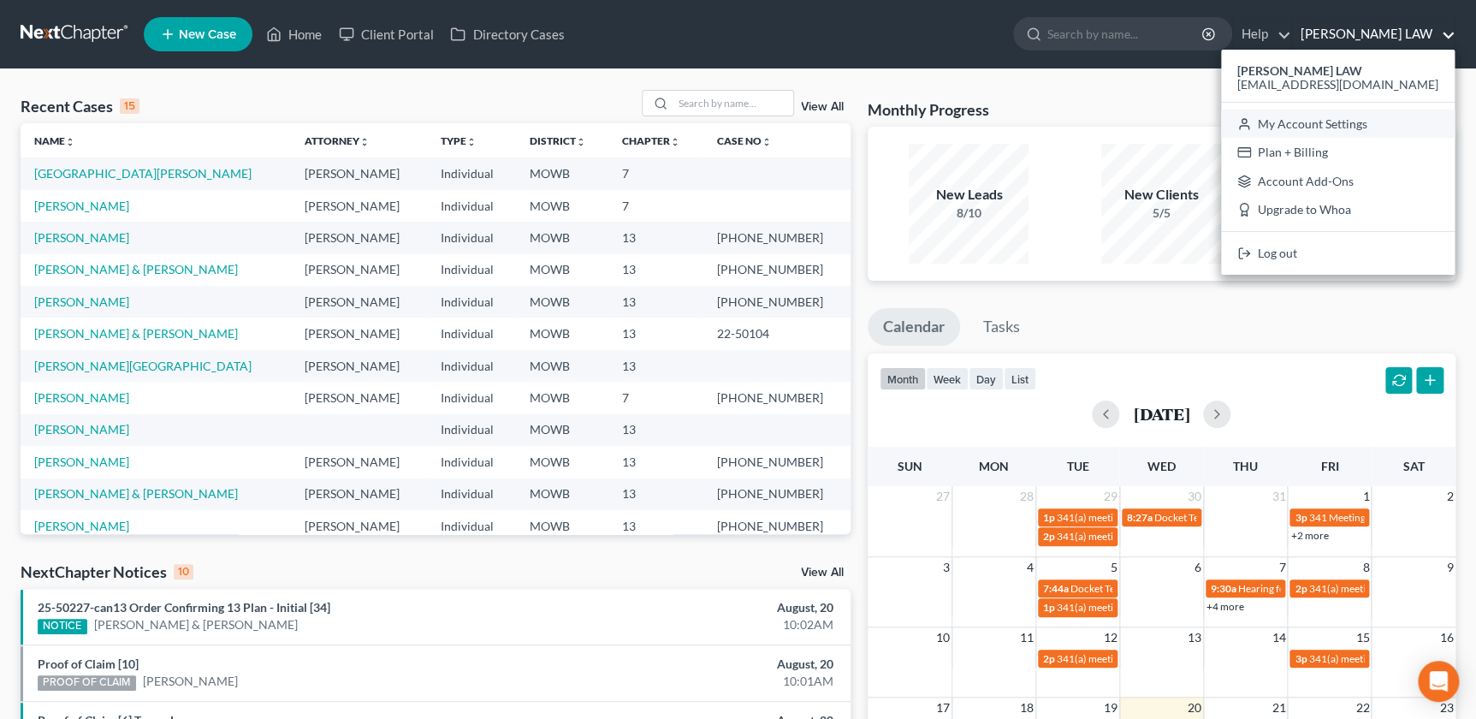
click at [1352, 116] on link "My Account Settings" at bounding box center [1338, 124] width 234 height 29
select select "23"
select select "26"
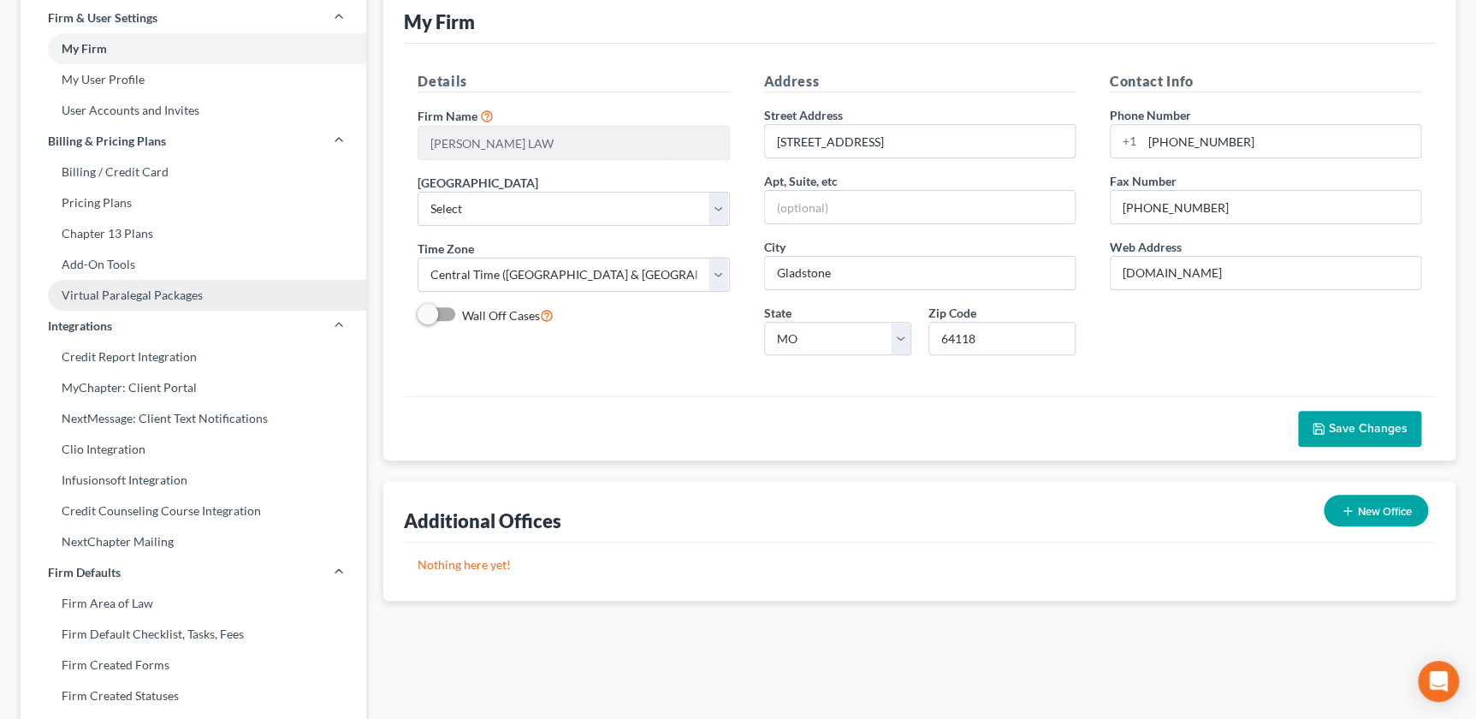
scroll to position [428, 0]
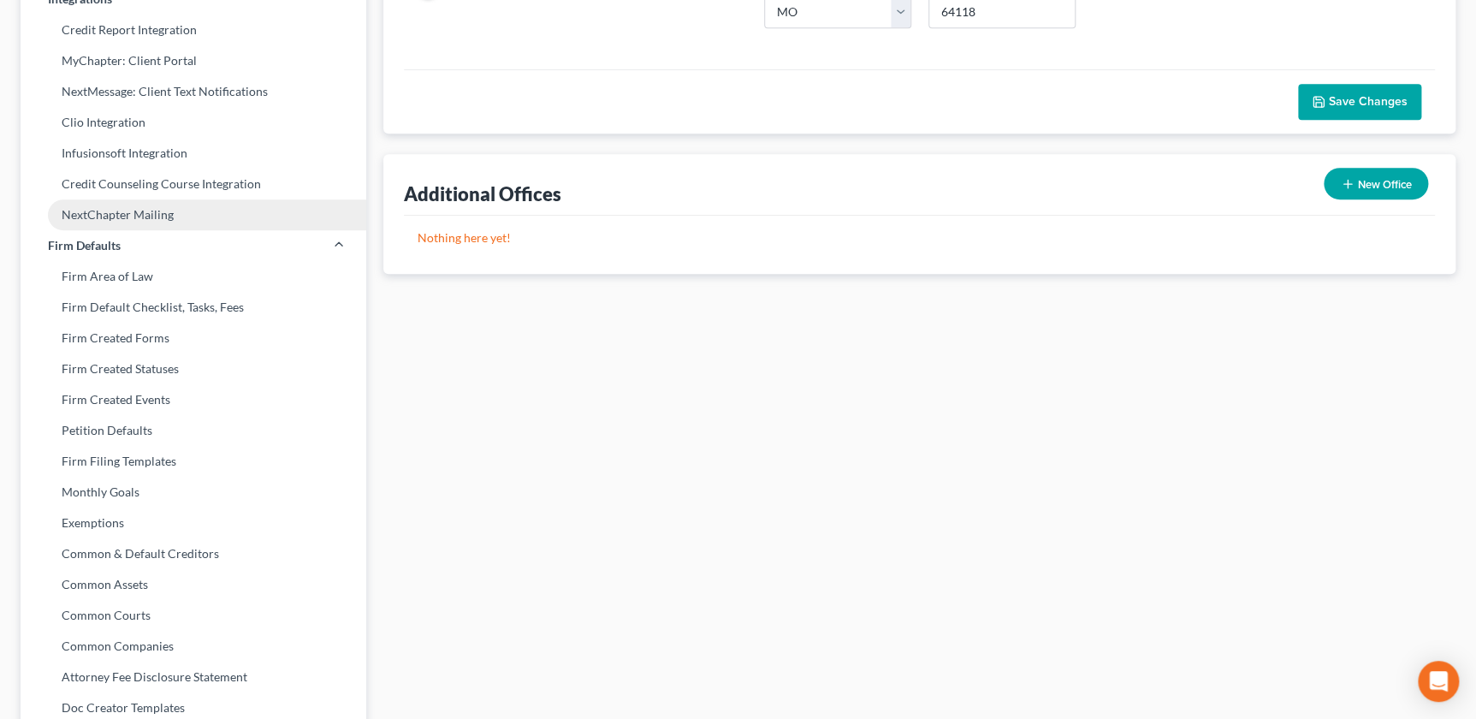
click at [141, 217] on link "NextChapter Mailing" at bounding box center [194, 214] width 346 height 31
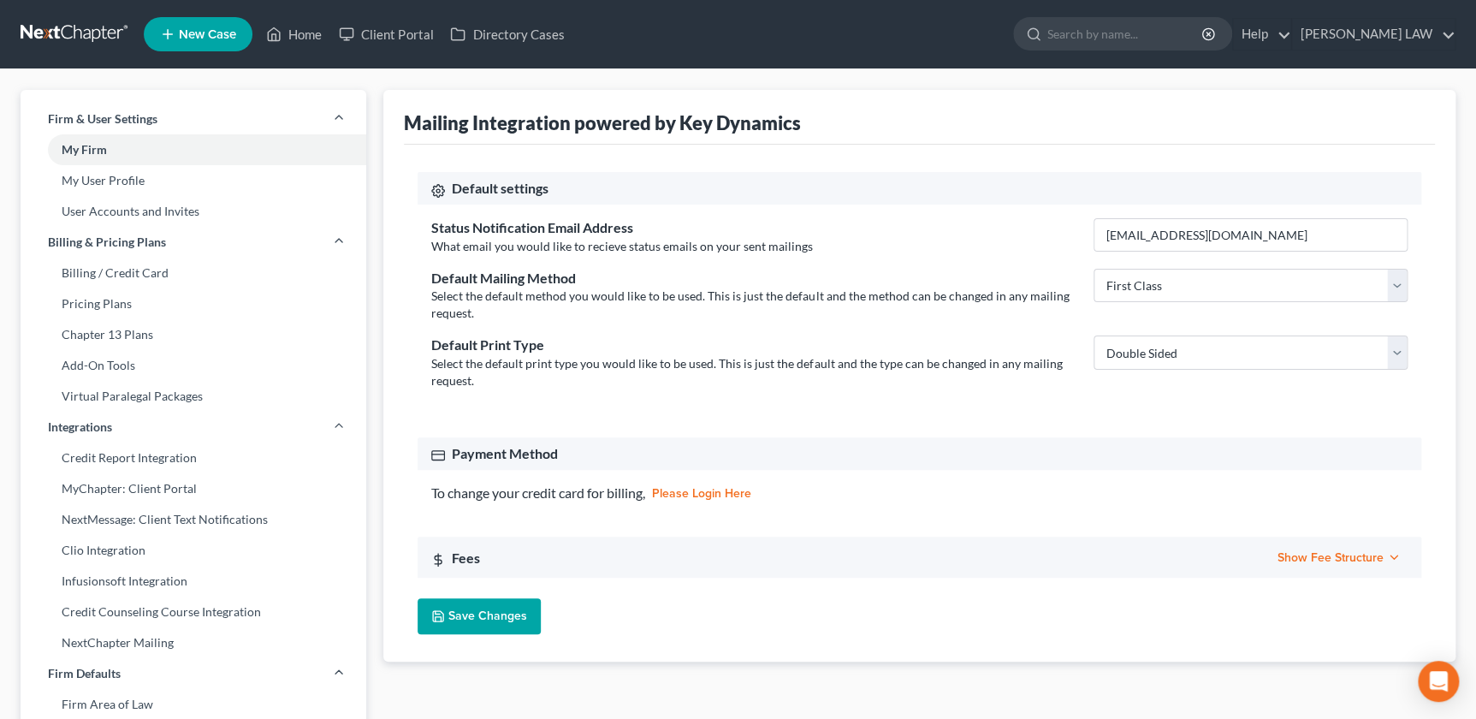
click at [671, 496] on link "please login here" at bounding box center [701, 494] width 99 height 12
